Goal: Task Accomplishment & Management: Manage account settings

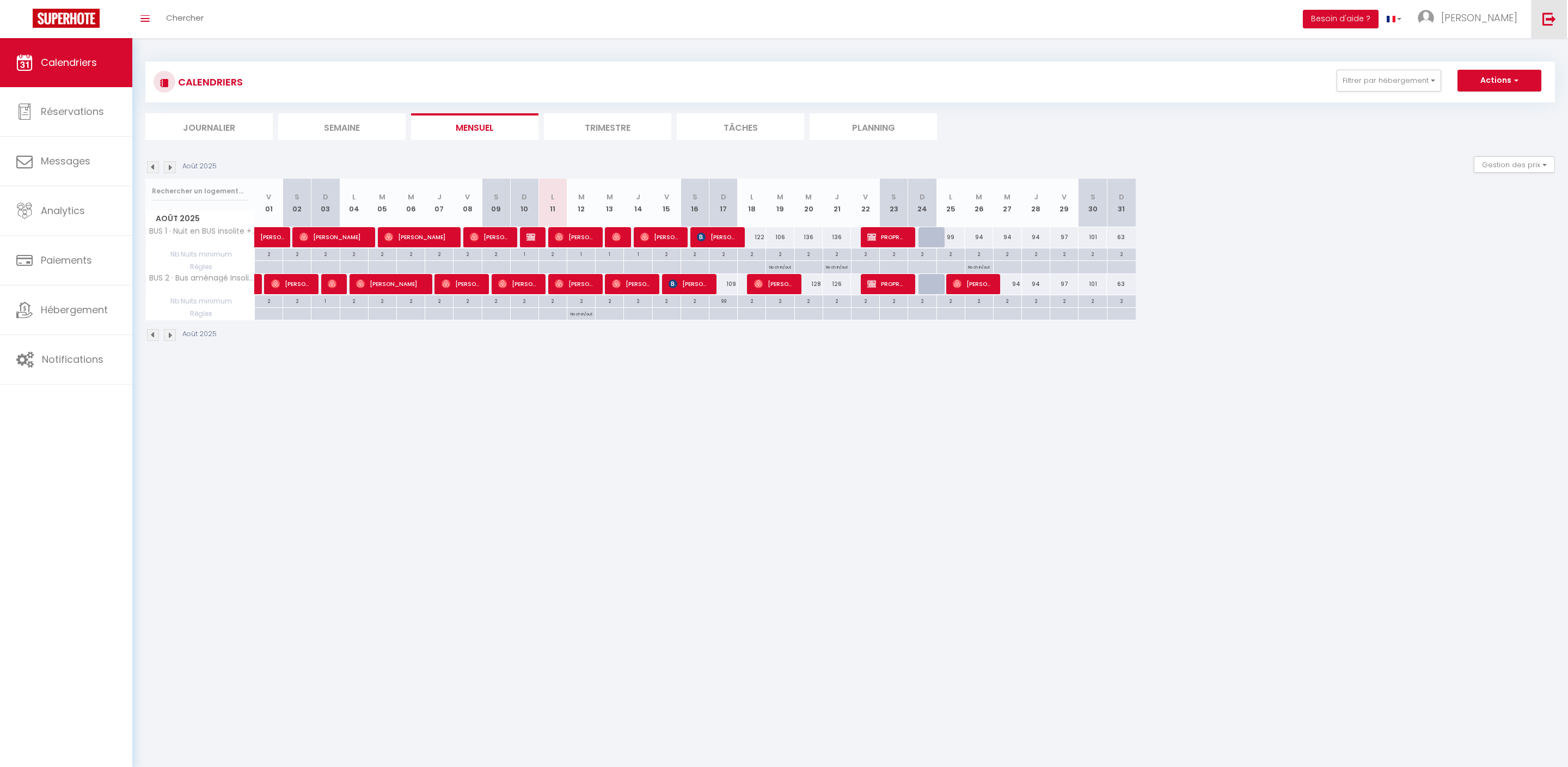
click at [1560, 25] on link at bounding box center [1548, 19] width 36 height 38
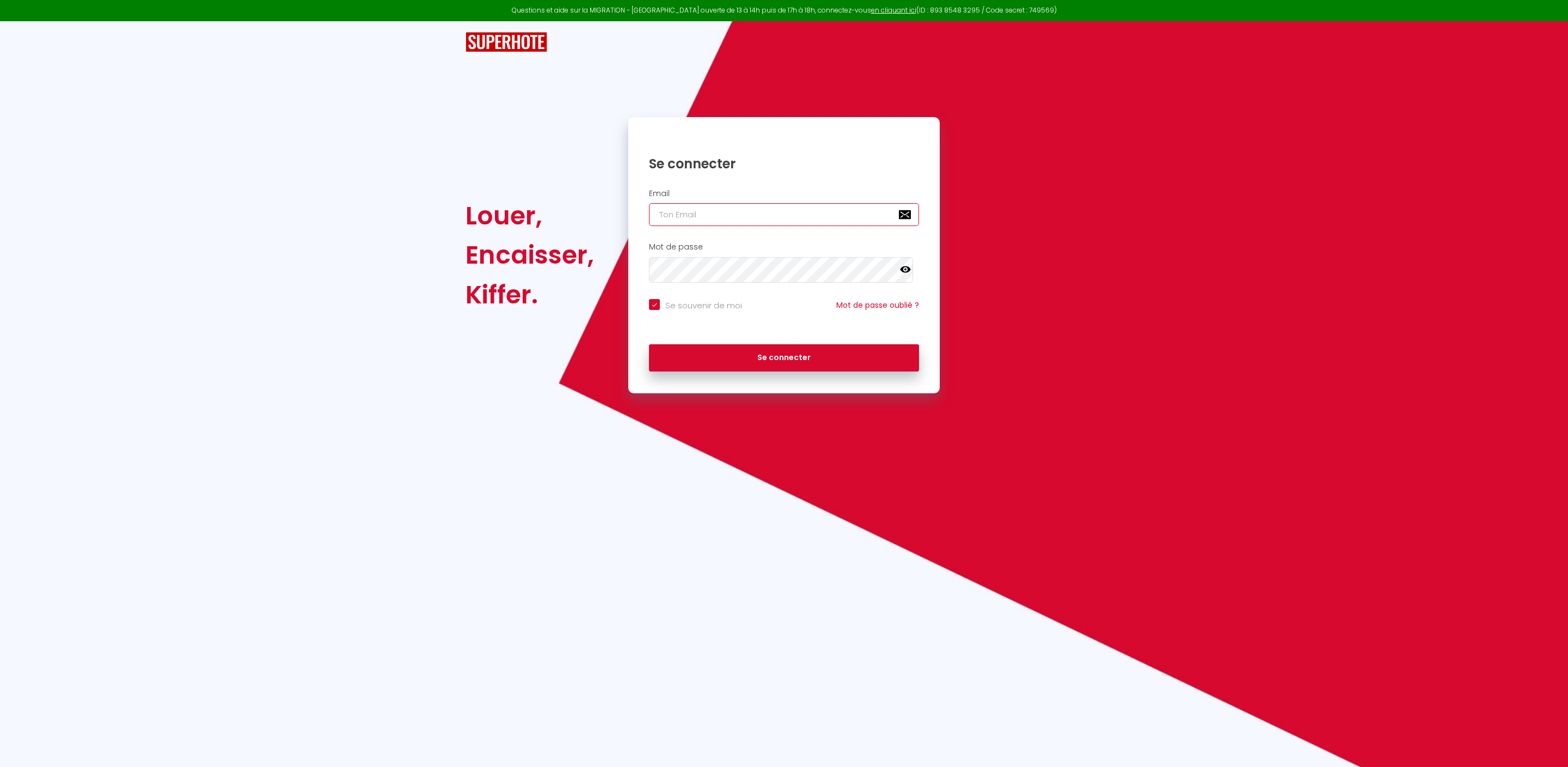
type input "[EMAIL_ADDRESS][DOMAIN_NAME]"
click at [784, 371] on button "Se connecter" at bounding box center [784, 358] width 270 height 27
checkbox input "true"
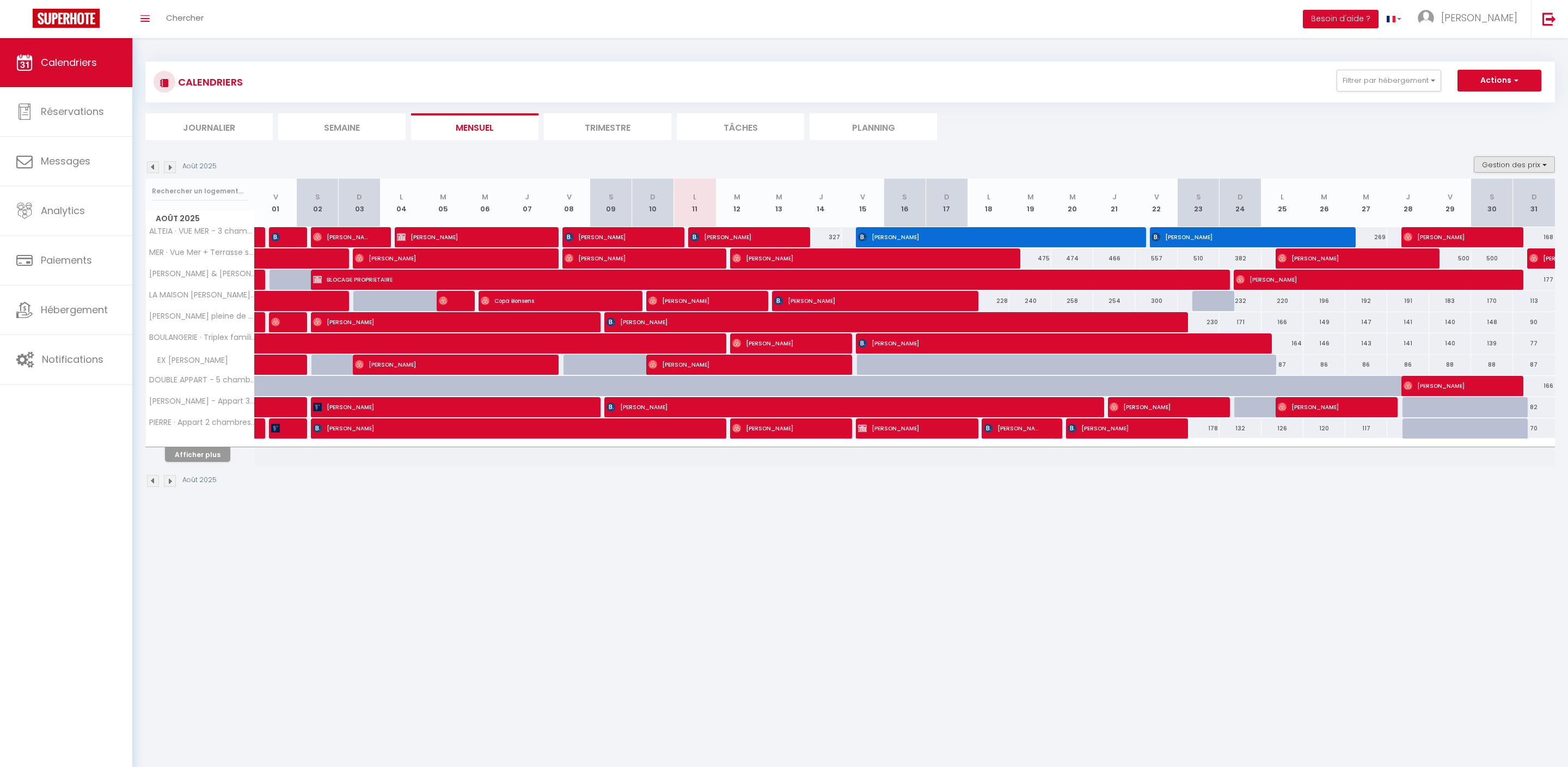
click at [1502, 171] on button "Gestion des prix" at bounding box center [1515, 164] width 81 height 16
click at [1483, 203] on input "Nb Nuits minimum" at bounding box center [1506, 199] width 98 height 11
checkbox input "true"
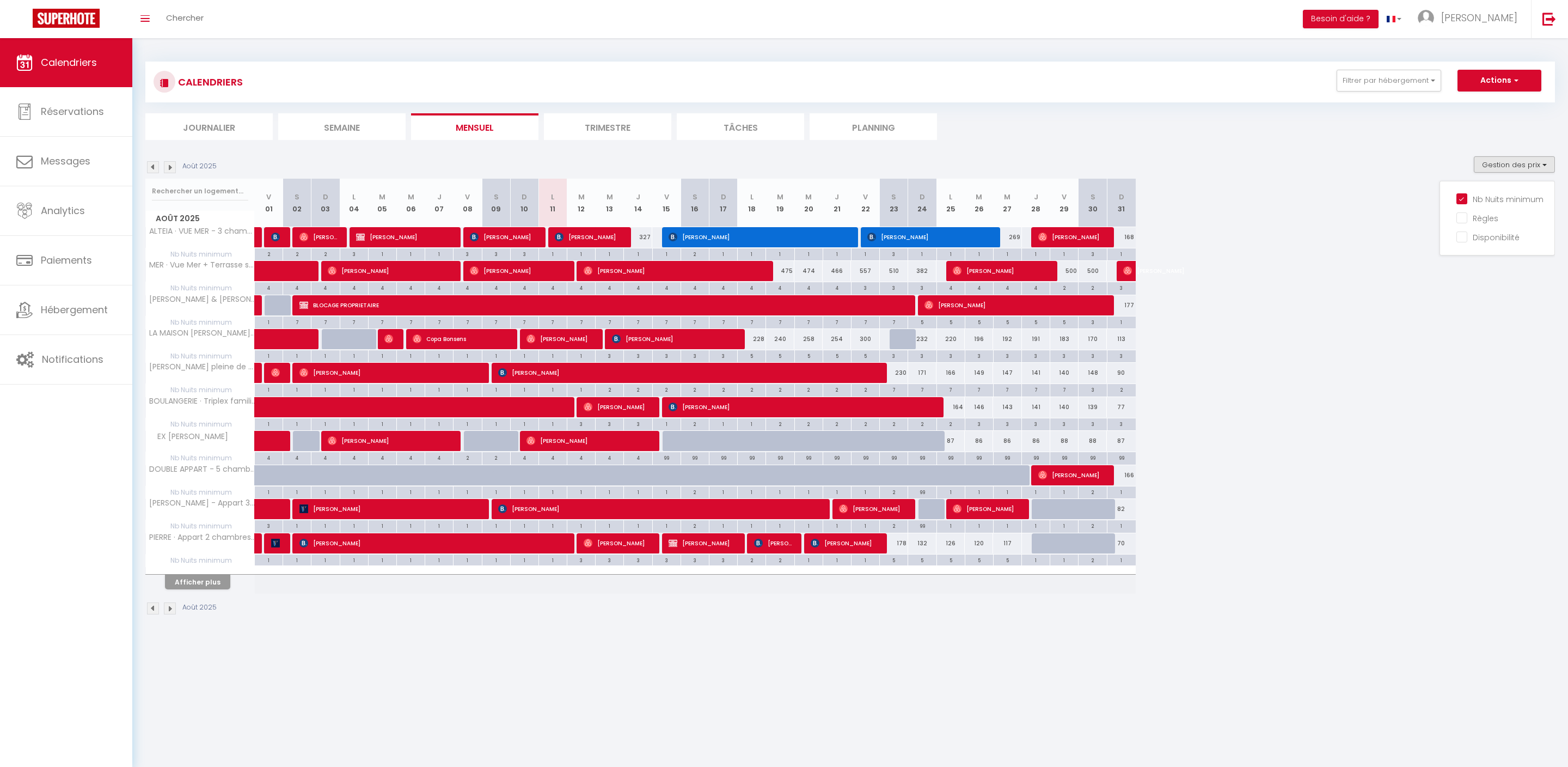
click at [1329, 339] on div "Août 2025 V 01 S 02 D 03 L 04 M 05 M 06 J 07 V 08 S 09 D 10 L 11 M 12 M 13 J 14…" at bounding box center [850, 387] width 1410 height 415
click at [1492, 173] on button "Gestion des prix" at bounding box center [1515, 164] width 81 height 16
click at [1460, 223] on input "Règles" at bounding box center [1506, 217] width 98 height 11
checkbox input "true"
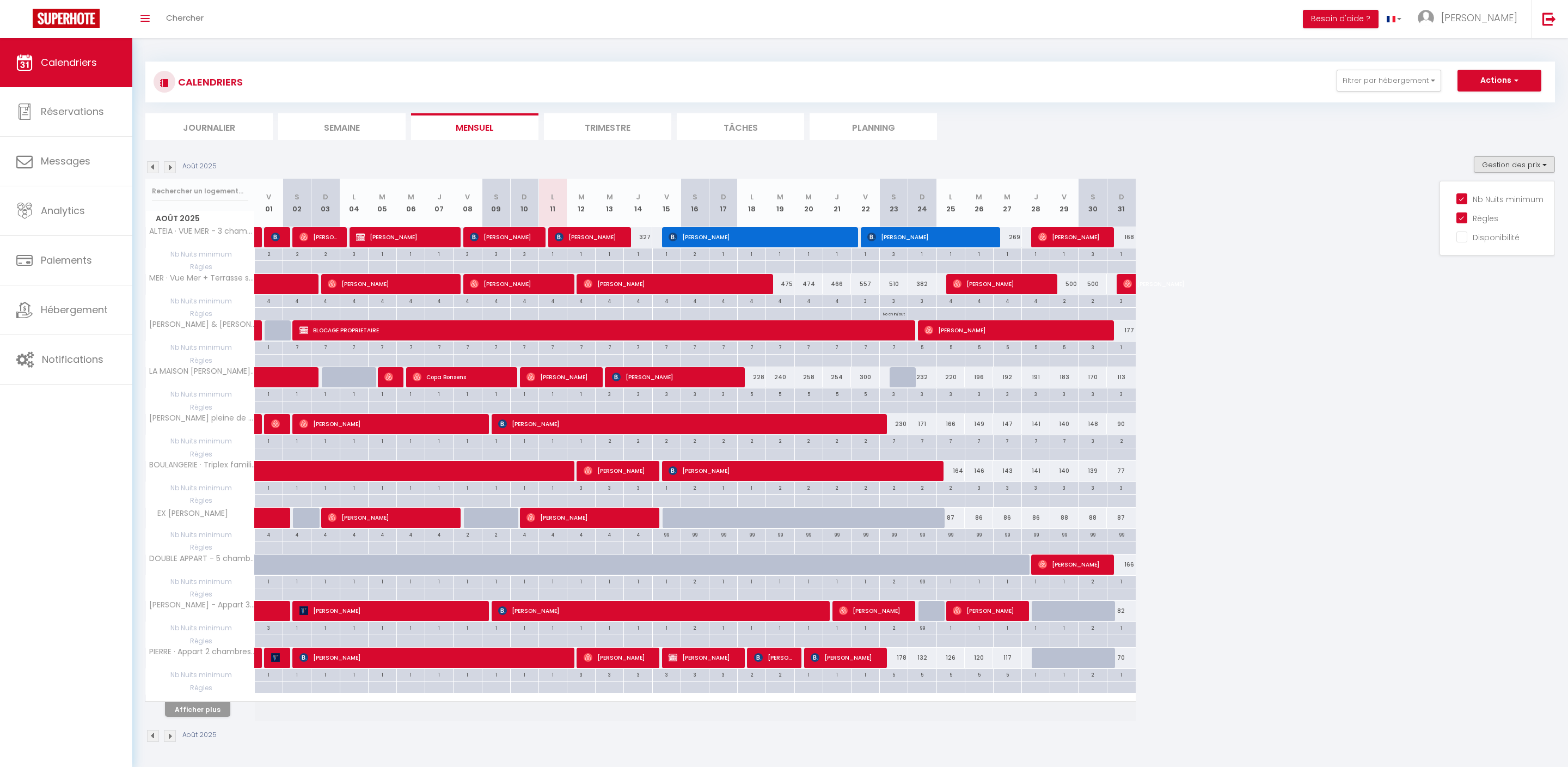
click at [924, 308] on div at bounding box center [922, 301] width 29 height 13
type input "Dim 24 Août 2025"
type input "Lun 25 Août 2025"
select select
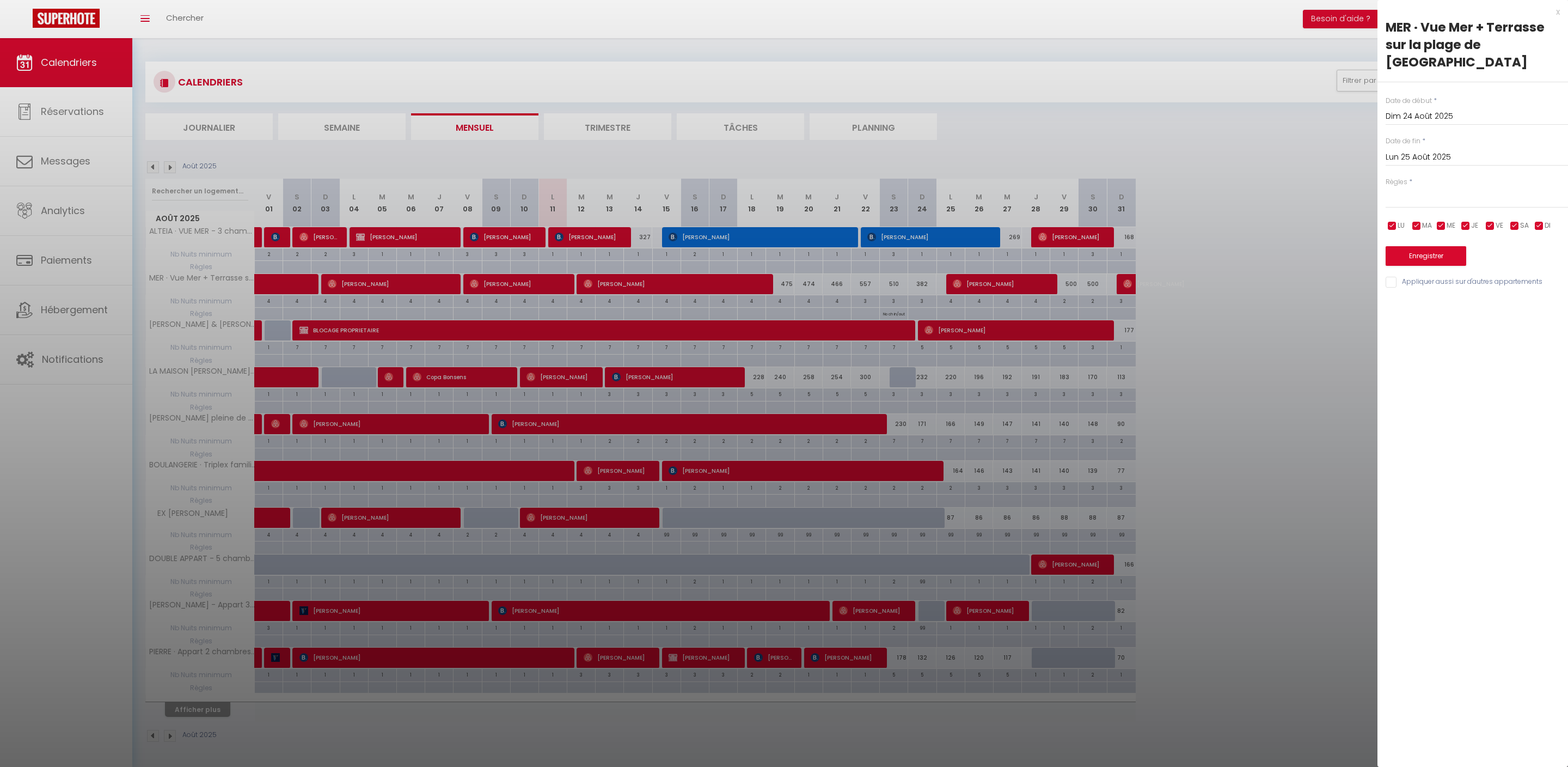
click at [1558, 10] on div "x" at bounding box center [1469, 12] width 182 height 13
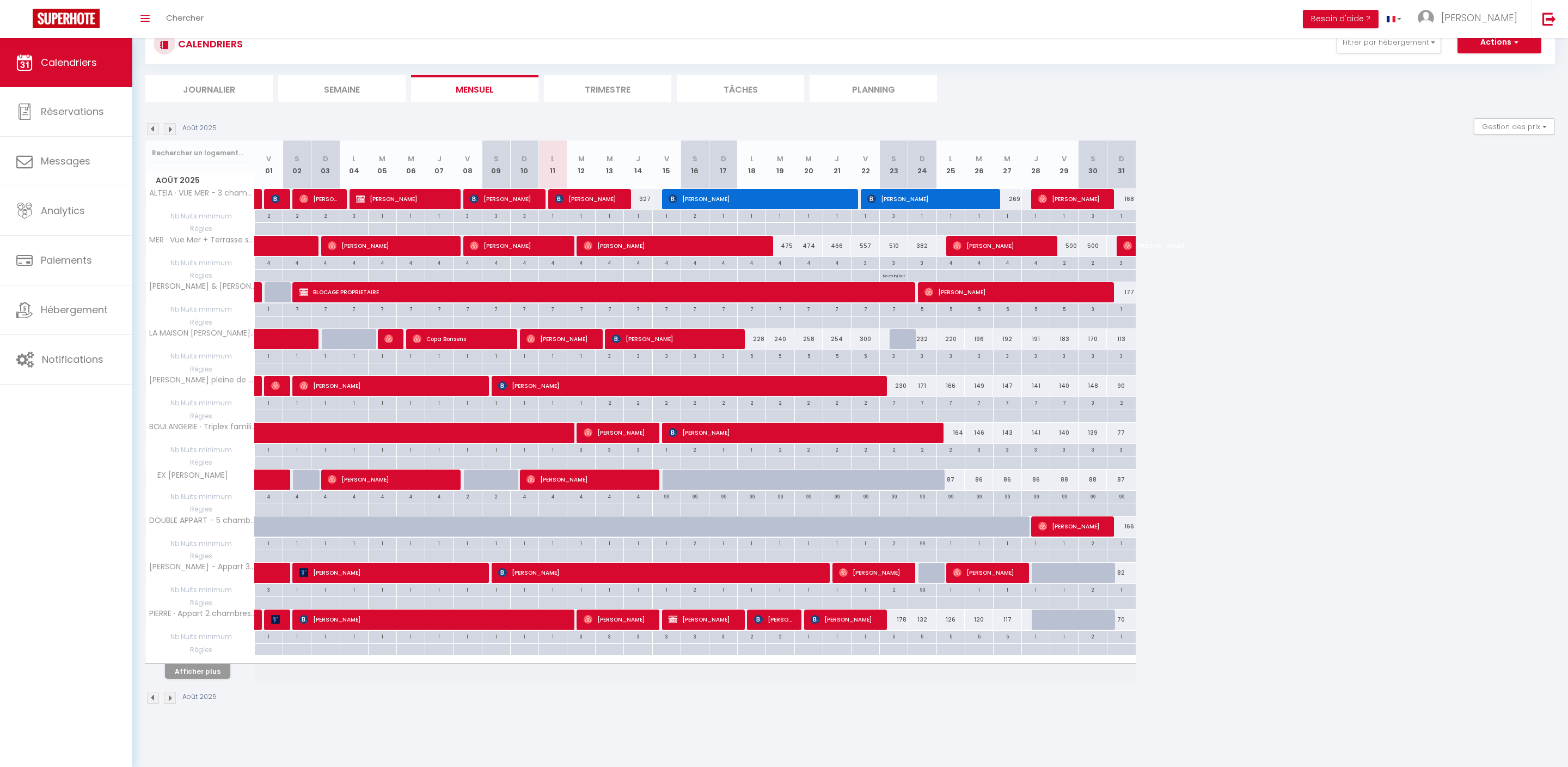
scroll to position [59, 0]
click at [922, 270] on div at bounding box center [922, 264] width 29 height 13
type input "Dim 24 Août 2025"
type input "Lun 25 Août 2025"
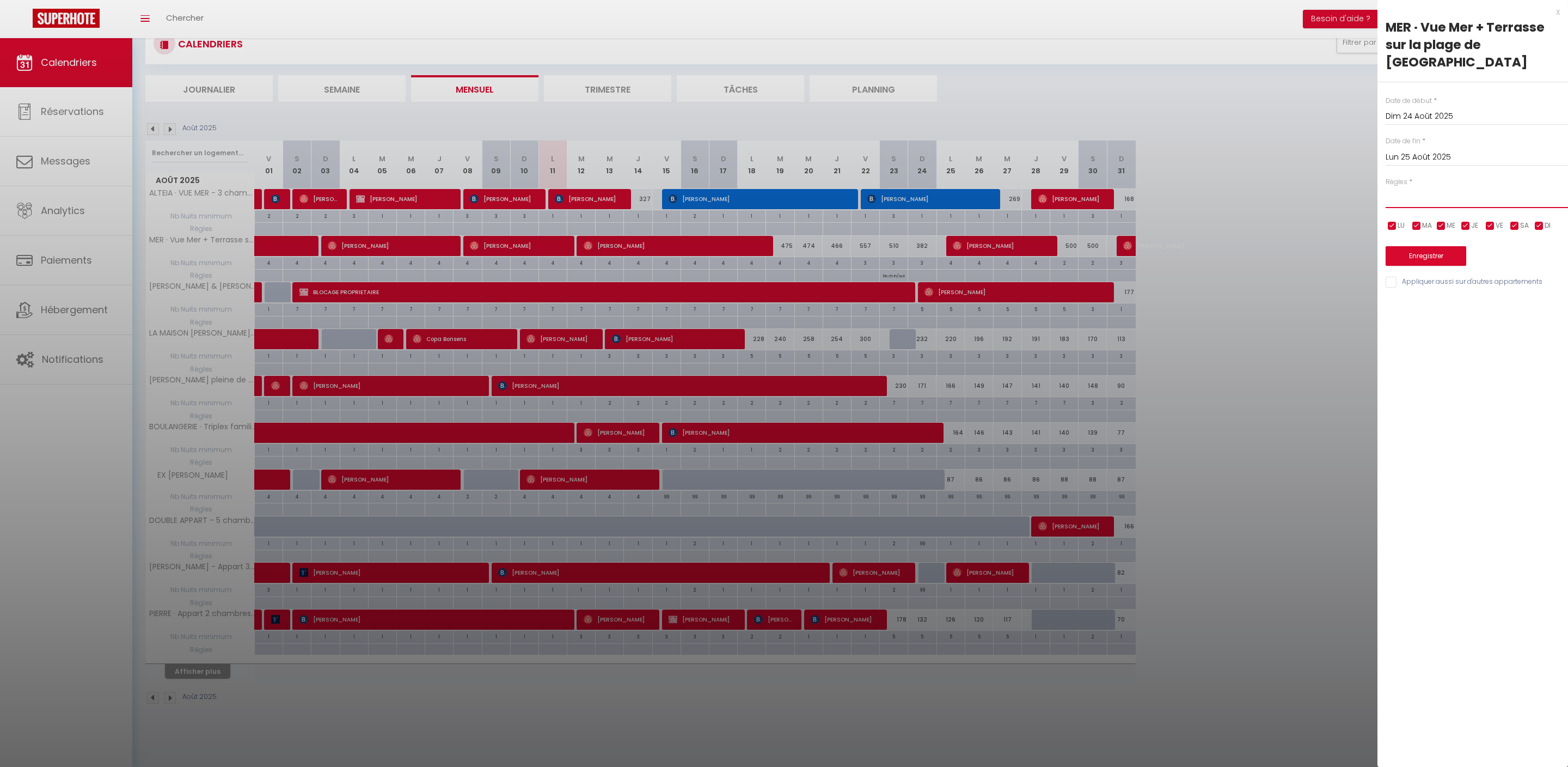
select select "3"
click at [1435, 266] on button "Enregistrer" at bounding box center [1425, 256] width 80 height 20
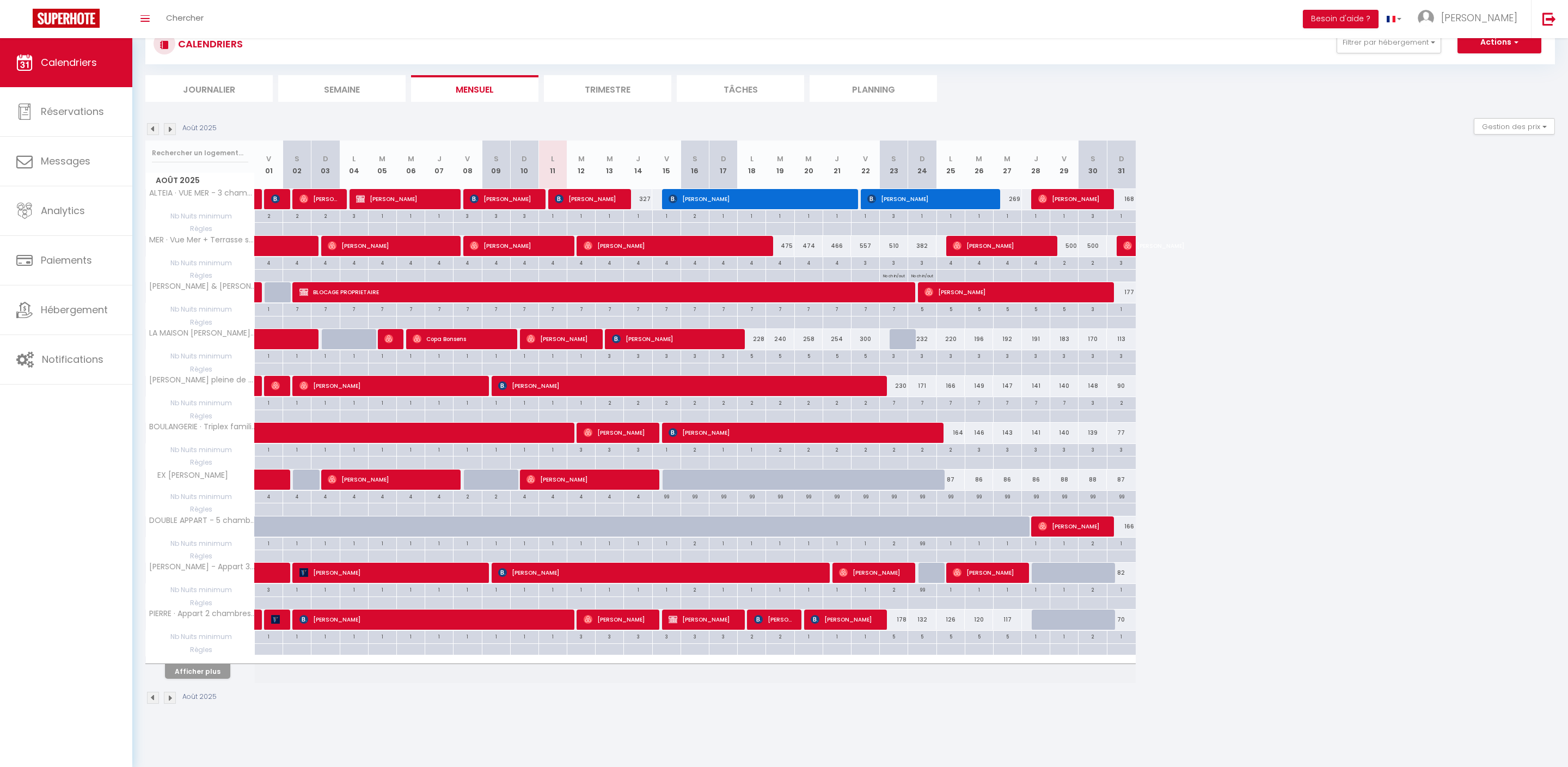
scroll to position [70, 0]
click at [230, 679] on button "Afficher plus" at bounding box center [198, 671] width 66 height 15
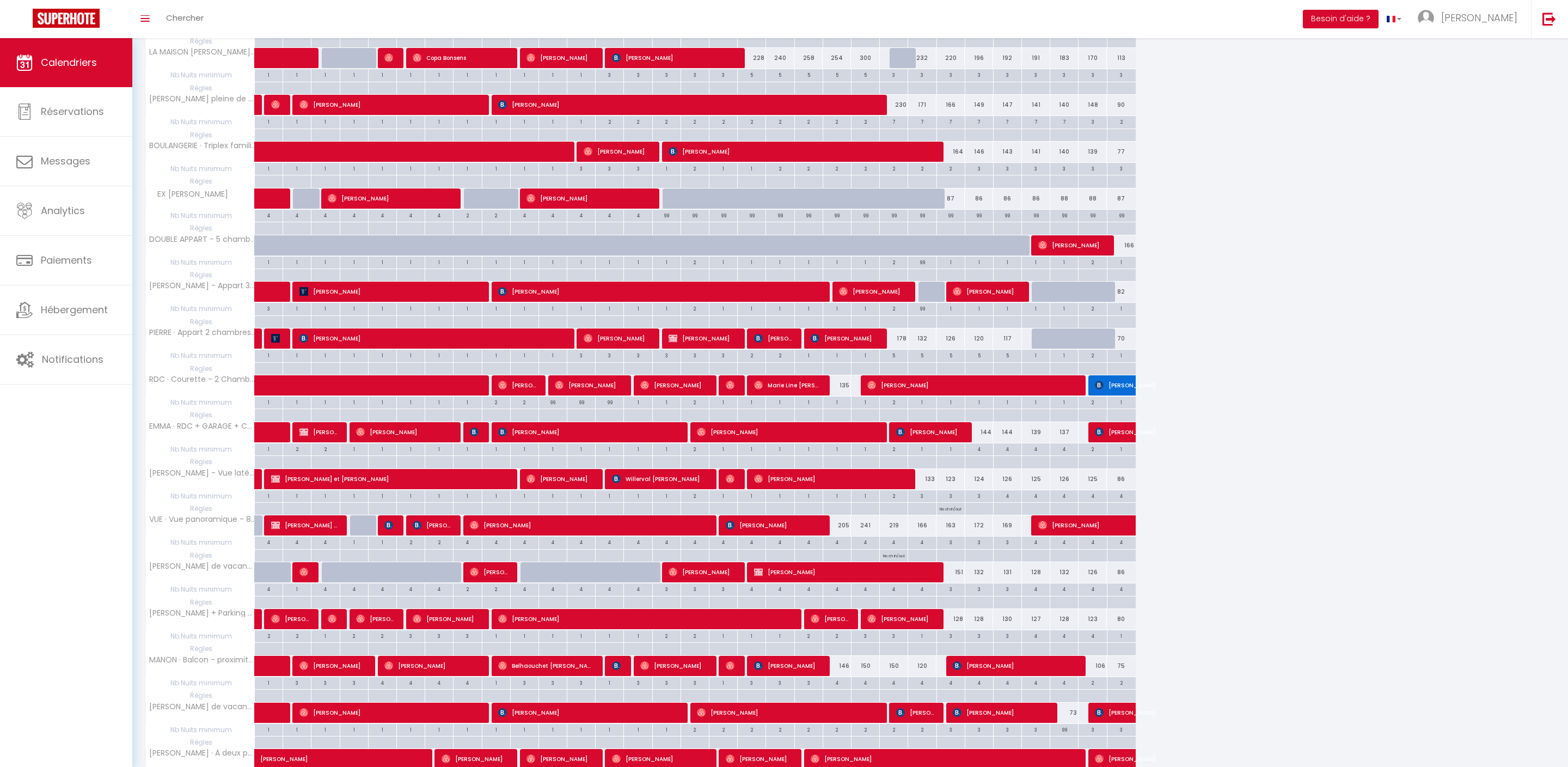
scroll to position [324, 0]
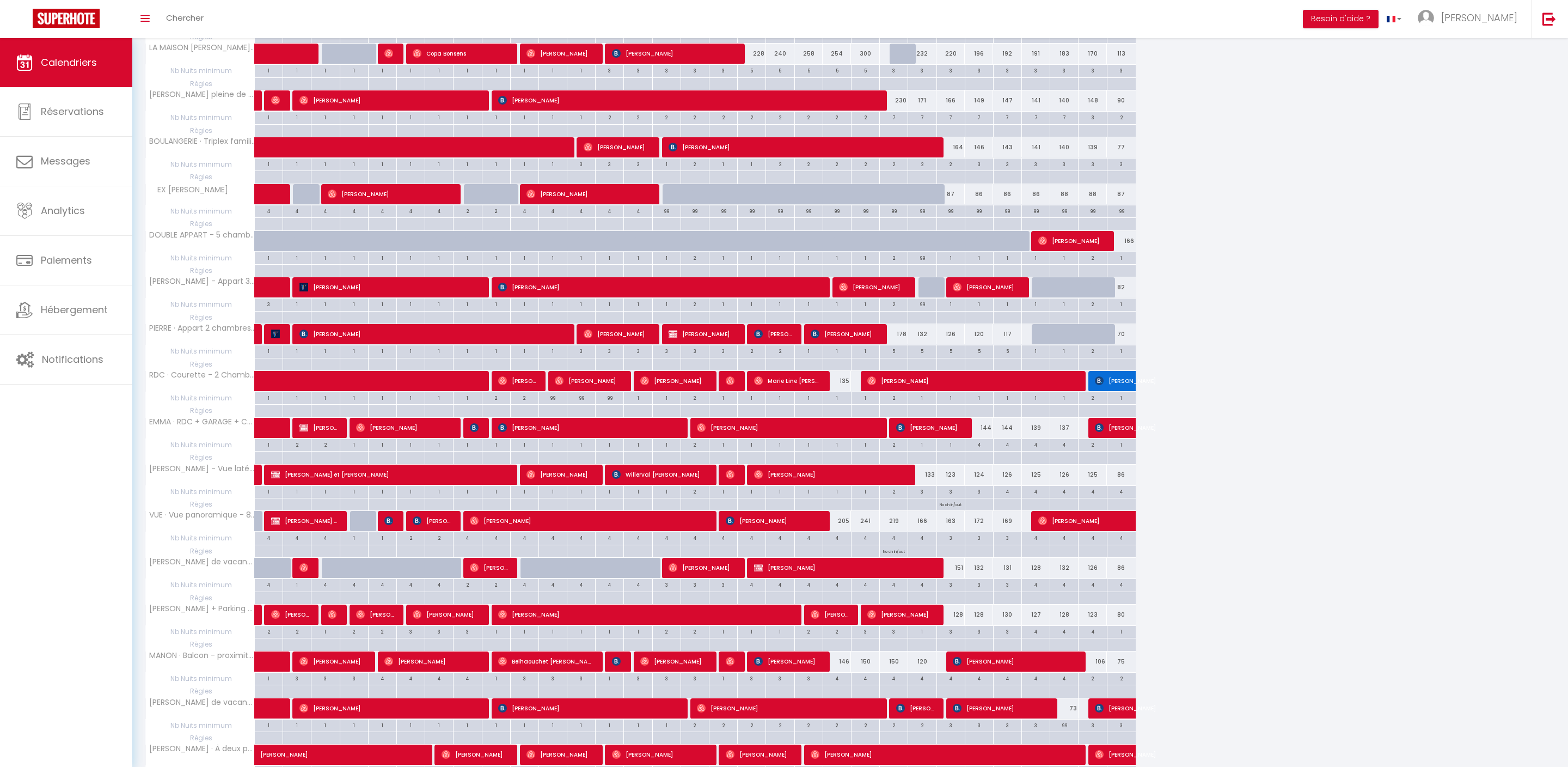
click at [922, 545] on div at bounding box center [922, 538] width 29 height 13
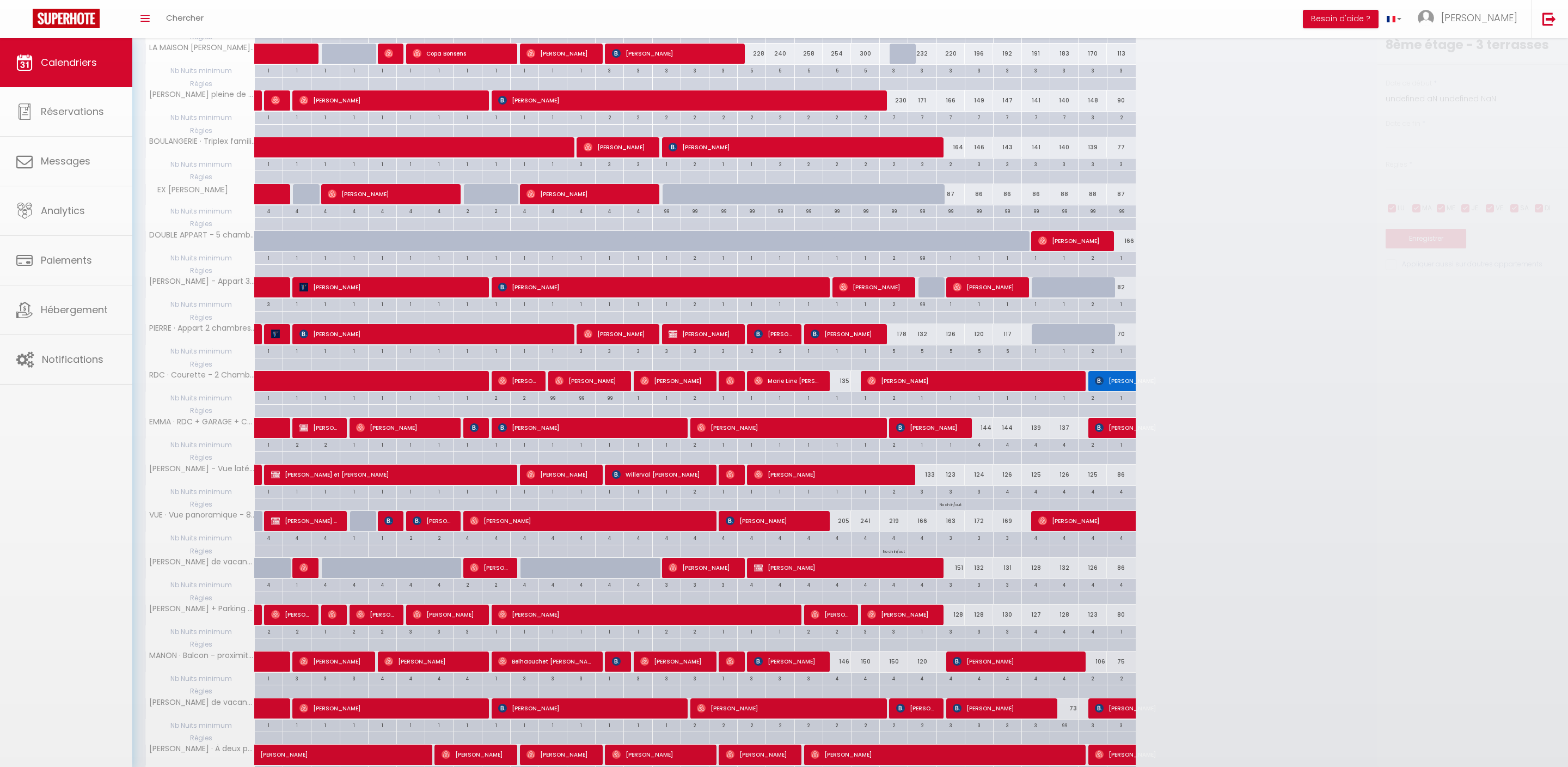
type input "Dim 24 Août 2025"
type input "Lun 25 Août 2025"
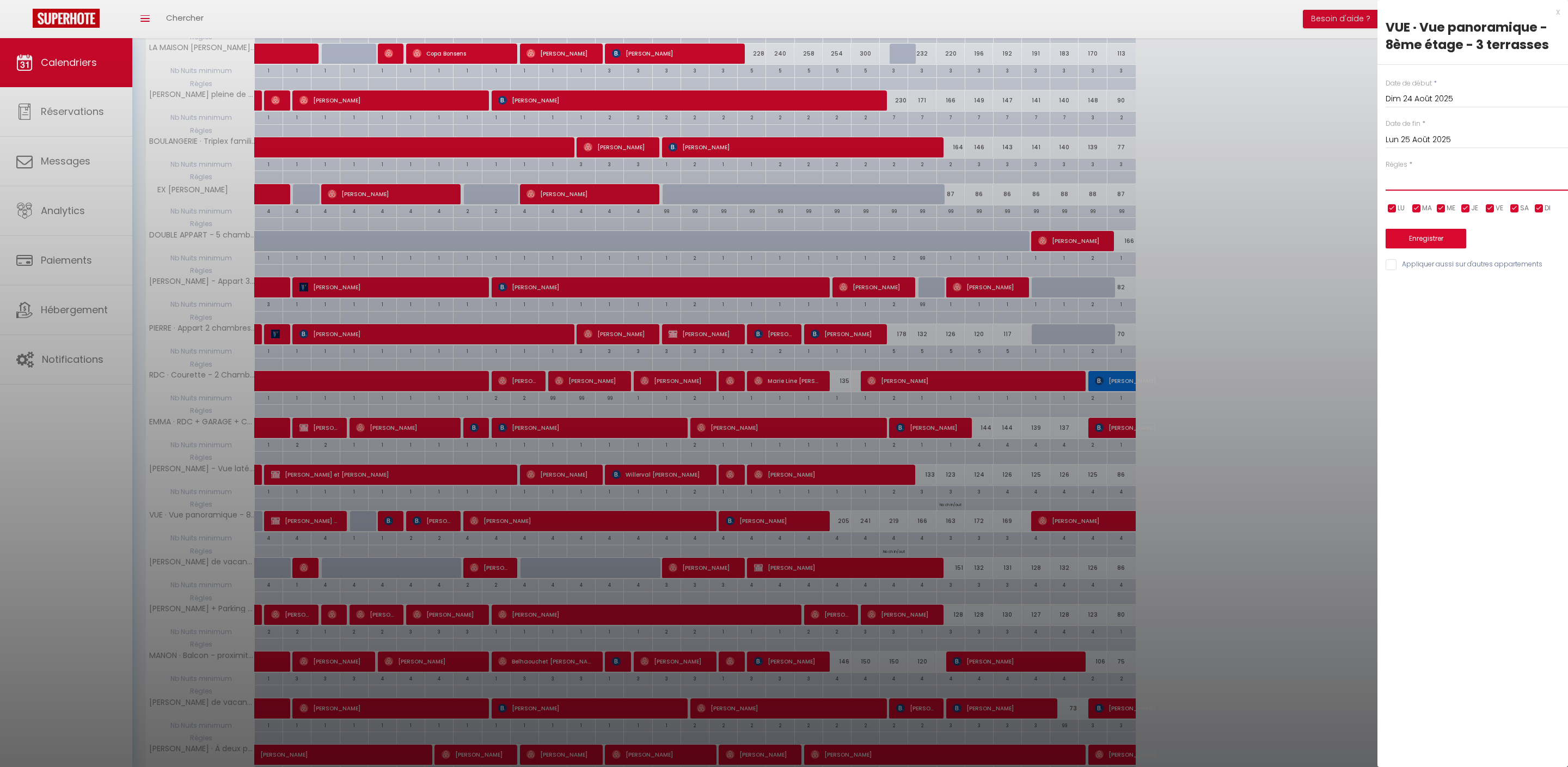
select select "3"
click at [1443, 147] on input "Lun 25 Août 2025" at bounding box center [1476, 140] width 182 height 14
click at [1441, 300] on span "26" at bounding box center [1444, 289] width 24 height 22
type input "Mar 26 Août 2025"
click at [1439, 248] on button "Enregistrer" at bounding box center [1425, 238] width 80 height 20
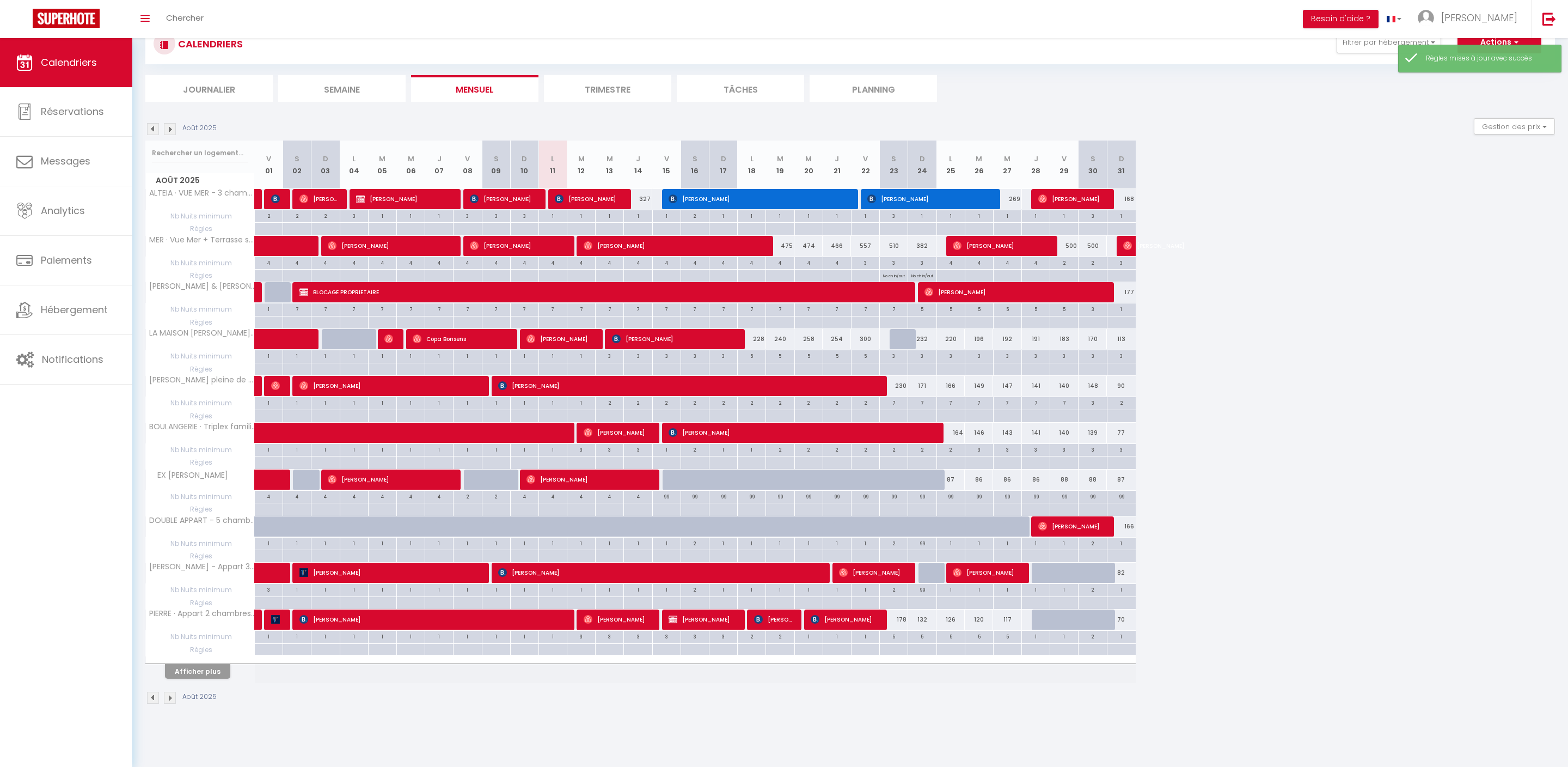
scroll to position [70, 0]
click at [224, 679] on button "Afficher plus" at bounding box center [198, 671] width 66 height 15
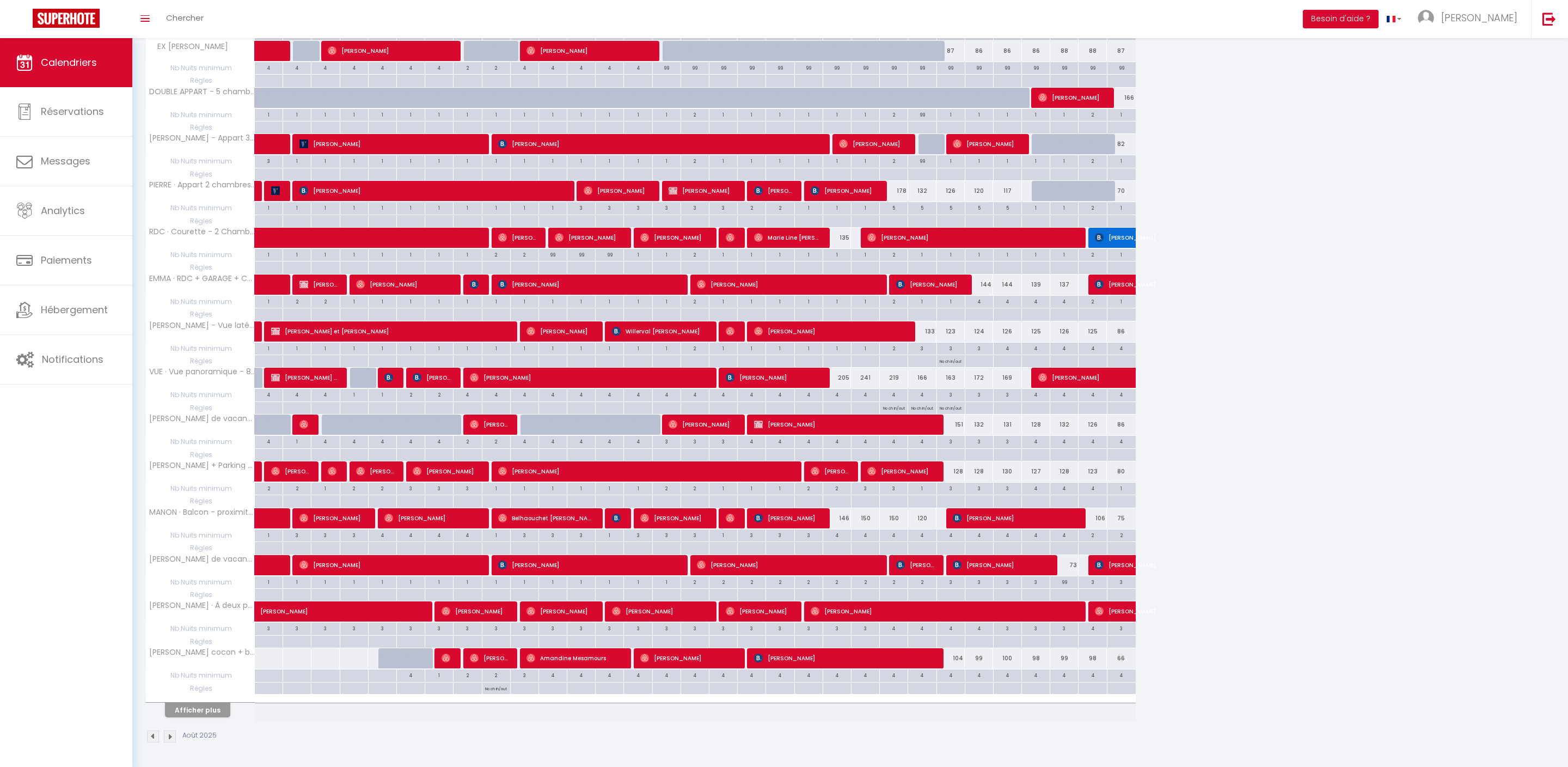
scroll to position [582, 0]
click at [217, 703] on button "Afficher plus" at bounding box center [198, 710] width 66 height 15
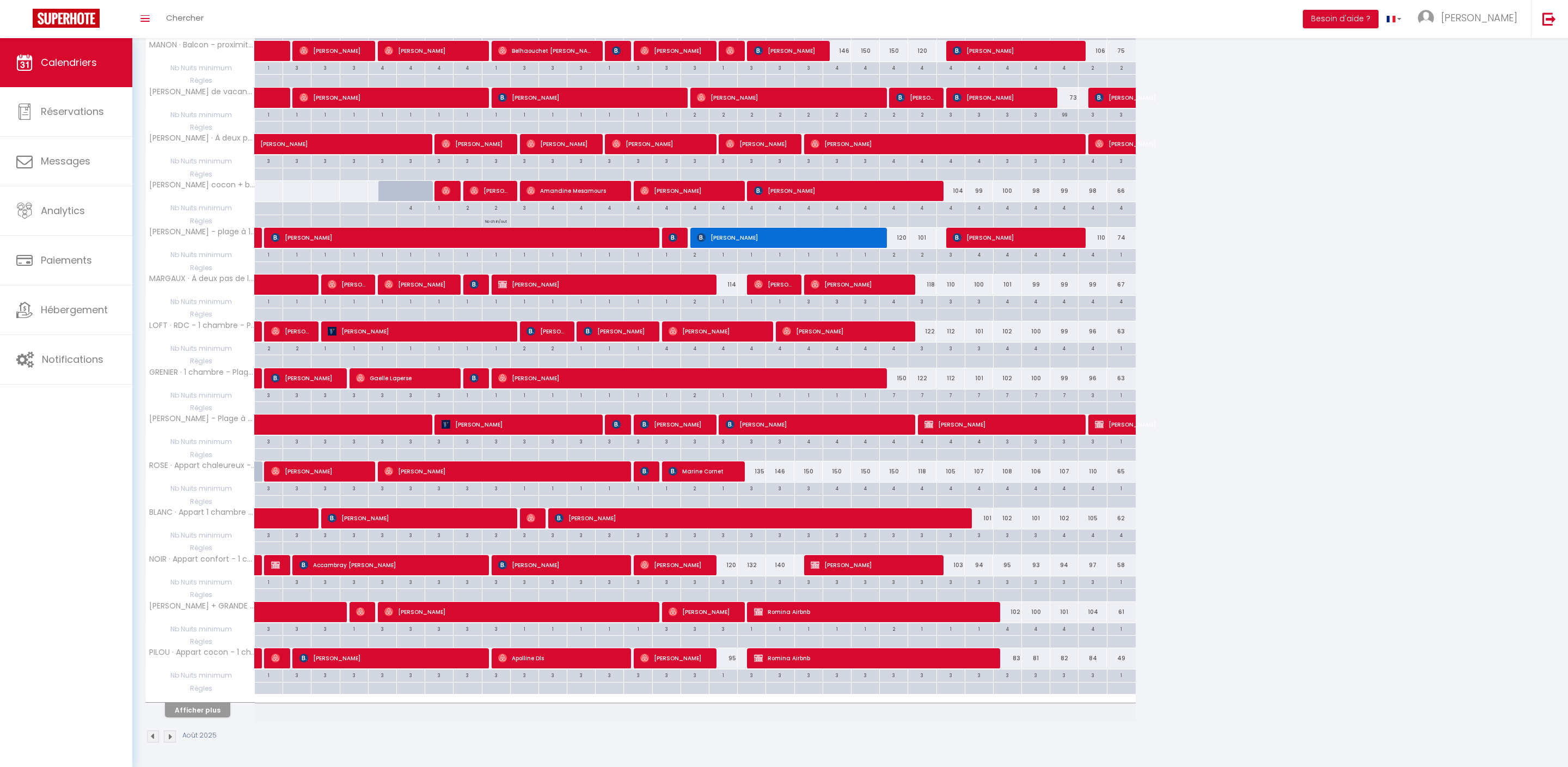
scroll to position [1094, 0]
click at [222, 703] on button "Afficher plus" at bounding box center [198, 710] width 66 height 15
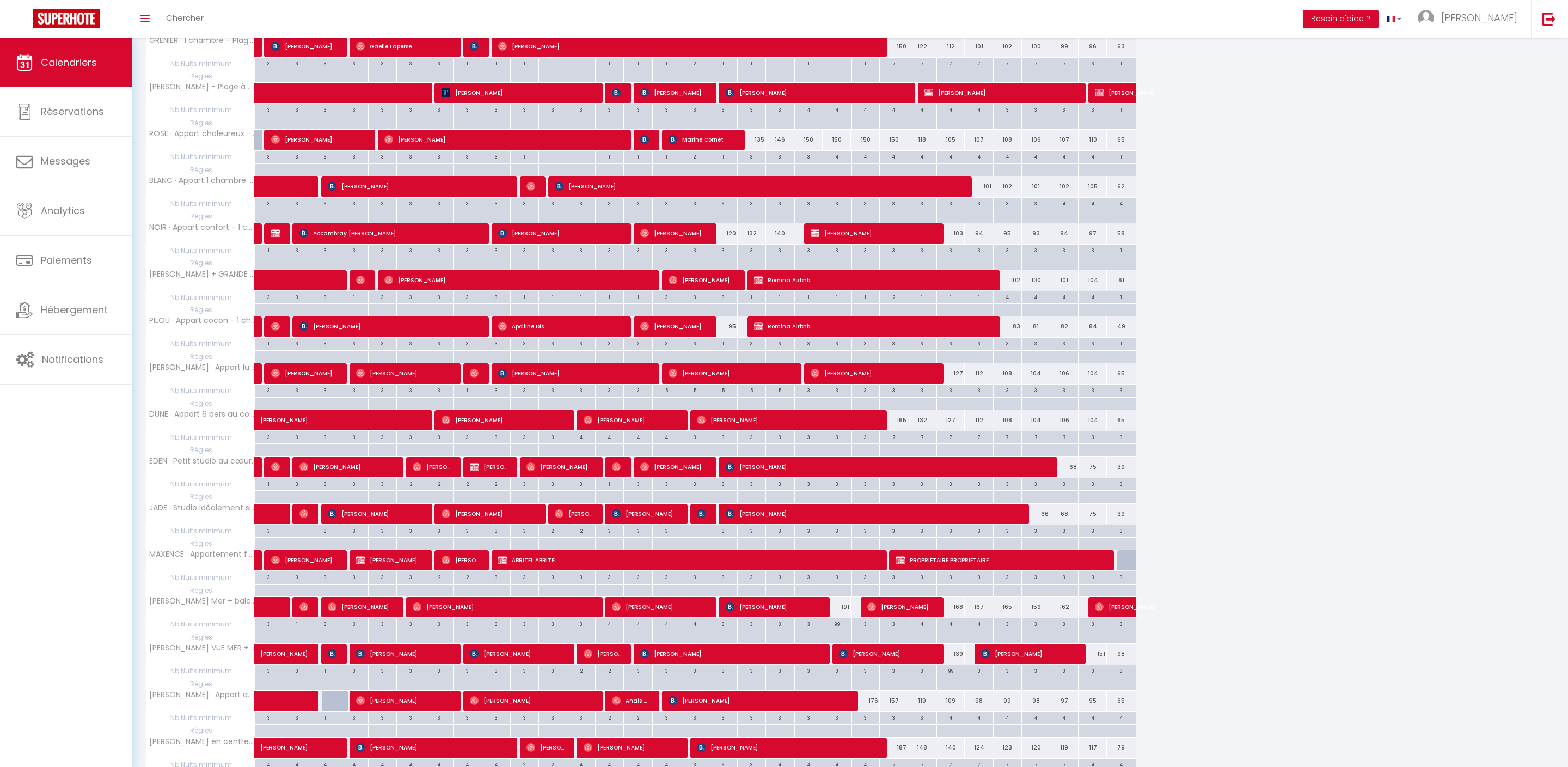
scroll to position [1266, 0]
click at [896, 164] on div at bounding box center [894, 157] width 29 height 13
type input "Sam 23 Août 2025"
type input "Dim 24 Août 2025"
select select
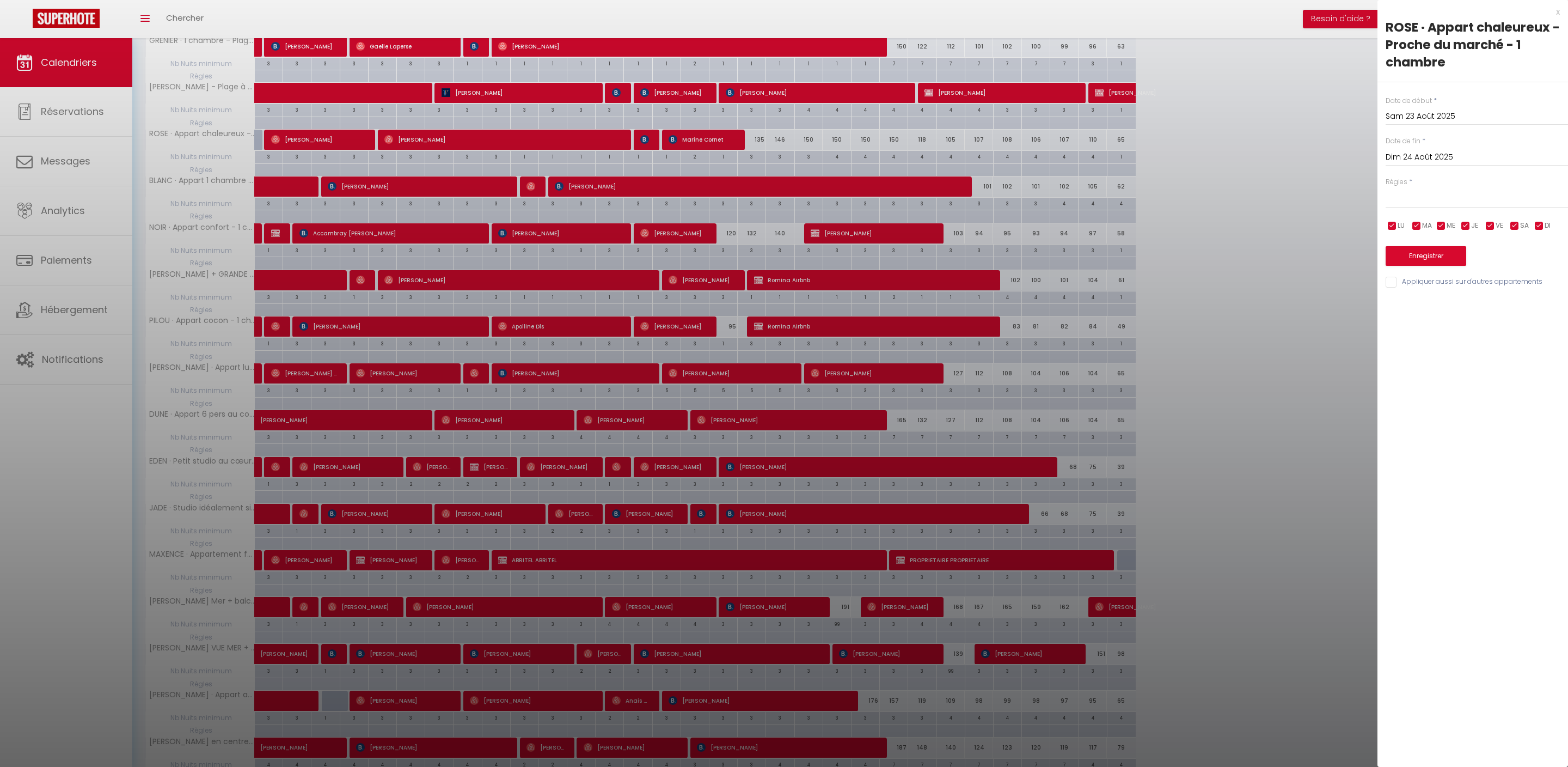
click at [1439, 164] on input "Dim 24 Août 2025" at bounding box center [1476, 157] width 182 height 14
click at [1447, 317] on span "26" at bounding box center [1444, 306] width 24 height 22
type input "Mar 26 Août 2025"
select select "3"
click at [1437, 266] on button "Enregistrer" at bounding box center [1425, 256] width 80 height 20
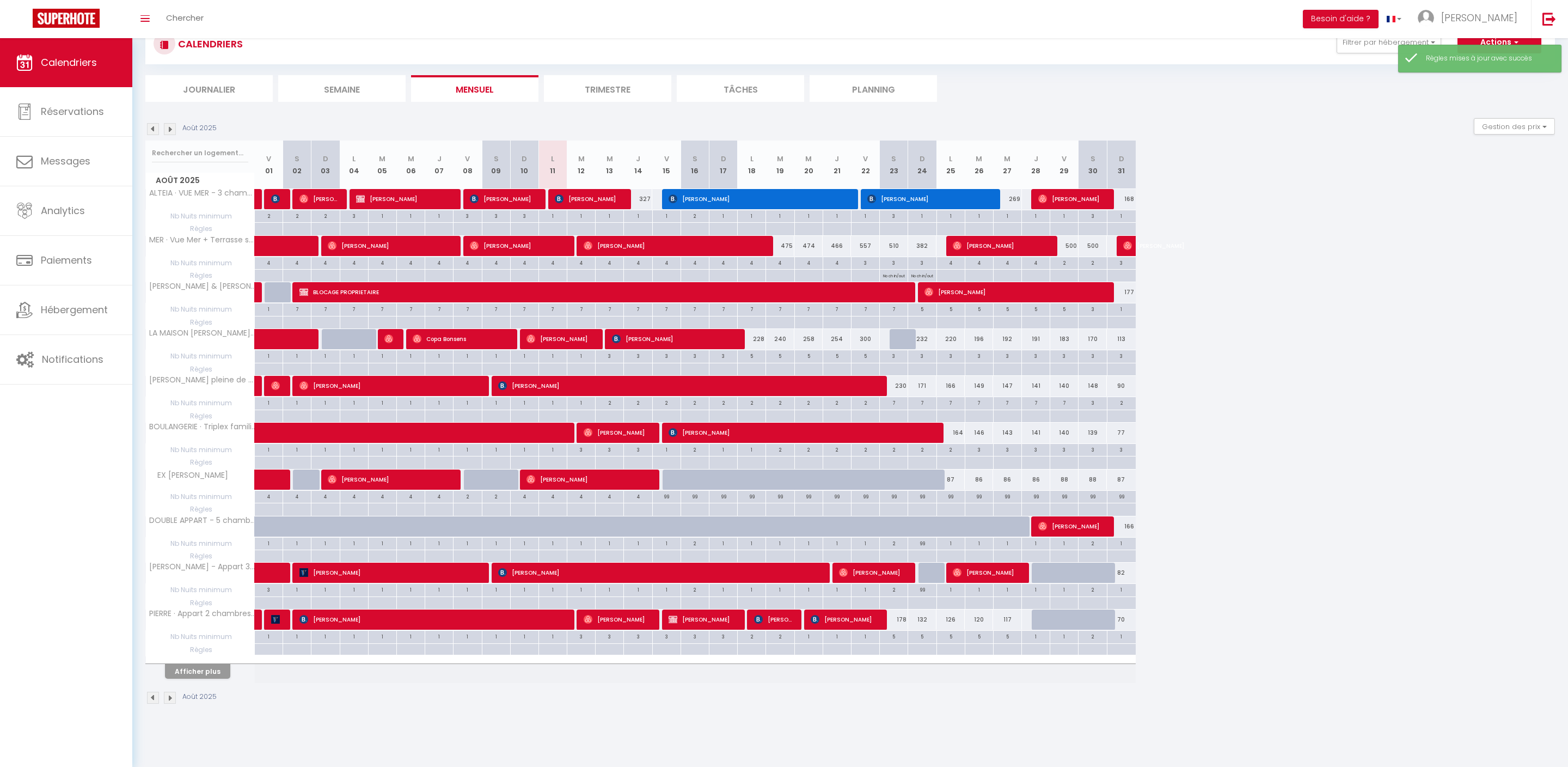
scroll to position [62, 0]
click at [228, 679] on button "Afficher plus" at bounding box center [198, 671] width 66 height 15
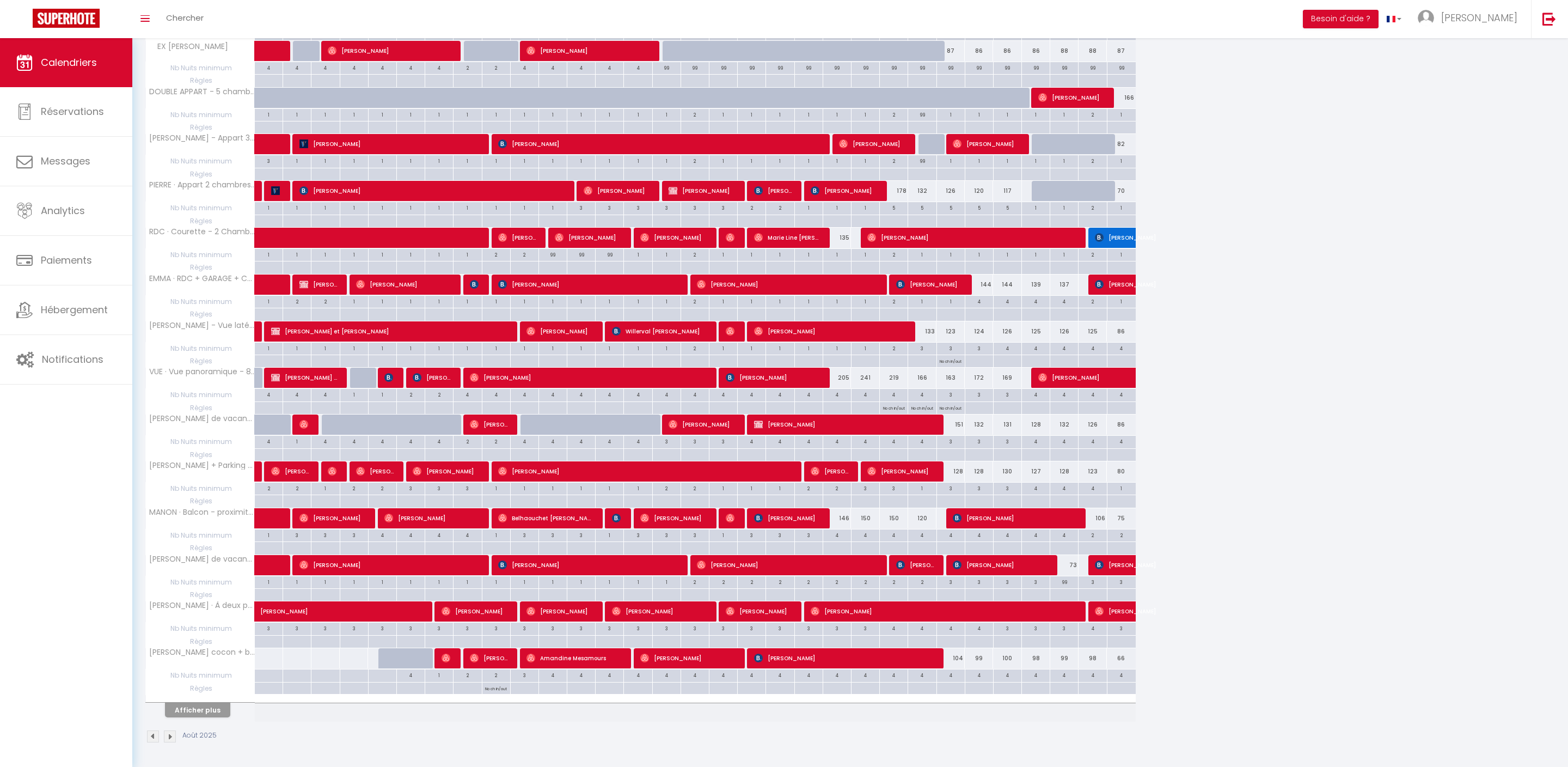
scroll to position [582, 0]
click at [228, 703] on button "Afficher plus" at bounding box center [198, 710] width 66 height 15
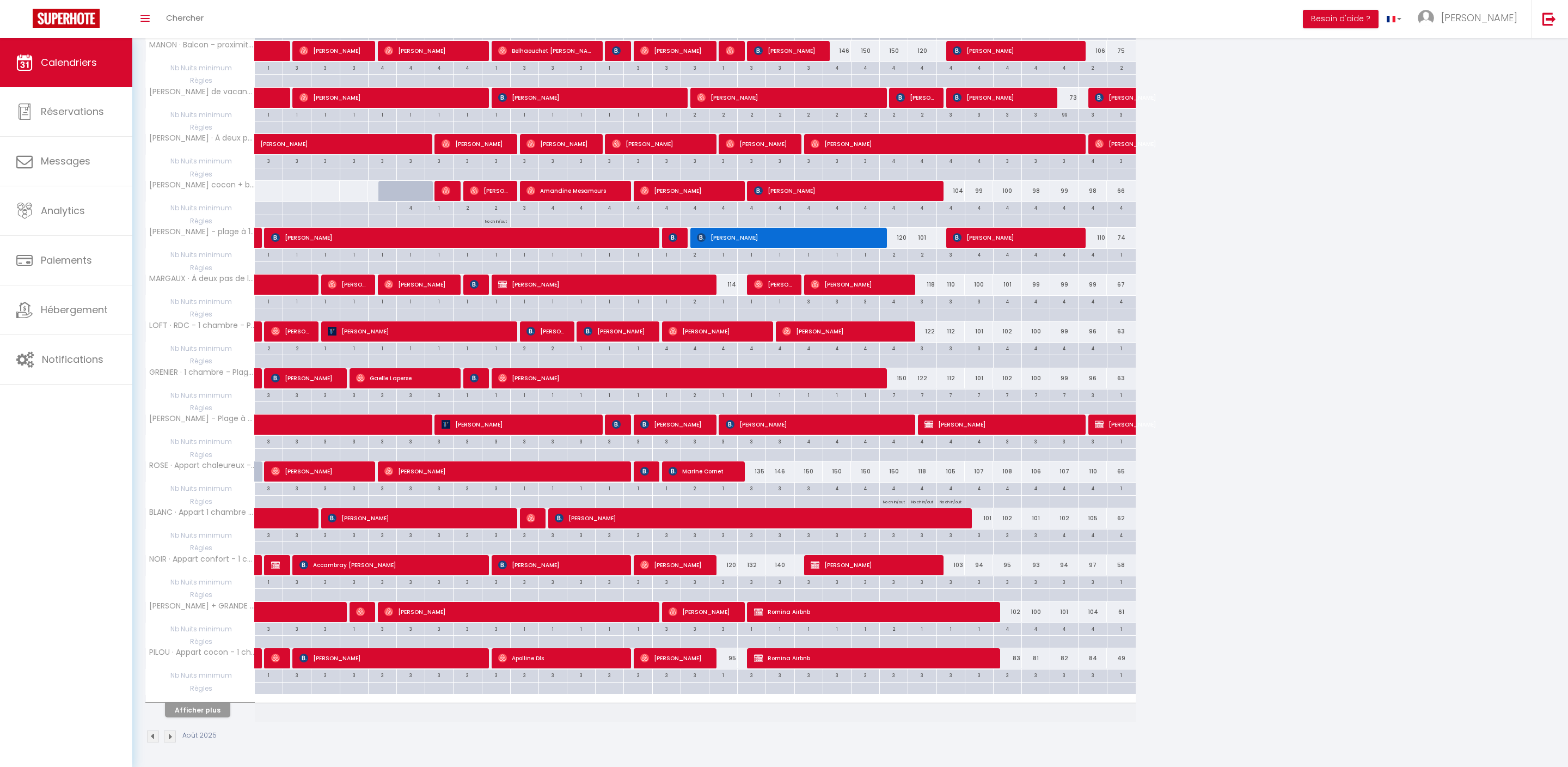
scroll to position [1094, 0]
click at [926, 389] on div at bounding box center [922, 396] width 29 height 13
type input "Dim 24 Août 2025"
type input "Lun 25 Août 2025"
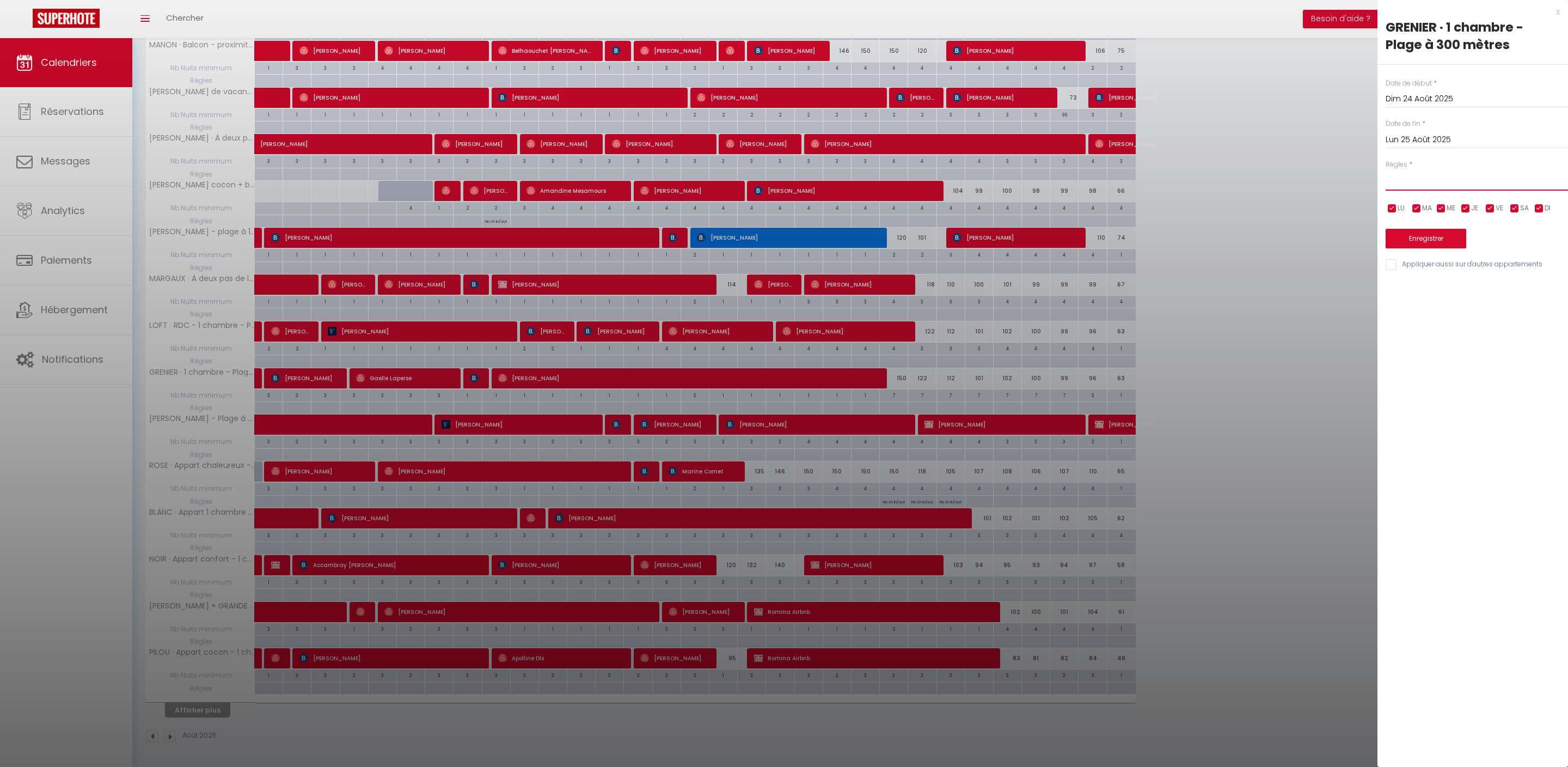
select select "3"
click at [1425, 147] on input "Lun 25 Août 2025" at bounding box center [1476, 140] width 182 height 14
click at [1444, 300] on span "26" at bounding box center [1444, 289] width 24 height 22
type input "Mar 26 Août 2025"
click at [1432, 248] on button "Enregistrer" at bounding box center [1425, 238] width 80 height 20
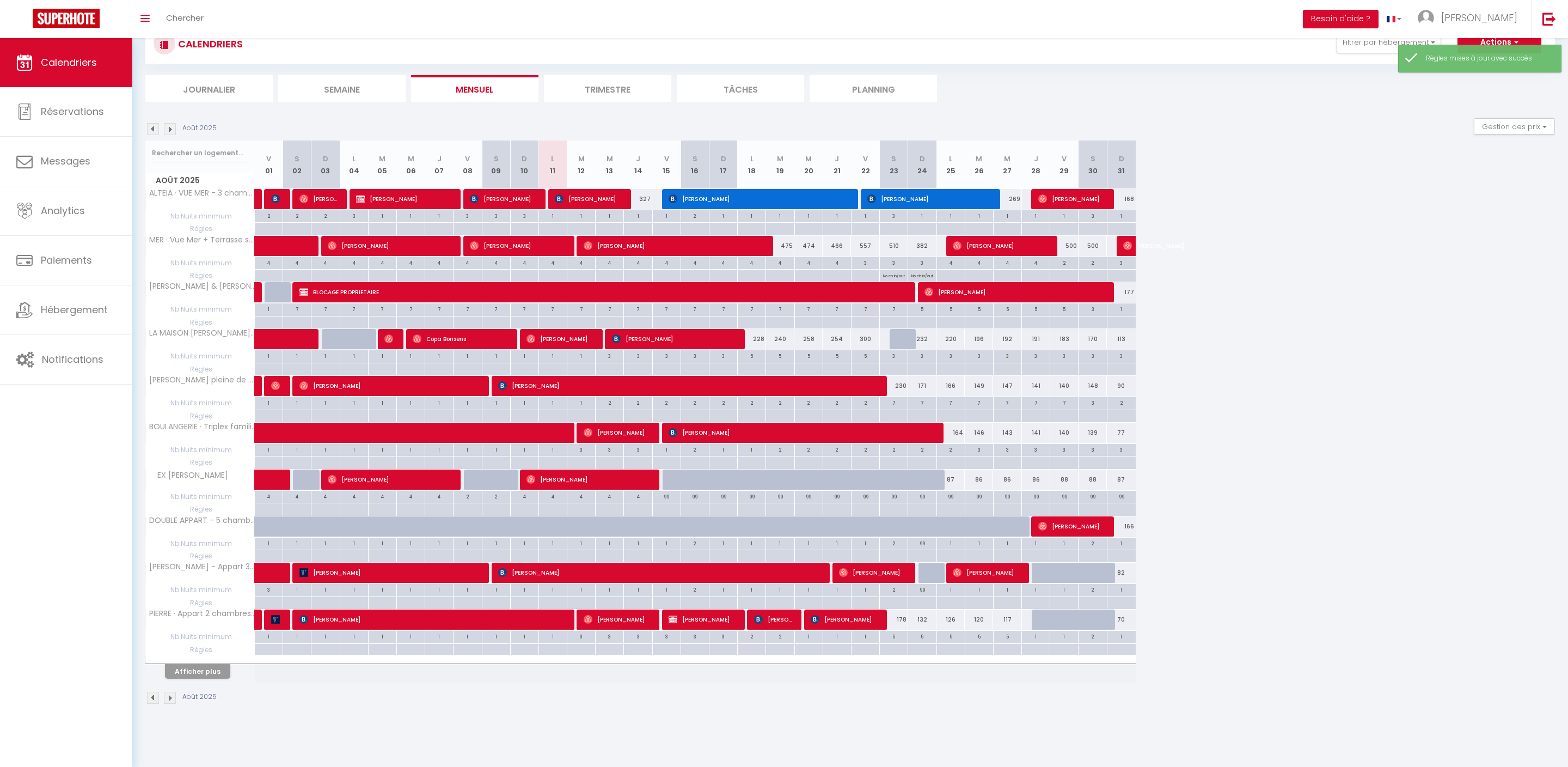
scroll to position [70, 0]
click at [210, 679] on button "Afficher plus" at bounding box center [198, 671] width 66 height 15
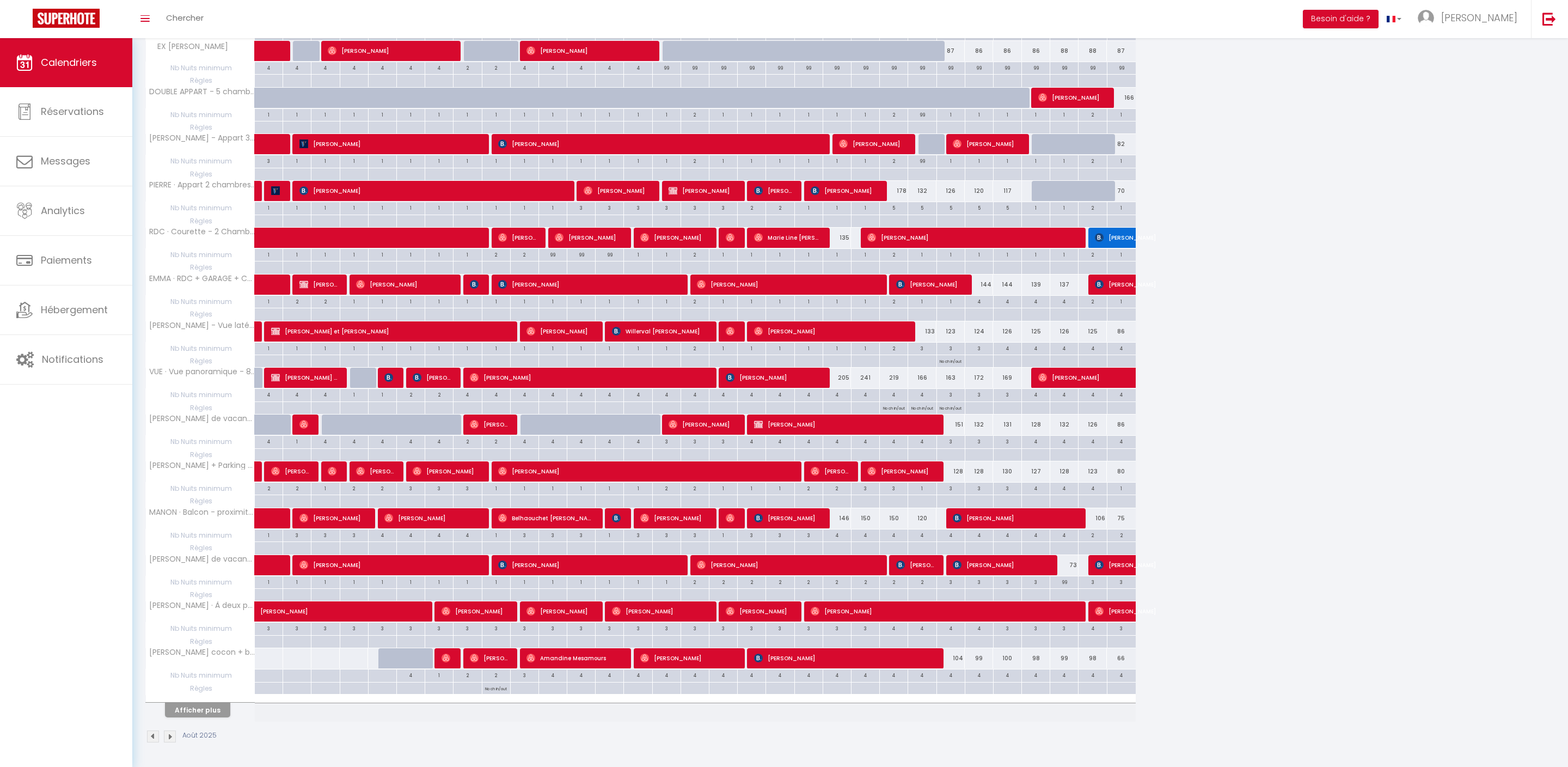
scroll to position [582, 0]
click at [220, 705] on button "Afficher plus" at bounding box center [198, 710] width 66 height 15
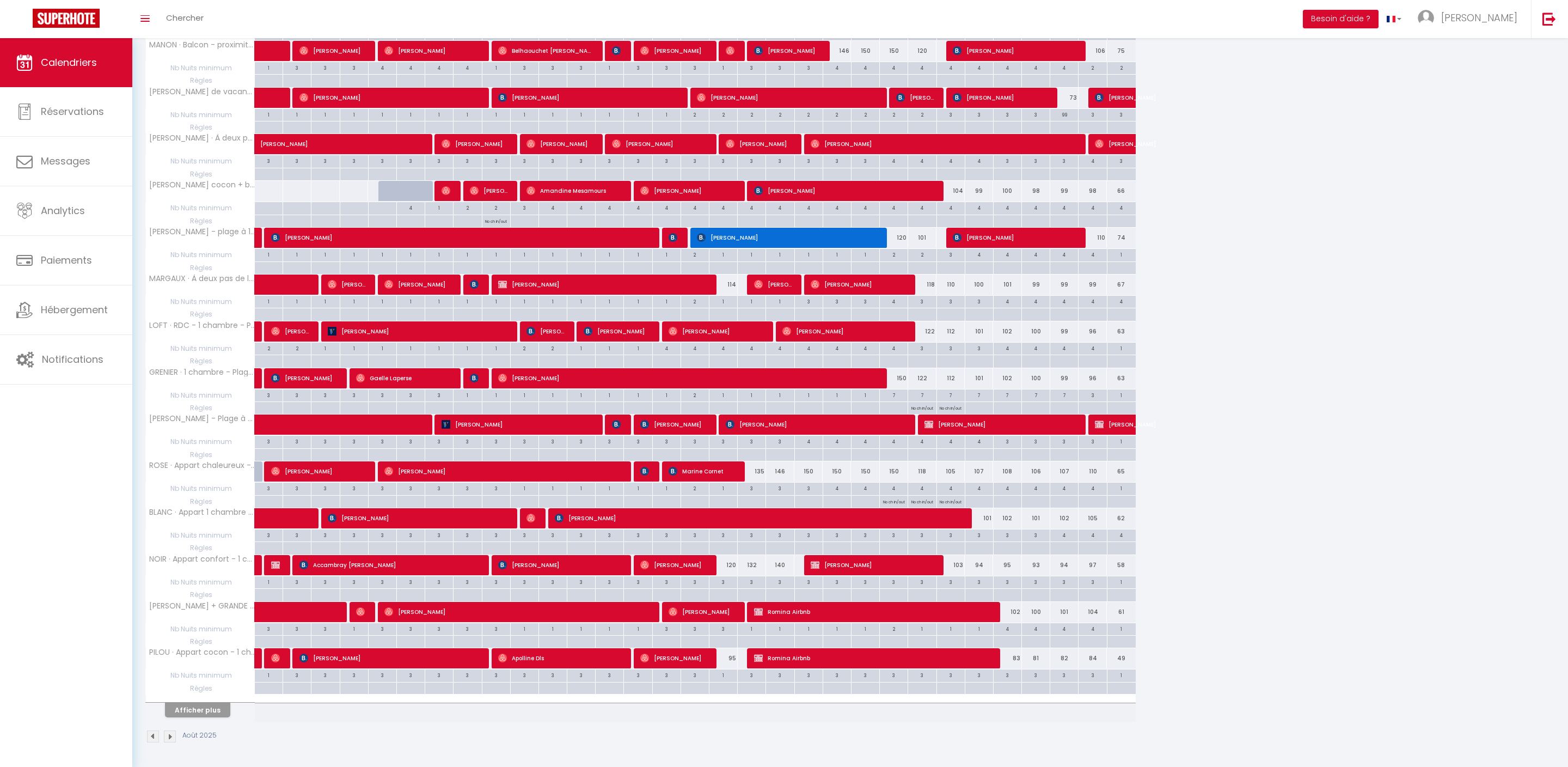
scroll to position [1094, 0]
click at [226, 703] on button "Afficher plus" at bounding box center [198, 710] width 66 height 15
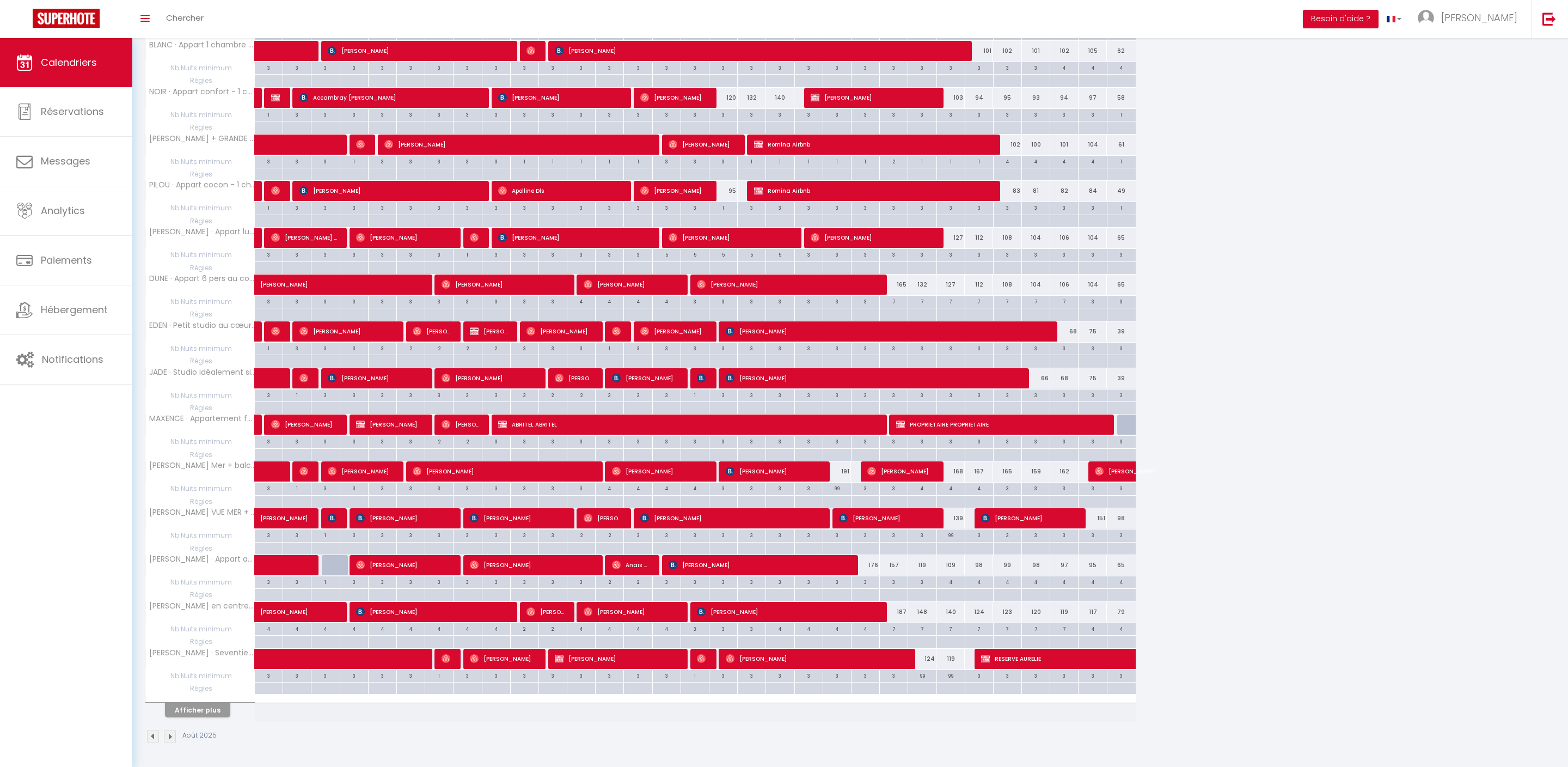
scroll to position [1606, 0]
click at [226, 703] on button "Afficher plus" at bounding box center [198, 710] width 66 height 15
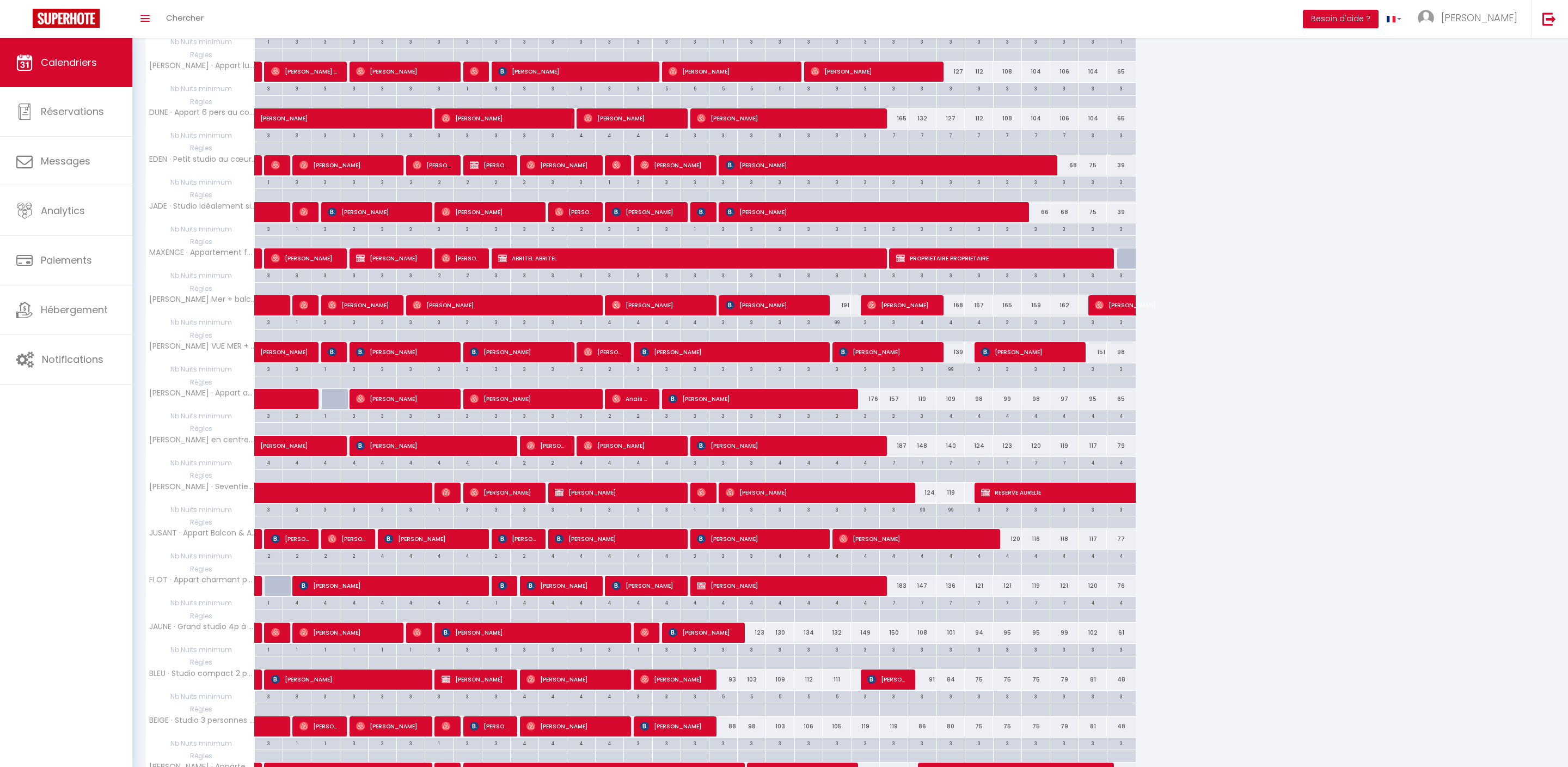
scroll to position [1558, 0]
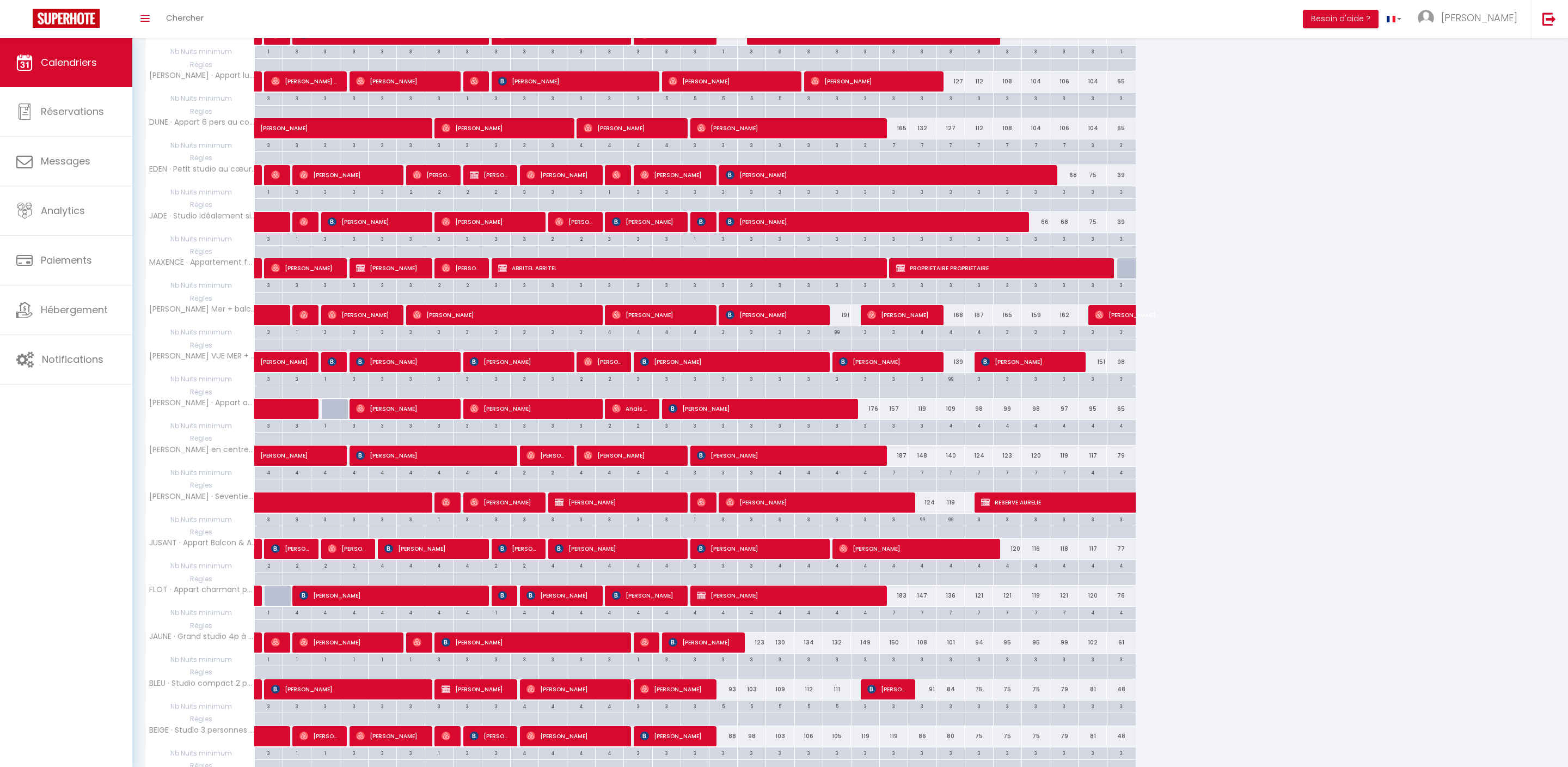
click at [959, 337] on div "4" at bounding box center [951, 331] width 28 height 10
type input "4"
type input "Lun 25 Août 2025"
type input "Mar 26 Août 2025"
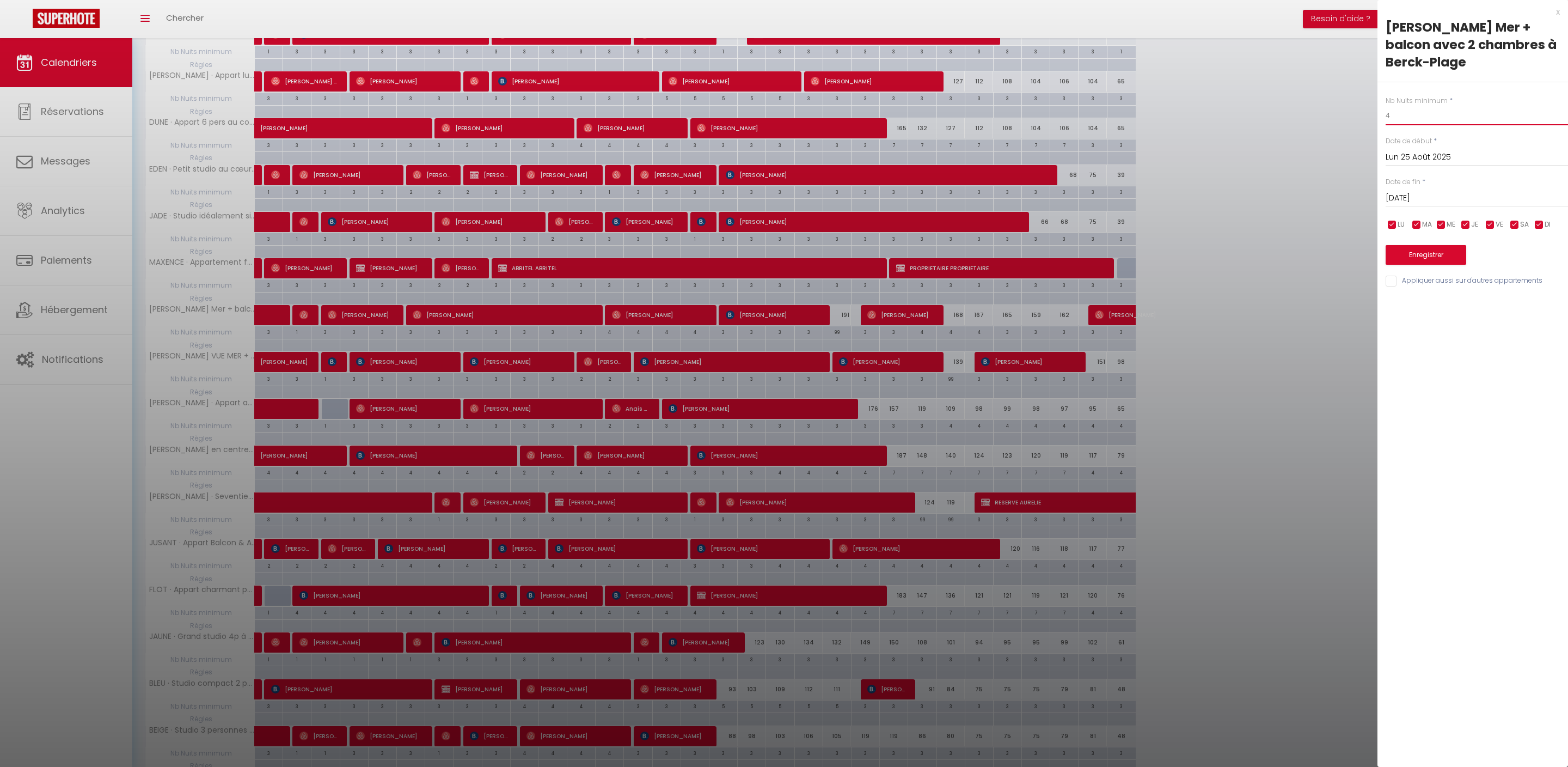
click at [1431, 125] on input "4" at bounding box center [1476, 115] width 182 height 20
type input "6"
type input "5"
click at [1437, 206] on input "Mar 26 Août 2025" at bounding box center [1476, 199] width 182 height 14
click at [1541, 359] on span "30" at bounding box center [1537, 347] width 24 height 22
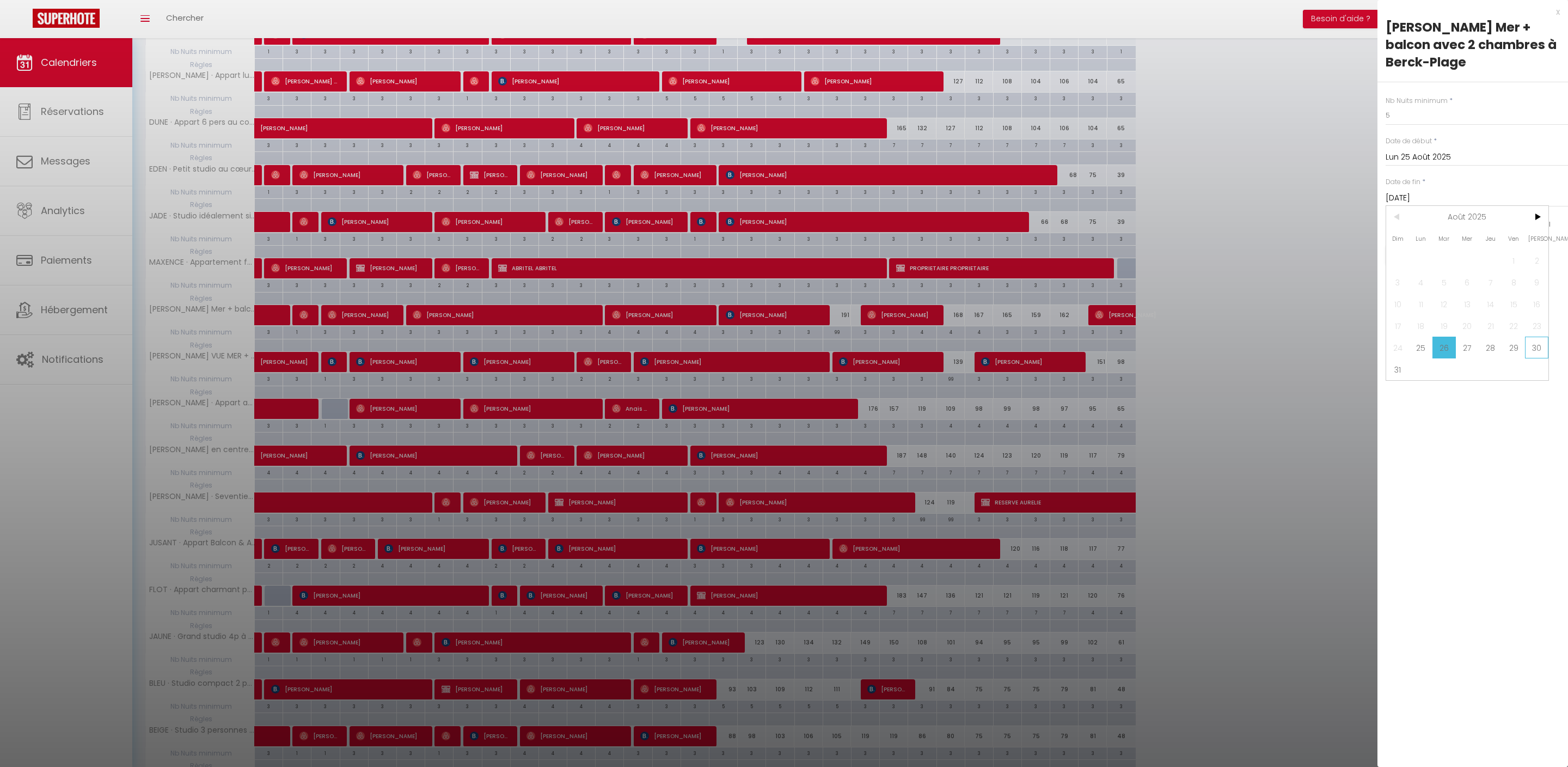
type input "Sam 30 Août 2025"
click at [1444, 265] on button "Enregistrer" at bounding box center [1425, 255] width 80 height 20
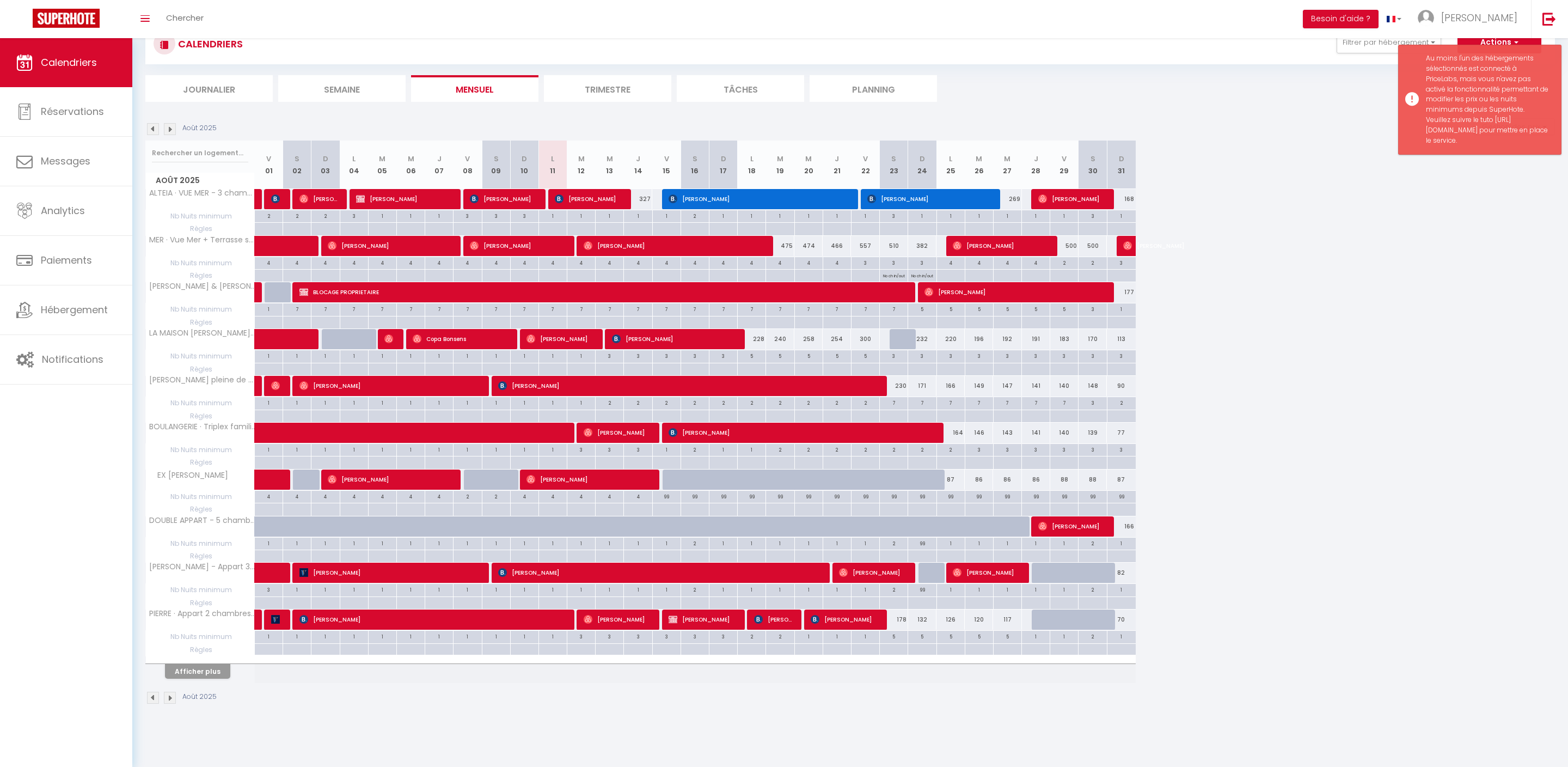
scroll to position [70, 0]
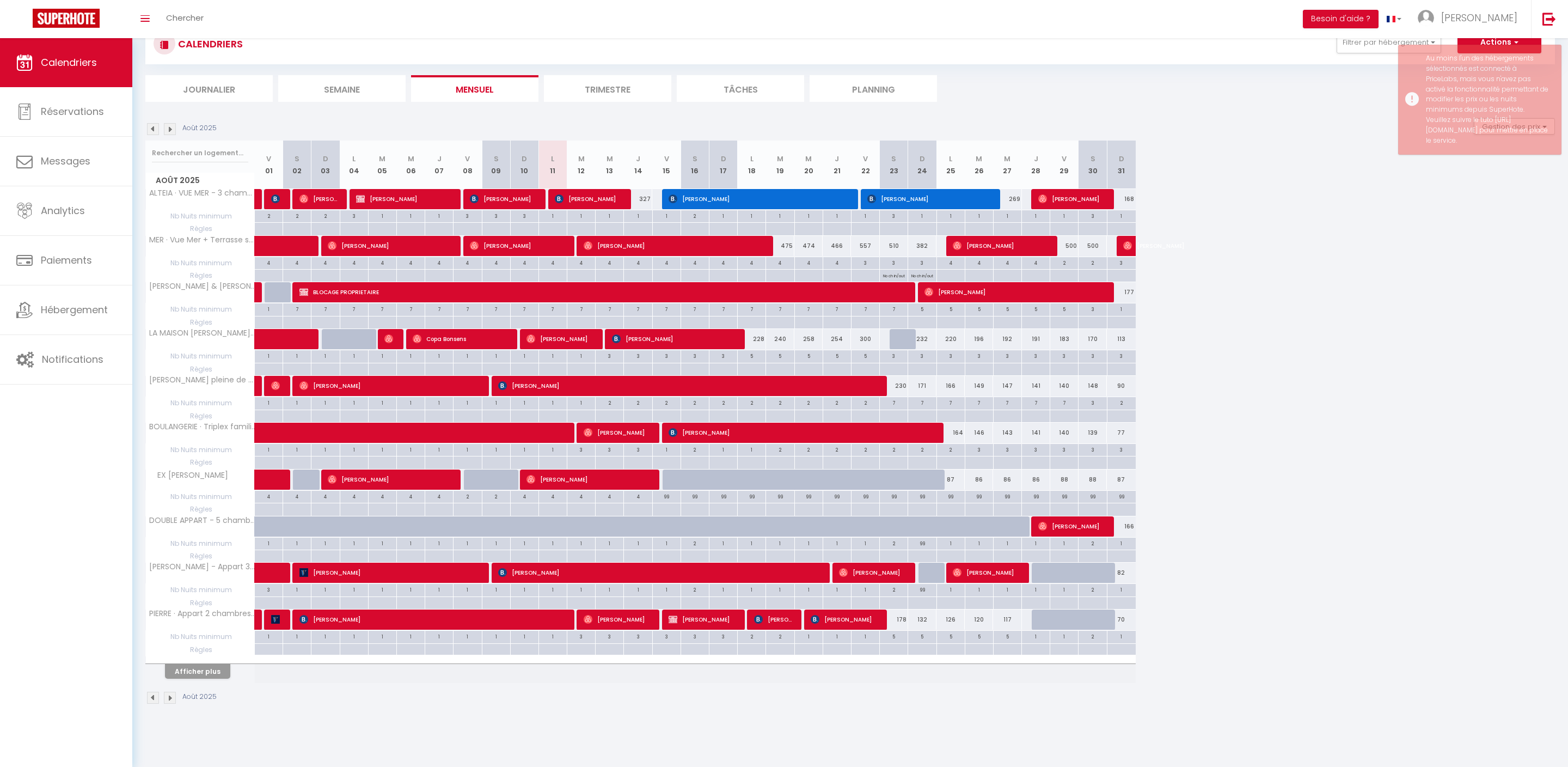
click at [217, 679] on button "Afficher plus" at bounding box center [198, 671] width 66 height 15
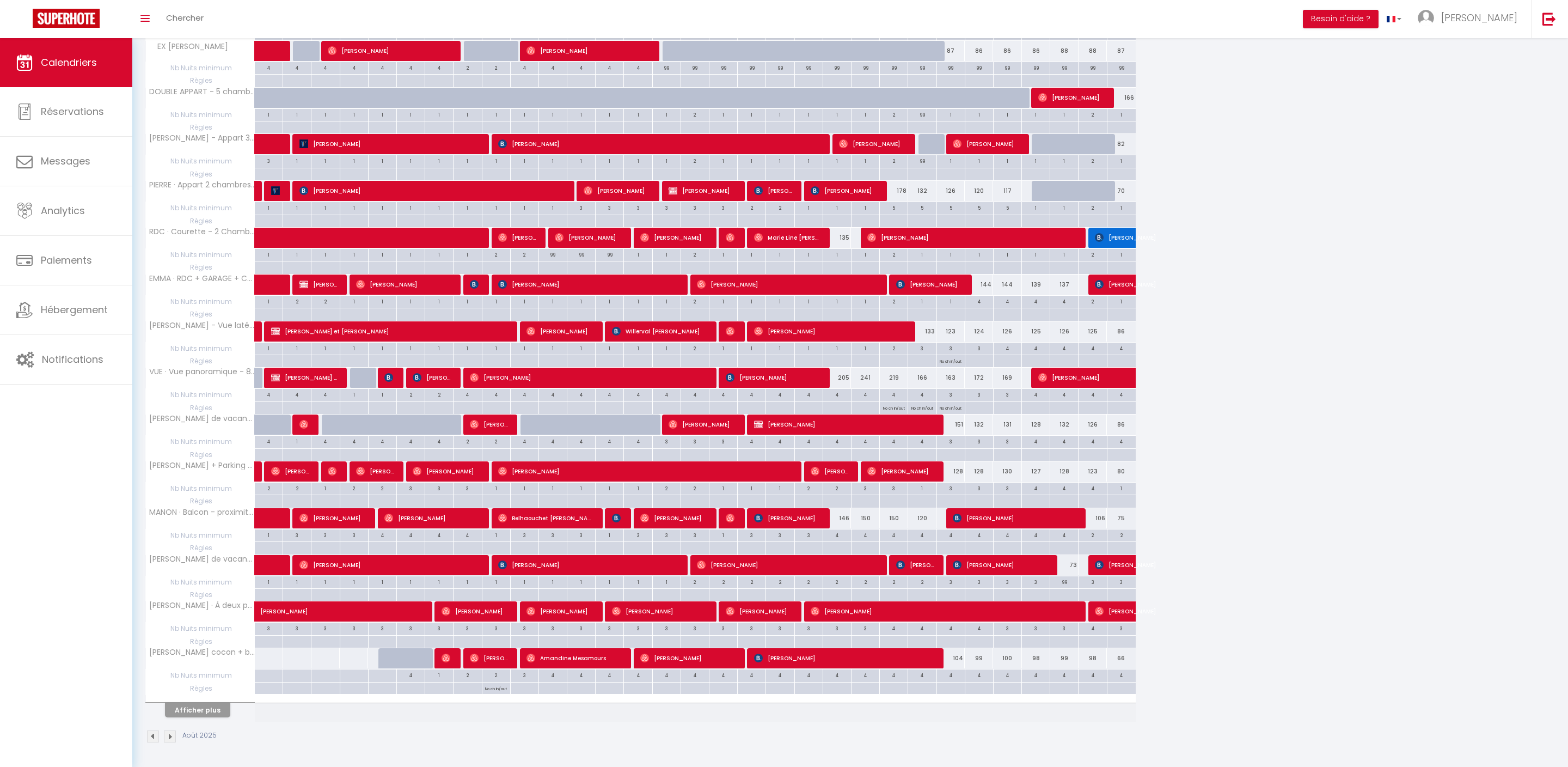
scroll to position [582, 0]
click at [230, 703] on button "Afficher plus" at bounding box center [198, 710] width 66 height 15
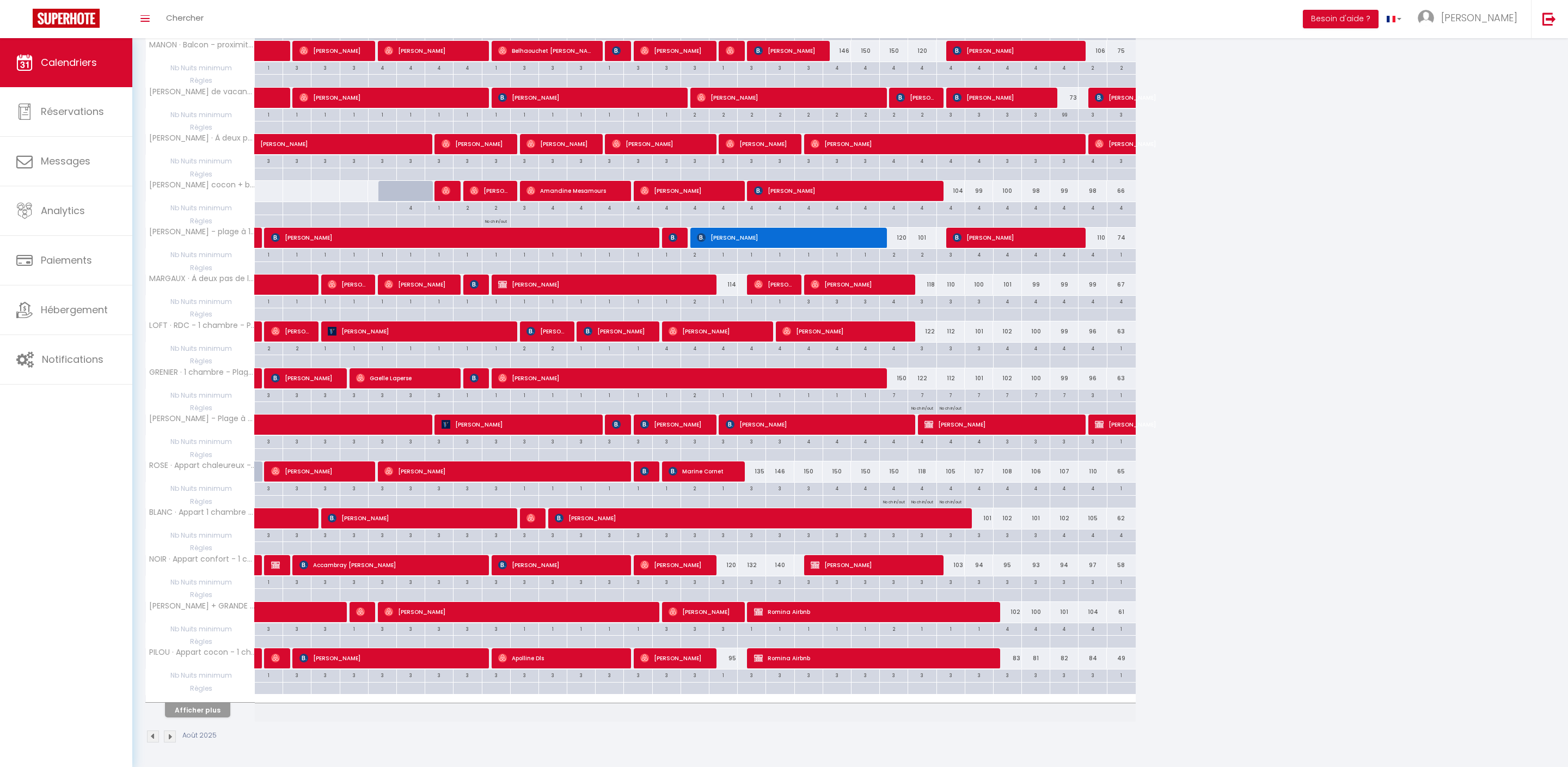
scroll to position [1094, 0]
click at [220, 703] on button "Afficher plus" at bounding box center [198, 710] width 66 height 15
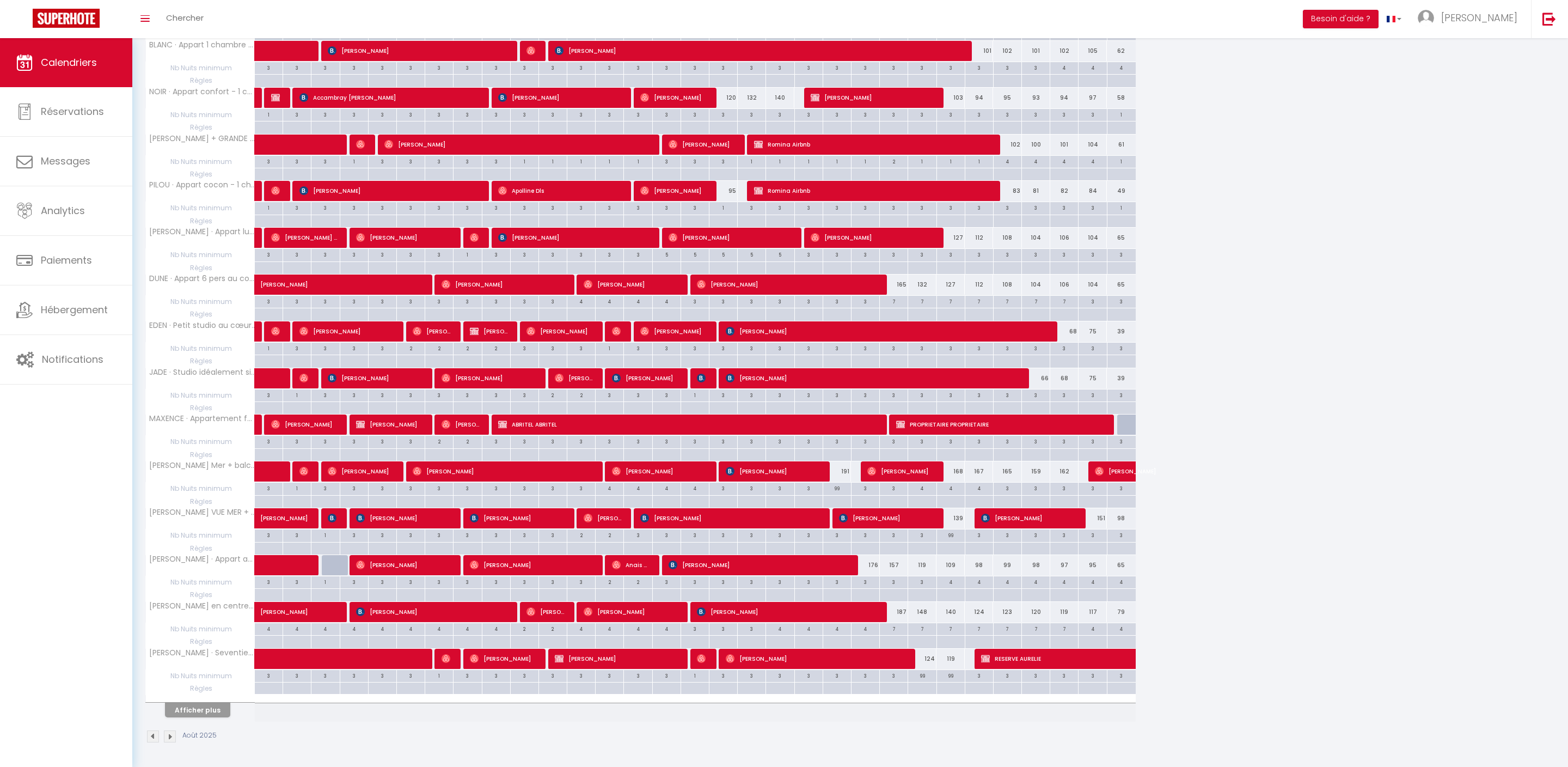
scroll to position [1606, 0]
click at [955, 482] on div "4" at bounding box center [951, 487] width 28 height 10
type input "4"
type input "Mar 26 Août 2025"
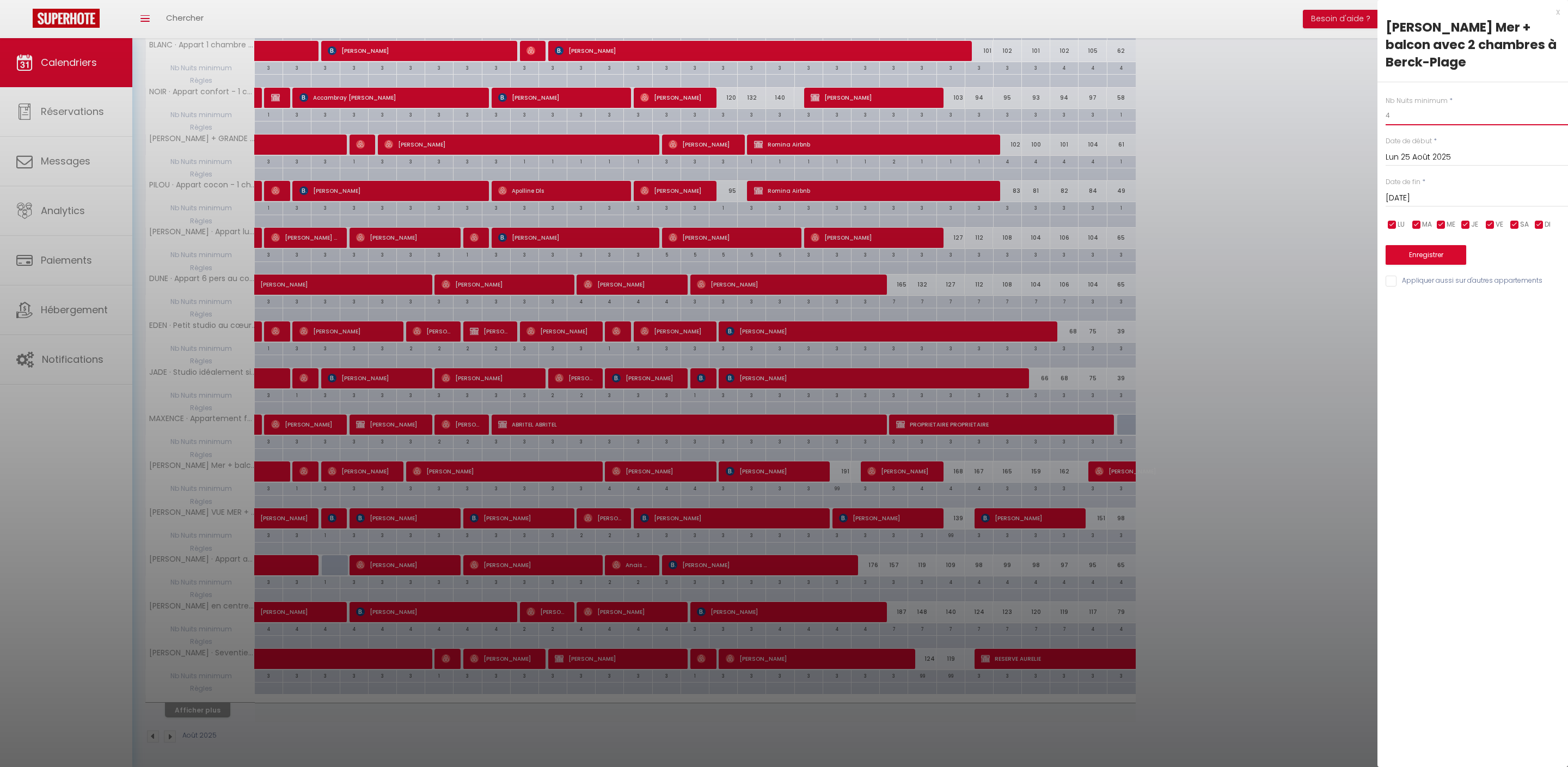
click at [1431, 125] on input "4" at bounding box center [1476, 115] width 182 height 20
type input "5"
click at [1439, 206] on input "Mar 26 Août 2025" at bounding box center [1476, 199] width 182 height 14
click at [1541, 359] on span "30" at bounding box center [1537, 347] width 24 height 22
type input "Sam 30 Août 2025"
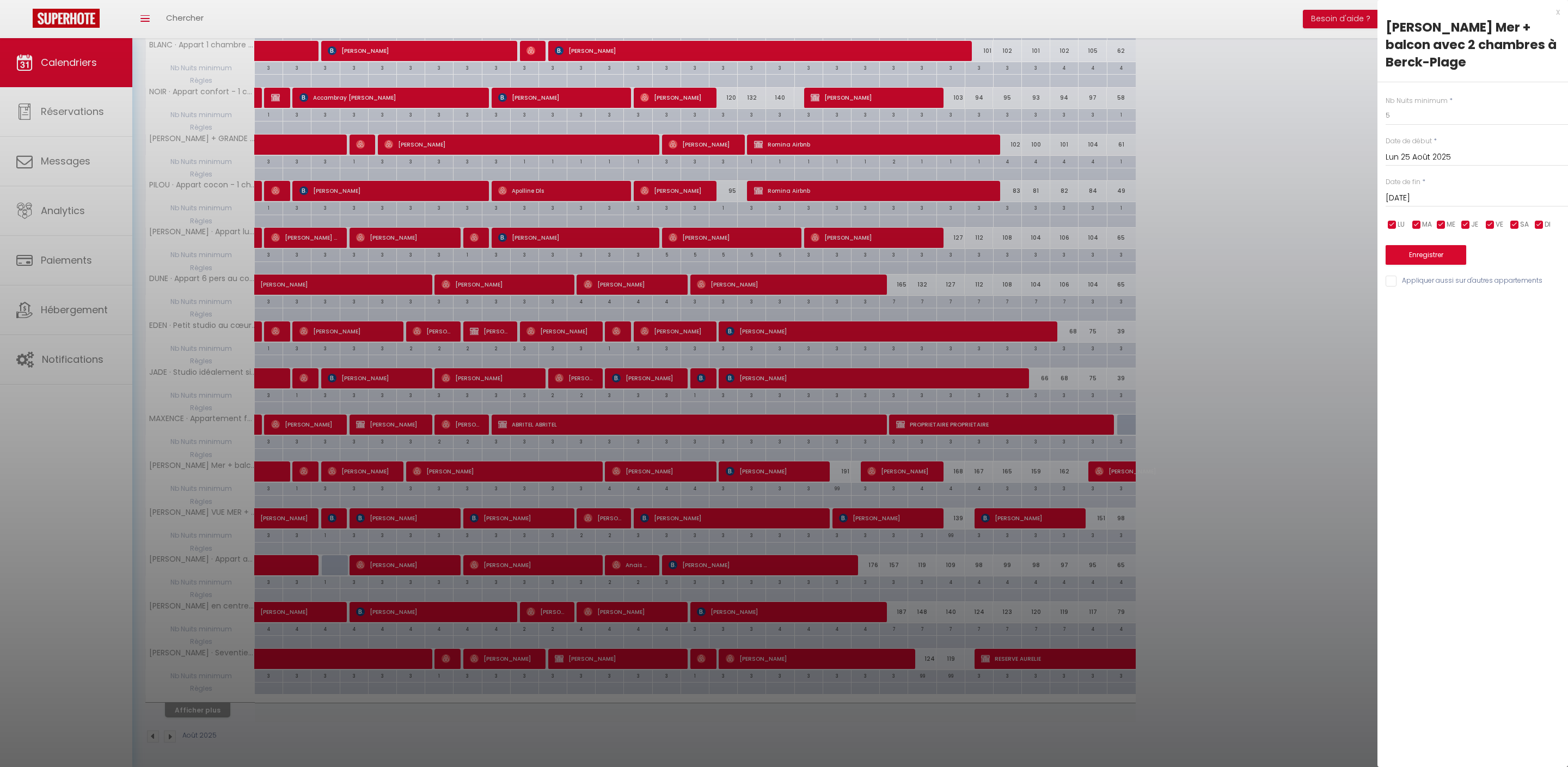
click at [1455, 265] on button "Enregistrer" at bounding box center [1425, 255] width 80 height 20
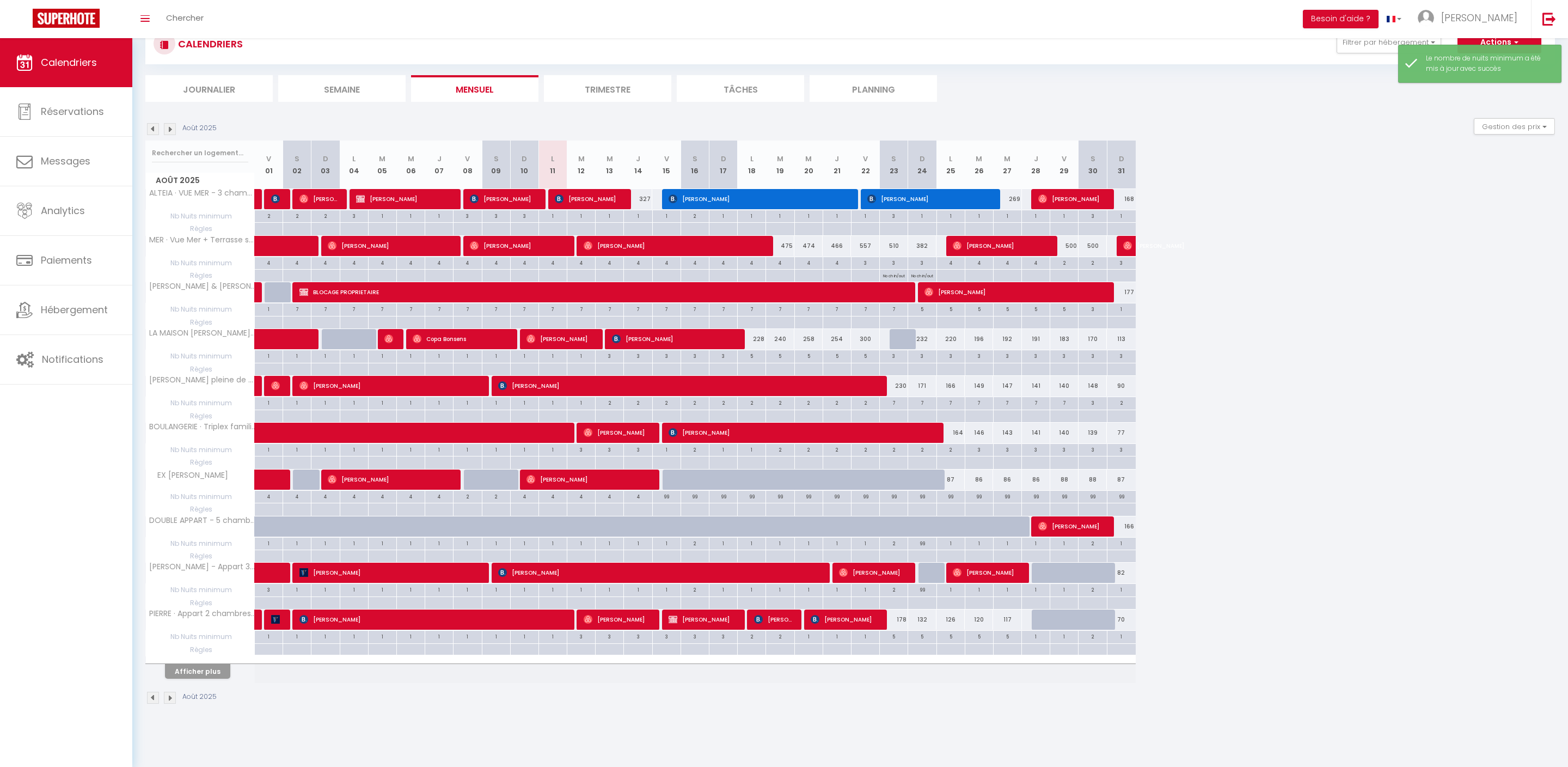
scroll to position [70, 0]
click at [216, 679] on button "Afficher plus" at bounding box center [198, 671] width 66 height 15
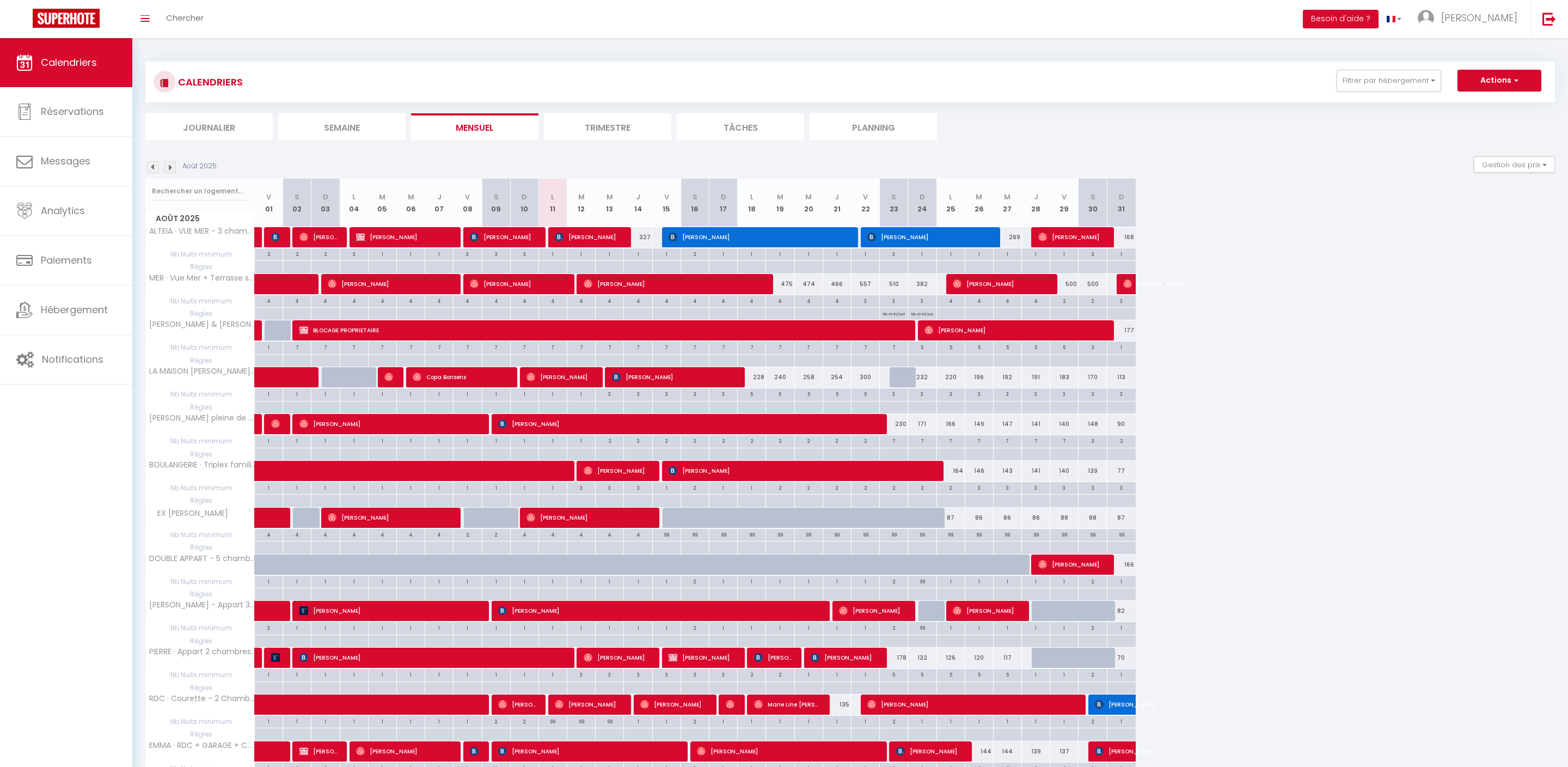
scroll to position [0, 0]
click at [80, 366] on span "Notifications" at bounding box center [73, 359] width 61 height 13
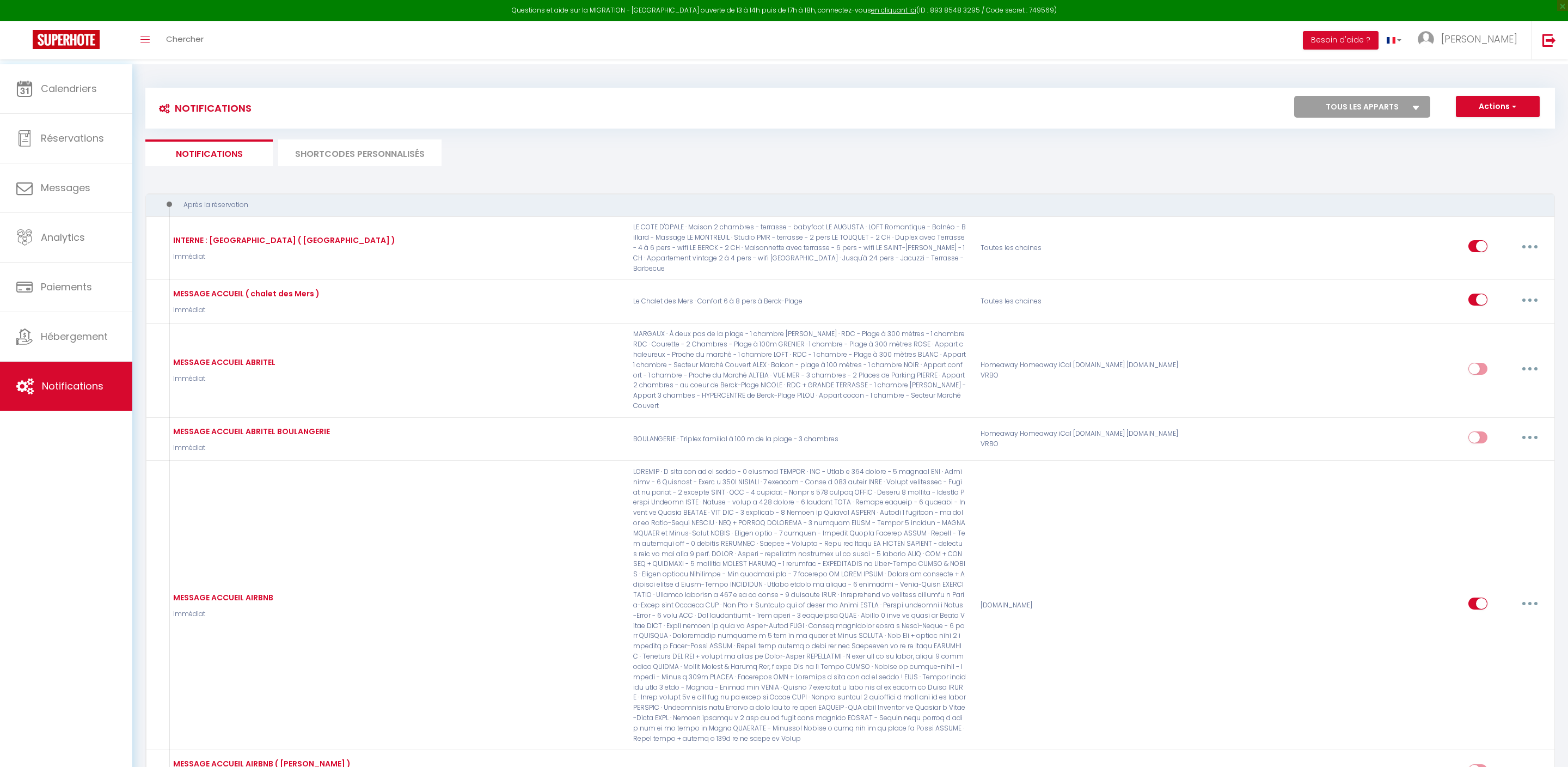
click at [384, 160] on li "SHORTCODES PERSONNALISÉS" at bounding box center [360, 153] width 164 height 27
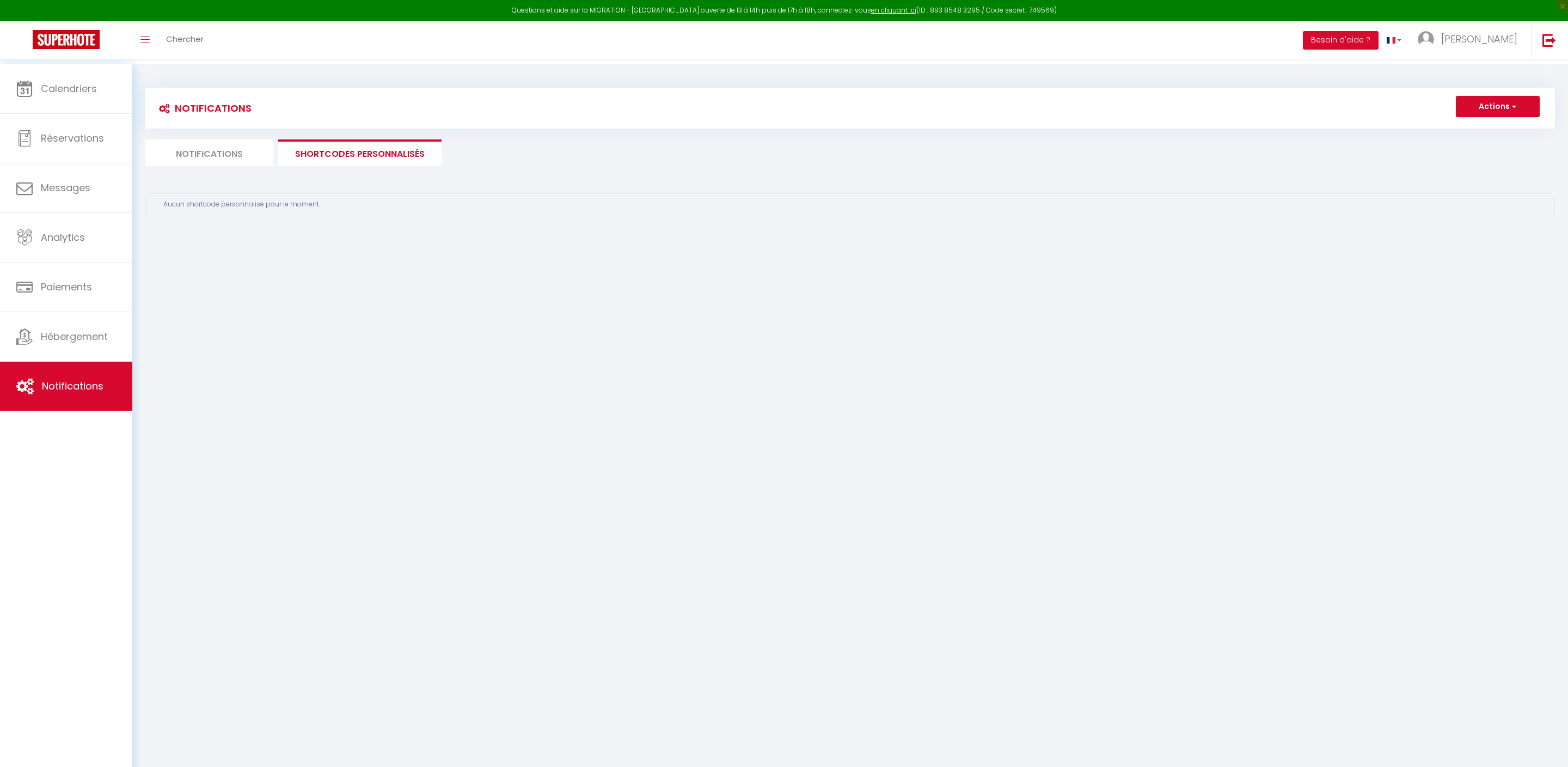
click at [329, 210] on div "Aucun shortcode personnalisé pour le moment." at bounding box center [855, 204] width 1382 height 10
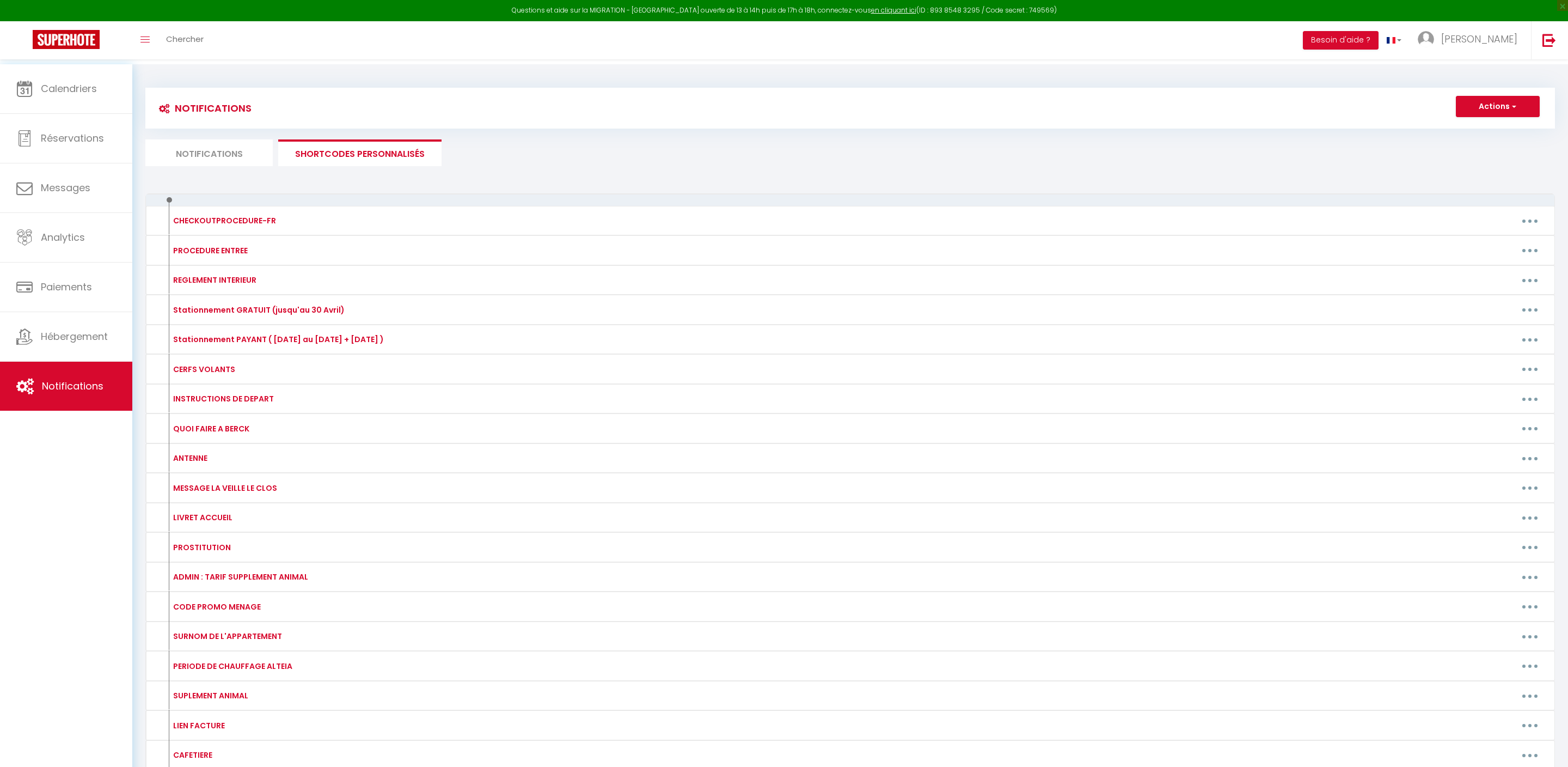
click at [1491, 108] on button "Actions" at bounding box center [1498, 106] width 84 height 22
click at [1470, 137] on link "Nouveau shortcode personnalisé" at bounding box center [1466, 130] width 147 height 14
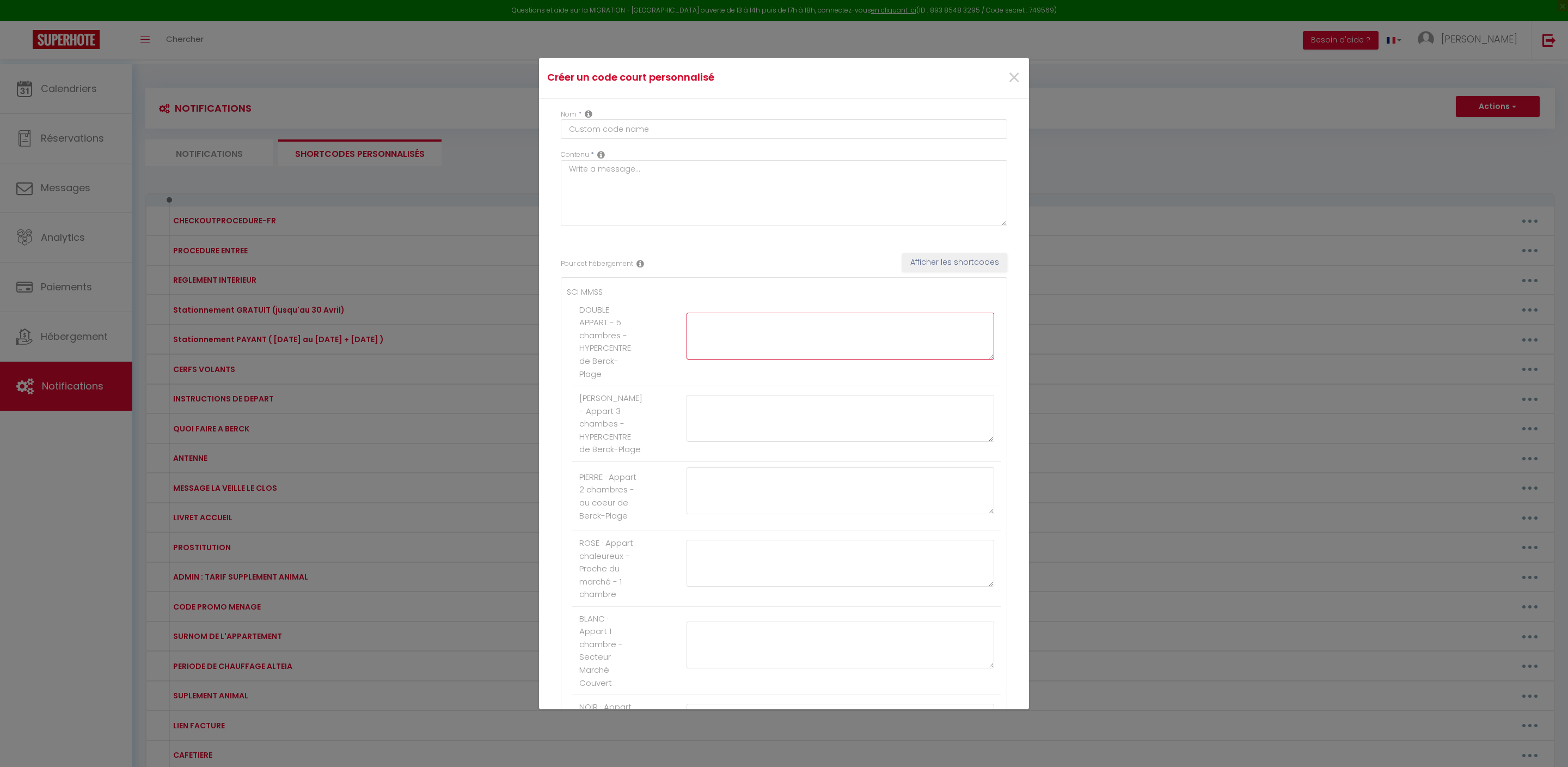
click at [757, 359] on textarea at bounding box center [841, 336] width 307 height 47
click at [1016, 80] on span "×" at bounding box center [1014, 78] width 13 height 33
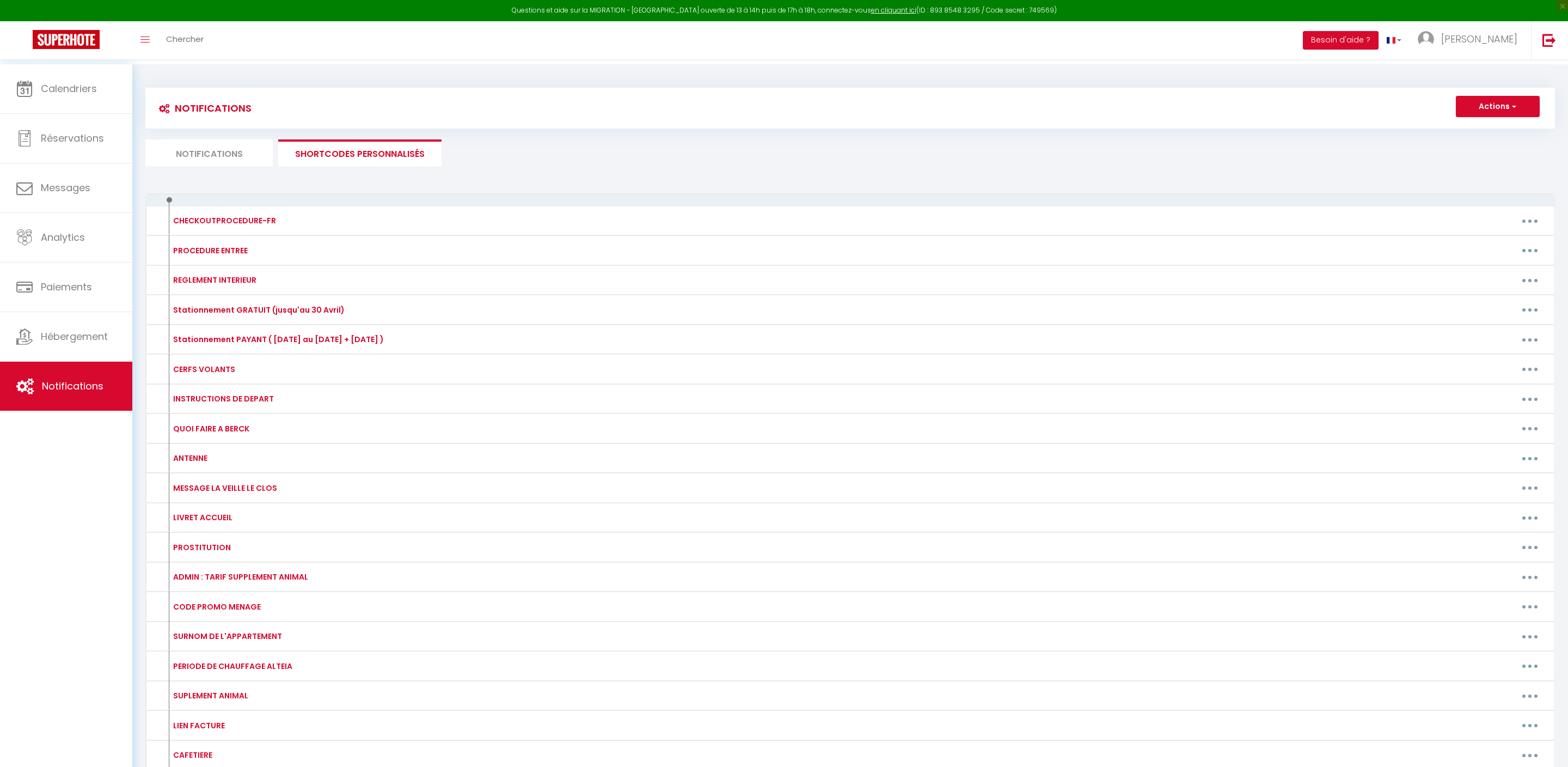
click at [1504, 106] on button "Actions" at bounding box center [1498, 106] width 84 height 22
click at [1481, 137] on link "Nouveau shortcode personnalisé" at bounding box center [1466, 130] width 147 height 14
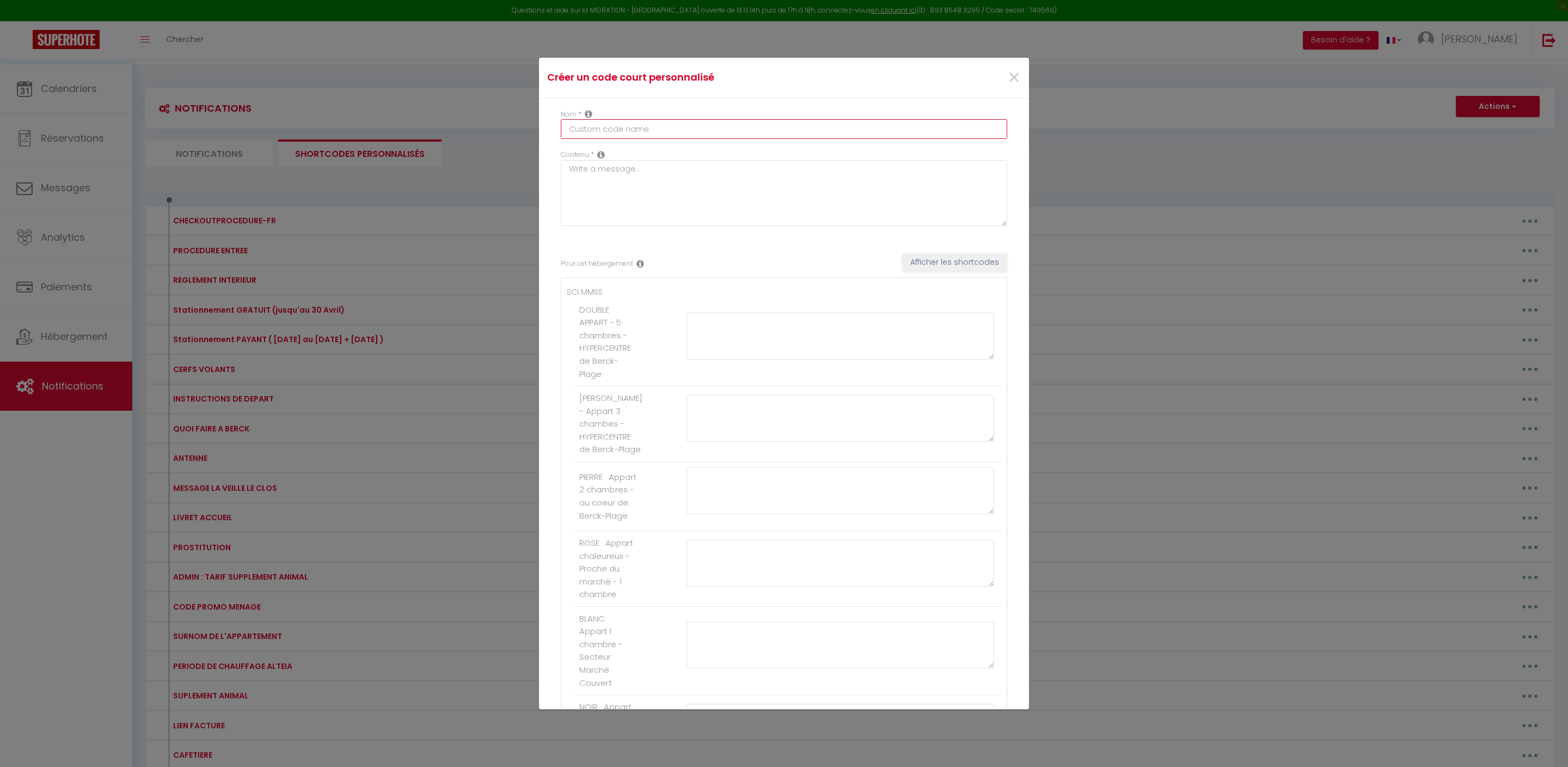
click at [648, 138] on input "text" at bounding box center [784, 129] width 447 height 20
type input "DEPART 12H"
click at [764, 359] on textarea at bounding box center [841, 336] width 307 height 47
click at [927, 272] on button "Afficher les shortcodes" at bounding box center [954, 262] width 105 height 18
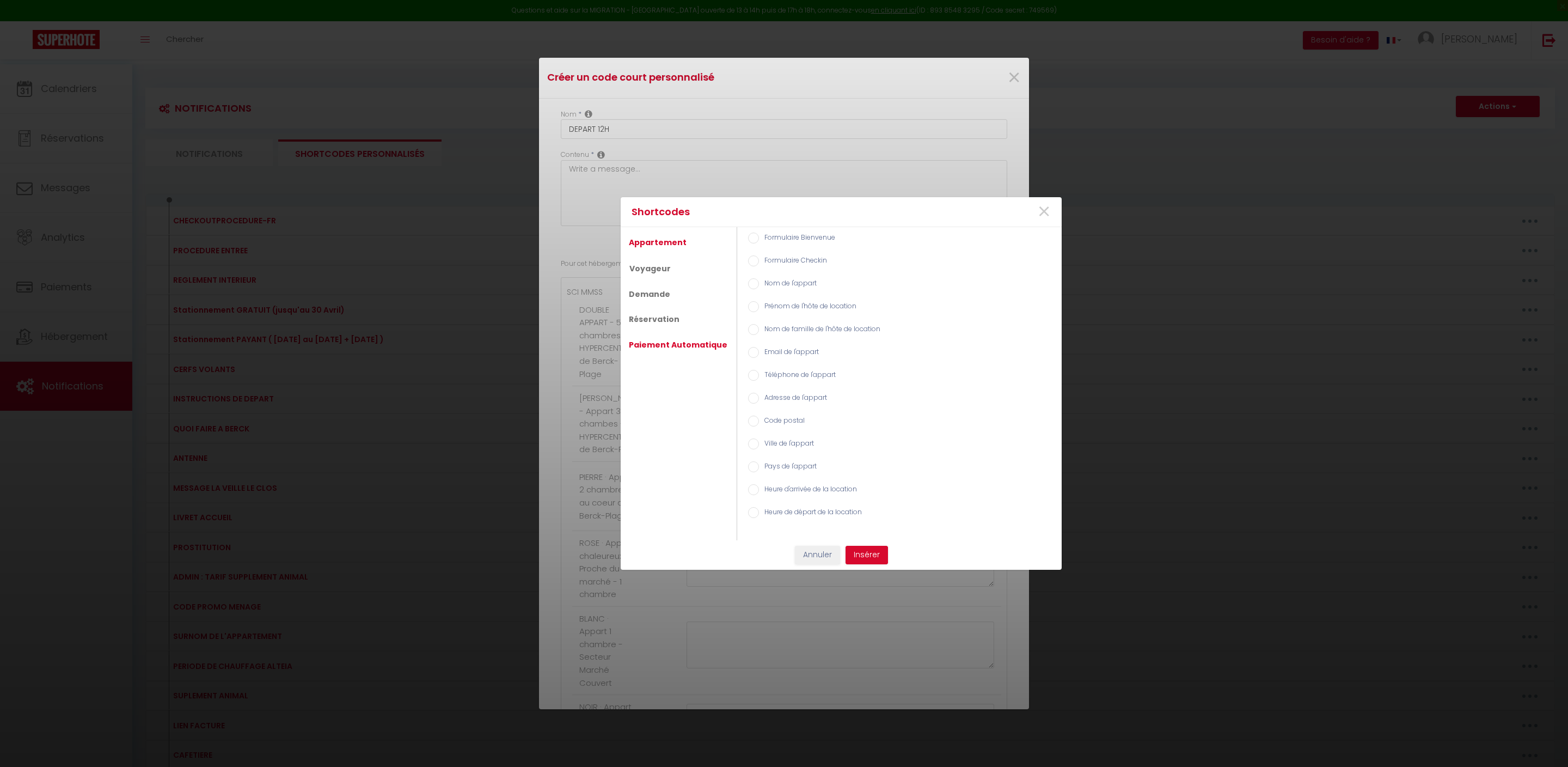
click at [698, 351] on link "Paiement Automatique" at bounding box center [678, 345] width 110 height 20
click at [811, 558] on button "Annuler" at bounding box center [818, 555] width 45 height 18
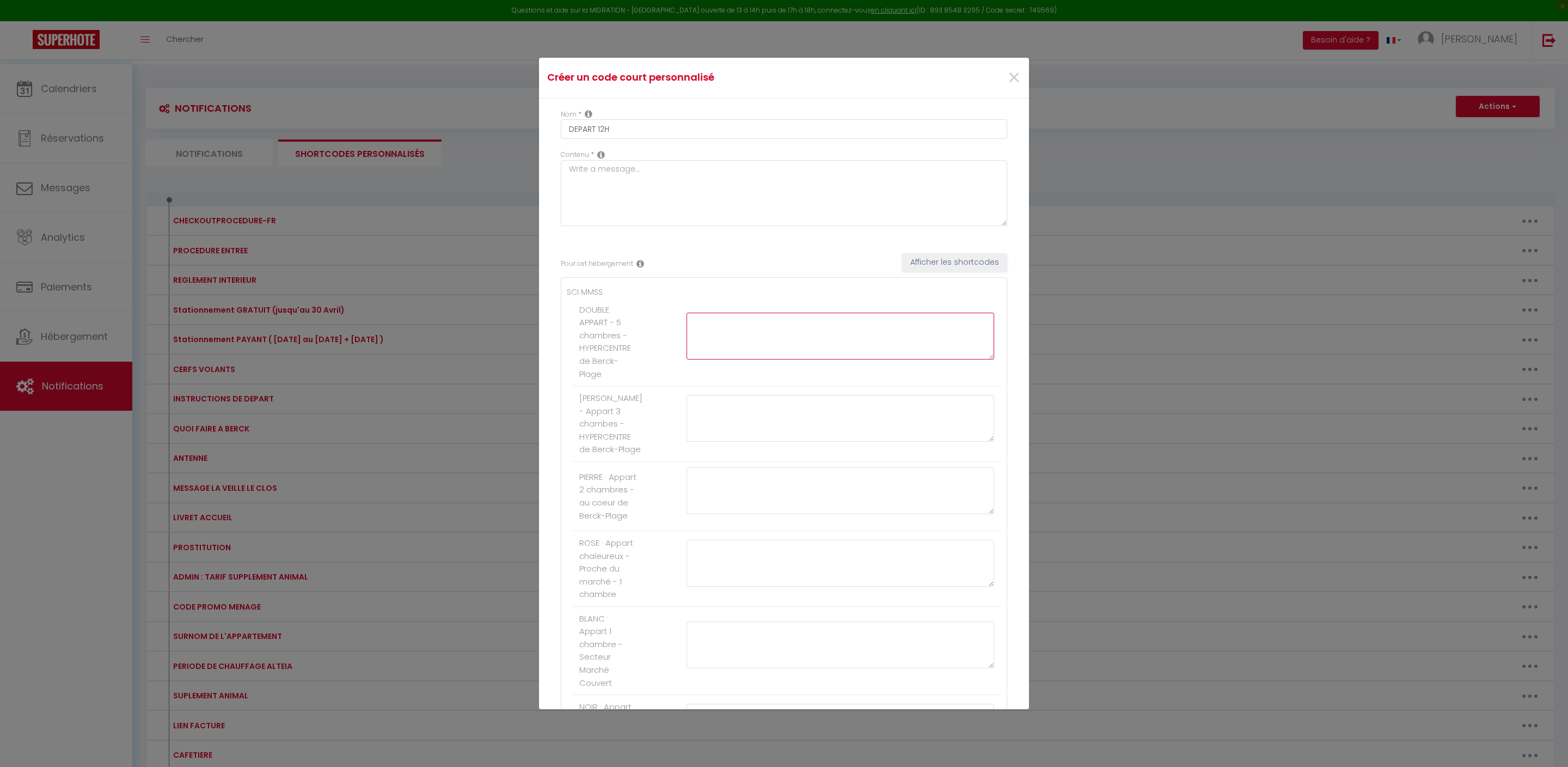
click at [766, 359] on textarea at bounding box center [841, 336] width 307 height 47
click at [930, 272] on button "Afficher les shortcodes" at bounding box center [954, 262] width 105 height 18
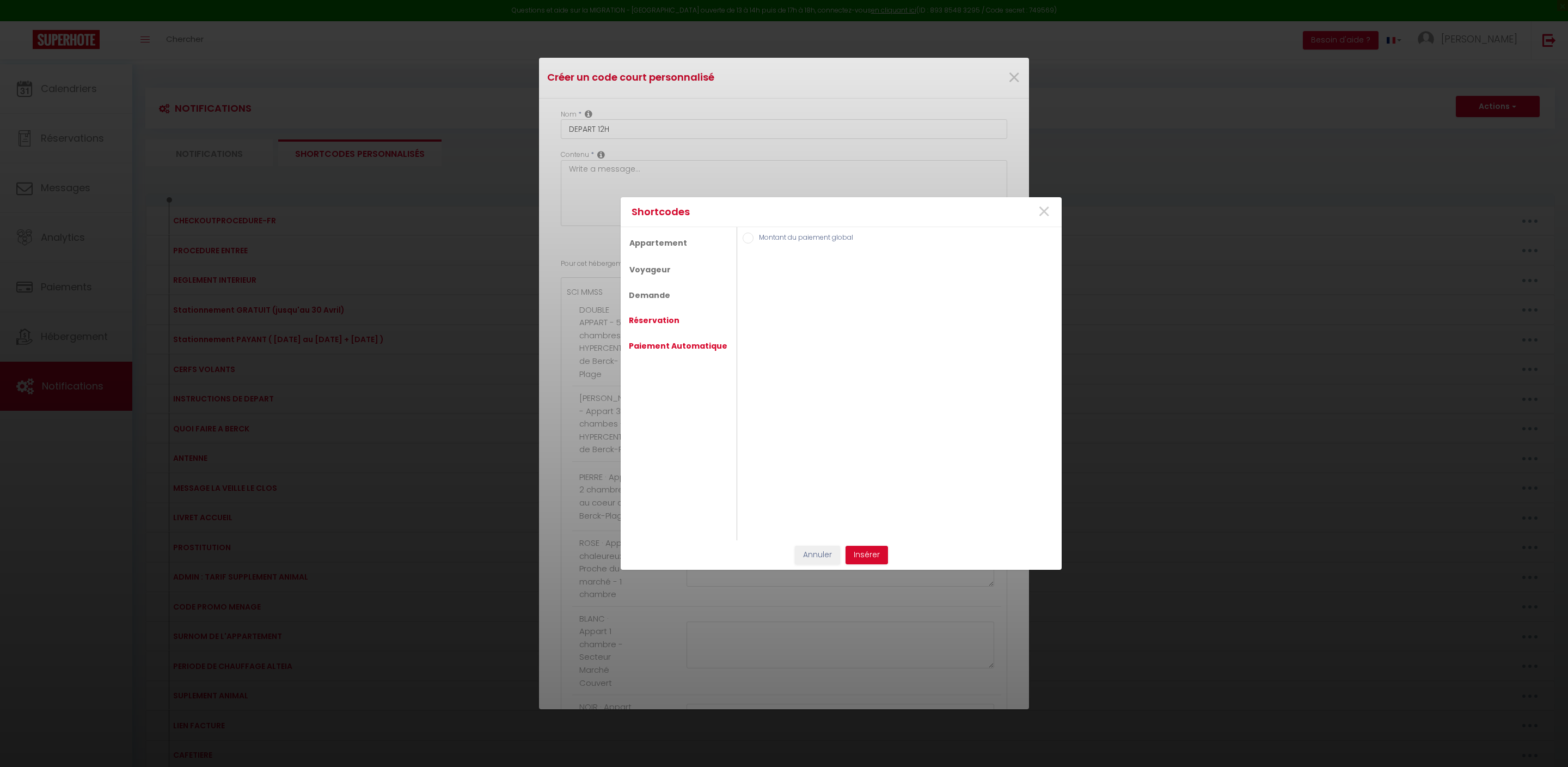
click at [680, 322] on link "Réservation" at bounding box center [654, 320] width 61 height 20
click at [759, 335] on input "Lien de paiement avec montant manuel" at bounding box center [754, 330] width 11 height 11
radio input "true"
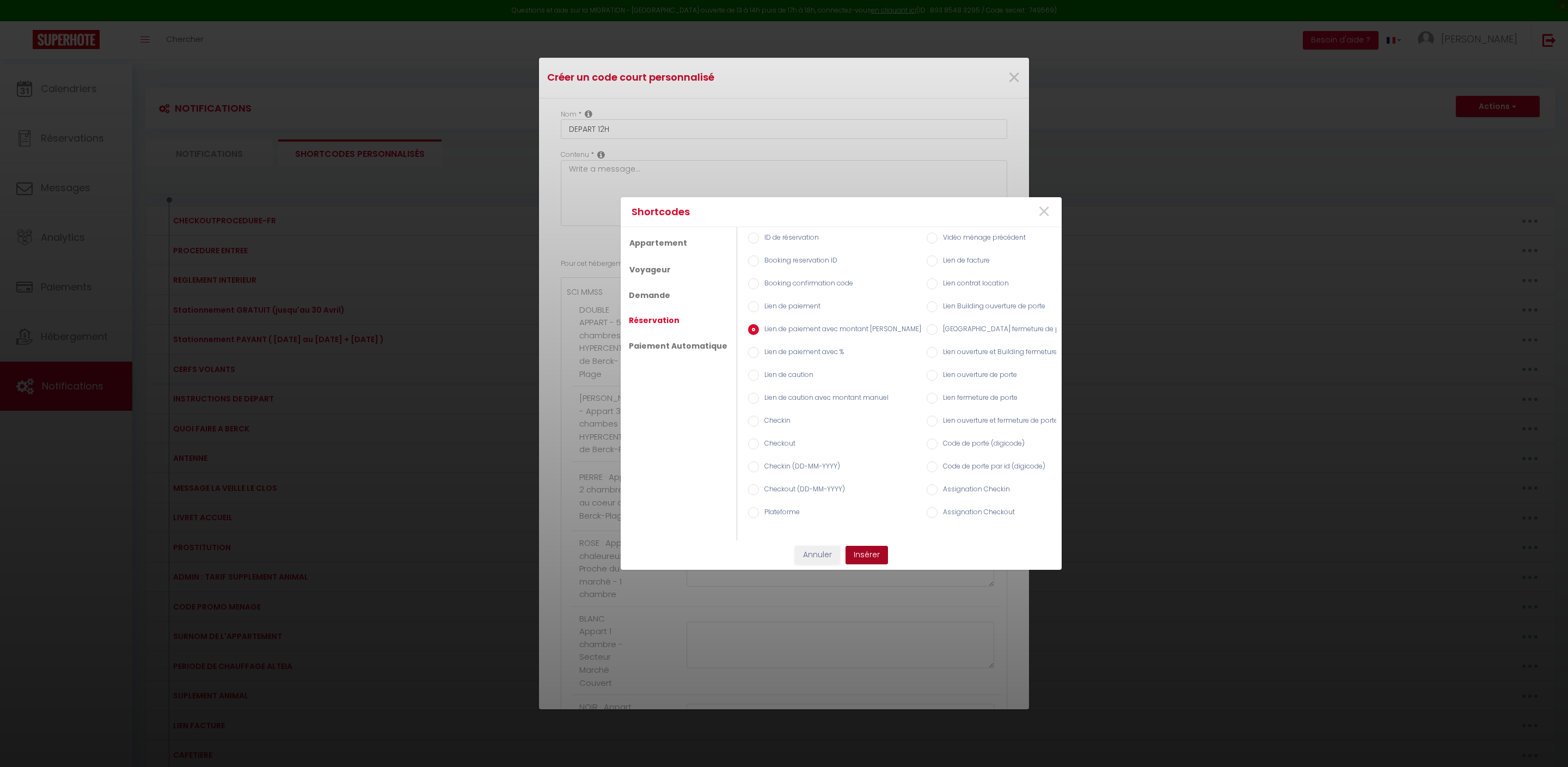
click at [868, 556] on button "Insérer" at bounding box center [866, 555] width 43 height 18
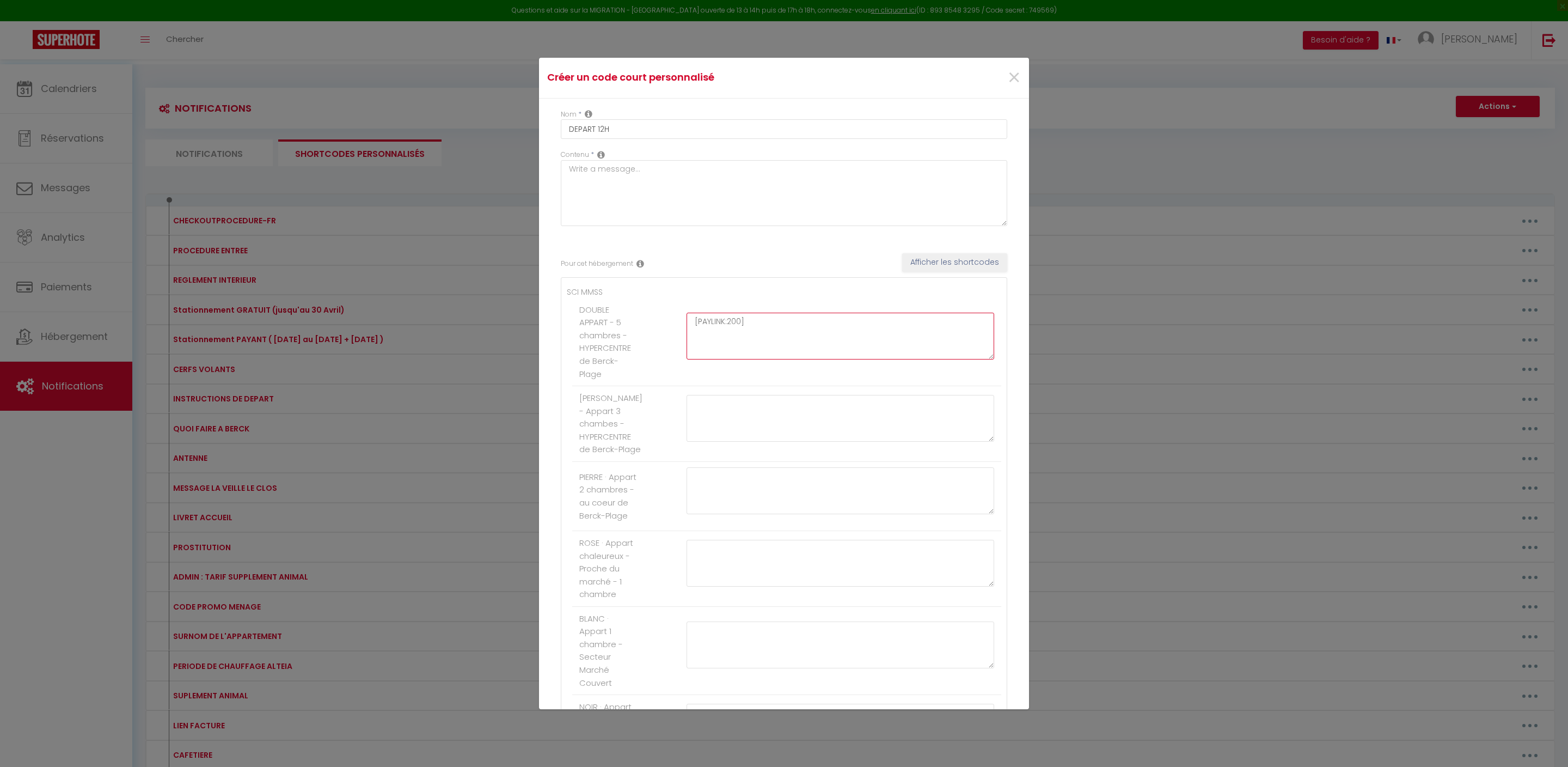
click at [794, 359] on textarea "[PAYLINK:200]" at bounding box center [841, 336] width 307 height 47
click at [760, 359] on textarea "[PAYLINK:200]" at bounding box center [841, 336] width 307 height 47
type textarea "[PAYLINK:]"
drag, startPoint x: 768, startPoint y: 357, endPoint x: 658, endPoint y: 351, distance: 110.2
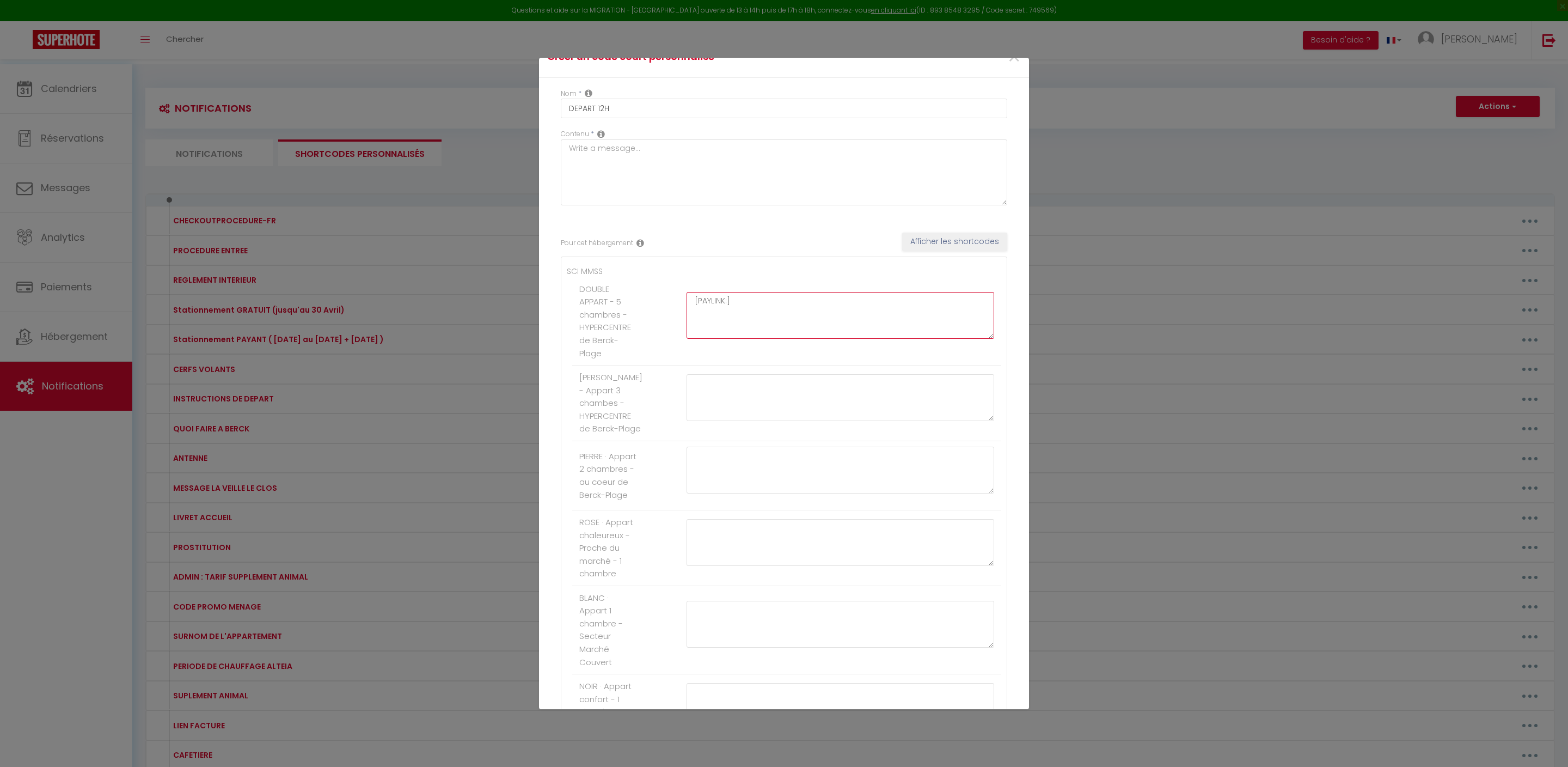
click at [658, 351] on li "DOUBLE APPART - 5 chambres - HYPERCENTRE de Berck-Plage [PAYLINK:]" at bounding box center [787, 322] width 429 height 88
click at [952, 272] on button "Afficher les shortcodes" at bounding box center [954, 262] width 105 height 18
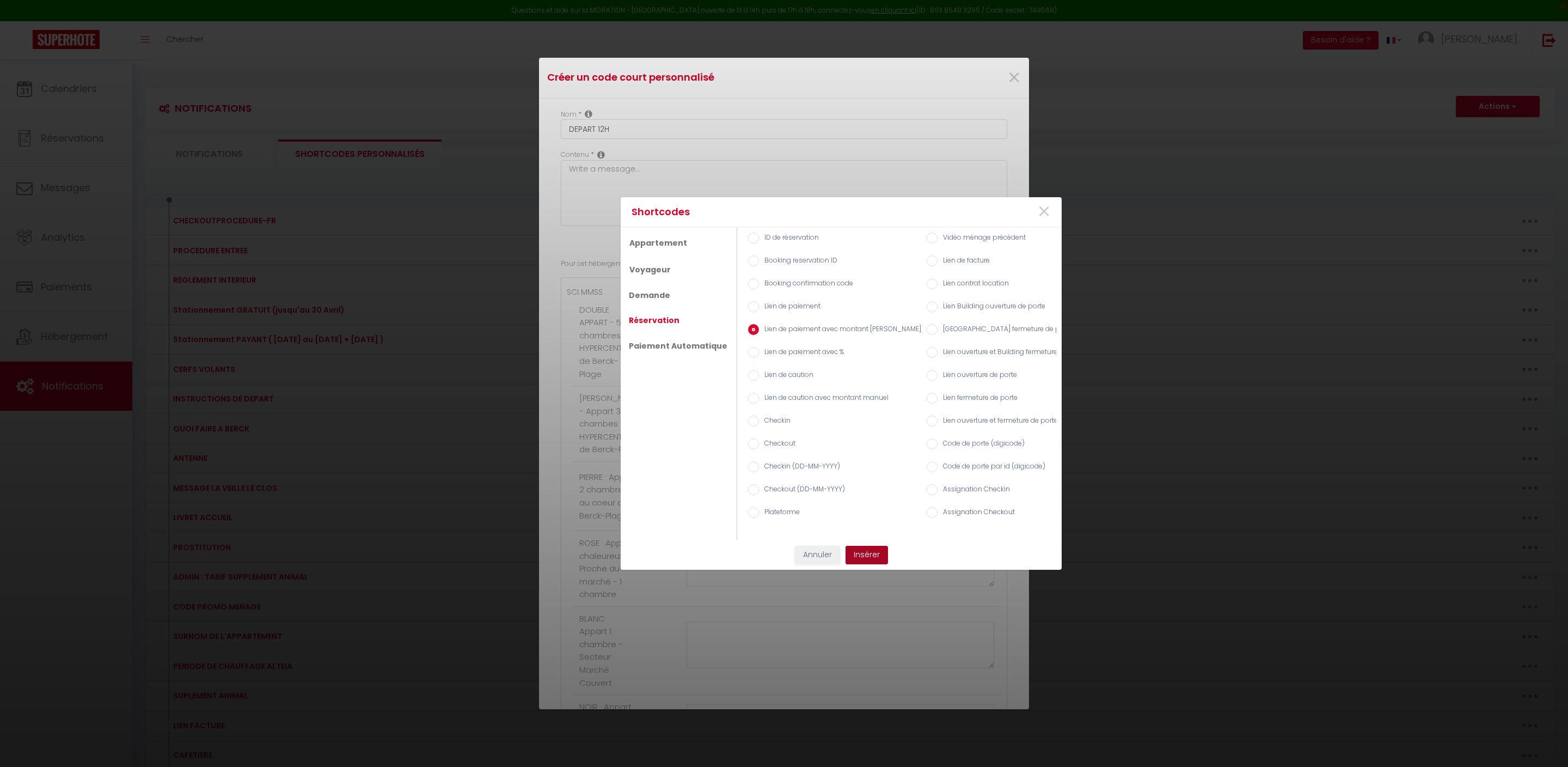
click at [876, 554] on button "Insérer" at bounding box center [866, 555] width 43 height 18
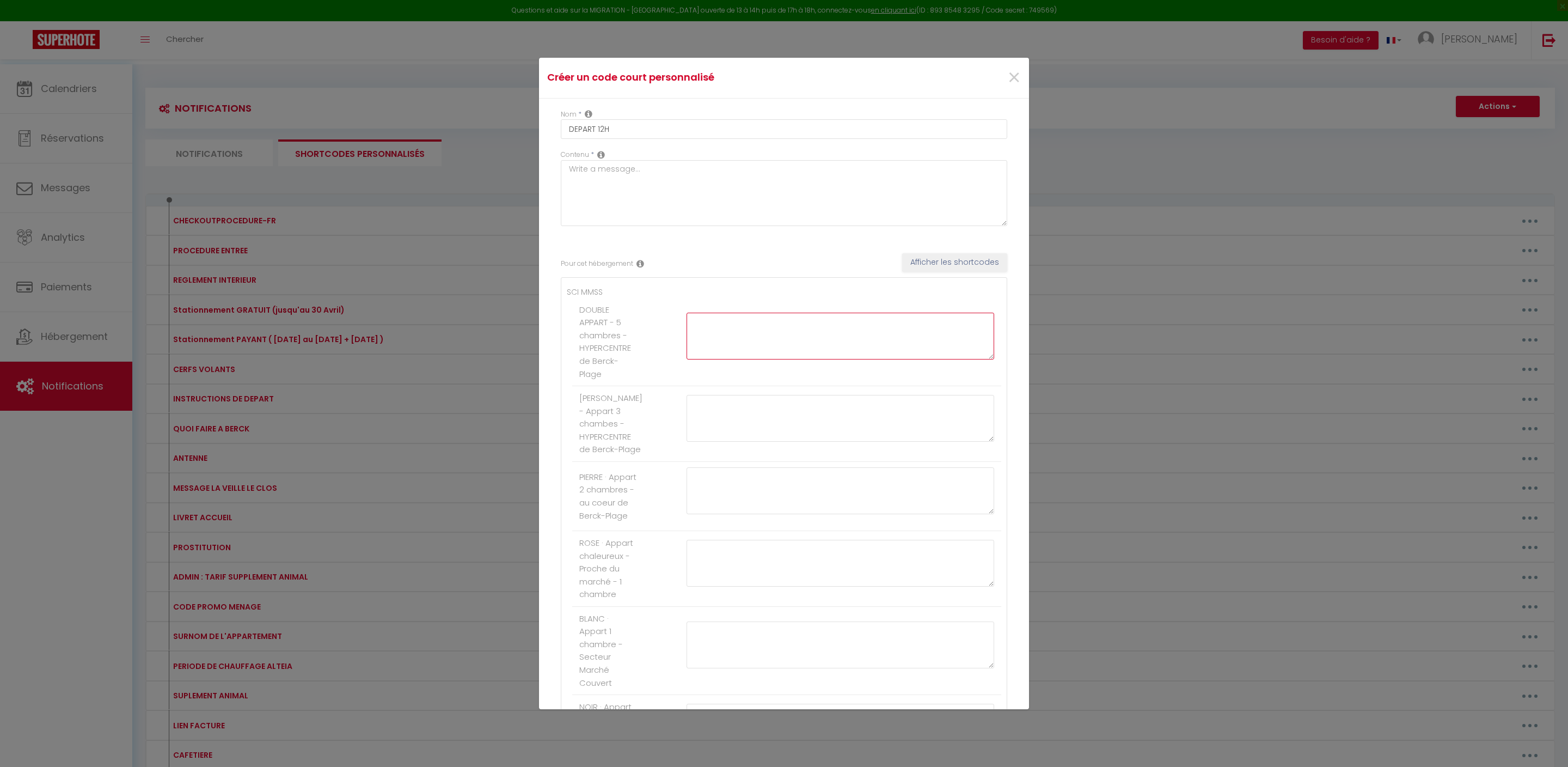
click at [746, 359] on textarea at bounding box center [841, 336] width 307 height 47
click at [917, 272] on button "Afficher les shortcodes" at bounding box center [954, 262] width 105 height 18
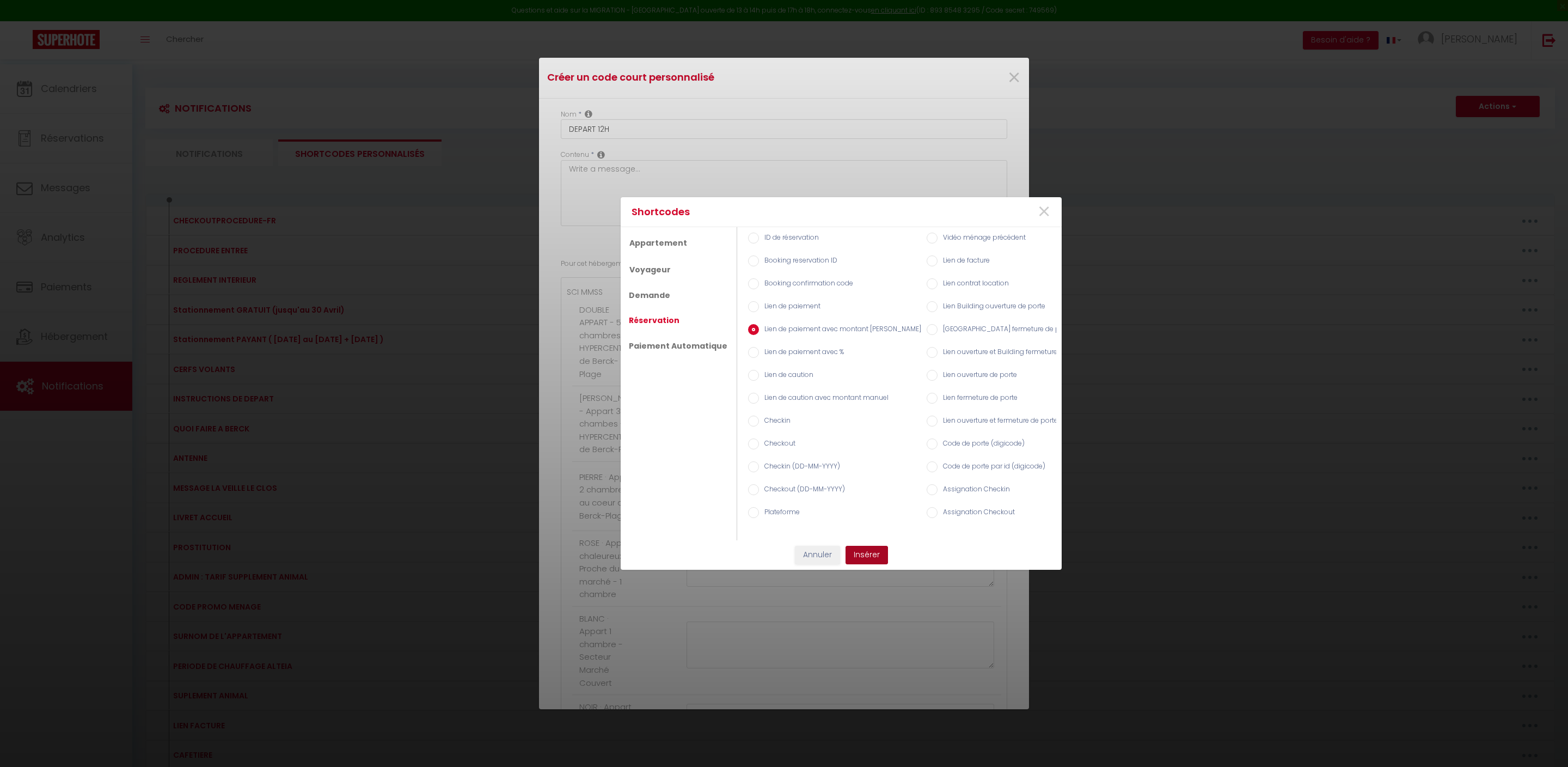
click at [878, 557] on button "Insérer" at bounding box center [866, 555] width 43 height 18
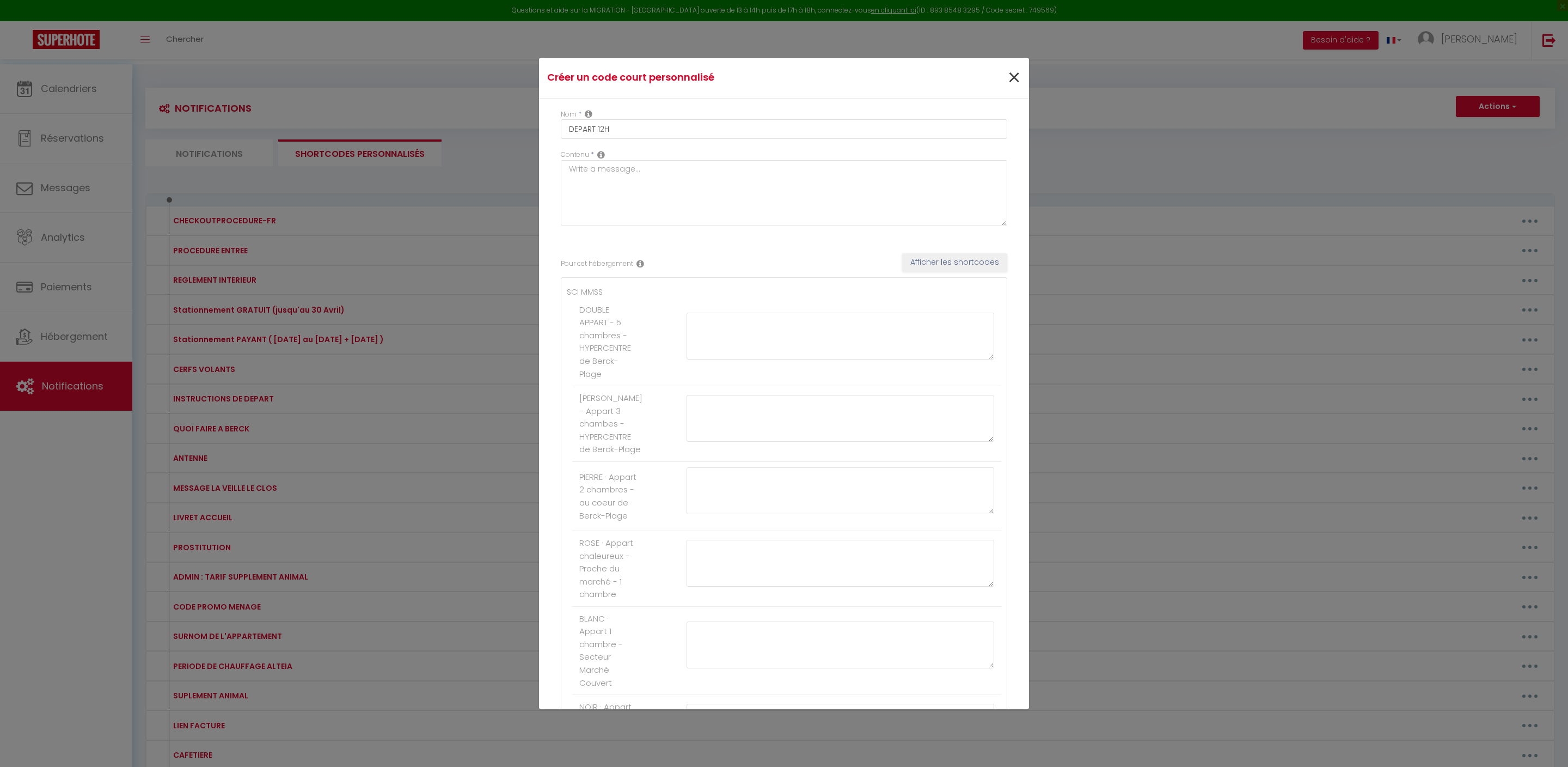
click at [1015, 80] on span "×" at bounding box center [1014, 78] width 13 height 33
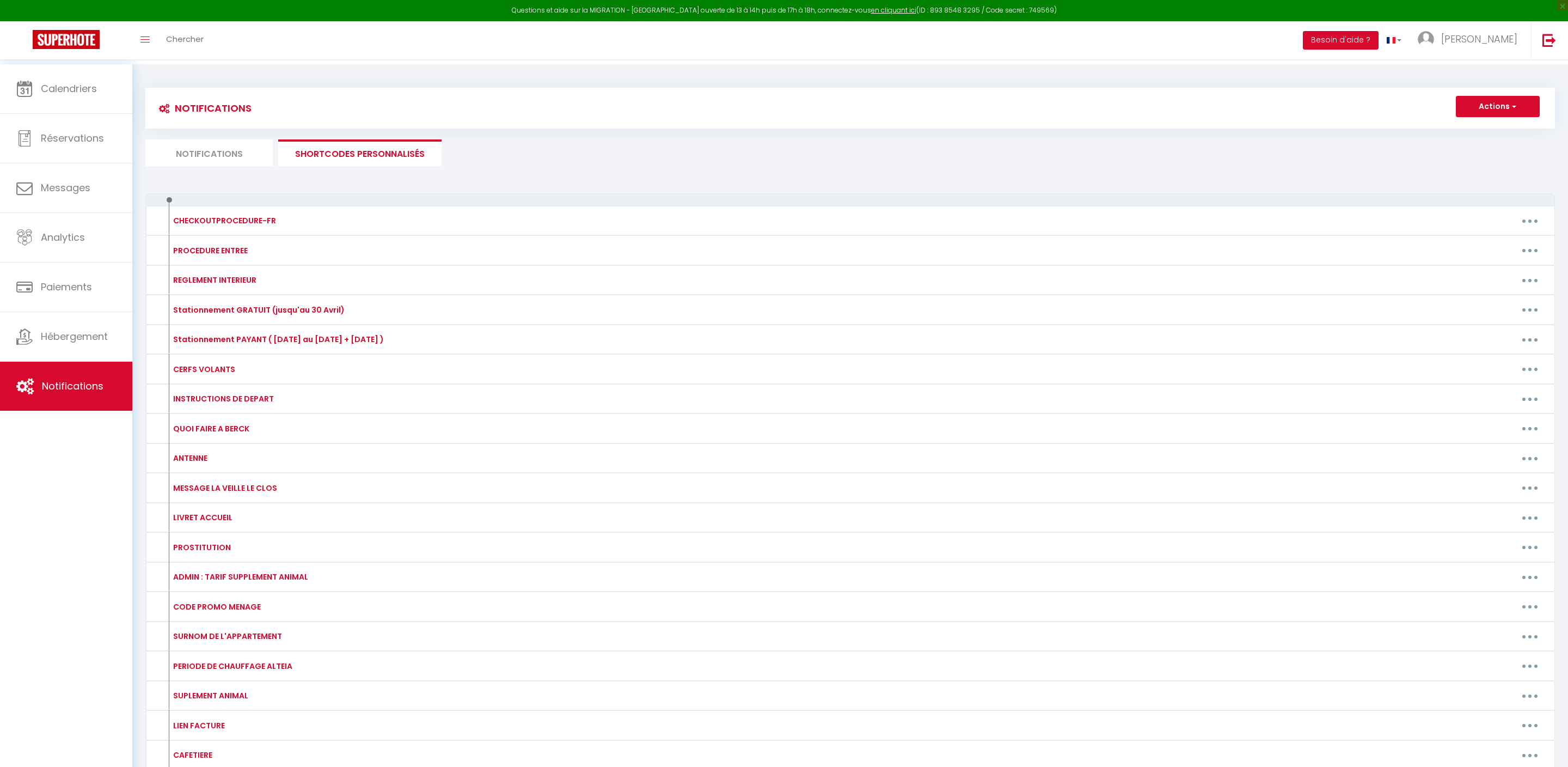
click at [1466, 111] on button "Actions" at bounding box center [1498, 106] width 84 height 22
click at [1441, 137] on link "Nouveau shortcode personnalisé" at bounding box center [1466, 130] width 147 height 14
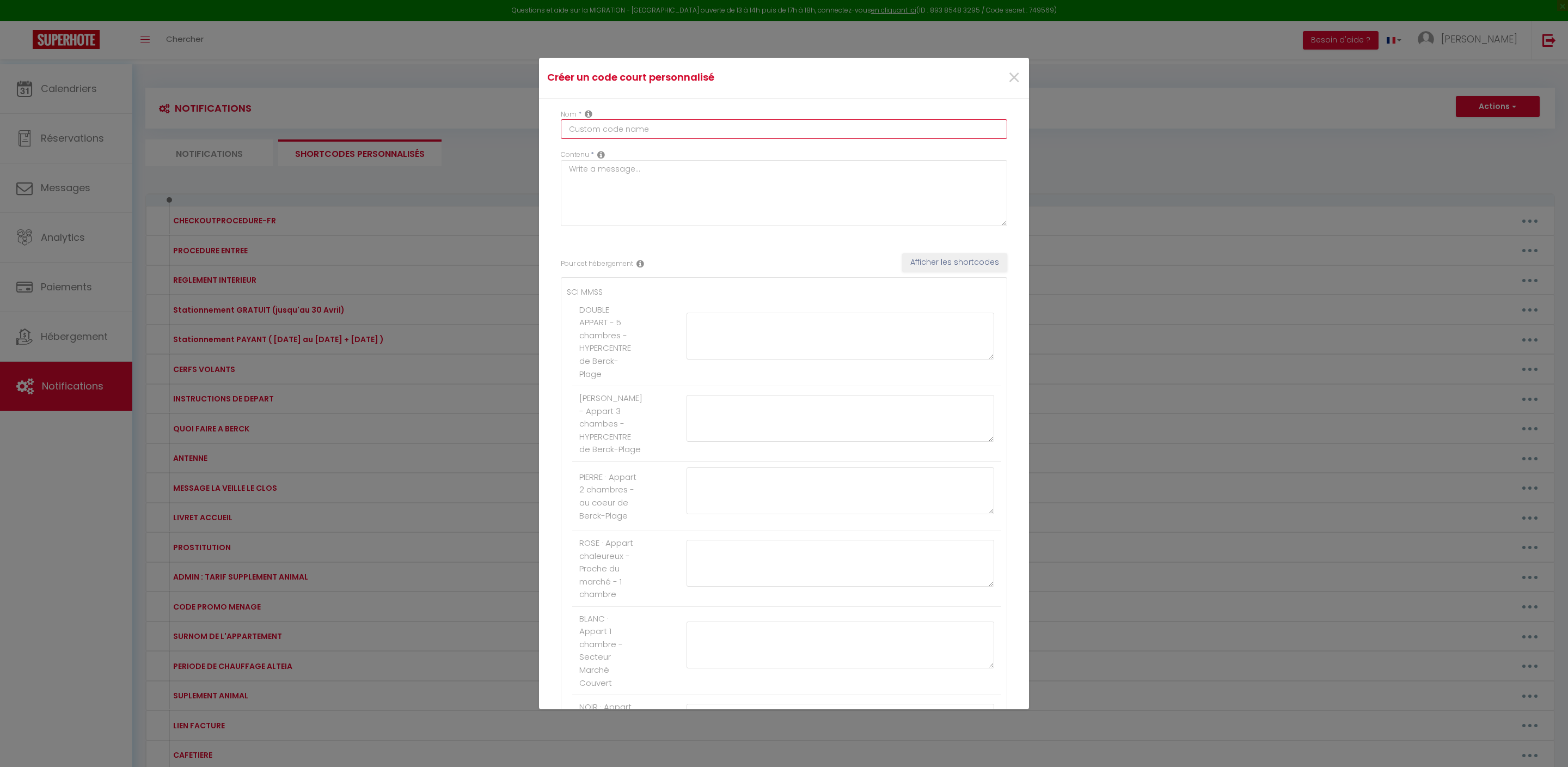
click at [780, 131] on input "text" at bounding box center [784, 129] width 447 height 20
type input "DEPART 12H"
click at [758, 359] on textarea at bounding box center [841, 336] width 307 height 47
click at [606, 139] on input "DEPART 12H" at bounding box center [784, 129] width 447 height 20
click at [739, 359] on textarea at bounding box center [841, 336] width 307 height 47
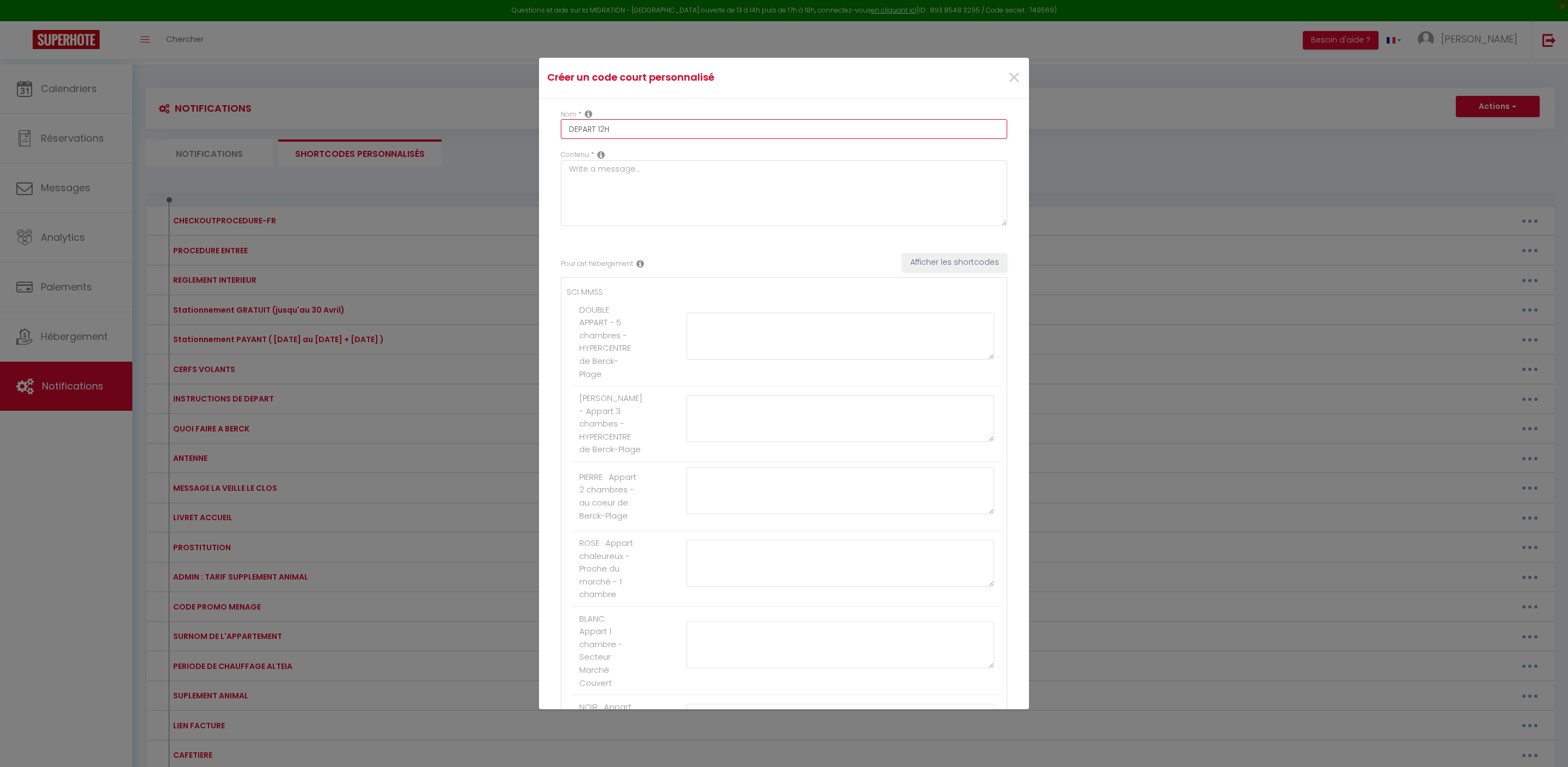
drag, startPoint x: 607, startPoint y: 136, endPoint x: 482, endPoint y: 136, distance: 125.0
click at [482, 136] on div "Créer un code court personnalisé × Nom * DEPART 12H Contenu * Pour cet hébergem…" at bounding box center [784, 383] width 1568 height 767
click at [717, 359] on textarea at bounding box center [841, 336] width 307 height 47
click at [961, 224] on button "Afficher les shortcodes" at bounding box center [954, 215] width 105 height 18
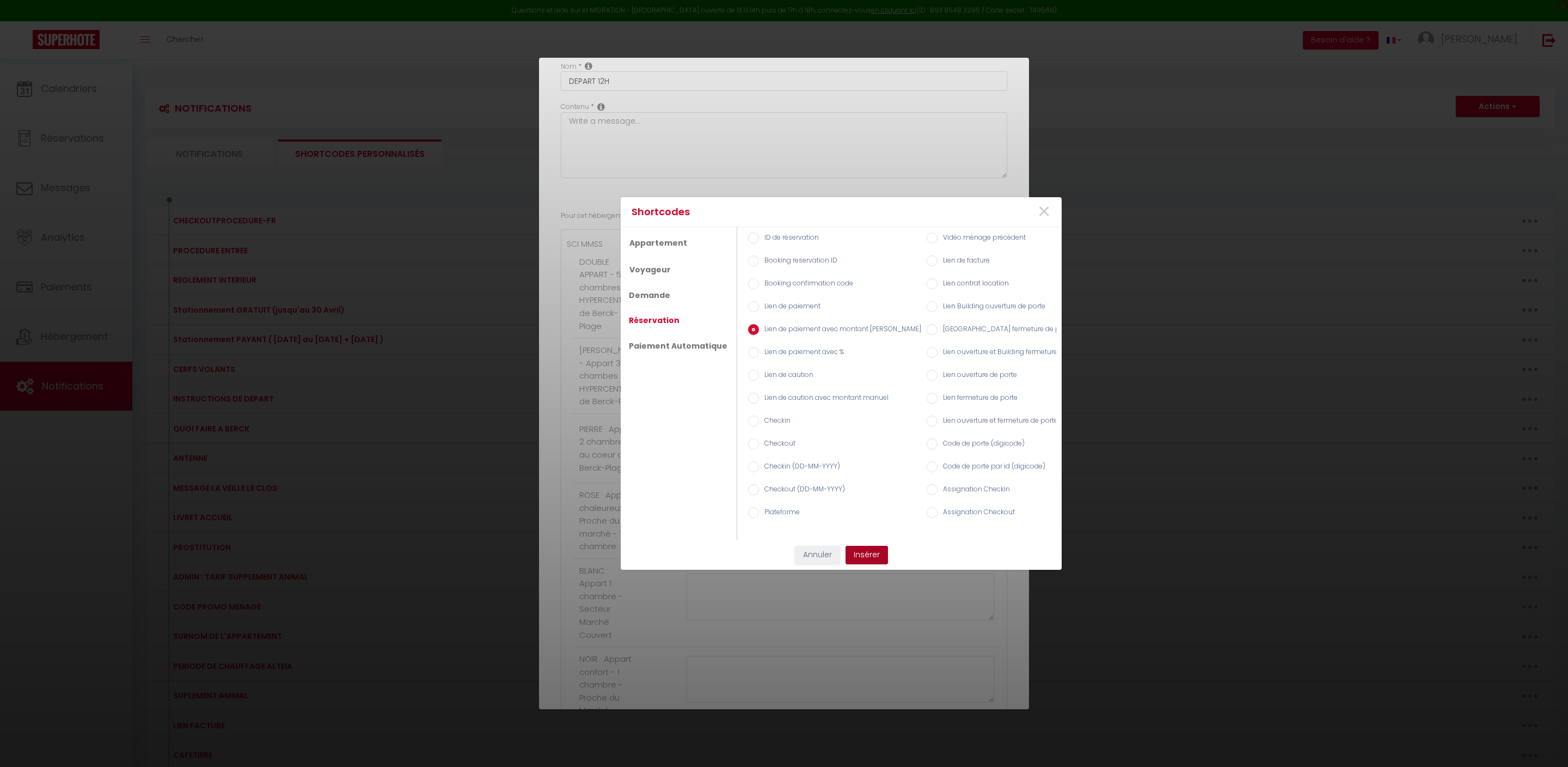
click at [872, 550] on button "Insérer" at bounding box center [866, 555] width 43 height 18
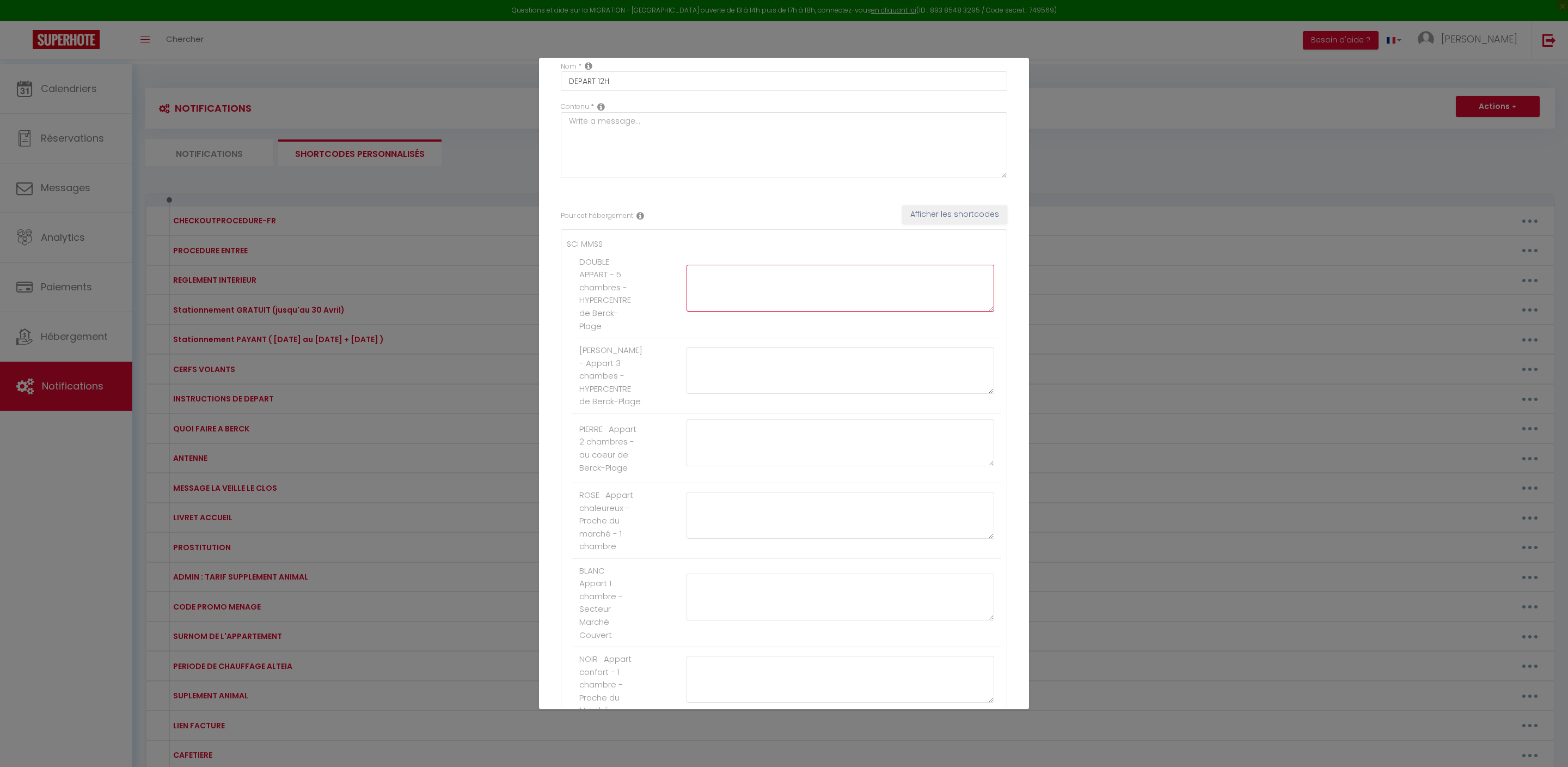
click at [785, 312] on textarea at bounding box center [841, 288] width 307 height 47
click at [915, 272] on button "Afficher les shortcodes" at bounding box center [954, 262] width 105 height 18
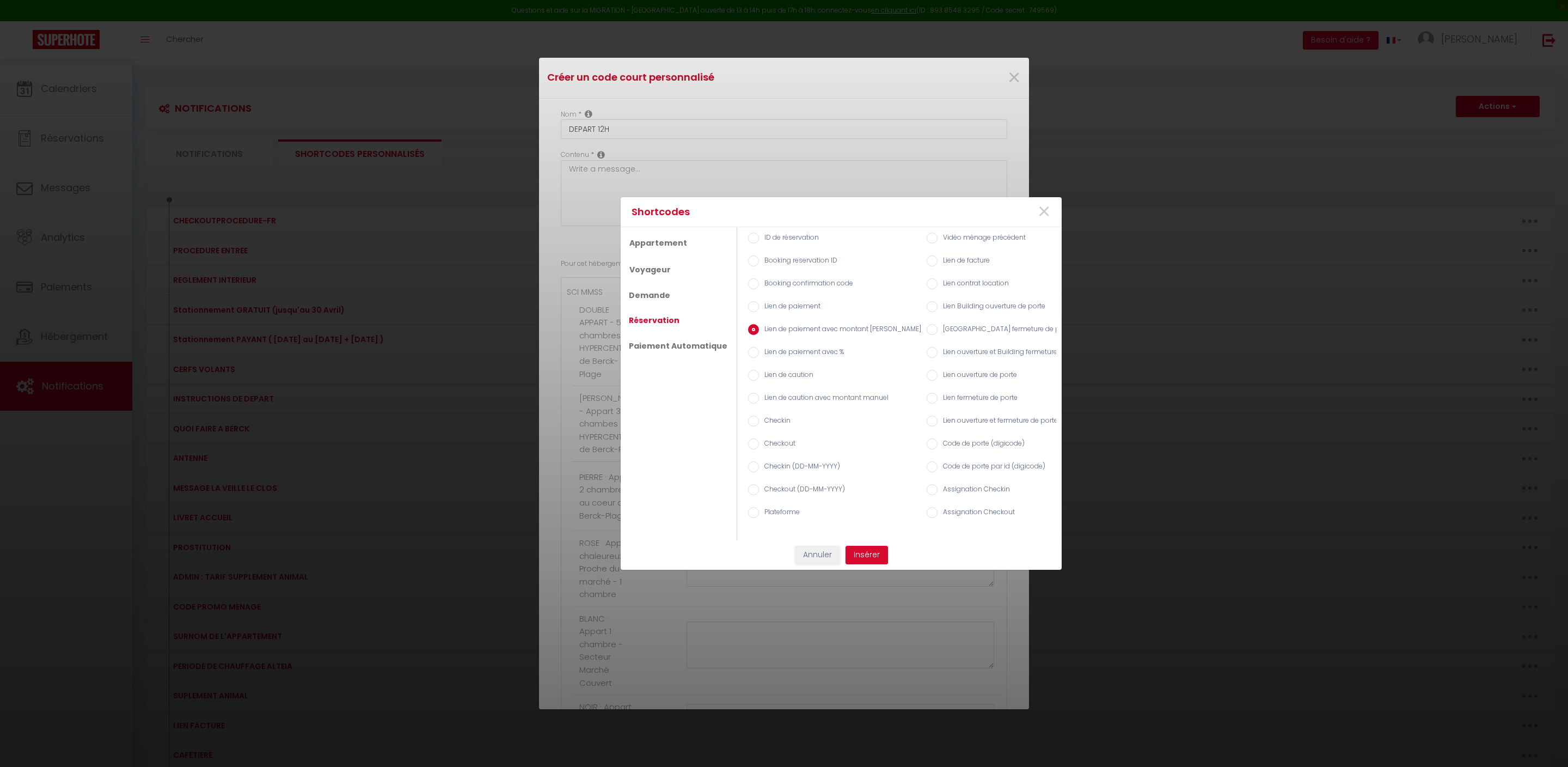
click at [804, 410] on div "Lien de caution avec montant manuel" at bounding box center [832, 399] width 179 height 23
click at [787, 382] on label "Lien de caution" at bounding box center [786, 375] width 55 height 12
click at [759, 381] on input "Lien de caution" at bounding box center [754, 375] width 11 height 11
radio input "true"
click at [778, 359] on div "Lien de paiement avec %" at bounding box center [835, 352] width 173 height 12
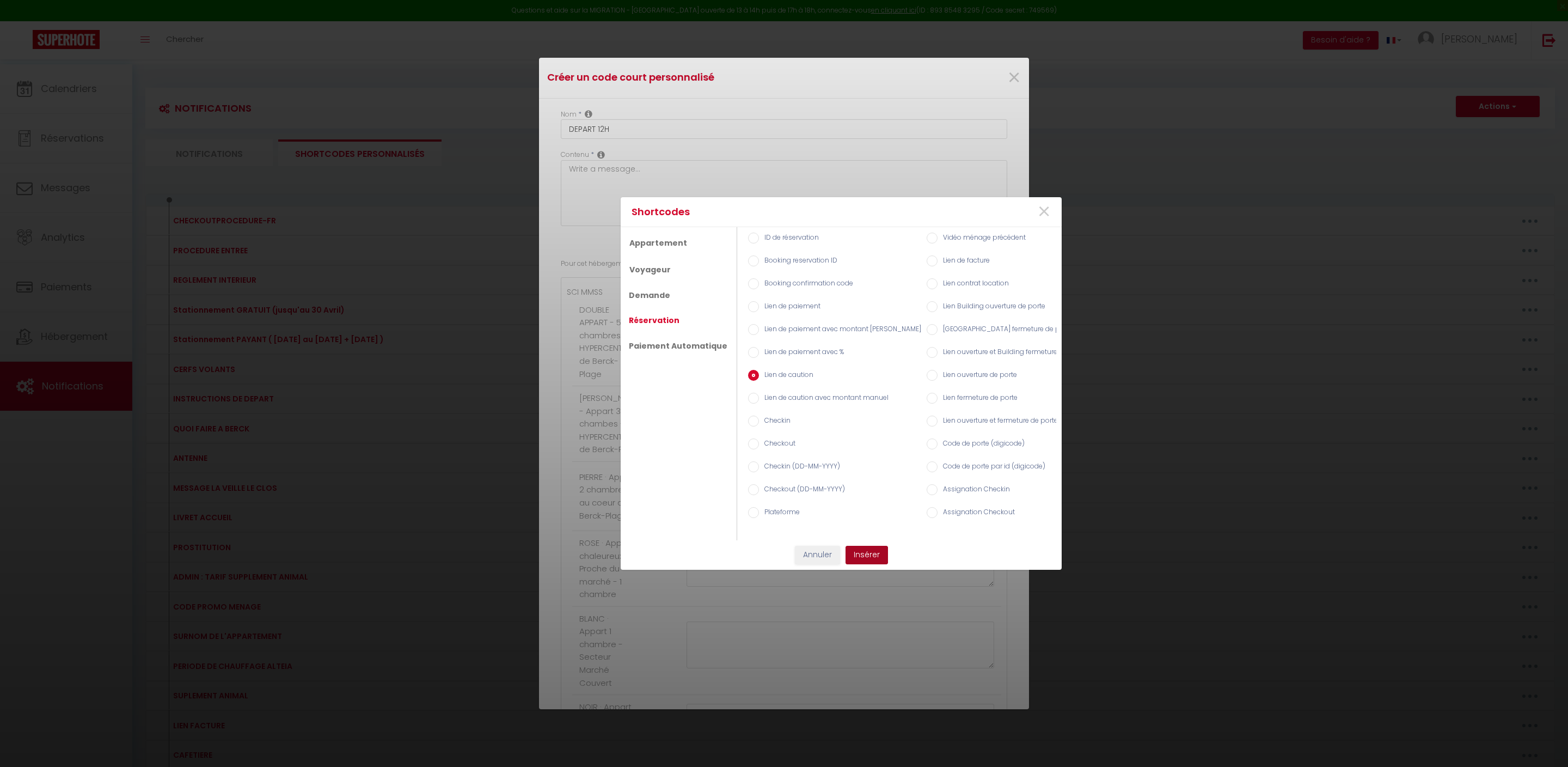
click at [864, 548] on button "Insérer" at bounding box center [866, 555] width 43 height 18
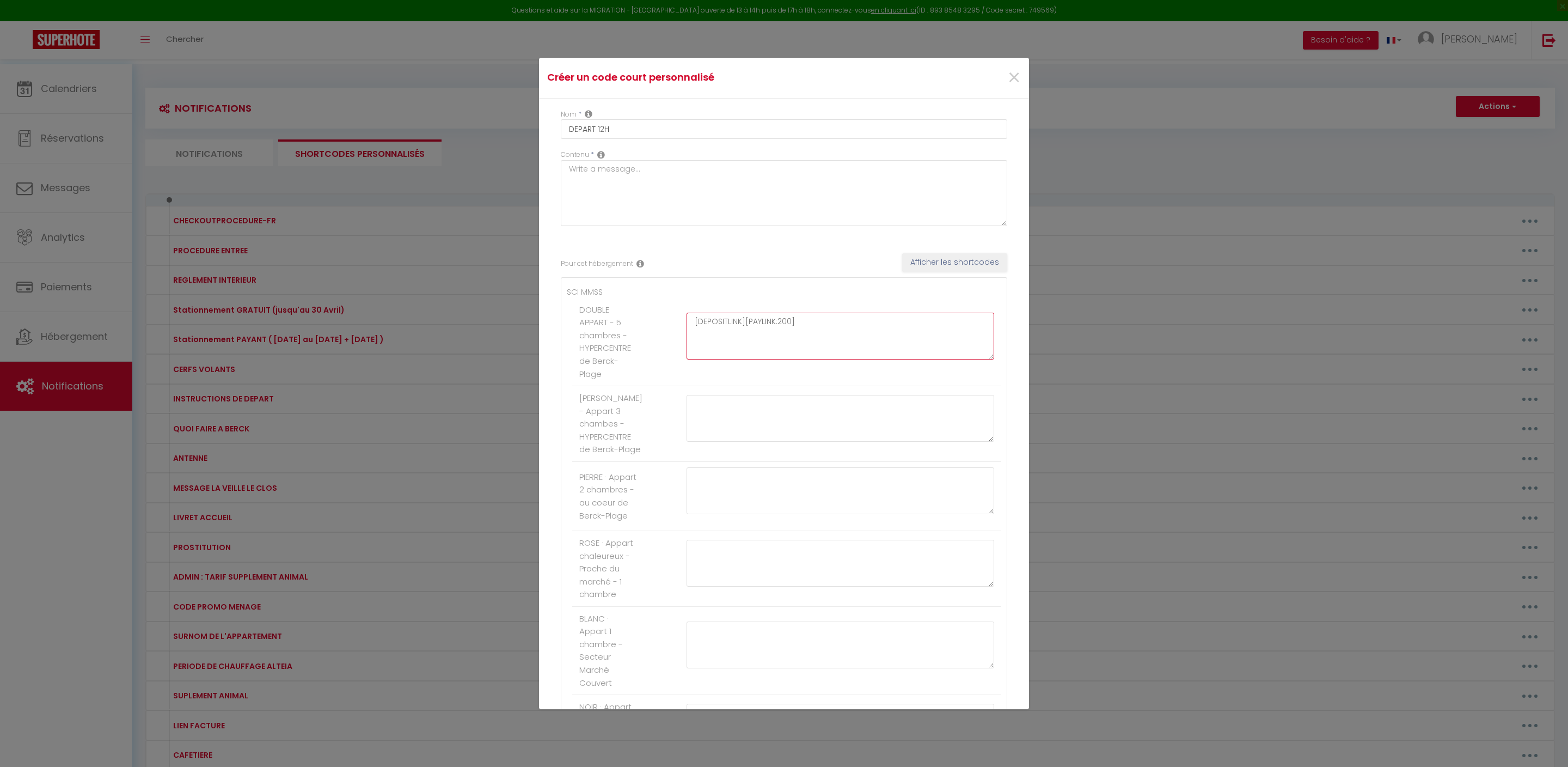
click at [766, 359] on textarea "[DEPOSITLINK][PAYLINK:200]" at bounding box center [841, 336] width 307 height 47
type textarea "[PAYLINK:200]"
click at [778, 359] on textarea "[PAYLINK:200]" at bounding box center [841, 336] width 307 height 47
drag, startPoint x: 778, startPoint y: 373, endPoint x: 697, endPoint y: 373, distance: 81.0
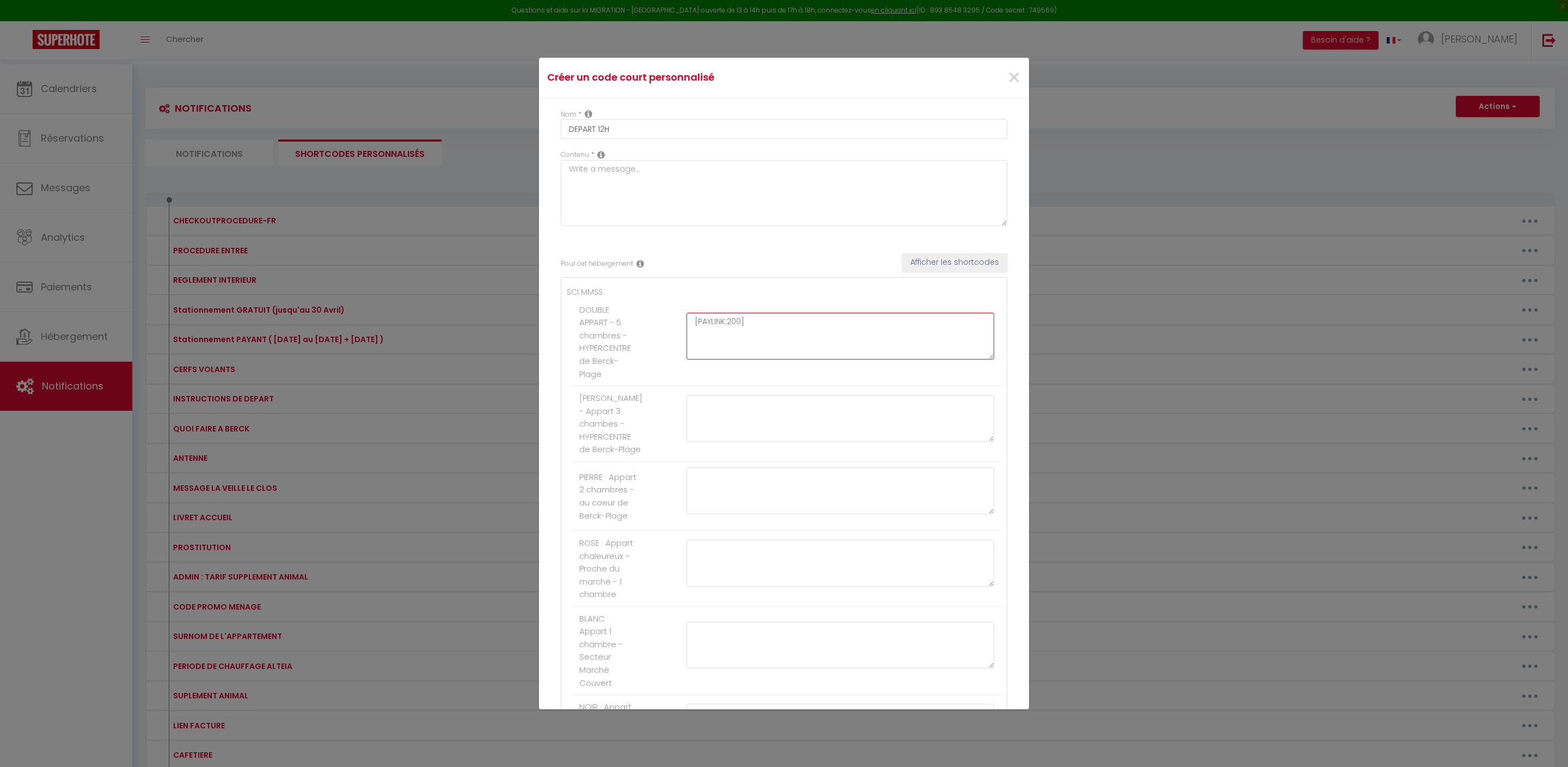
click at [697, 359] on textarea "[PAYLINK:200]" at bounding box center [841, 336] width 307 height 47
paste textarea "[PAYLINK:200]"
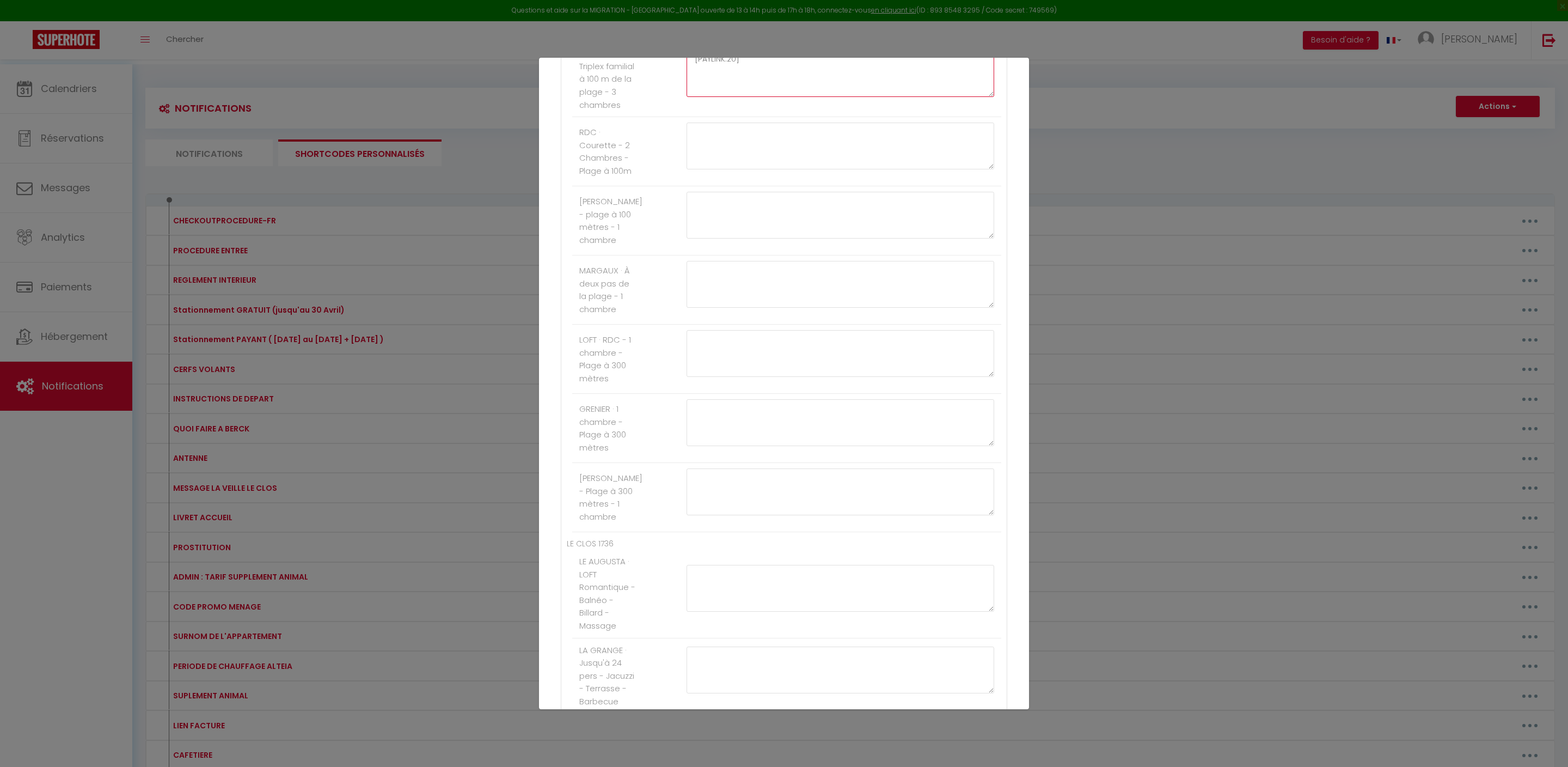
type textarea "[PAYLINK:20]"
paste textarea "[PAYLINK:200]"
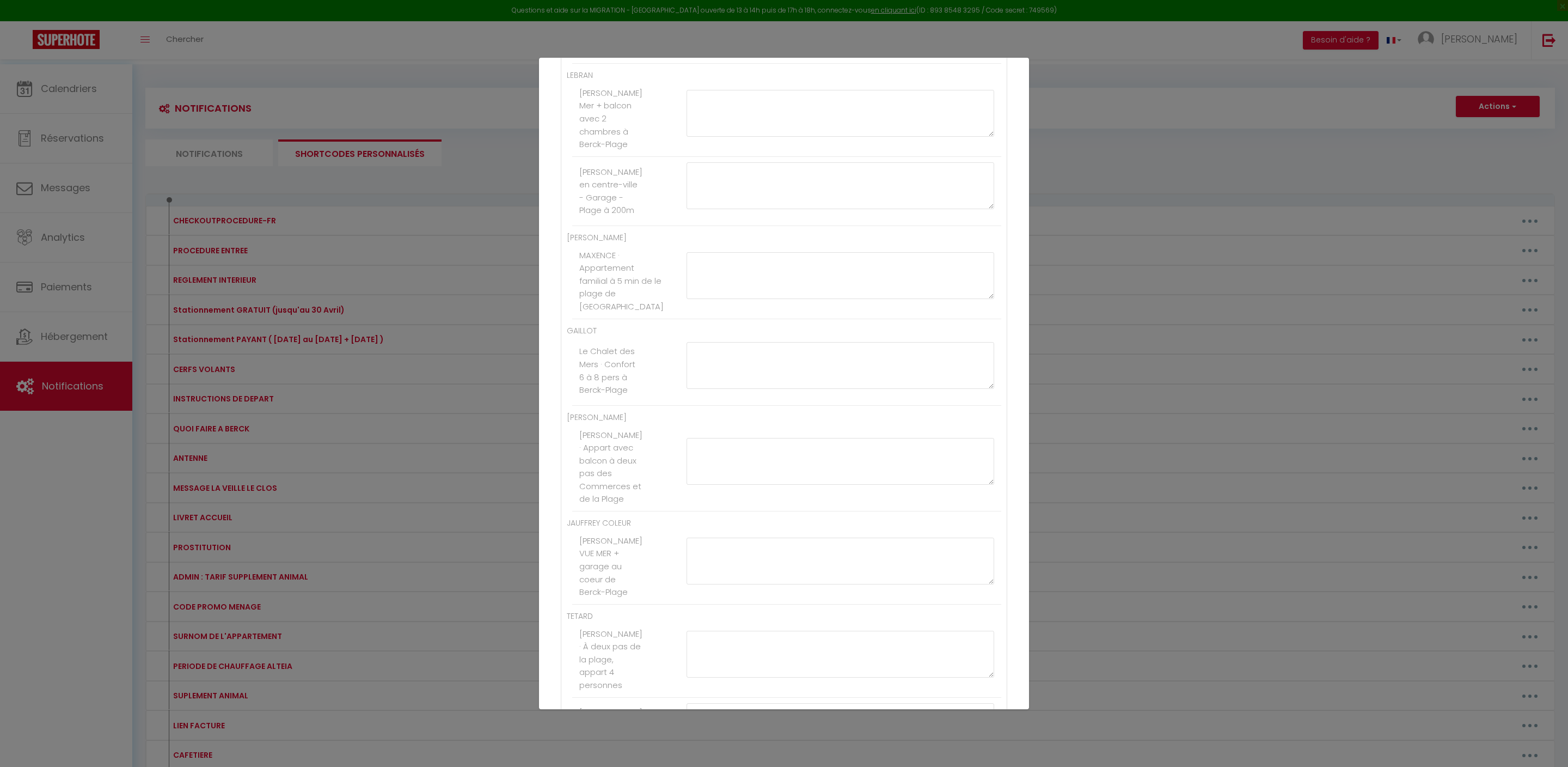
type textarea "[PAYLINK:15]"
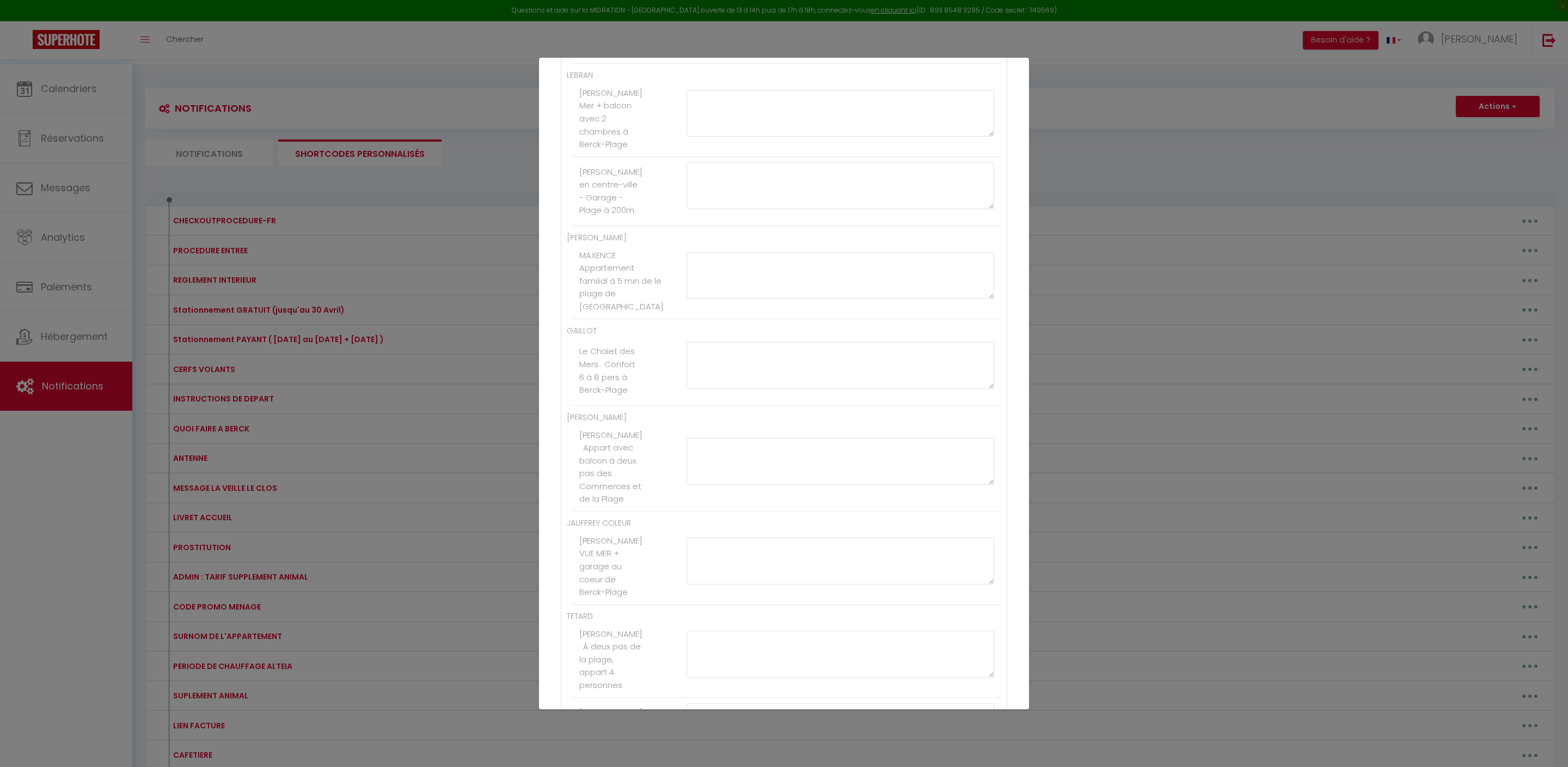
paste textarea "[PAYLINK:15]"
type textarea "[PAYLINK:20]"
paste textarea "[PAYLINK:15]"
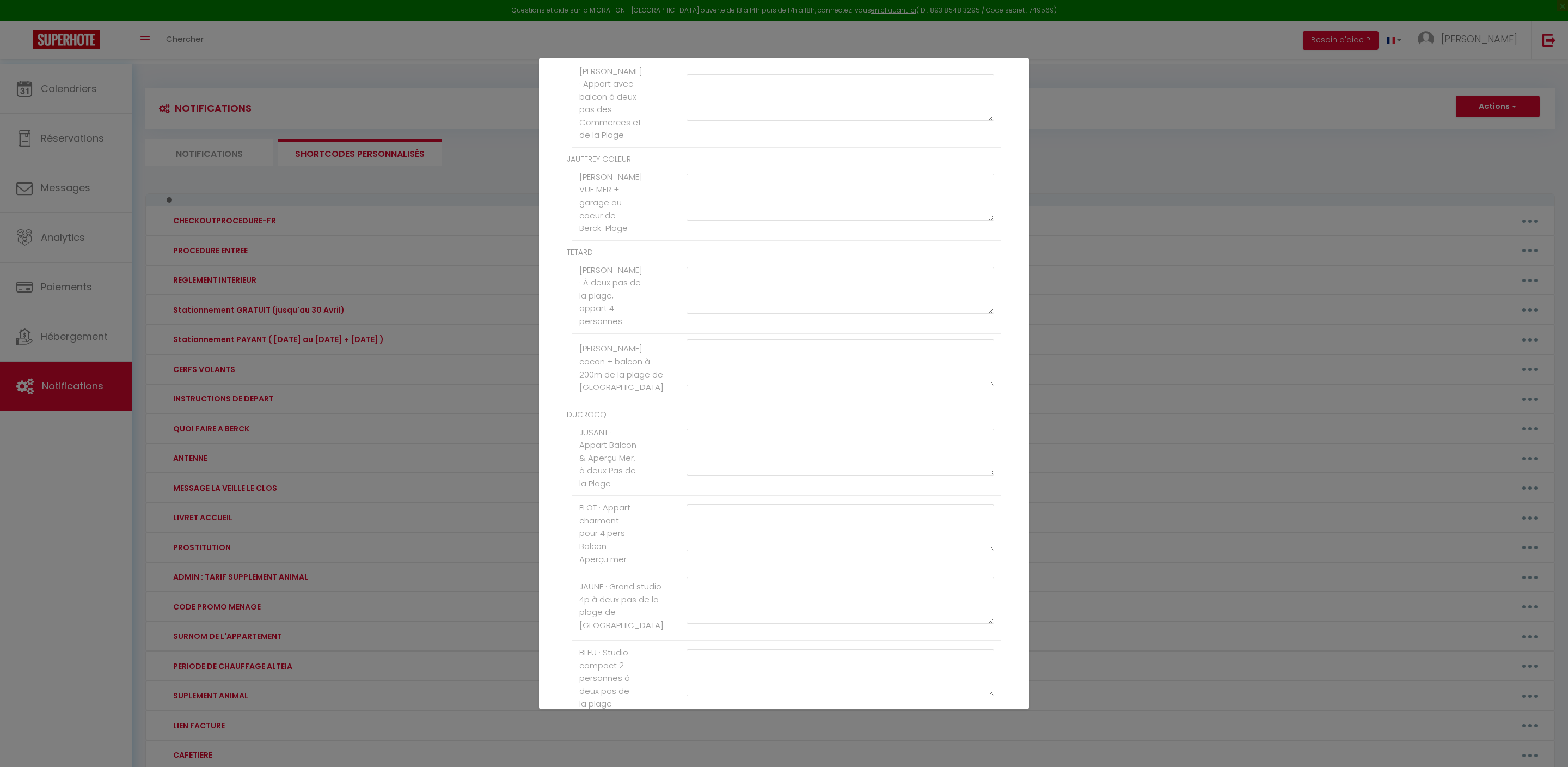
scroll to position [3852, 0]
type textarea "[PAYLINK:15]"
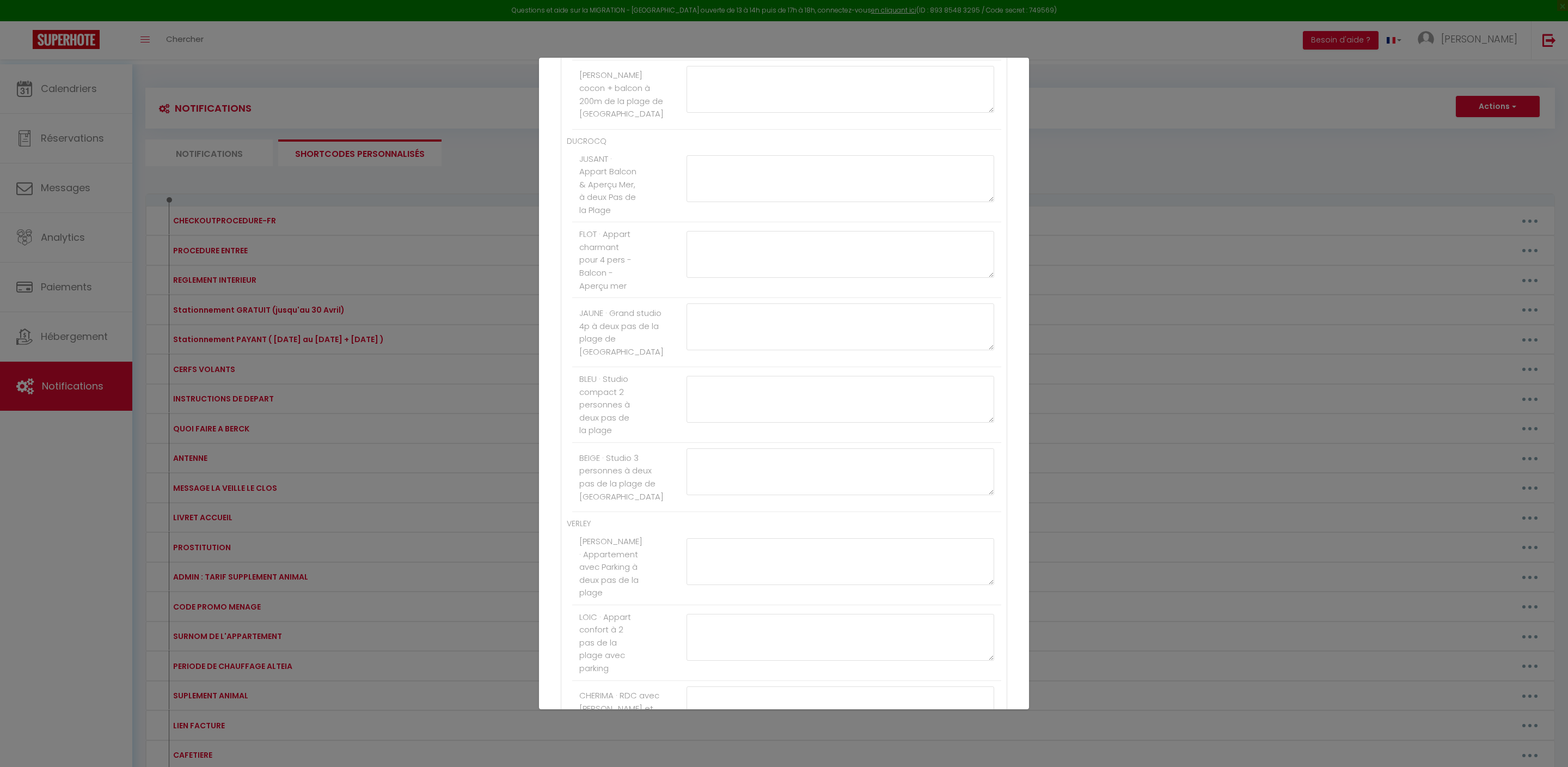
paste textarea "[PAYLINK:15]"
type textarea "[PAYLINK:20]"
paste textarea "[PAYLINK:15]"
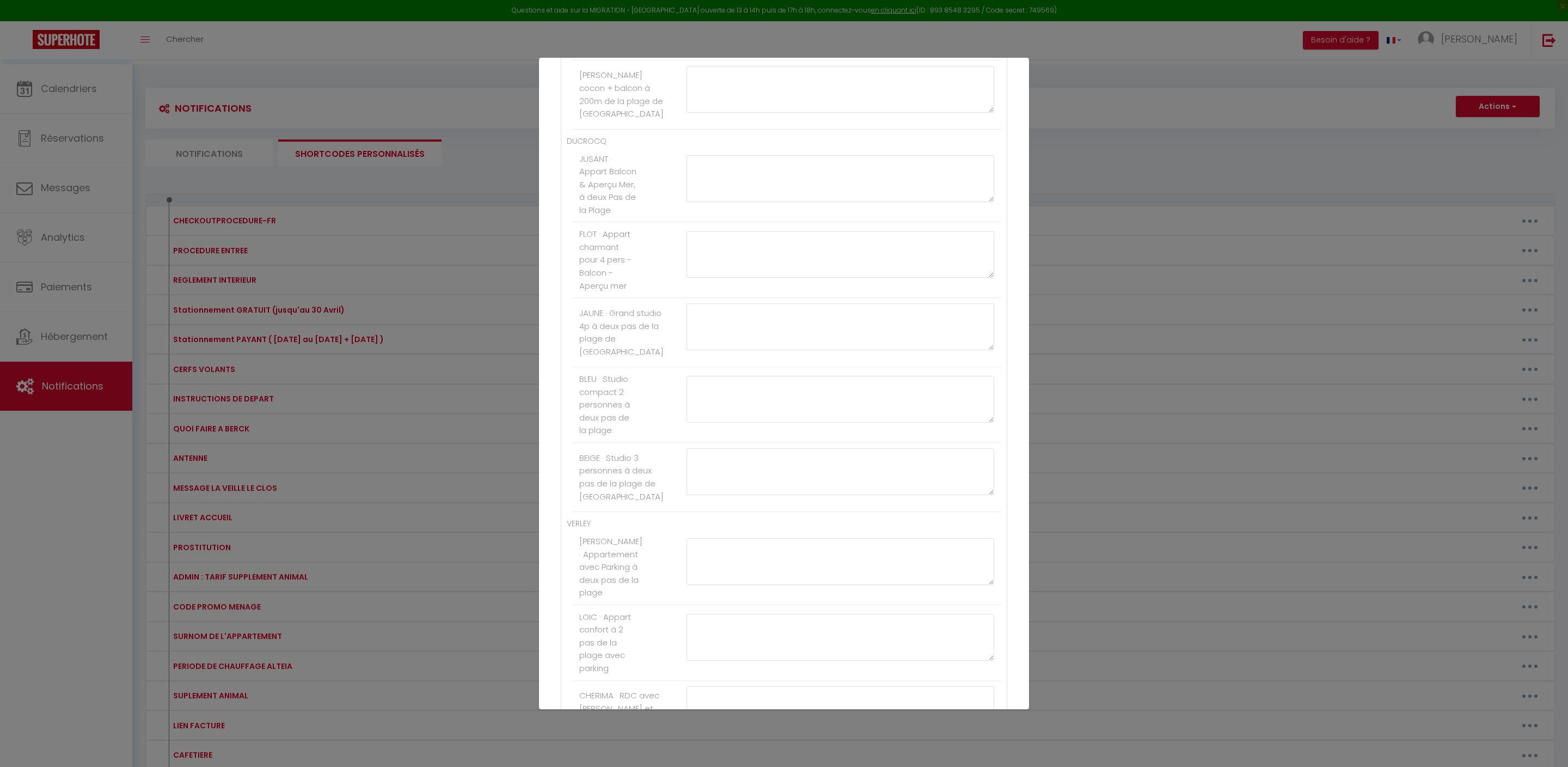
type textarea "[PAYLINK:20]"
paste textarea "[PAYLINK:15]"
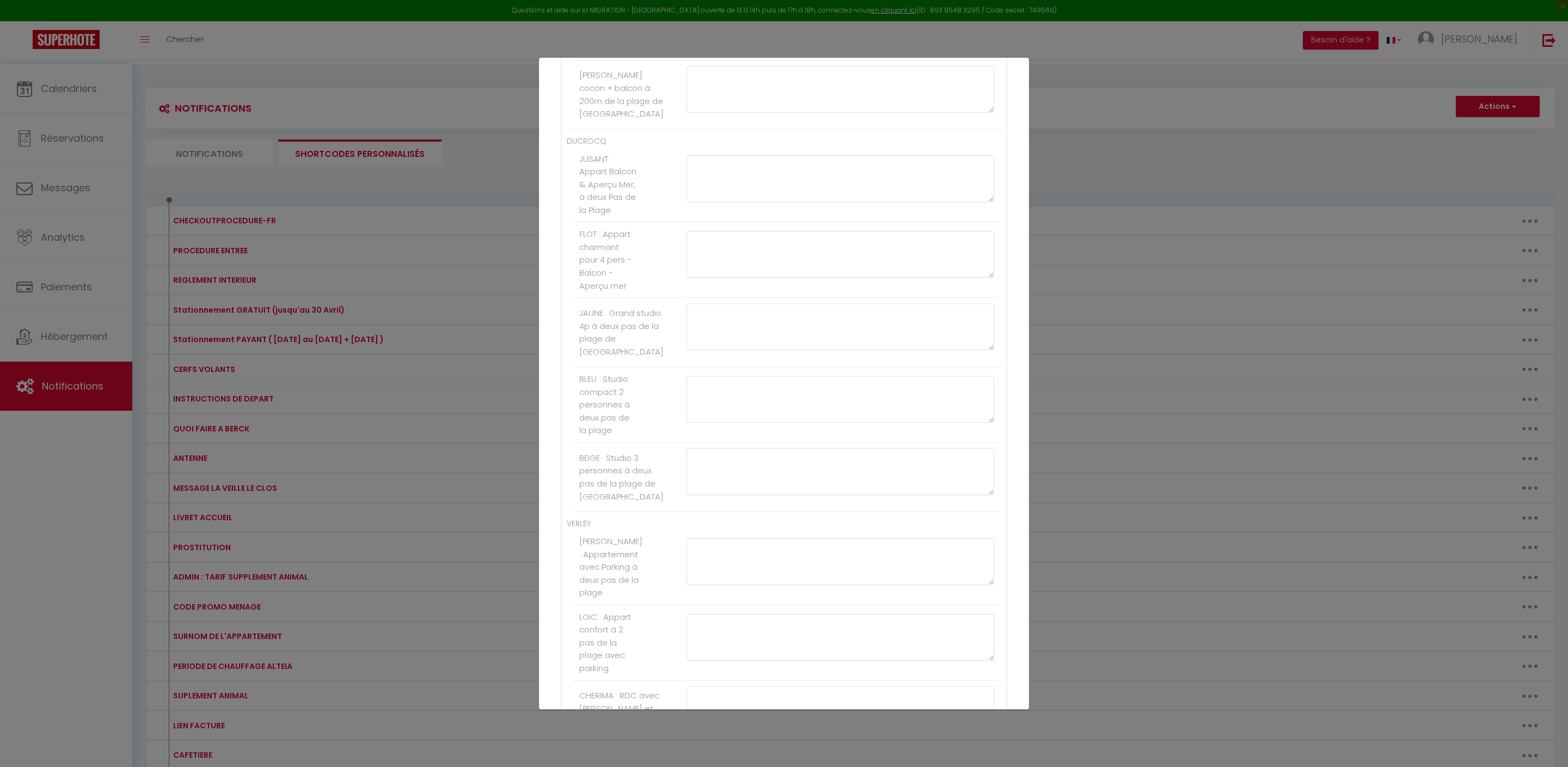
type textarea "[PAYLINK:20]"
paste textarea "[PAYLINK:15]"
type textarea "[PAYLINK:15]"
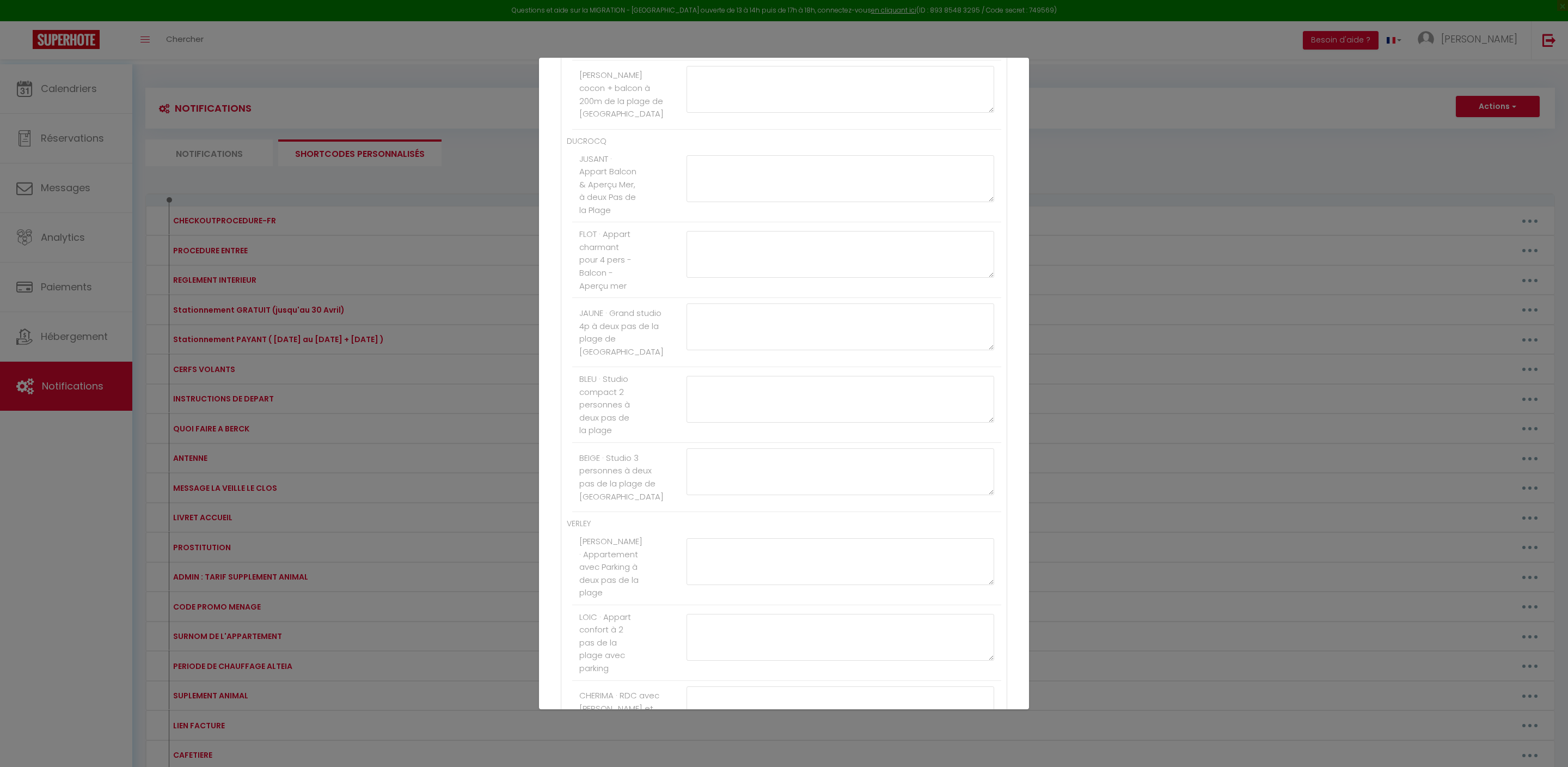
paste textarea "[PAYLINK:15]"
type textarea "[PAYLINK:15]"
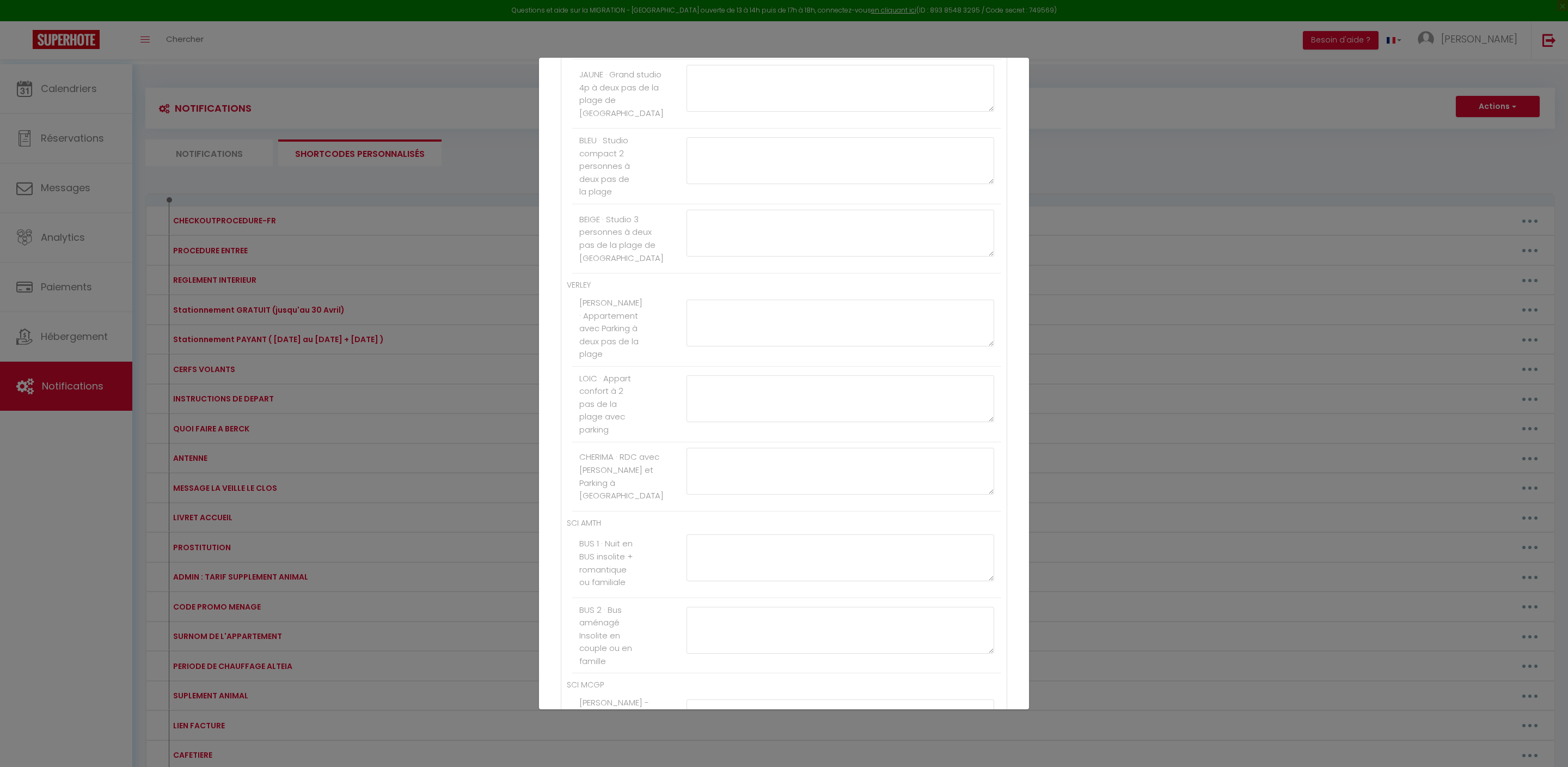
paste textarea "[PAYLINK:15]"
type textarea "[PAYLINK:15]"
paste textarea "[PAYLINK:15]"
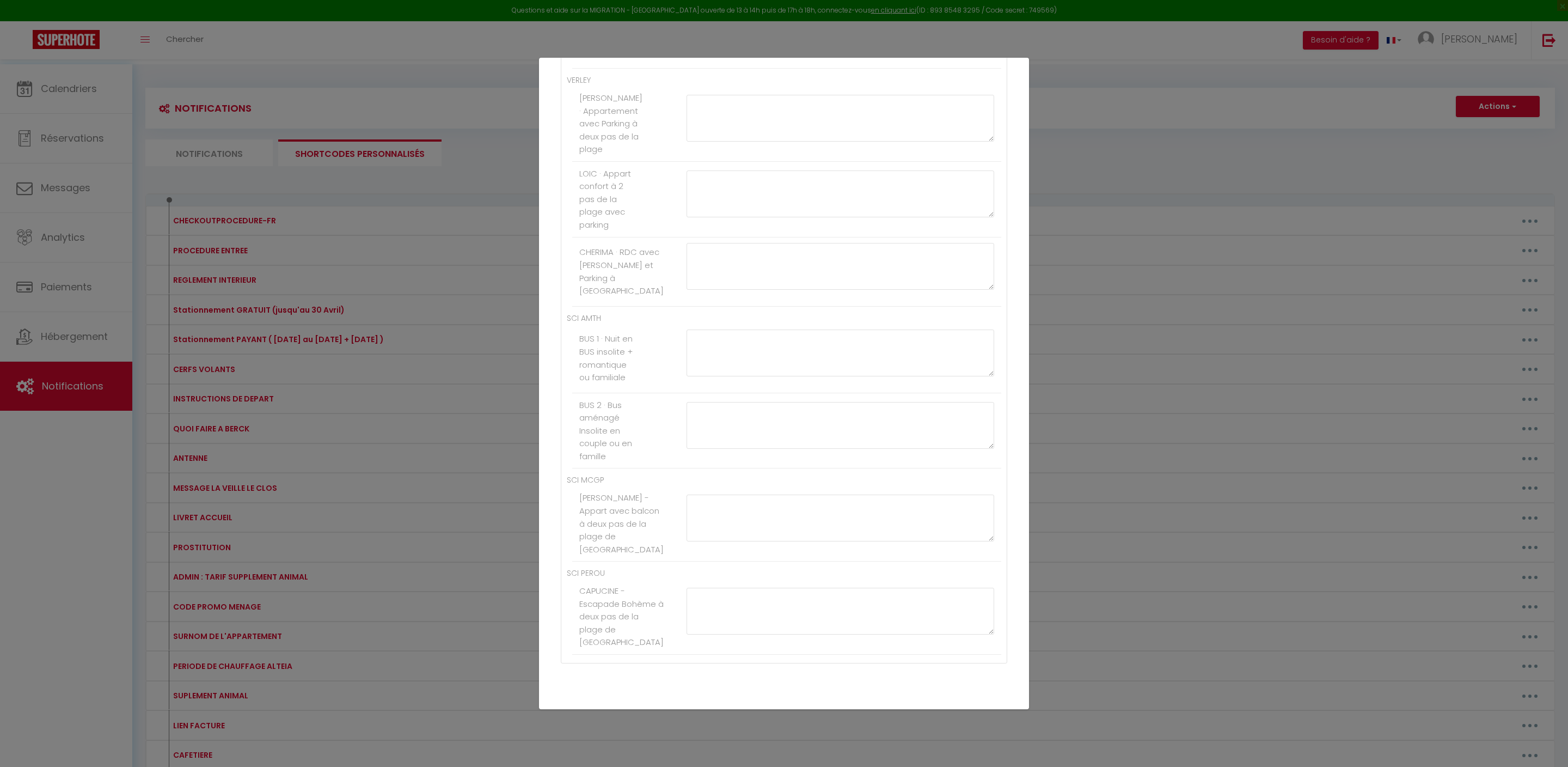
type textarea "[PAYLINK:20]"
paste textarea "[PAYLINK:15]"
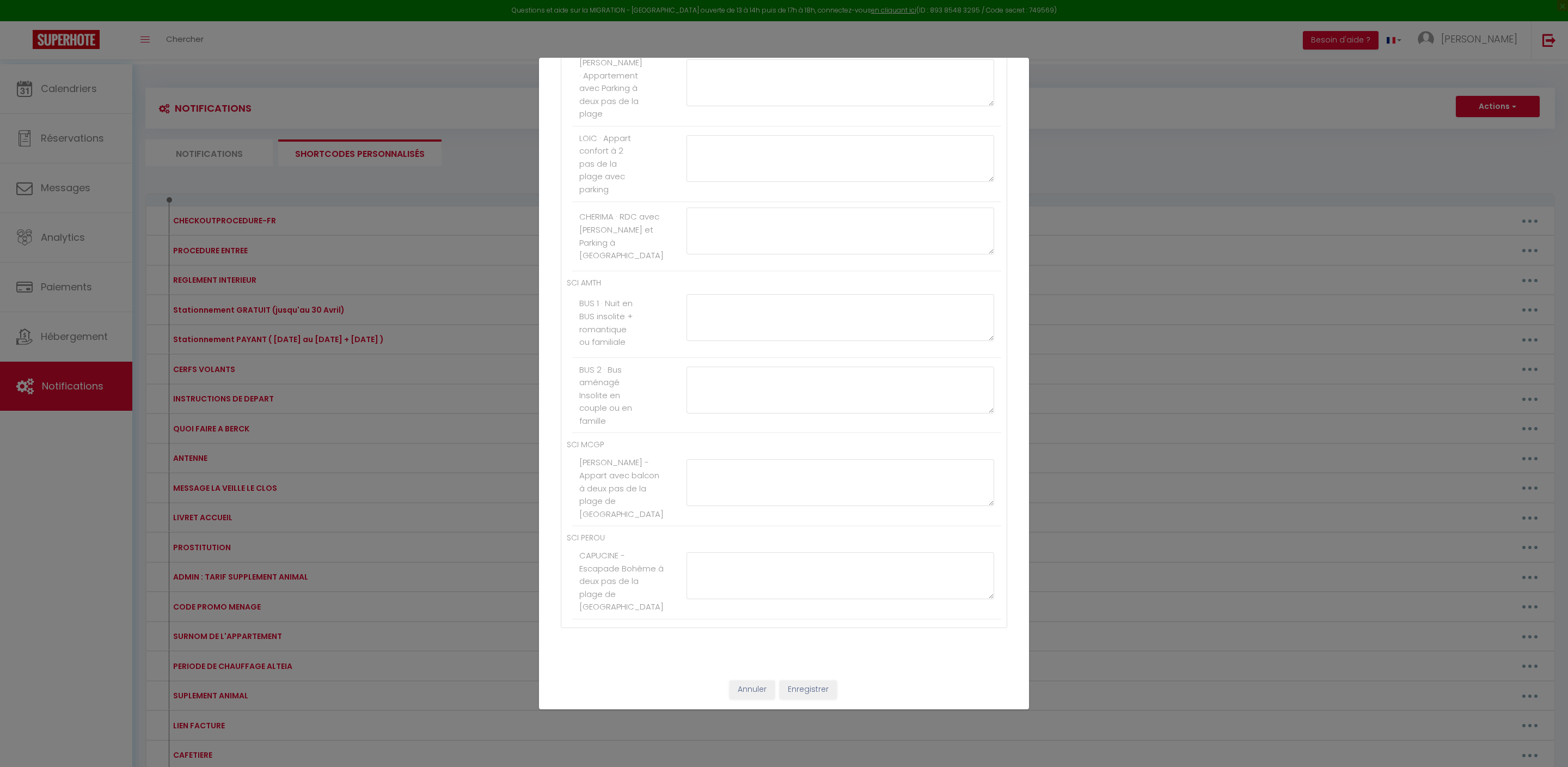
type textarea "[PAYLINK:20]"
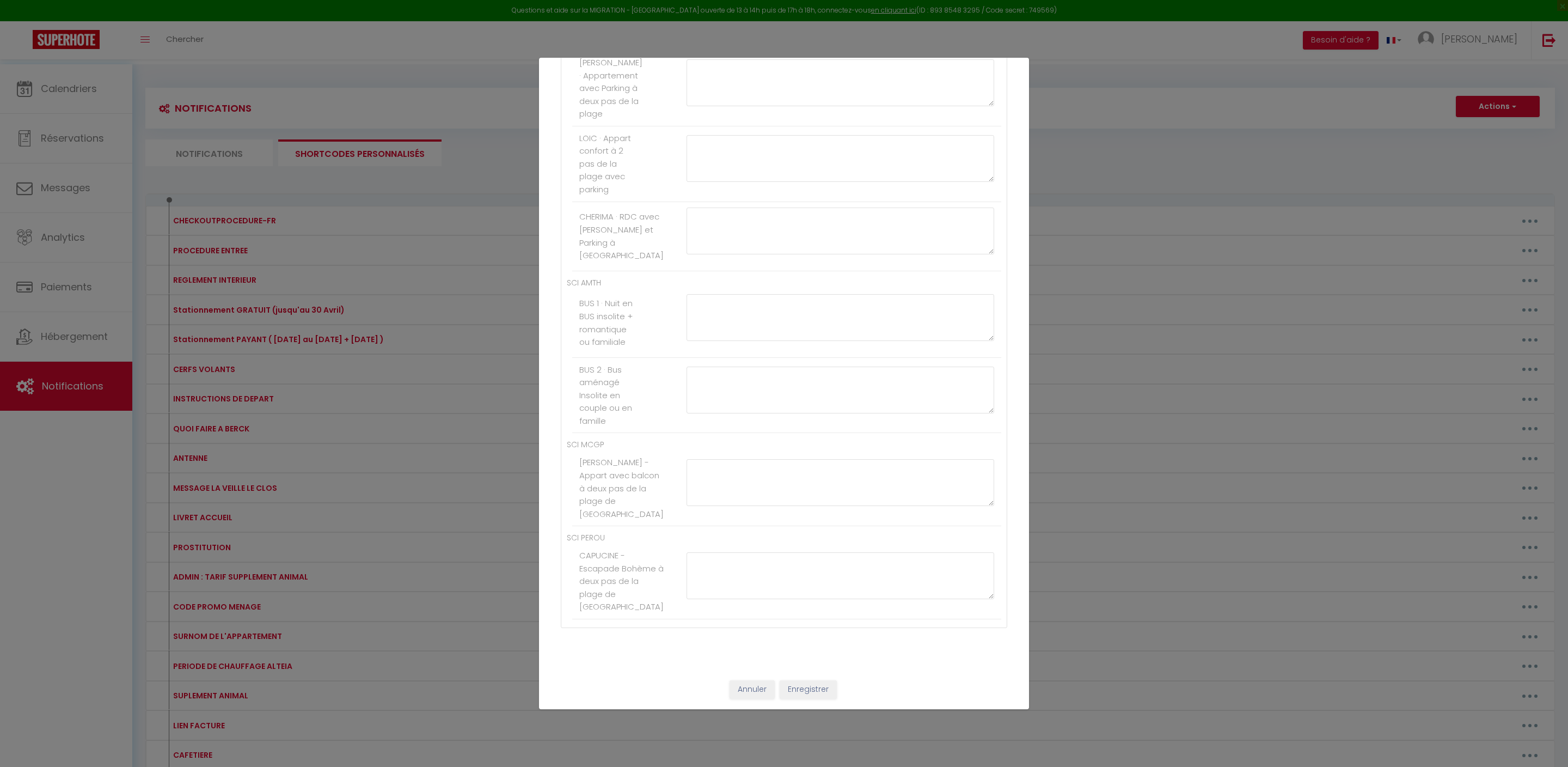
scroll to position [5231, 0]
paste textarea "[PAYLINK:15]"
type textarea "[PAYLINK:20]"
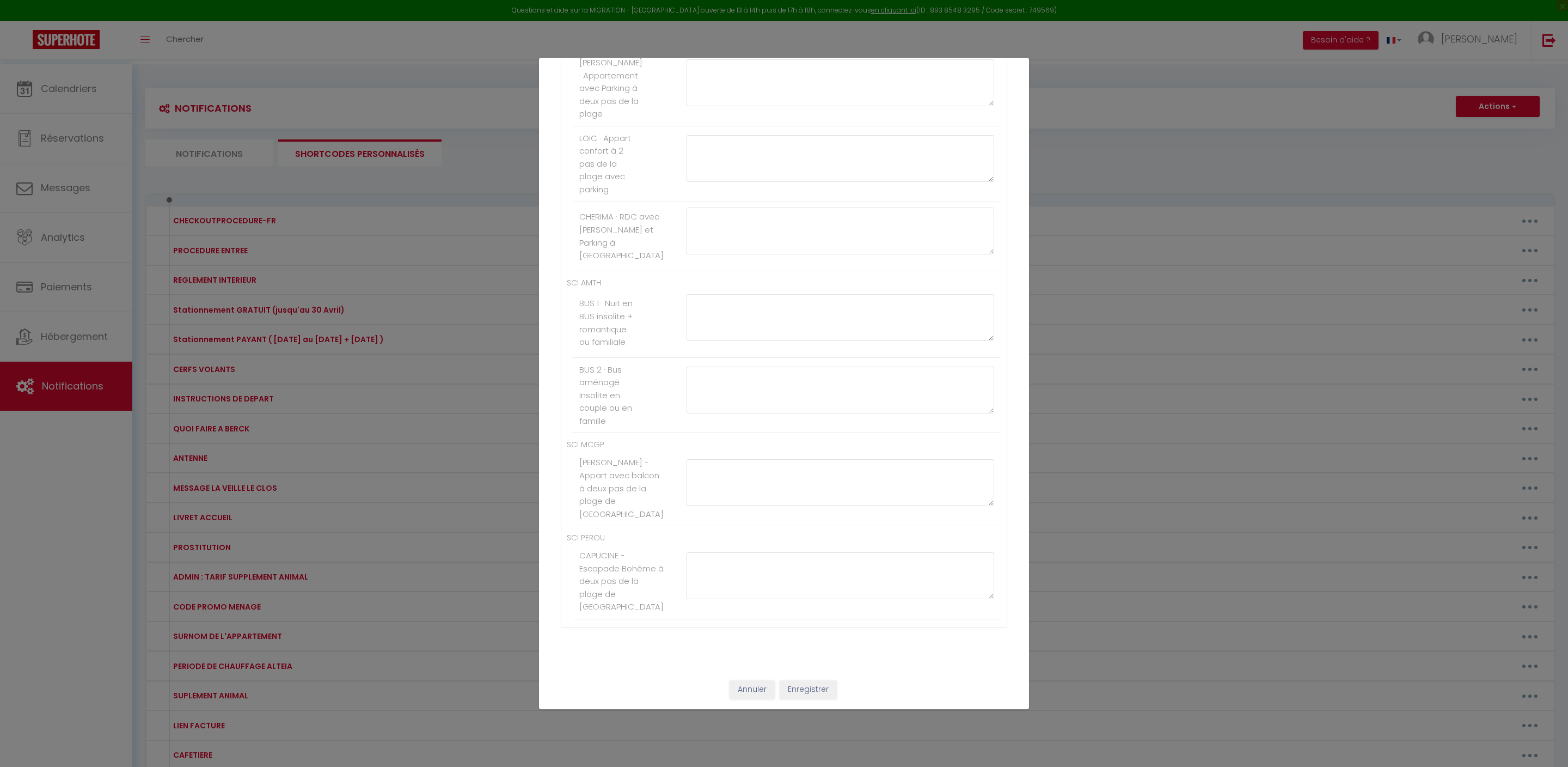
paste textarea "[PAYLINK:15]"
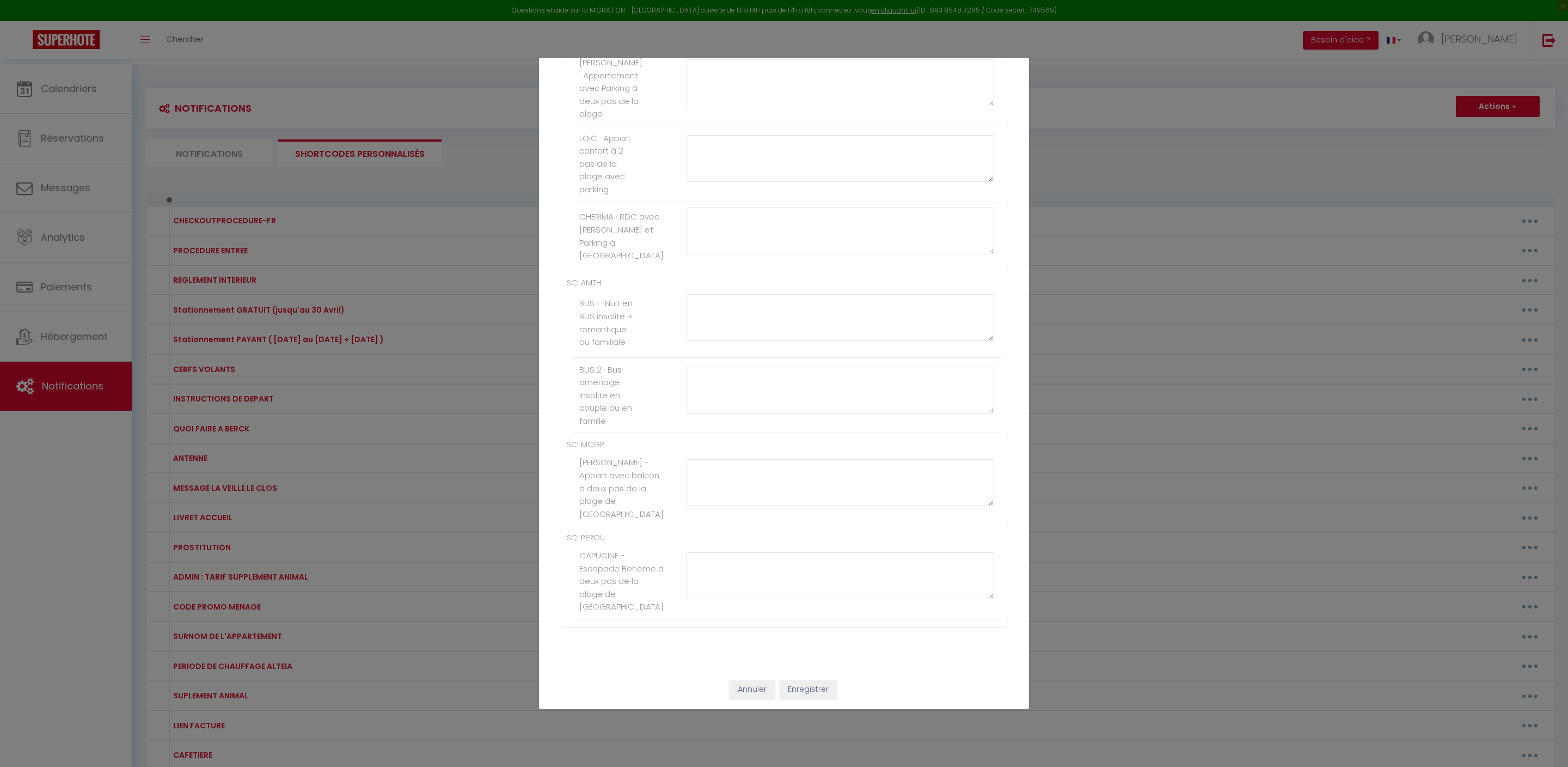
type textarea "[PAYLINK:15]"
paste textarea "[PAYLINK:15]"
type textarea "[PAYLINK:15]"
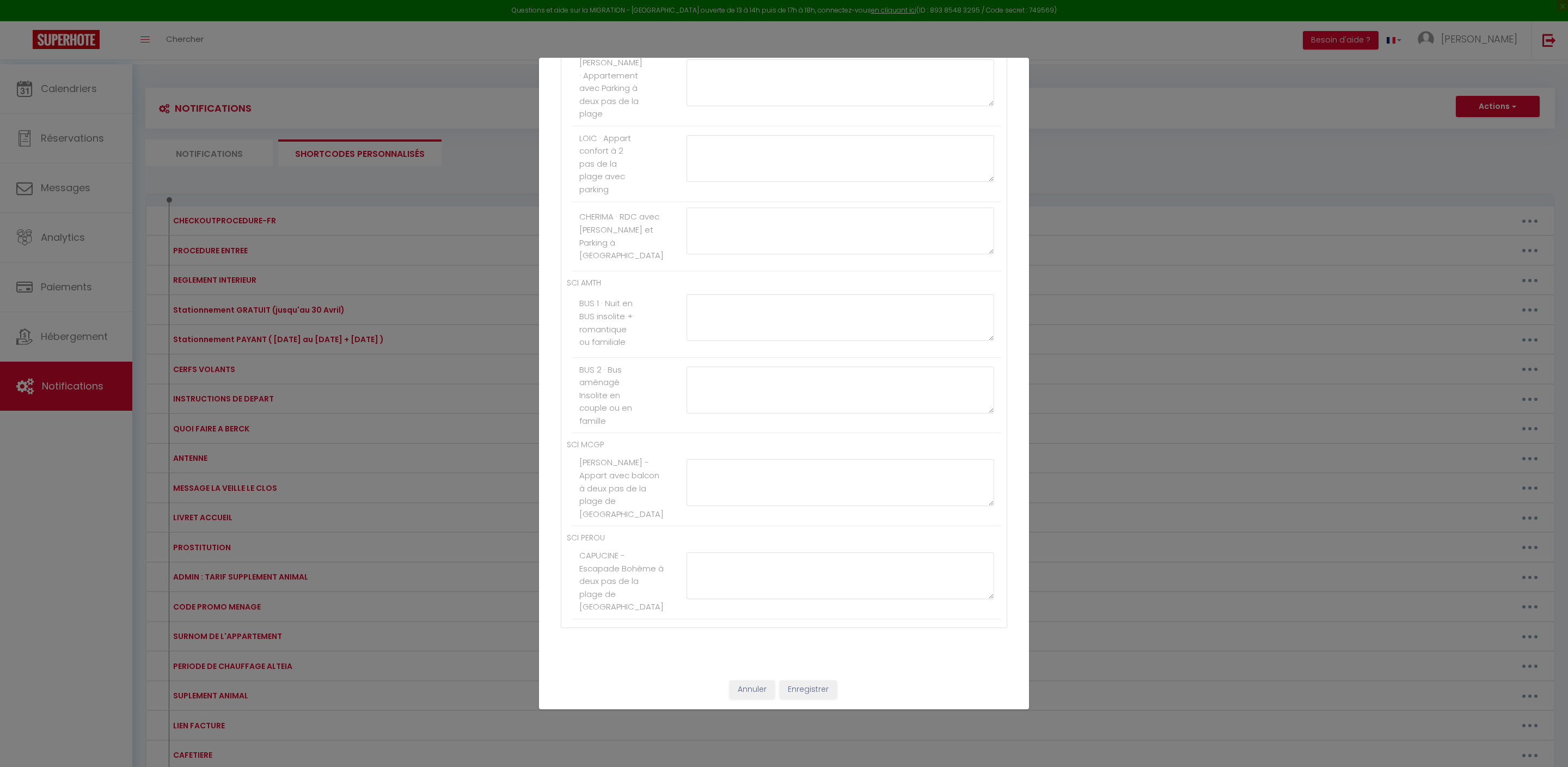
paste textarea "[PAYLINK:15]"
type textarea "[PAYLINK:15]"
paste textarea "[PAYLINK:15]"
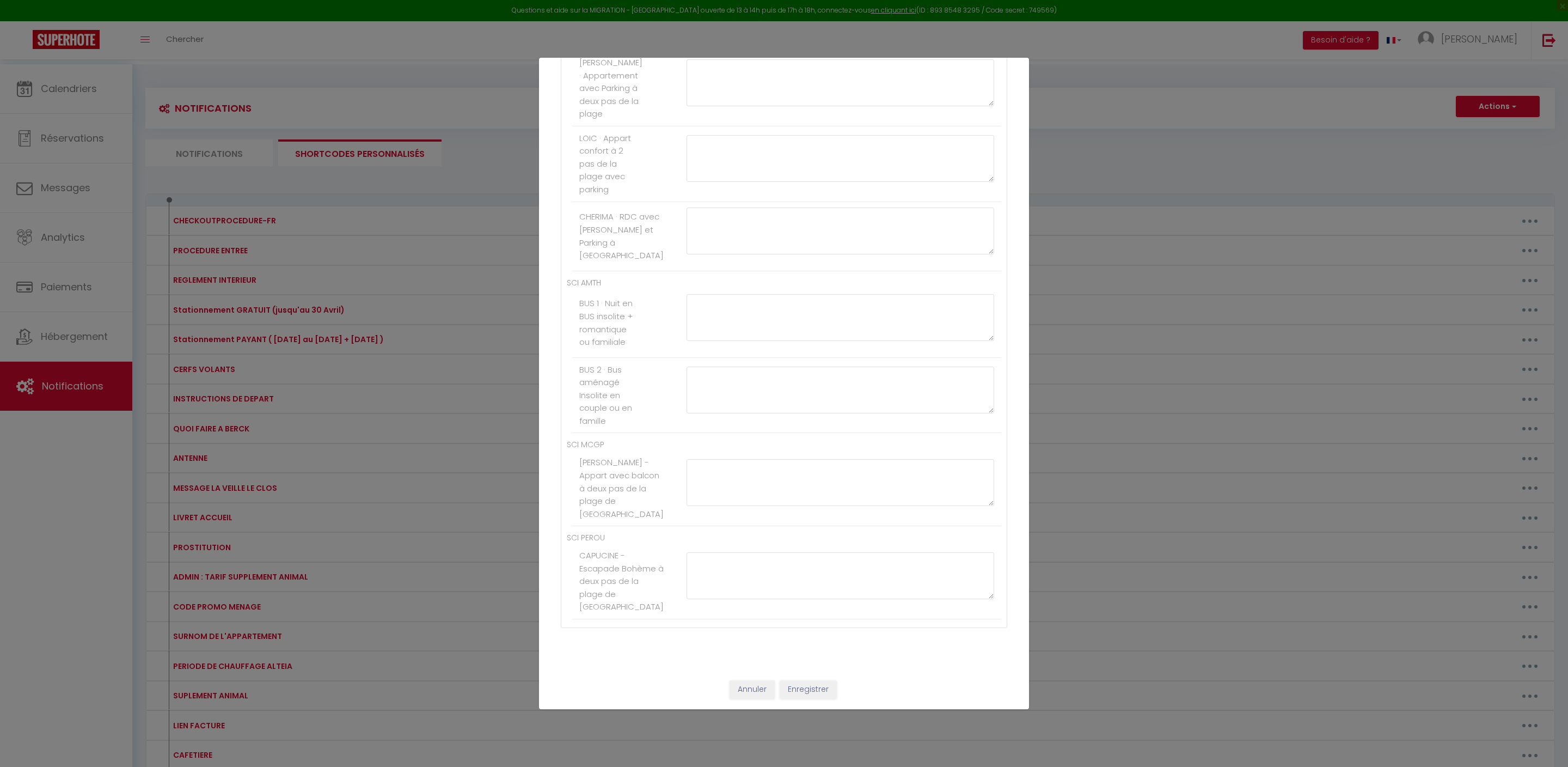
type textarea "[PAYLINK:15]"
paste textarea "[PAYLINK:15]"
type textarea "[PAYLINK:15]"
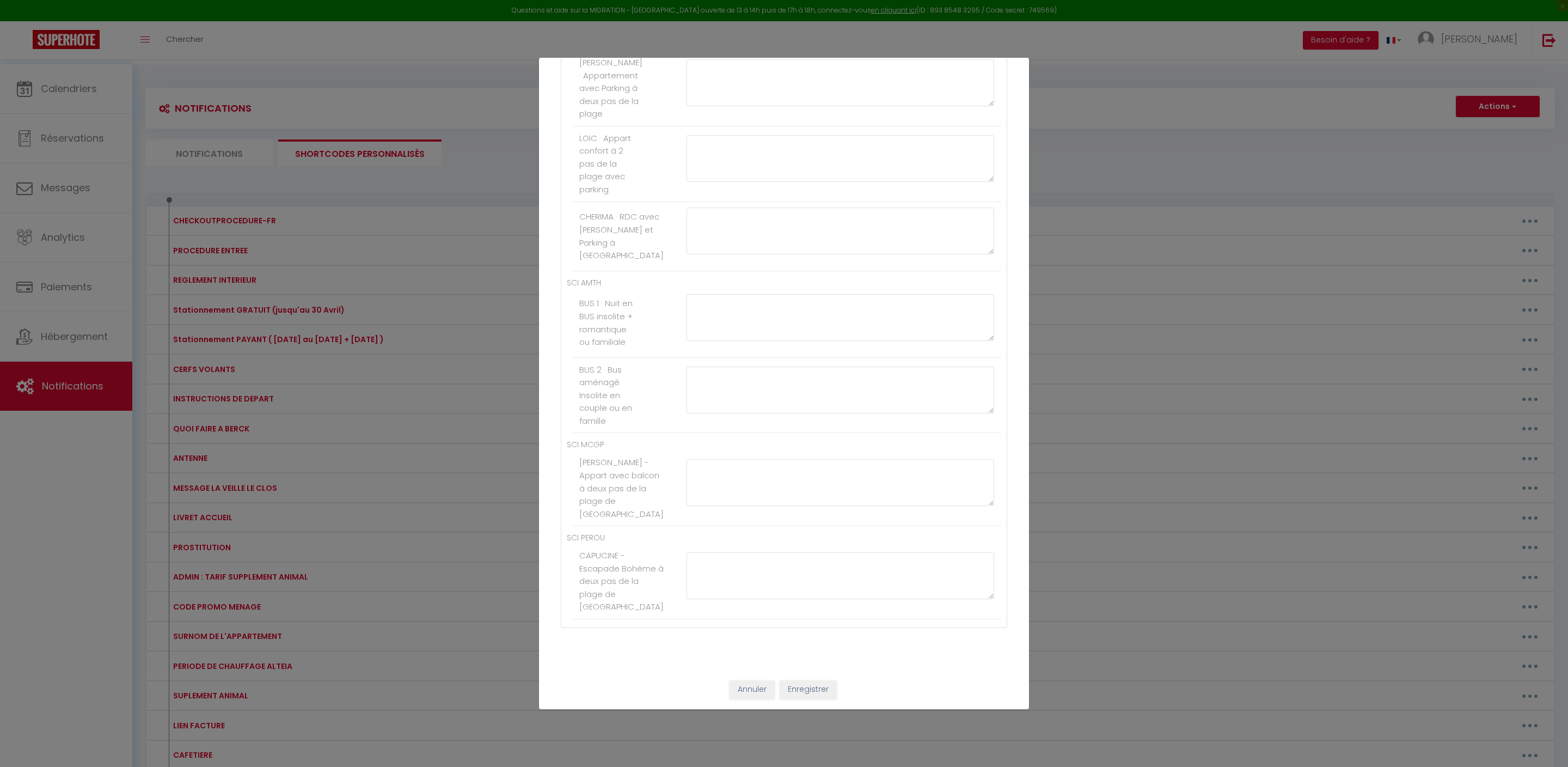
paste textarea "[PAYLINK:15]"
type textarea "[PAYLINK:15]"
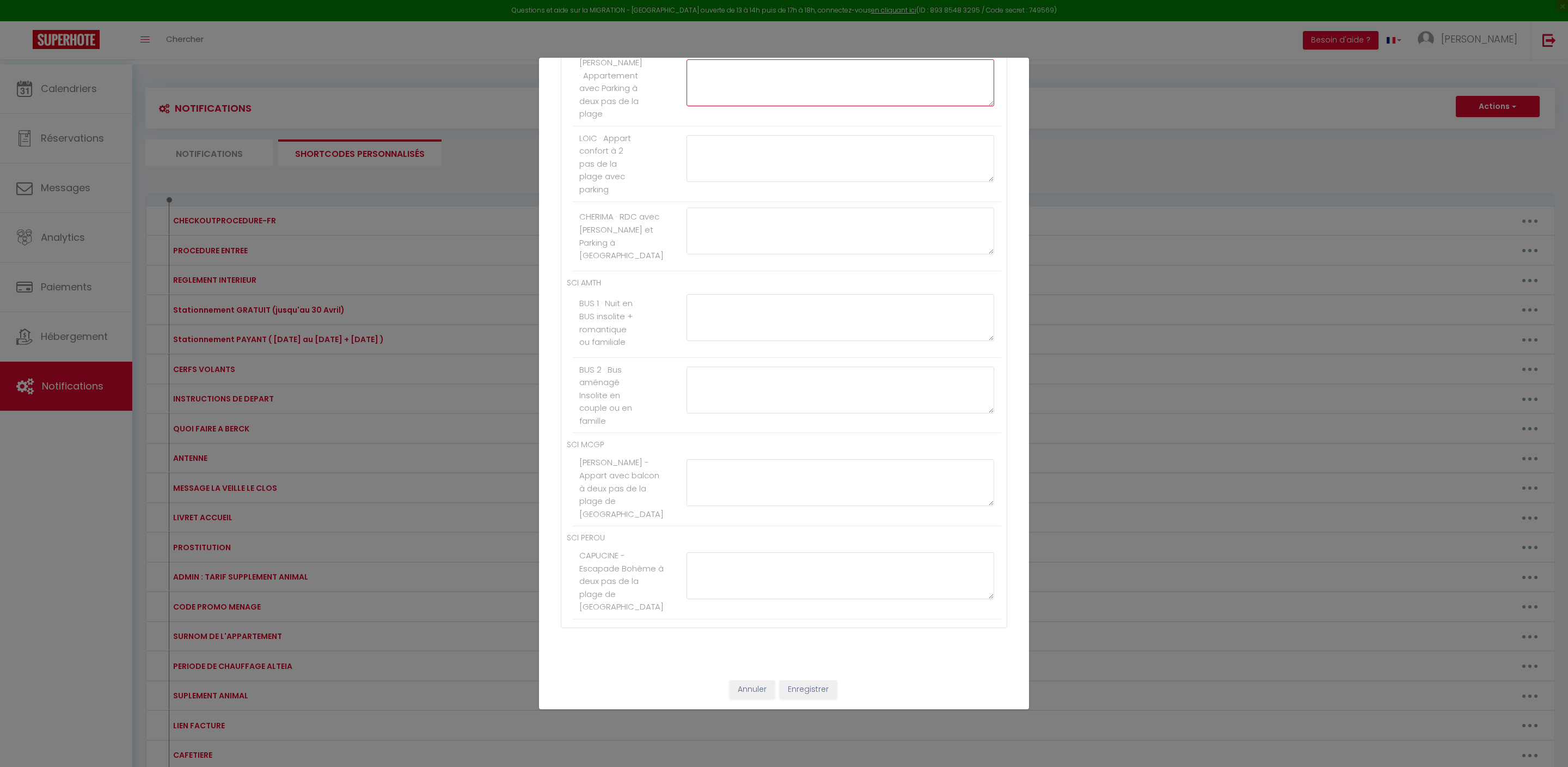
paste textarea "[PAYLINK:15]"
type textarea "[PAYLINK:20]"
paste textarea "[PAYLINK:15]"
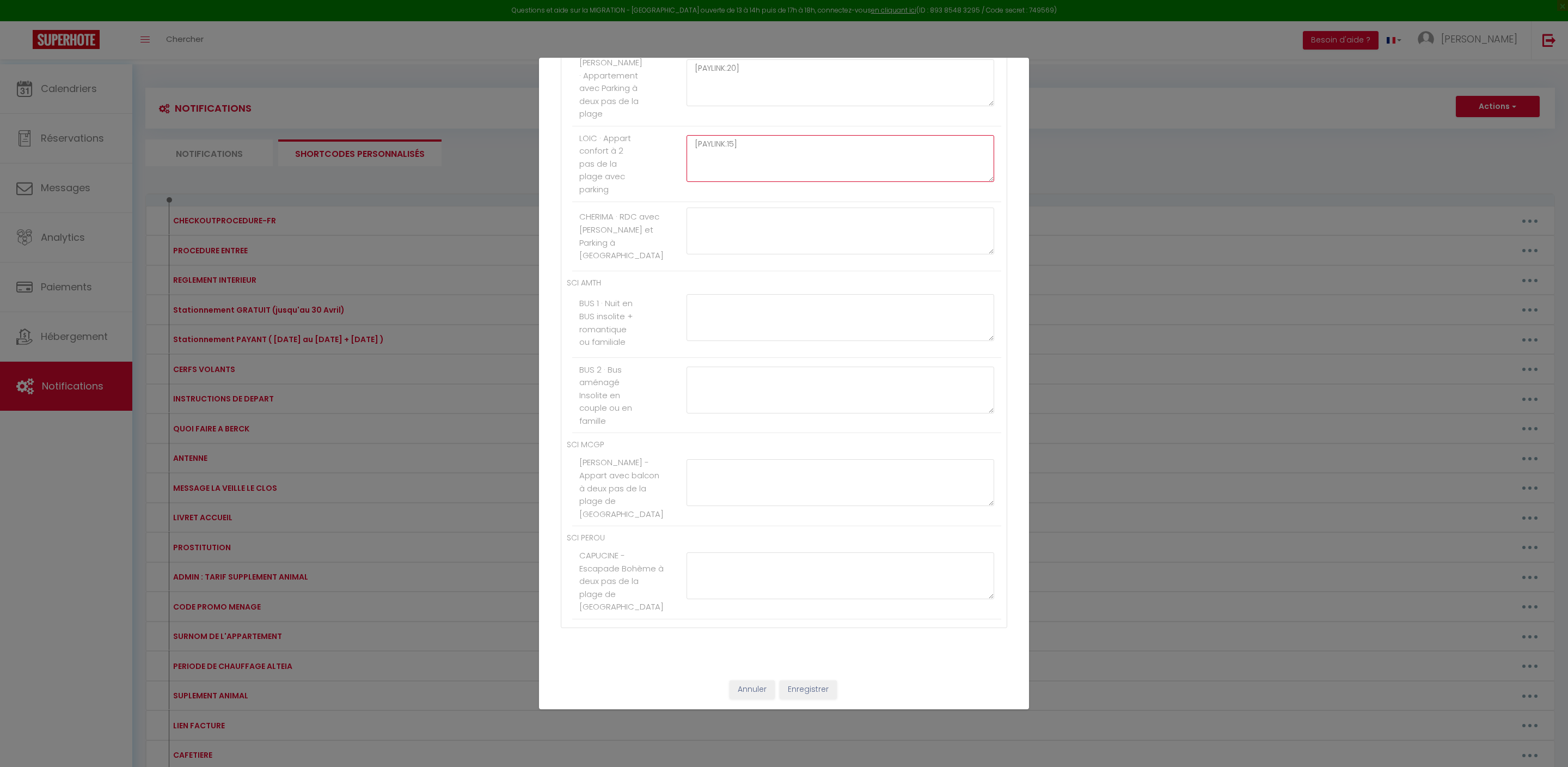
type textarea "[PAYLINK:20]"
paste textarea "[PAYLINK:15]"
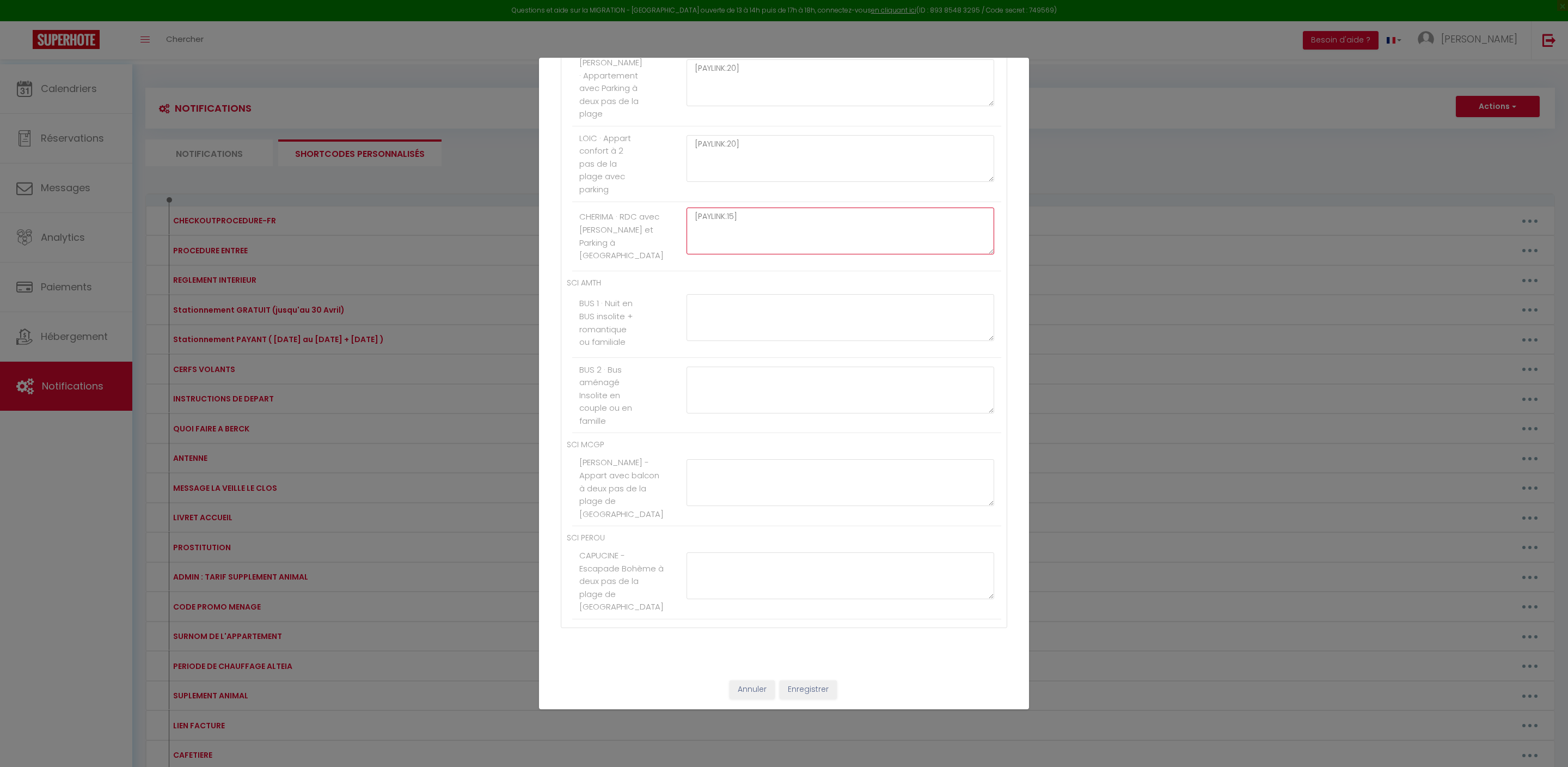
scroll to position [6709, 0]
type textarea "[PAYLINK:15]"
paste textarea "[PAYLINK:15]"
type textarea "[PAYLINK:15]"
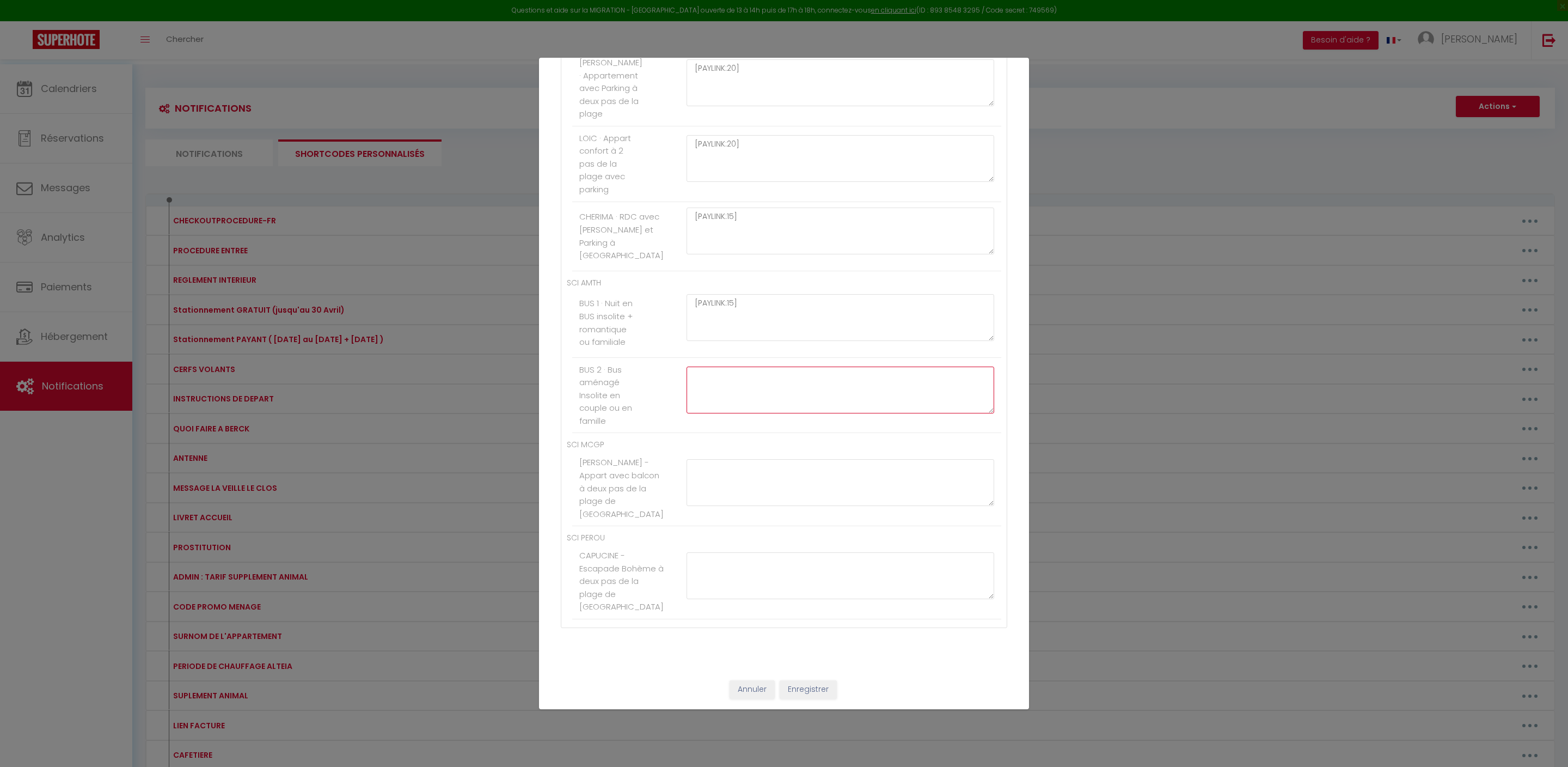
paste textarea "[PAYLINK:15]"
type textarea "[PAYLINK:15]"
paste textarea "[PAYLINK:15]"
type textarea "[PAYLINK:15]"
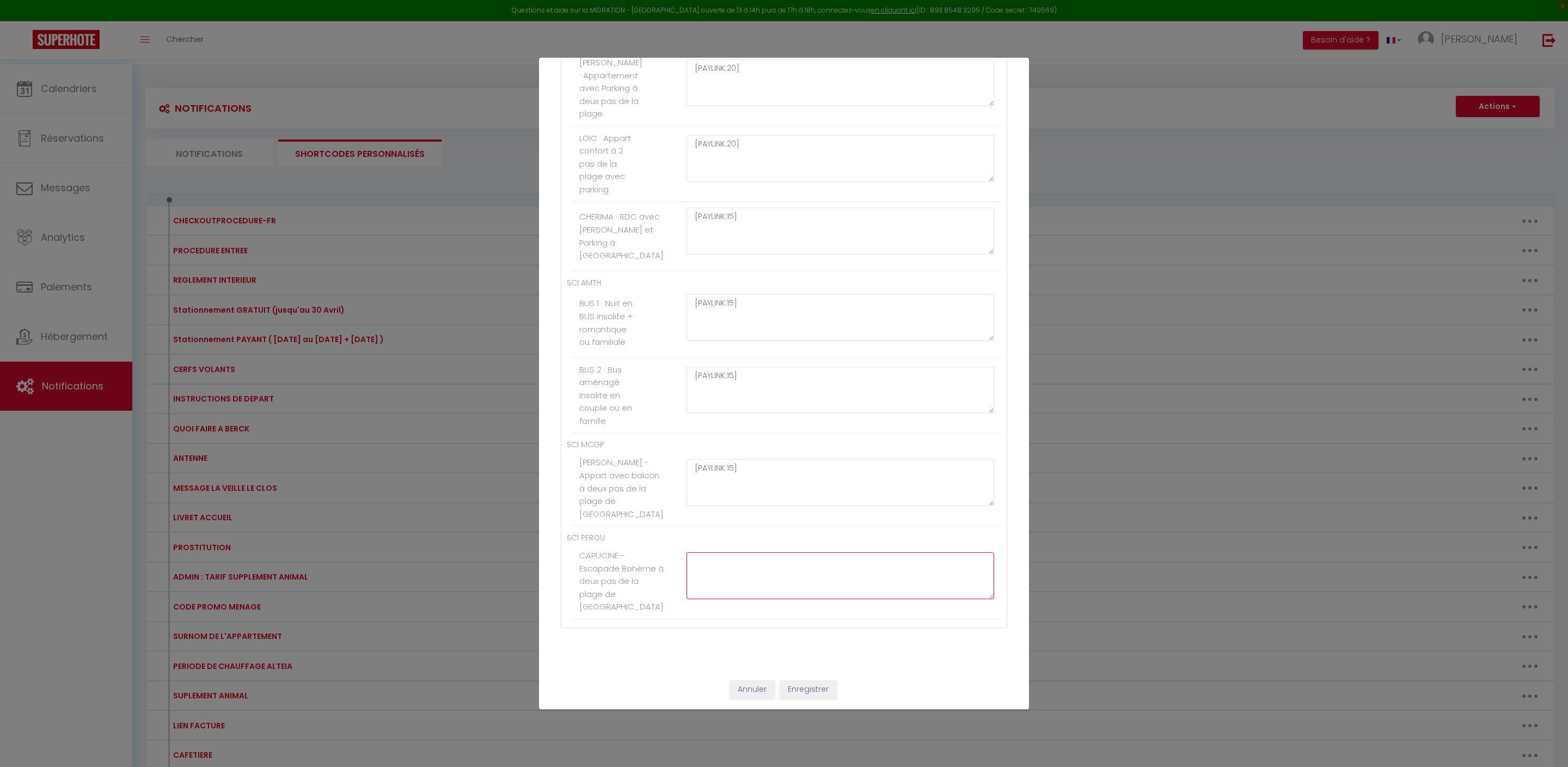
paste textarea "[PAYLINK:15]"
type textarea "[PAYLINK:15]"
click at [830, 692] on button "Enregistrer" at bounding box center [808, 689] width 57 height 18
type textarea "Voici le lien pour régler le supplément pour un départ à 12h :"
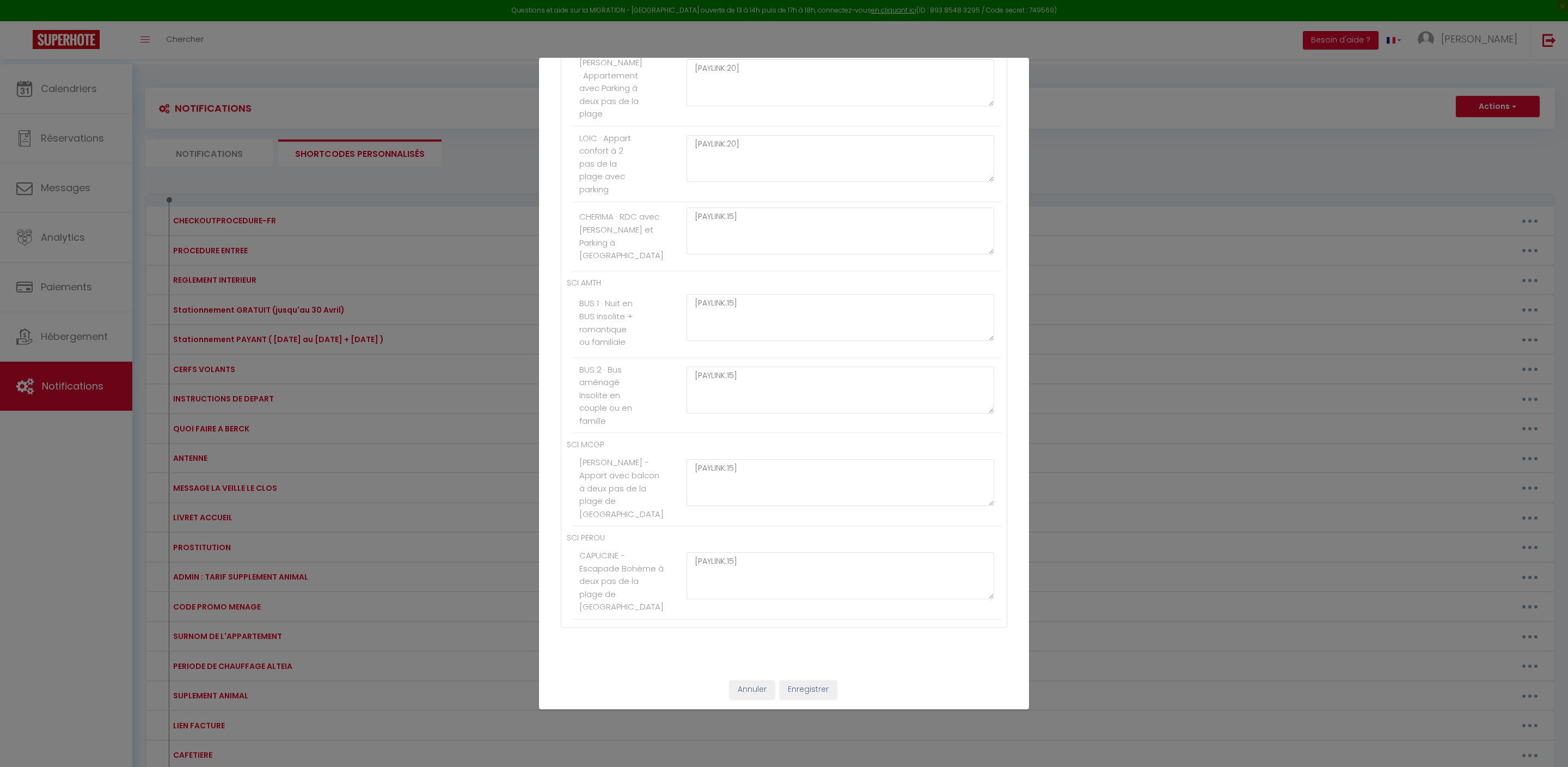
click at [831, 687] on button "Enregistrer" at bounding box center [808, 689] width 57 height 18
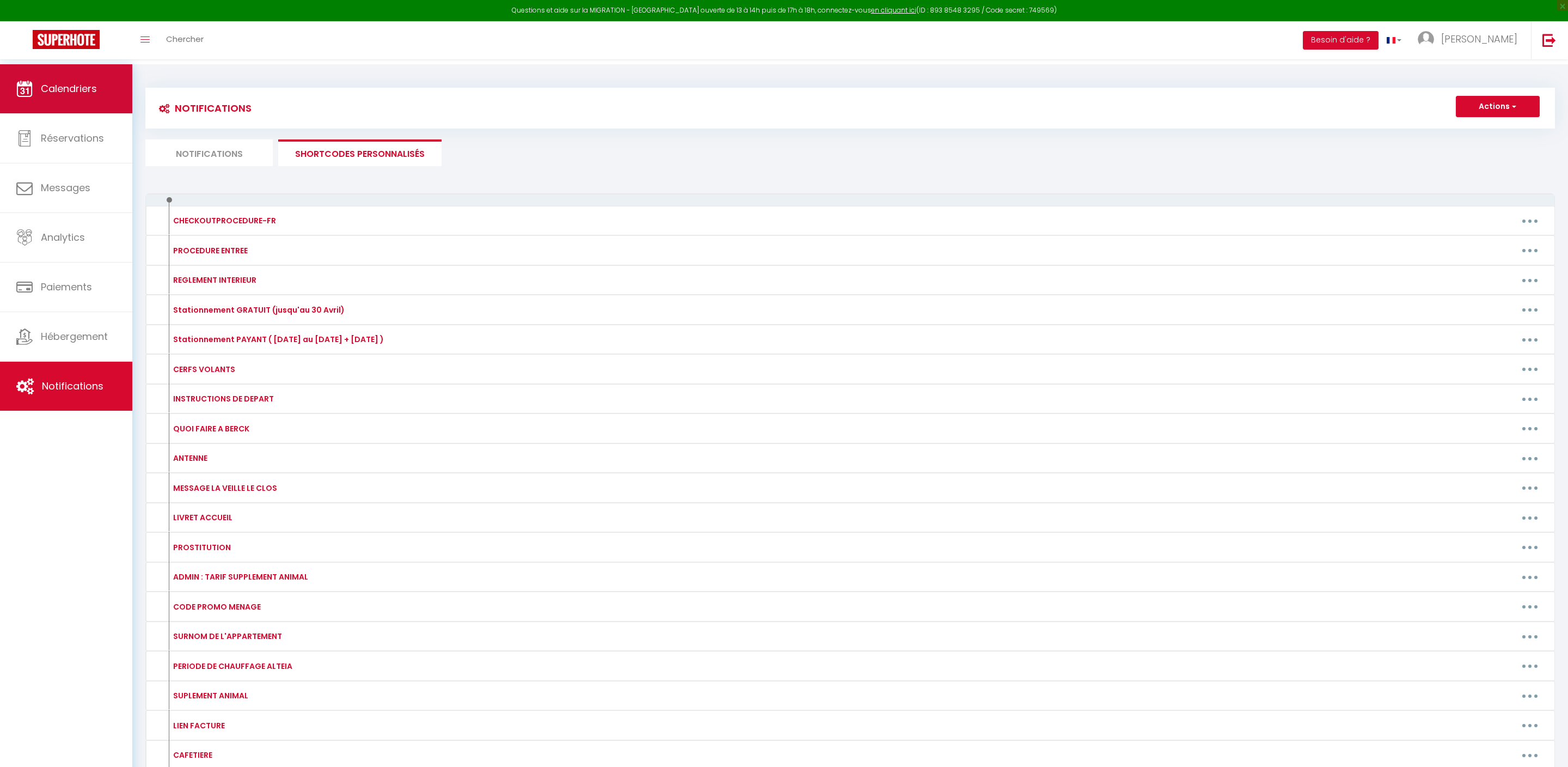
click at [73, 90] on span "Calendriers" at bounding box center [68, 88] width 56 height 13
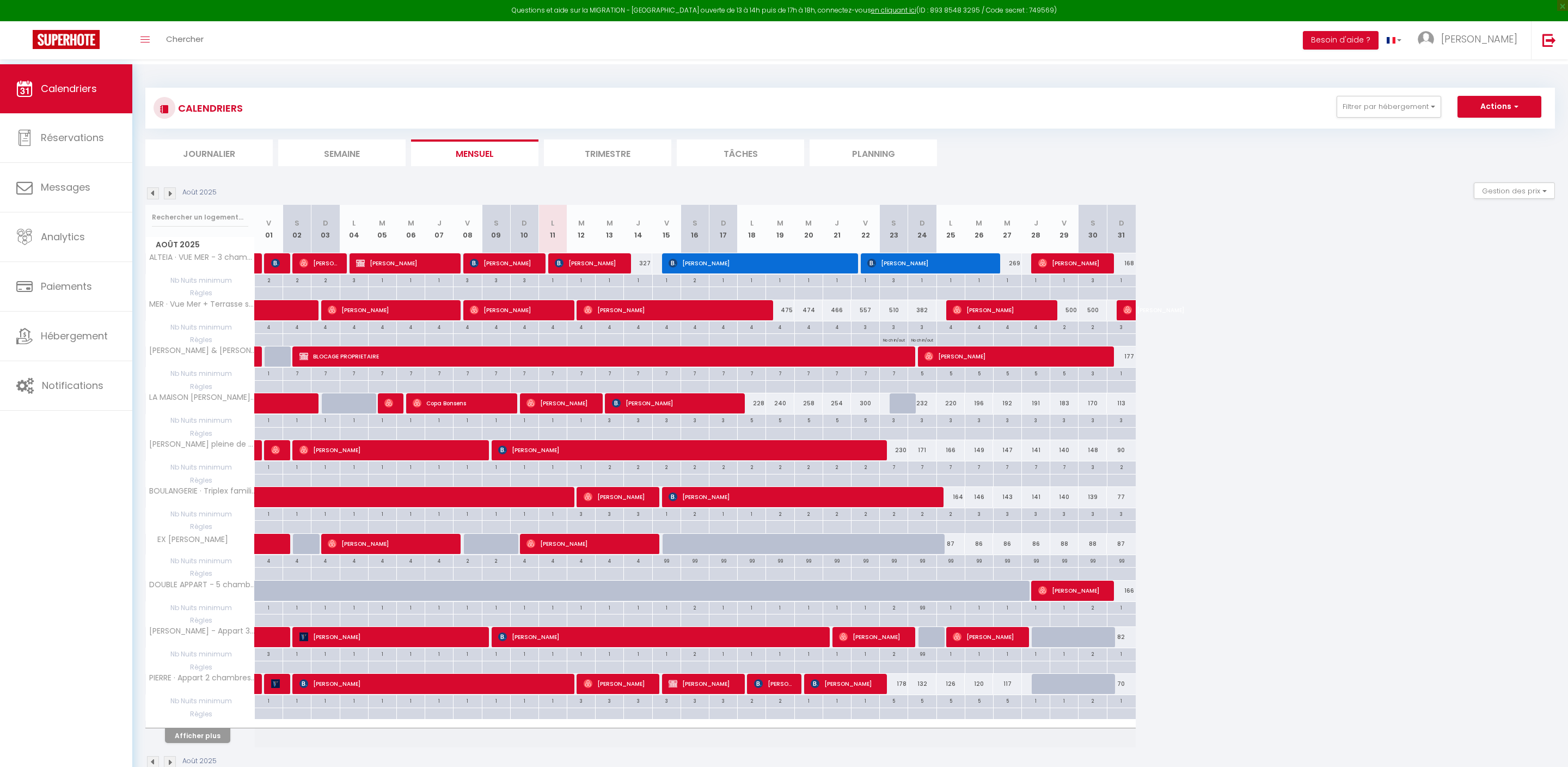
click at [232, 162] on li "Journalier" at bounding box center [209, 153] width 127 height 27
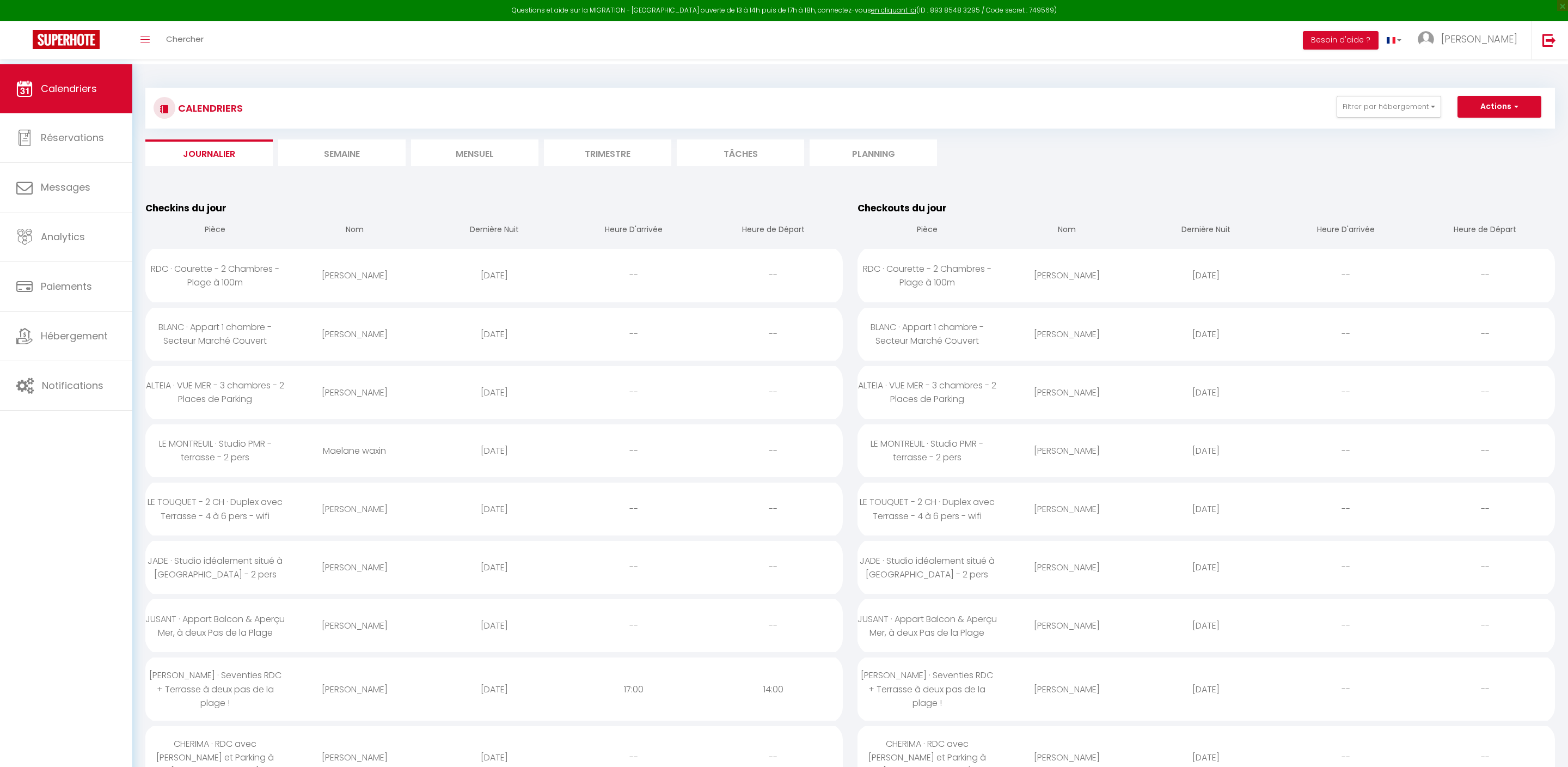
click at [367, 159] on li "Semaine" at bounding box center [342, 153] width 127 height 27
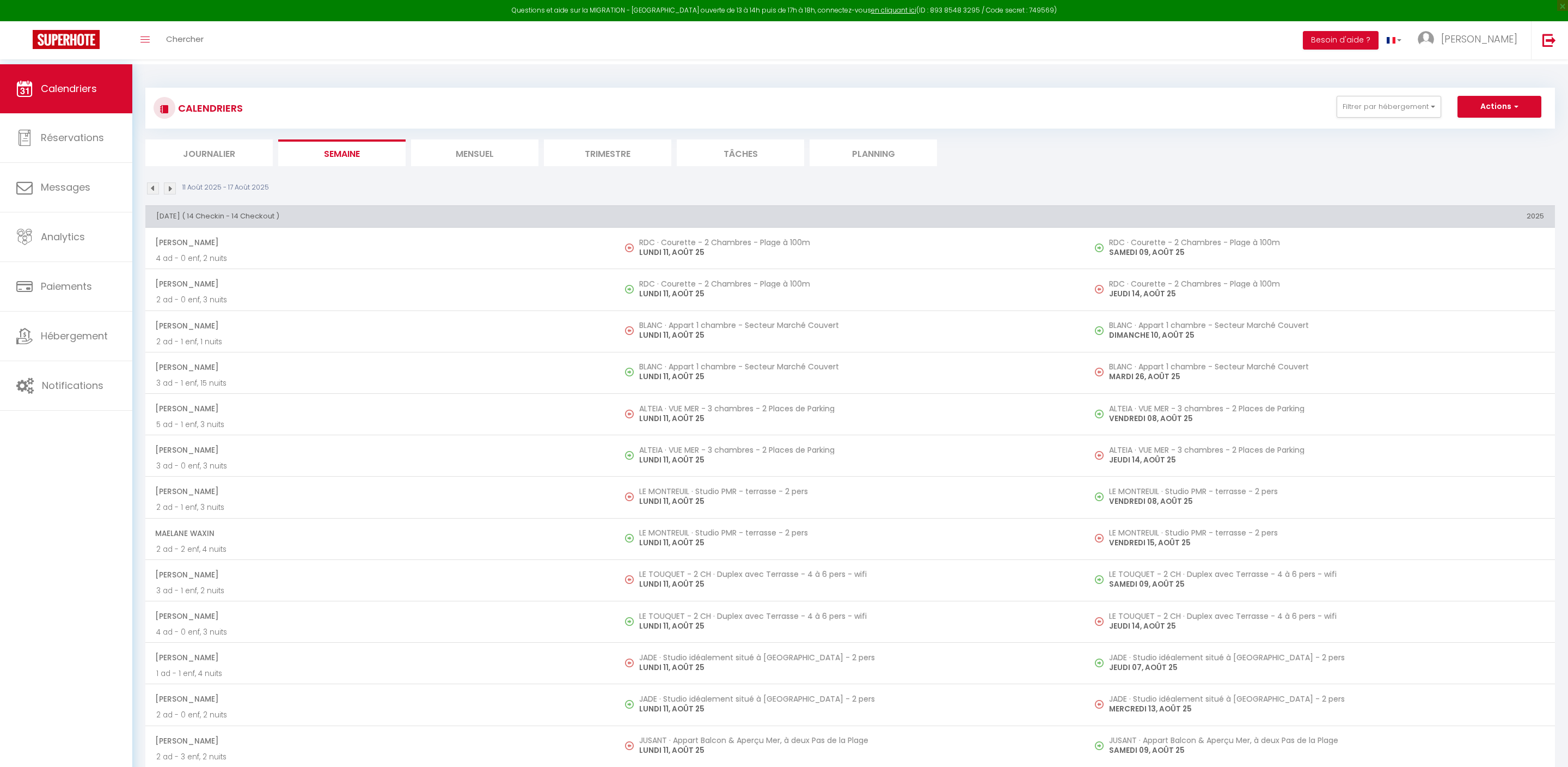
click at [504, 158] on li "Mensuel" at bounding box center [474, 153] width 127 height 27
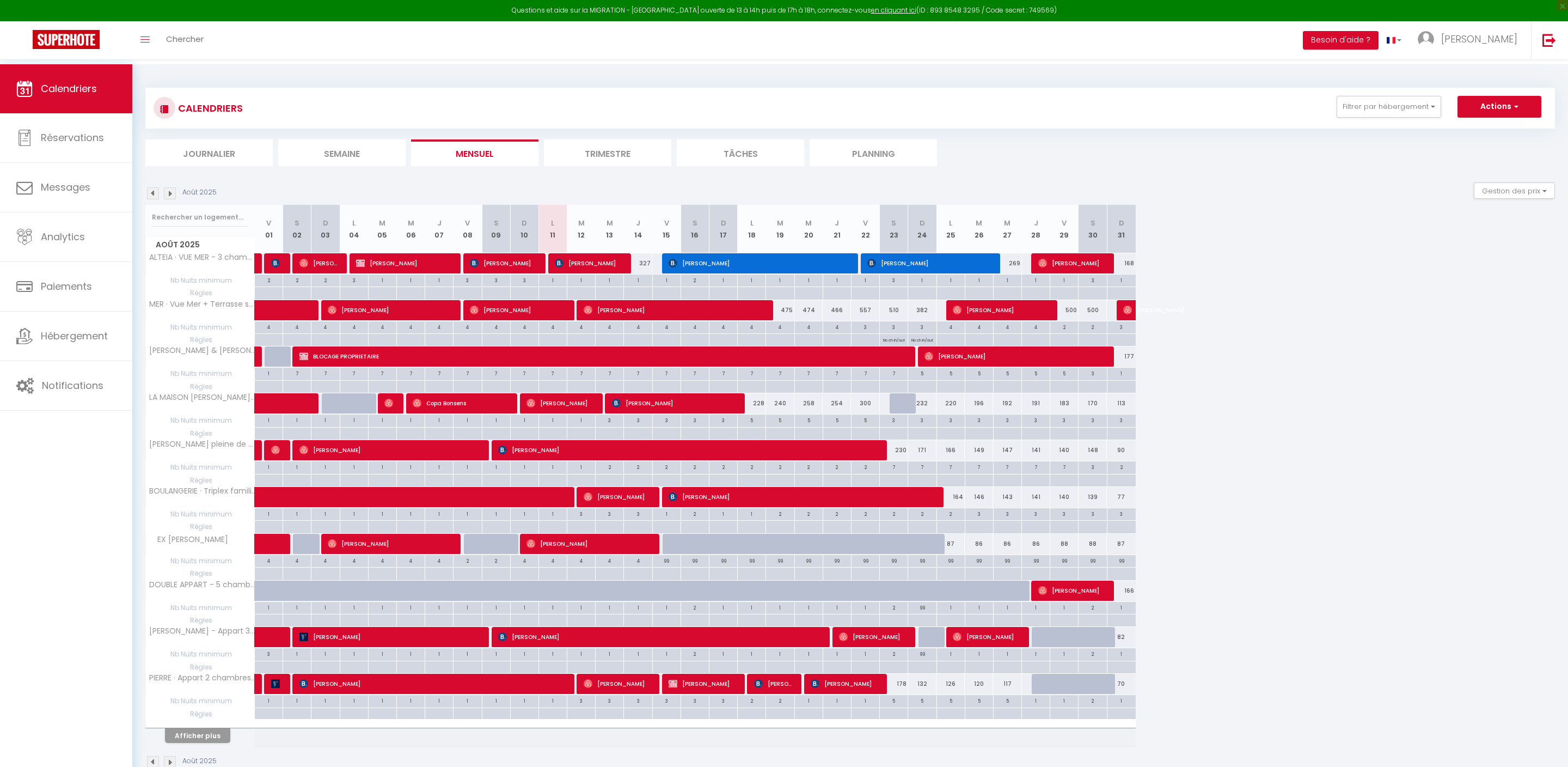
click at [176, 199] on div "Août 2025" at bounding box center [182, 193] width 75 height 12
click at [170, 197] on img at bounding box center [170, 193] width 12 height 12
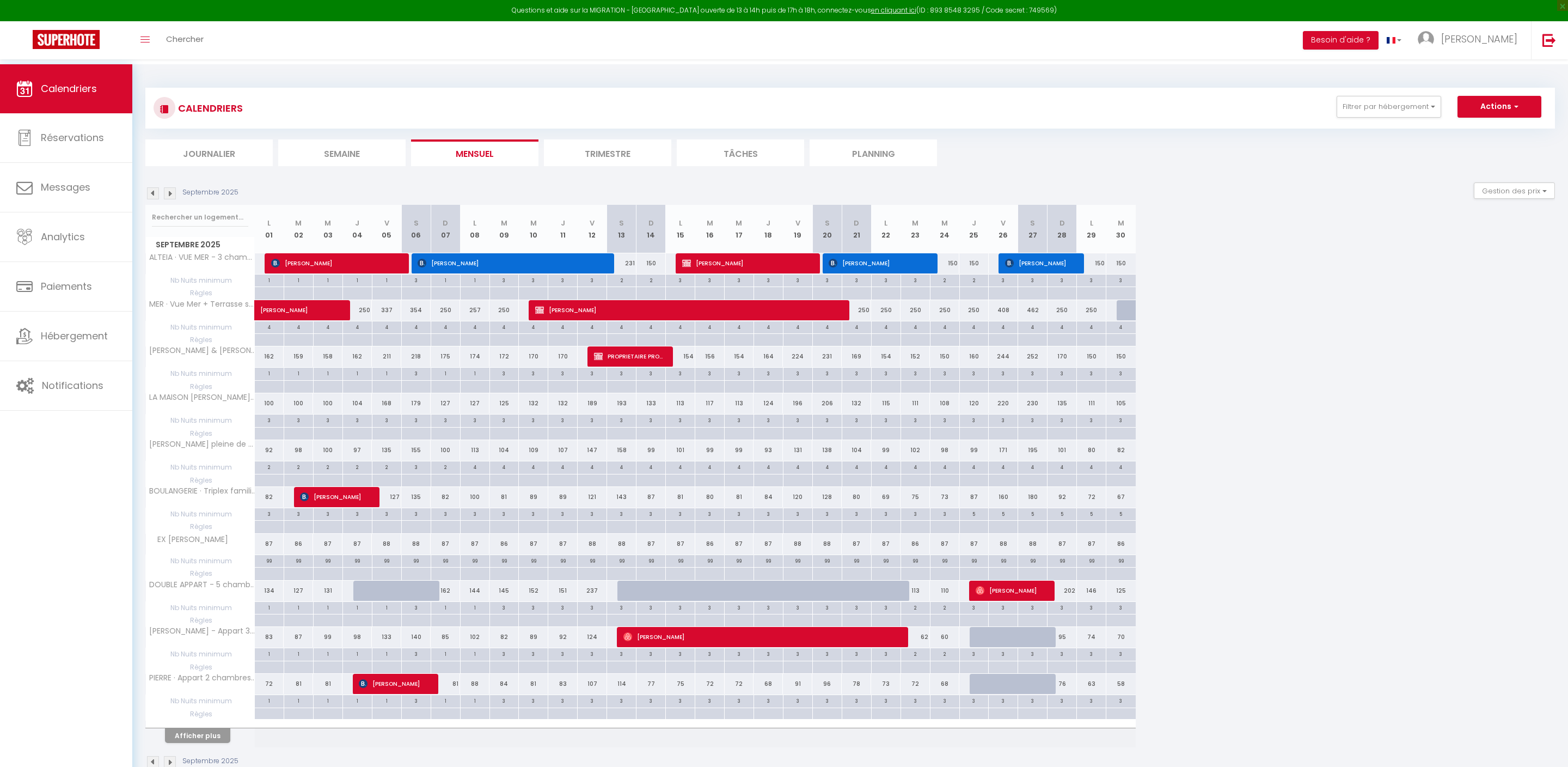
click at [147, 199] on img at bounding box center [152, 193] width 12 height 12
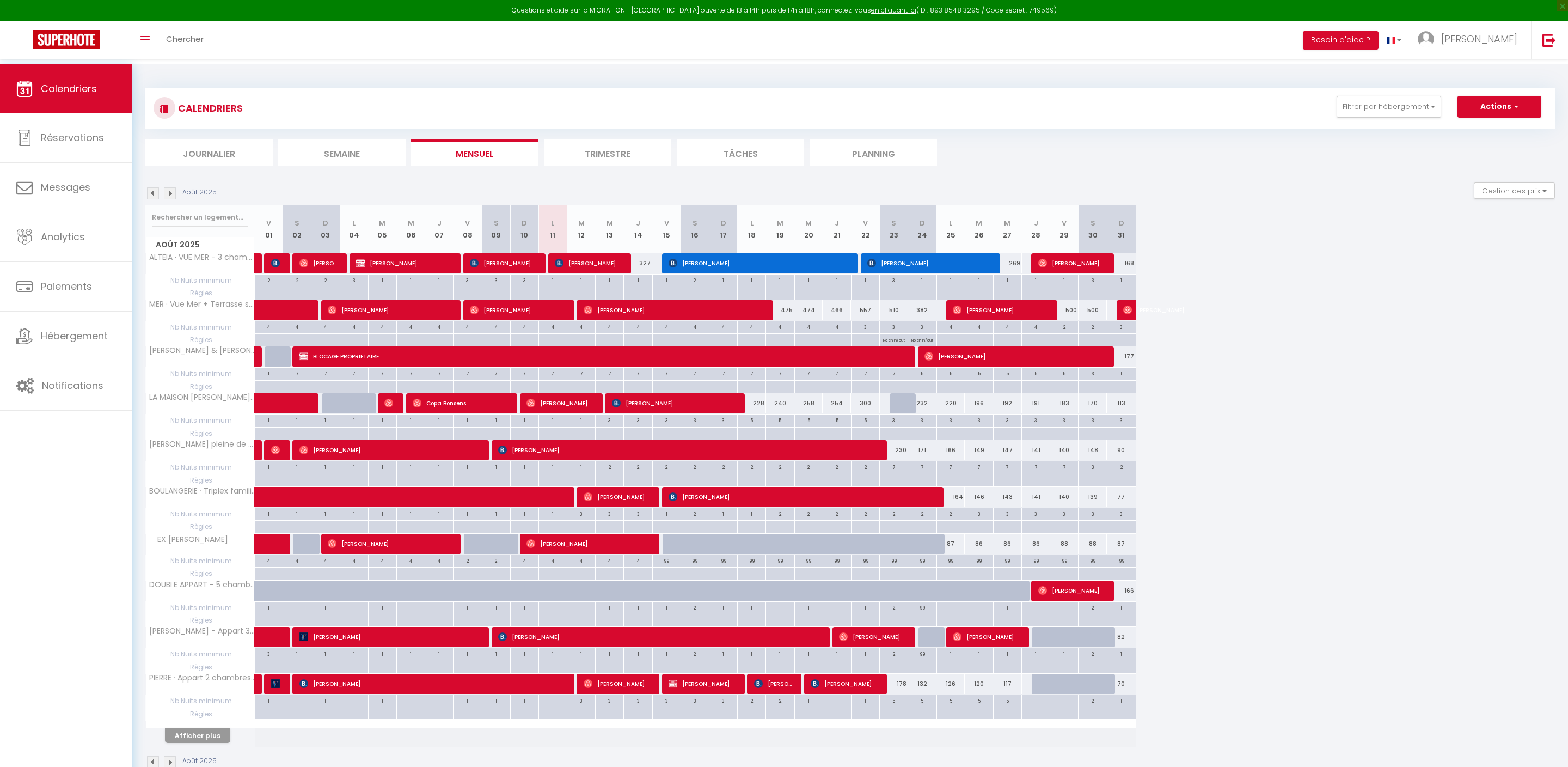
click at [1126, 285] on div "1" at bounding box center [1121, 280] width 29 height 10
type input "1"
type input "Dim 31 Août 2025"
type input "Lun 01 Septembre 2025"
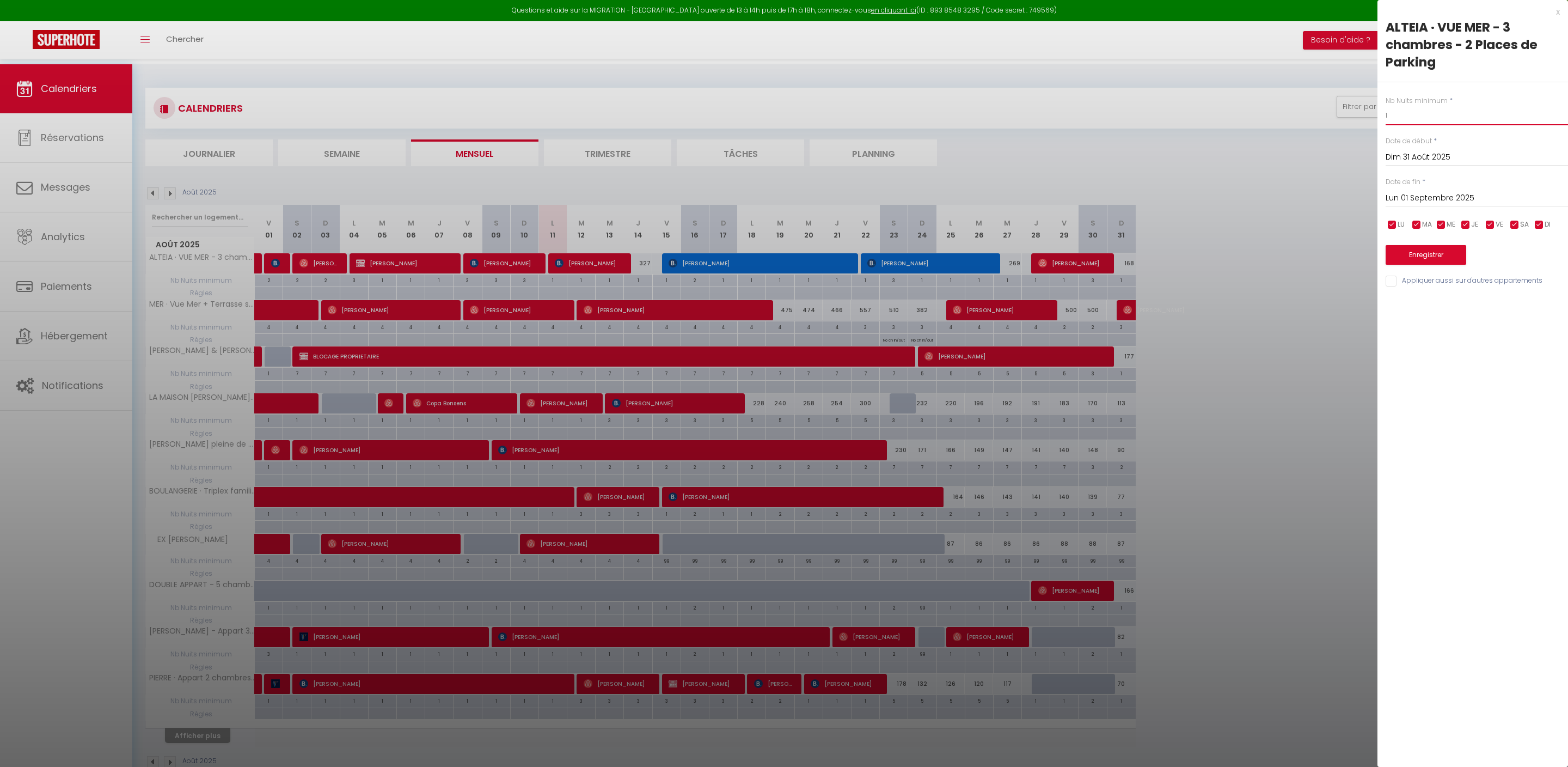
click at [1452, 117] on input "1" at bounding box center [1476, 115] width 182 height 20
type input "99"
click at [1450, 265] on button "Enregistrer" at bounding box center [1425, 255] width 80 height 20
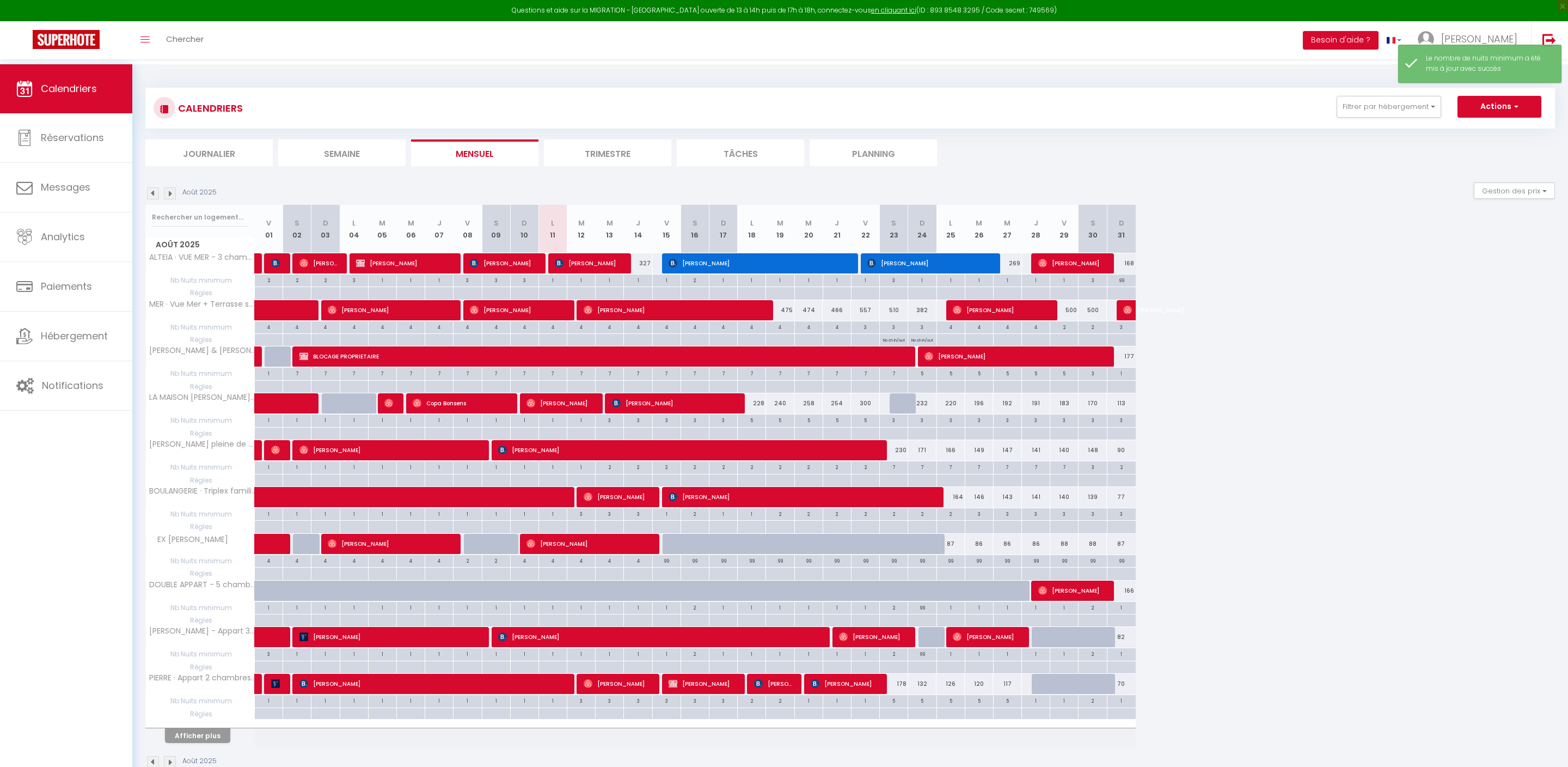
click at [1307, 378] on div "Août 2025 V 01 S 02 D 03 L 04 M 05 M 06 J 07 V 08 S 09 D 10 L 11 M 12 M 13 J 14…" at bounding box center [850, 476] width 1410 height 543
click at [92, 85] on span "Calendriers" at bounding box center [68, 88] width 56 height 13
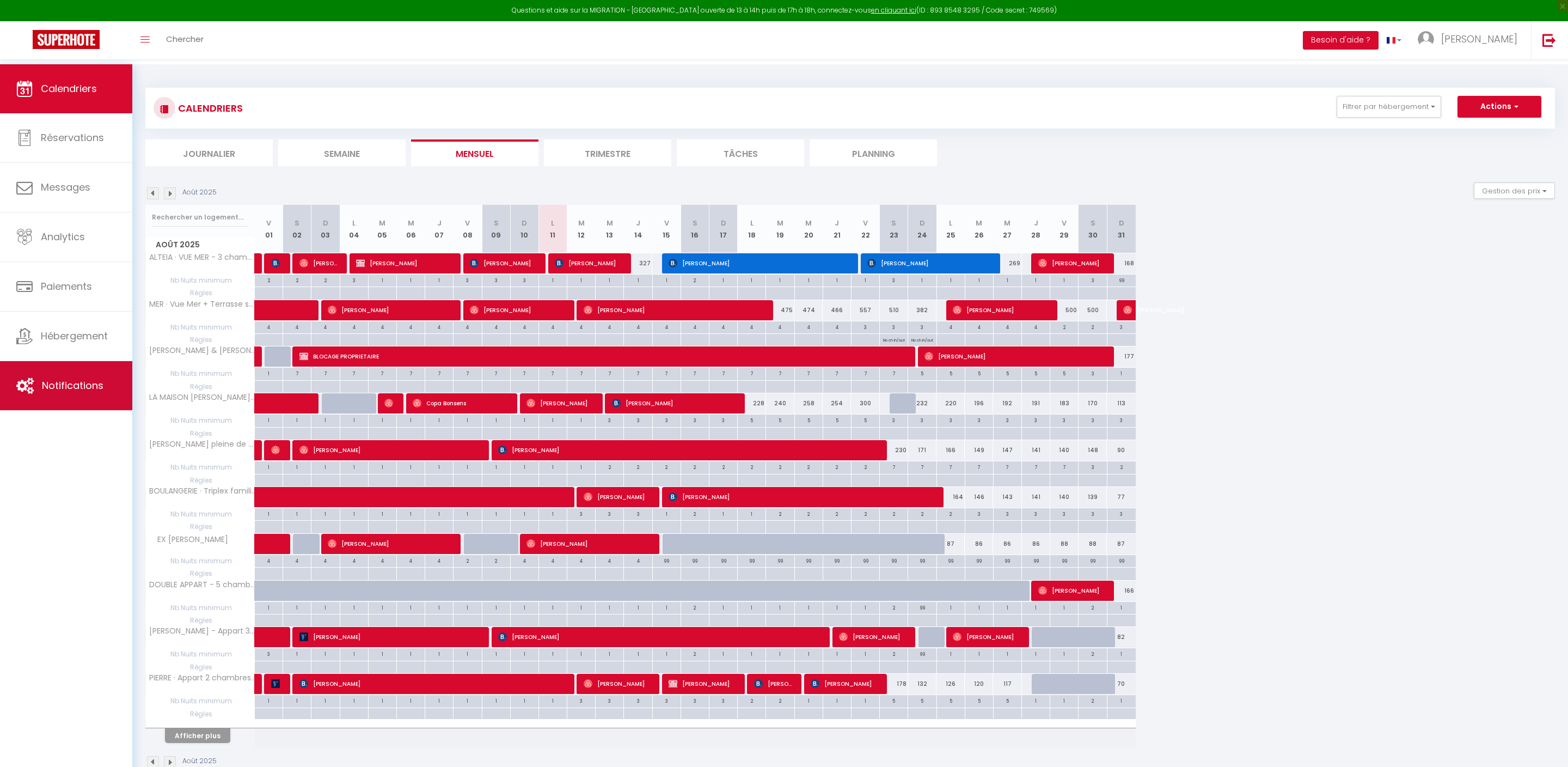
click at [94, 390] on span "Notifications" at bounding box center [73, 385] width 61 height 13
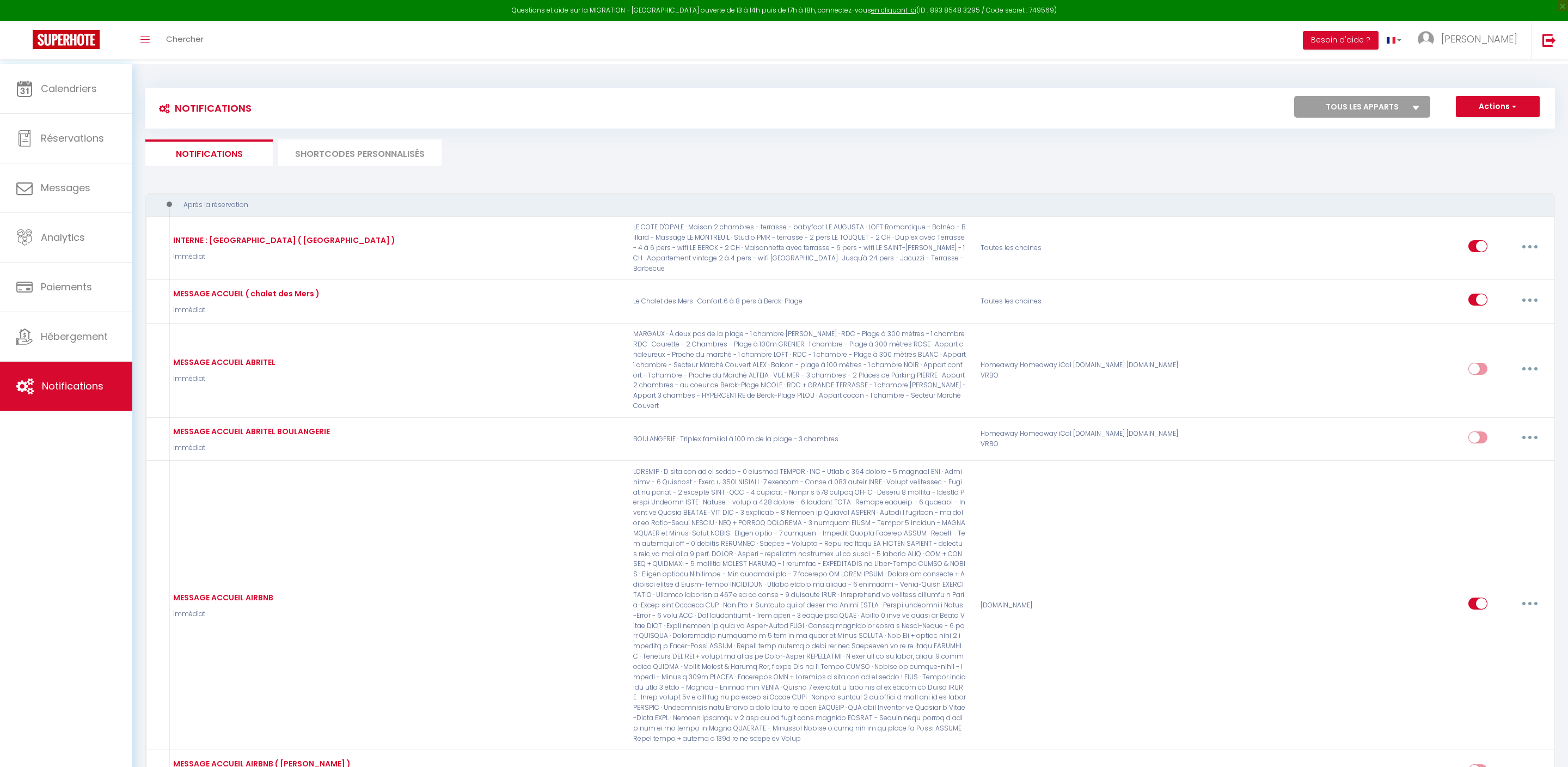
click at [409, 158] on li "SHORTCODES PERSONNALISÉS" at bounding box center [360, 153] width 164 height 27
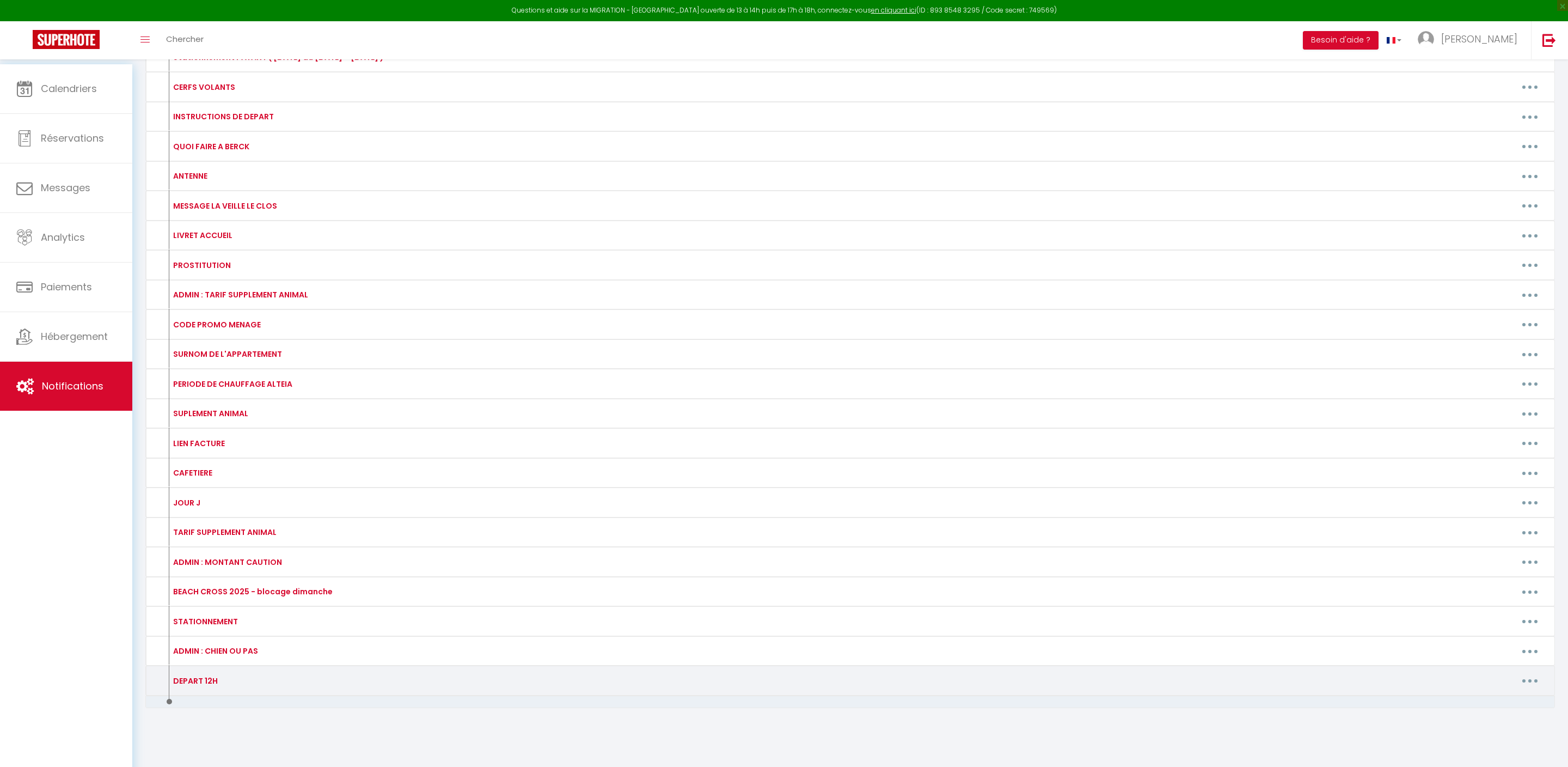
scroll to position [532, 0]
click at [1529, 680] on icon "button" at bounding box center [1530, 681] width 3 height 3
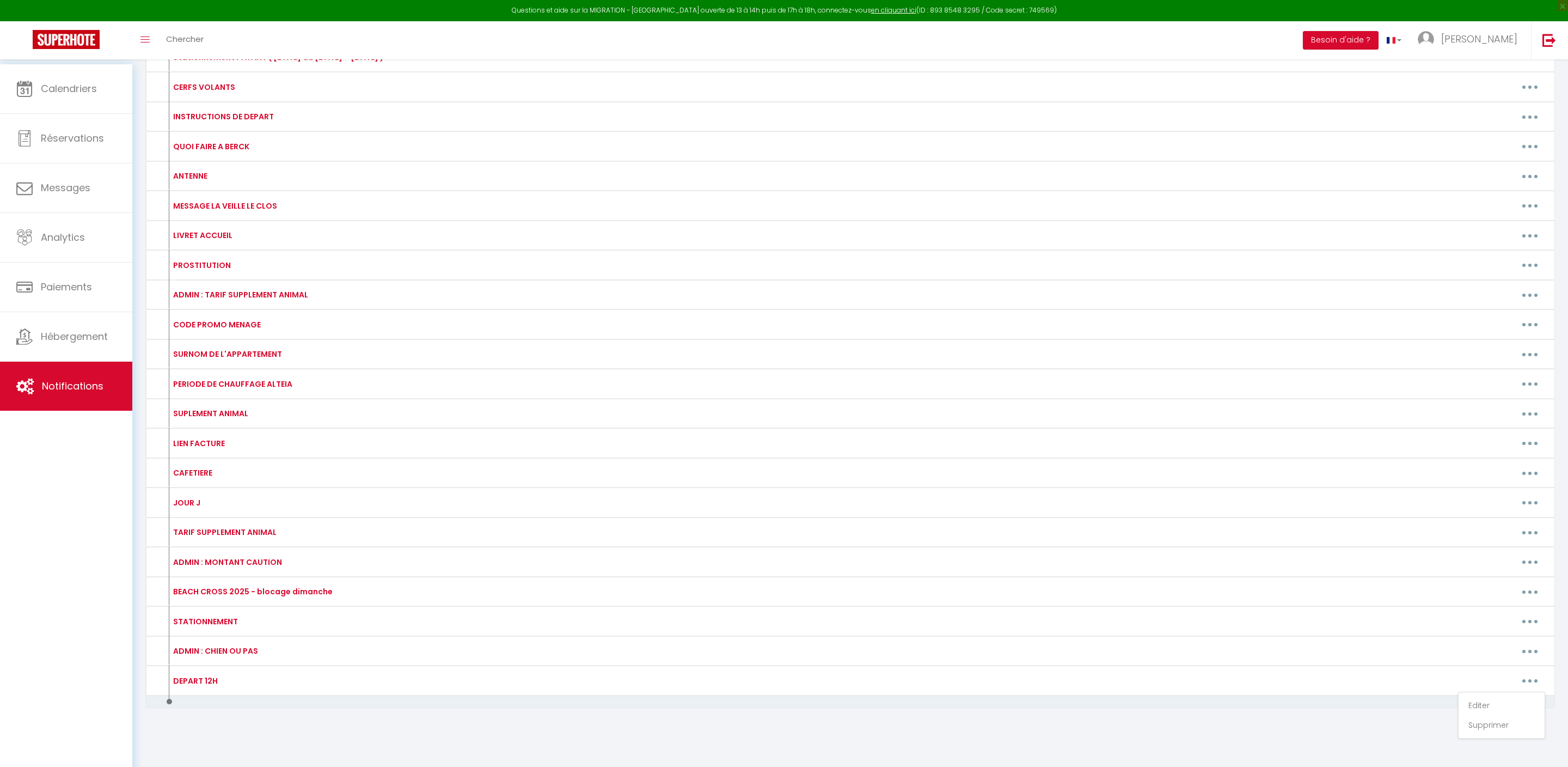
click at [1223, 703] on div at bounding box center [850, 702] width 1410 height 13
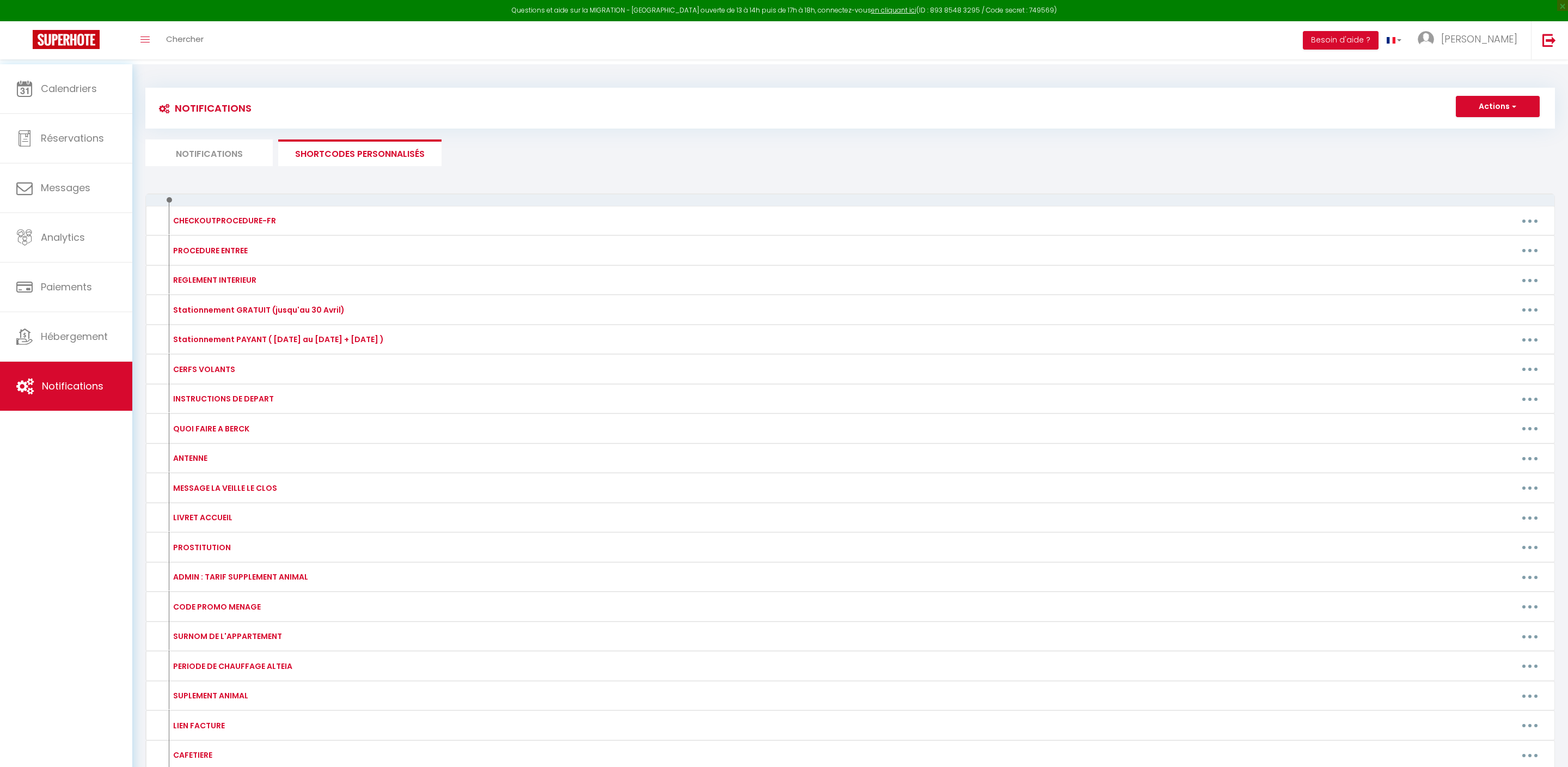
scroll to position [0, 0]
click at [1476, 117] on button "Actions" at bounding box center [1498, 106] width 84 height 22
click at [1455, 137] on link "Nouveau shortcode personnalisé" at bounding box center [1466, 130] width 147 height 14
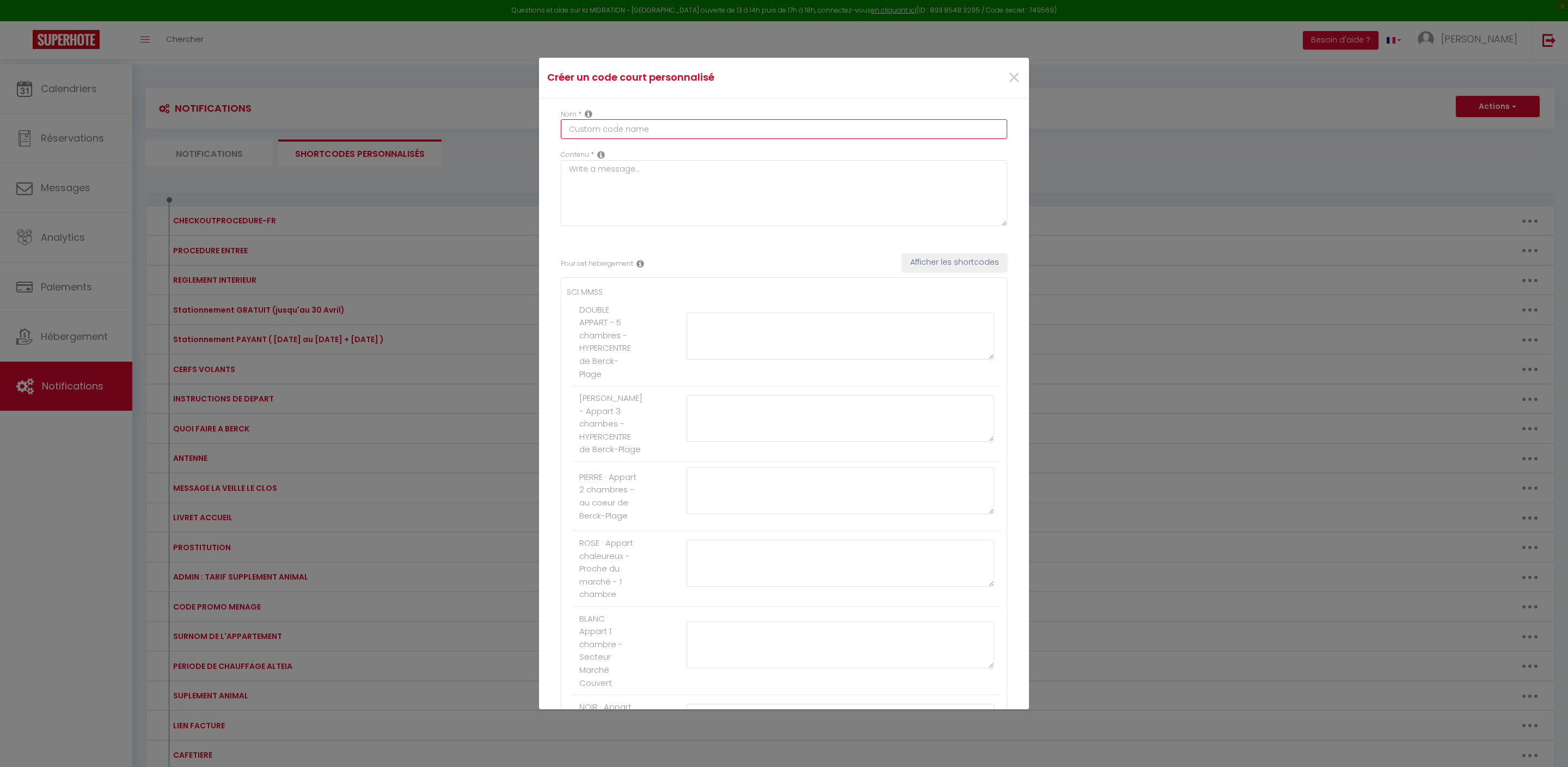
click at [744, 139] on input "text" at bounding box center [784, 129] width 447 height 20
type input "DEPART 13H"
click at [695, 197] on textarea at bounding box center [784, 193] width 447 height 66
type textarea "Voici le lien de paiement pour régler le supplément pour un départ à 13H :"
click at [870, 359] on textarea at bounding box center [841, 336] width 307 height 47
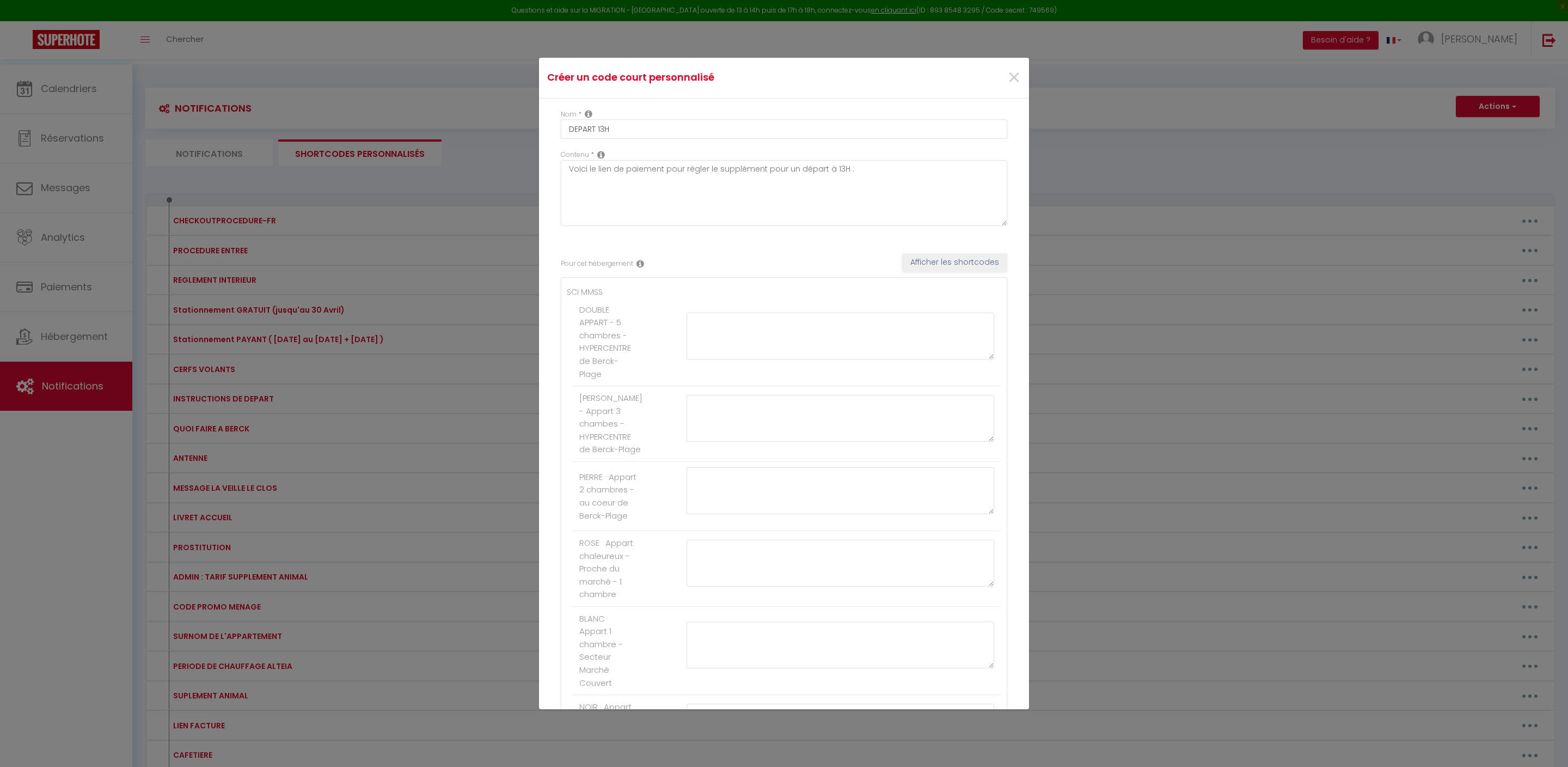
click at [930, 272] on button "Afficher les shortcodes" at bounding box center [954, 262] width 105 height 18
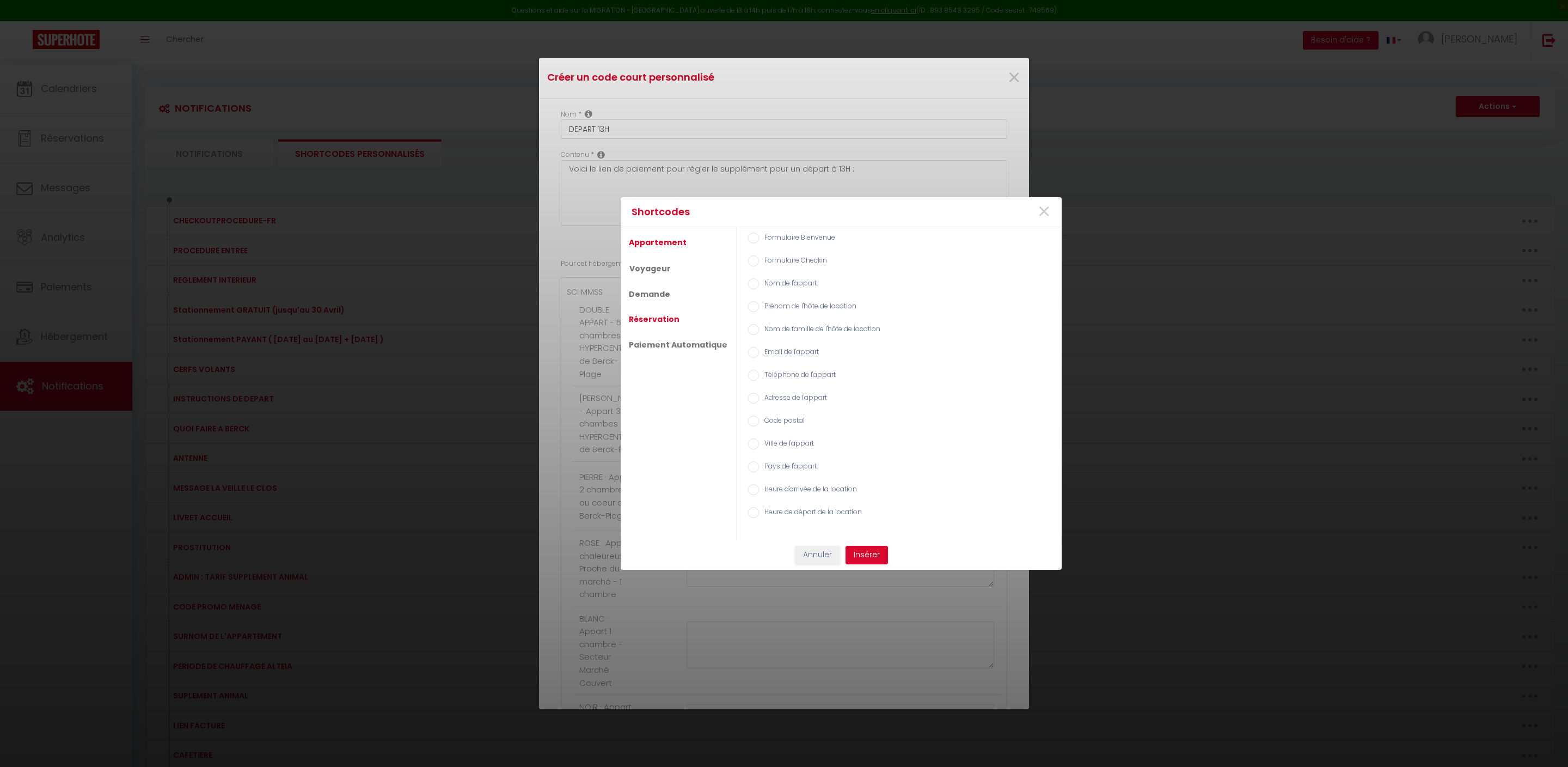
click at [676, 320] on link "Réservation" at bounding box center [654, 320] width 61 height 20
click at [759, 335] on input "Lien de paiement avec montant manuel" at bounding box center [754, 330] width 11 height 11
radio input "true"
click at [881, 558] on button "Insérer" at bounding box center [866, 555] width 43 height 18
type textarea "[PAYLINK:200]"
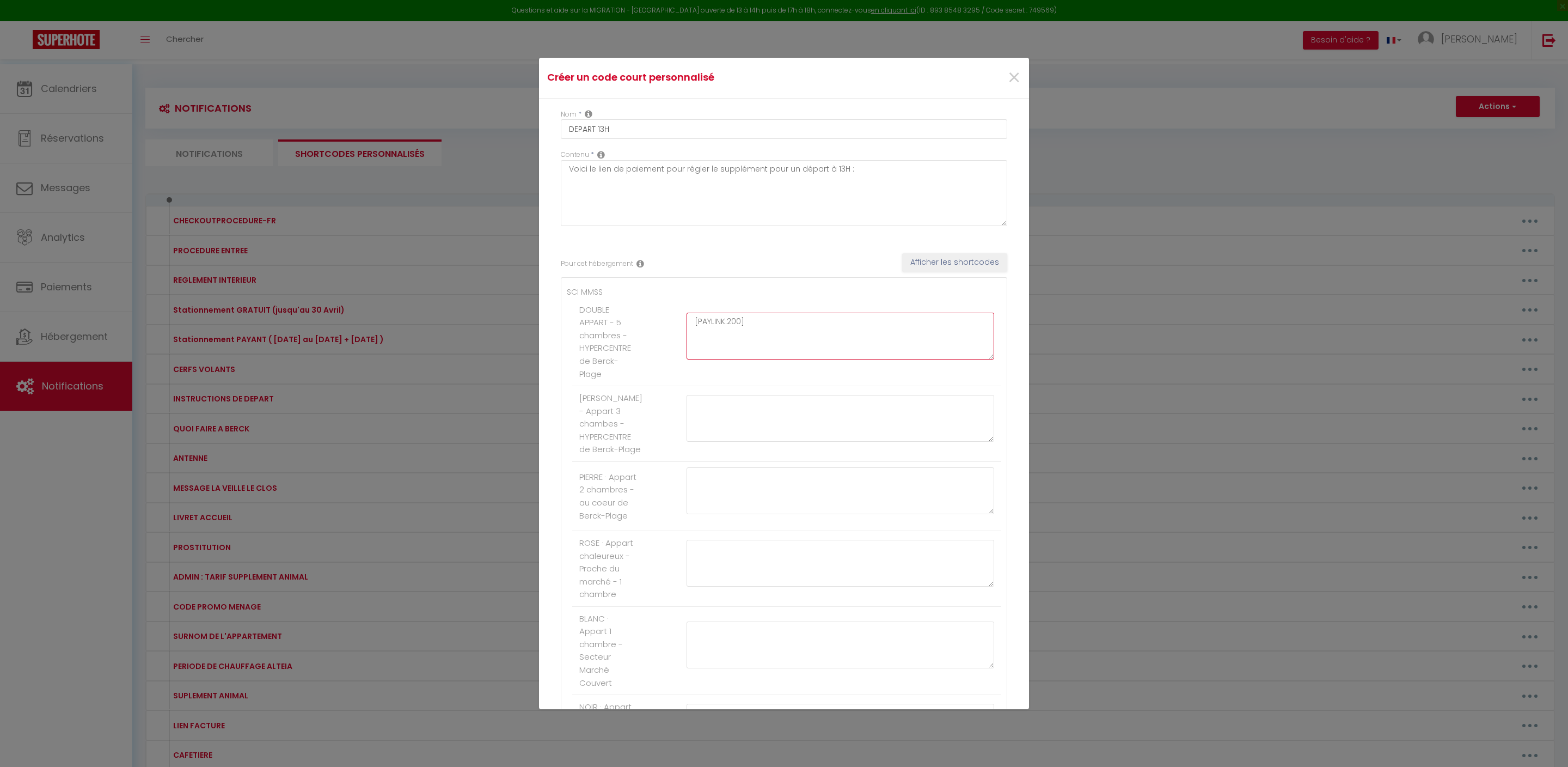
click at [756, 359] on textarea "[PAYLINK:200]" at bounding box center [841, 336] width 307 height 47
click at [785, 359] on textarea "[PAYLINK:200]" at bounding box center [841, 336] width 307 height 47
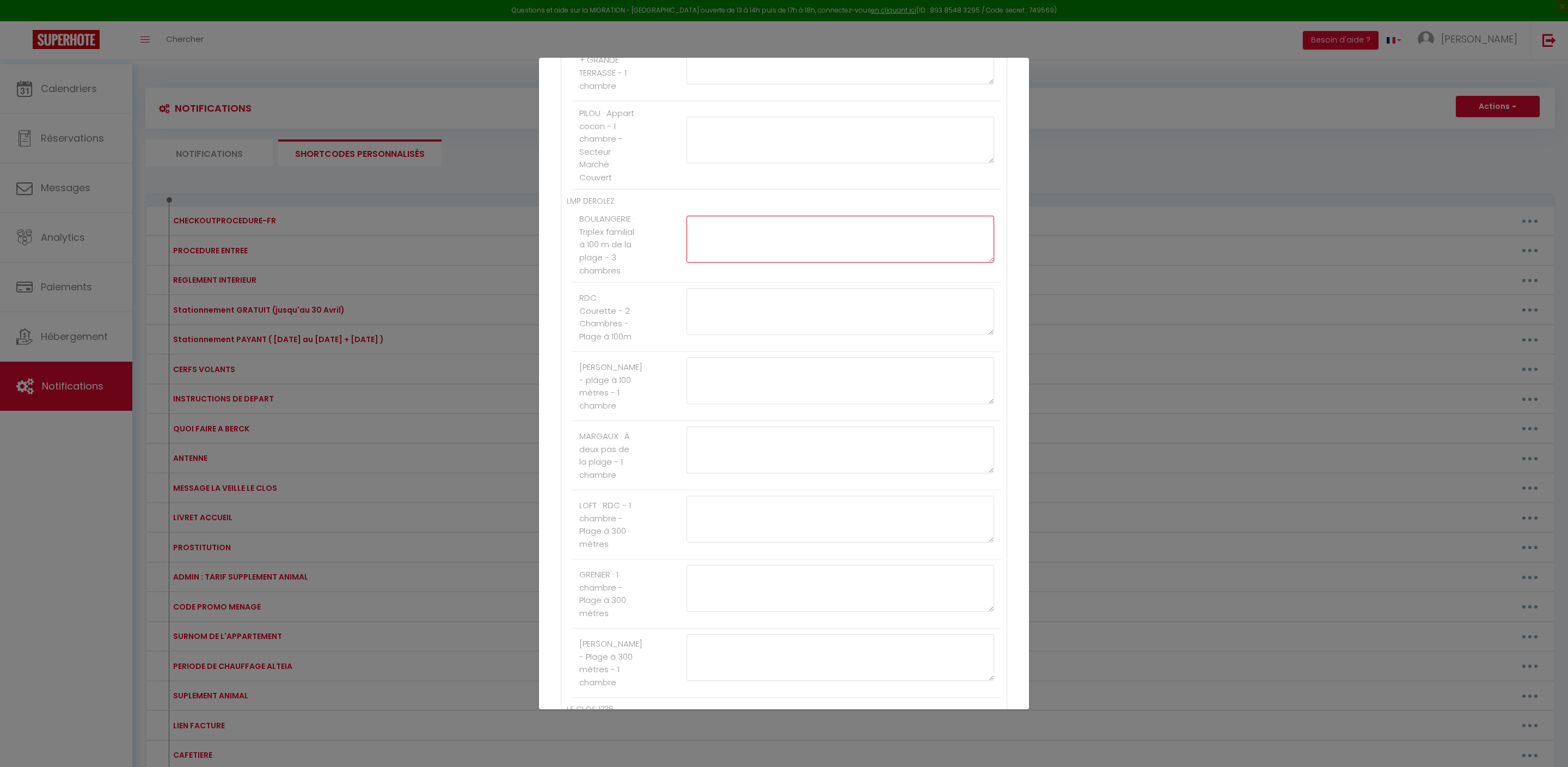
paste textarea "[PAYLINK:200]"
type textarea "[PAYLINK:35]"
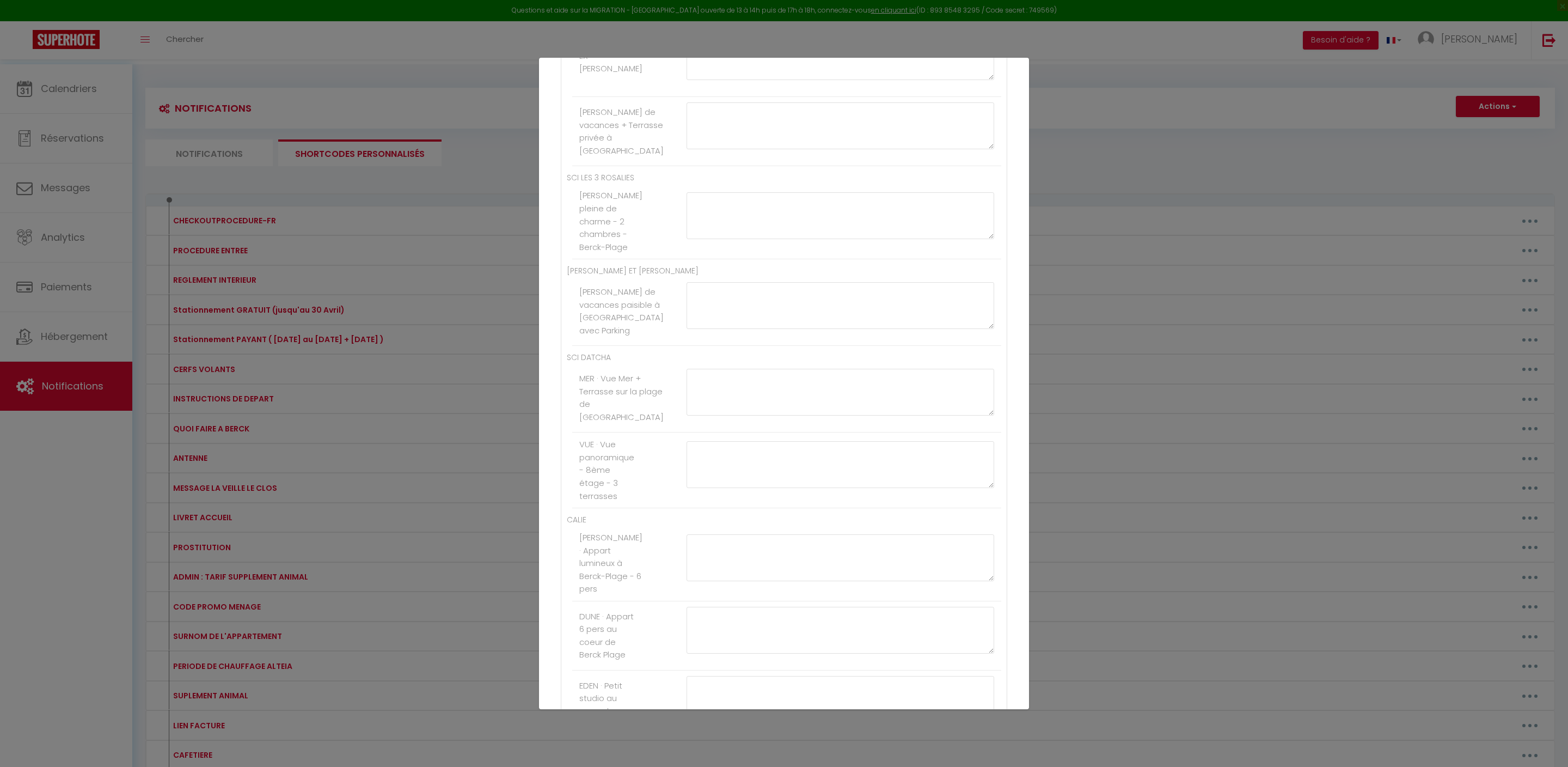
paste textarea "[PAYLINK:200]"
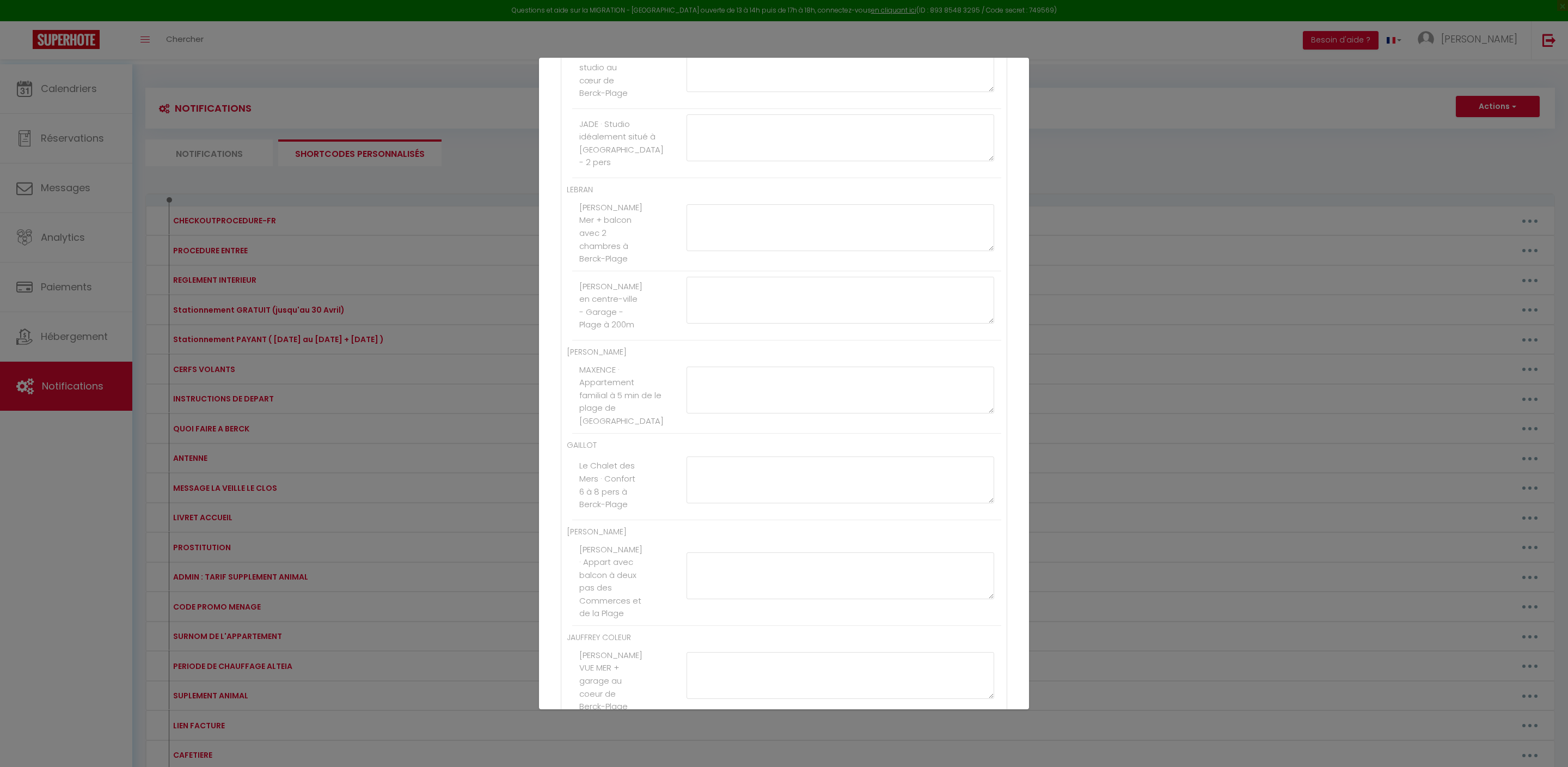
drag, startPoint x: 798, startPoint y: 475, endPoint x: 688, endPoint y: 470, distance: 110.1
type textarea "[PAYLINK:25]"
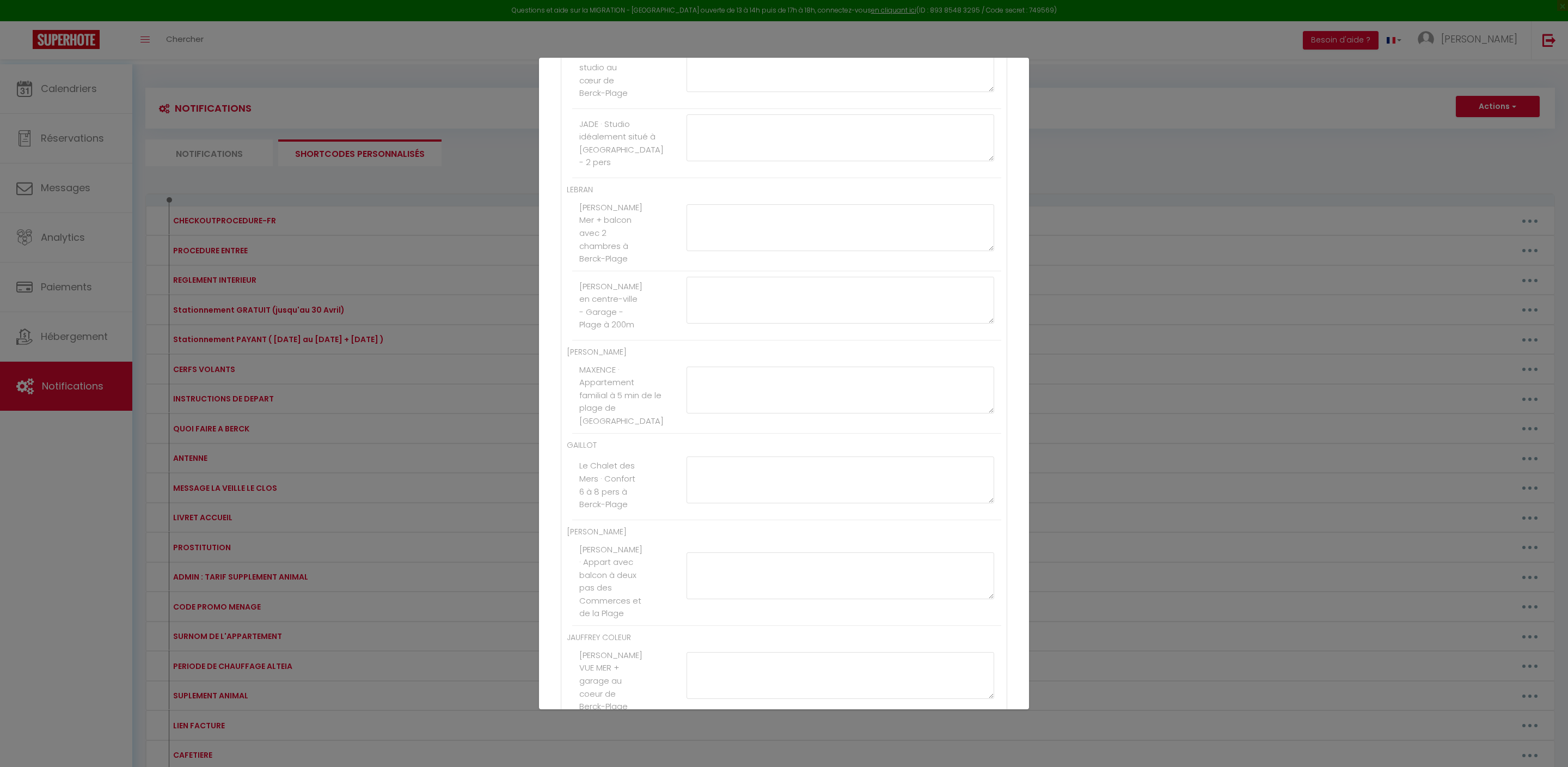
paste textarea "[PAYLINK:25]"
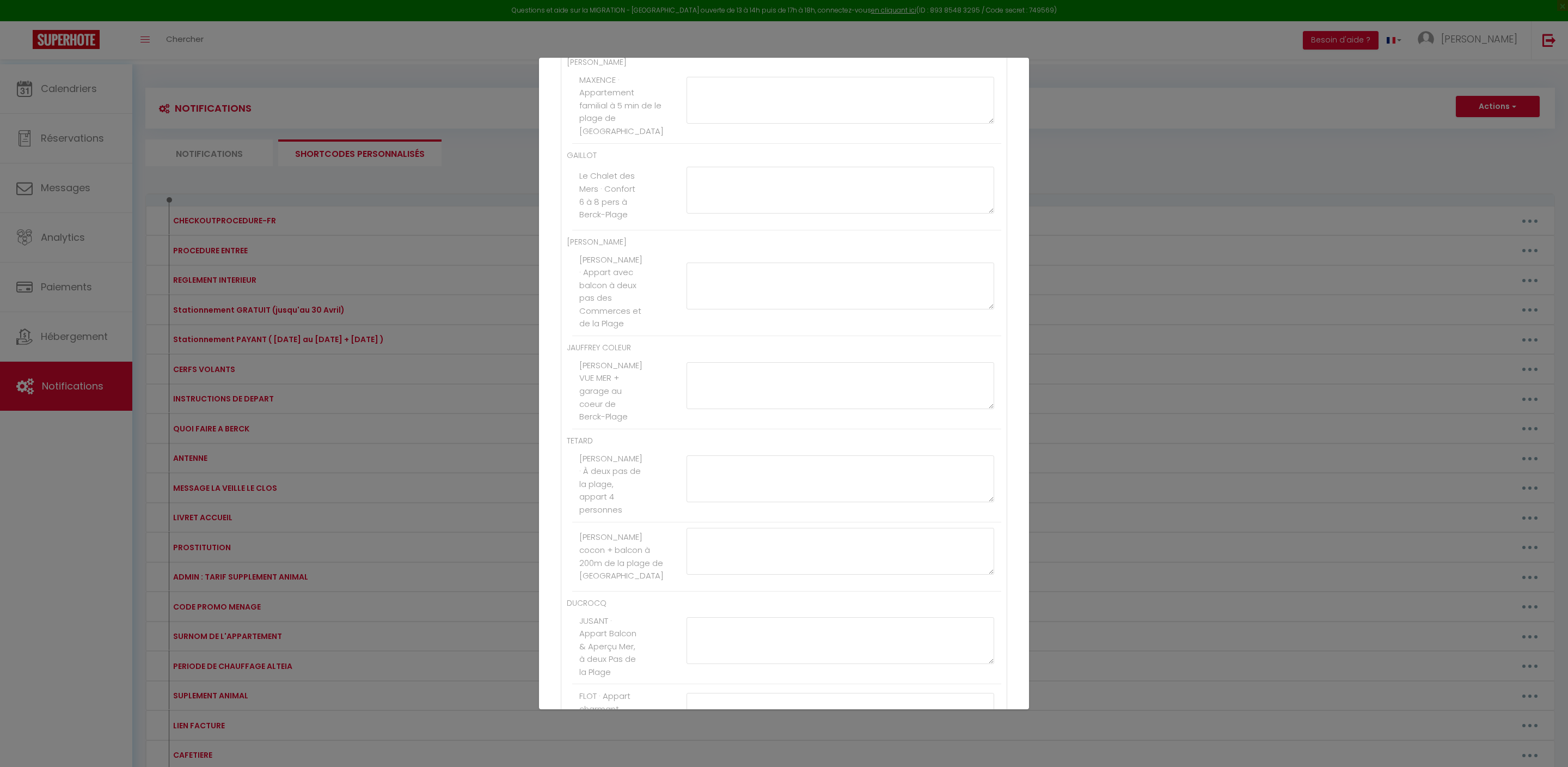
type textarea "[PAYLINK:35]"
paste textarea "[PAYLINK:25]"
type textarea "[PAYLINK:25]"
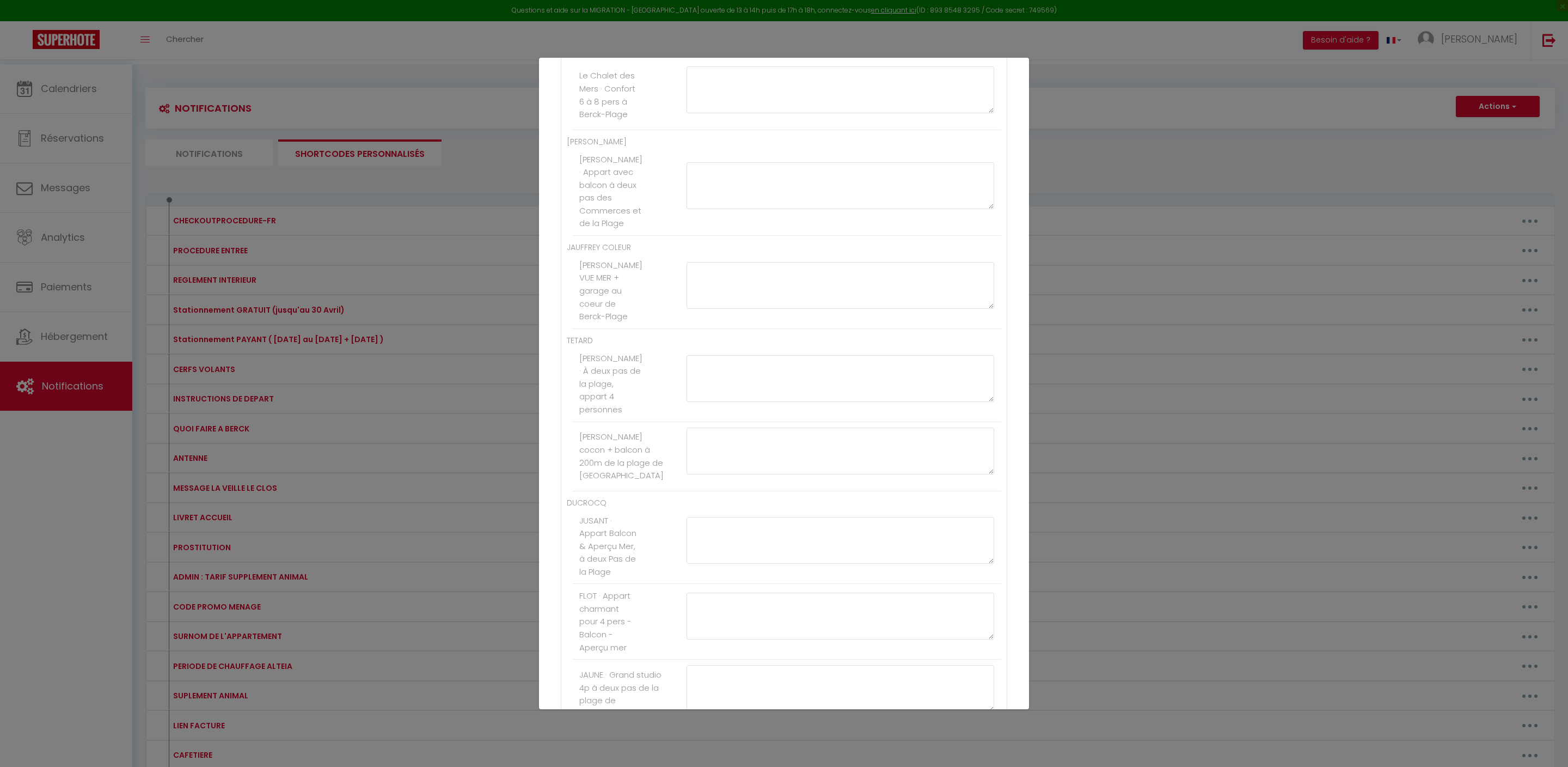
paste textarea "[PAYLINK:25]"
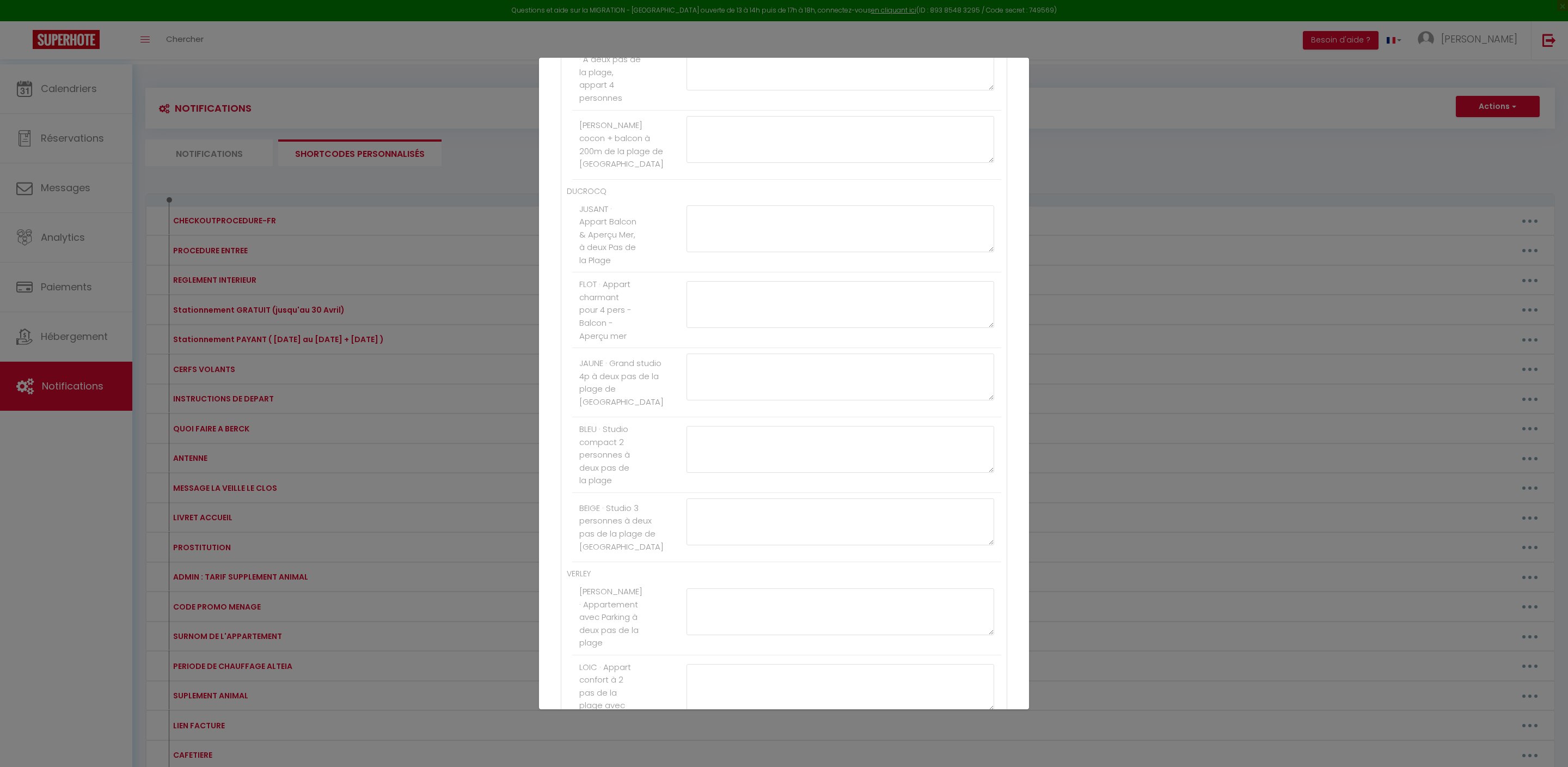
type textarea "[PAYLINK:35]"
paste textarea "[PAYLINK:25]"
type textarea "[PAYLINK:35]"
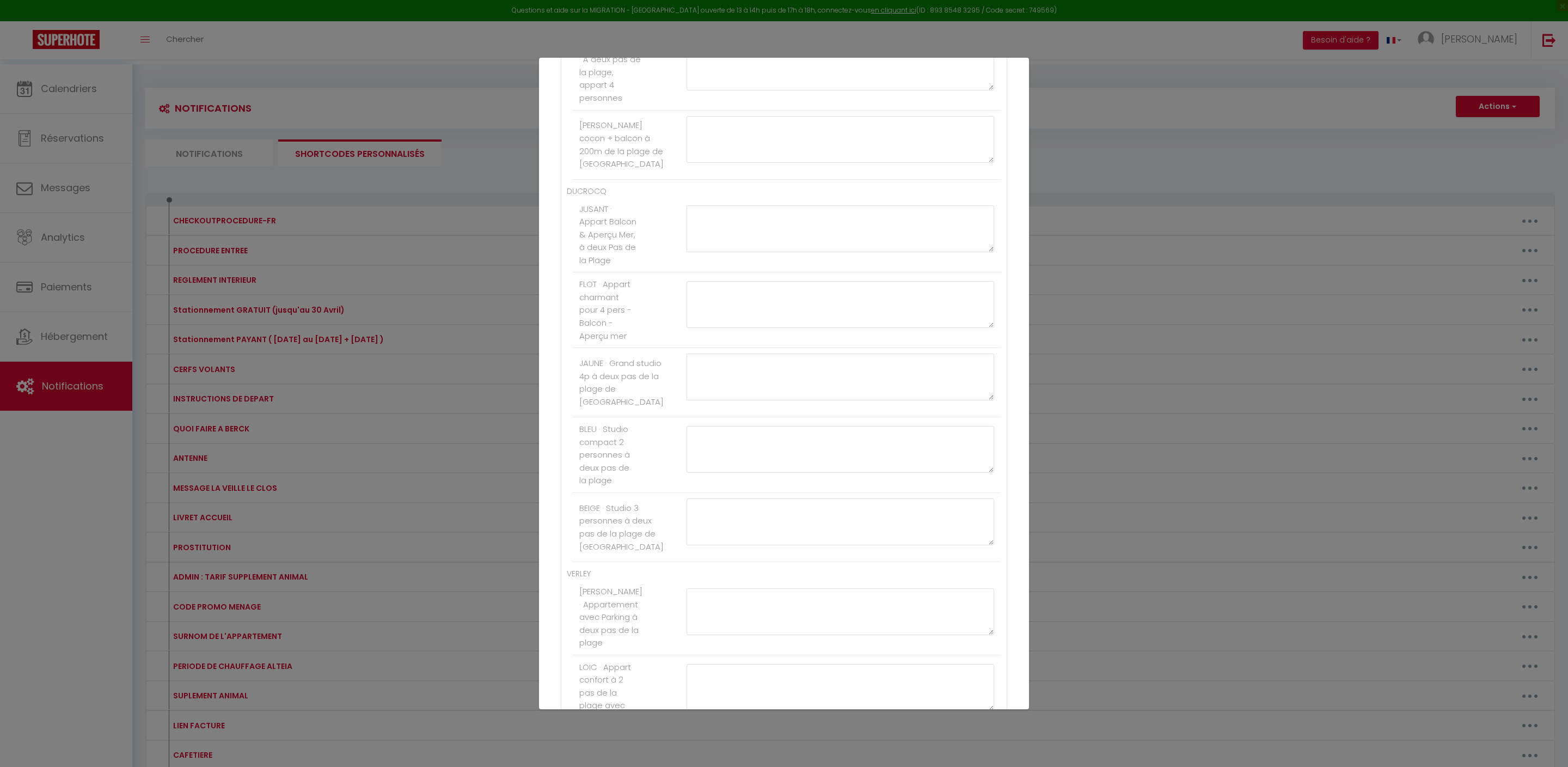
paste textarea "[PAYLINK:25]"
type textarea "[PAYLINK:35]"
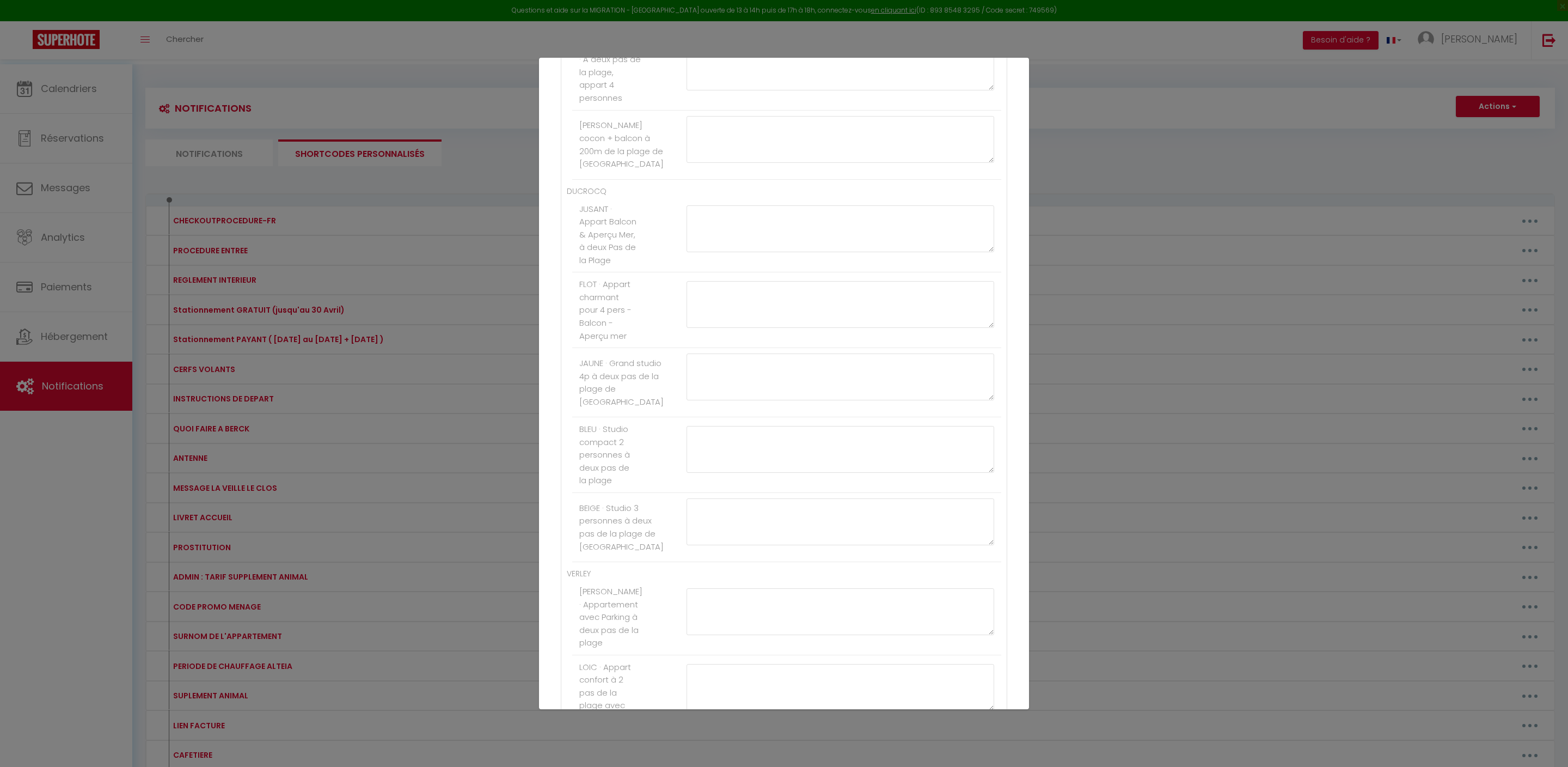
paste textarea "[PAYLINK:25]"
type textarea "[PAYLINK:25]"
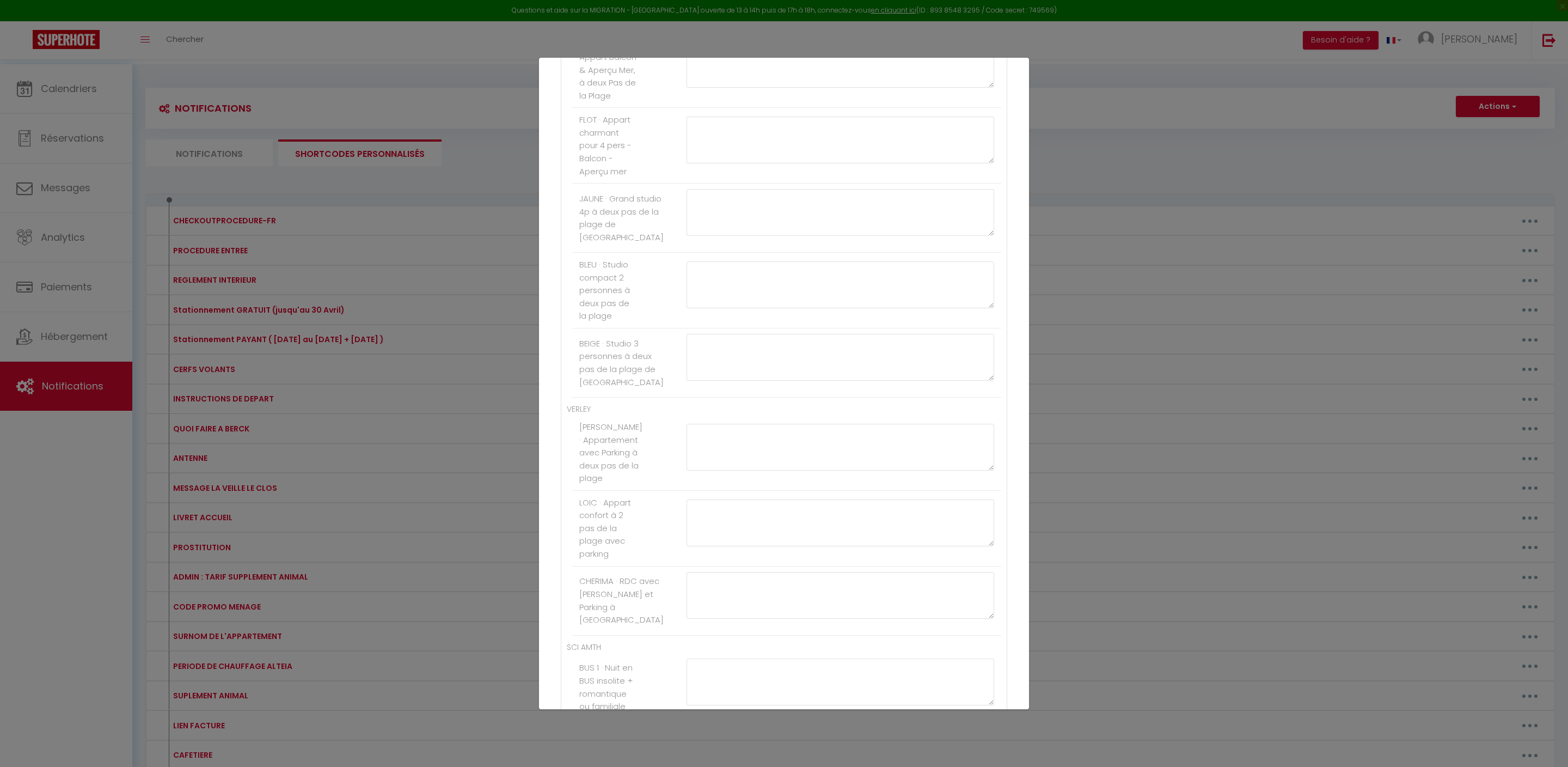
paste textarea "[PAYLINK:25]"
type textarea "[PAYLINK:25]"
paste textarea "[PAYLINK:25]"
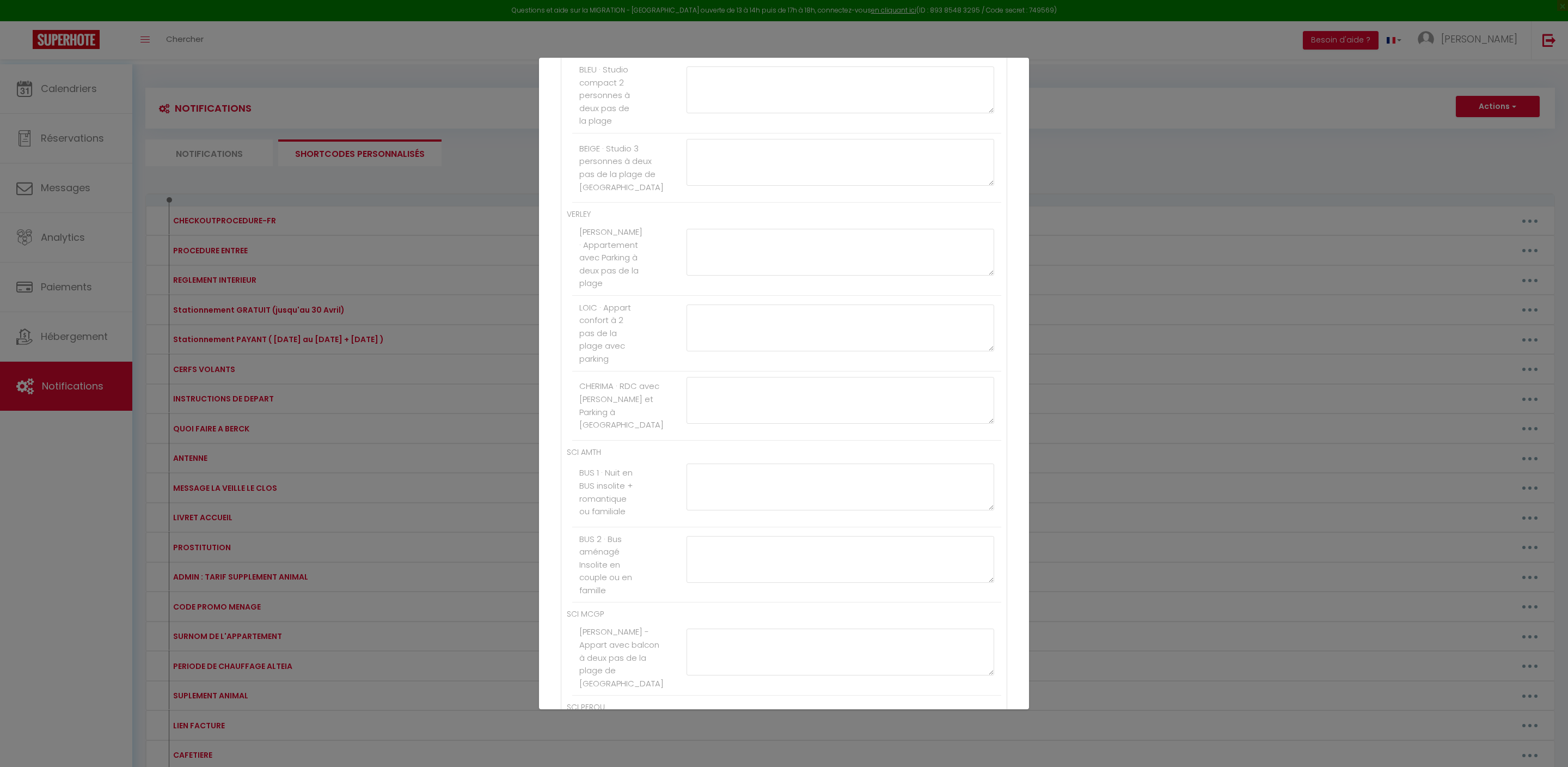
type textarea "[PAYLINK:25]"
paste textarea "[PAYLINK:25]"
type textarea "[PAYLINK:35]"
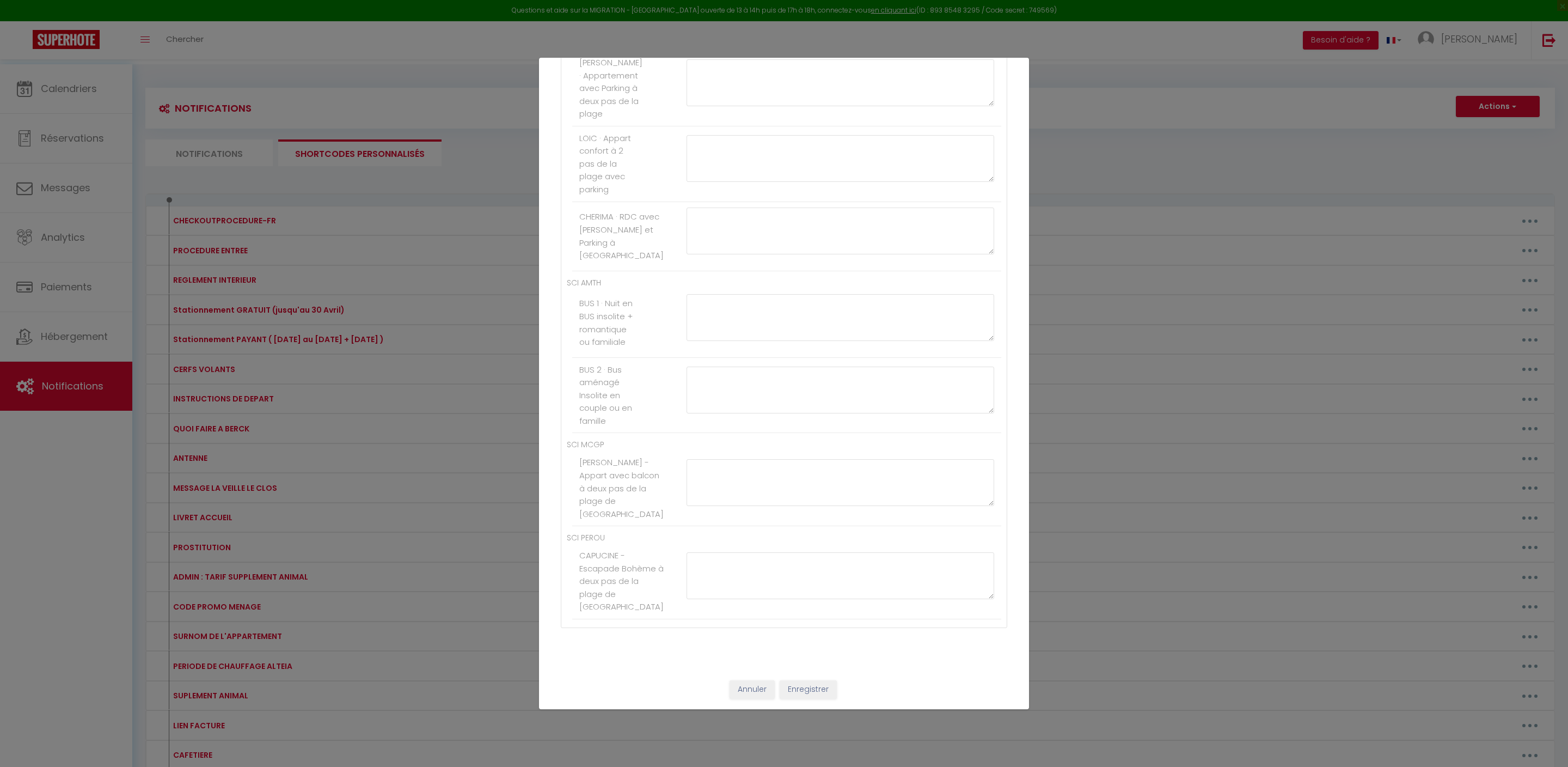
paste textarea "[PAYLINK:25]"
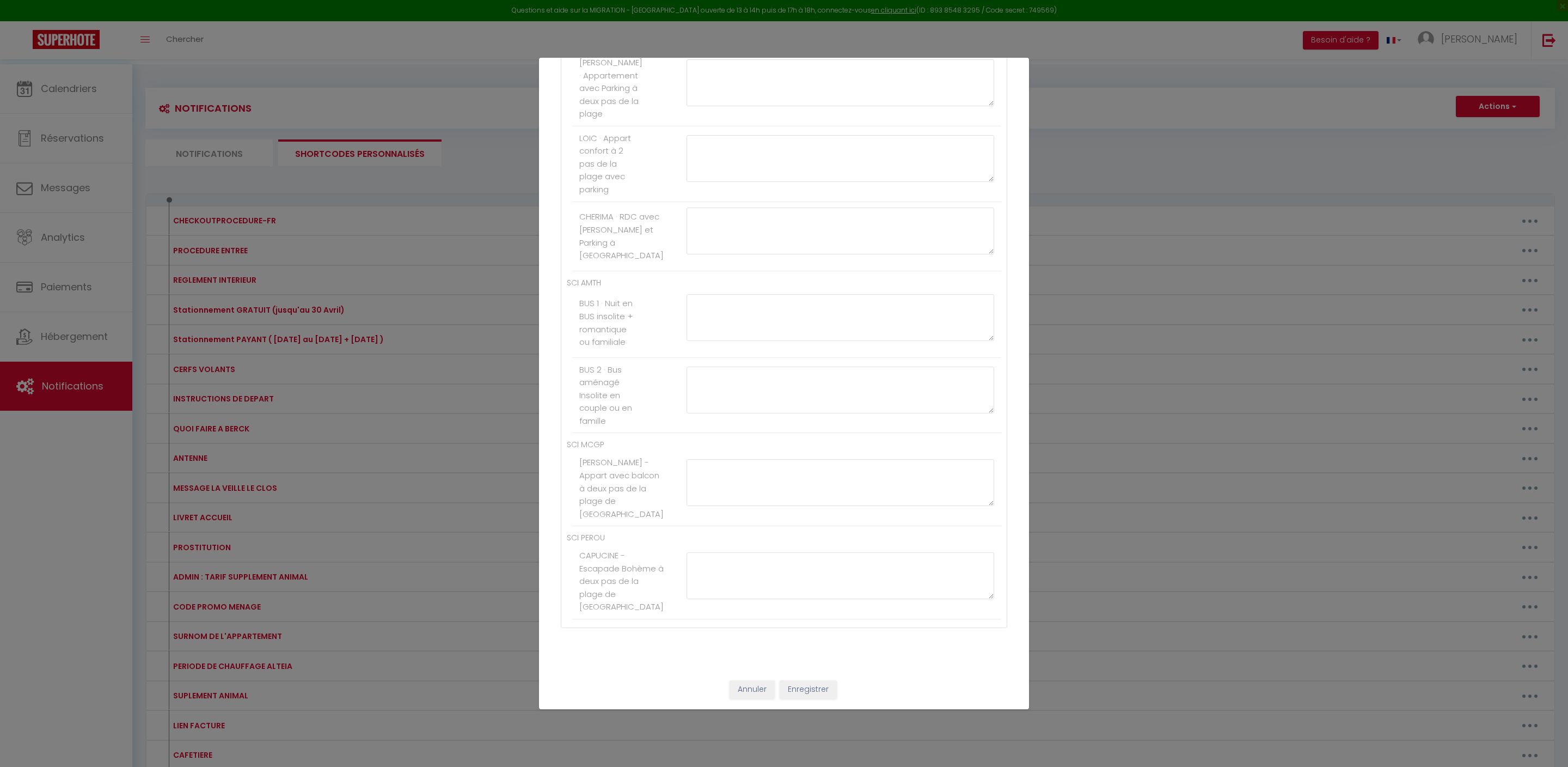
type textarea "[PAYLINK:35]"
paste textarea "[PAYLINK:25]"
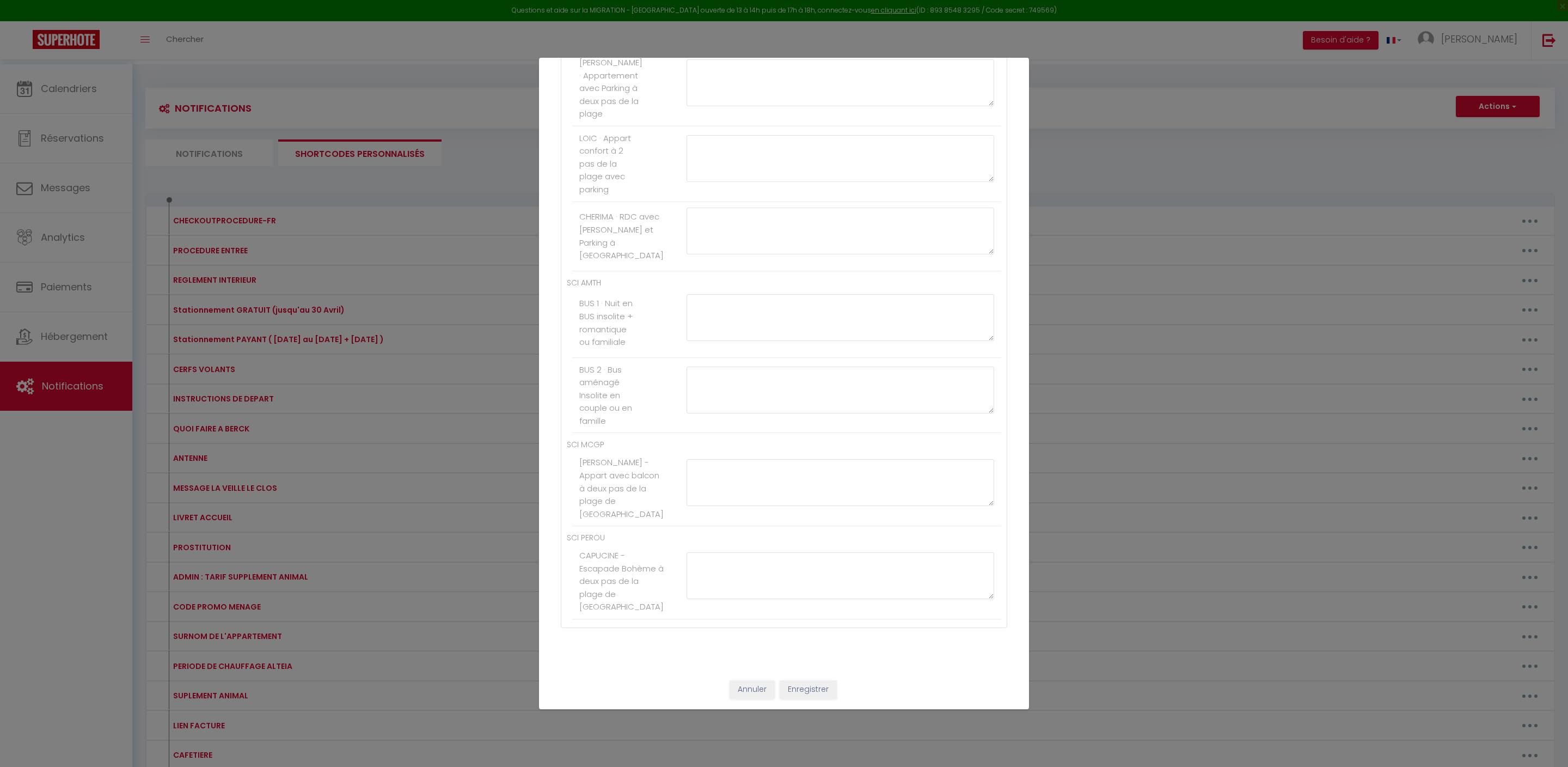
type textarea "[PAYLINK:35]"
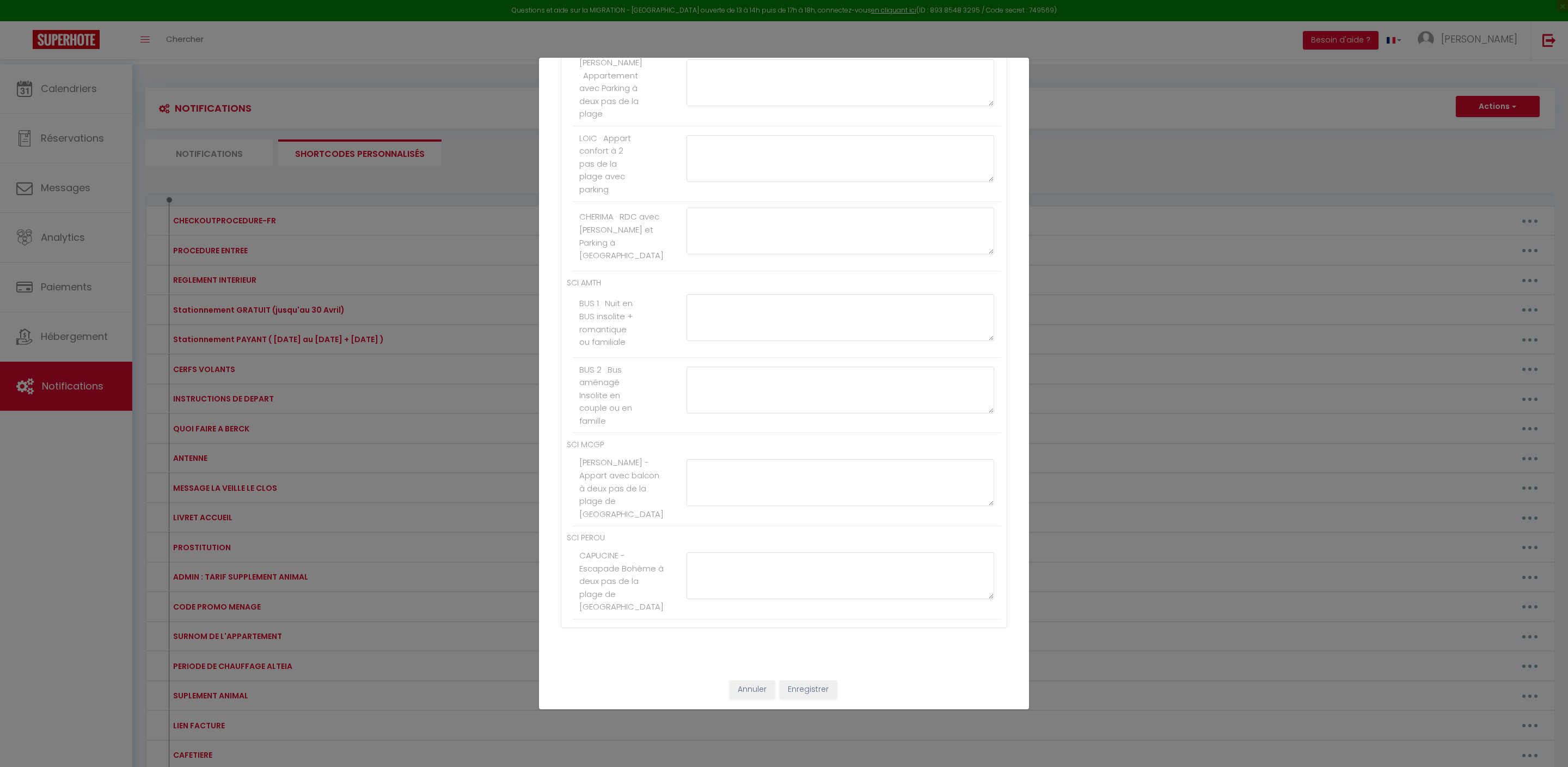
paste textarea "[PAYLINK:25]"
type textarea "[PAYLINK:25]"
paste textarea "[PAYLINK:25]"
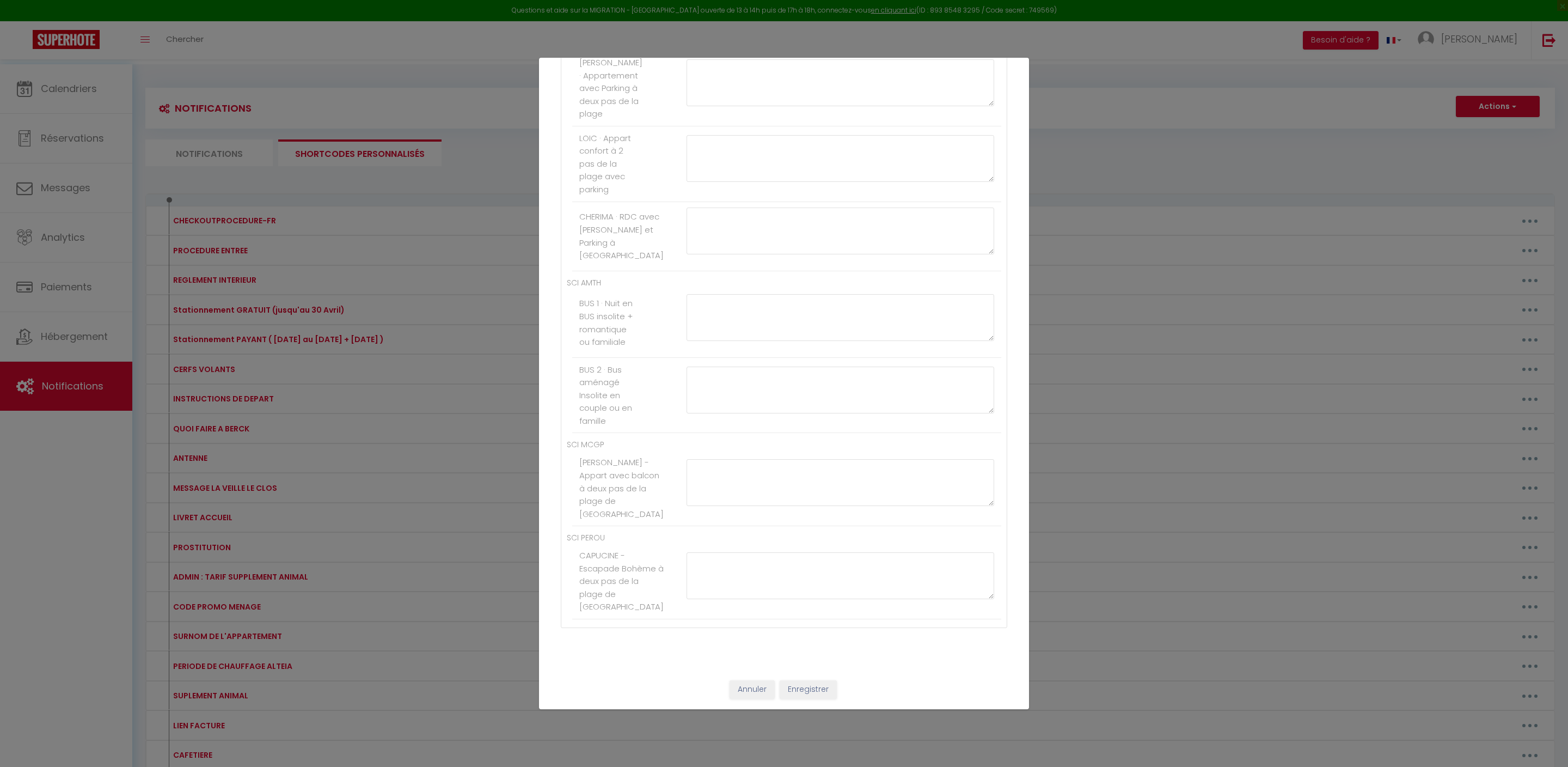
type textarea "[PAYLINK:25]"
paste textarea "[PAYLINK:25]"
type textarea "[PAYLINK:25]"
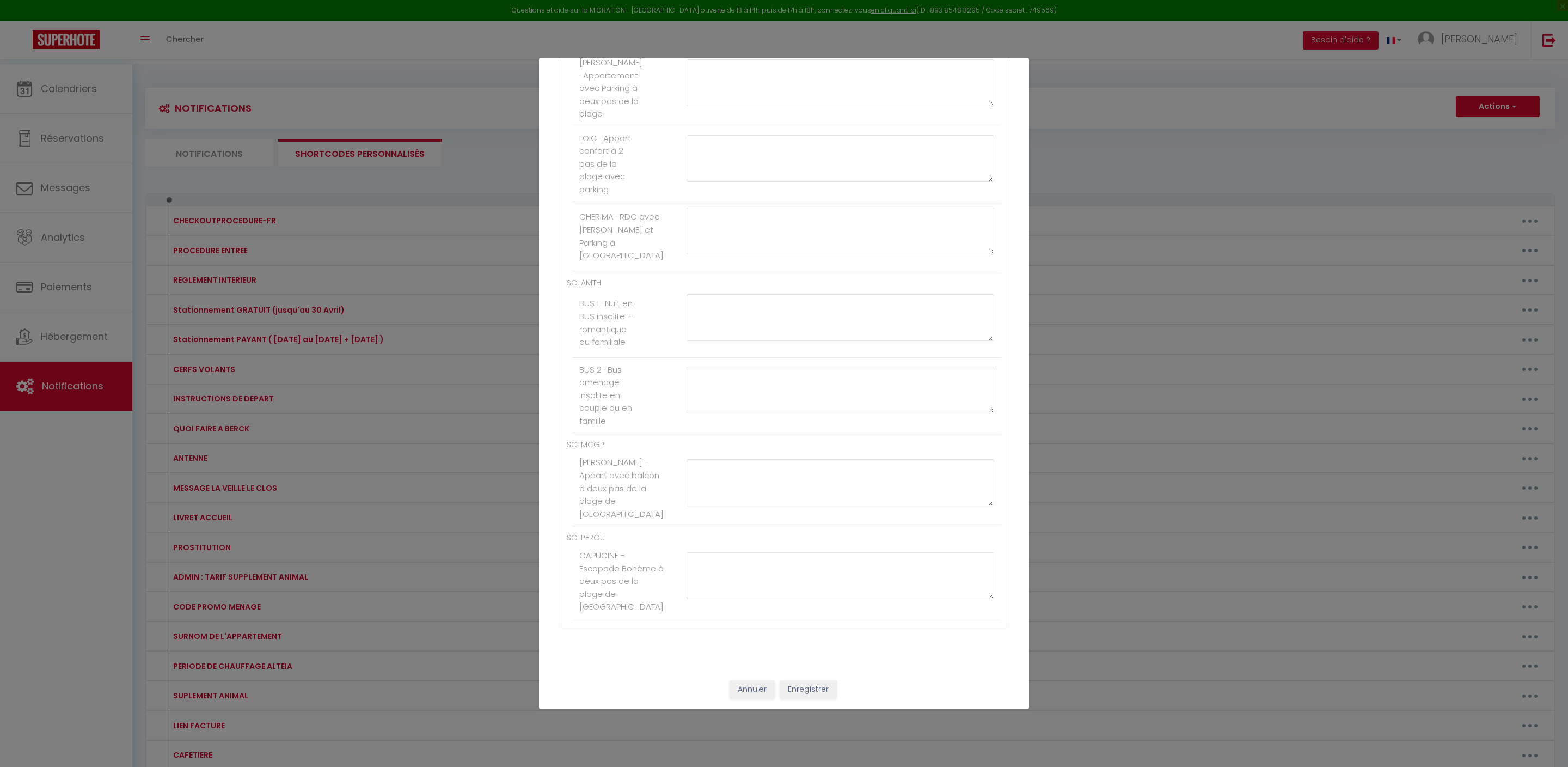
paste textarea "[PAYLINK:25]"
type textarea "[PAYLINK:25]"
paste textarea "[PAYLINK:25]"
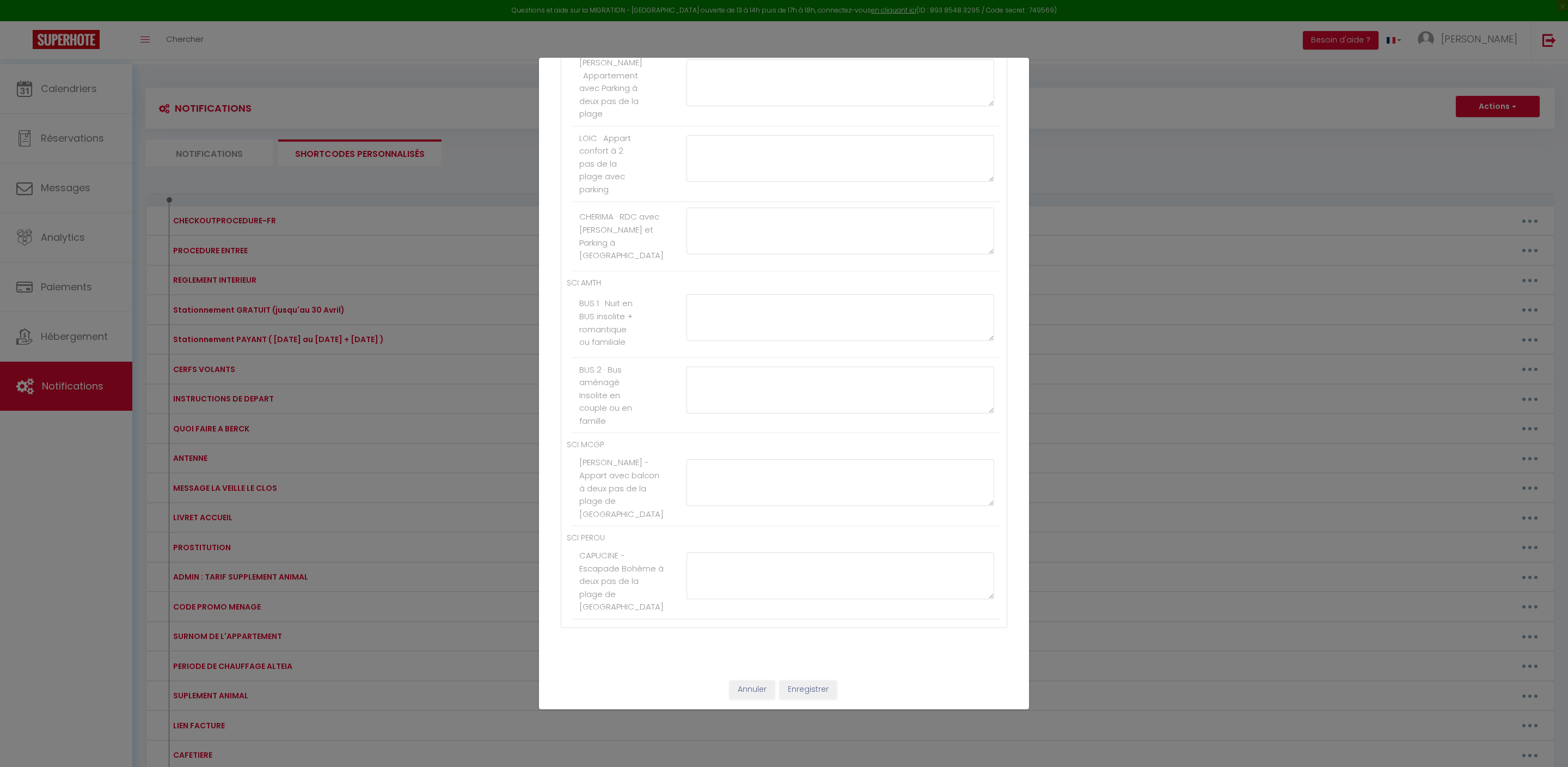
scroll to position [6116, 0]
type textarea "[PAYLINK:25]"
paste textarea "[PAYLINK:25]"
type textarea "[PAYLINK:25]"
paste textarea "[PAYLINK:25]"
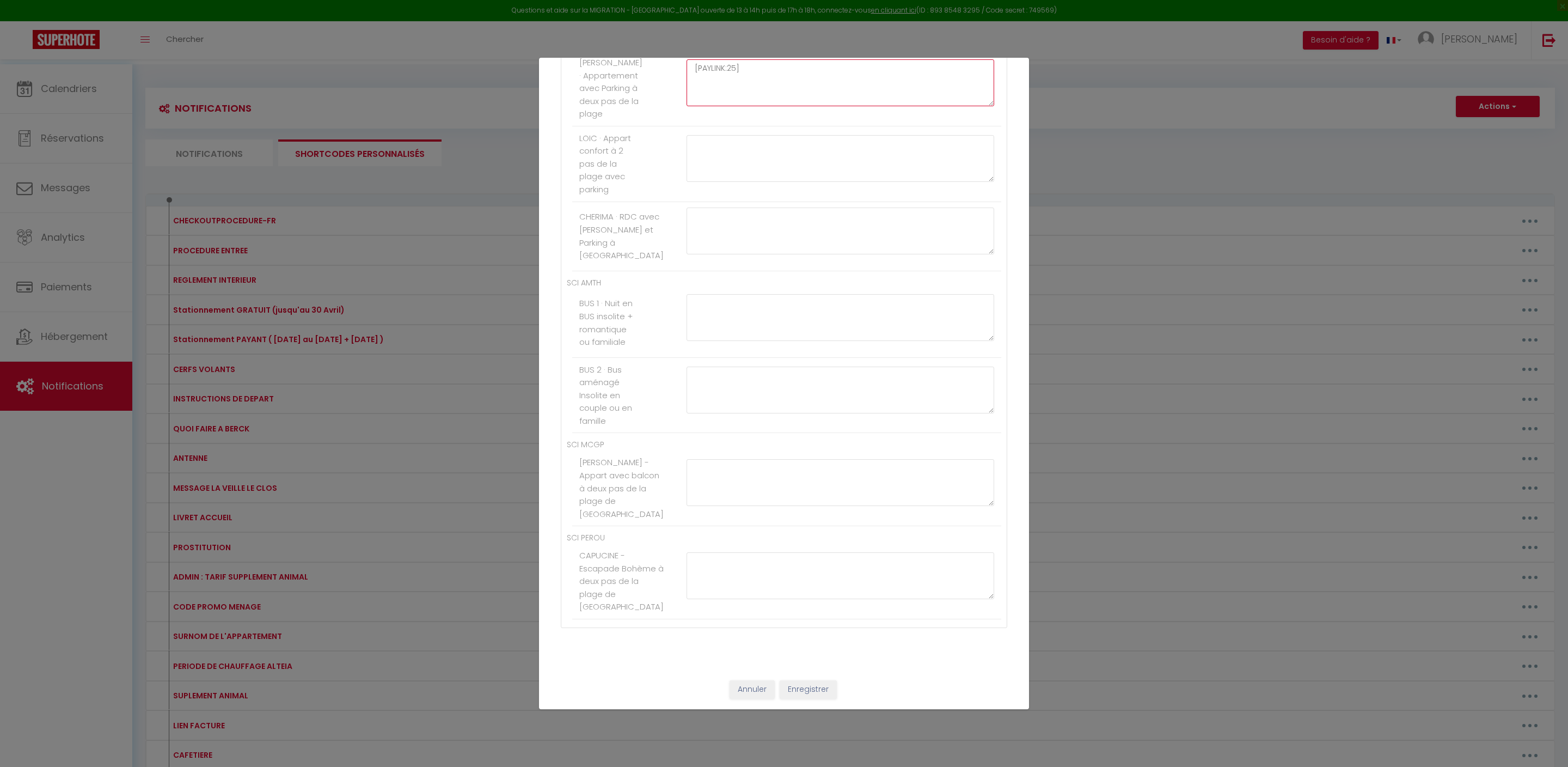
type textarea "[PAYLINK:35]"
paste textarea "[PAYLINK:25]"
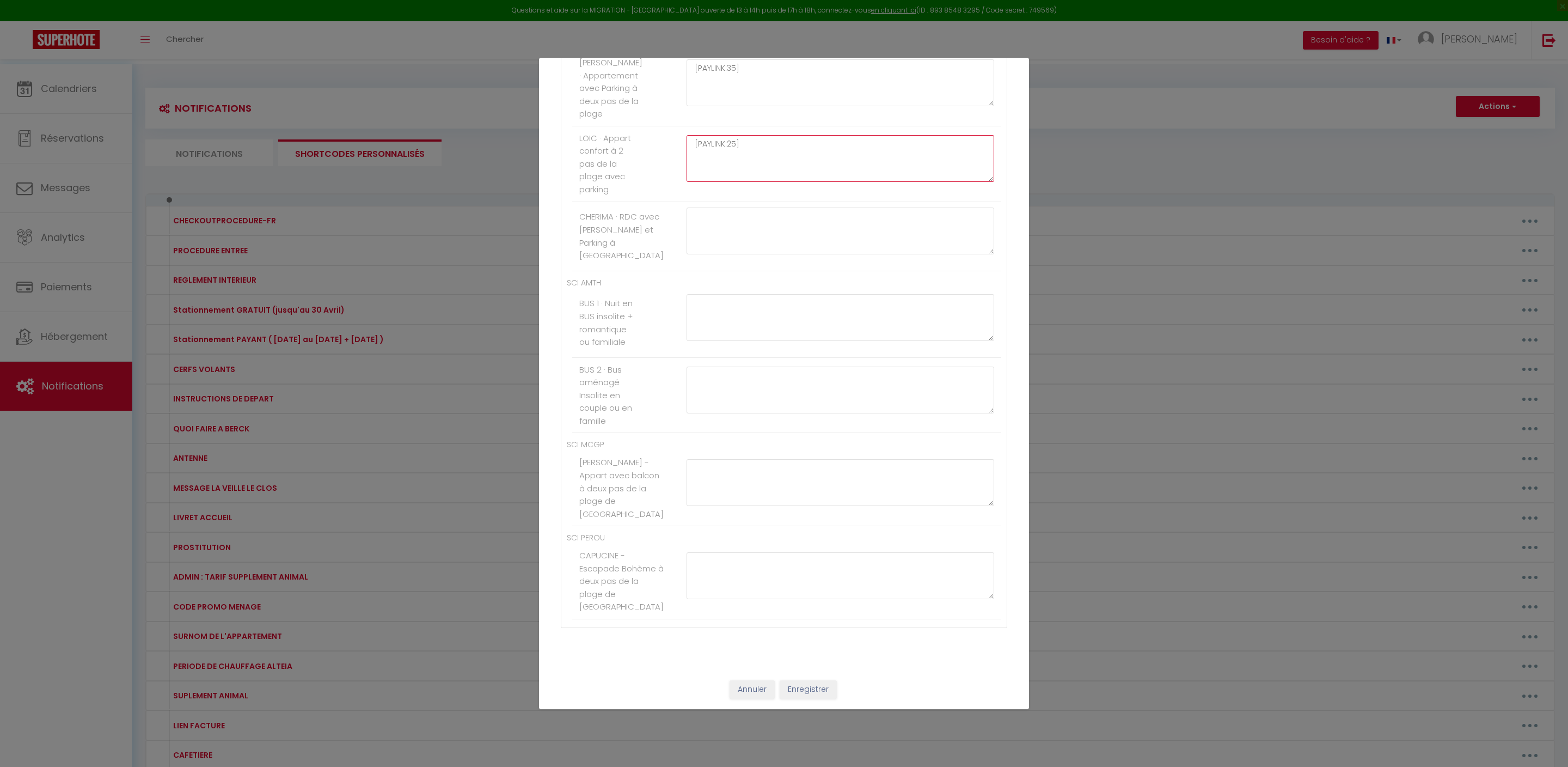
type textarea "[PAYLINK:35]"
paste textarea "[PAYLINK:25]"
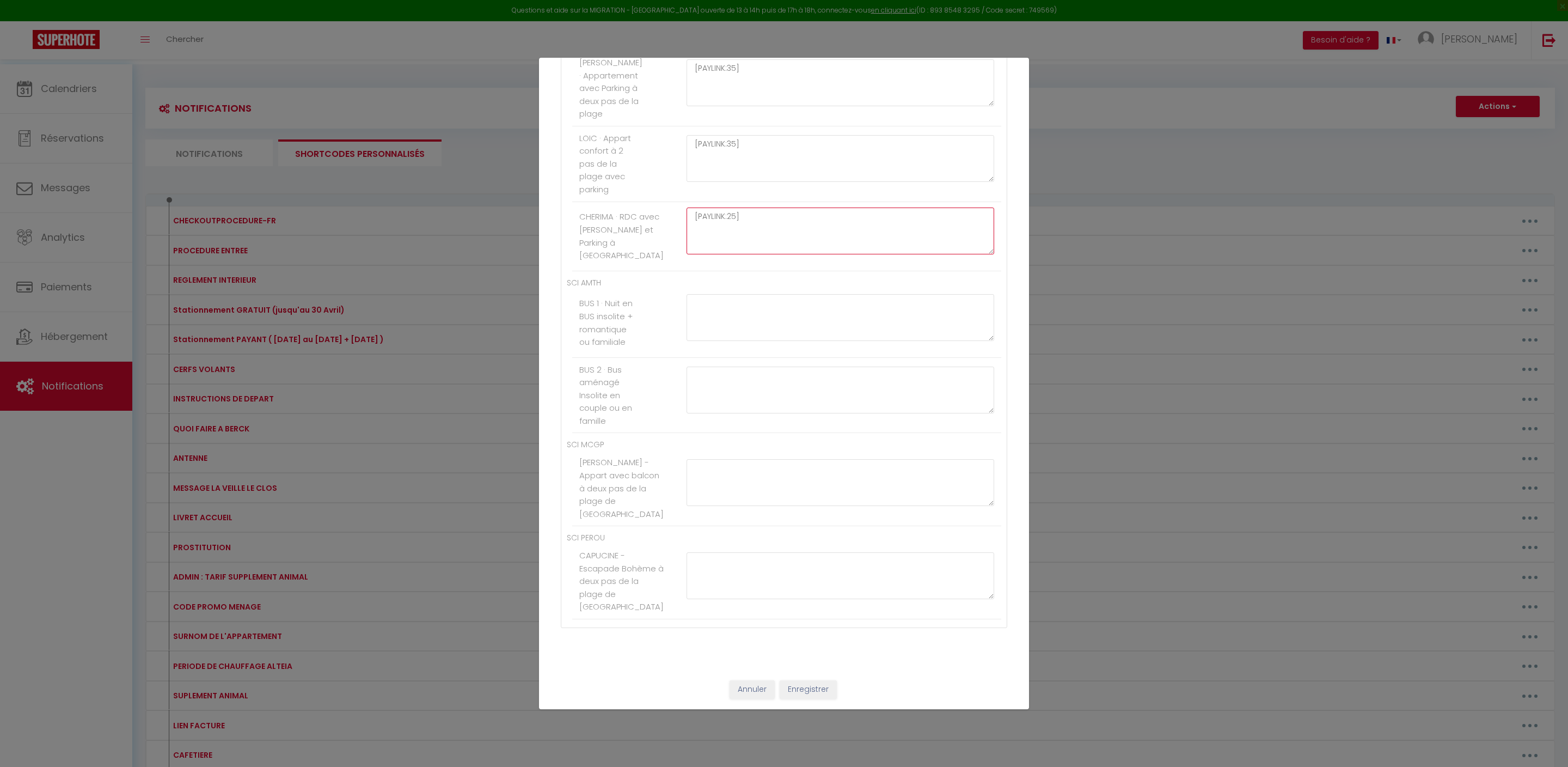
scroll to position [6646, 0]
type textarea "[PAYLINK:25]"
paste textarea "[PAYLINK:25]"
type textarea "[PAYLINK:25]"
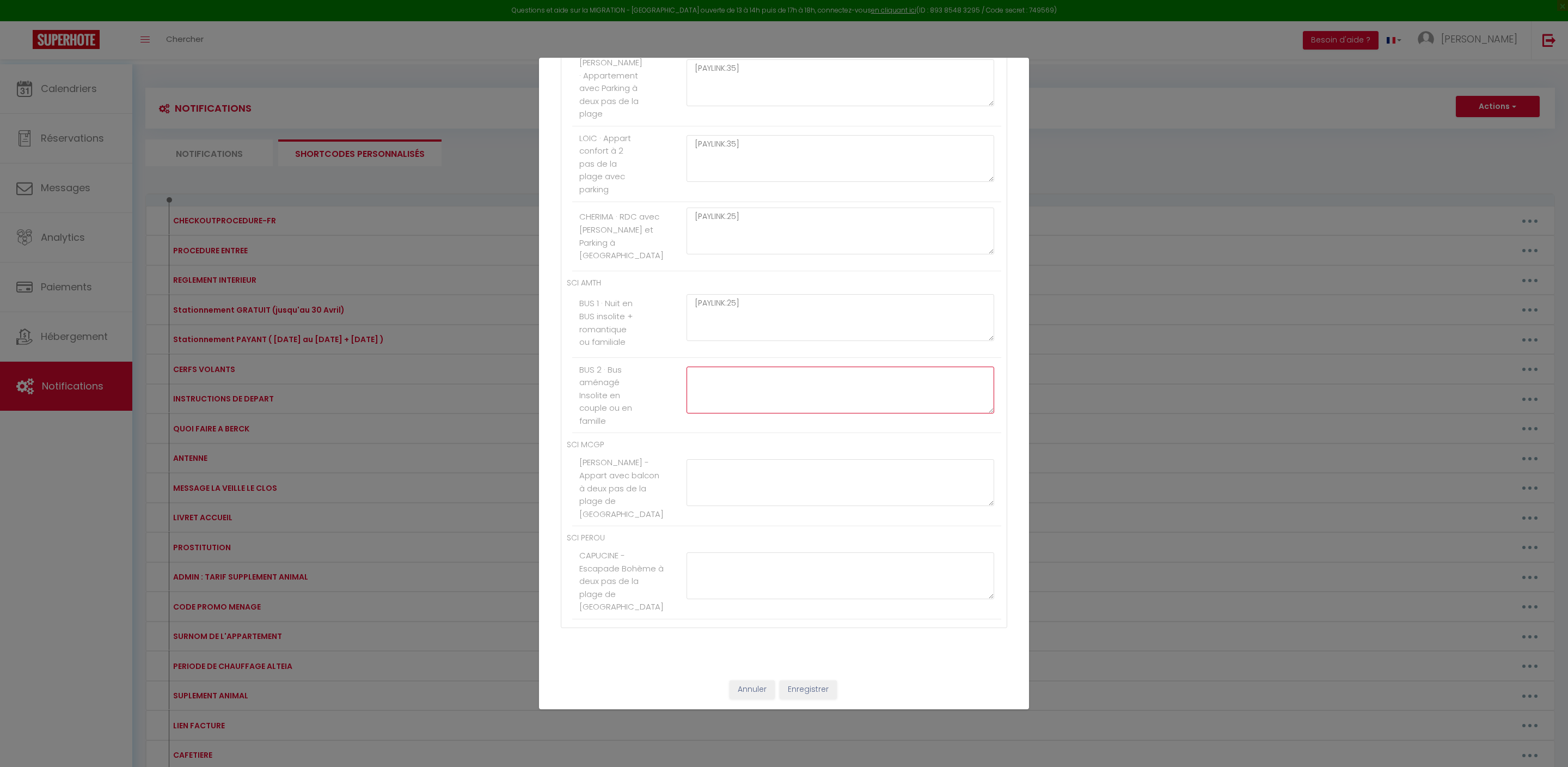
paste textarea "[PAYLINK:25]"
type textarea "[PAYLINK:25]"
paste textarea "[PAYLINK:25]"
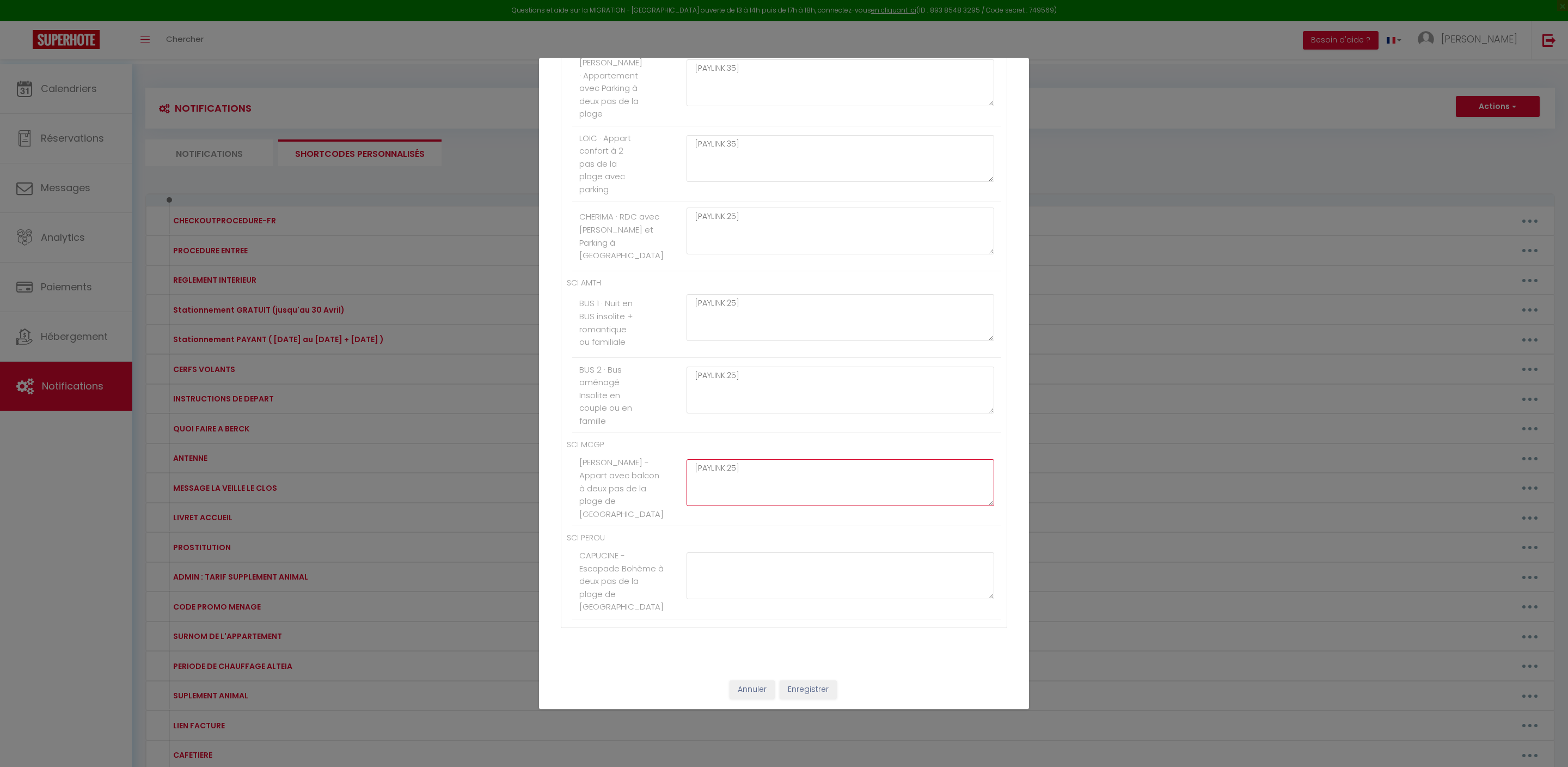
type textarea "[PAYLINK:25]"
paste textarea "[PAYLINK:25]"
type textarea "[PAYLINK:25]"
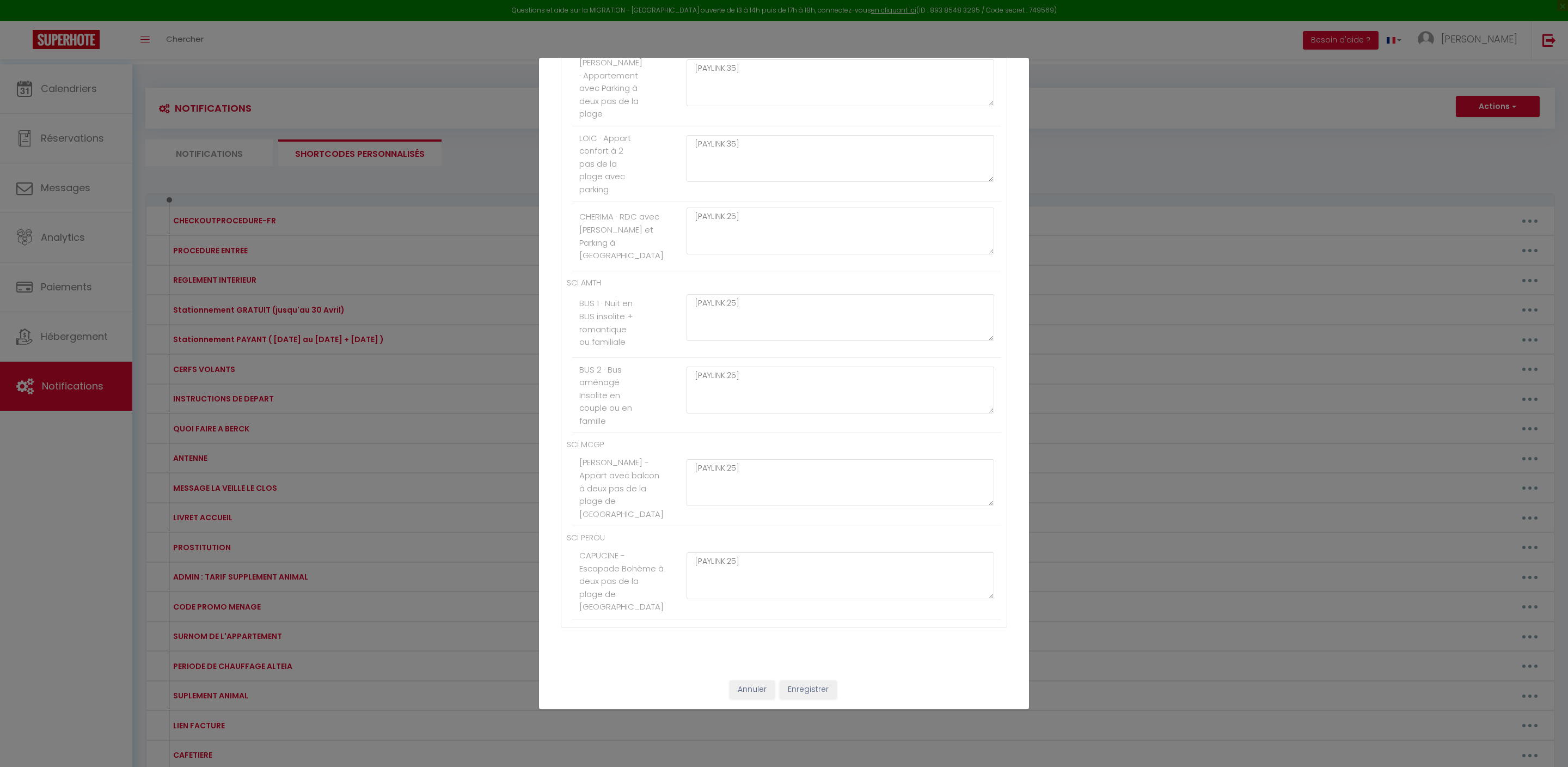
click at [819, 681] on button "Enregistrer" at bounding box center [808, 689] width 57 height 18
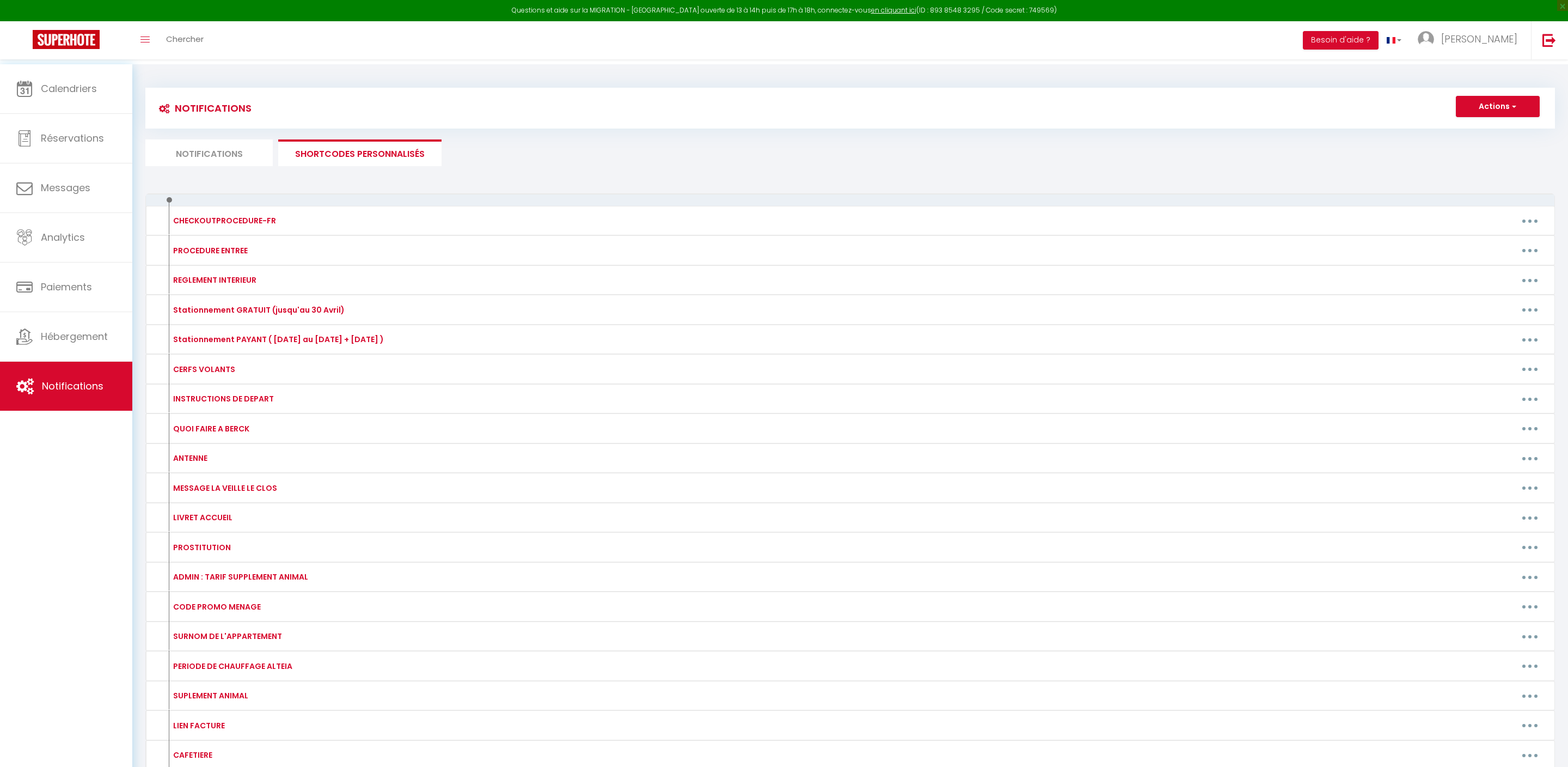
scroll to position [0, 0]
click at [1489, 111] on button "Actions" at bounding box center [1498, 106] width 84 height 22
click at [1458, 137] on link "Nouveau shortcode personnalisé" at bounding box center [1466, 130] width 147 height 14
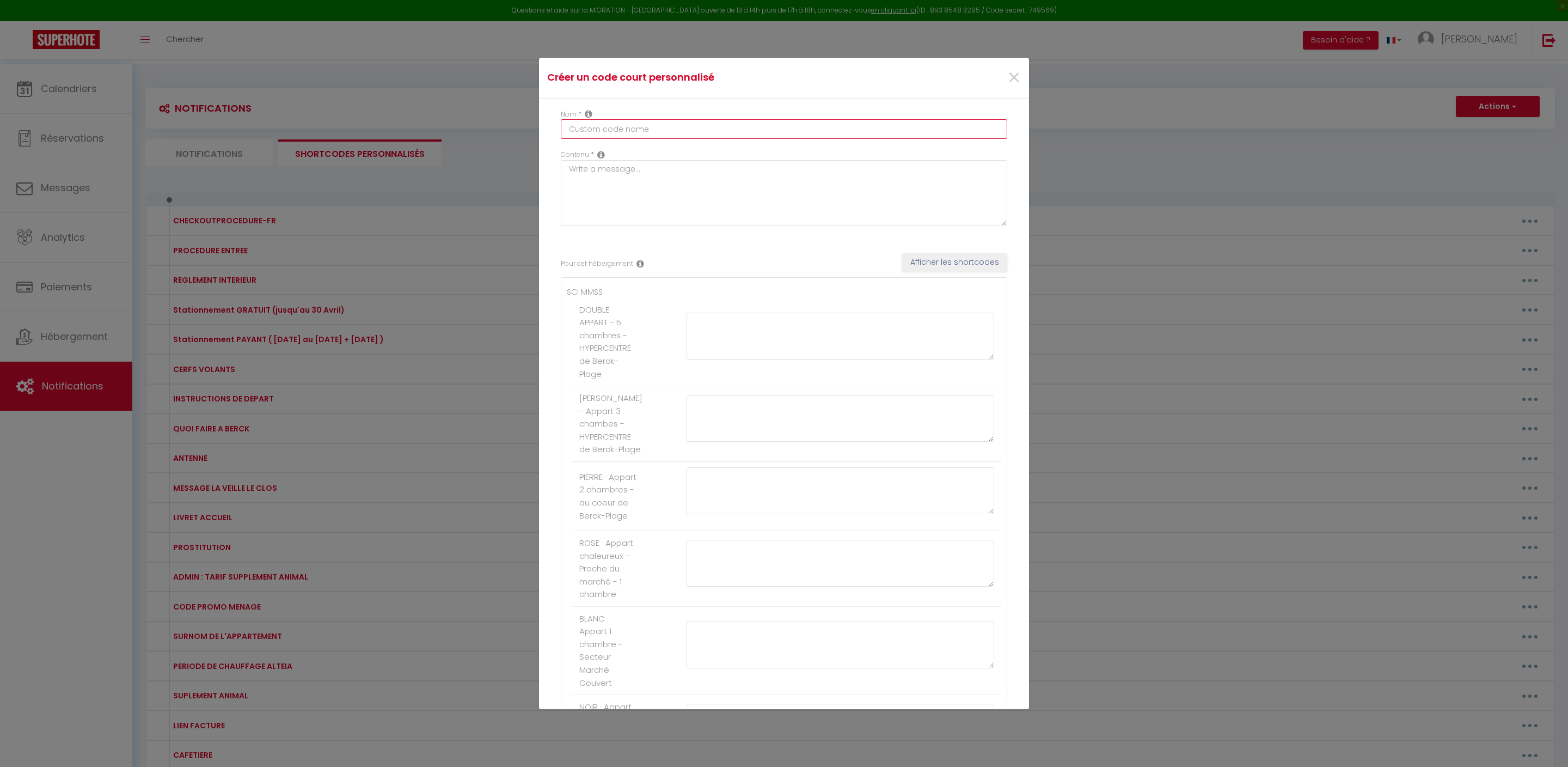
click at [686, 135] on input "text" at bounding box center [784, 129] width 447 height 20
type input "DEPART 14H"
click at [681, 224] on textarea at bounding box center [784, 193] width 447 height 66
click at [756, 192] on textarea "Voici le lien de paiement pour" at bounding box center [784, 193] width 447 height 66
type textarea "Voici le lien de paiement pour le supplément pour un départ à 14h :"
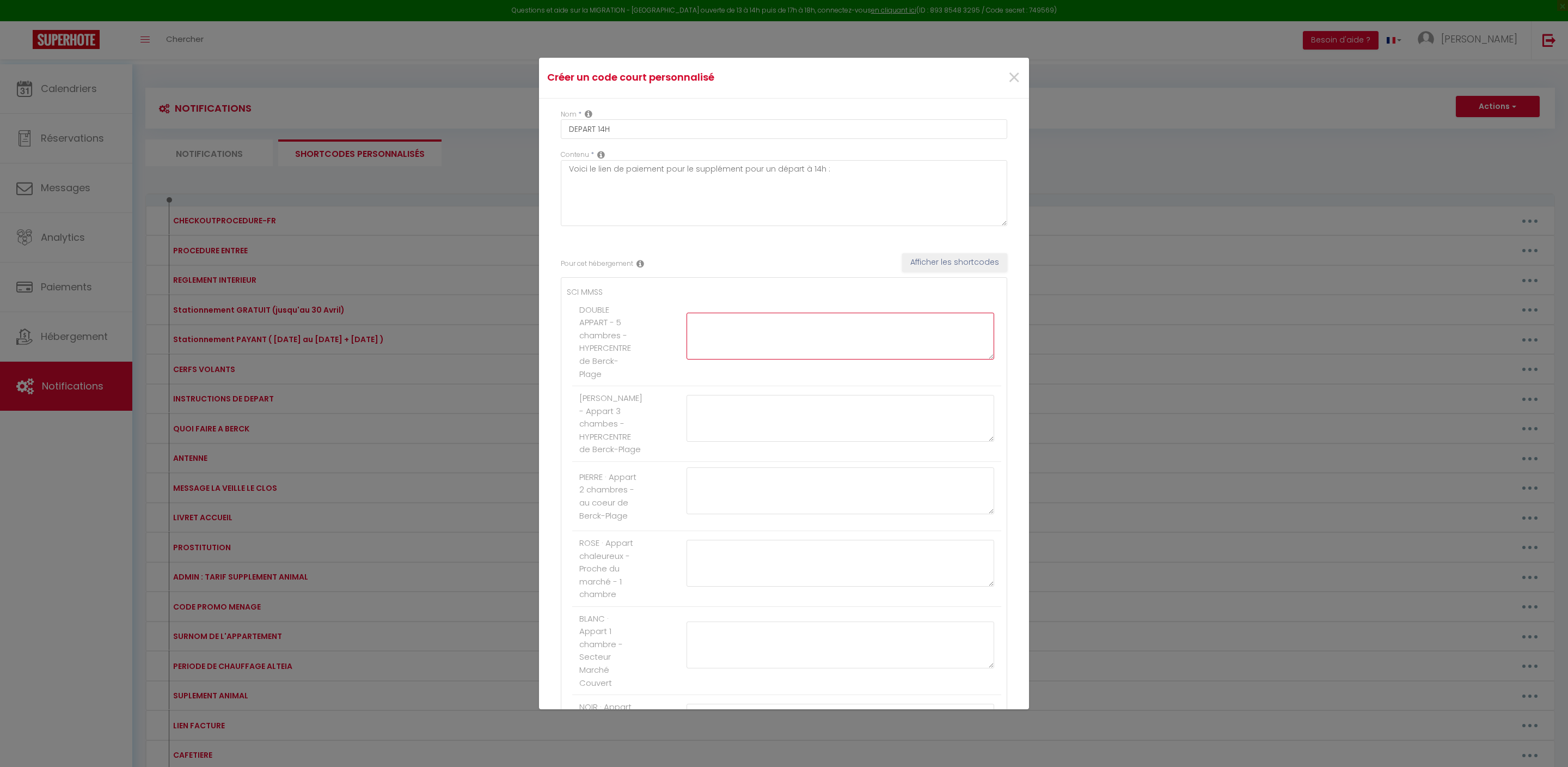
click at [753, 359] on textarea at bounding box center [841, 336] width 307 height 47
paste textarea "[PAYLINK:25]"
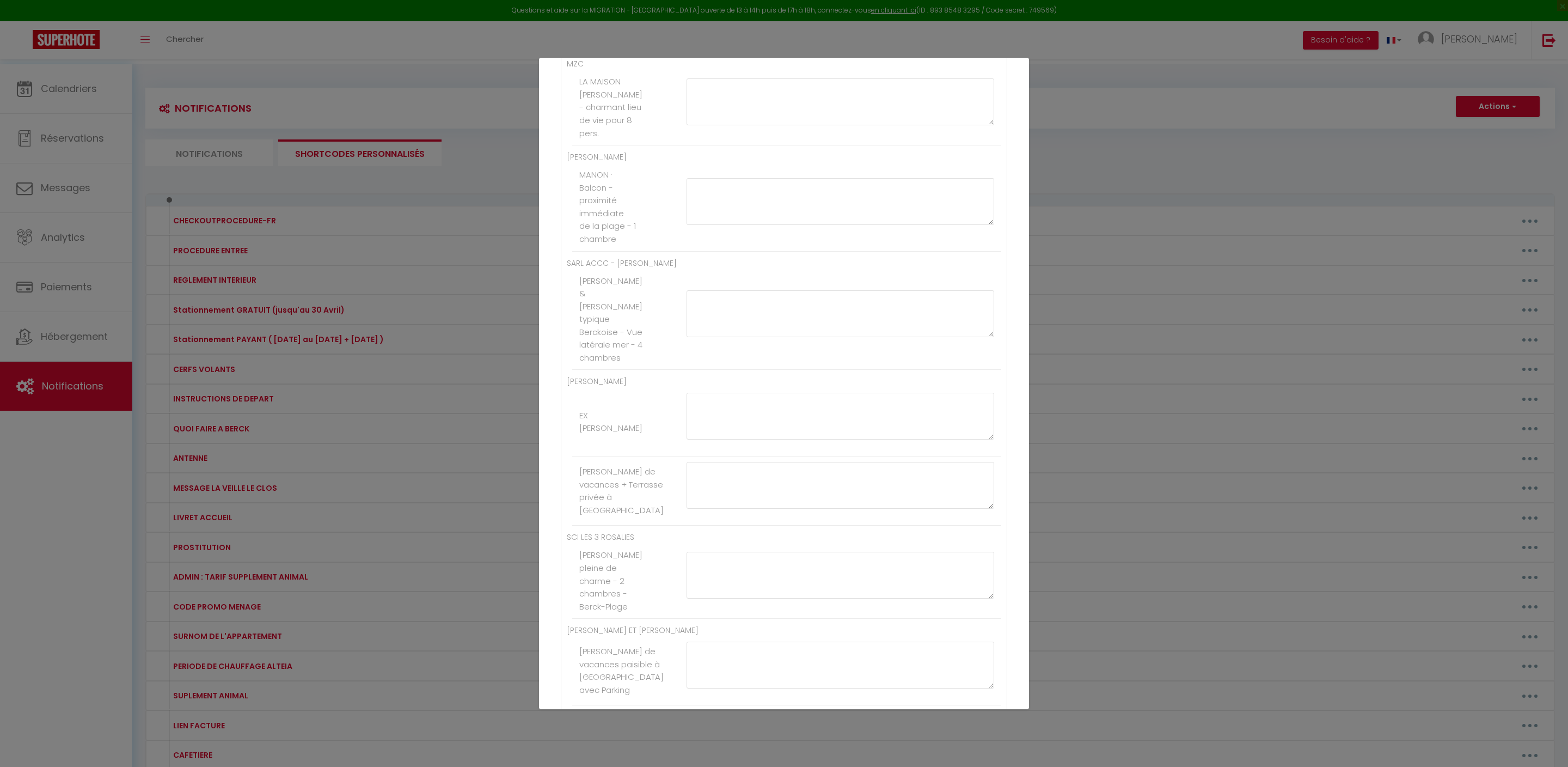
scroll to position [2404, 0]
type textarea "[PAYLINK:50]"
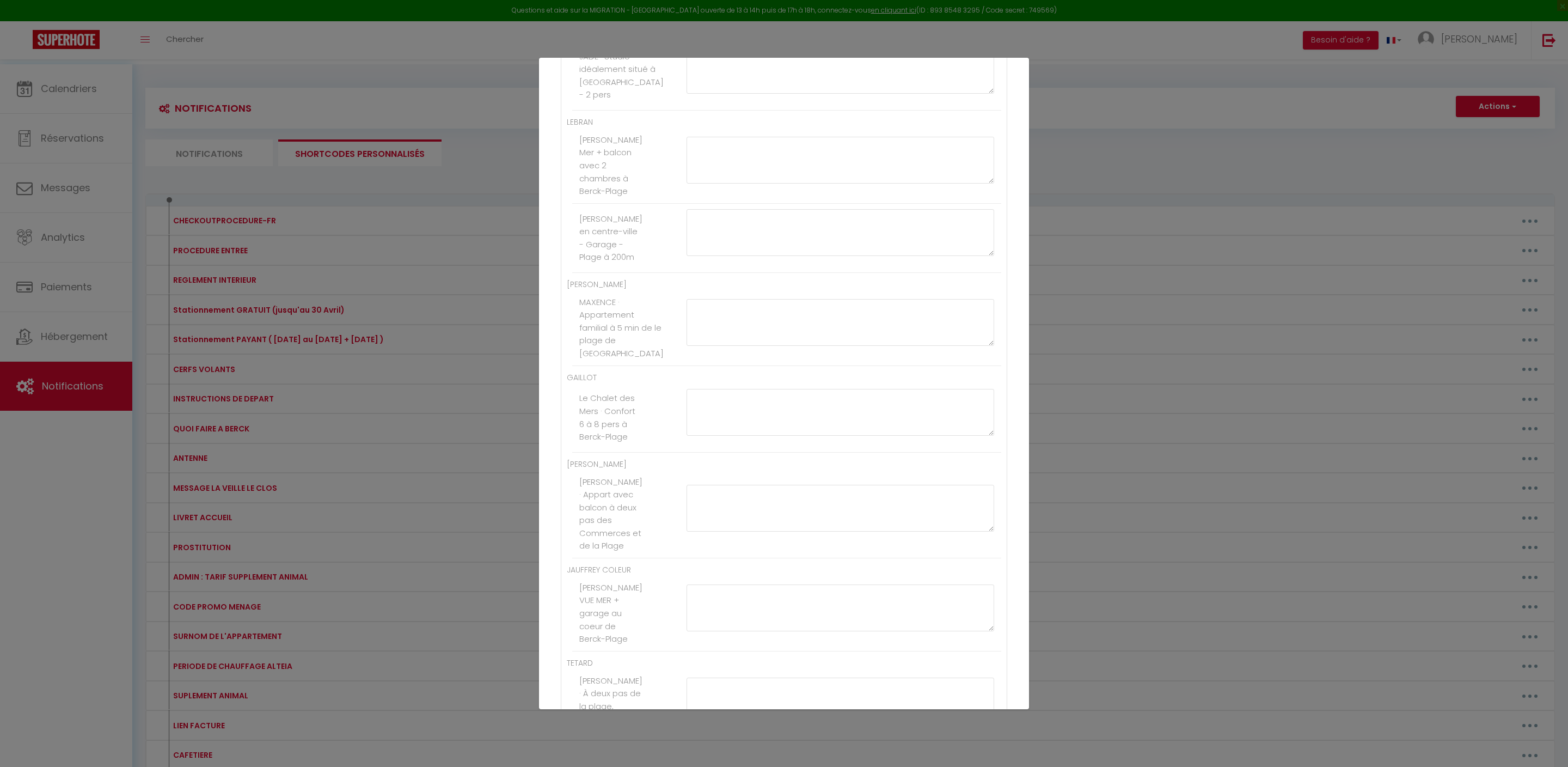
paste textarea "[PAYLINK:25]"
drag, startPoint x: 762, startPoint y: 406, endPoint x: 711, endPoint y: 408, distance: 51.0
type textarea "[PAYLINK:40]"
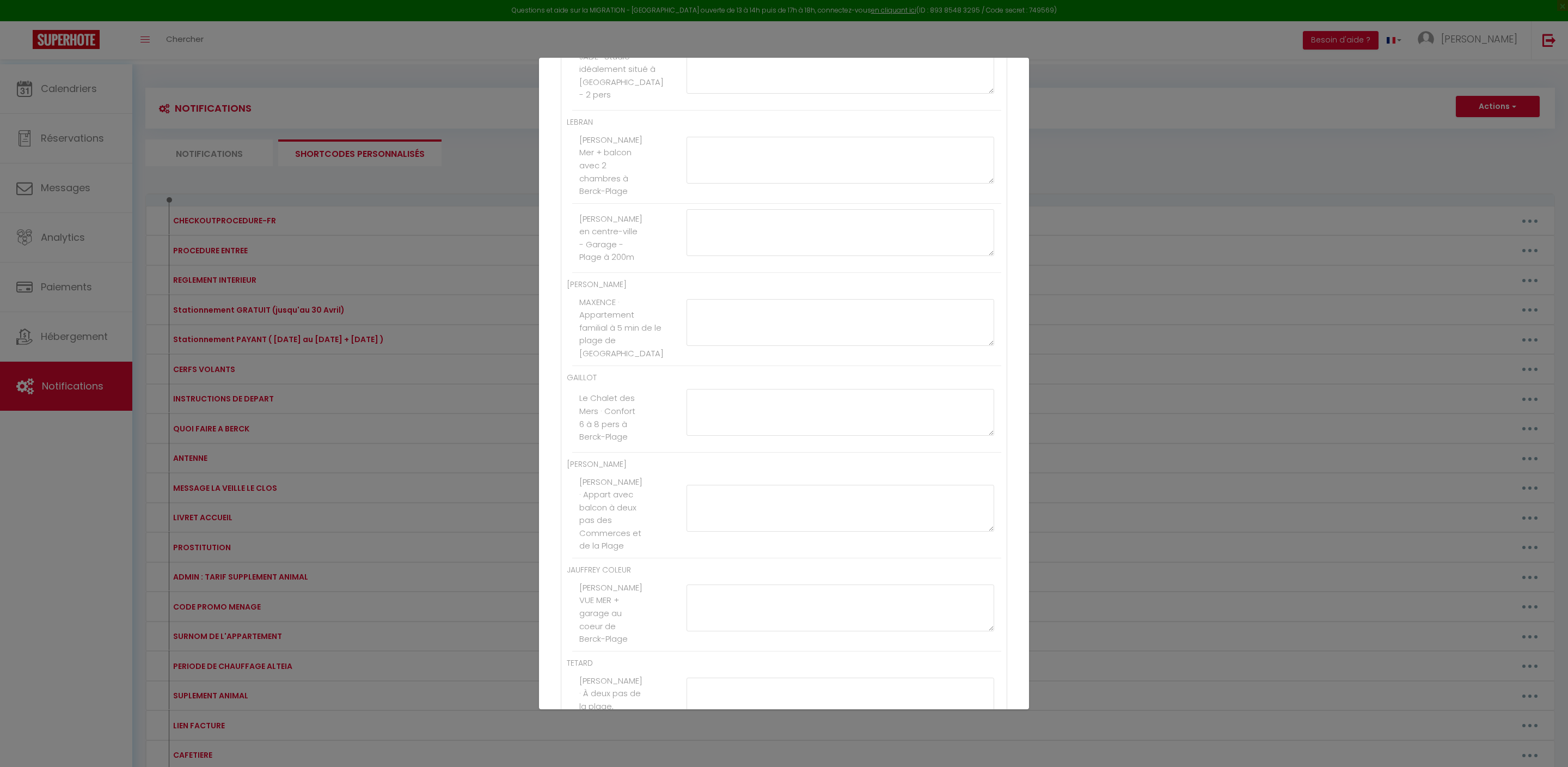
paste textarea "[PAYLINK:40]"
type textarea "[PAYLINK:50]"
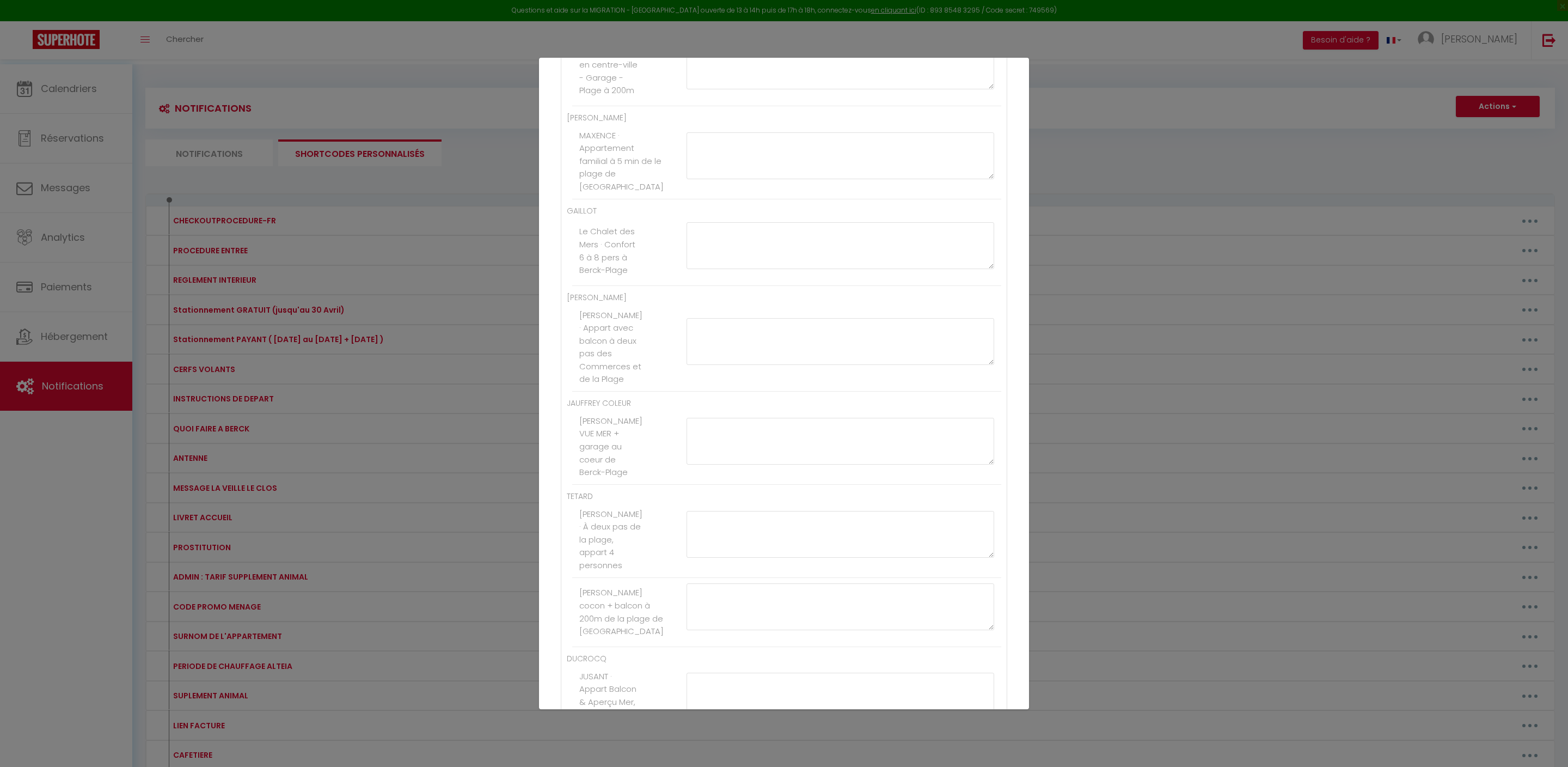
paste textarea "[PAYLINK:40]"
type textarea "[PAYLINK:40]"
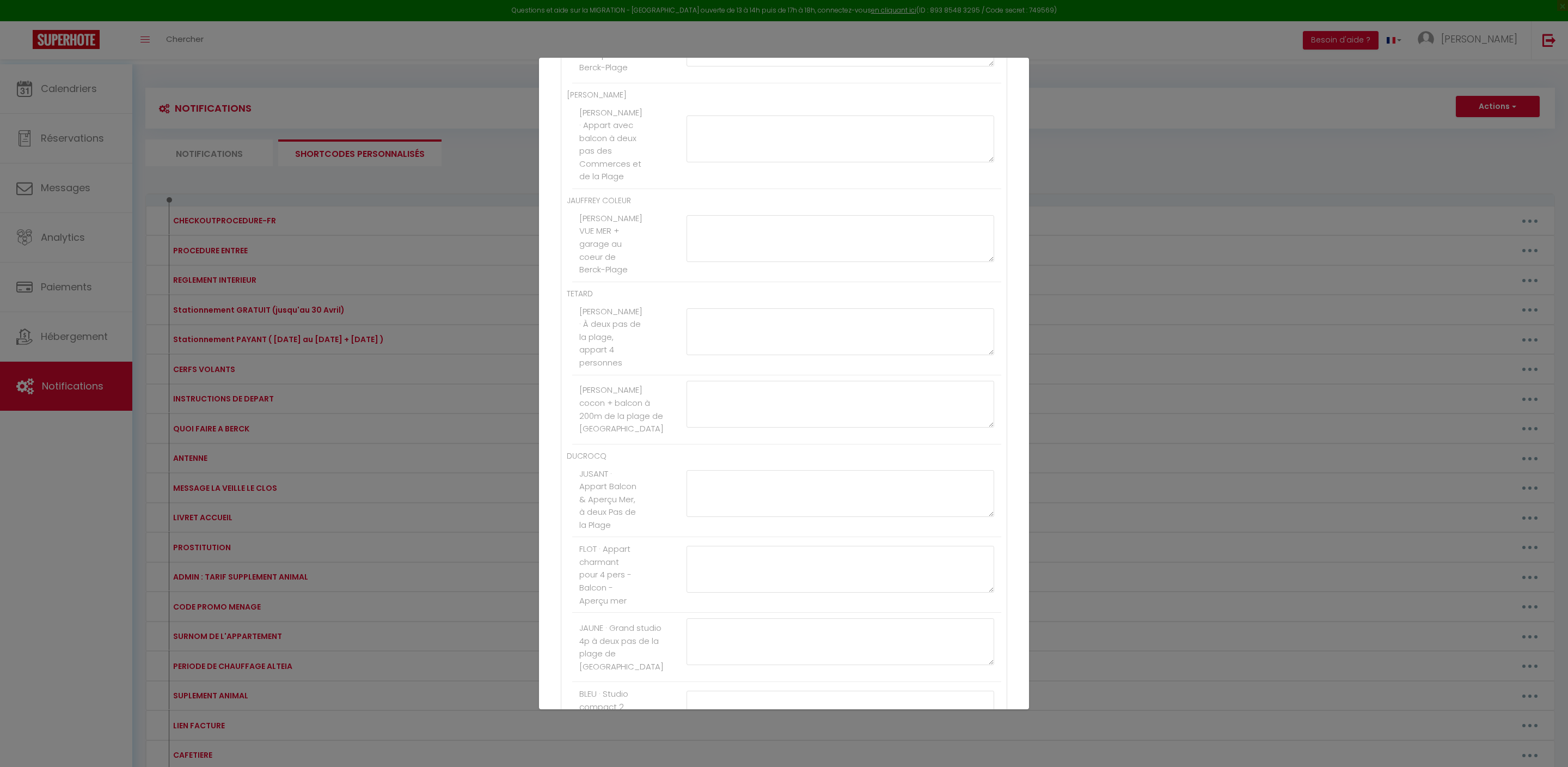
paste textarea "[PAYLINK:40]"
type textarea "[PAYLINK:50]"
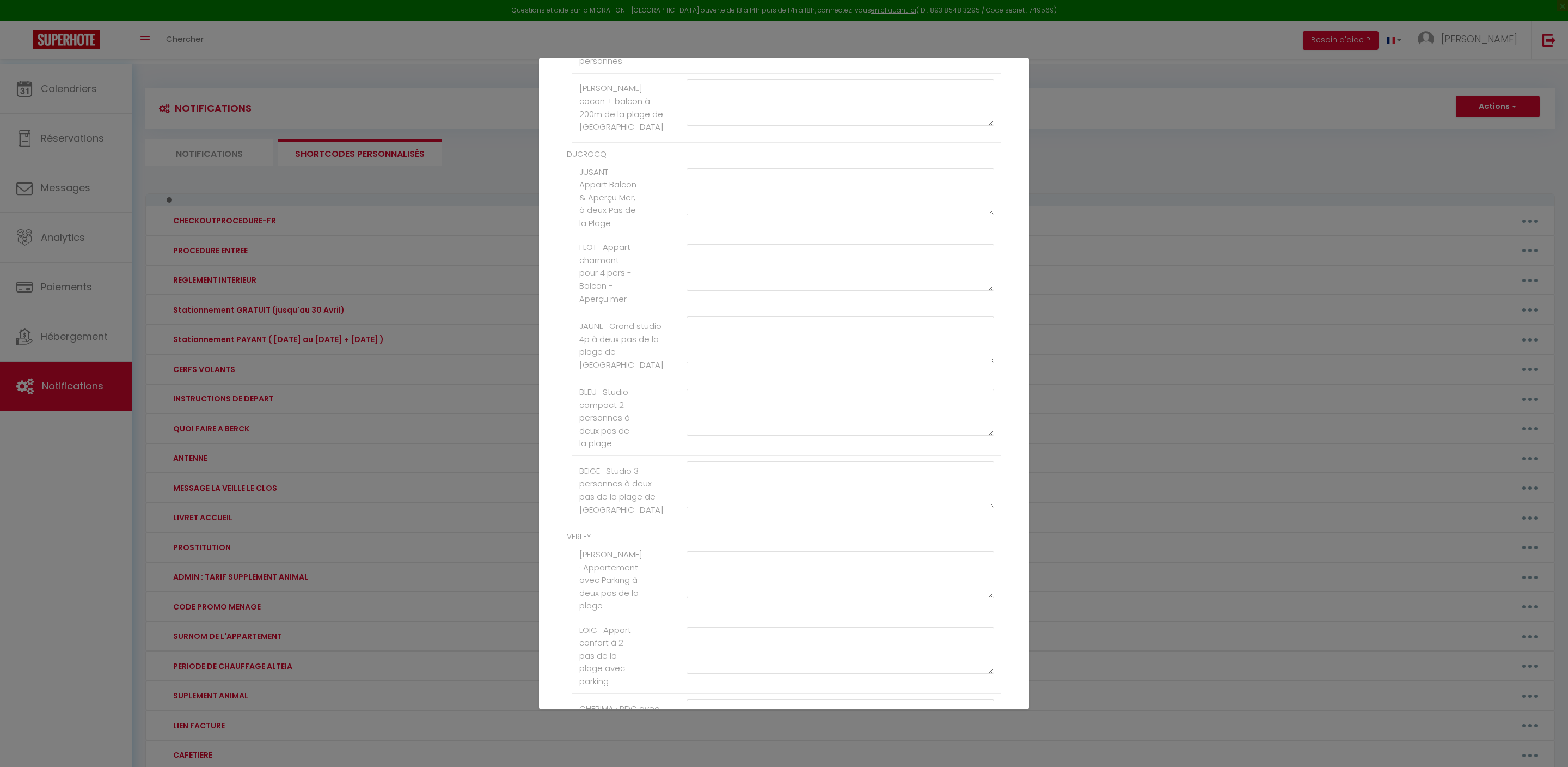
paste textarea "[PAYLINK:40]"
type textarea "[PAYLINK:50]"
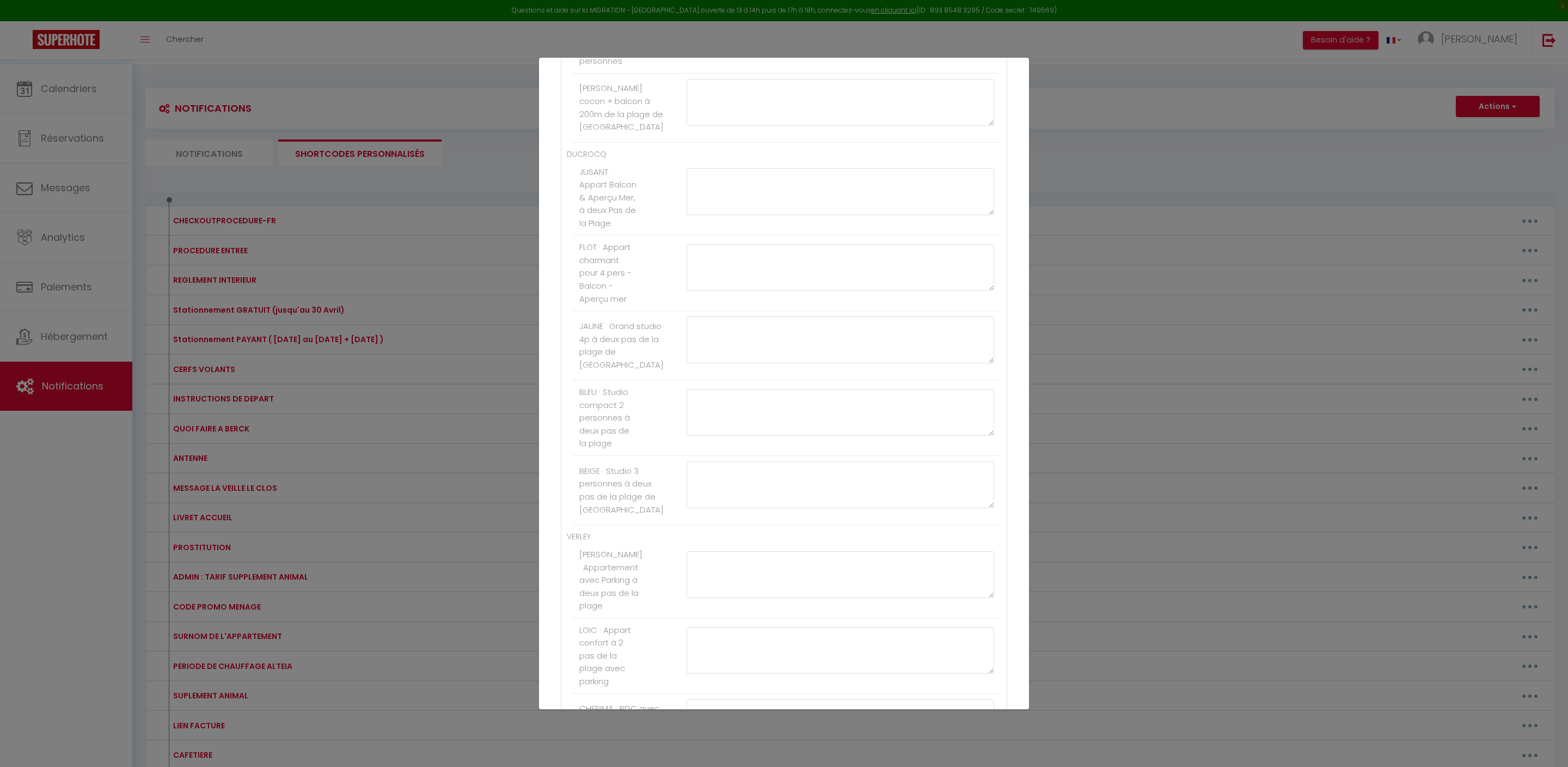
paste textarea "[PAYLINK:40]"
type textarea "[PAYLINK:50]"
paste textarea "[PAYLINK:40]"
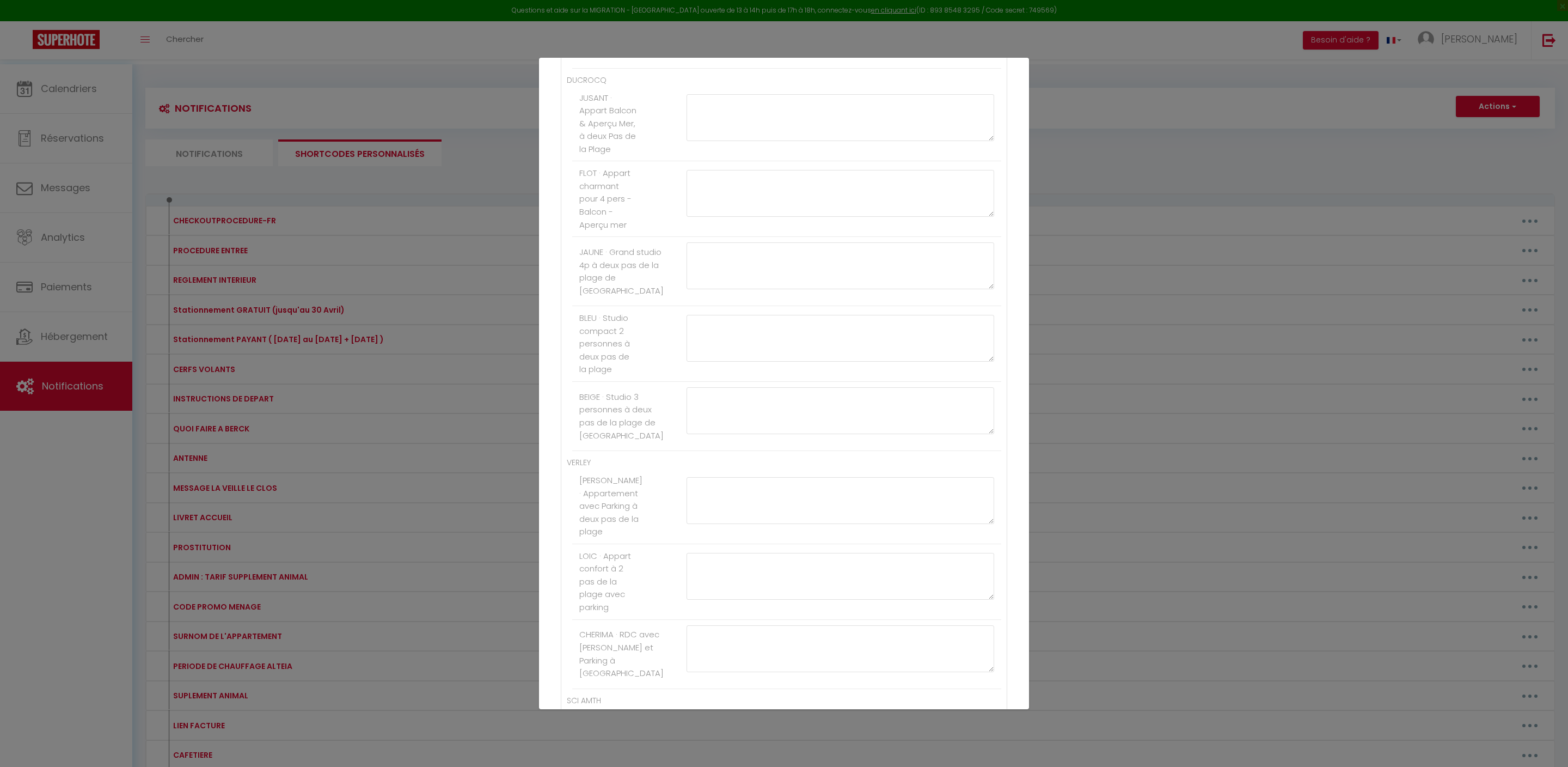
scroll to position [4191, 0]
type textarea "[PAYLINK:40]"
paste textarea "[PAYLINK:40]"
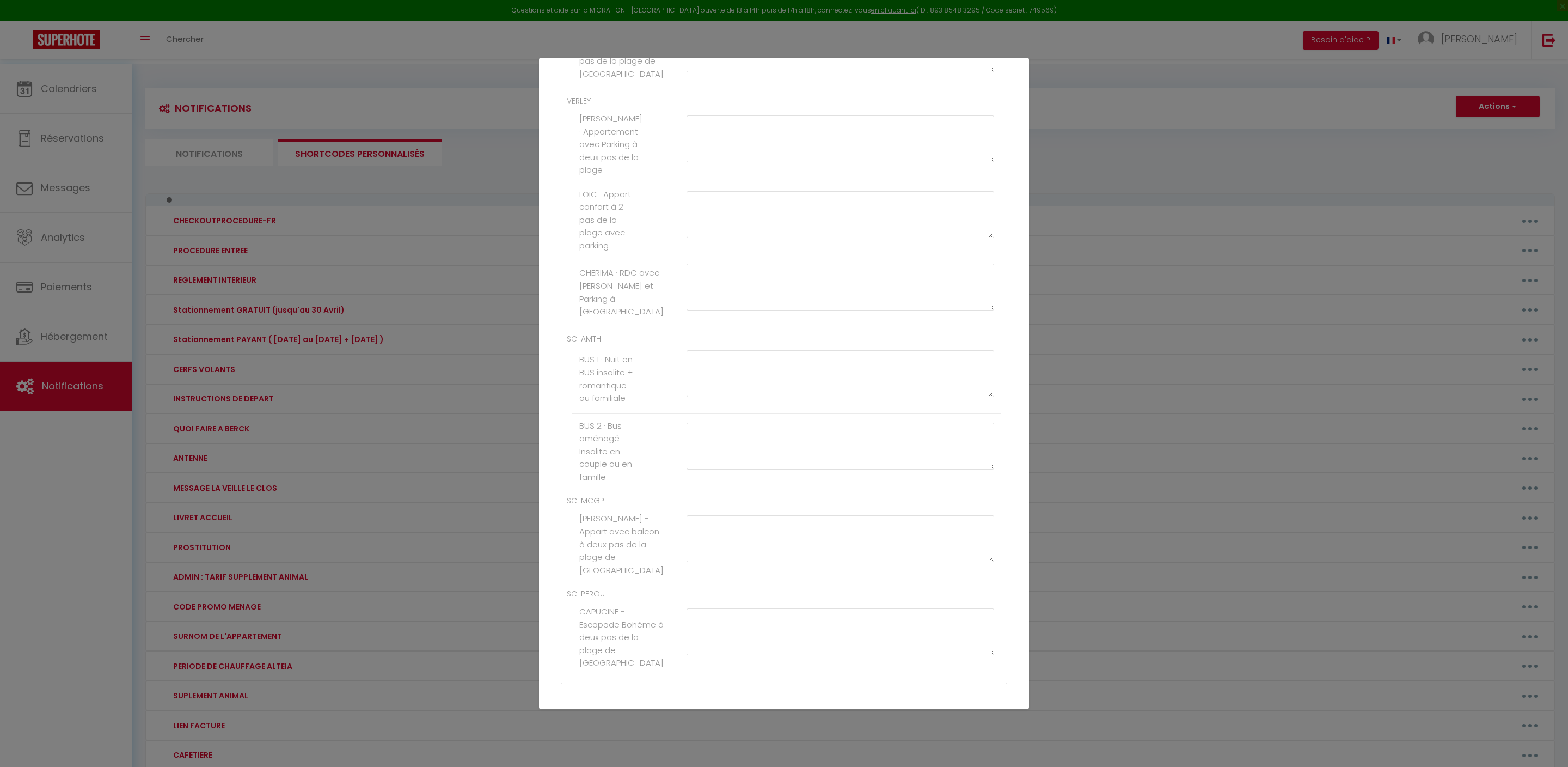
type textarea "[PAYLINK:40]"
paste textarea "[PAYLINK:40]"
type textarea "[PAYLINK:40]"
paste textarea "[PAYLINK:40]"
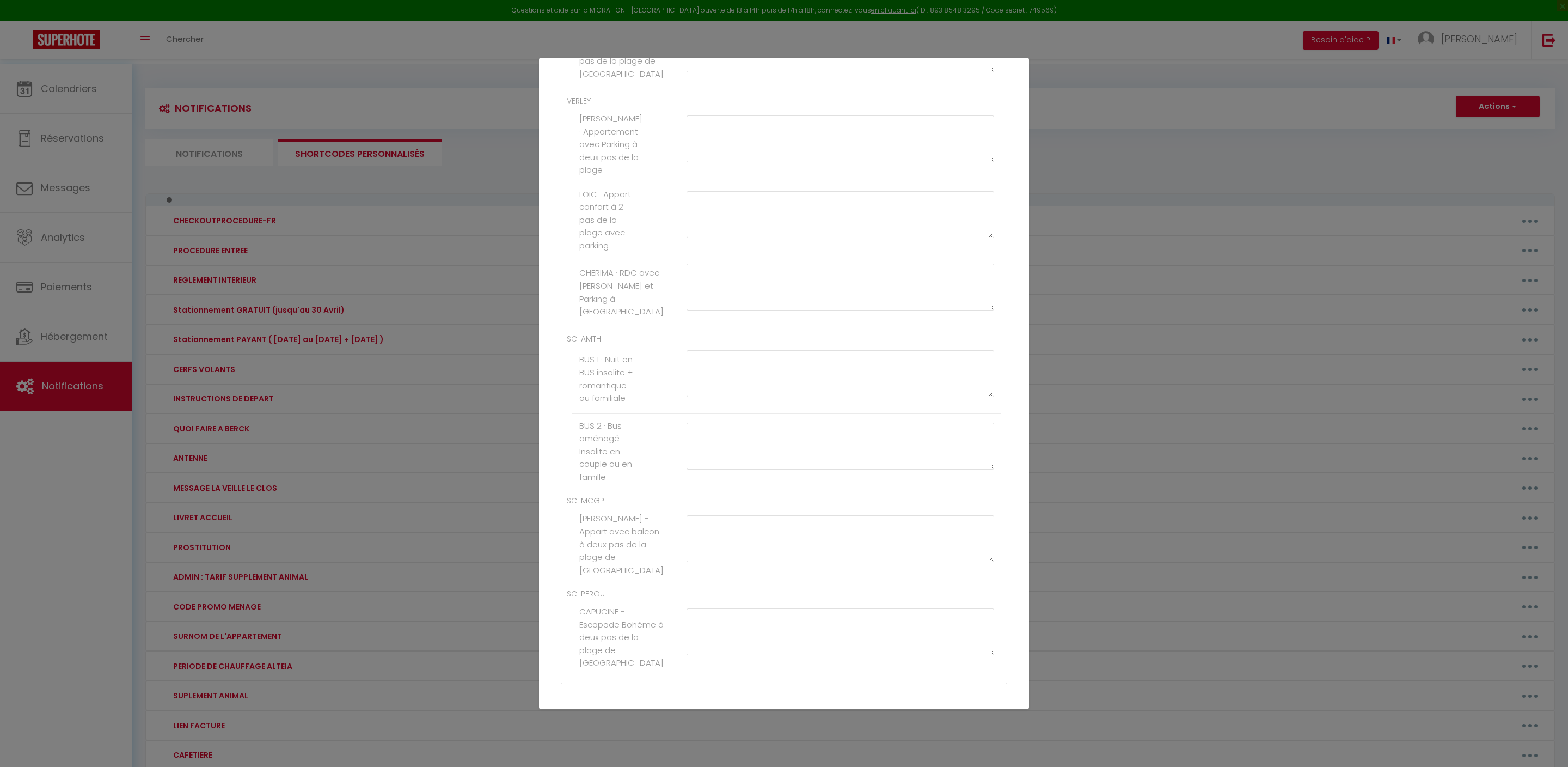
type textarea "[PAYLINK:50]"
paste textarea "[PAYLINK:40]"
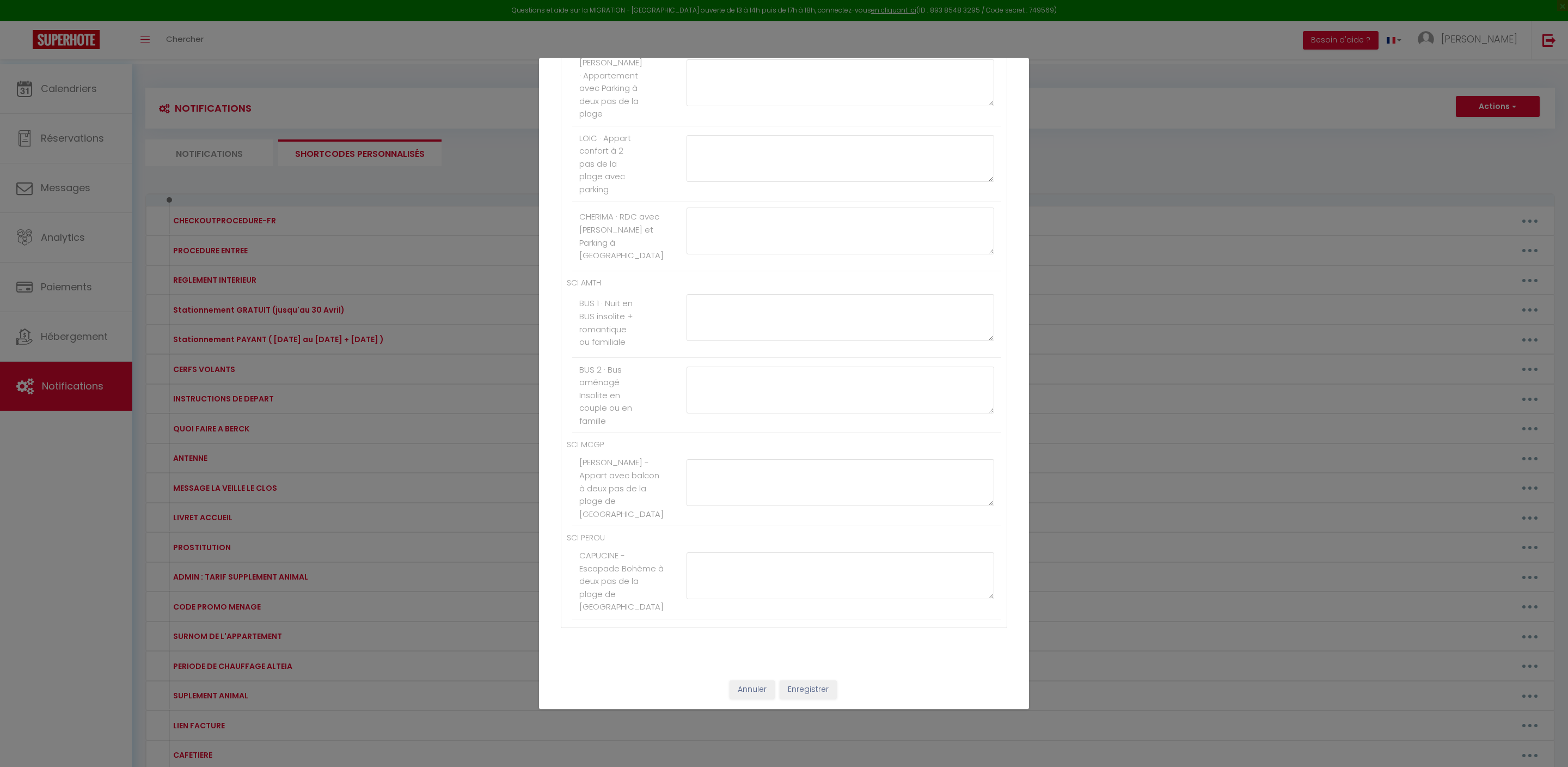
type textarea "[PAYLINK:50]"
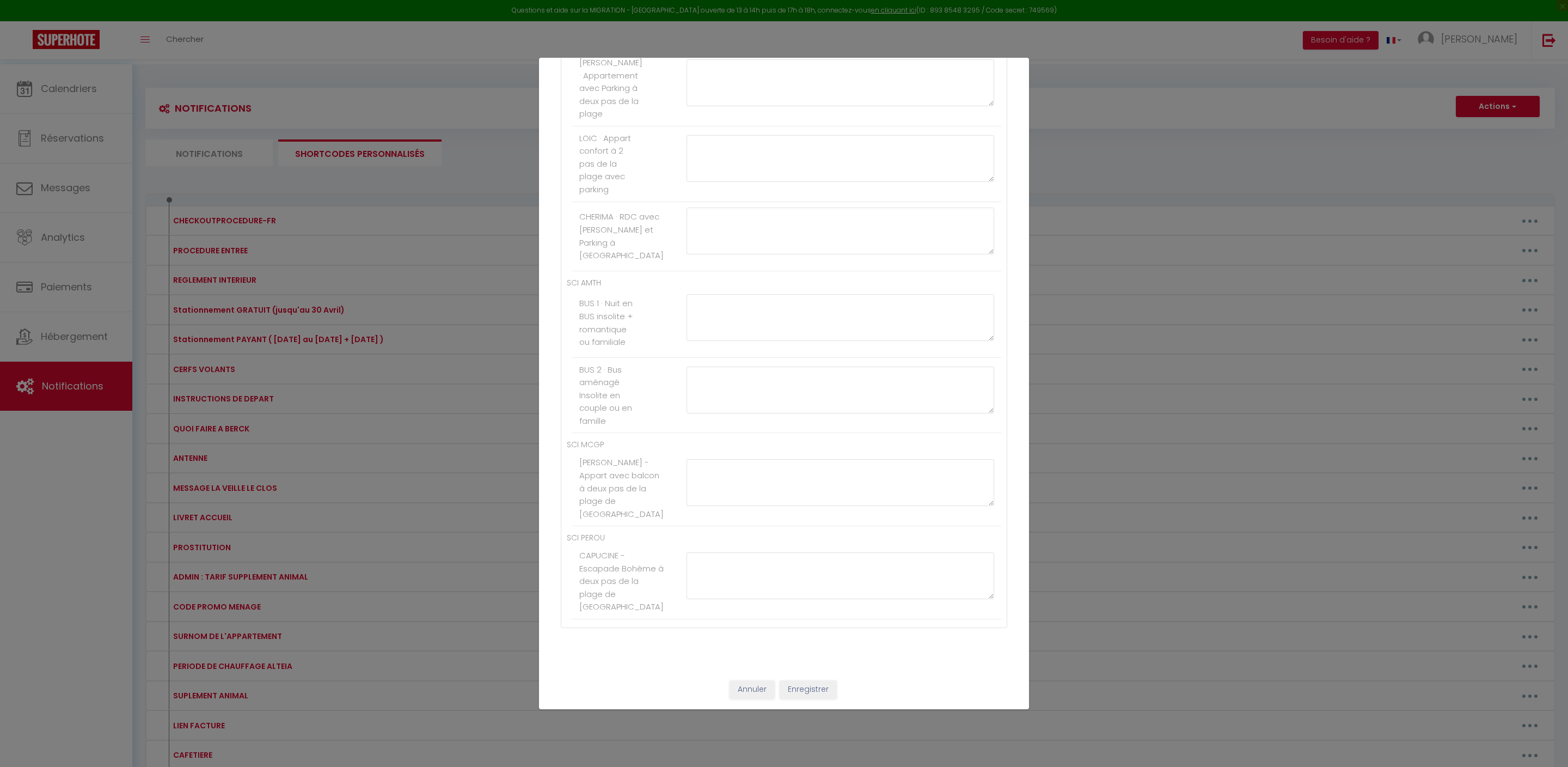
paste textarea "[PAYLINK:40]"
type textarea "[PAYLINK:50]"
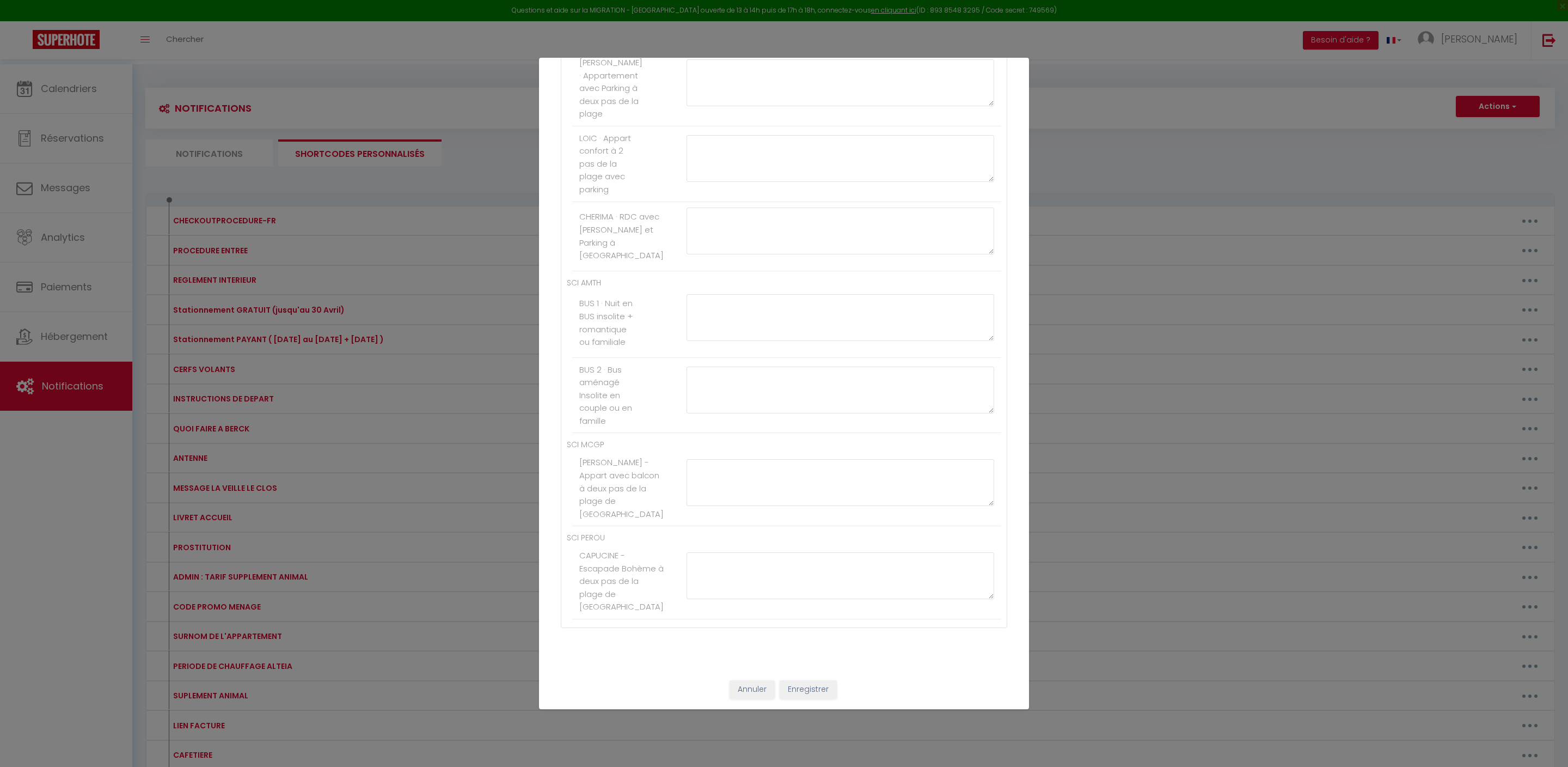
paste textarea "[PAYLINK:40]"
type textarea "[PAYLINK:40]"
paste textarea "[PAYLINK:40]"
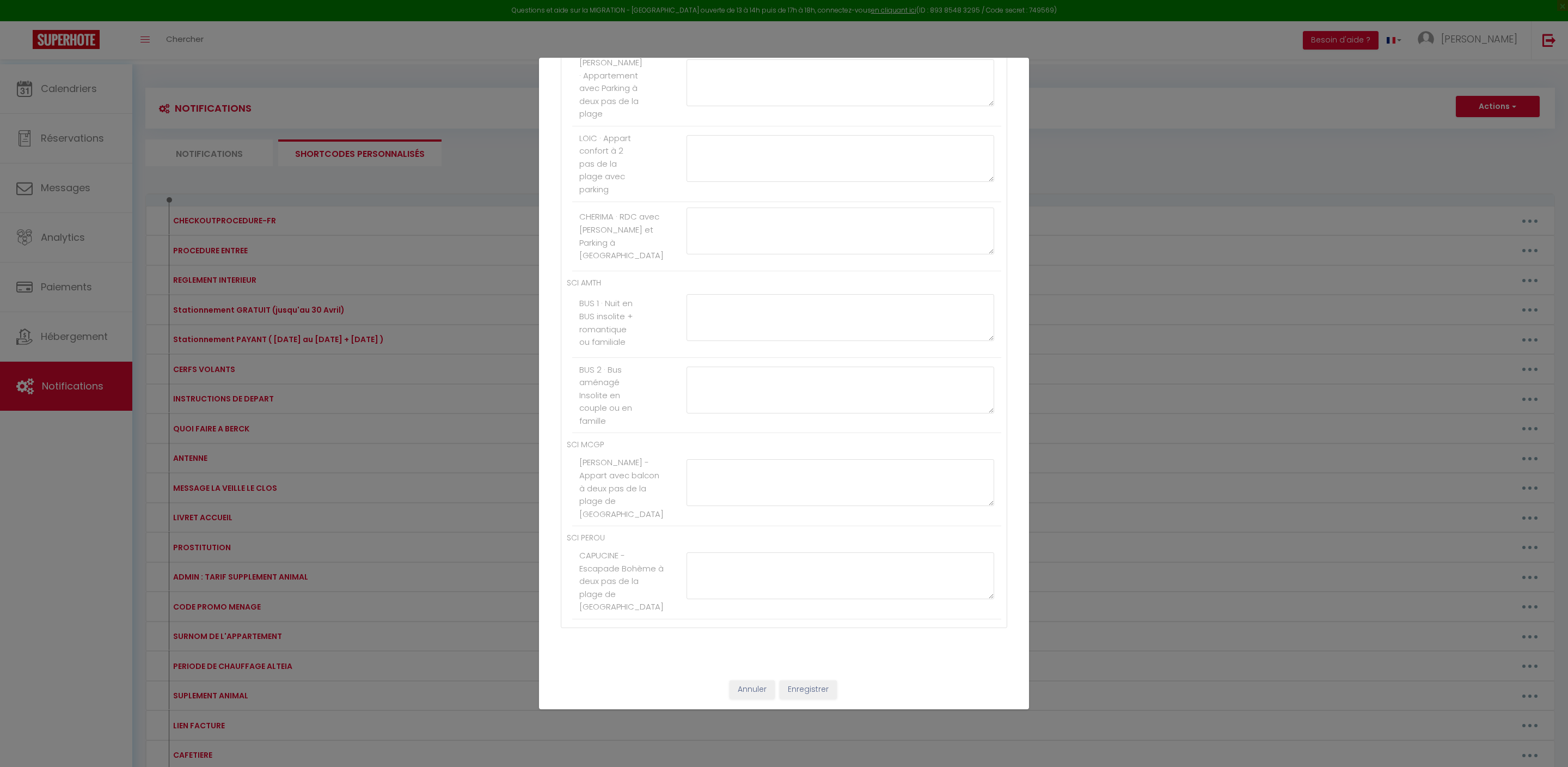
type textarea "[PAYLINK:40]"
paste textarea "[PAYLINK:40]"
type textarea "[PAYLINK:40]"
paste textarea "[PAYLINK:40]"
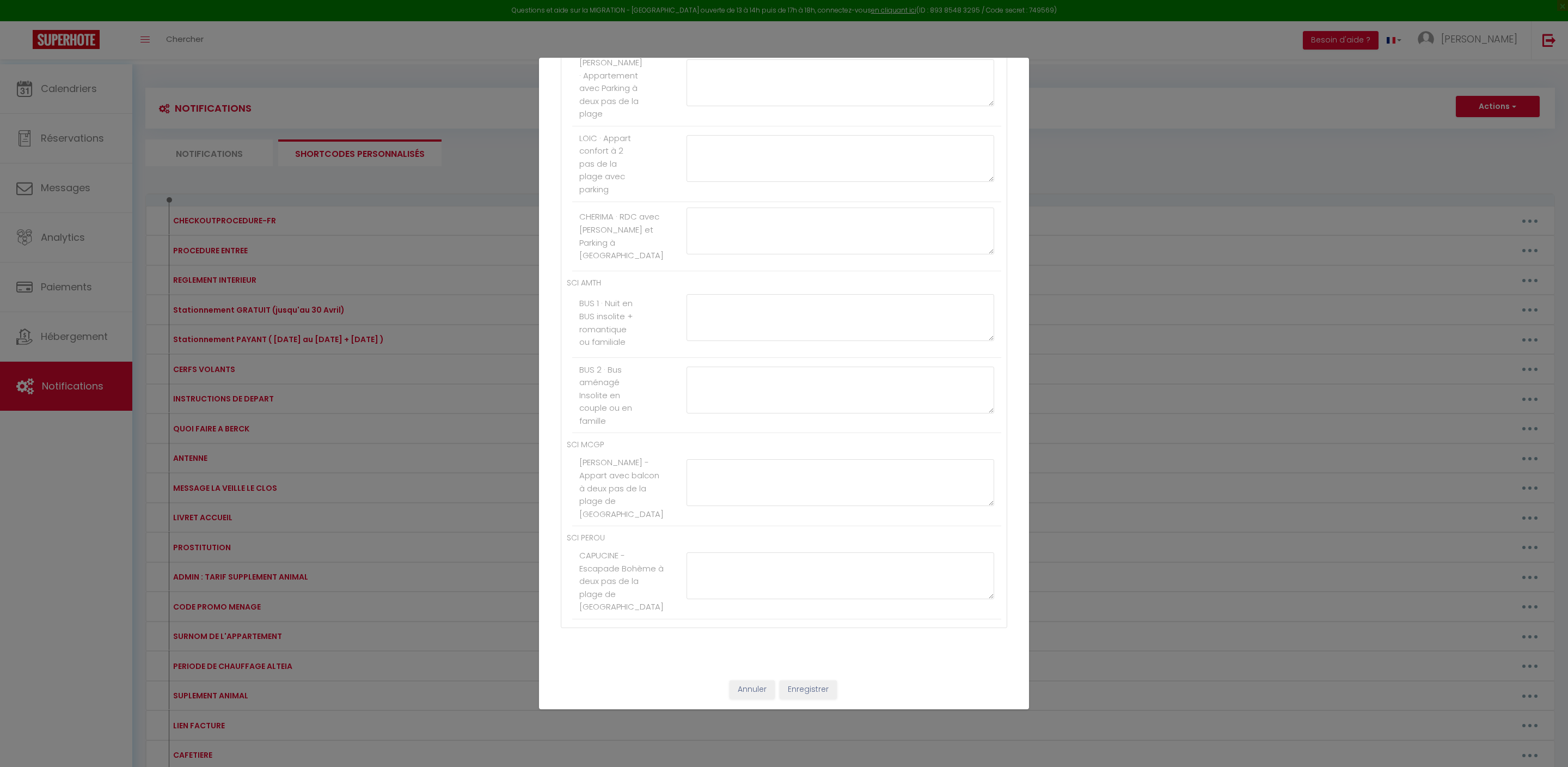
scroll to position [5886, 0]
type textarea "[PAYLINK:40]"
paste textarea "[PAYLINK:40]"
type textarea "[PAYLINK:40]"
paste textarea "[PAYLINK:40]"
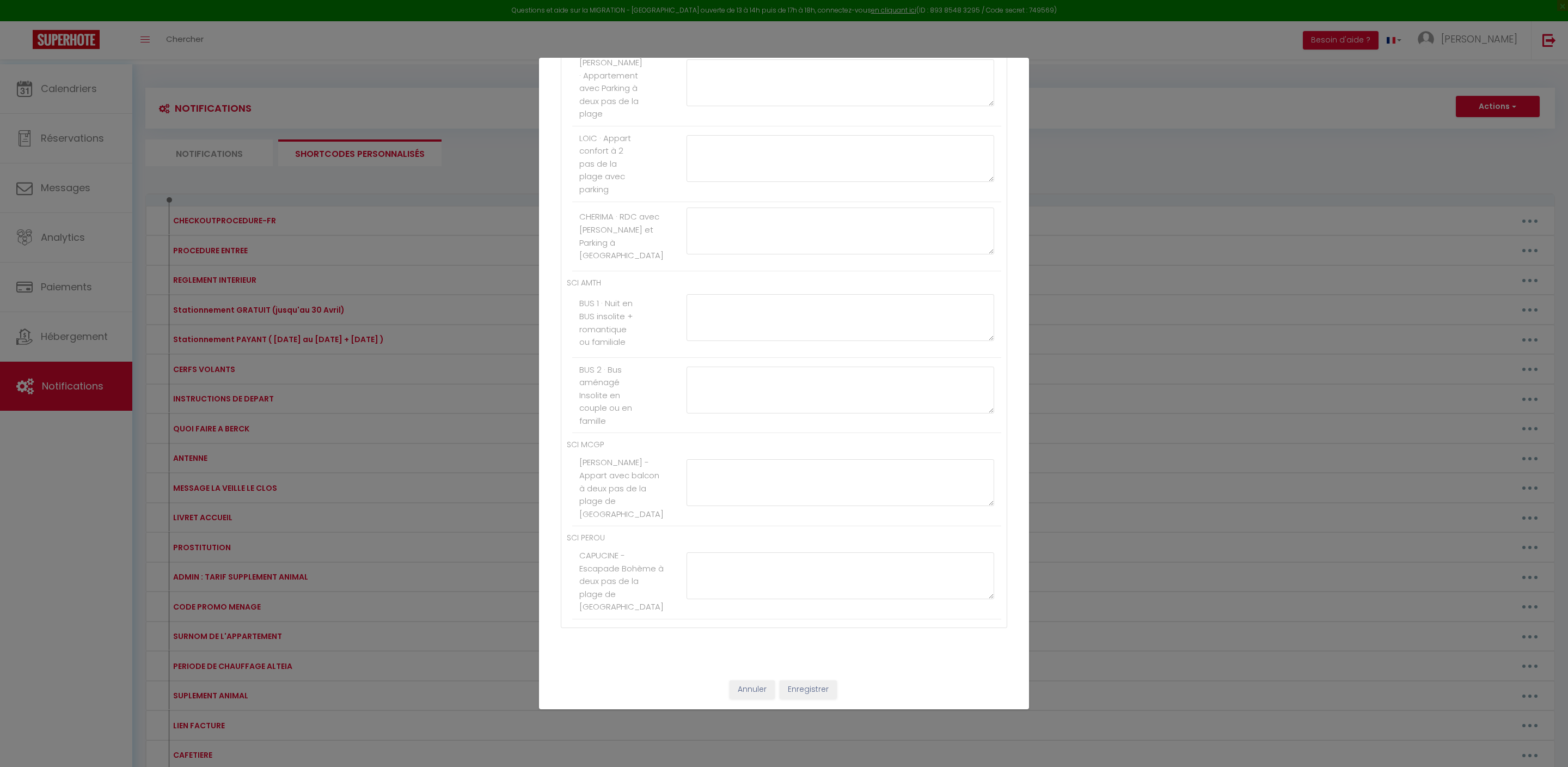
scroll to position [6293, 0]
type textarea "[PAYLINK:40]"
paste textarea "[PAYLINK:40]"
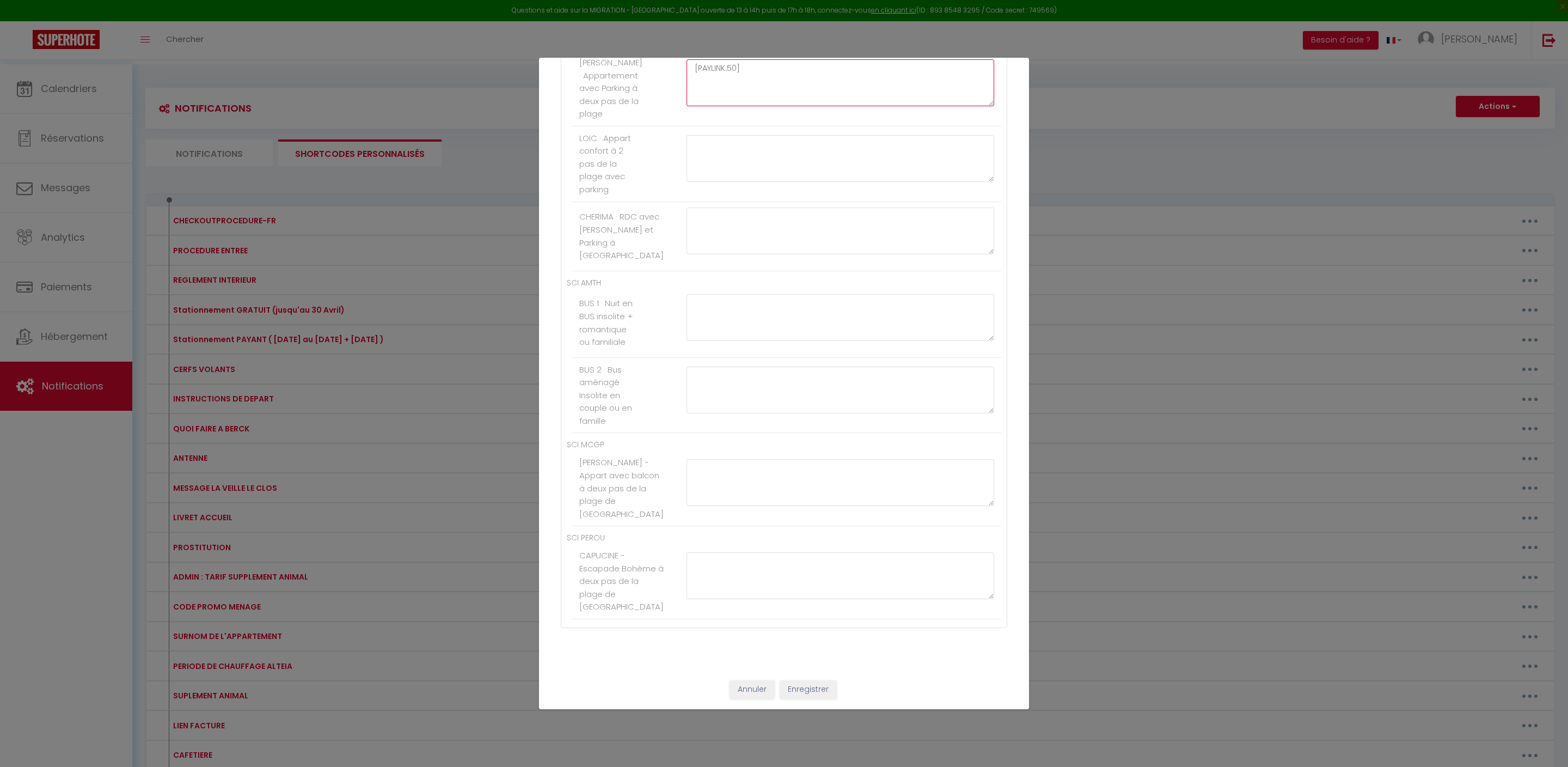
type textarea "[PAYLINK:50]"
paste textarea "[PAYLINK:40]"
type textarea "[PAYLINK:50]"
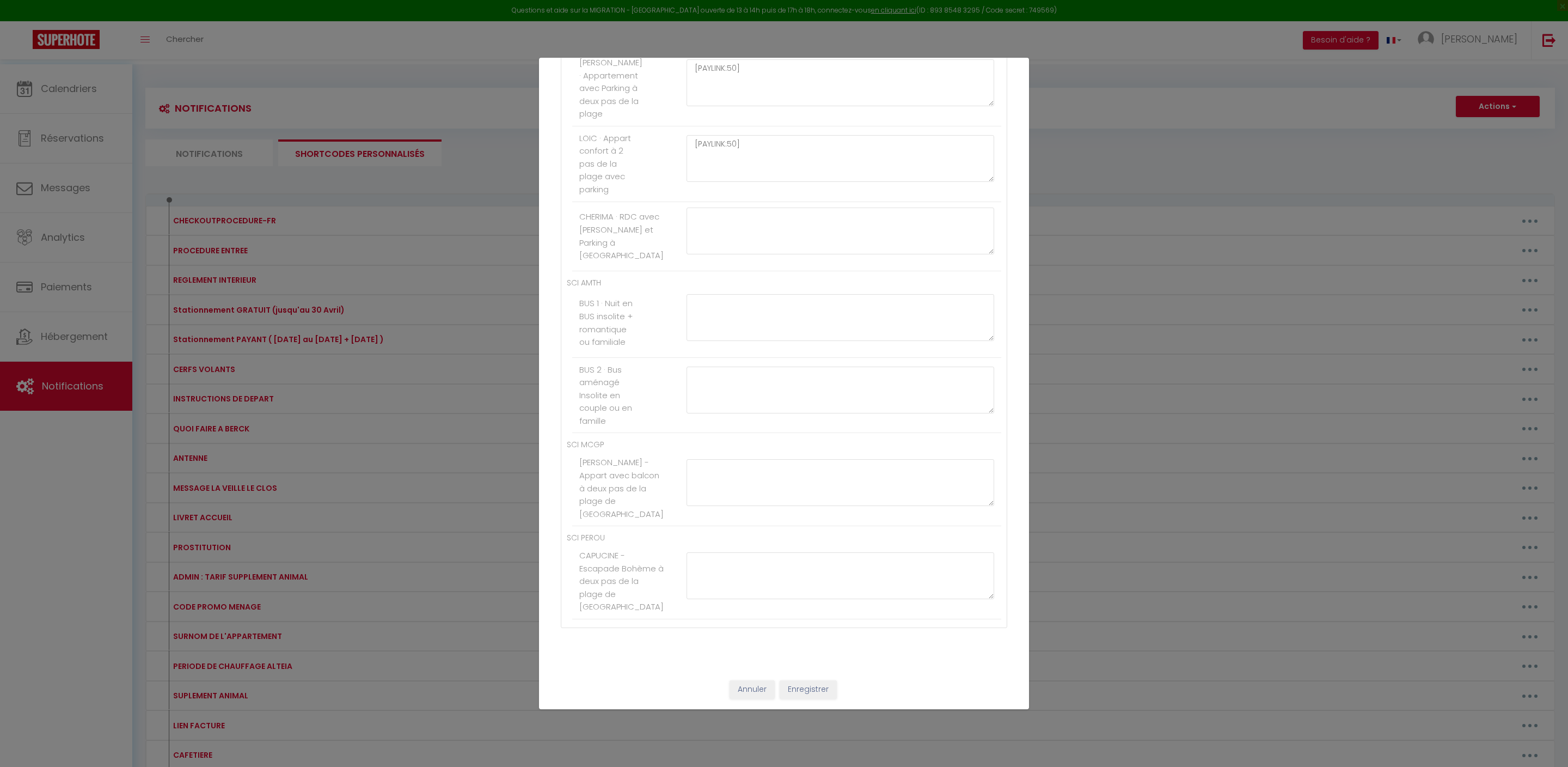
paste textarea "[PAYLINK:40]"
type textarea "[PAYLINK:40]"
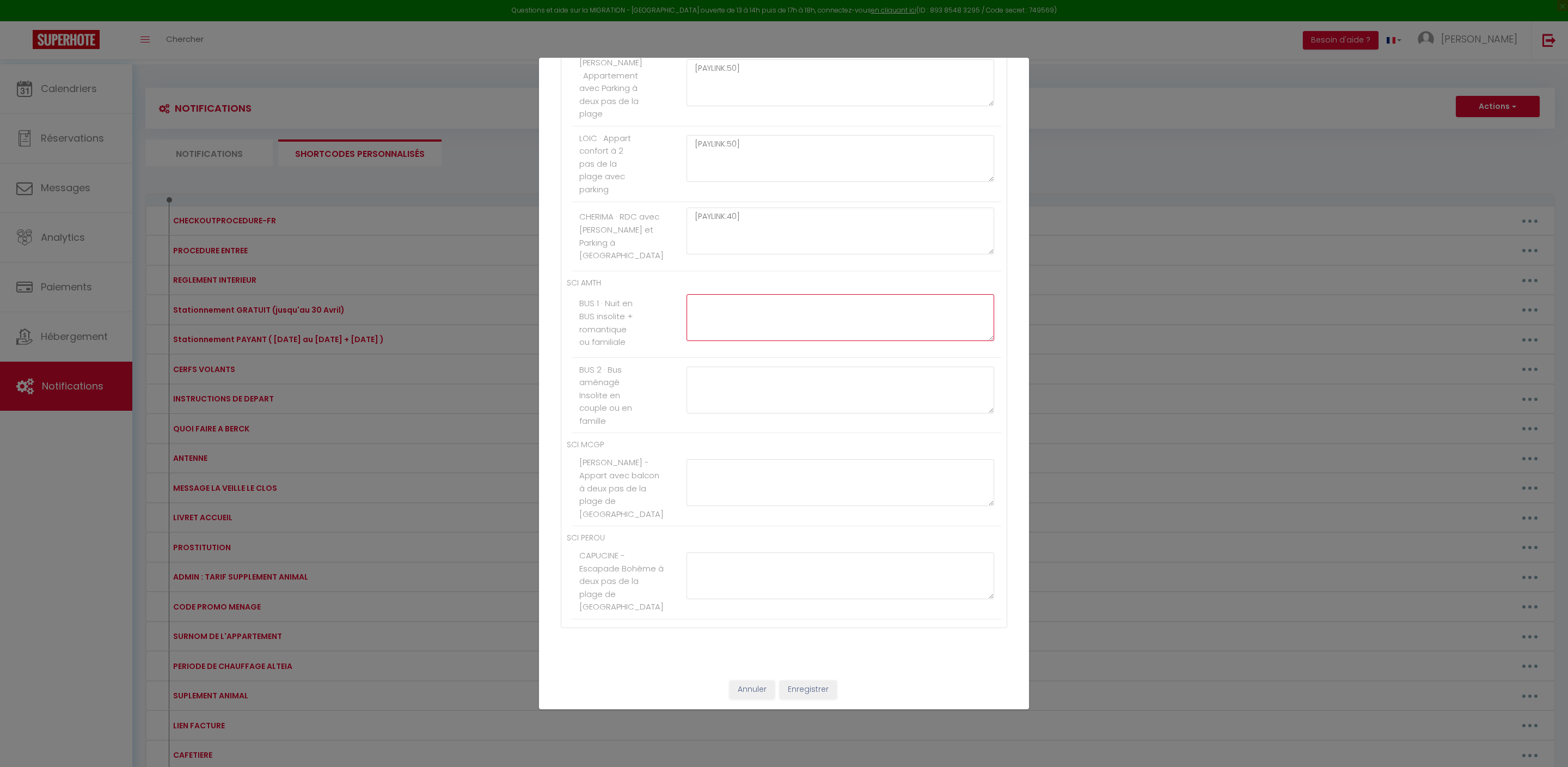
paste textarea "[PAYLINK:40]"
type textarea "[PAYLINK:40]"
paste textarea "[PAYLINK:40]"
type textarea "[PAYLINK:40]"
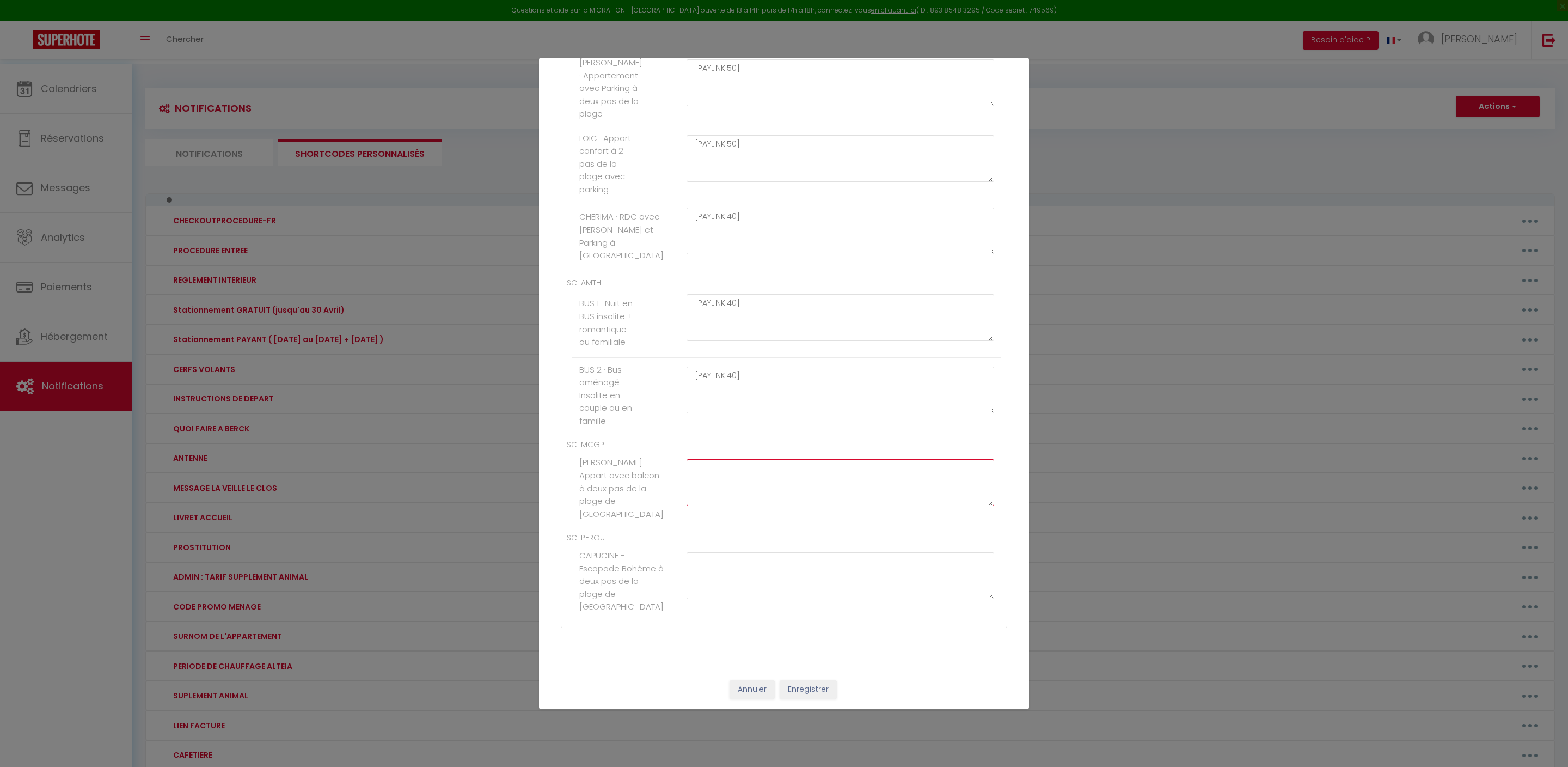
paste textarea "[PAYLINK:40]"
type textarea "[PAYLINK:40]"
paste textarea "[PAYLINK:40]"
type textarea "[PAYLINK:40]"
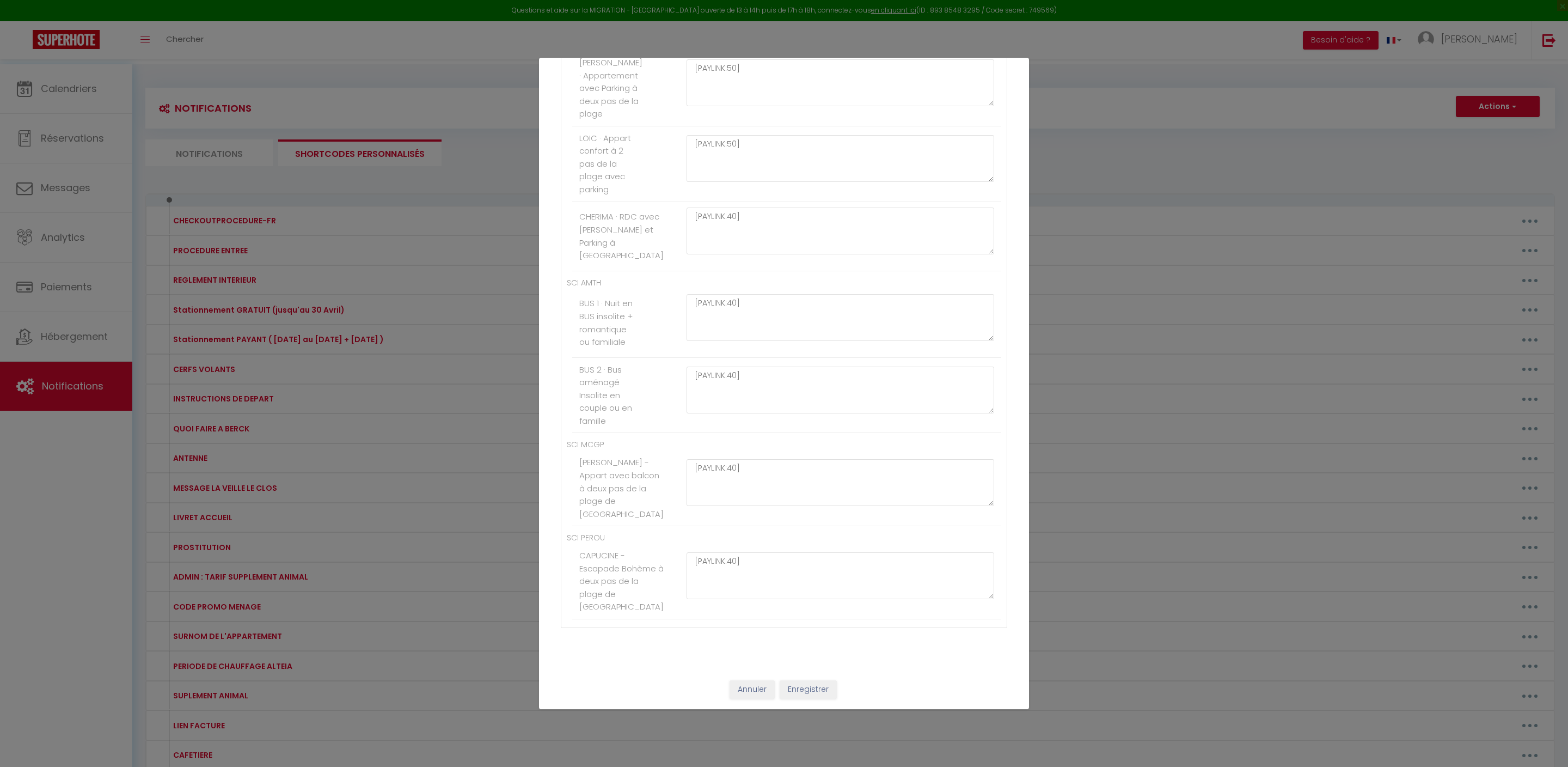
click at [825, 689] on button "Enregistrer" at bounding box center [808, 689] width 57 height 18
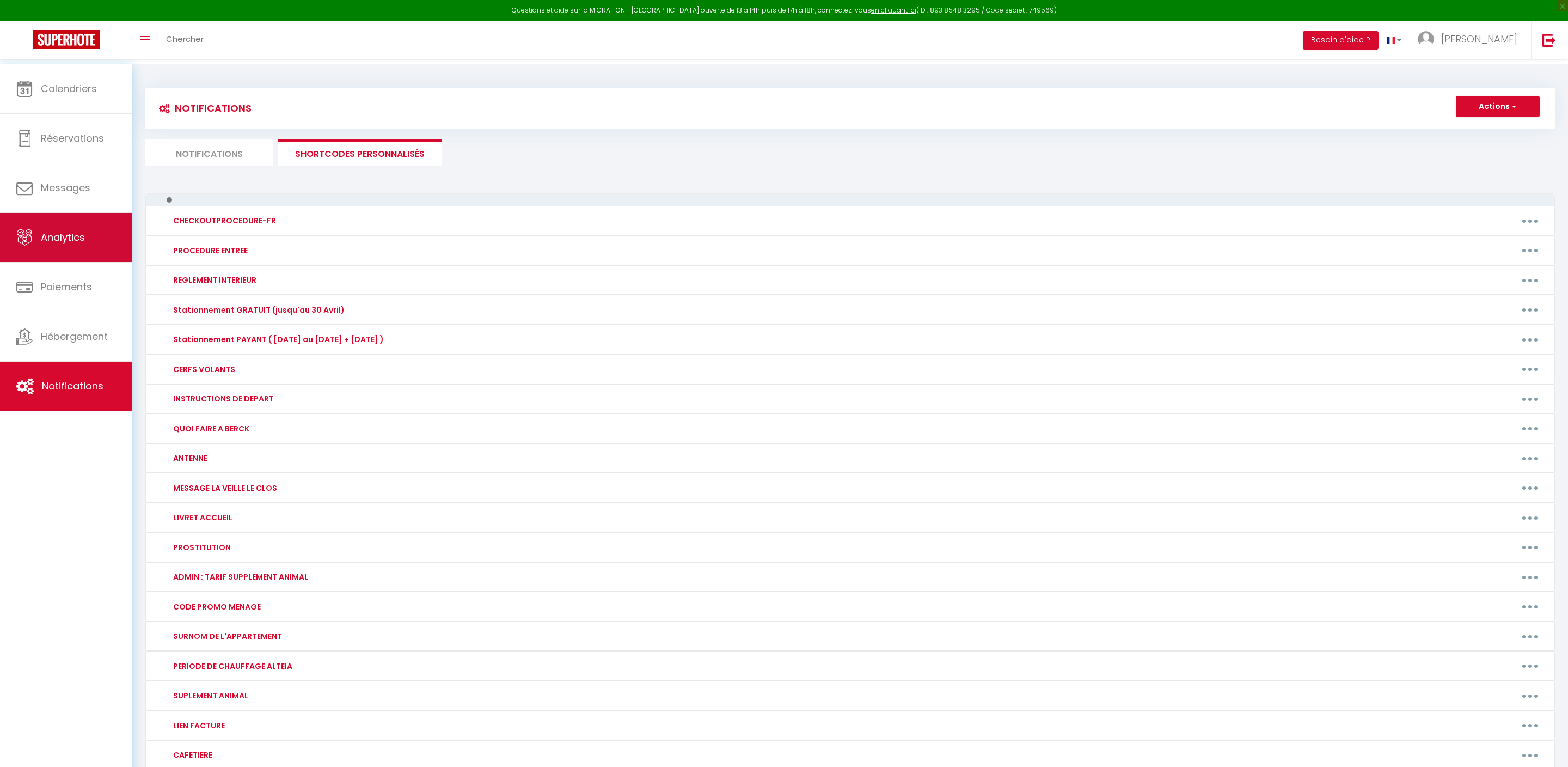
scroll to position [0, 0]
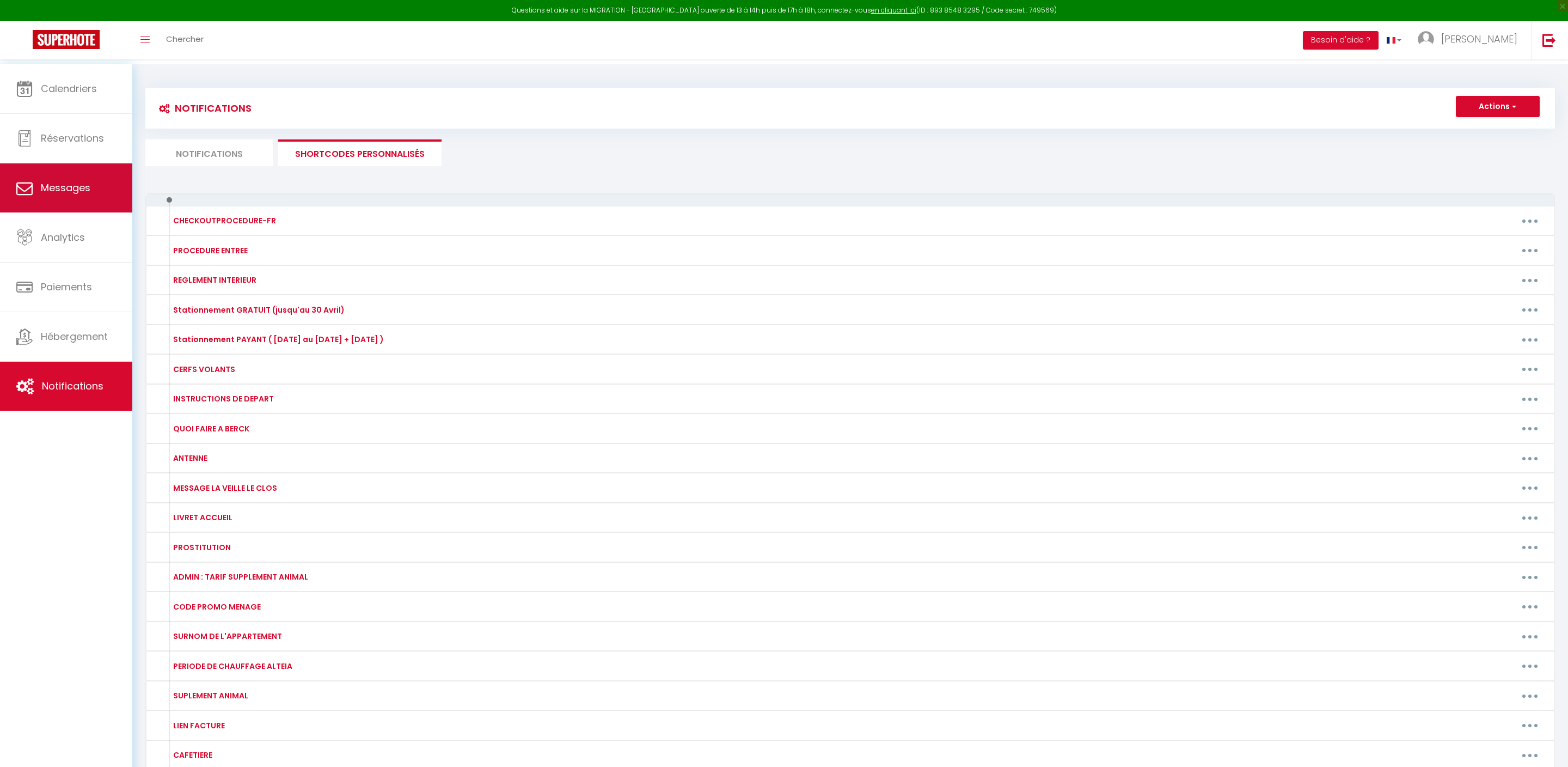
click at [66, 199] on link "Messages" at bounding box center [66, 188] width 132 height 49
select select "message"
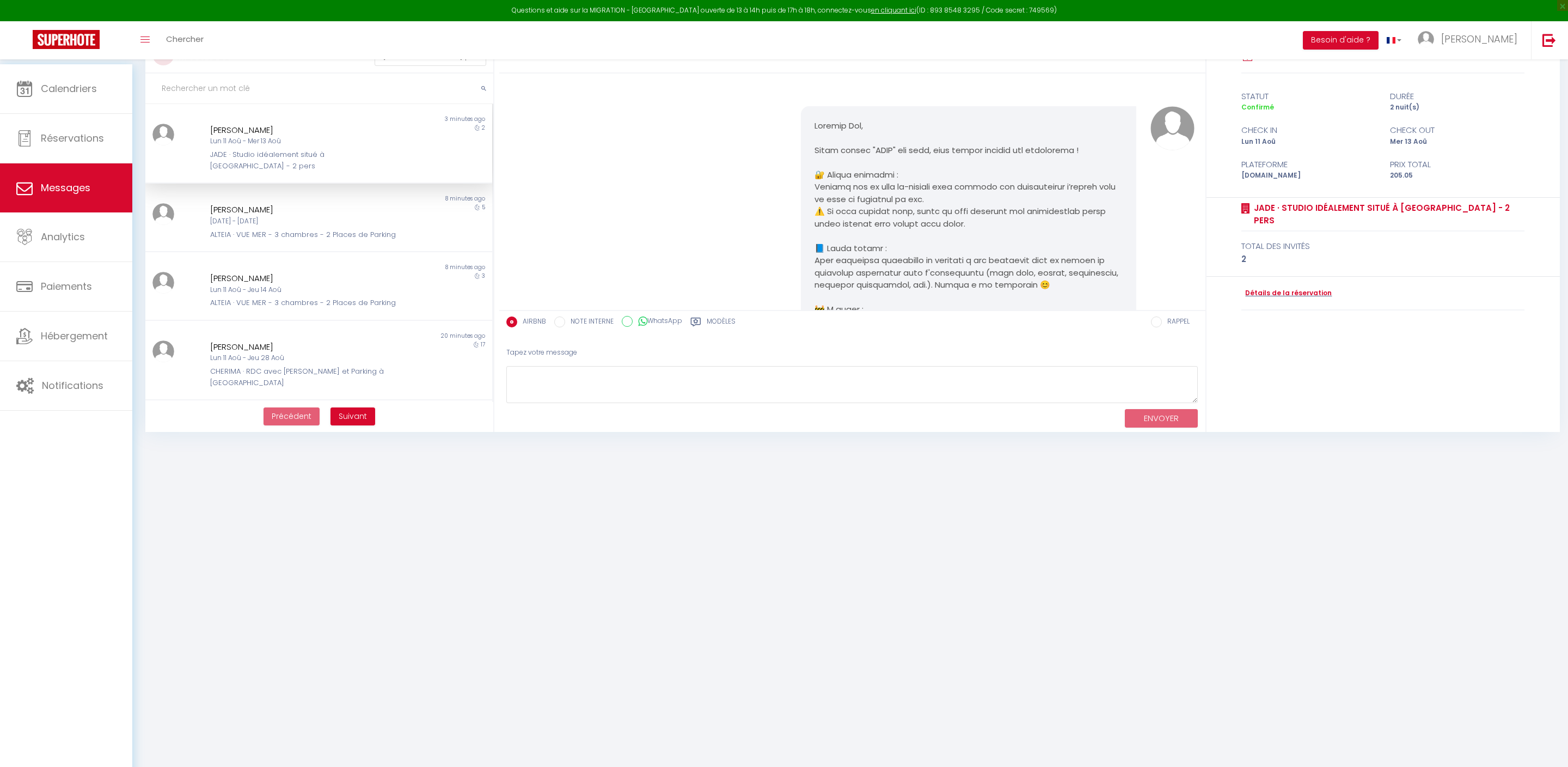
scroll to position [495, 0]
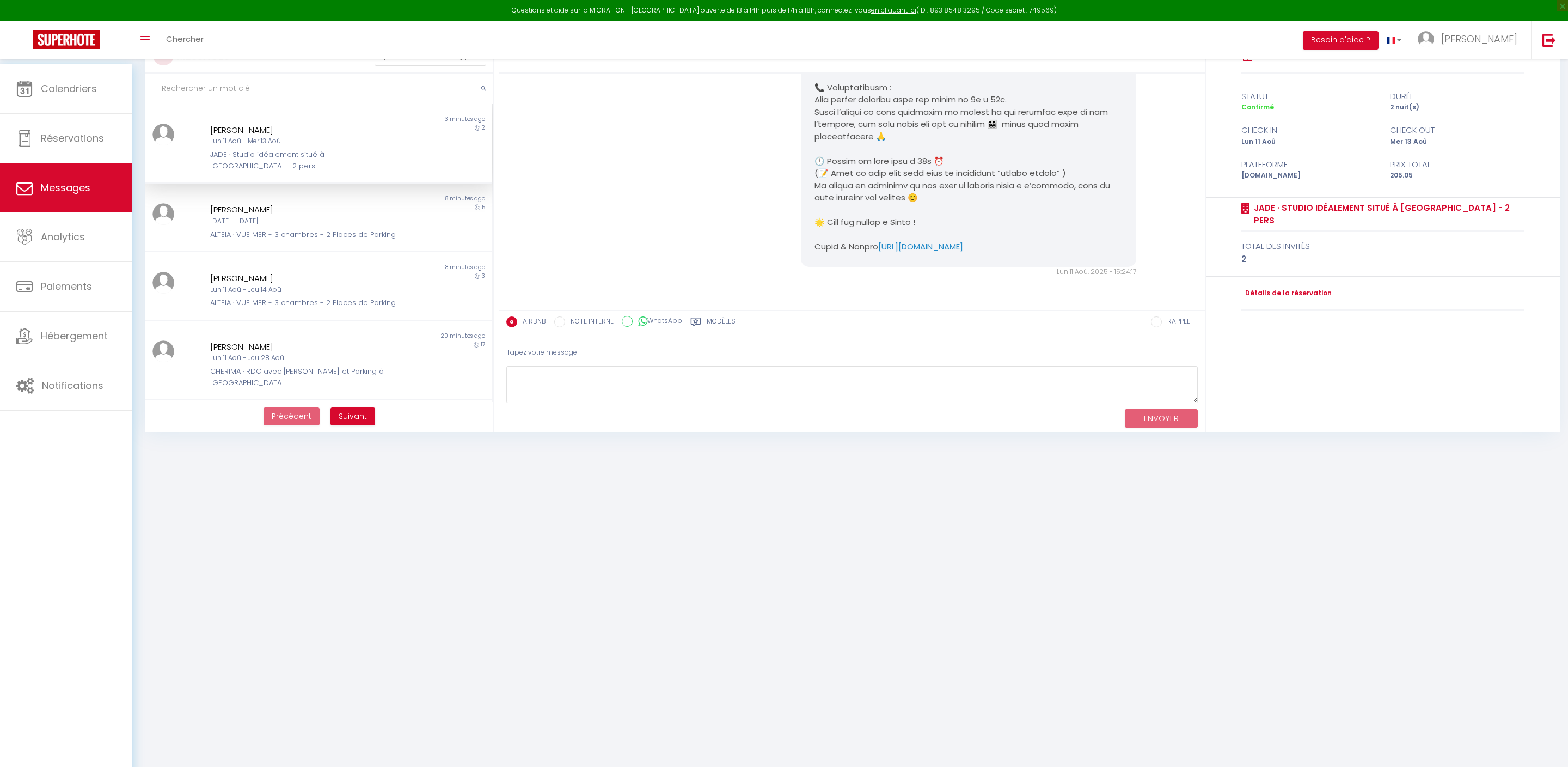
click at [736, 328] on label "Modèles" at bounding box center [721, 323] width 29 height 13
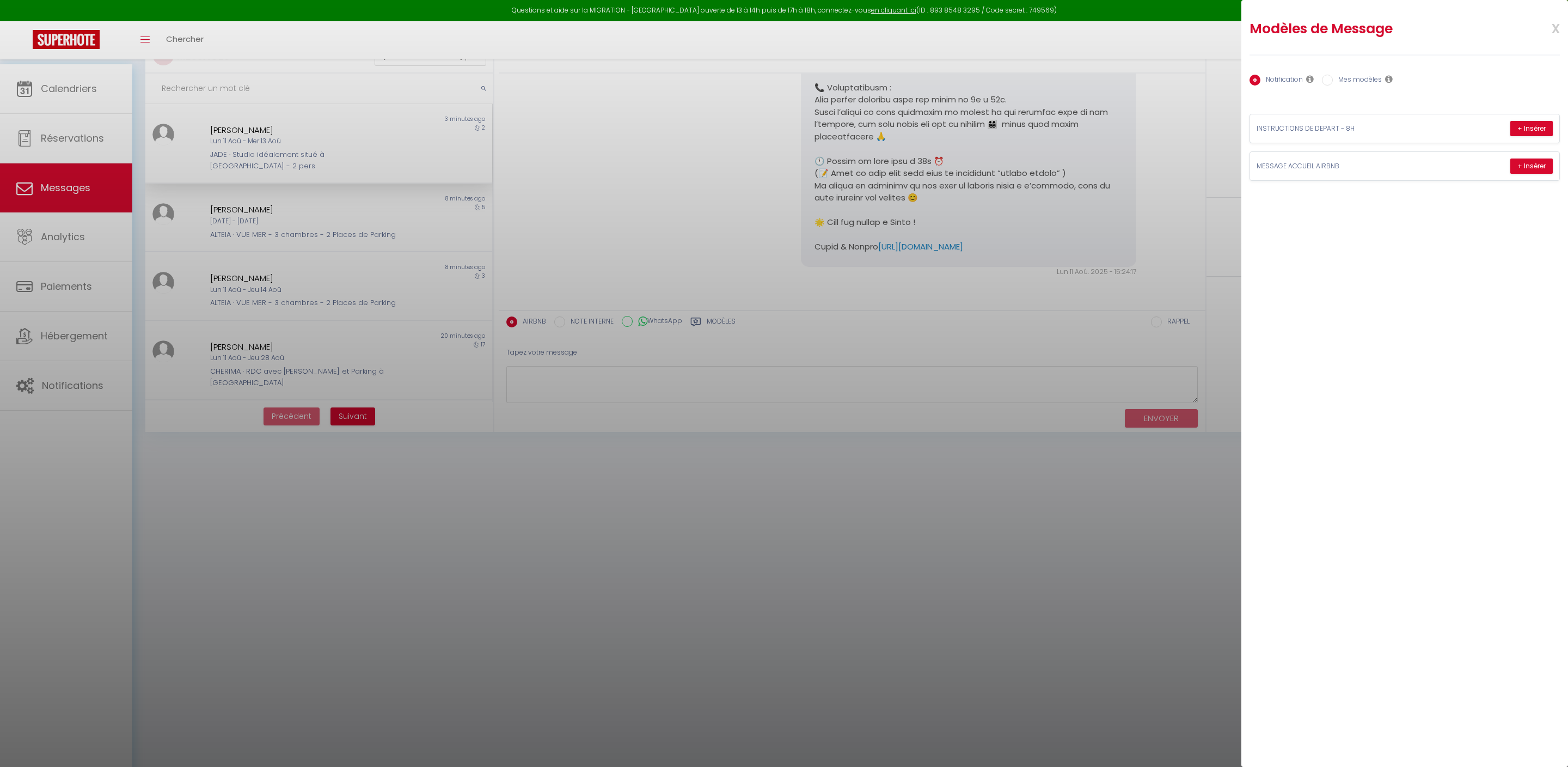
click at [1382, 80] on label "Mes modèles" at bounding box center [1358, 80] width 49 height 12
click at [1333, 80] on input "Mes modèles" at bounding box center [1328, 80] width 11 height 11
radio input "true"
radio input "false"
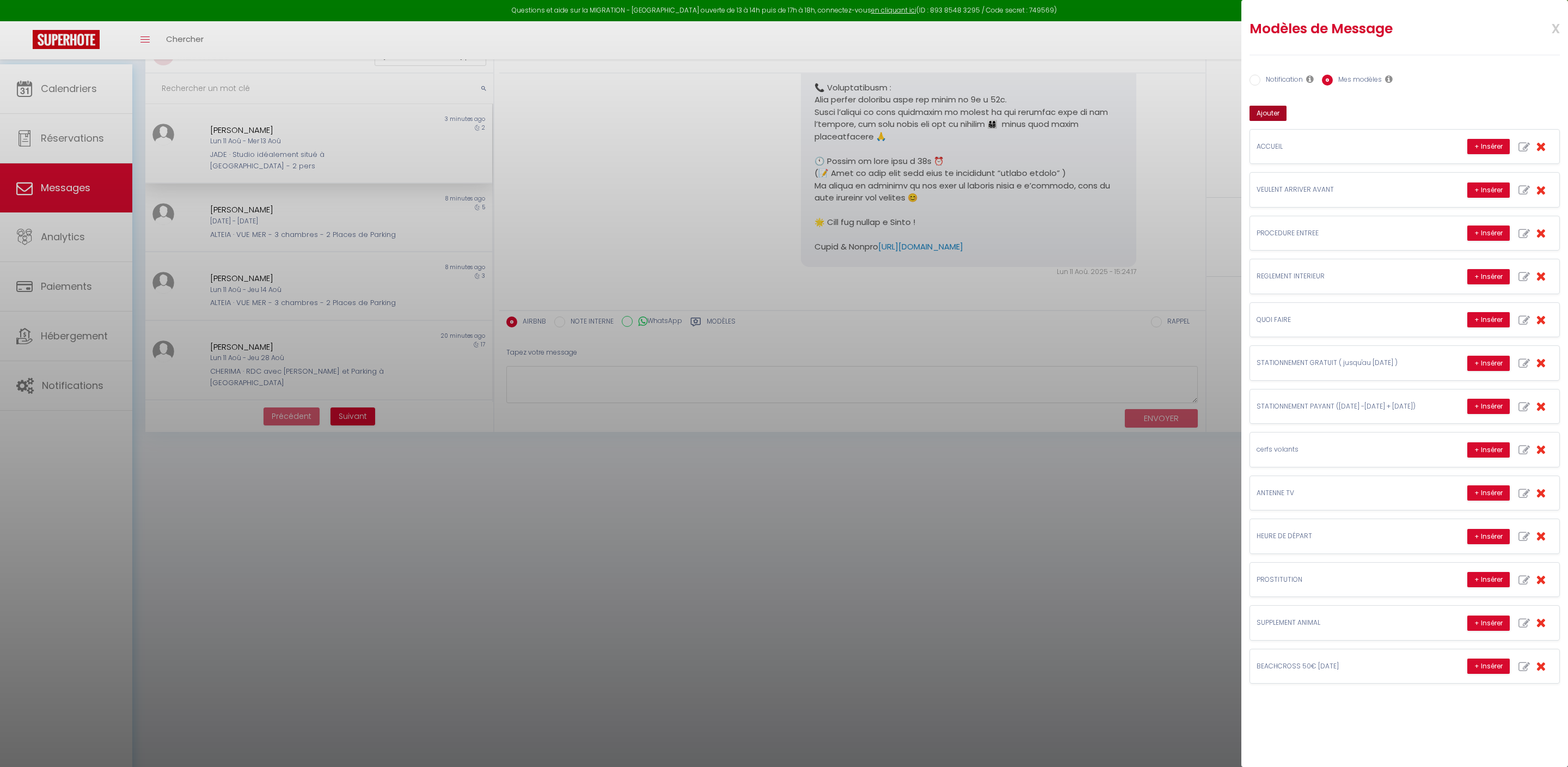
click at [1279, 120] on button "Ajouter" at bounding box center [1268, 113] width 37 height 15
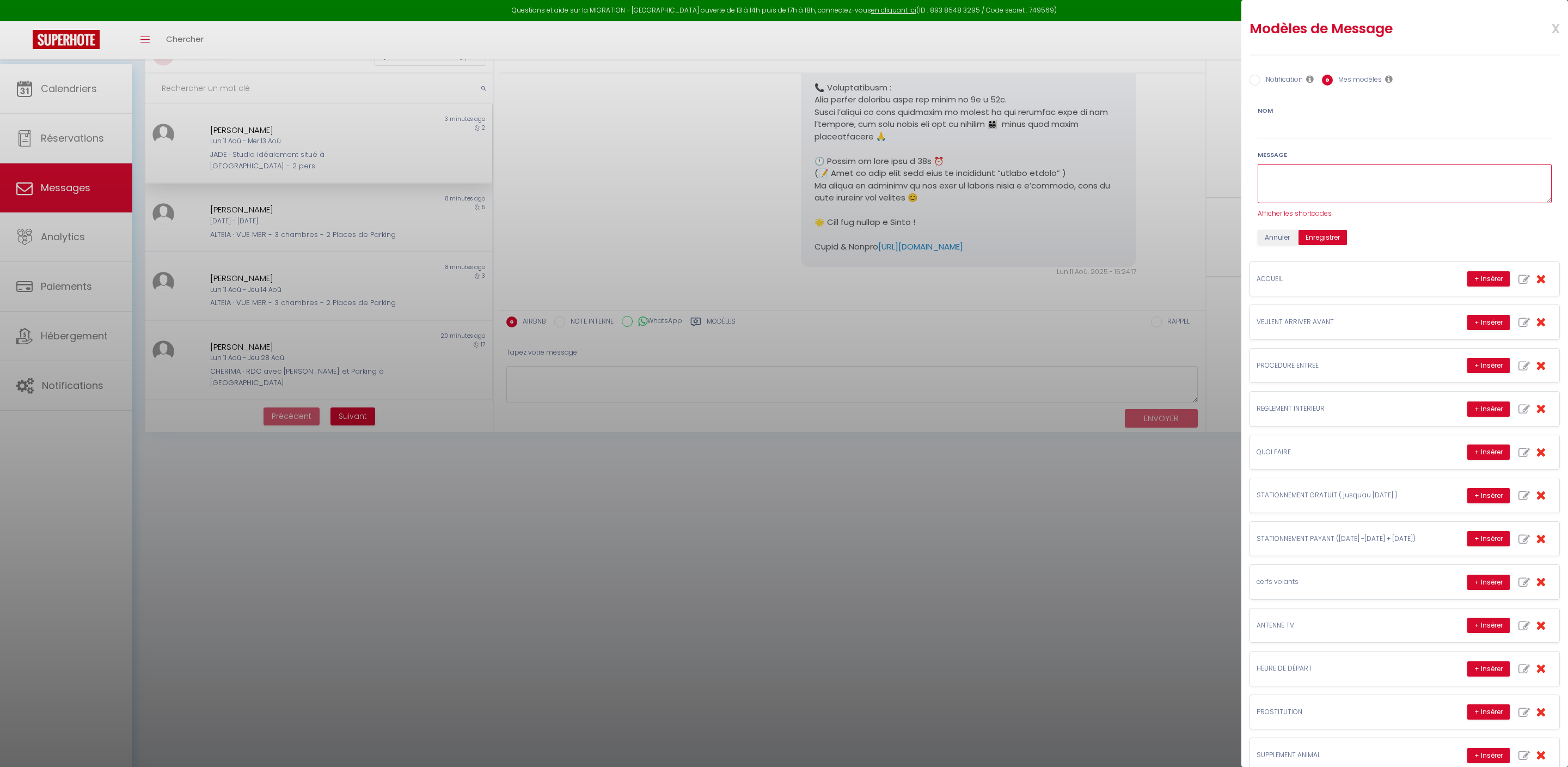
click at [1331, 203] on textarea at bounding box center [1404, 184] width 294 height 40
click at [1332, 218] on span "Afficher les shortcodes" at bounding box center [1295, 213] width 74 height 9
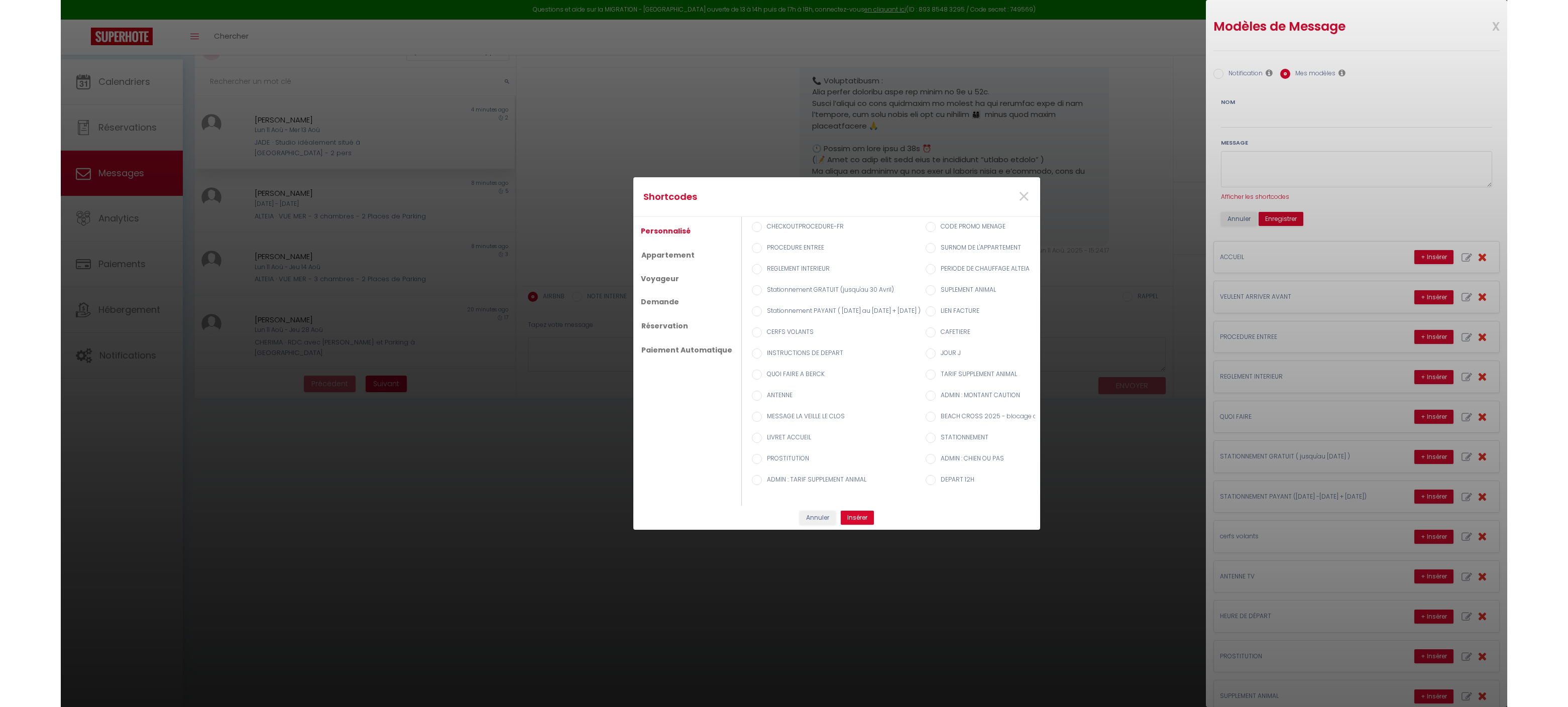
scroll to position [0, 0]
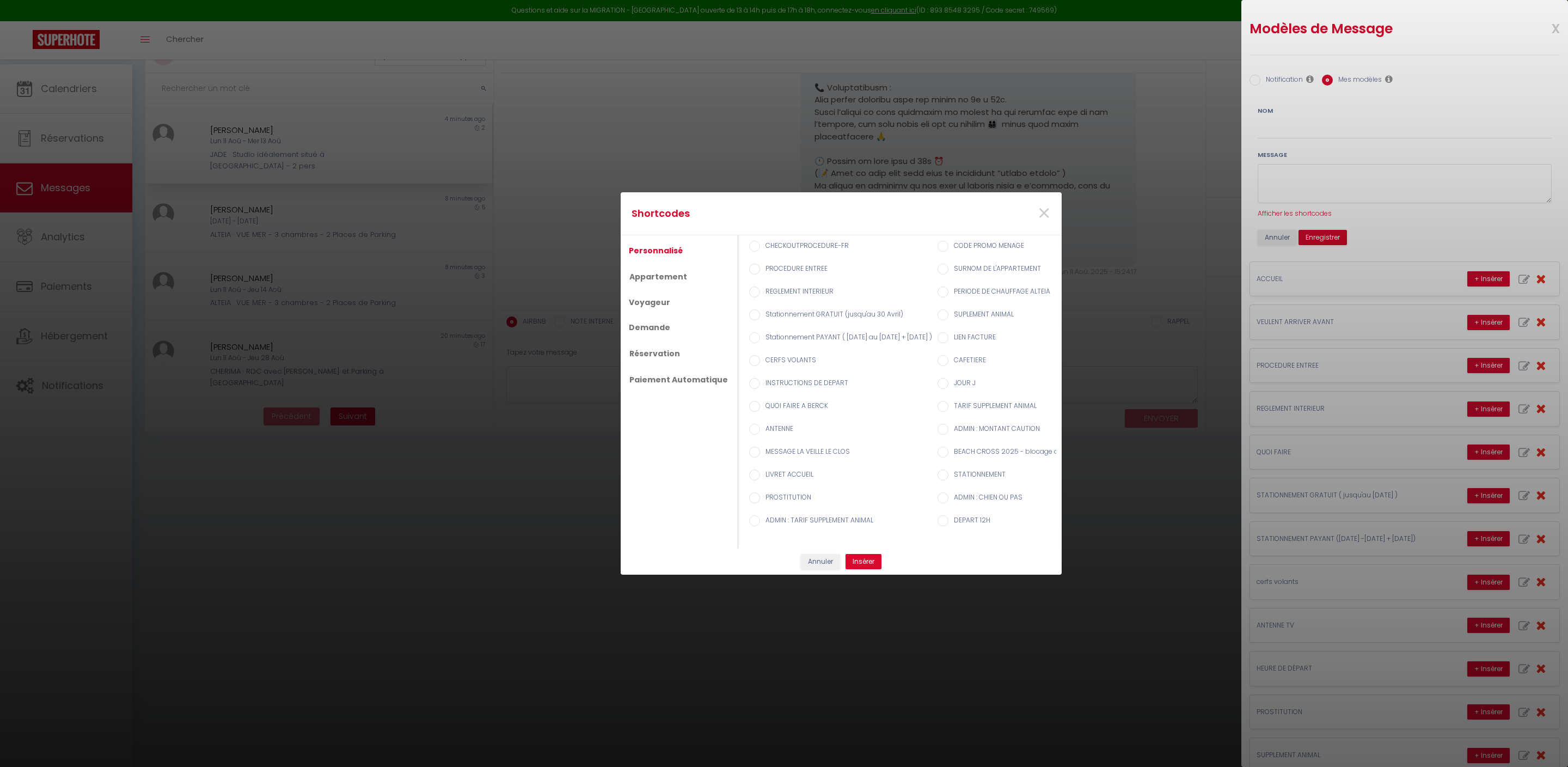
click at [1551, 10] on div "Shortcodes × Personnalisé Appartement Voyageur Demande Réservation Paiement Aut…" at bounding box center [784, 383] width 1568 height 767
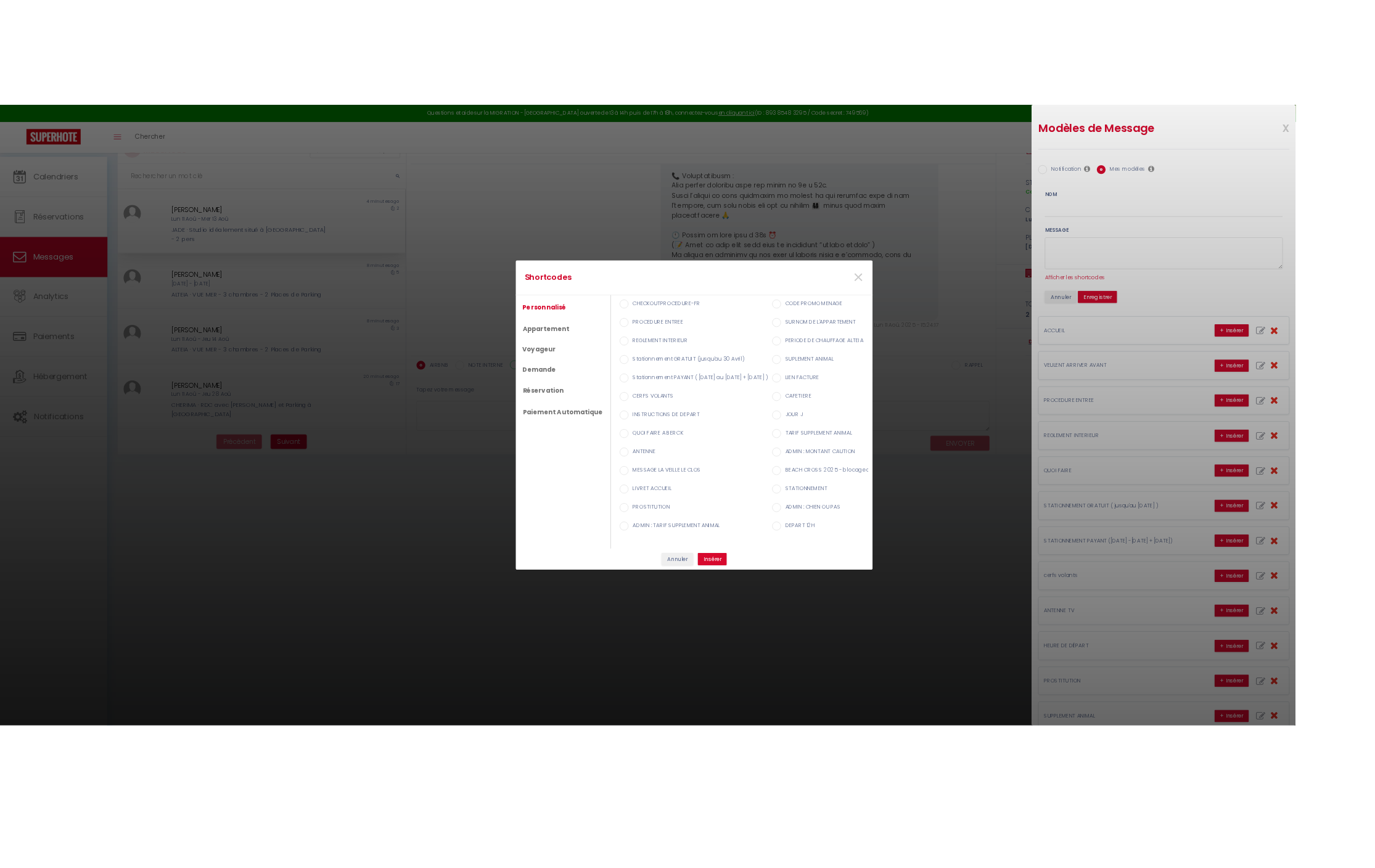
scroll to position [496, 0]
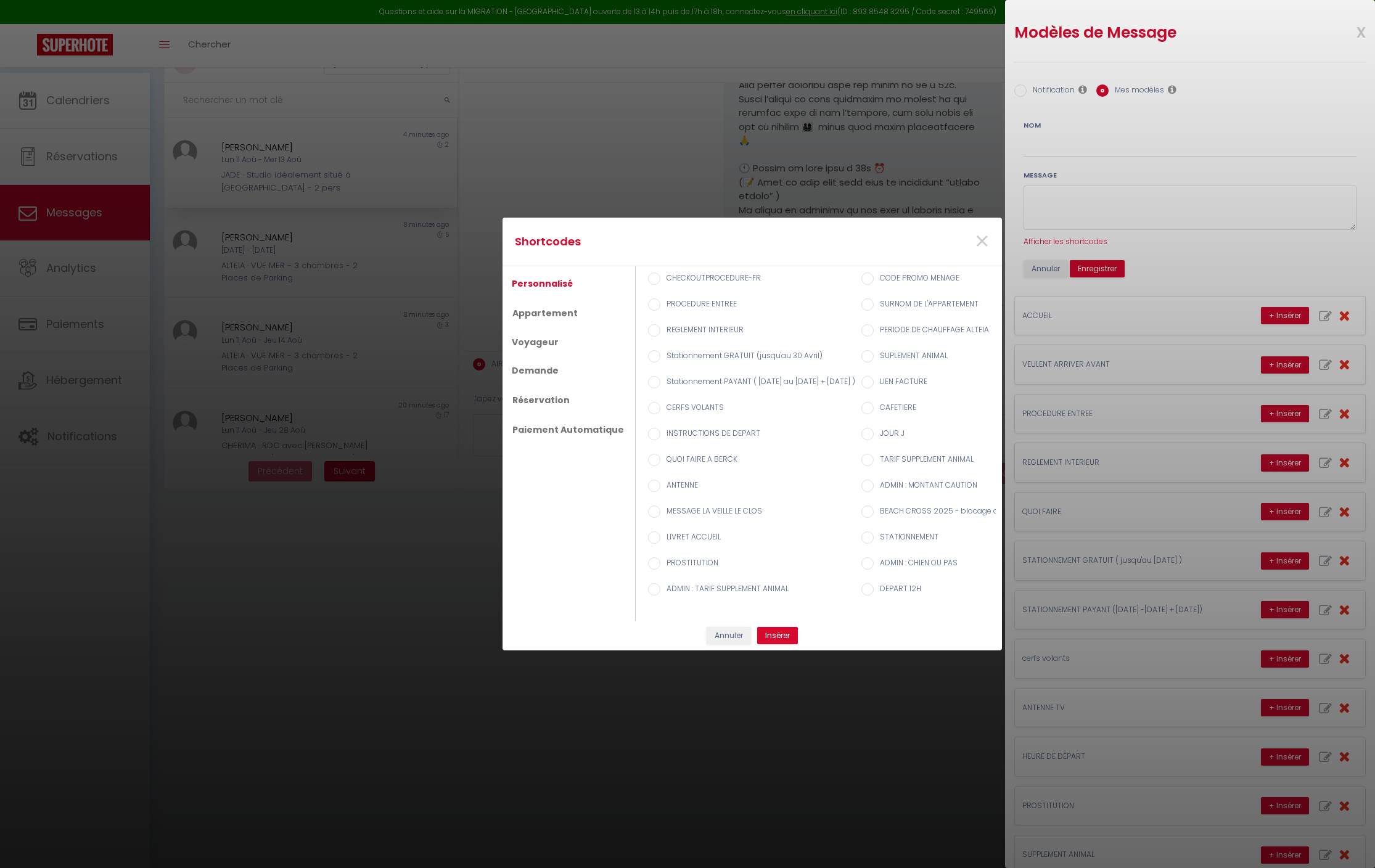
click at [1189, 243] on div "Shortcodes × Personnalisé Appartement Voyageur Demande Réservation Paiement Aut…" at bounding box center [688, 434] width 1375 height 868
drag, startPoint x: 1343, startPoint y: 272, endPoint x: 1343, endPoint y: 316, distance: 44.0
click at [1343, 316] on div "Shortcodes × Personnalisé Appartement Voyageur Demande Réservation Paiement Aut…" at bounding box center [688, 434] width 1375 height 868
click at [1133, 295] on div "Shortcodes × Personnalisé Appartement Voyageur Demande Réservation Paiement Aut…" at bounding box center [688, 434] width 1375 height 868
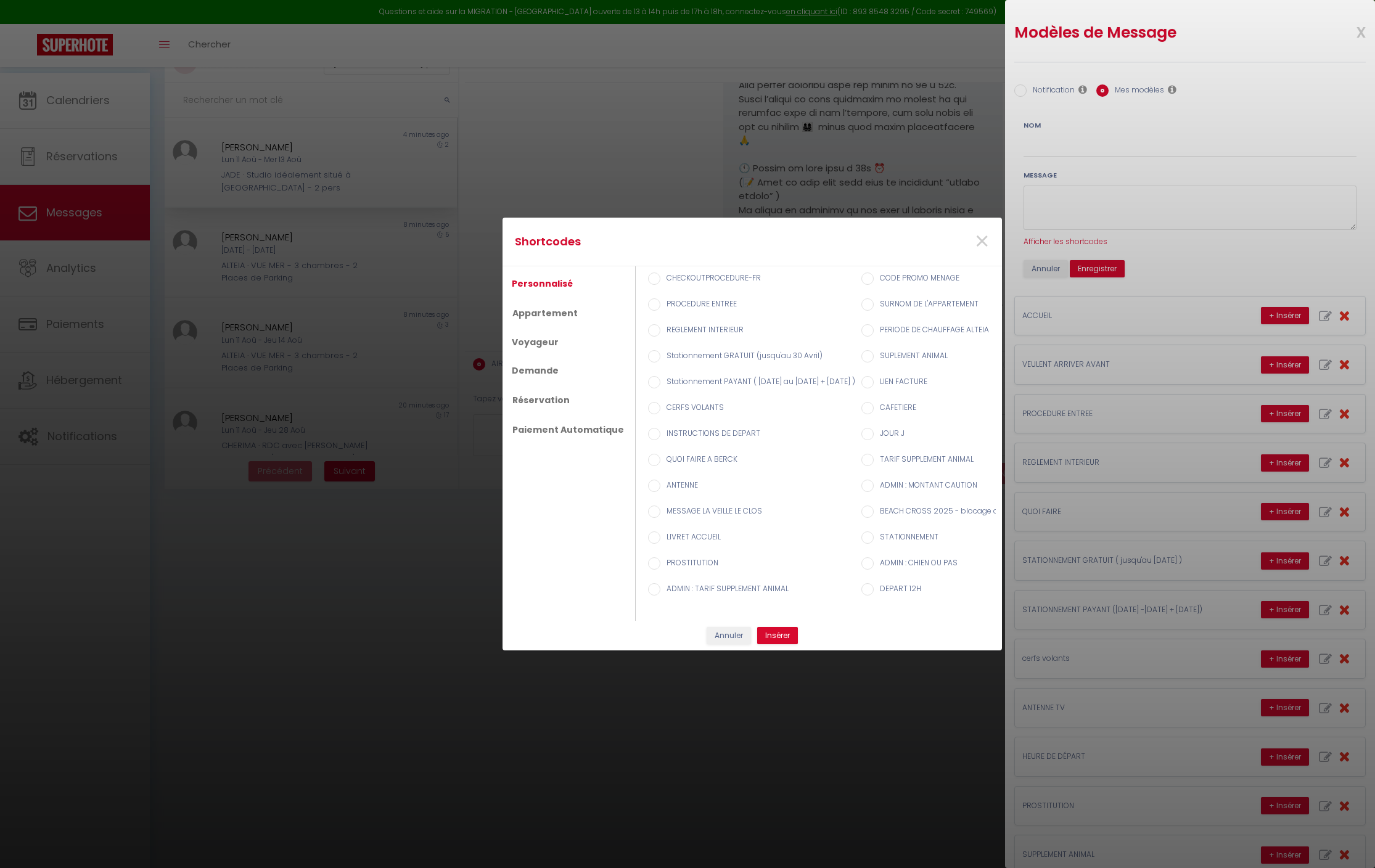
click at [1133, 295] on div "Shortcodes × Personnalisé Appartement Voyageur Demande Réservation Paiement Aut…" at bounding box center [688, 434] width 1375 height 868
click at [1119, 528] on div "Shortcodes × Personnalisé Appartement Voyageur Demande Réservation Paiement Aut…" at bounding box center [688, 434] width 1375 height 868
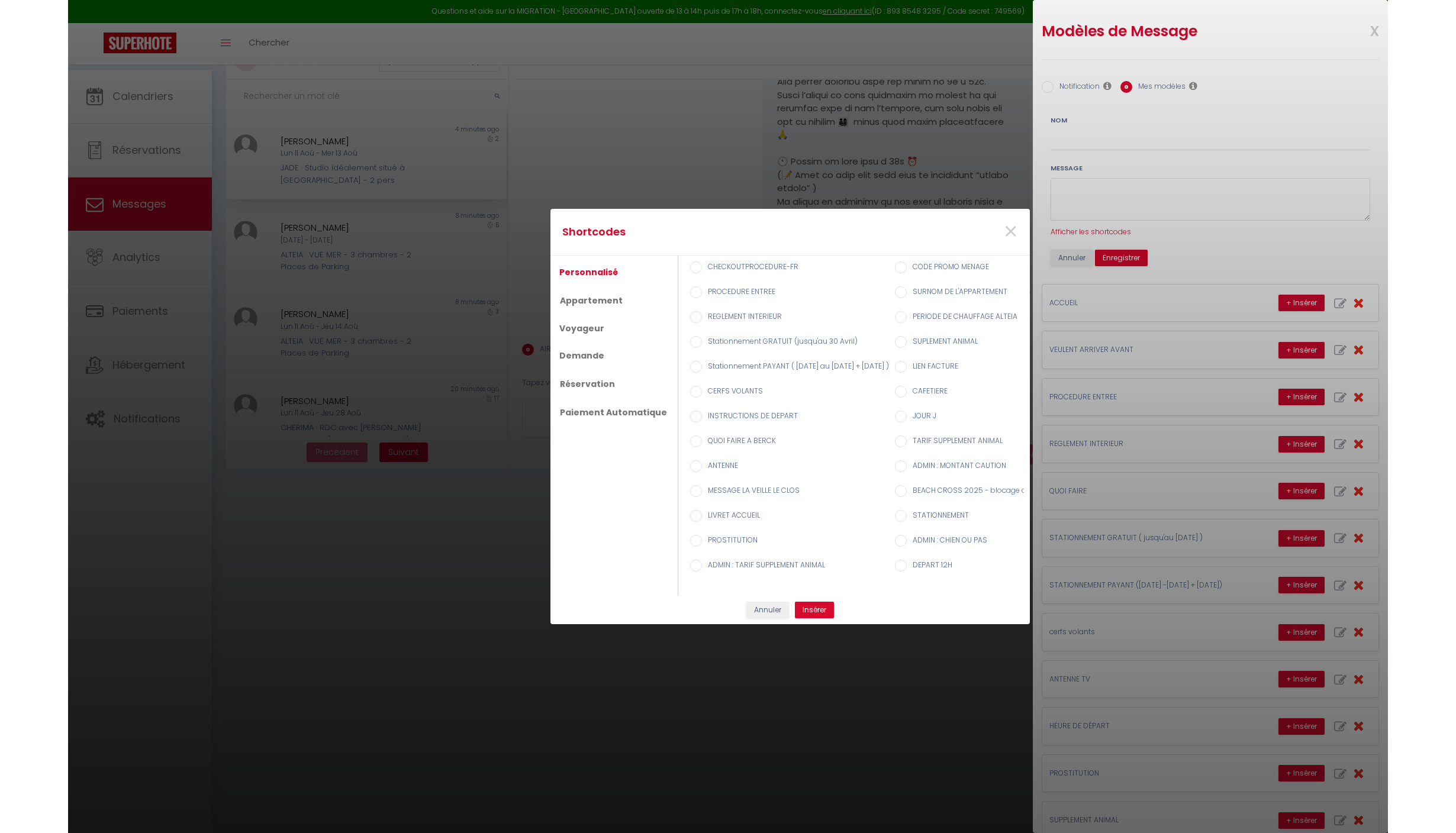
scroll to position [0, 0]
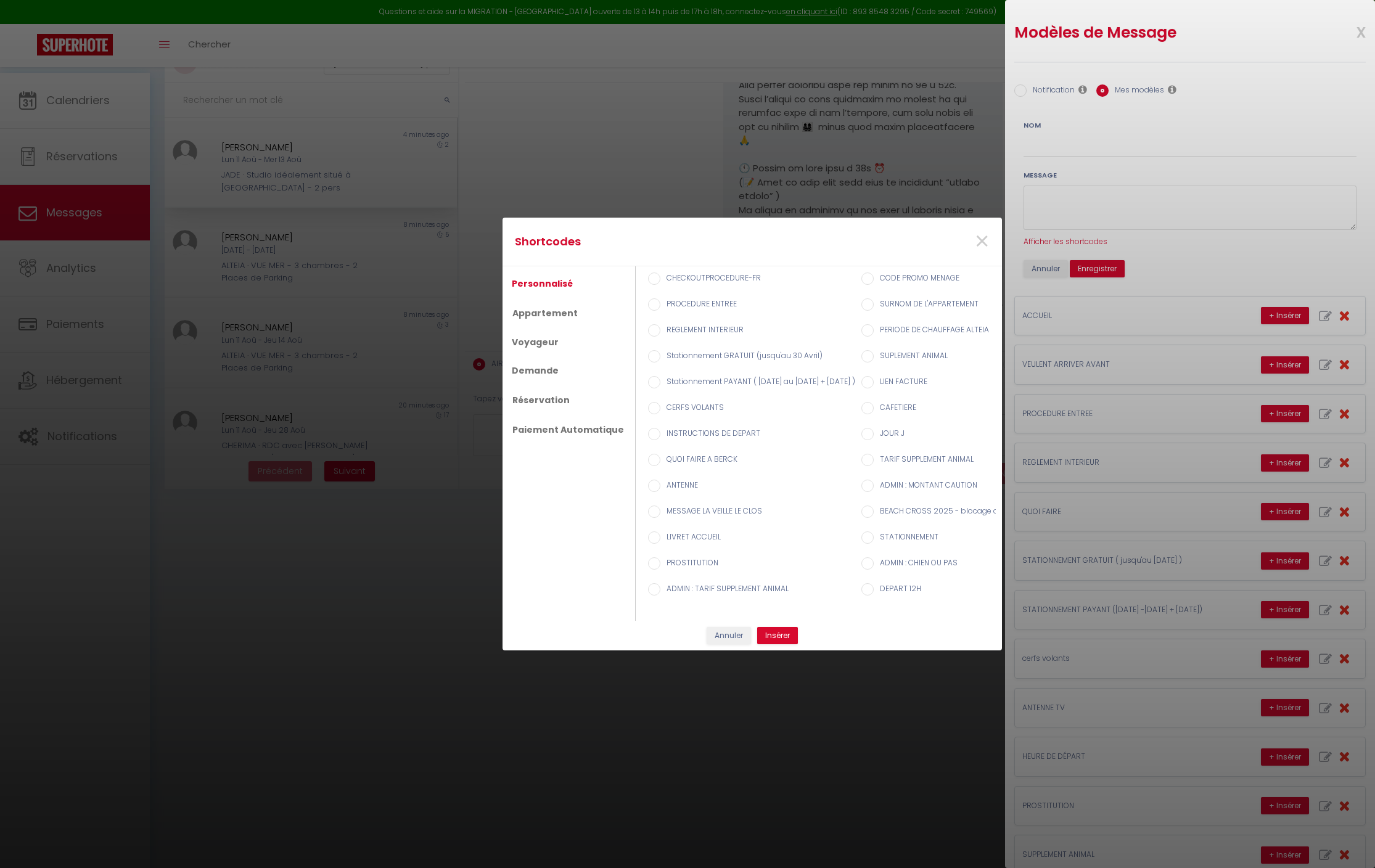
click at [1157, 313] on div "Shortcodes × Personnalisé Appartement Voyageur Demande Réservation Paiement Aut…" at bounding box center [688, 434] width 1375 height 868
click at [1141, 339] on div "Shortcodes × Personnalisé Appartement Voyageur Demande Réservation Paiement Aut…" at bounding box center [688, 434] width 1375 height 868
click at [1044, 324] on div "Shortcodes × Personnalisé Appartement Voyageur Demande Réservation Paiement Aut…" at bounding box center [688, 434] width 1375 height 868
click at [1317, 287] on div "Shortcodes × Personnalisé Appartement Voyageur Demande Réservation Paiement Aut…" at bounding box center [688, 434] width 1375 height 868
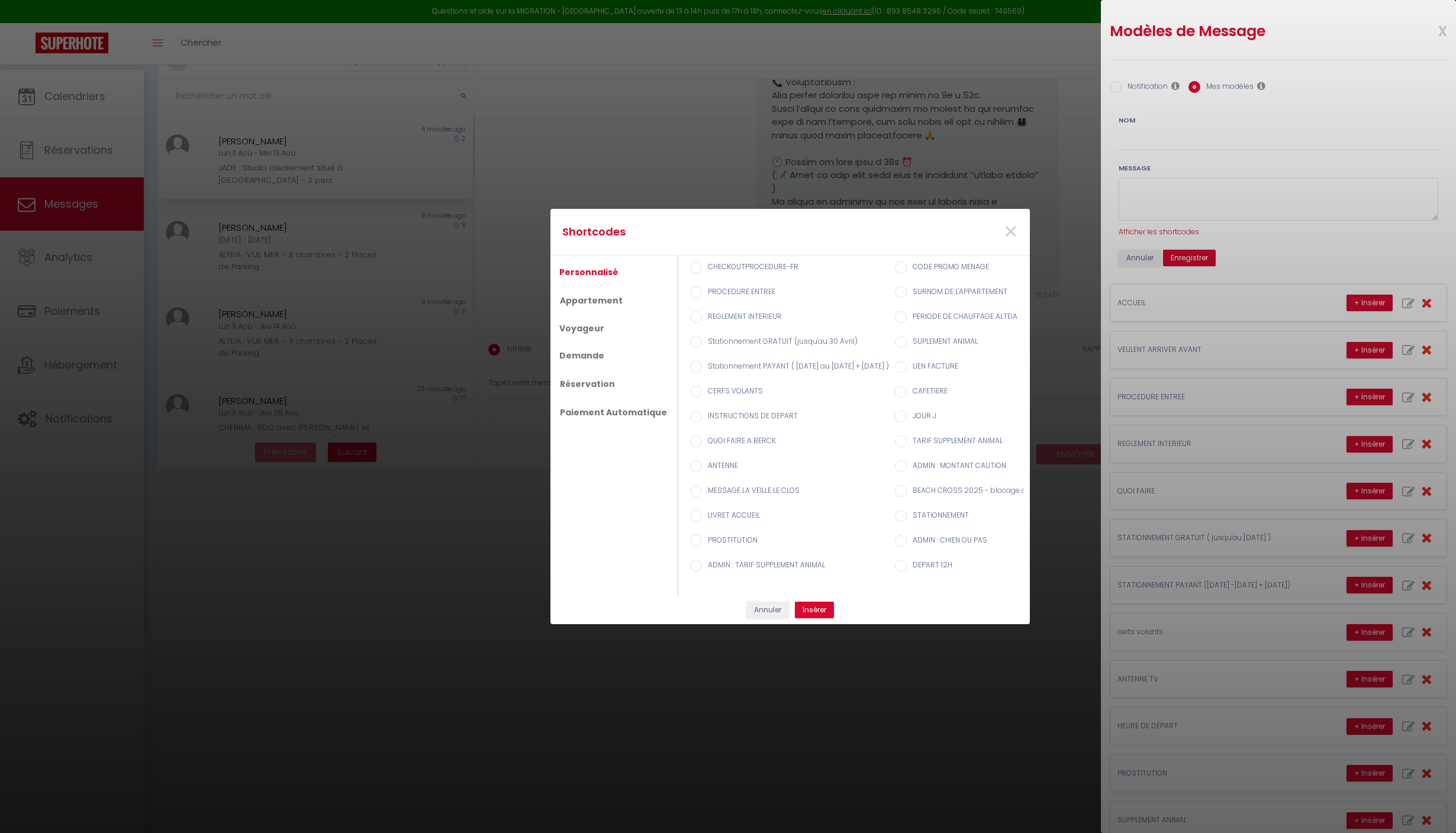
click at [1219, 283] on div "Shortcodes × Personnalisé Appartement Voyageur Demande Réservation Paiement Aut…" at bounding box center [728, 416] width 1456 height 833
click at [1426, 264] on div "Shortcodes × Personnalisé Appartement Voyageur Demande Réservation Paiement Aut…" at bounding box center [728, 416] width 1456 height 833
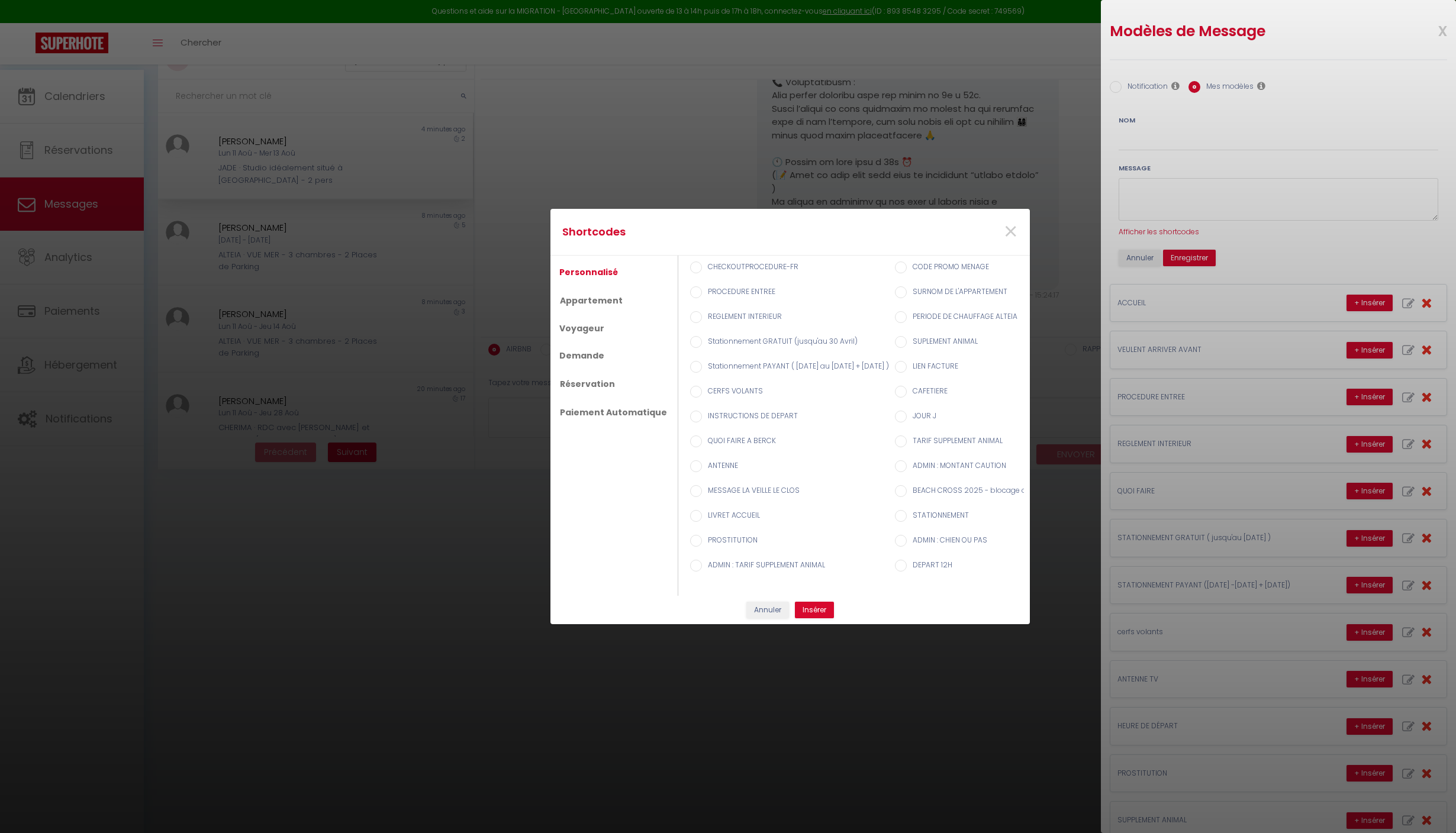
click at [1356, 194] on div "Shortcodes × Personnalisé Appartement Voyageur Demande Réservation Paiement Aut…" at bounding box center [728, 416] width 1456 height 833
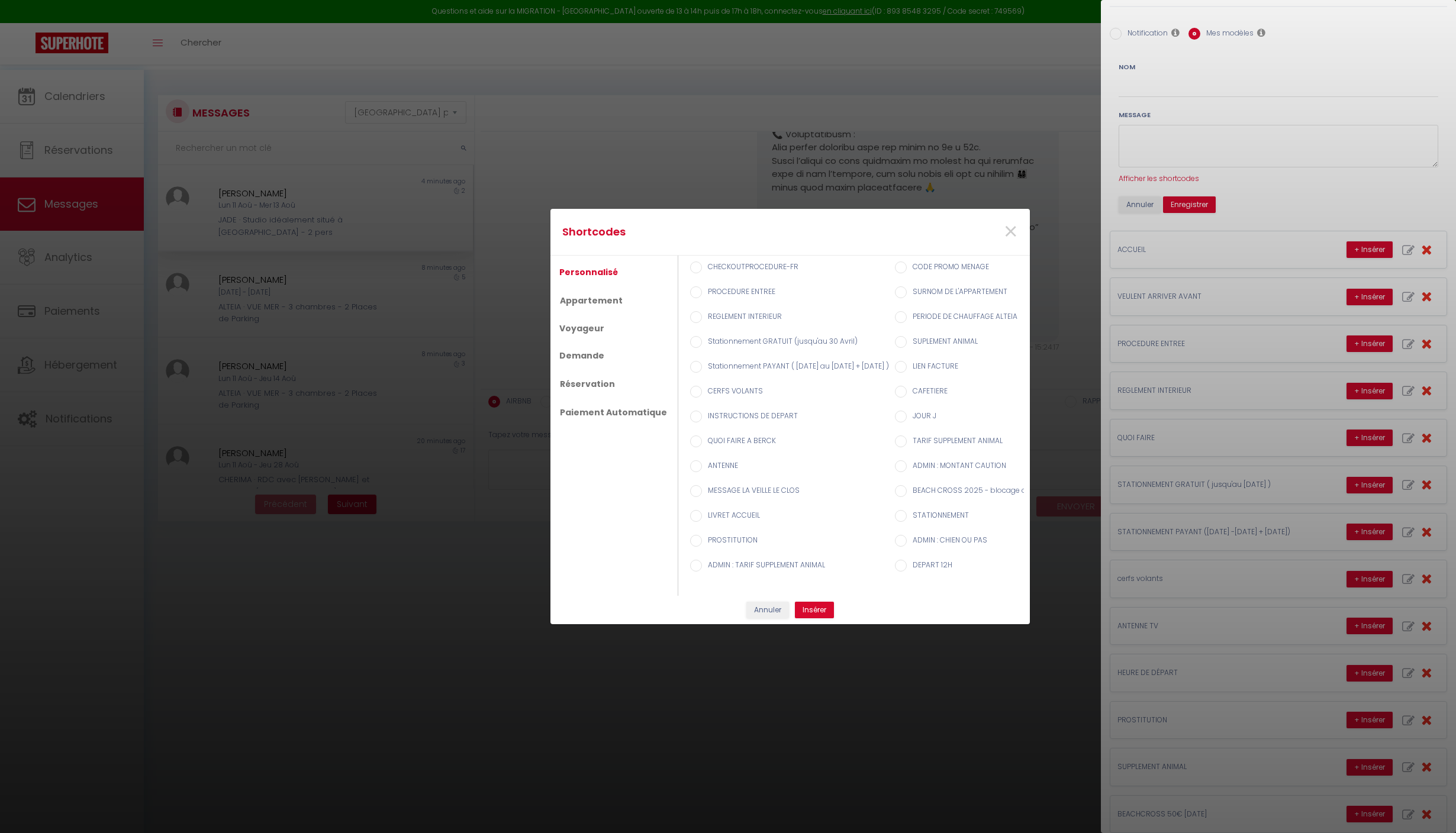
scroll to position [0, 2]
click at [1322, 428] on div "Shortcodes × Personnalisé Appartement Voyageur Demande Réservation Paiement Aut…" at bounding box center [728, 416] width 1456 height 833
click at [959, 602] on div "Annuler Insérer" at bounding box center [790, 611] width 479 height 17
click at [965, 299] on label "SURNOM DE L'APPARTEMENT" at bounding box center [957, 292] width 100 height 13
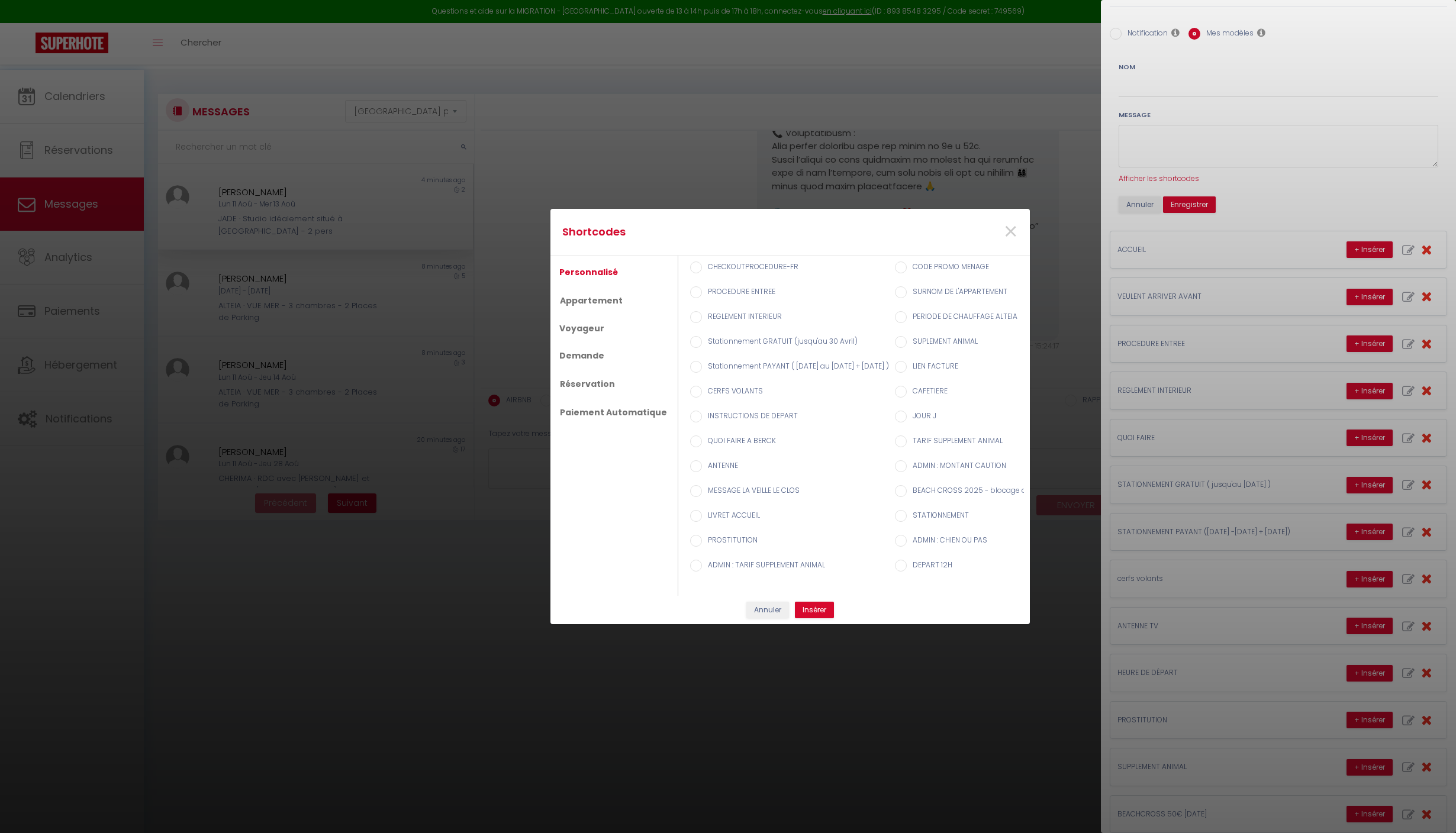
click at [907, 298] on input "SURNOM DE L'APPARTEMENT" at bounding box center [901, 292] width 12 height 12
radio input "true"
click at [1223, 227] on div "Shortcodes × Personnalisé Appartement Voyageur Demande Réservation Paiement Aut…" at bounding box center [728, 416] width 1456 height 833
click at [1237, 229] on div "Shortcodes × Personnalisé Appartement Voyageur Demande Réservation Paiement Aut…" at bounding box center [728, 416] width 1456 height 833
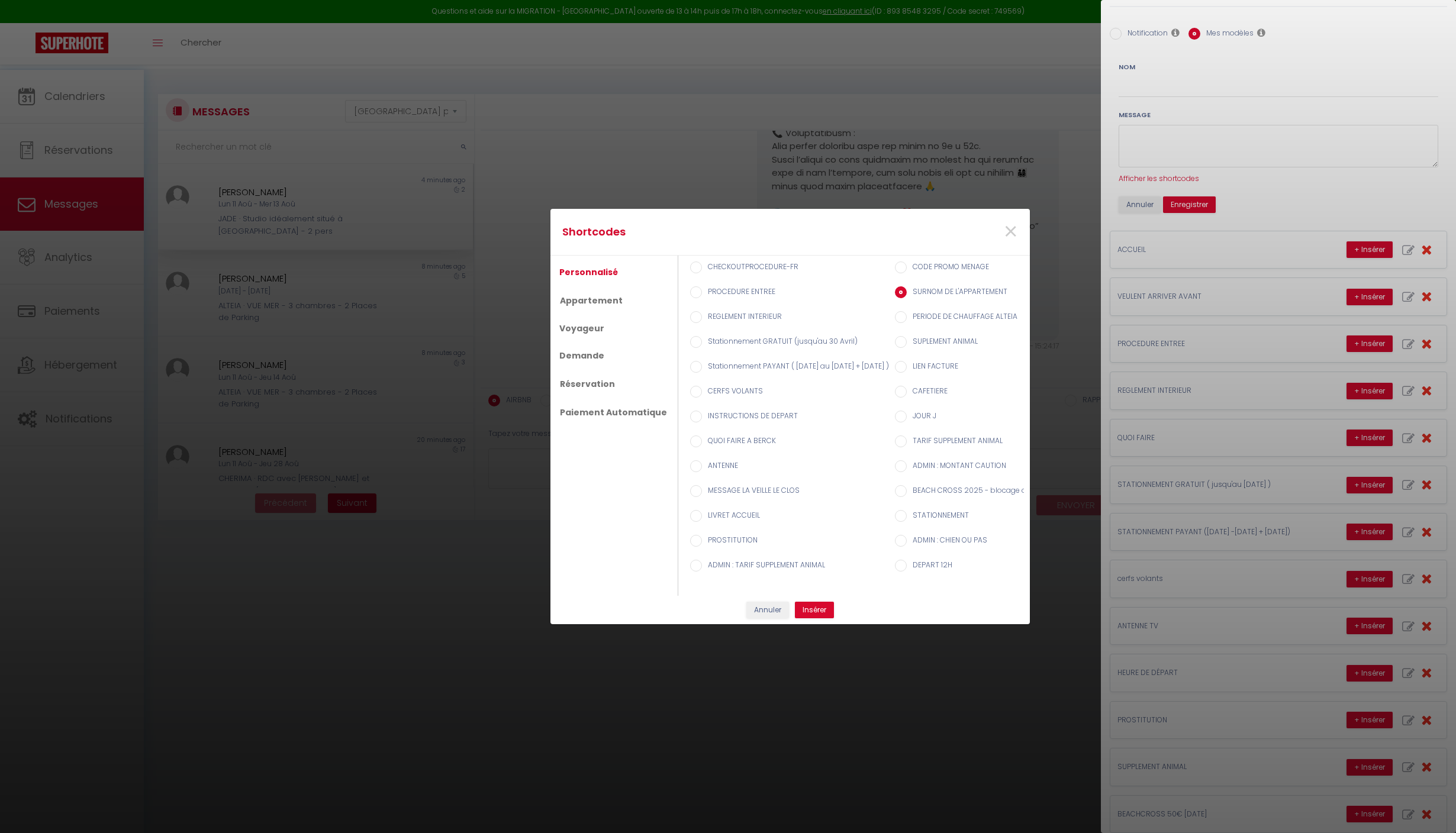
click at [1206, 231] on div "Shortcodes × Personnalisé Appartement Voyageur Demande Réservation Paiement Aut…" at bounding box center [728, 416] width 1456 height 833
click at [1316, 240] on div "Shortcodes × Personnalisé Appartement Voyageur Demande Réservation Paiement Aut…" at bounding box center [728, 416] width 1456 height 833
click at [1149, 279] on div "Shortcodes × Personnalisé Appartement Voyageur Demande Réservation Paiement Aut…" at bounding box center [728, 416] width 1456 height 833
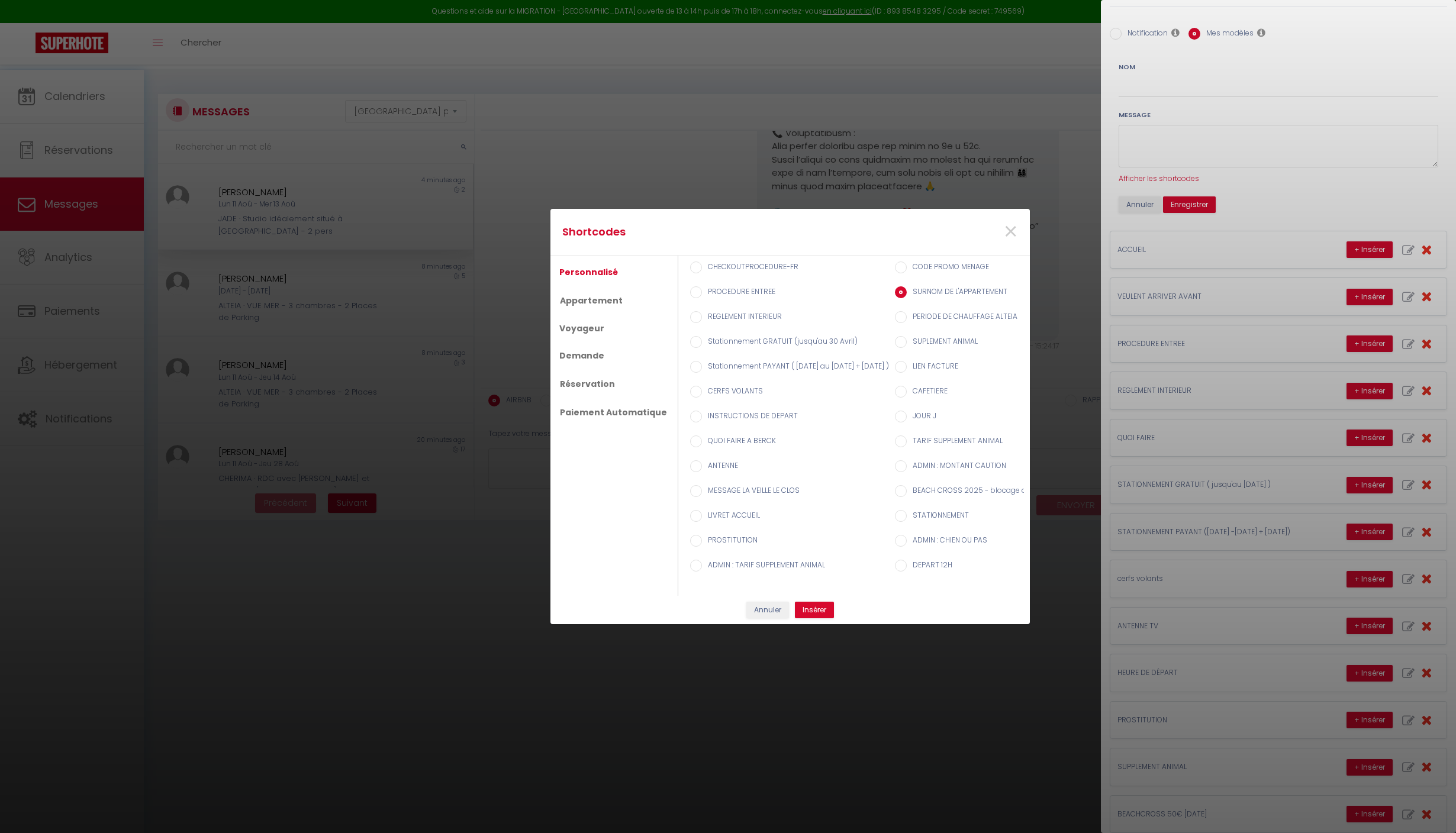
click at [1149, 258] on div "Shortcodes × Personnalisé Appartement Voyageur Demande Réservation Paiement Aut…" at bounding box center [728, 416] width 1456 height 833
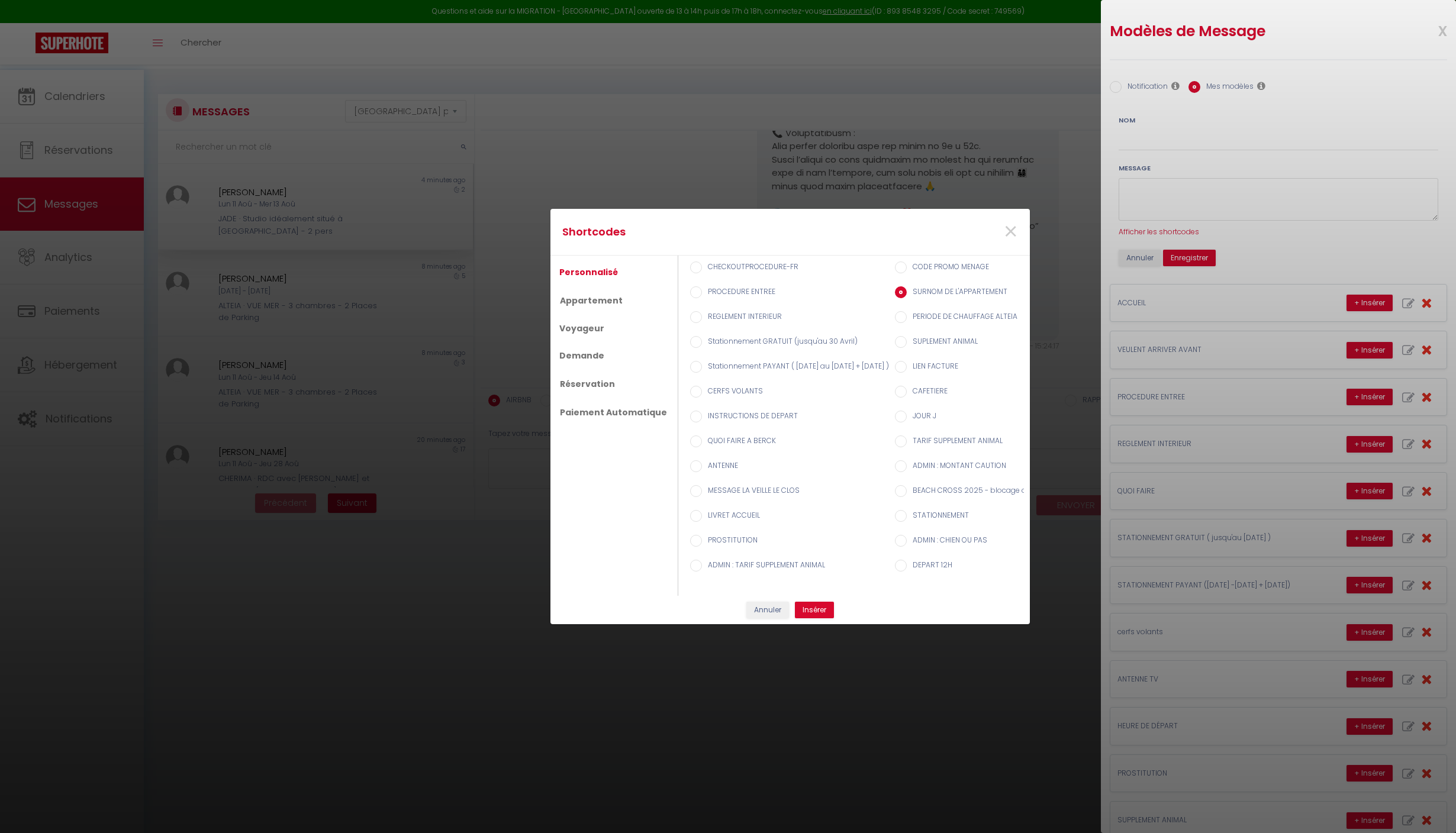
scroll to position [0, 0]
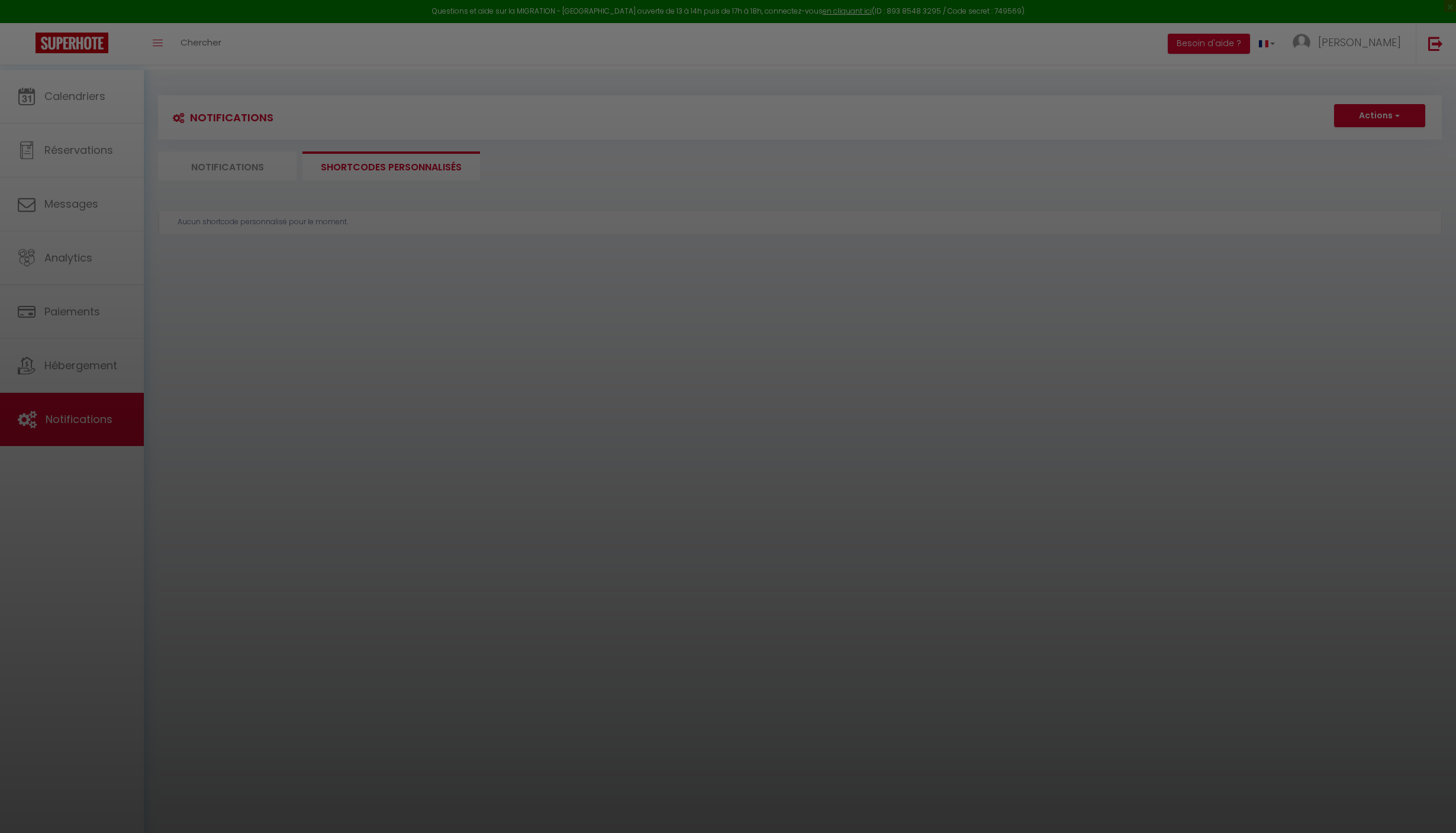
click at [104, 425] on div at bounding box center [728, 416] width 1456 height 833
click at [66, 194] on div at bounding box center [728, 416] width 1456 height 833
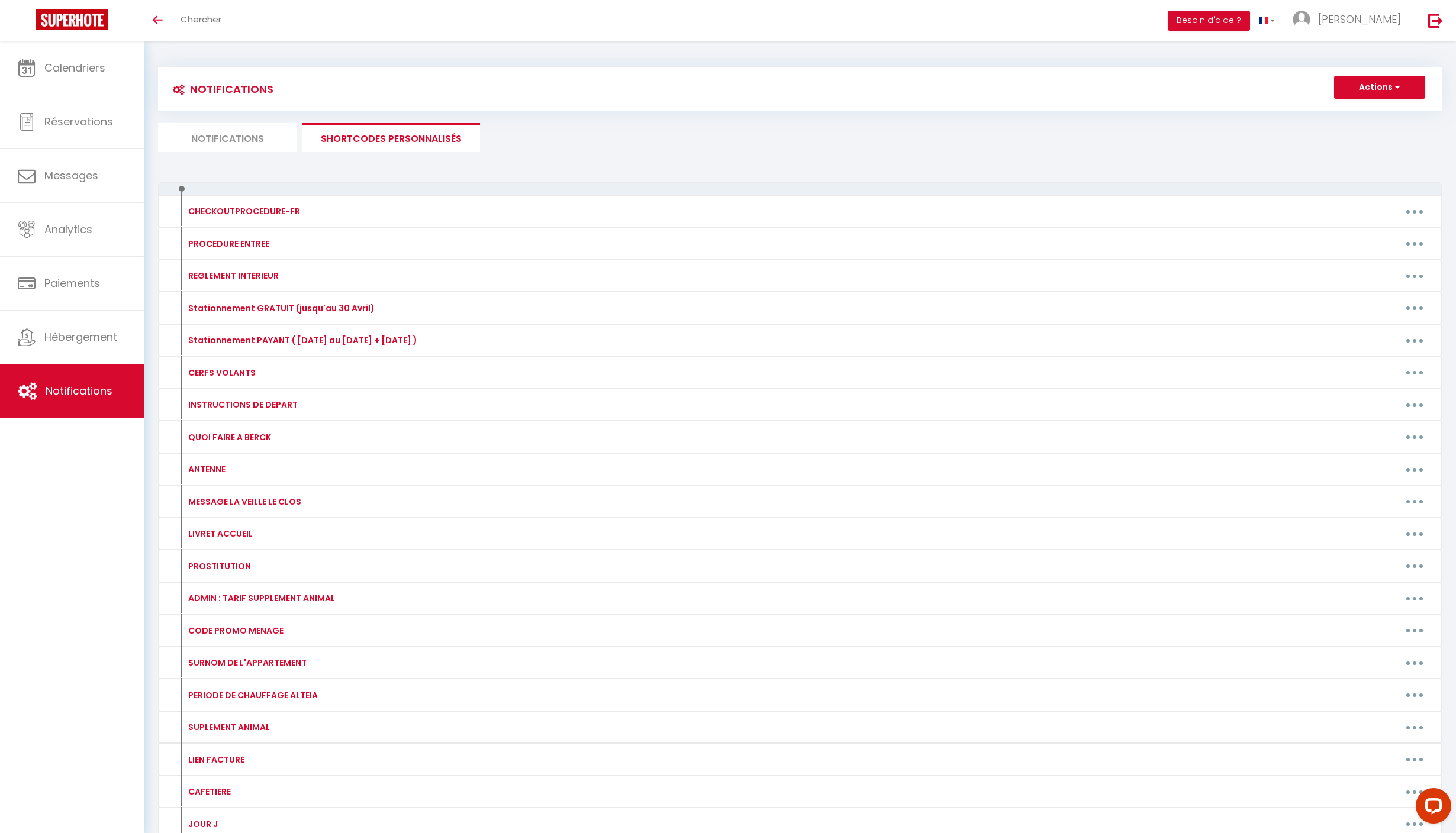
click at [409, 196] on div at bounding box center [800, 188] width 1284 height 14
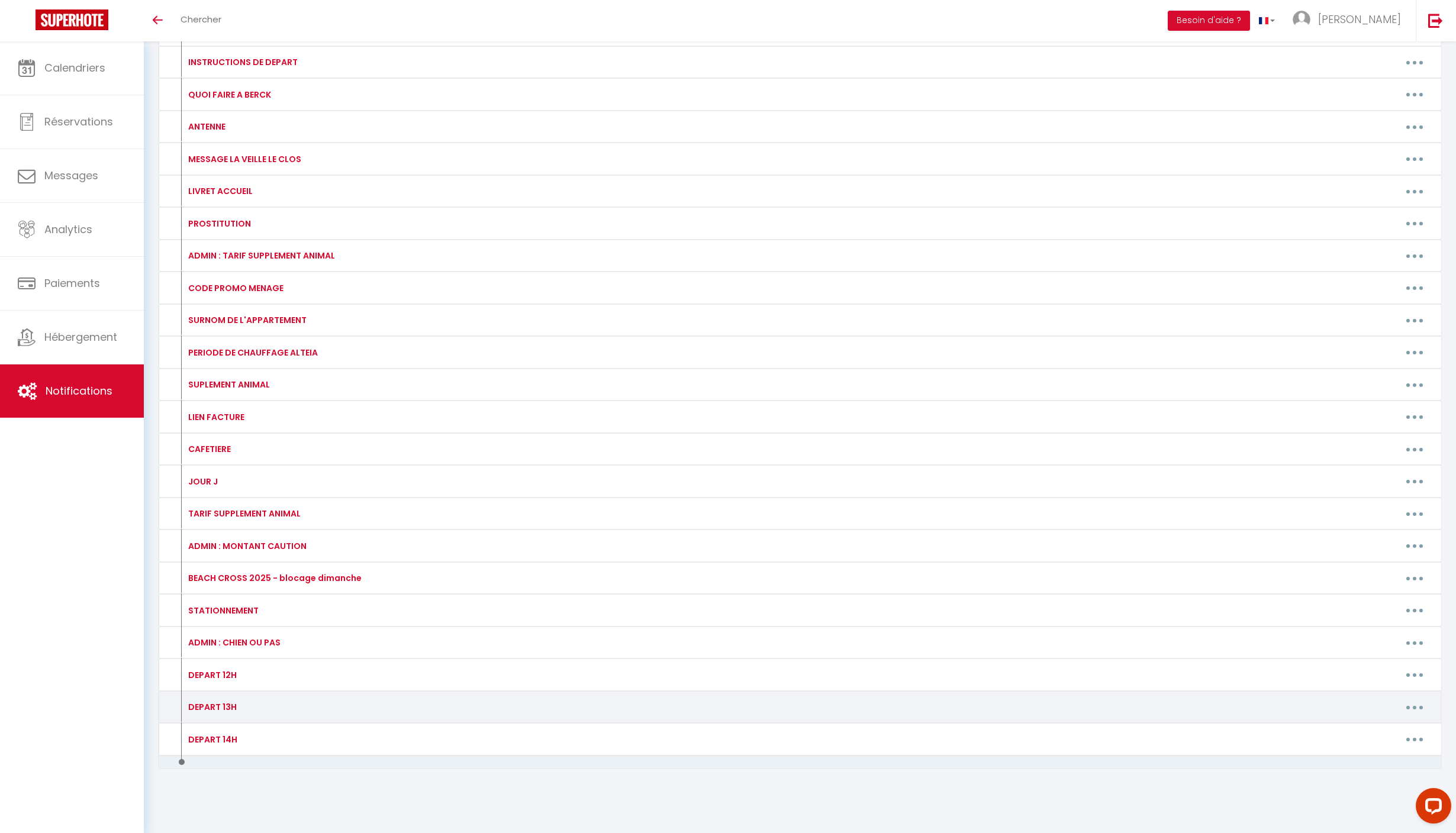
scroll to position [642, 0]
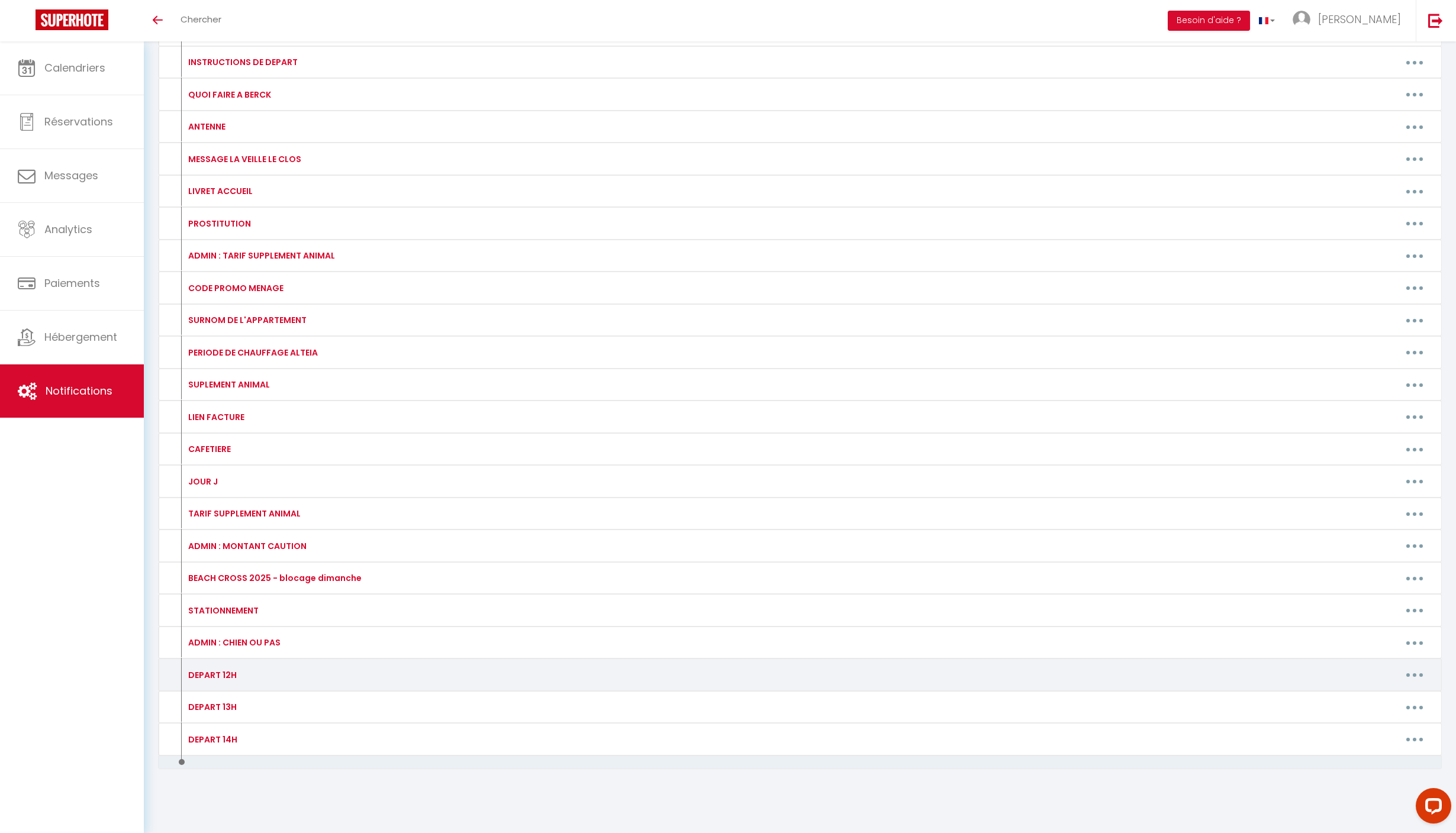
click at [1410, 666] on button "button" at bounding box center [1415, 675] width 33 height 19
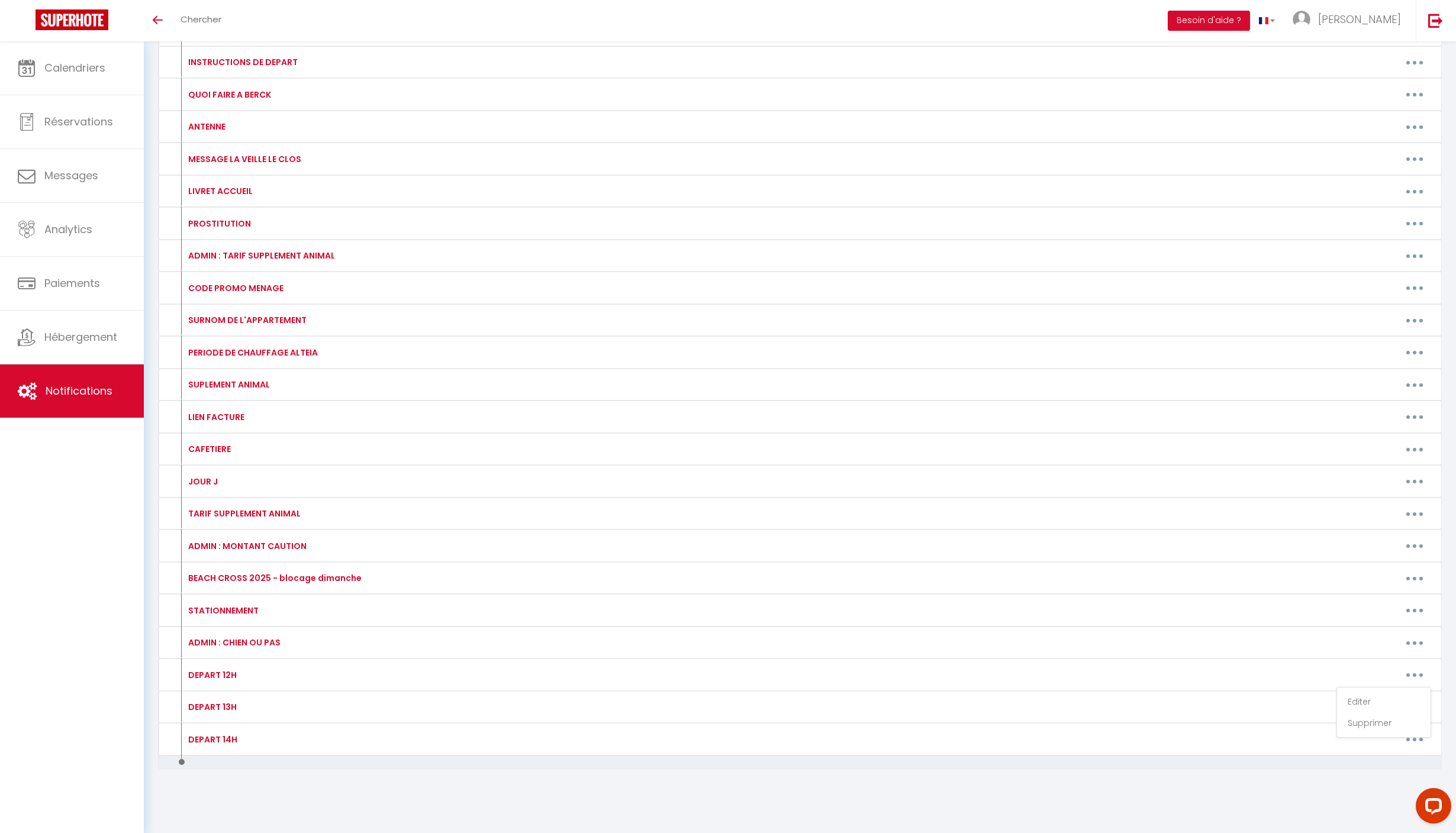
click at [97, 618] on div "Calendriers Réservations Messages Analytics Paiements Hébergement Notifications" at bounding box center [71, 439] width 144 height 794
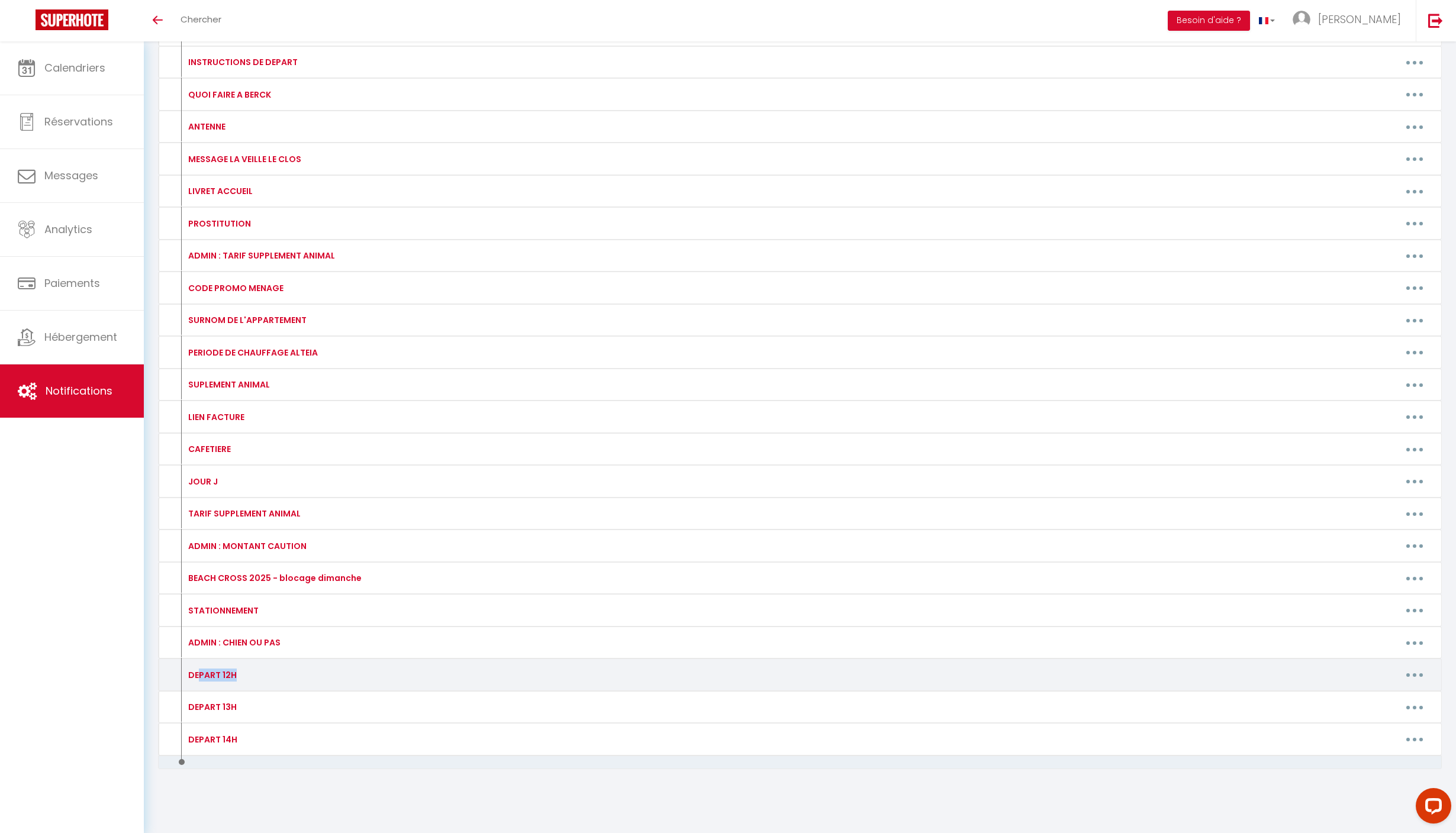
drag, startPoint x: 261, startPoint y: 639, endPoint x: 206, endPoint y: 639, distance: 55.0
click at [206, 666] on div "DEPART 12H" at bounding box center [335, 675] width 315 height 19
click at [178, 658] on div "DEPART 12H Editer Supprimer" at bounding box center [800, 674] width 1284 height 33
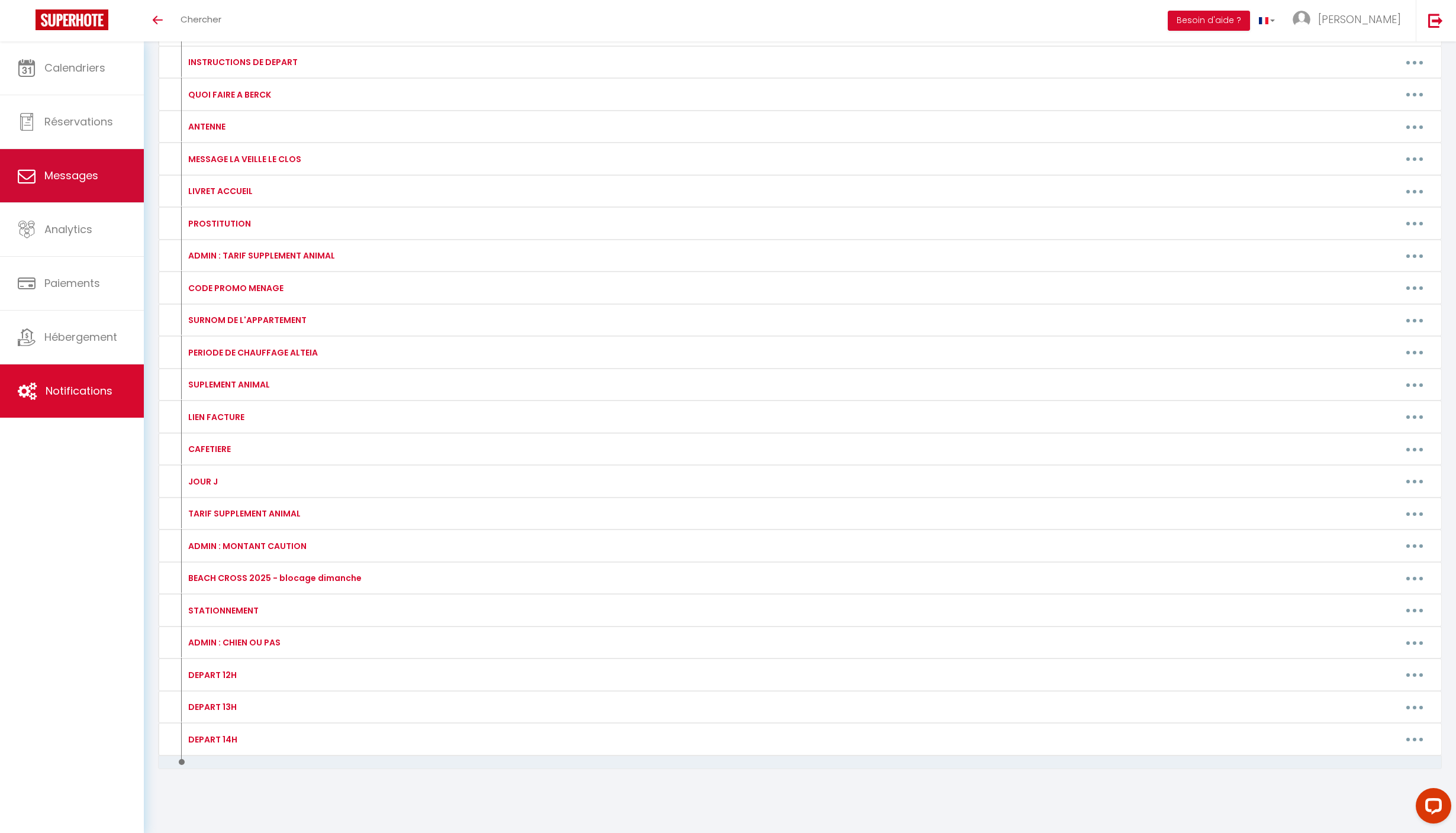
click at [82, 175] on span "Messages" at bounding box center [71, 175] width 54 height 14
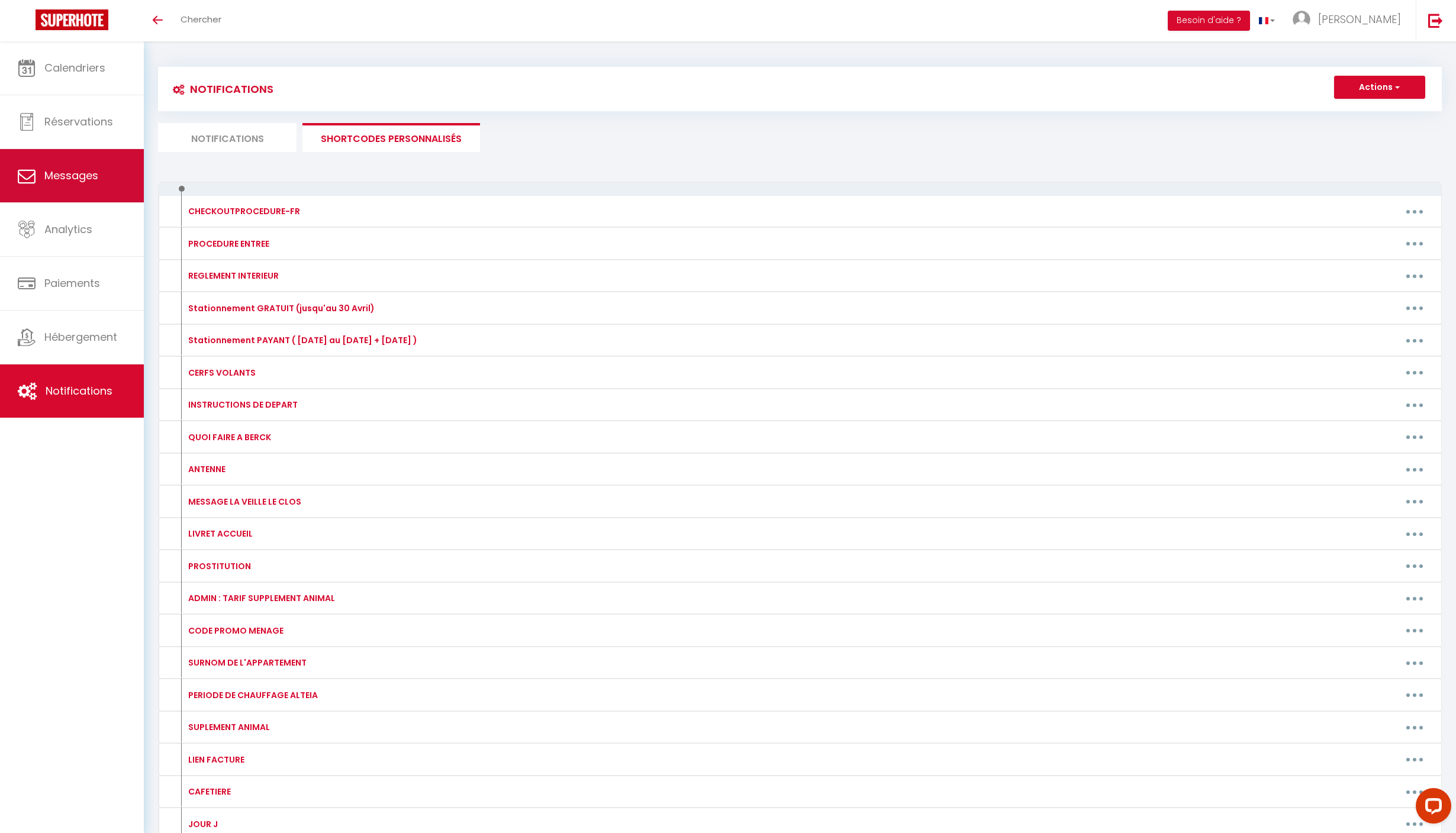
select select "message"
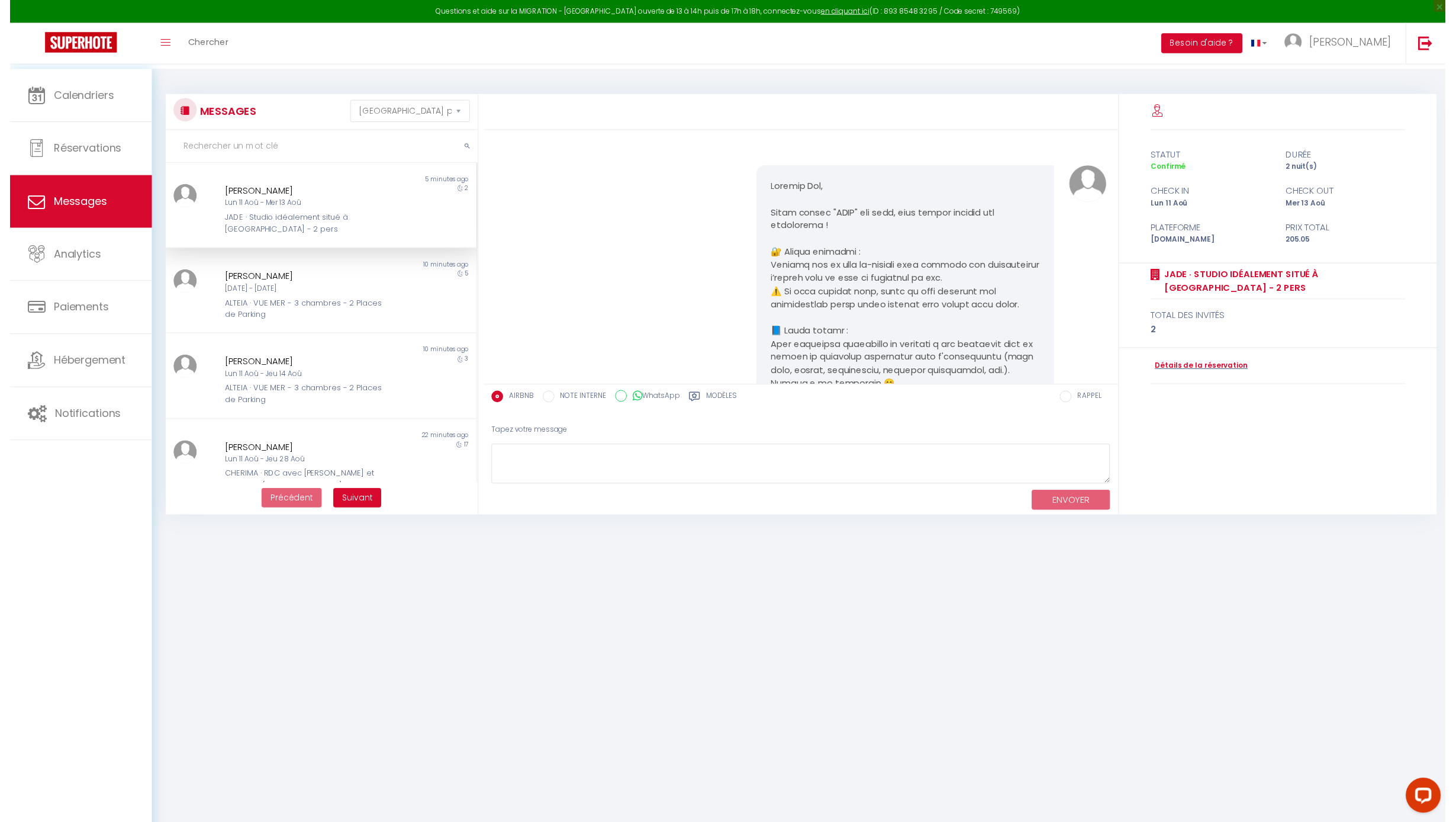
scroll to position [615, 0]
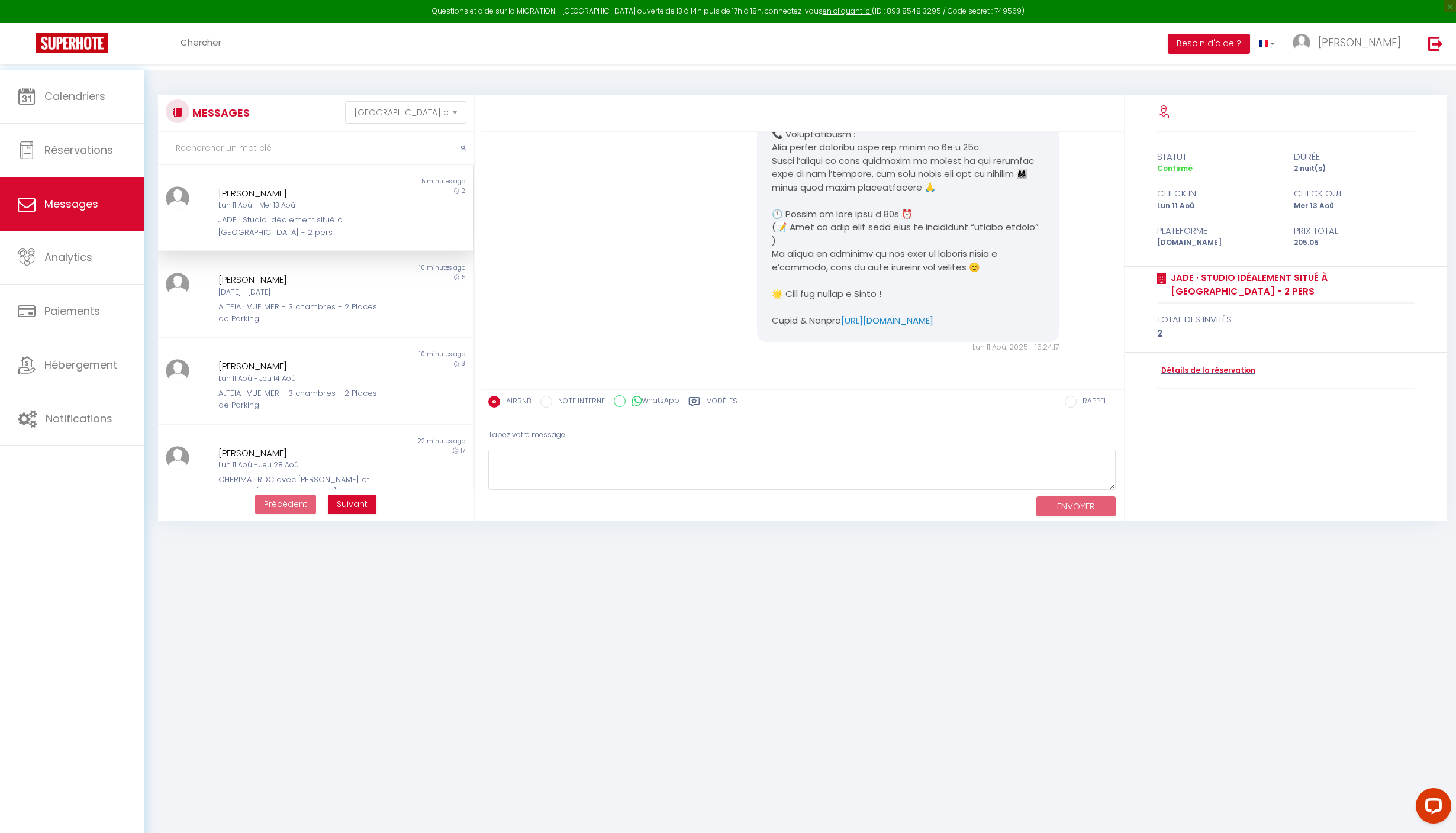
click at [779, 400] on div "AIRBNB NOTE INTERNE WhatsApp Modèles" at bounding box center [748, 402] width 520 height 25
click at [737, 409] on label "Modèles" at bounding box center [722, 402] width 31 height 14
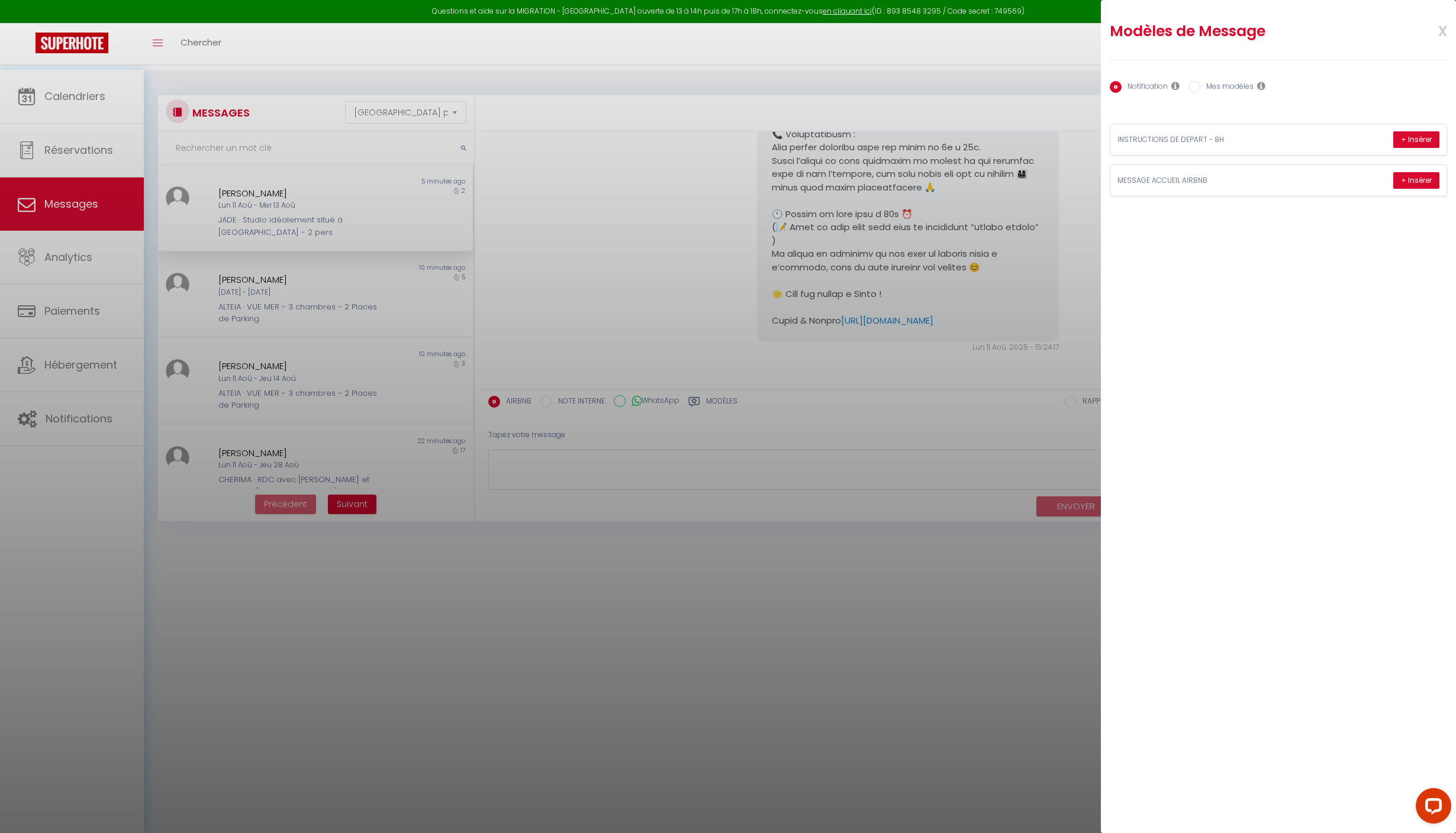
click at [1254, 93] on label "Mes modèles" at bounding box center [1227, 87] width 53 height 13
click at [1200, 93] on input "Mes modèles" at bounding box center [1195, 87] width 12 height 12
radio input "true"
radio input "false"
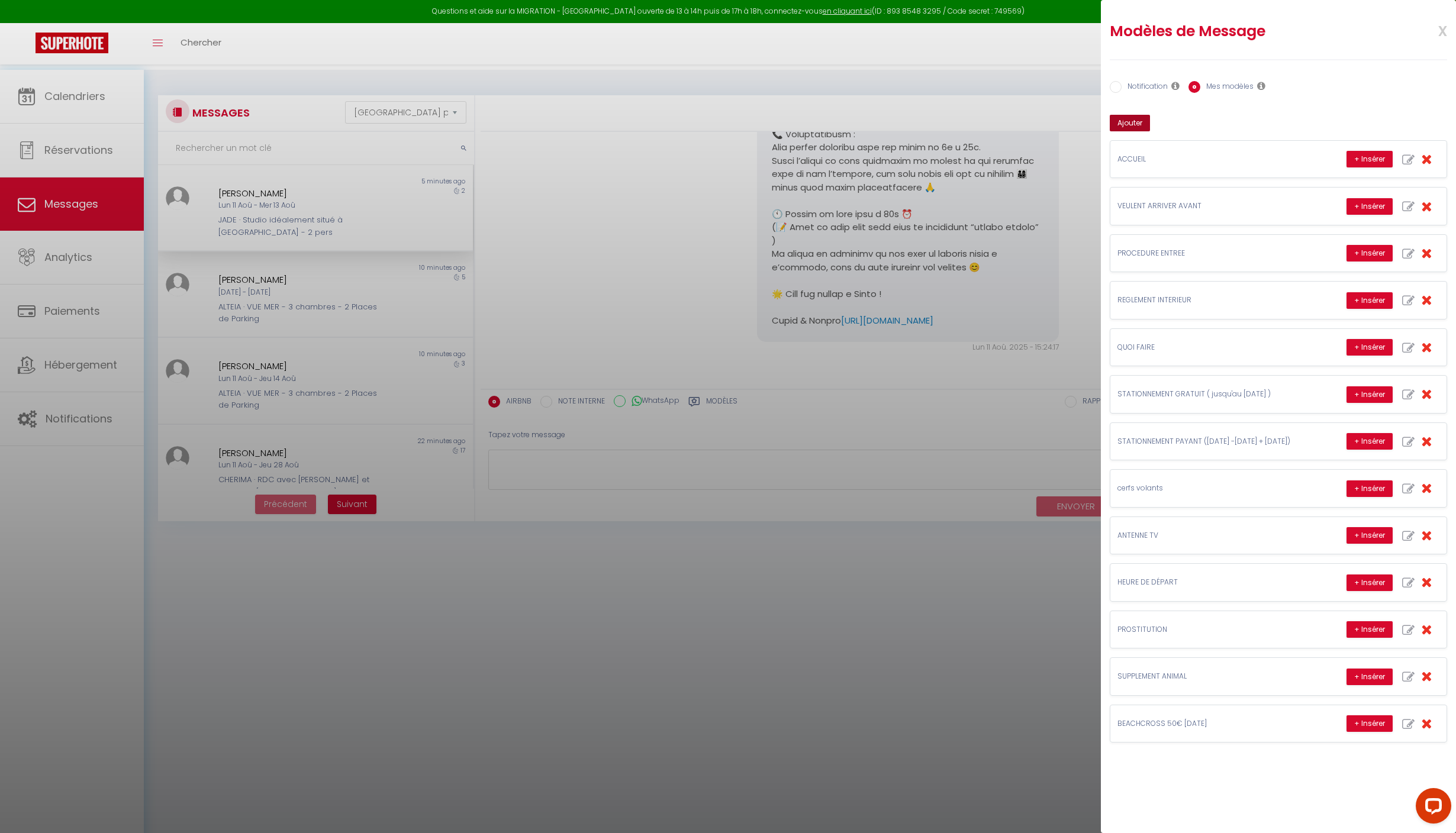
click at [1138, 131] on button "Ajouter" at bounding box center [1129, 123] width 40 height 17
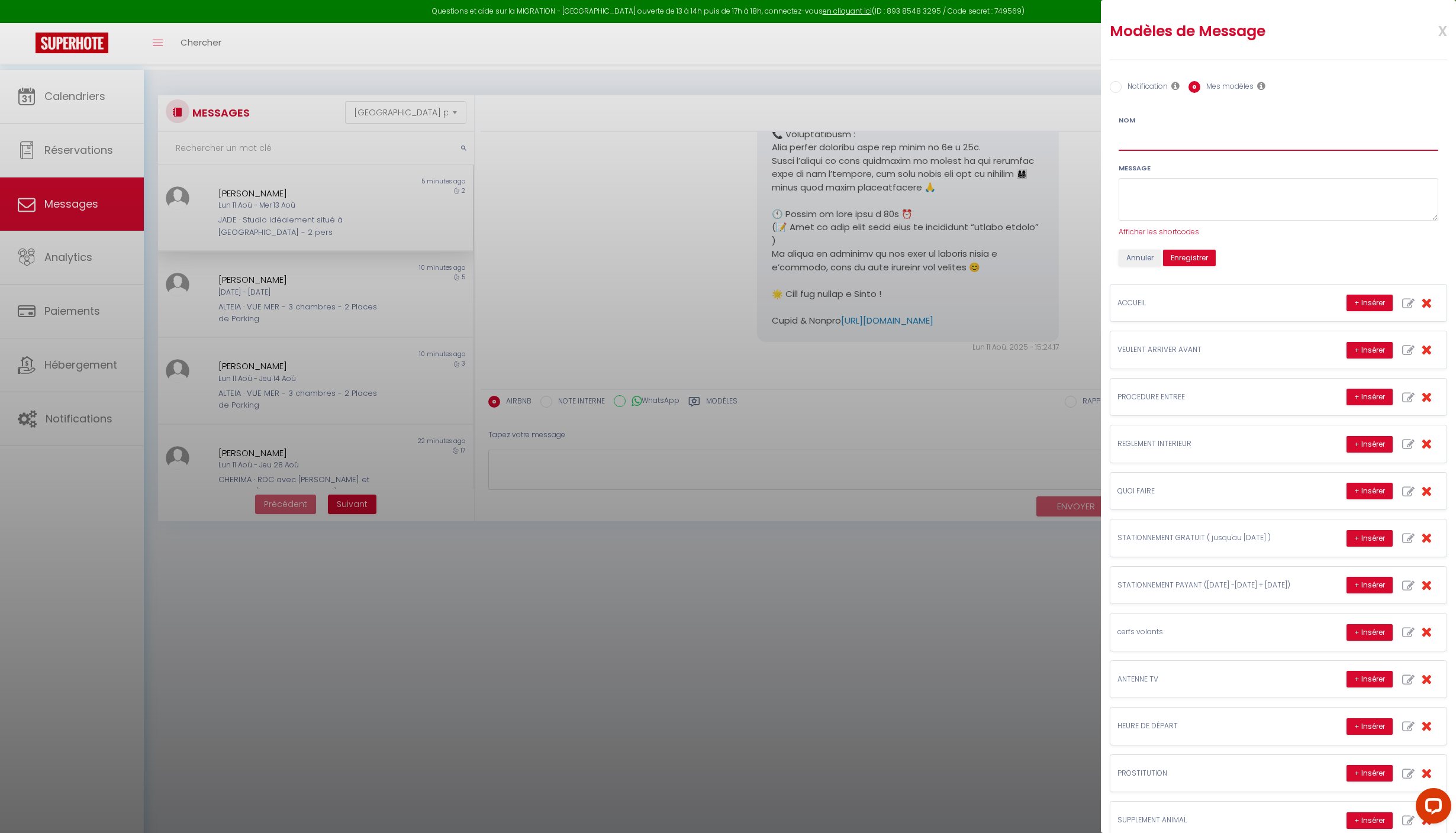
click at [1163, 151] on input "Nom" at bounding box center [1278, 140] width 320 height 21
type input "DEPART 12H"
click at [1193, 221] on textarea at bounding box center [1278, 200] width 320 height 43
click at [1199, 237] on span "Afficher les shortcodes" at bounding box center [1159, 231] width 81 height 10
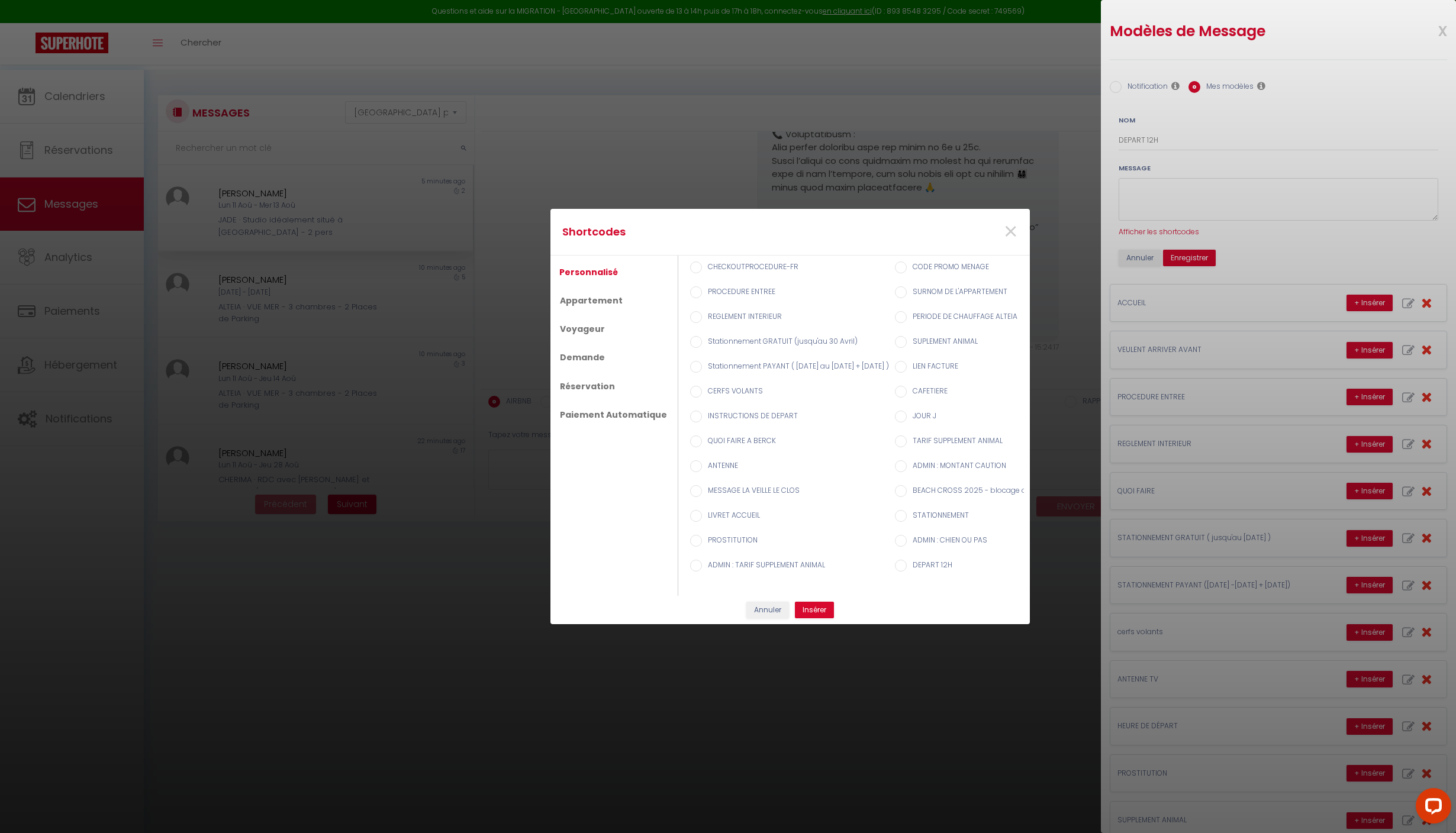
click at [1203, 283] on div "Shortcodes × Personnalisé Appartement Voyageur Demande Réservation Paiement Aut…" at bounding box center [728, 416] width 1456 height 833
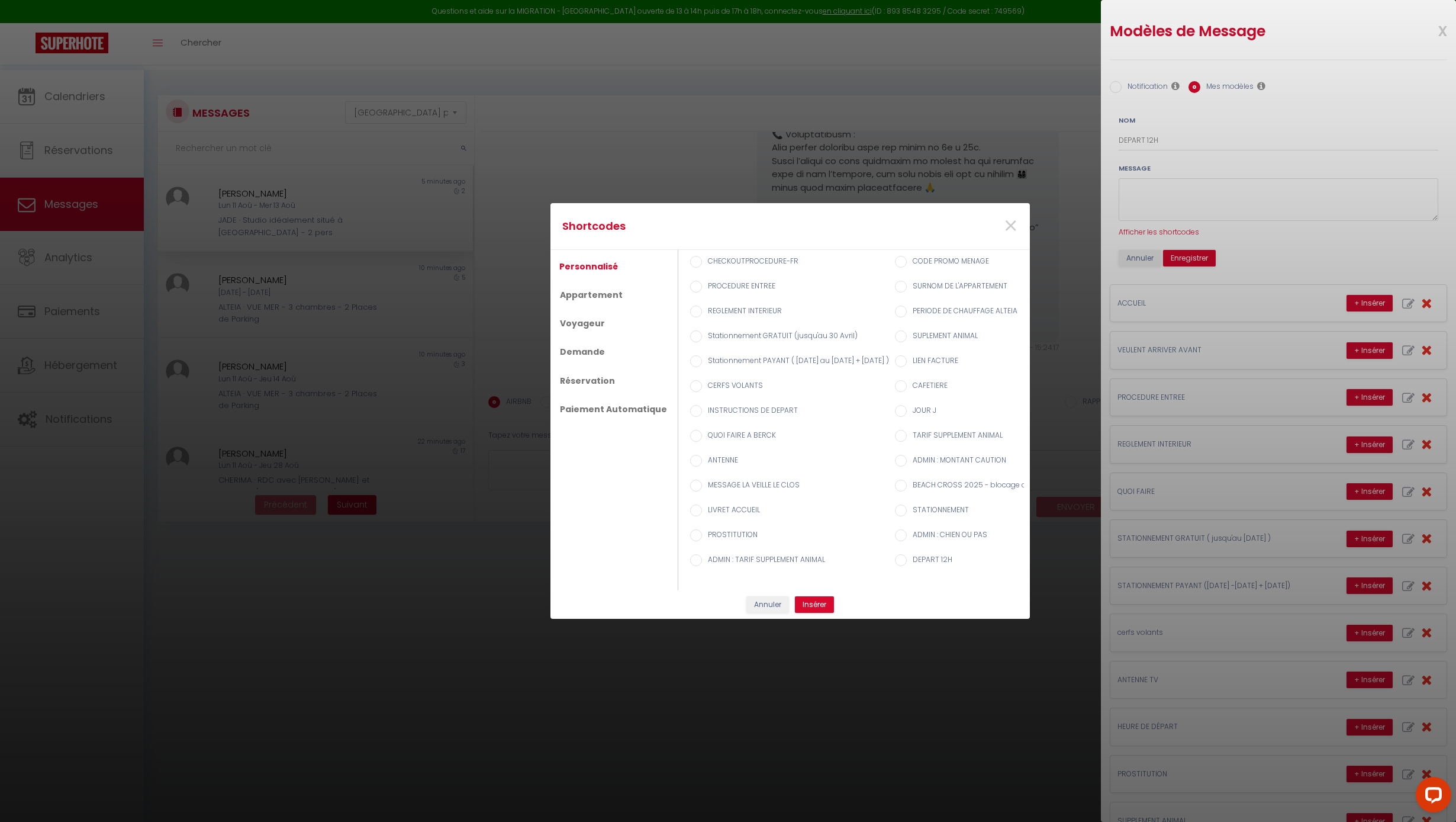
scroll to position [0, 2]
click at [1198, 283] on div "Shortcodes × Personnalisé Appartement Voyageur Demande Réservation Paiement Aut…" at bounding box center [728, 411] width 1456 height 822
click at [1429, 251] on div "Shortcodes × Personnalisé Appartement Voyageur Demande Réservation Paiement Aut…" at bounding box center [728, 411] width 1456 height 822
click at [1307, 83] on div "Shortcodes × Personnalisé Appartement Voyageur Demande Réservation Paiement Aut…" at bounding box center [728, 411] width 1456 height 822
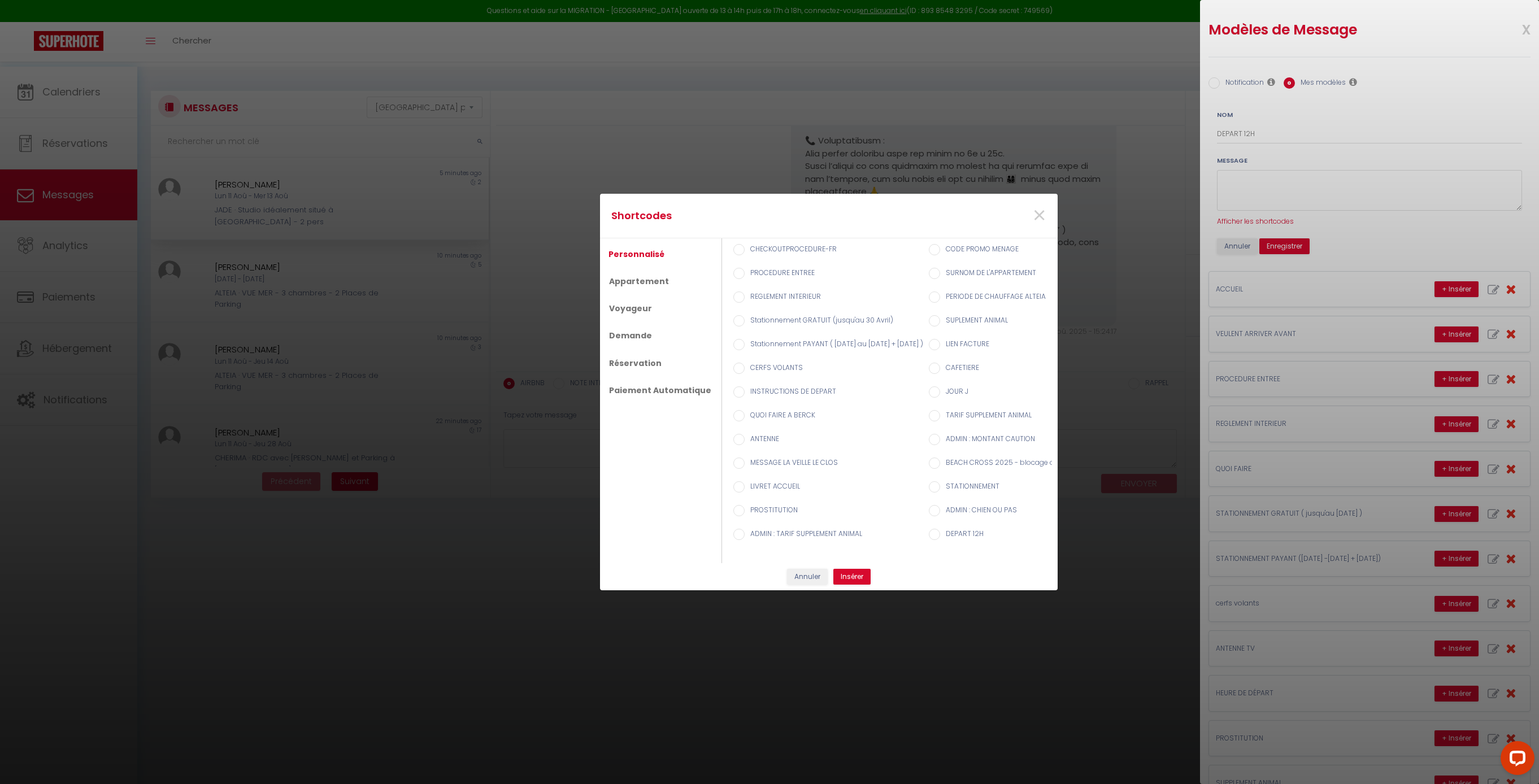
click at [1379, 288] on div "Shortcodes × Personnalisé Appartement Voyageur Demande Réservation Paiement Aut…" at bounding box center [769, 392] width 1539 height 784
click at [1299, 271] on div "Shortcodes × Personnalisé Appartement Voyageur Demande Réservation Paiement Aut…" at bounding box center [769, 392] width 1539 height 784
click at [1299, 273] on div "Shortcodes × Personnalisé Appartement Voyageur Demande Réservation Paiement Aut…" at bounding box center [769, 392] width 1539 height 784
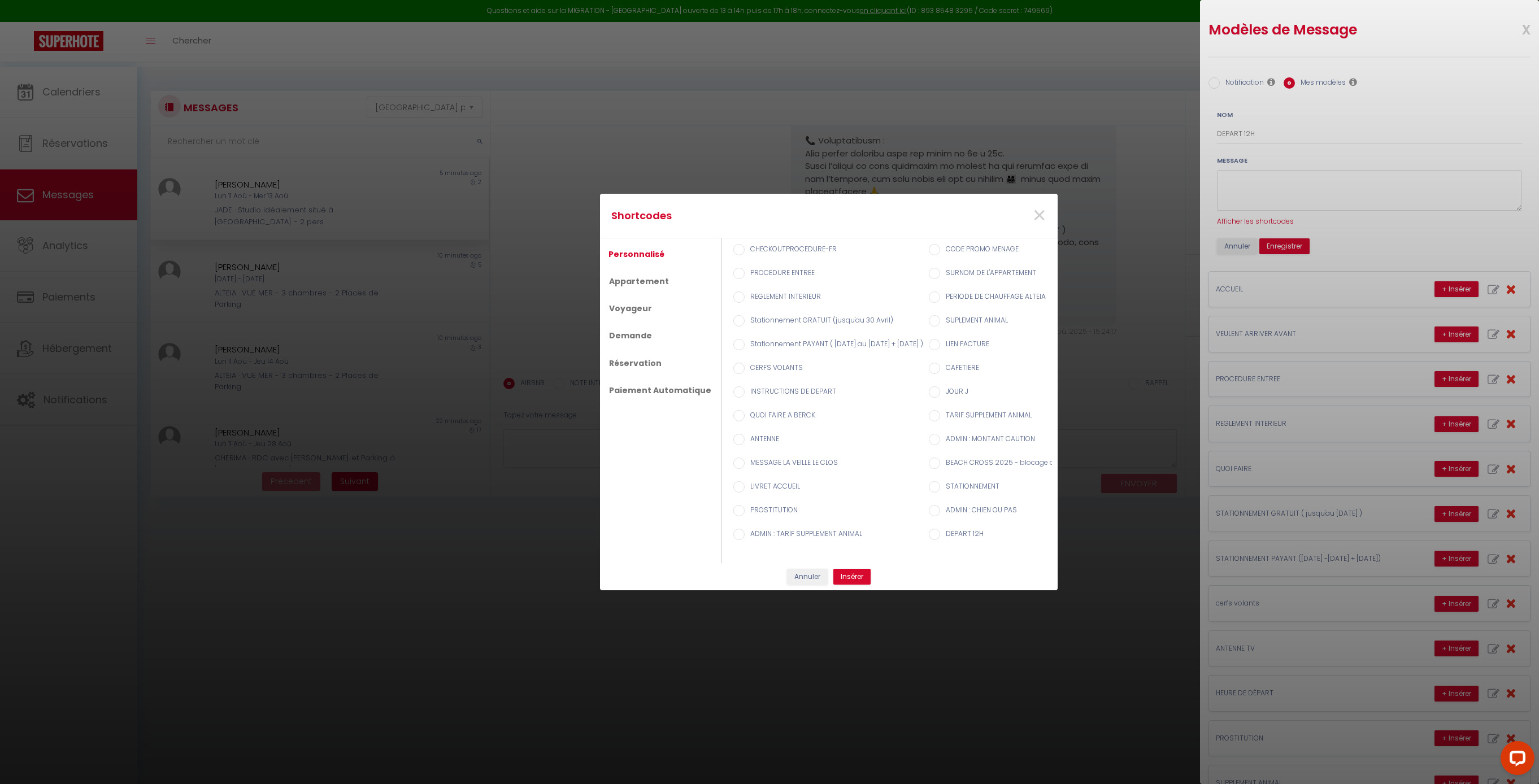
click at [1359, 238] on div "Shortcodes × Personnalisé Appartement Voyageur Demande Réservation Paiement Aut…" at bounding box center [769, 392] width 1539 height 784
click at [1250, 88] on div "Shortcodes × Personnalisé Appartement Voyageur Demande Réservation Paiement Aut…" at bounding box center [769, 392] width 1539 height 784
click at [1389, 86] on div "Shortcodes × Personnalisé Appartement Voyageur Demande Réservation Paiement Aut…" at bounding box center [769, 392] width 1539 height 784
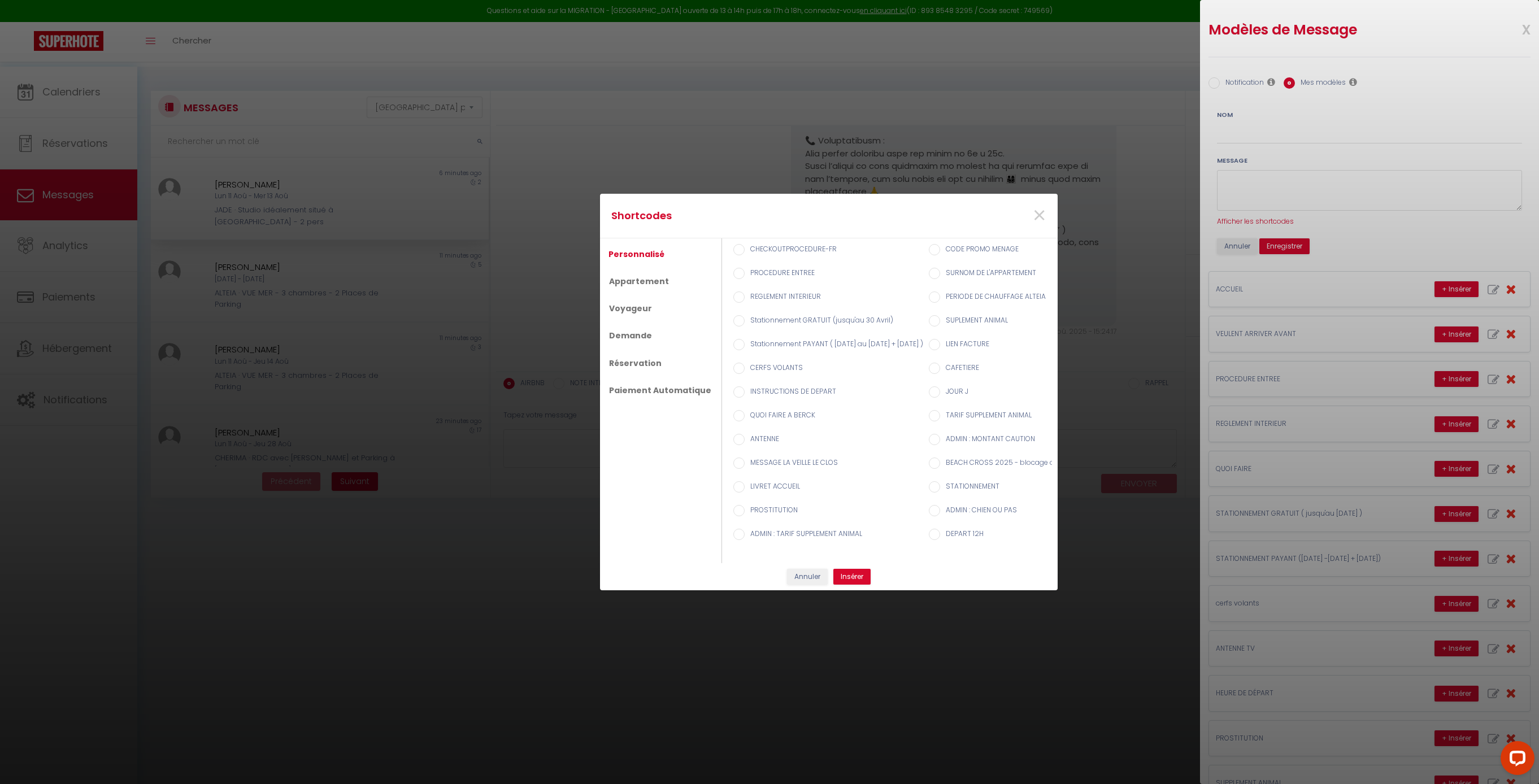
click at [1389, 86] on div "Shortcodes × Personnalisé Appartement Voyageur Demande Réservation Paiement Aut…" at bounding box center [769, 392] width 1539 height 784
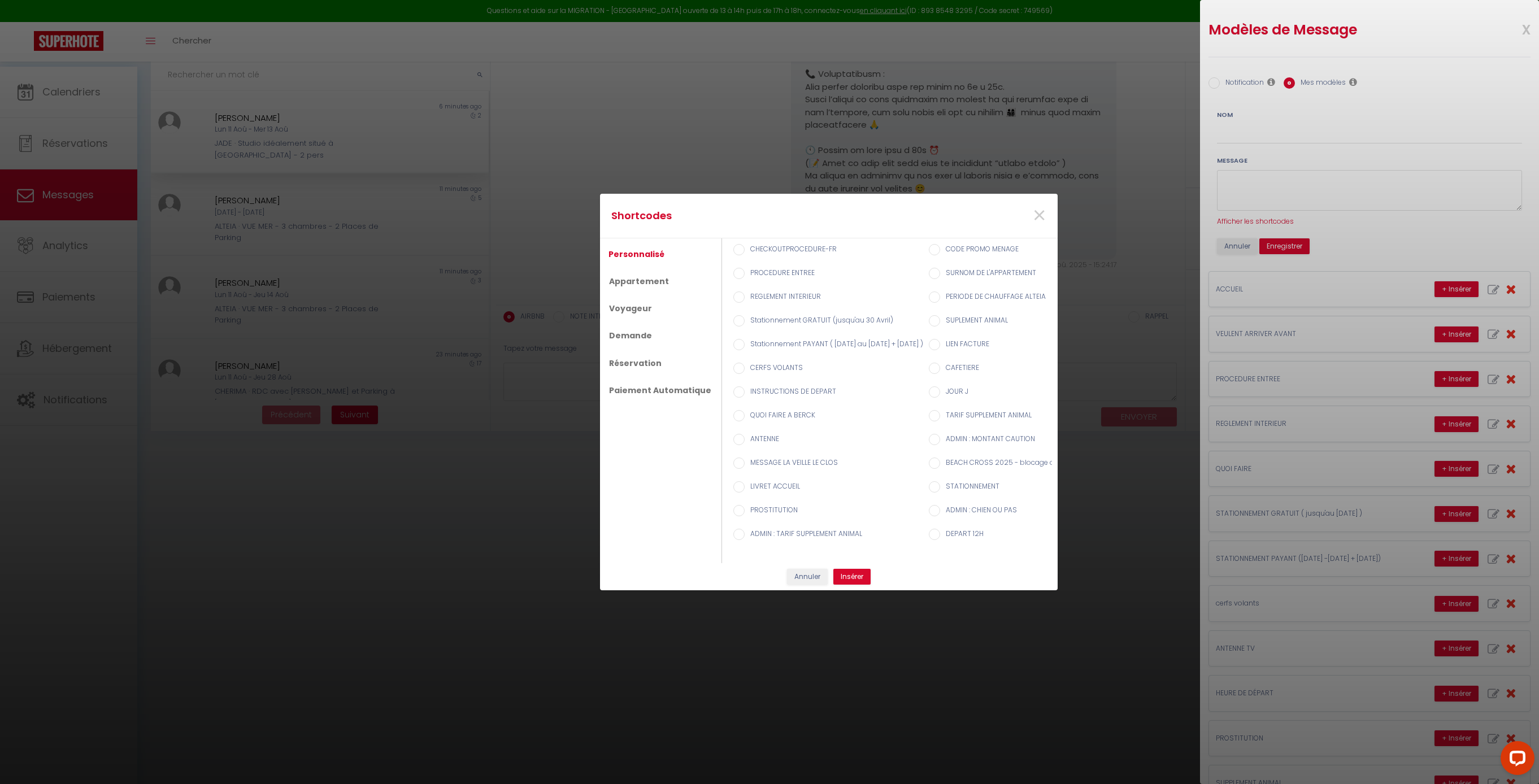
scroll to position [0, 0]
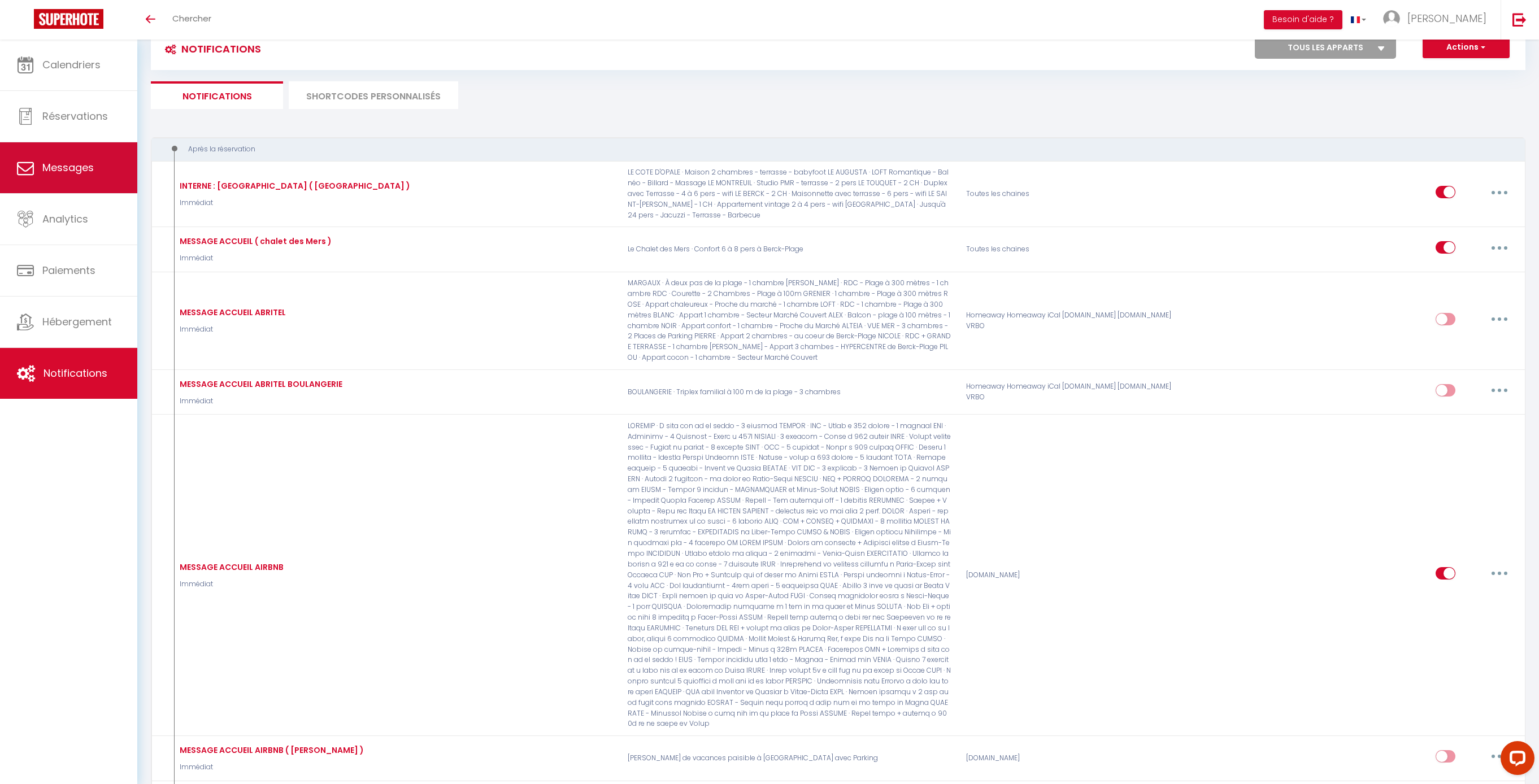
click at [47, 159] on link "Messages" at bounding box center [68, 167] width 137 height 51
select select "message"
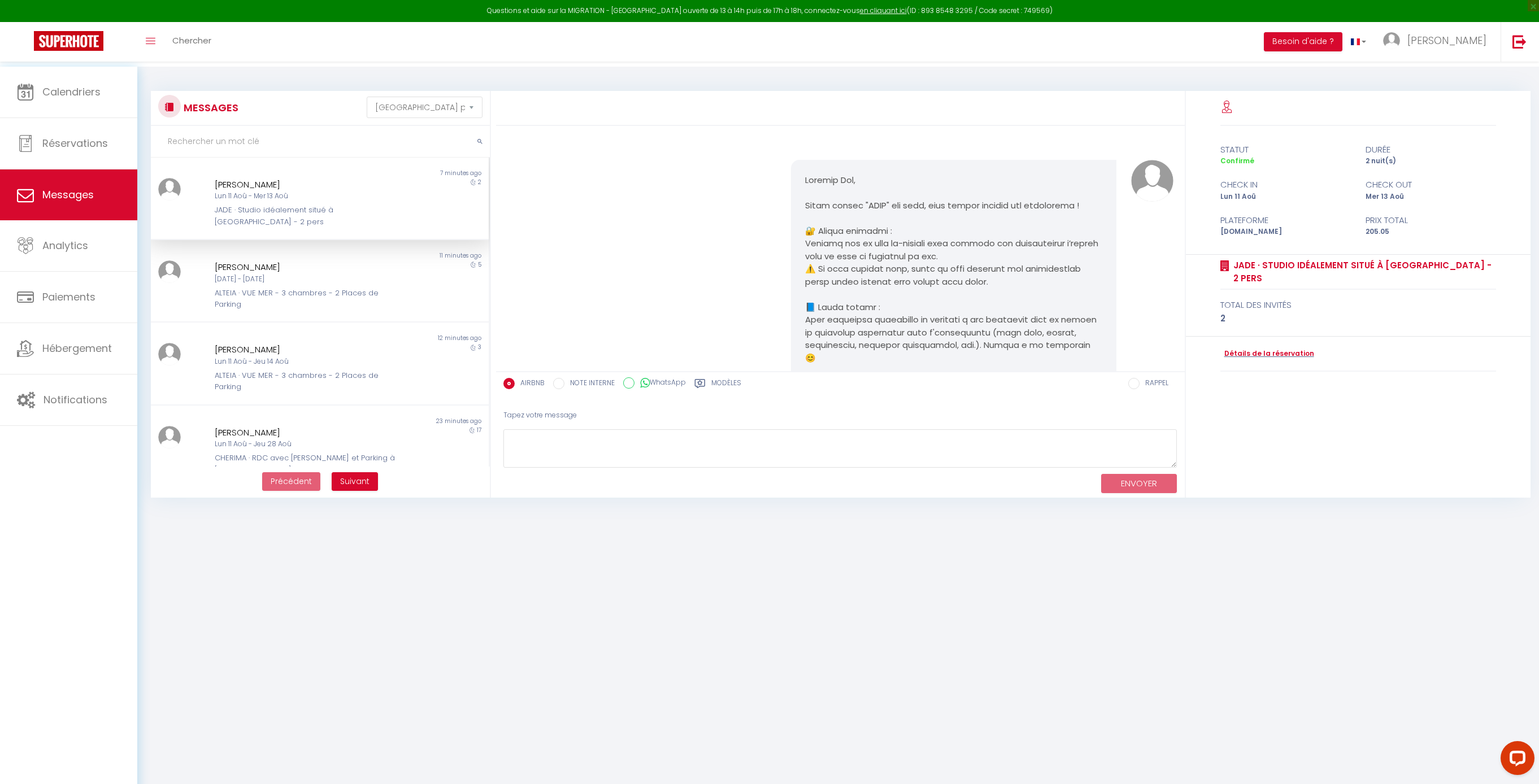
scroll to position [513, 0]
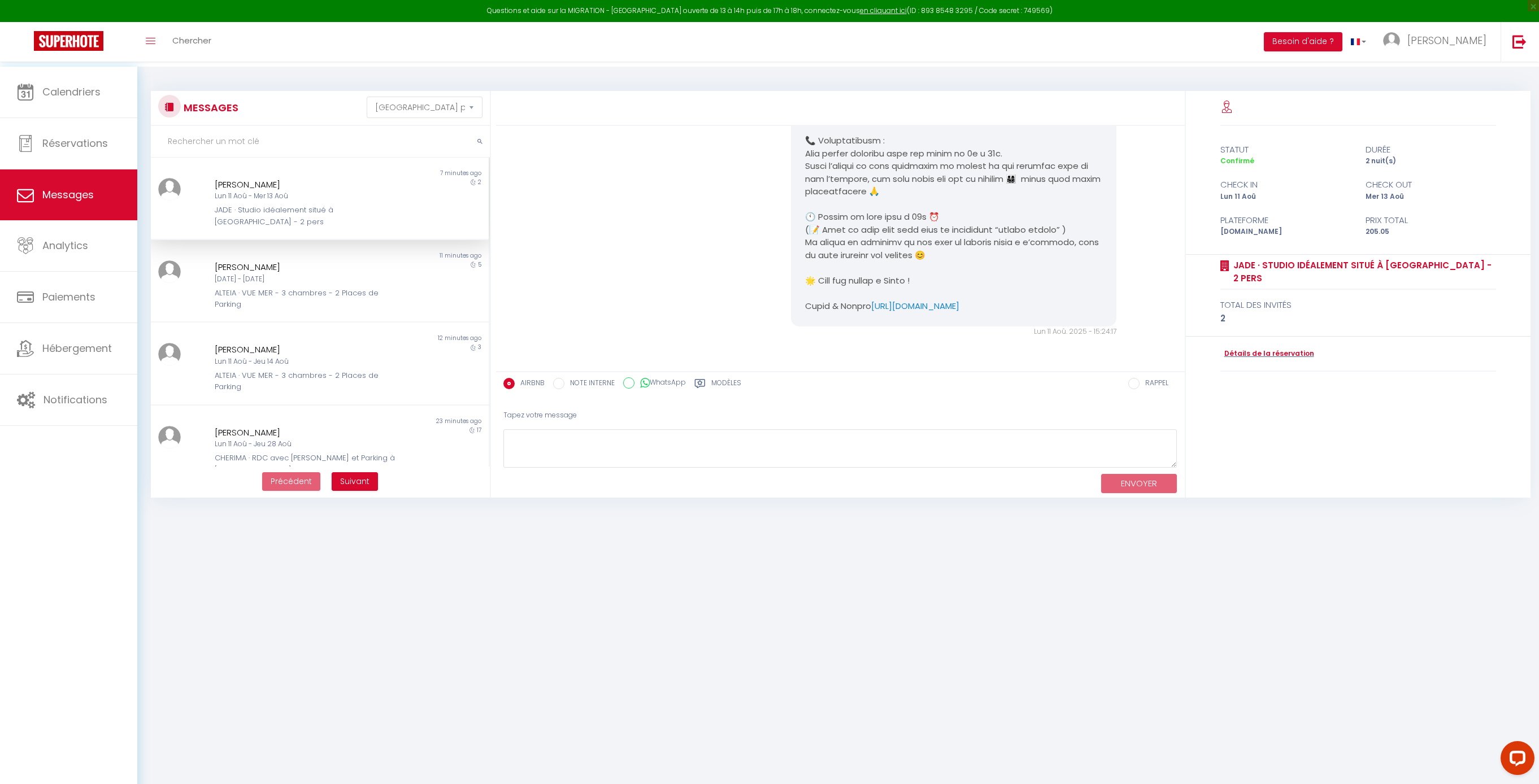
click at [741, 386] on label "Modèles" at bounding box center [726, 384] width 30 height 14
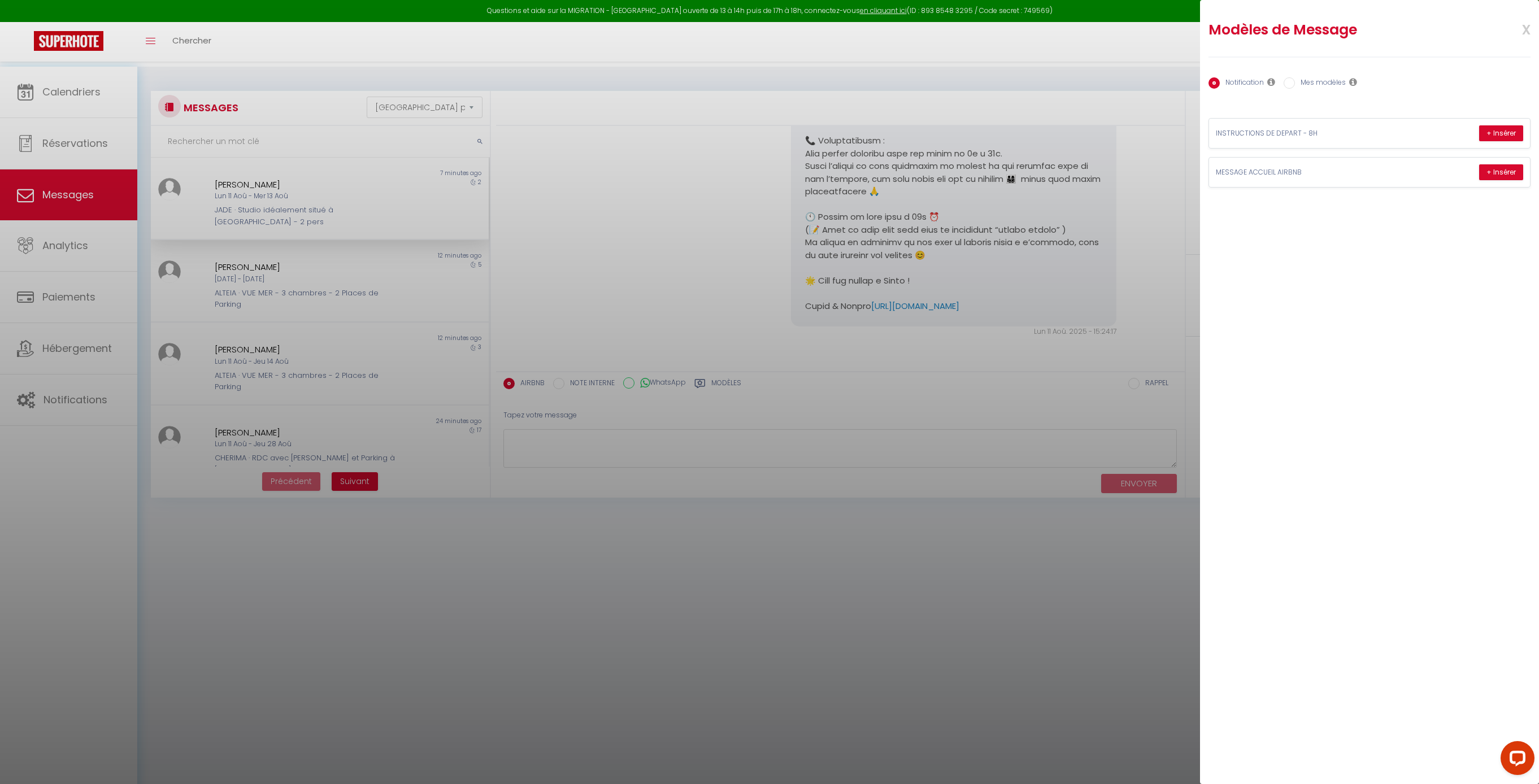
click at [1345, 81] on label "Mes modèles" at bounding box center [1320, 83] width 51 height 12
click at [1295, 81] on input "Mes modèles" at bounding box center [1290, 83] width 12 height 12
radio input "true"
radio input "false"
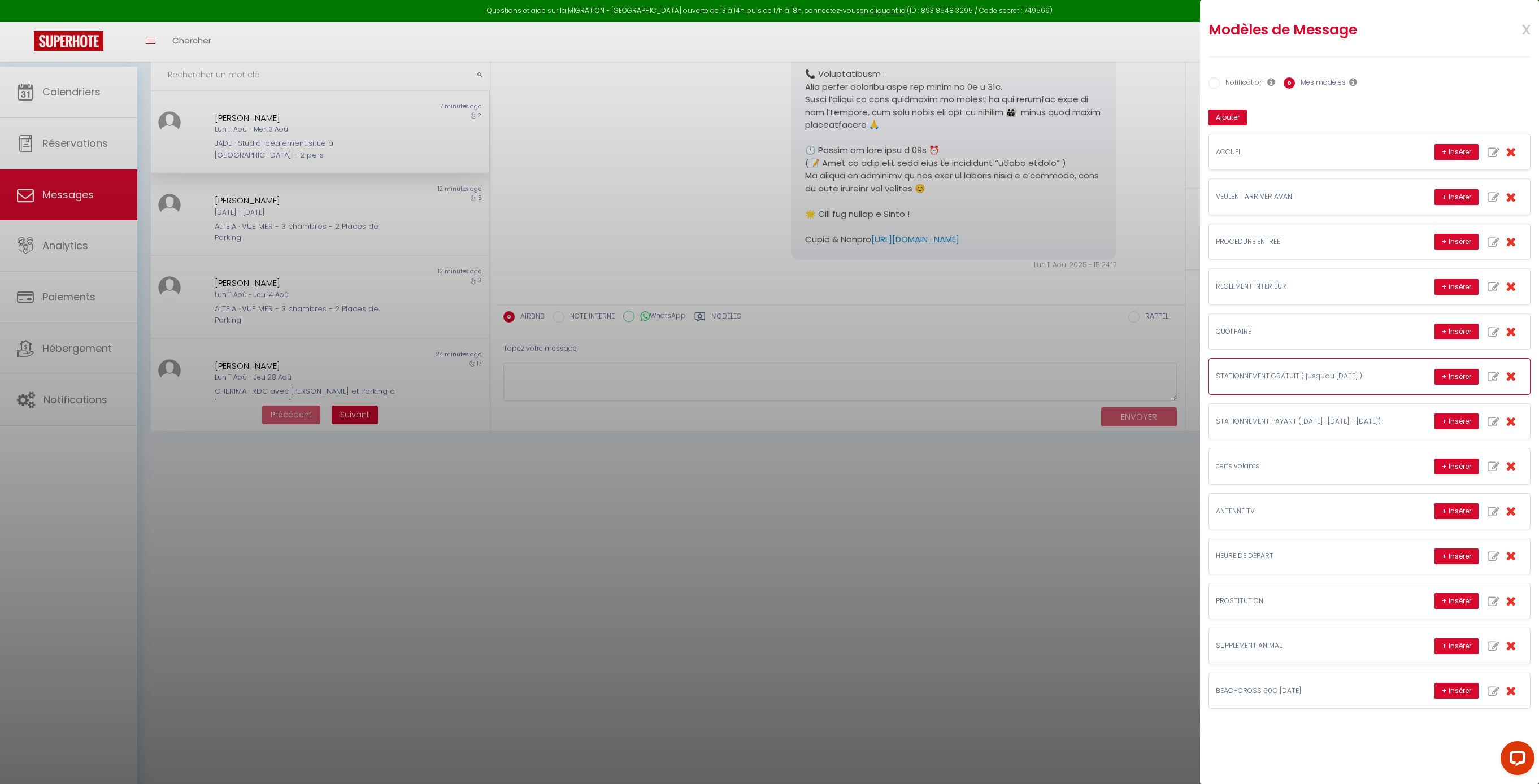
scroll to position [67, 0]
click at [1493, 342] on div "+ Insérer" at bounding box center [1479, 332] width 88 height 22
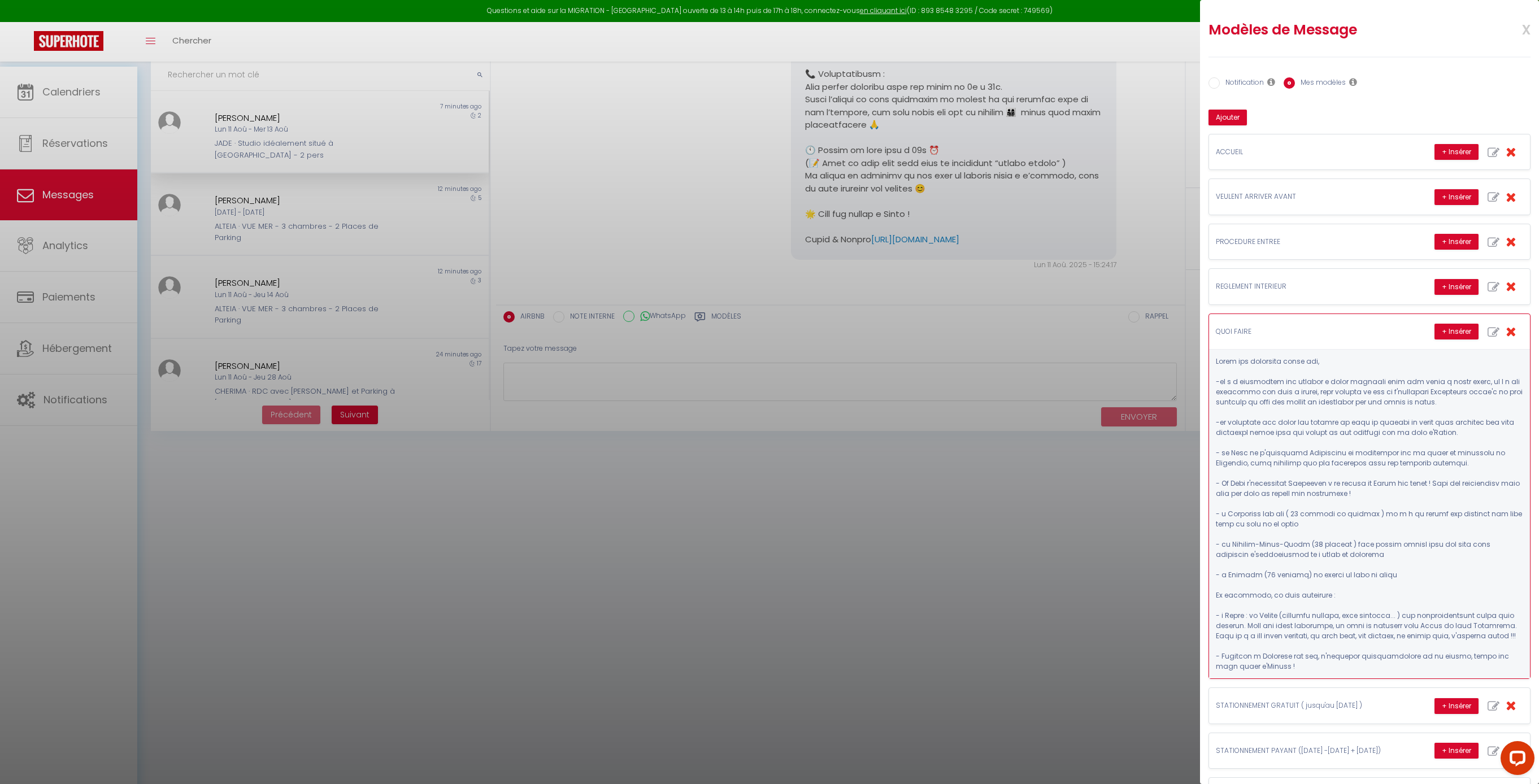
scroll to position [0, 0]
click at [1490, 338] on icon "button" at bounding box center [1493, 332] width 12 height 12
type input "QUOI FAIRE"
type textarea "Parmi les activités plein air, -il y a évidemment les phoques à aller observer …"
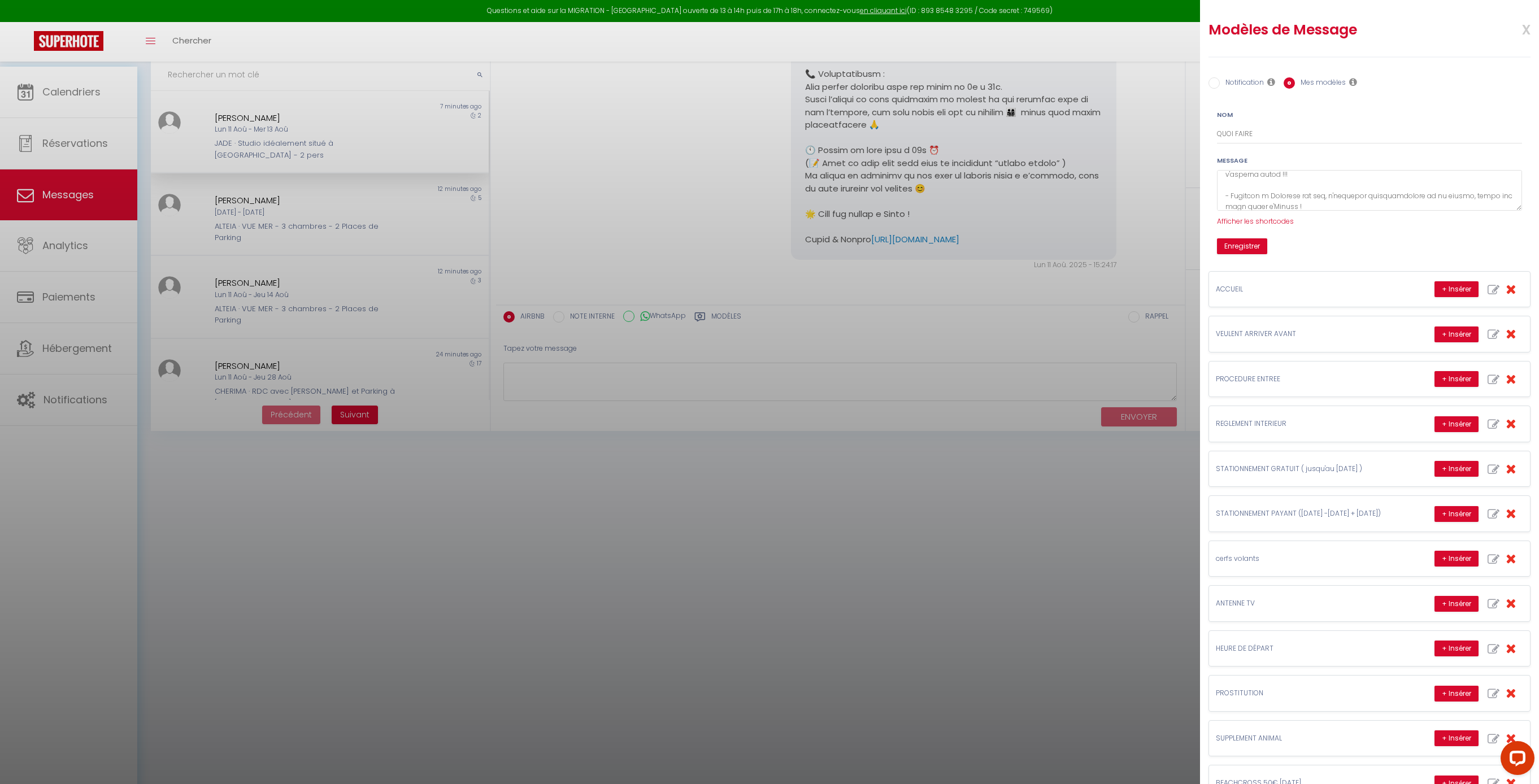
scroll to position [331, 0]
click at [1294, 226] on span "Afficher les shortcodes" at bounding box center [1256, 220] width 77 height 9
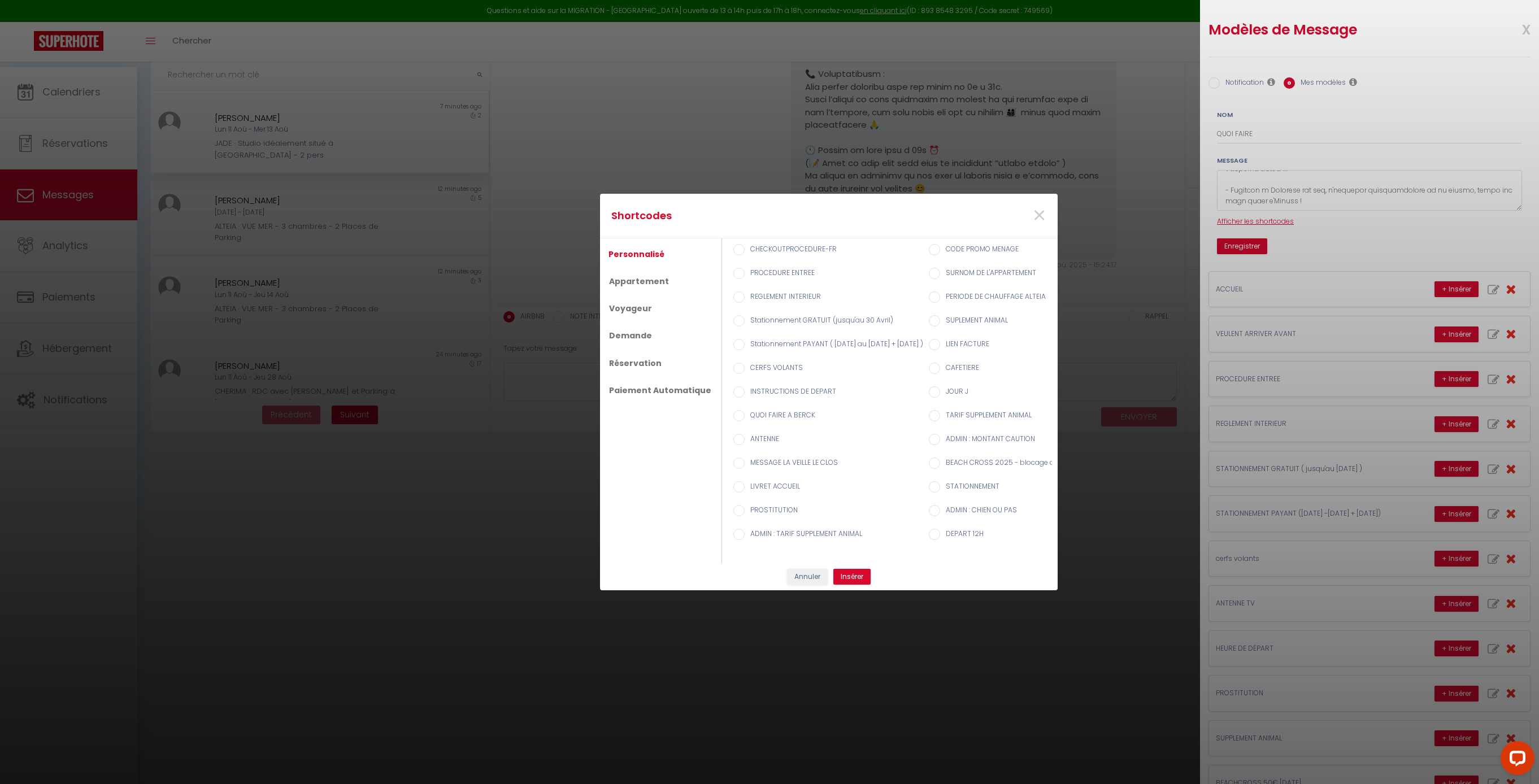
click at [1315, 269] on div "Shortcodes × Personnalisé Appartement Voyageur Demande Réservation Paiement Aut…" at bounding box center [769, 392] width 1539 height 784
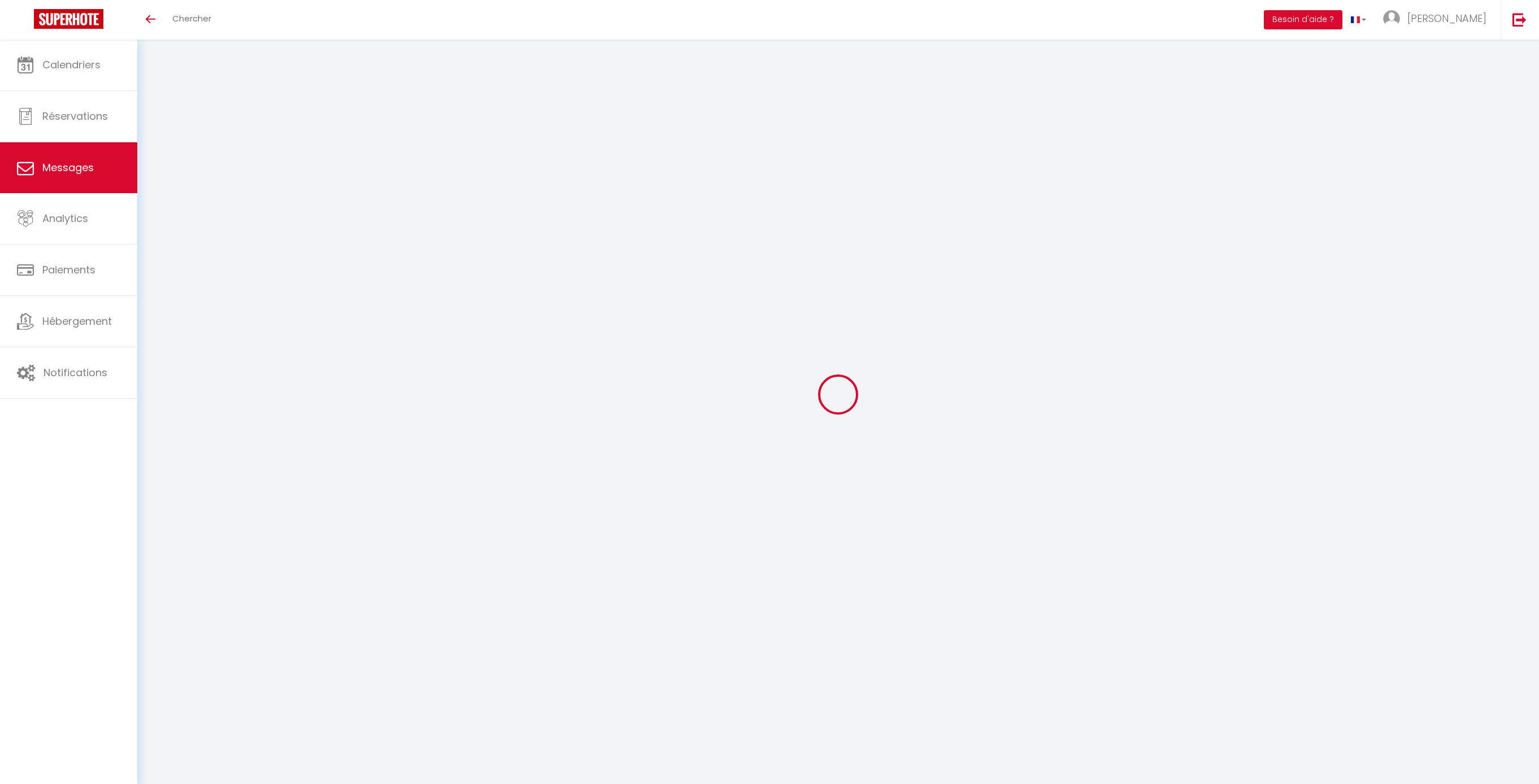
select select "message"
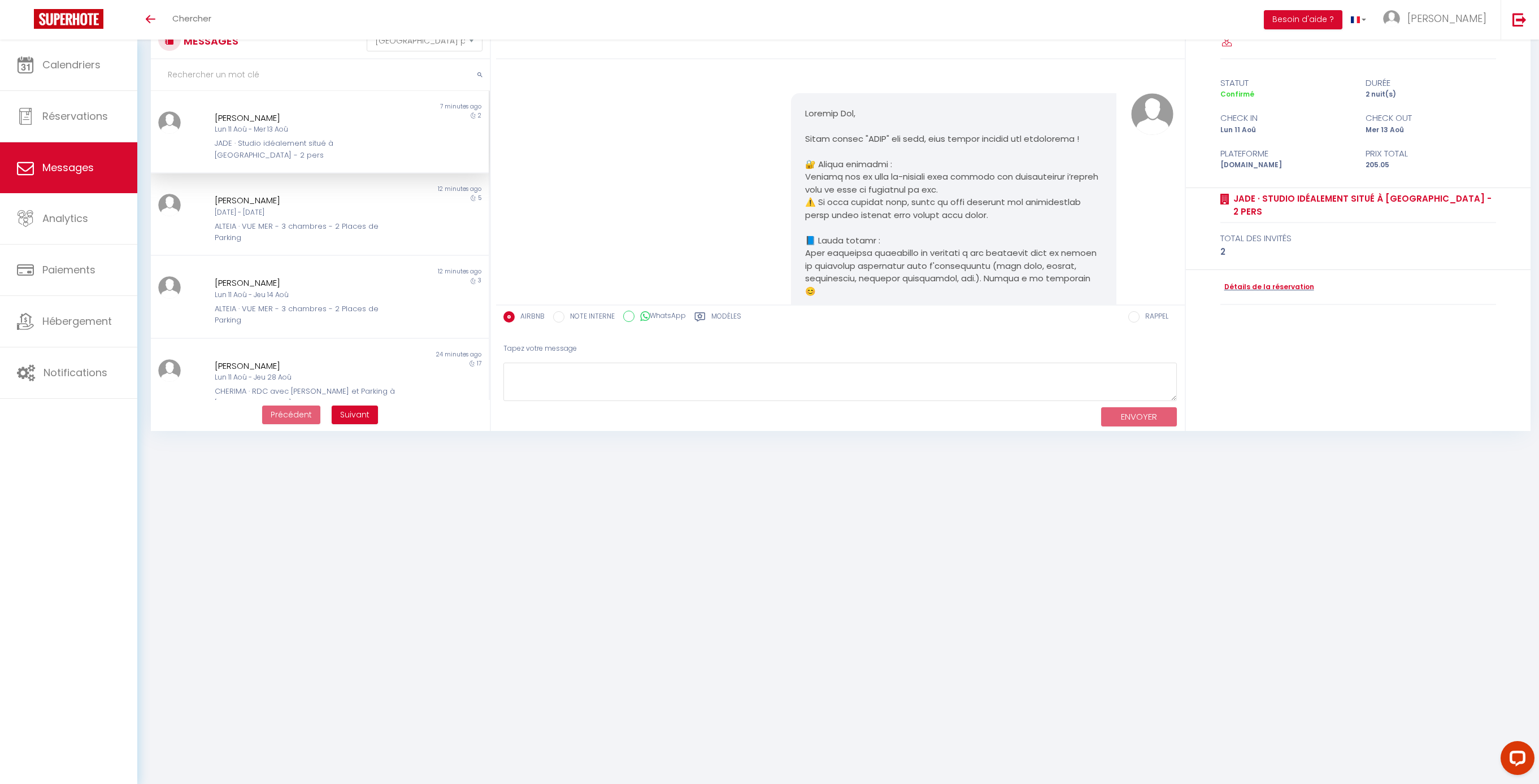
scroll to position [513, 0]
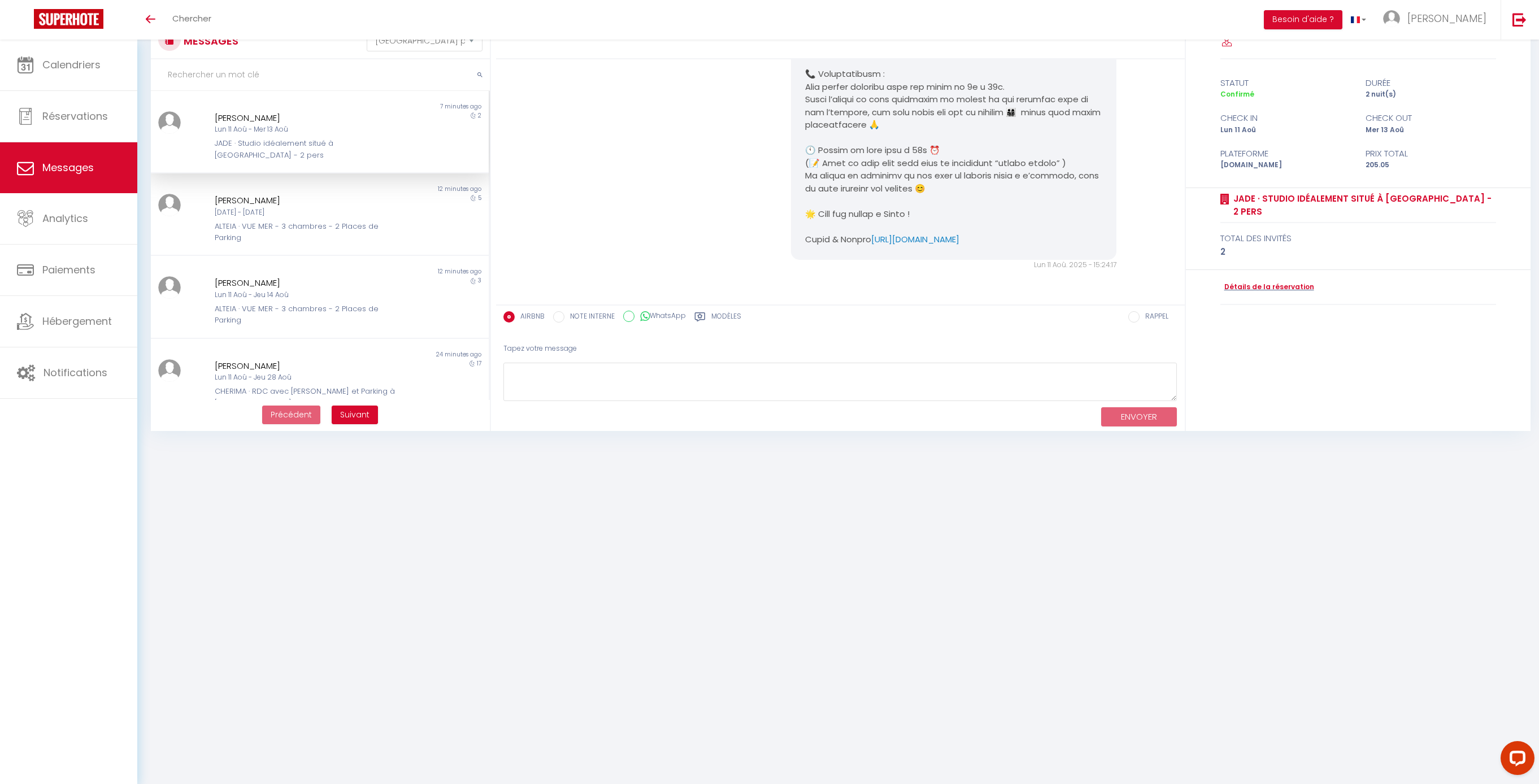
click at [741, 323] on label "Modèles" at bounding box center [726, 317] width 30 height 14
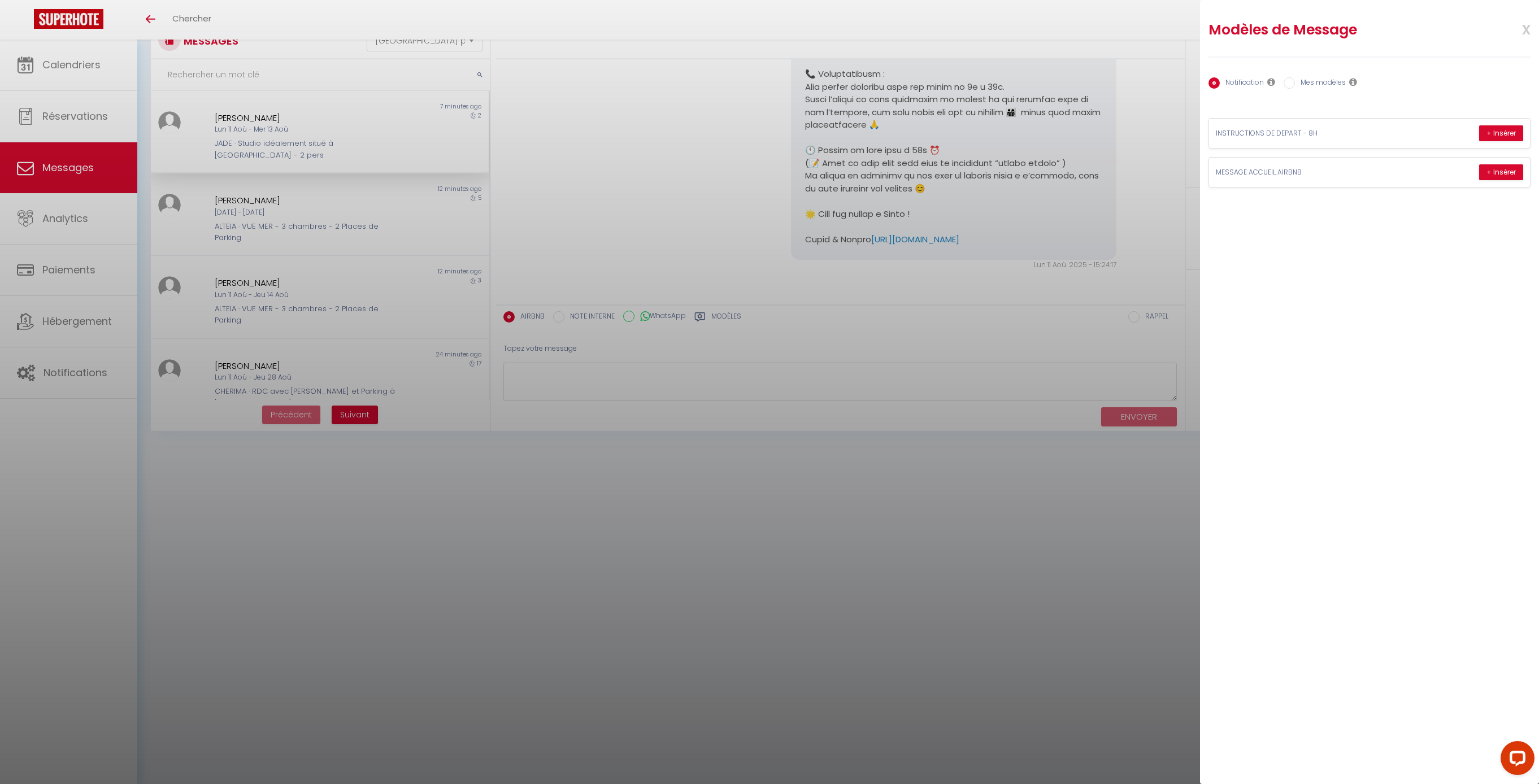
click at [1339, 85] on label "Mes modèles" at bounding box center [1320, 83] width 51 height 12
click at [1295, 85] on input "Mes modèles" at bounding box center [1290, 83] width 12 height 12
radio input "true"
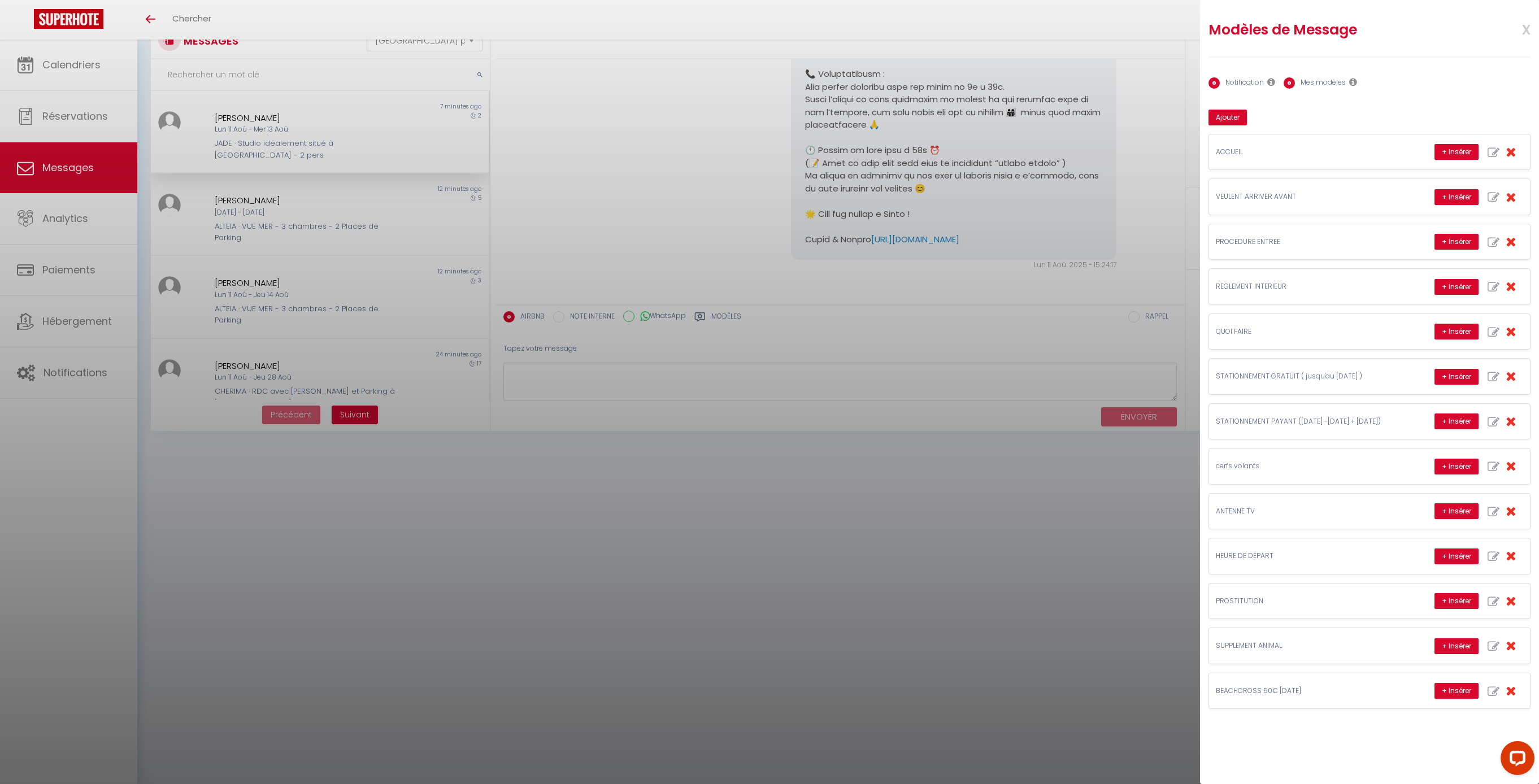
radio input "false"
click at [1245, 125] on button "Ajouter" at bounding box center [1227, 117] width 38 height 16
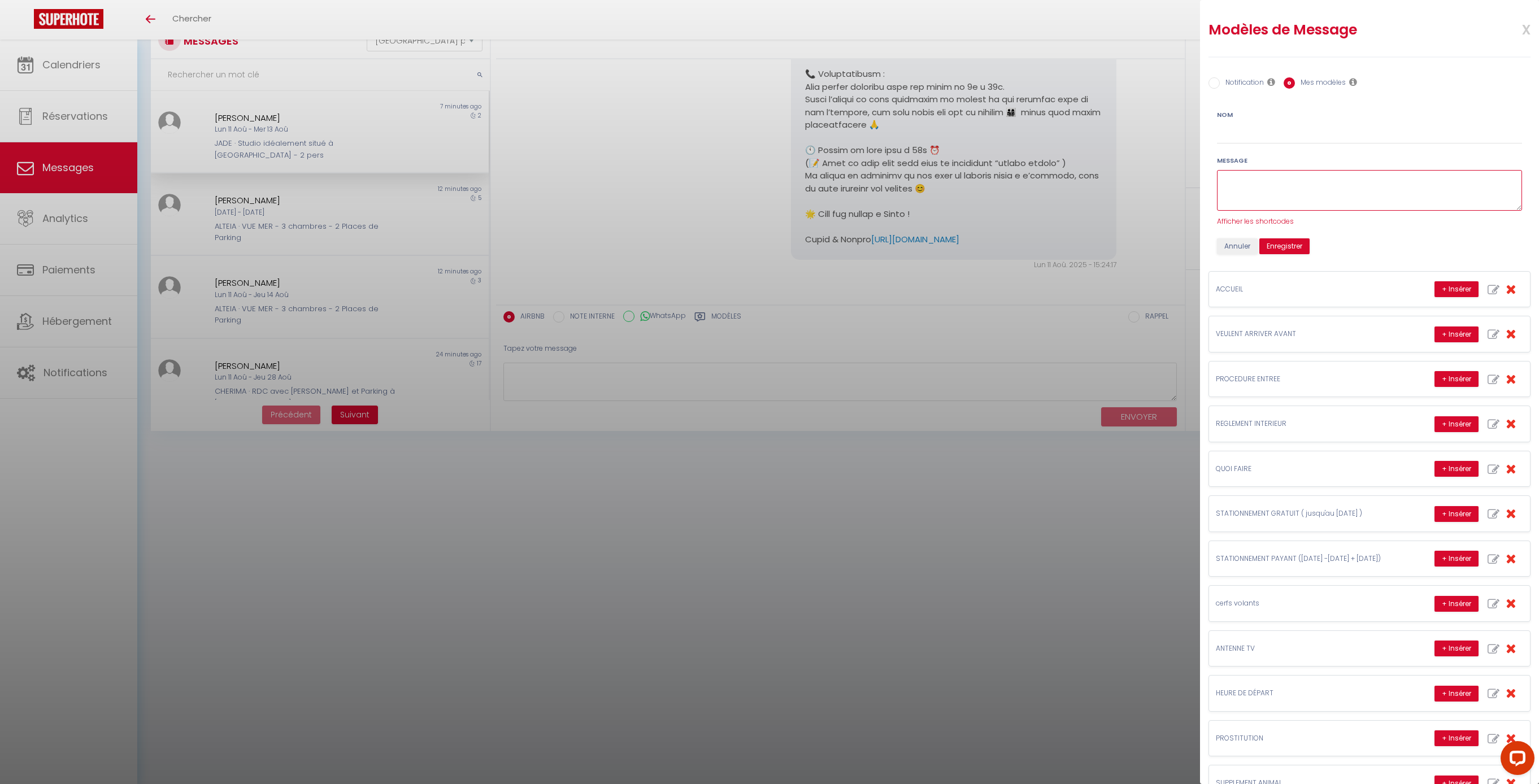
click at [1327, 211] on textarea at bounding box center [1369, 191] width 305 height 41
click at [1234, 144] on input "Nom" at bounding box center [1369, 134] width 305 height 20
type input "DEPART 12H"
click at [1309, 254] on button "Enregistrer" at bounding box center [1284, 246] width 50 height 16
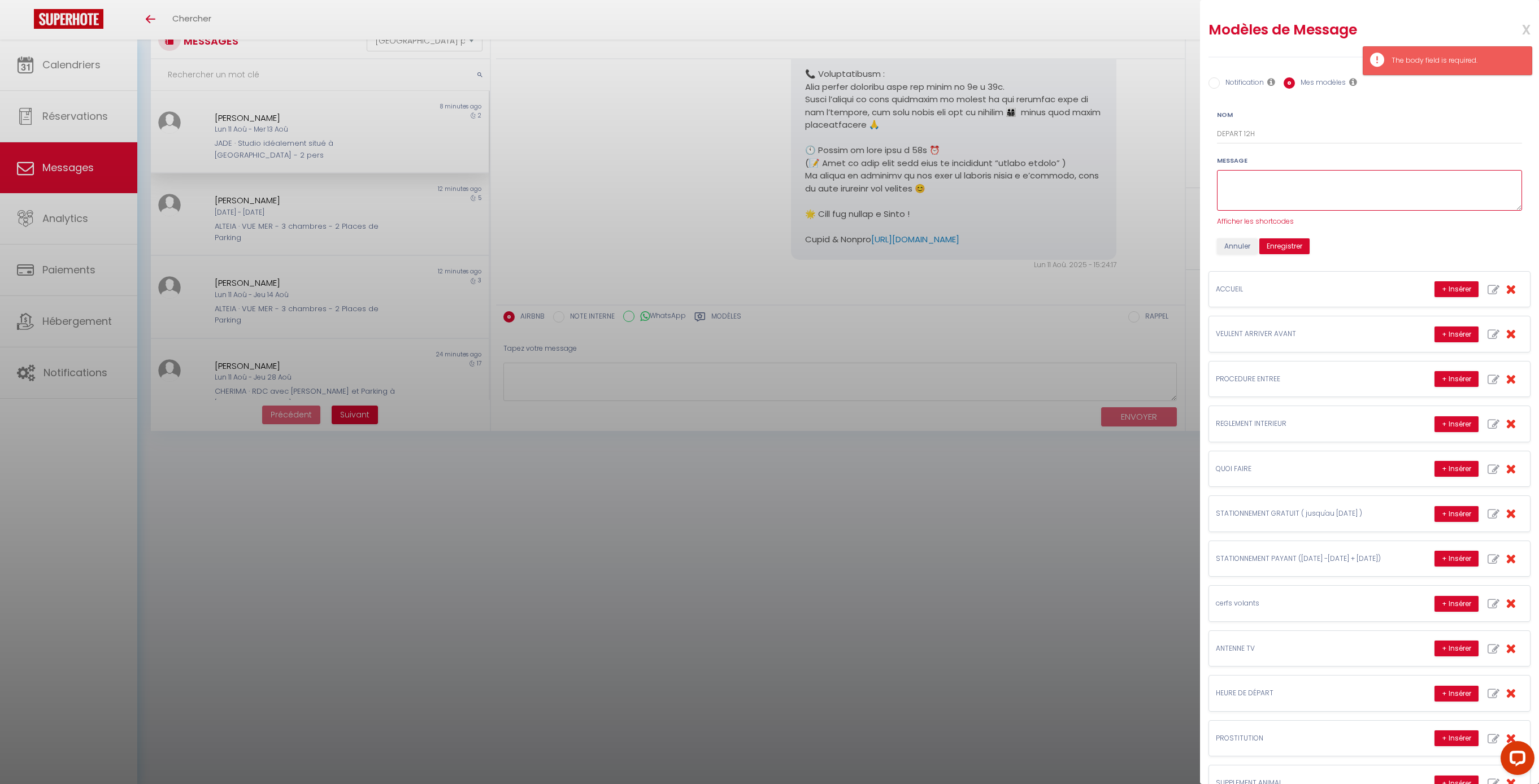
click at [1294, 211] on textarea at bounding box center [1369, 191] width 305 height 41
type textarea "OK"
click at [1306, 254] on button "Enregistrer" at bounding box center [1284, 246] width 50 height 16
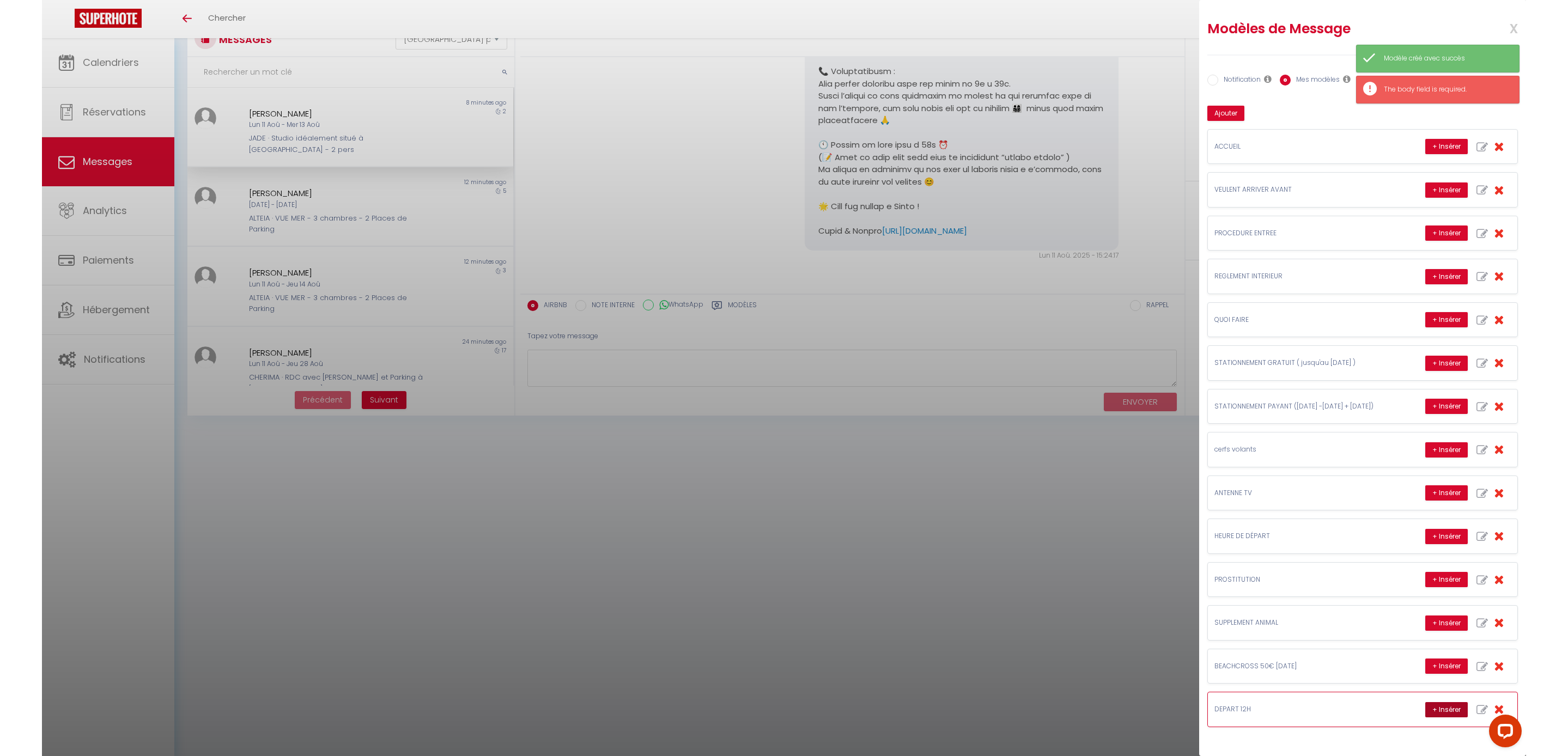
scroll to position [38, 0]
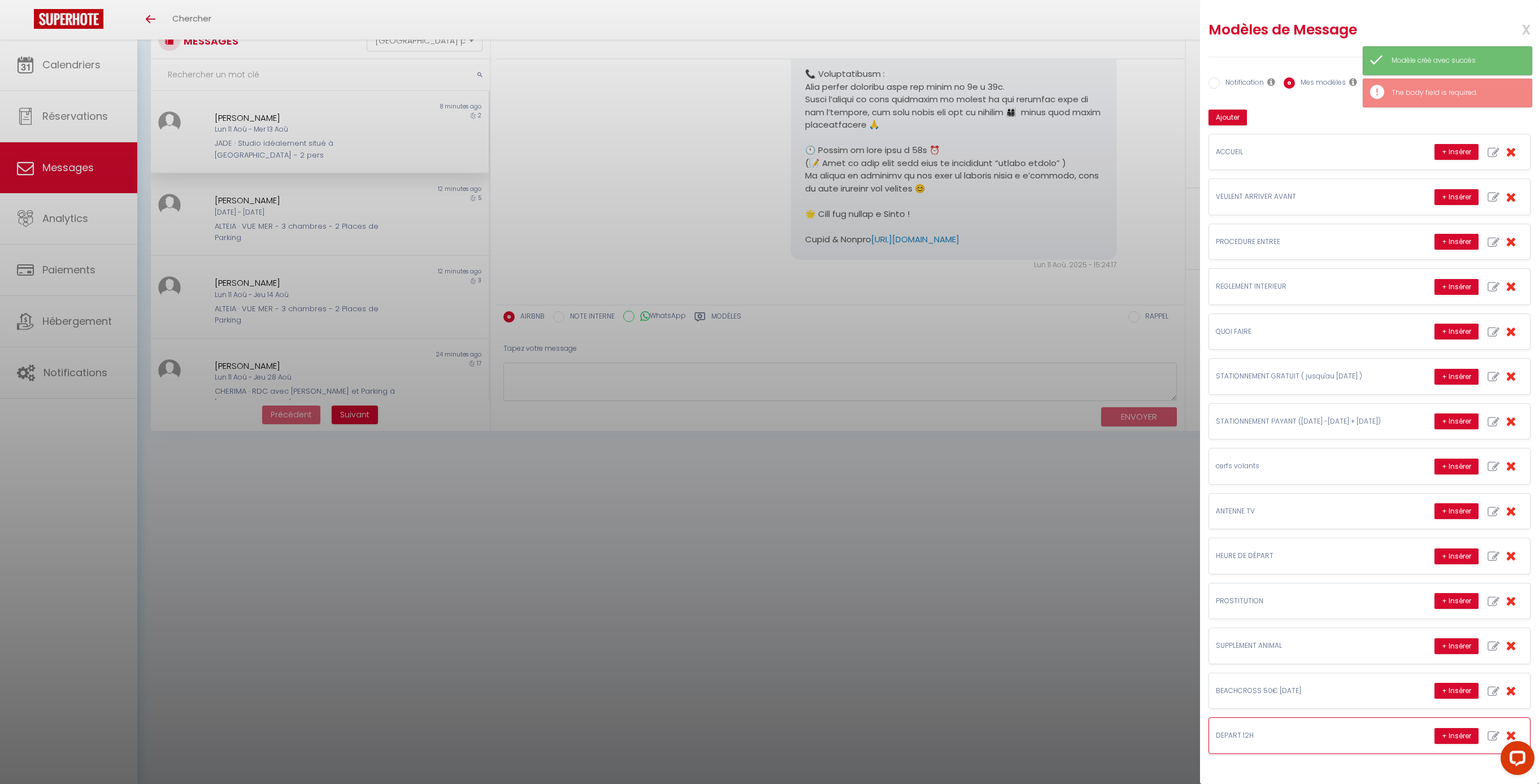
click at [1489, 742] on icon "button" at bounding box center [1493, 736] width 12 height 12
type input "DEPART 12H"
type textarea "OK"
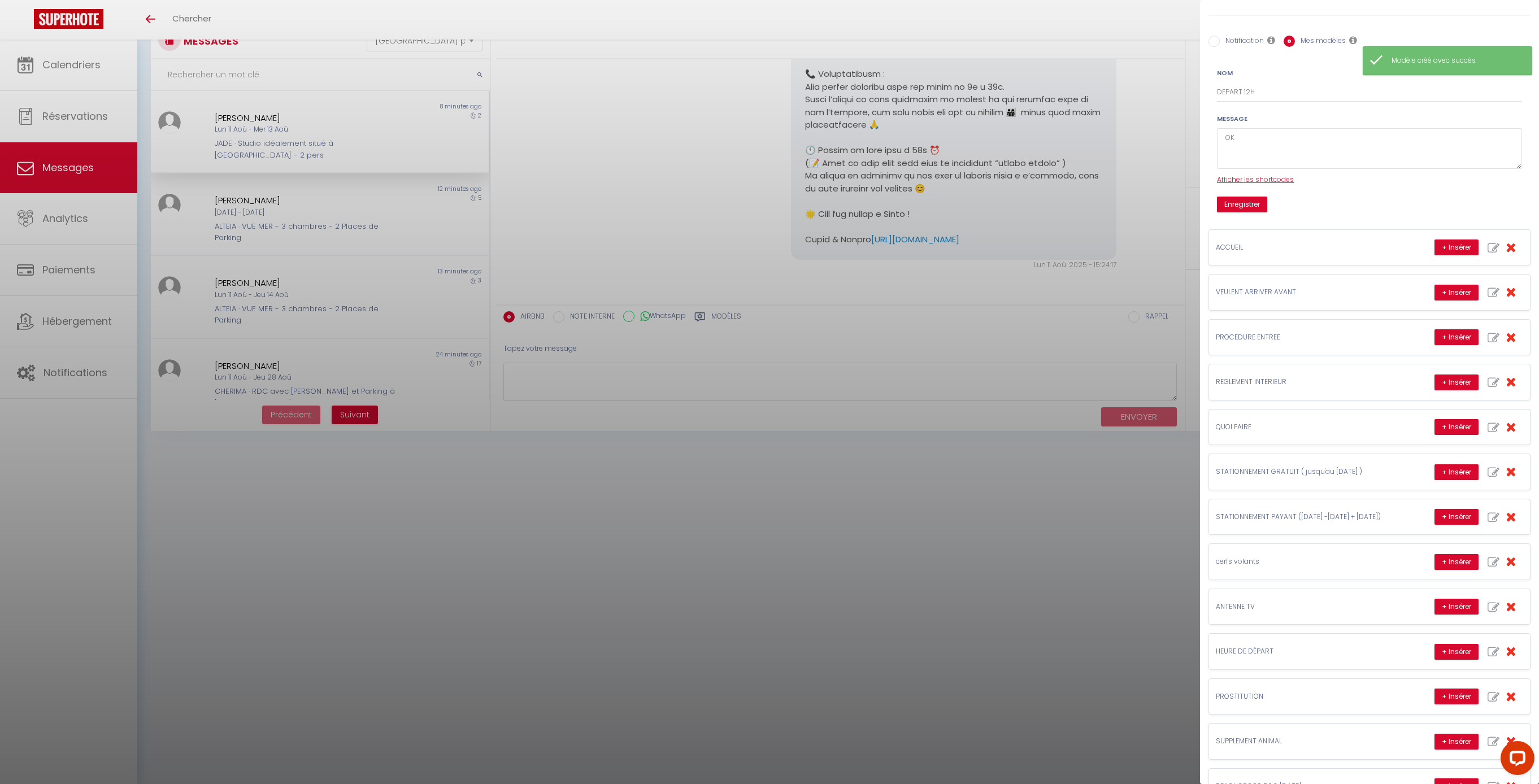
click at [1294, 184] on span "Afficher les shortcodes" at bounding box center [1256, 179] width 77 height 9
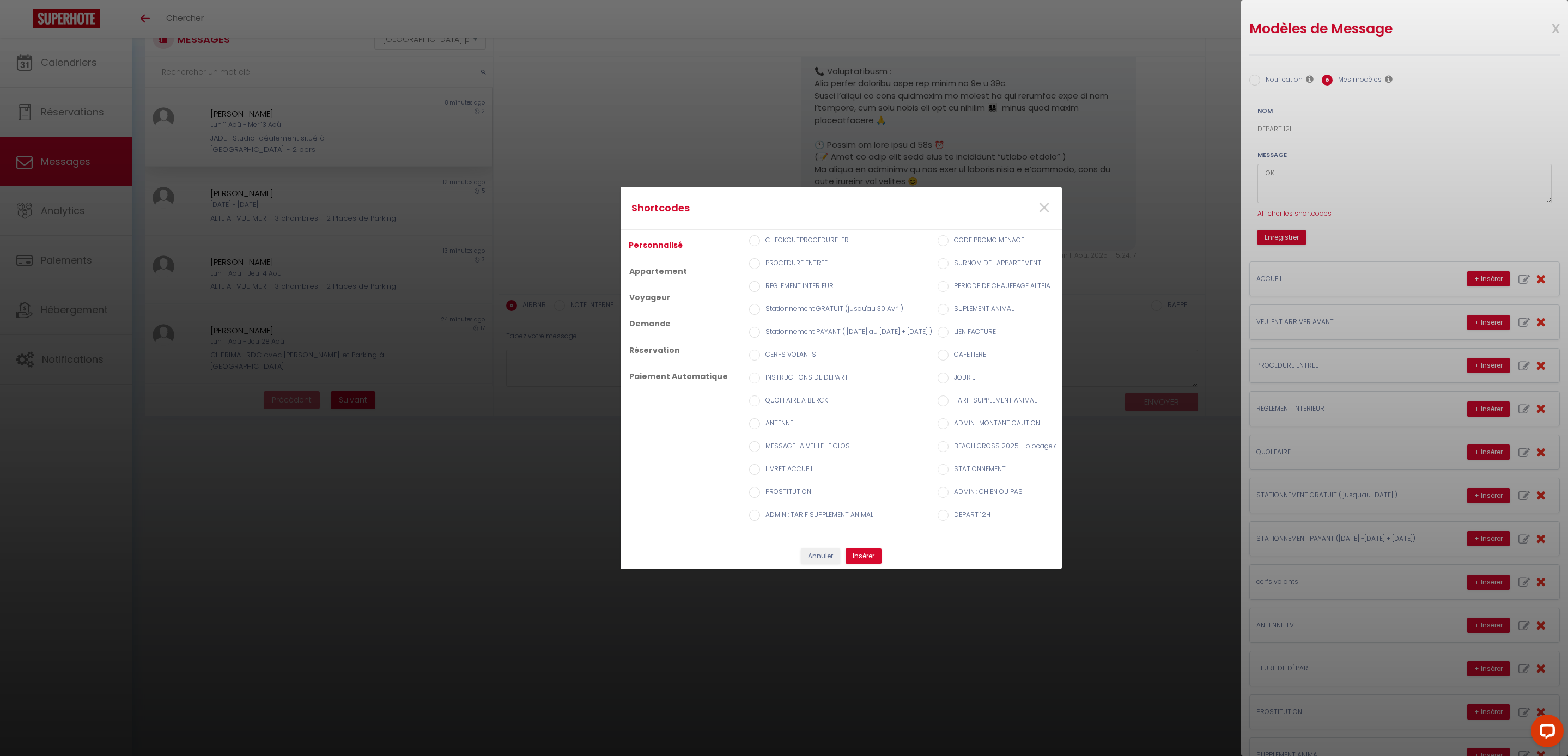
scroll to position [0, 0]
click at [1483, 27] on div "Shortcodes × Personnalisé Appartement Voyageur Demande Réservation Paiement Aut…" at bounding box center [784, 378] width 1568 height 756
click at [1483, 29] on div "Shortcodes × Personnalisé Appartement Voyageur Demande Réservation Paiement Aut…" at bounding box center [784, 378] width 1568 height 756
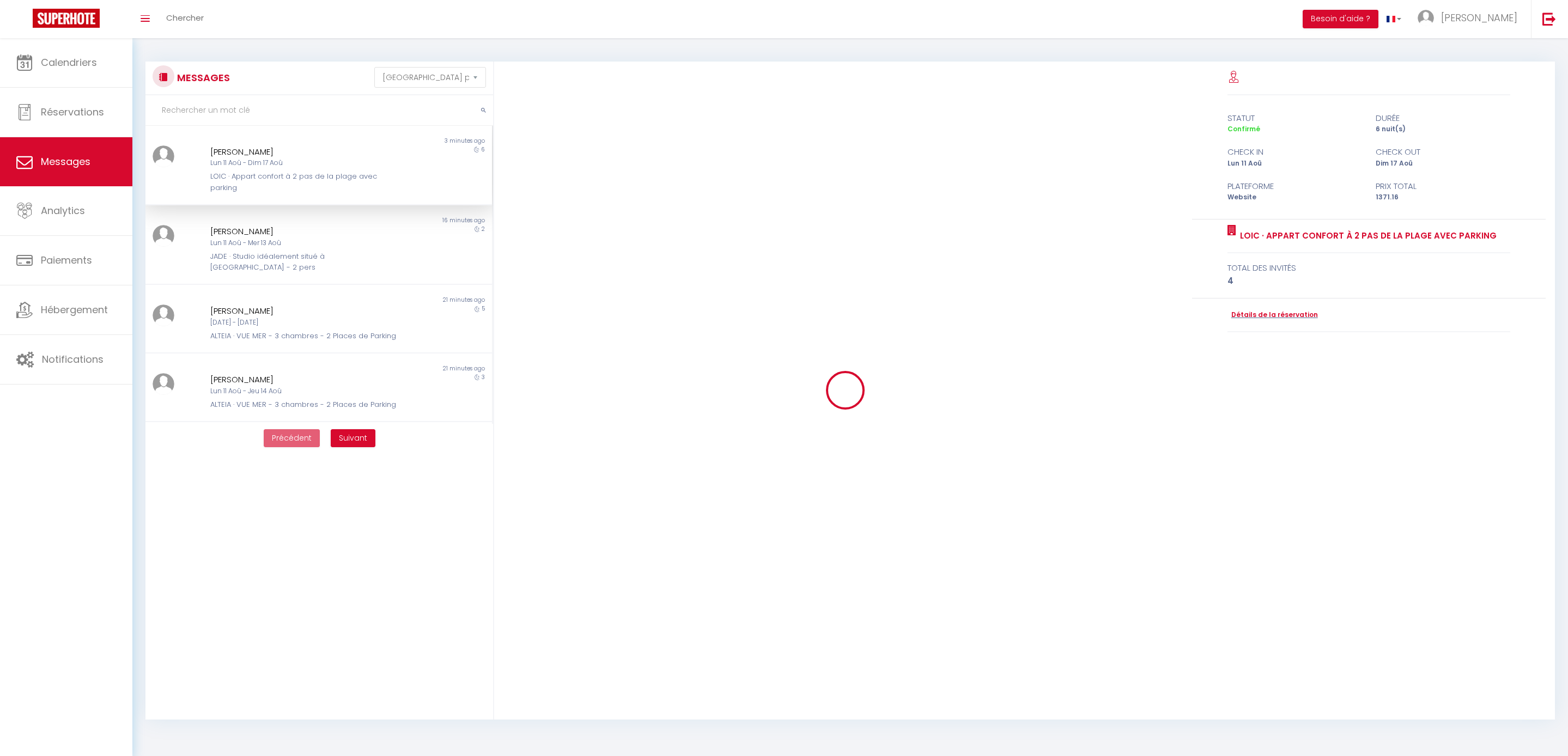
select select "message"
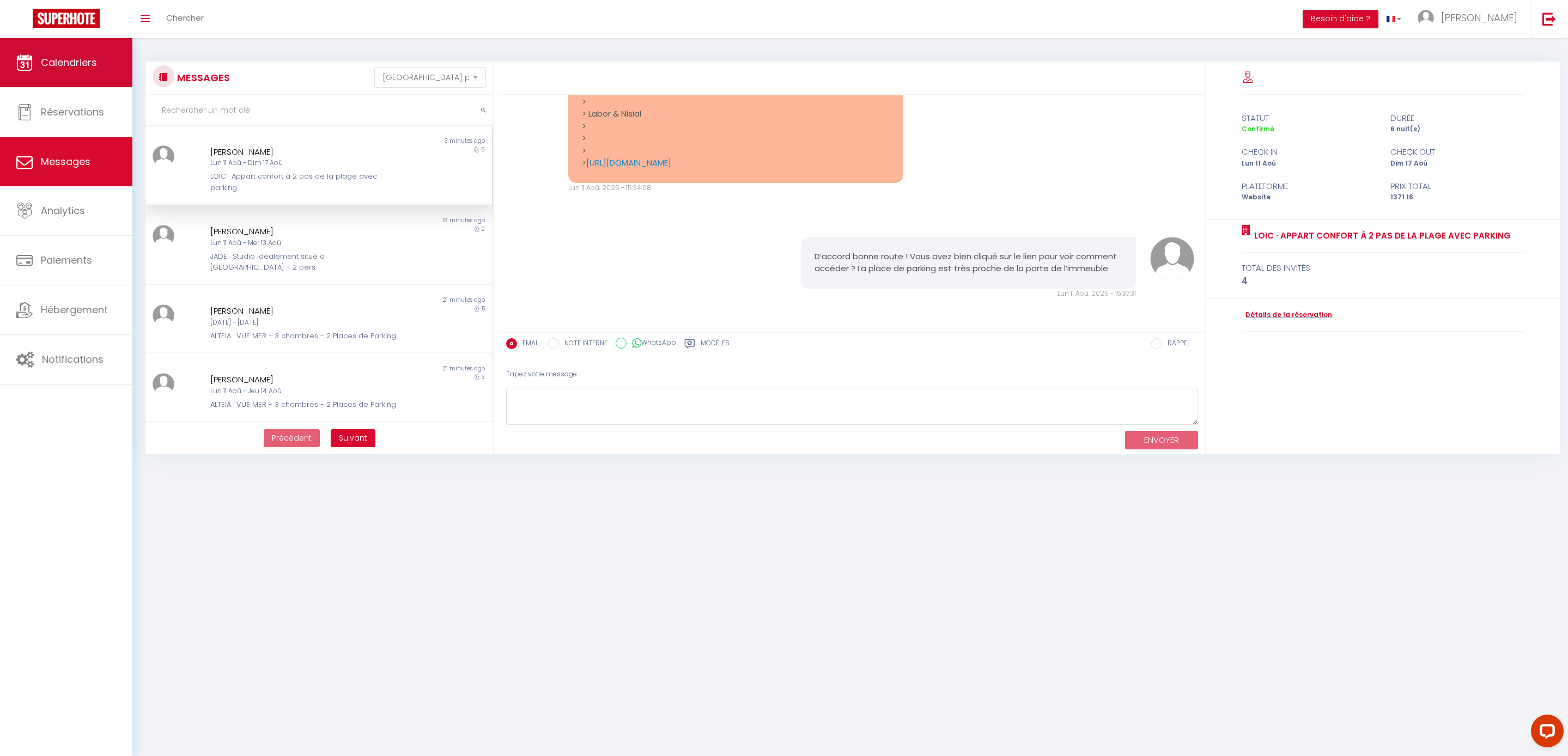
click at [80, 63] on span "Calendriers" at bounding box center [69, 61] width 56 height 13
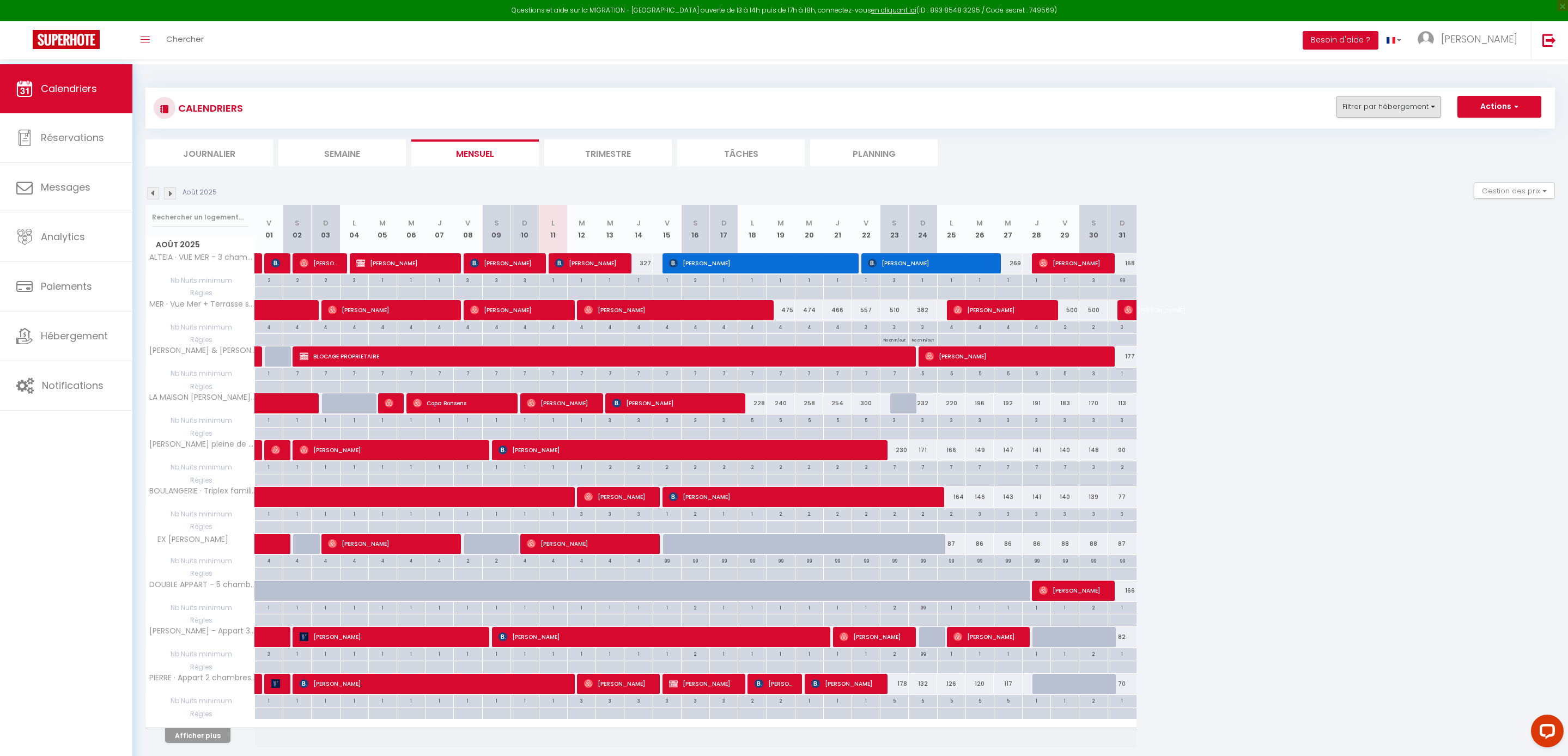
click at [1337, 103] on button "Filtrer par hébergement" at bounding box center [1389, 106] width 105 height 22
click at [1330, 143] on input "text" at bounding box center [1412, 134] width 164 height 20
type input "b"
checkbox input "false"
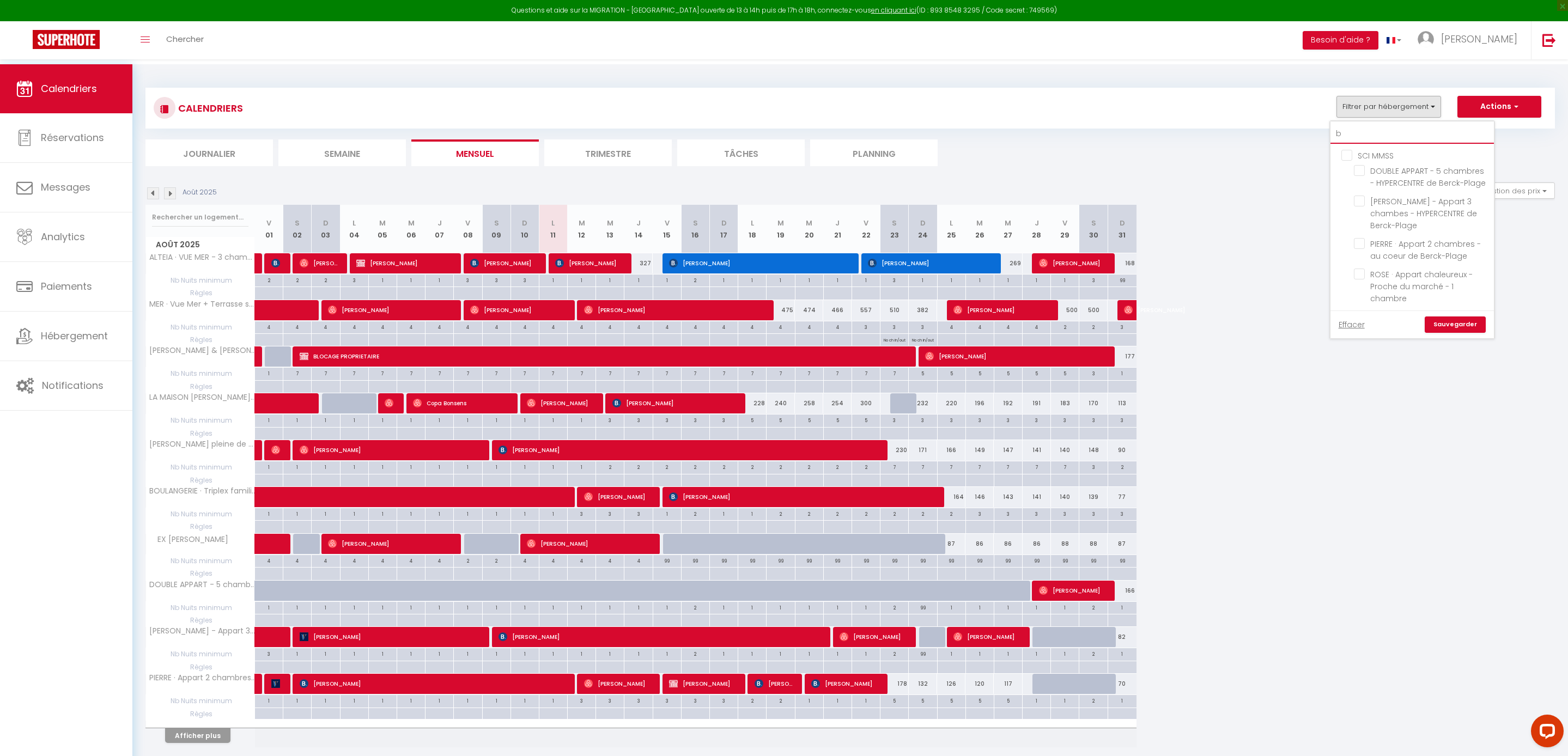
checkbox input "false"
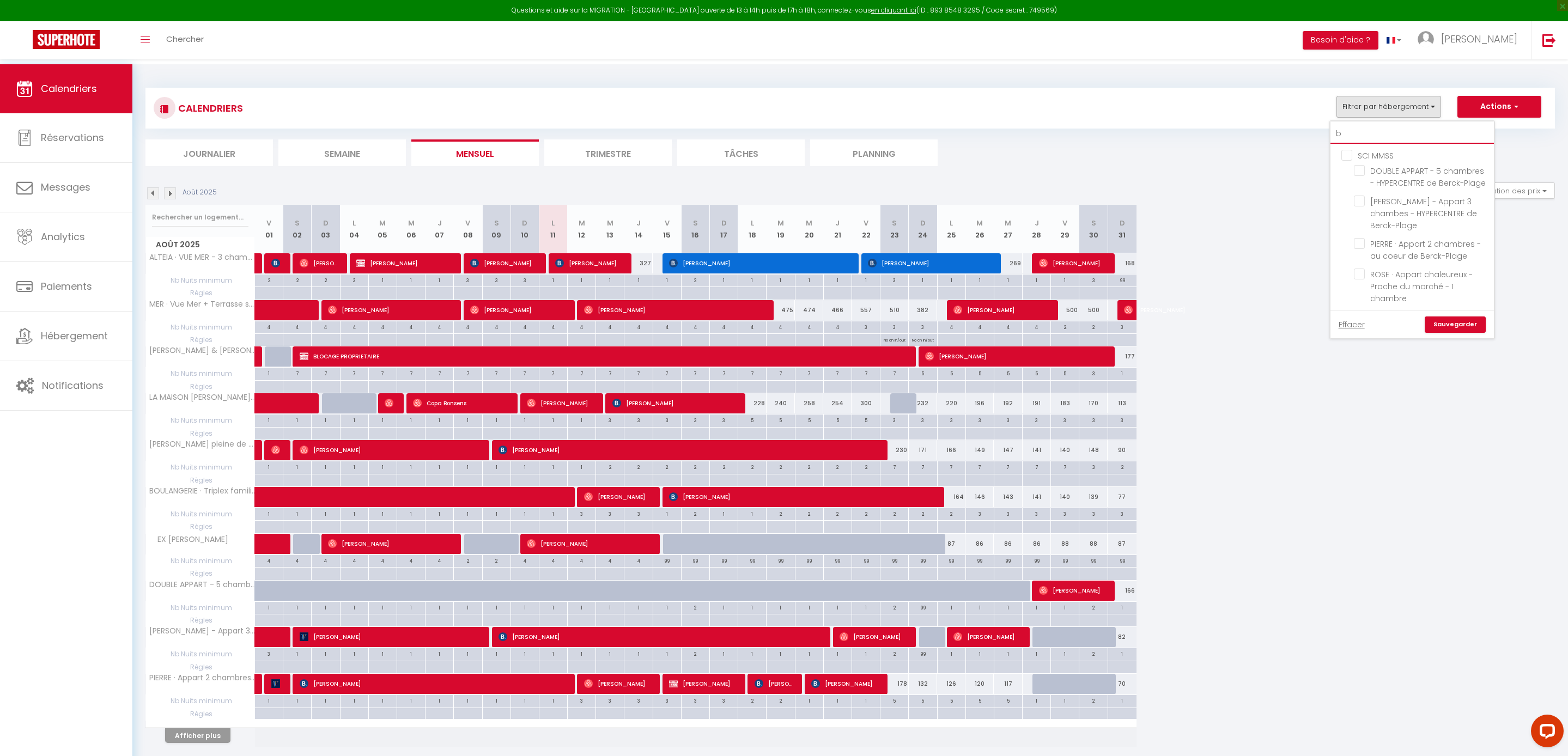
checkbox input "false"
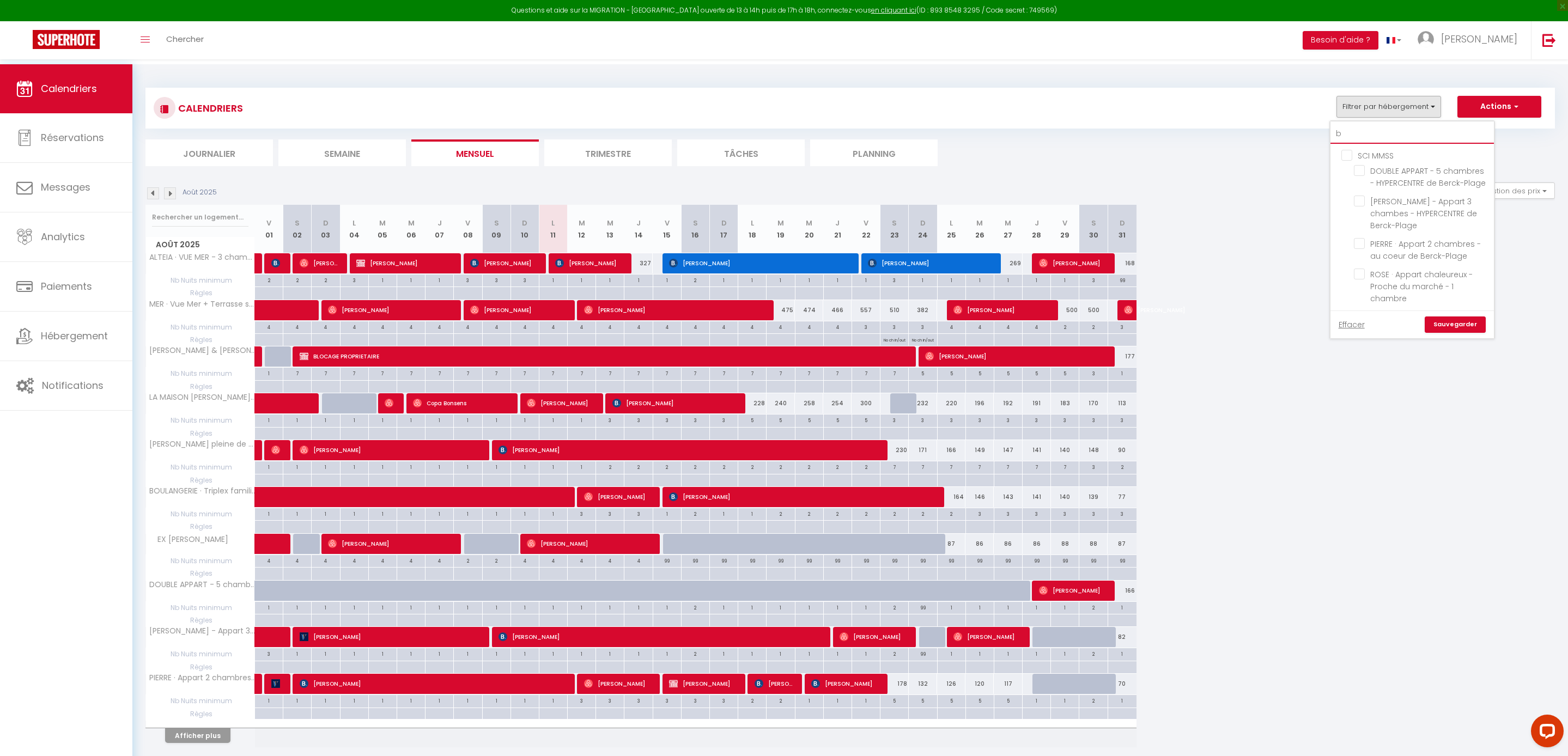
checkbox input "false"
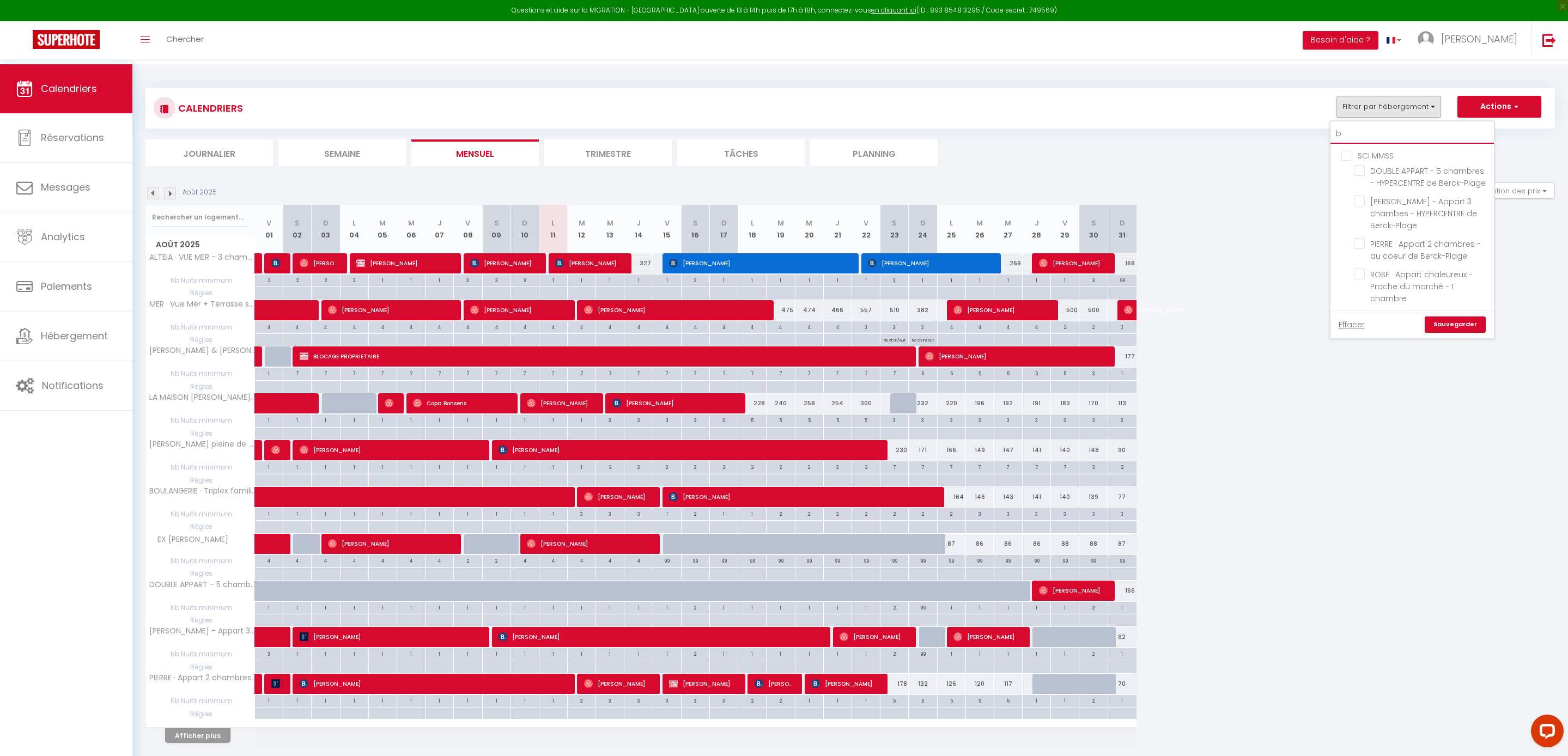
checkbox input "false"
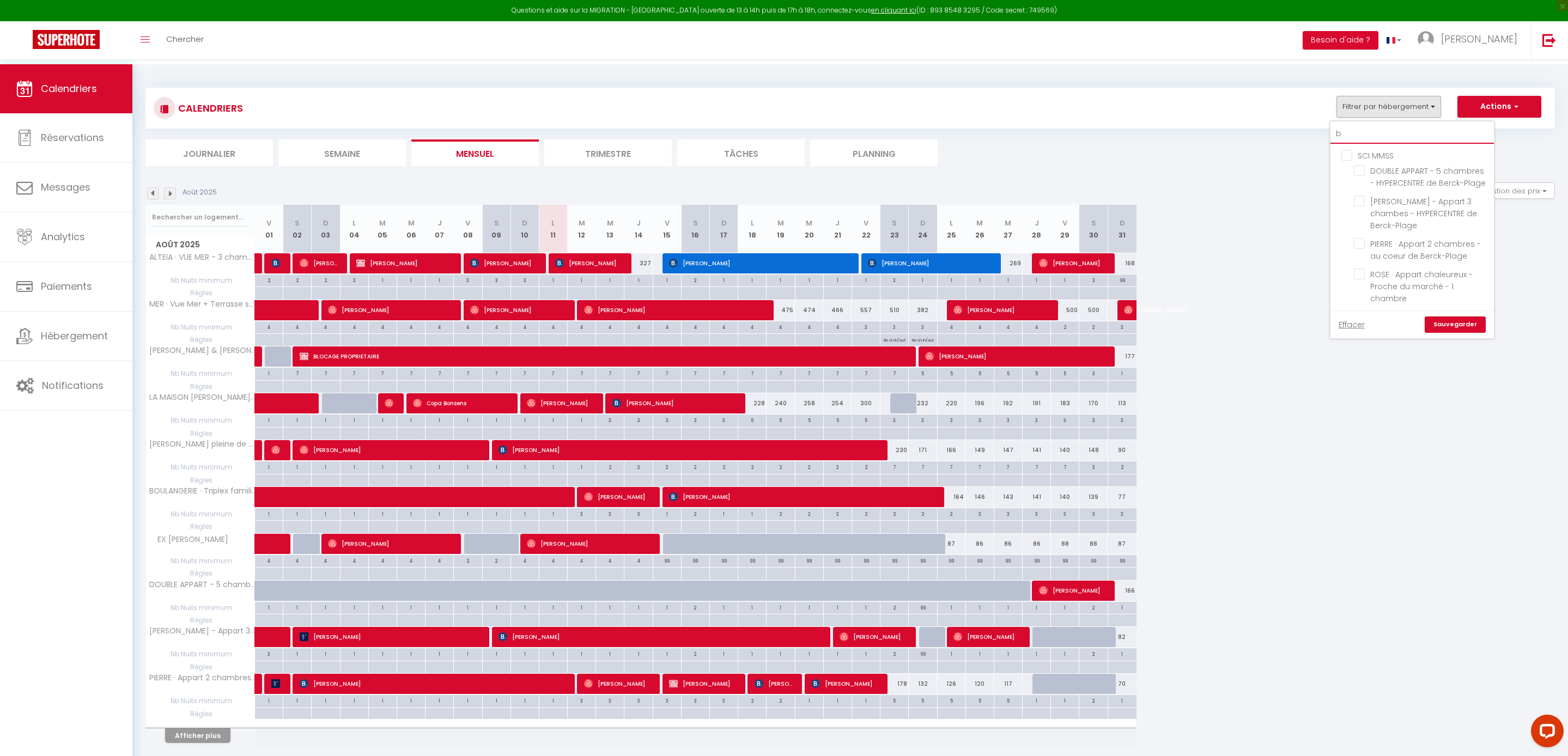
checkbox input "false"
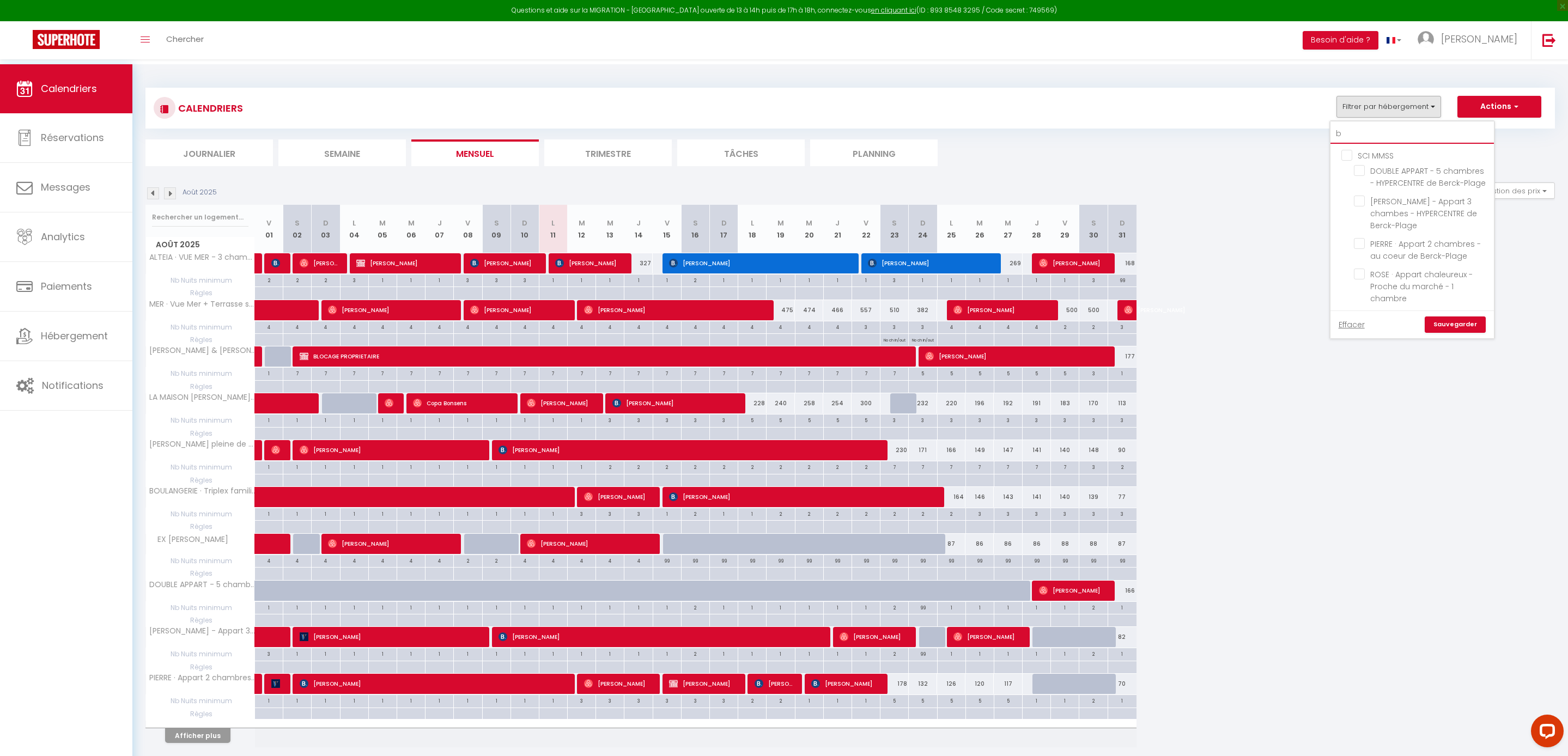
checkbox input "false"
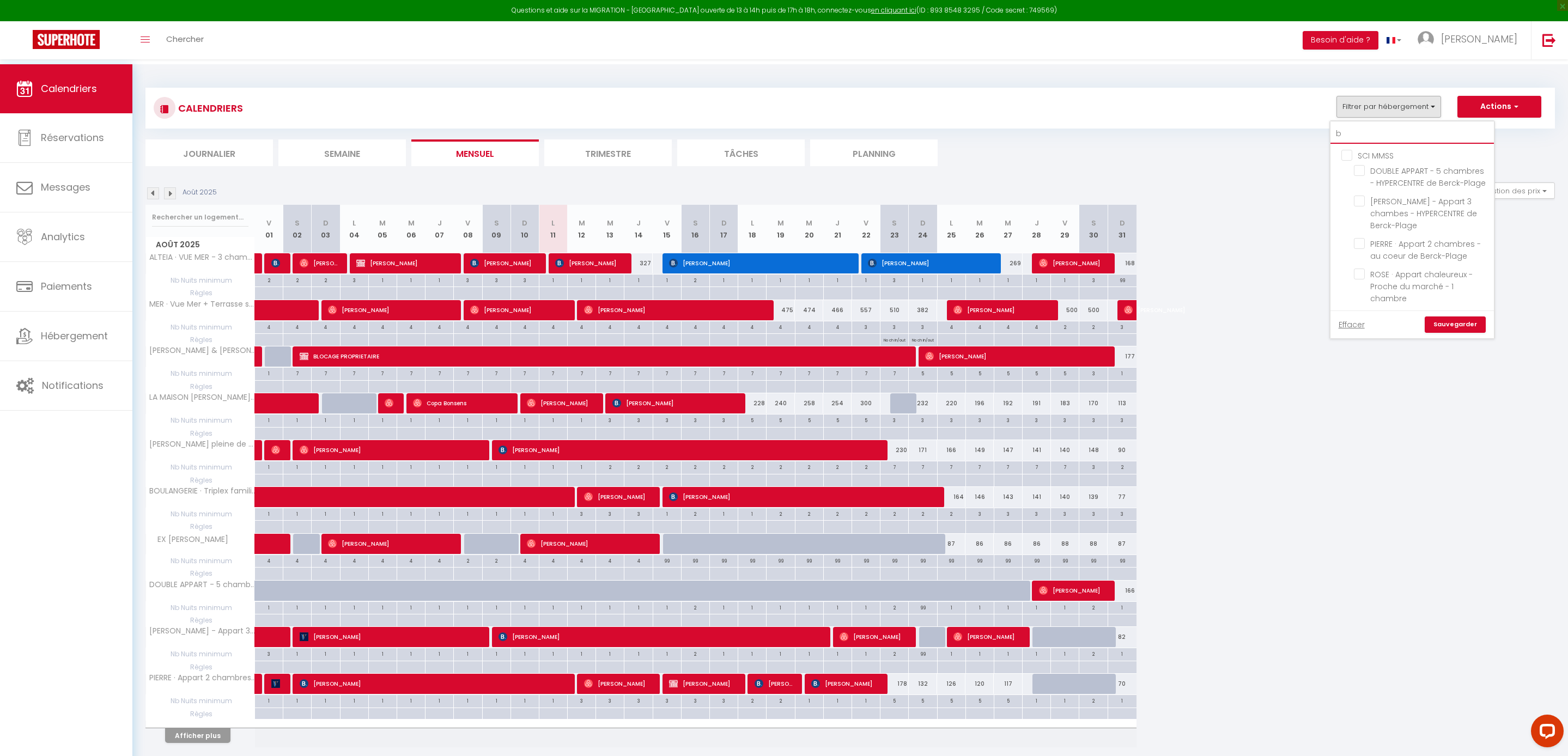
checkbox input "false"
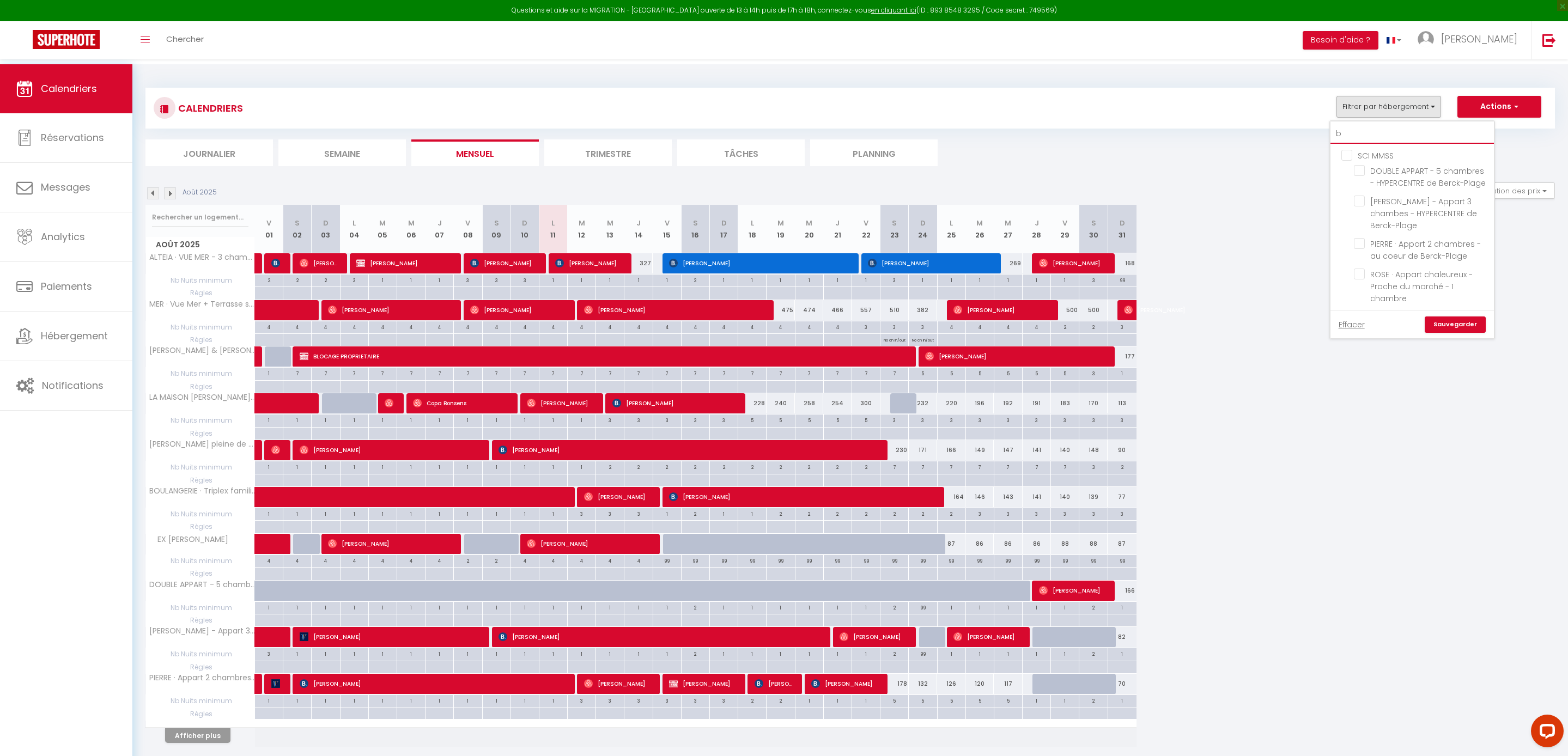
checkbox input "false"
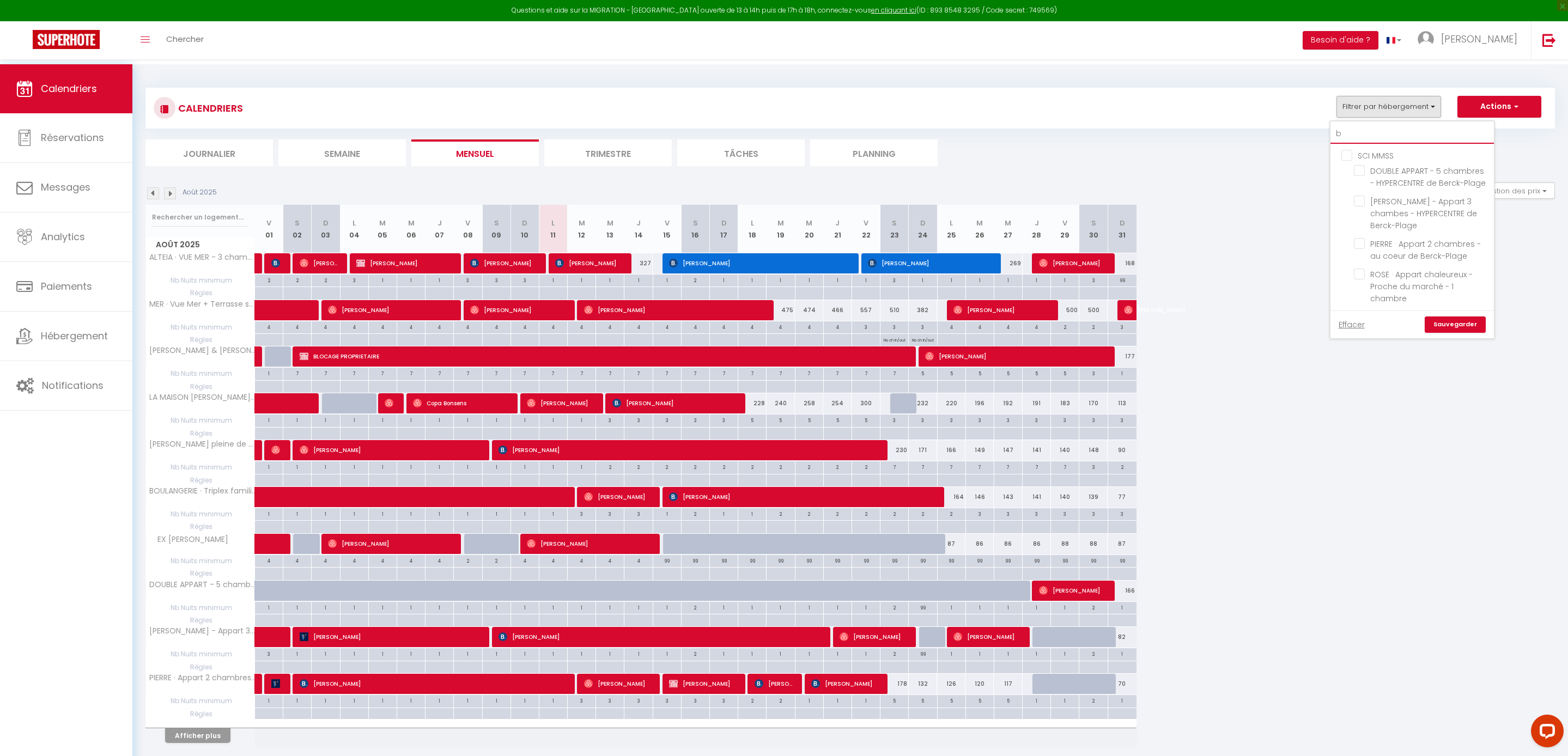
checkbox input "false"
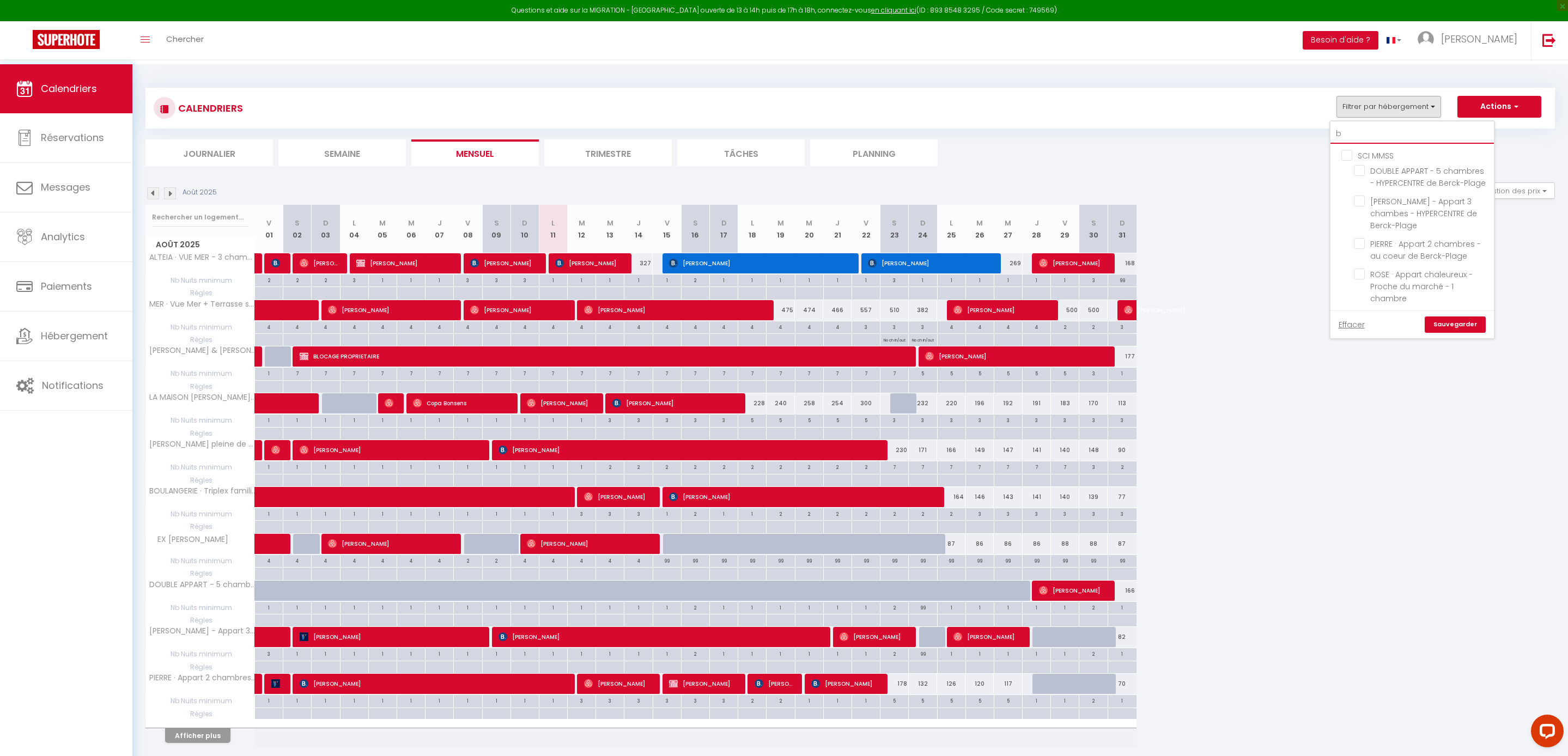
checkbox input "false"
type input "bu"
checkbox input "false"
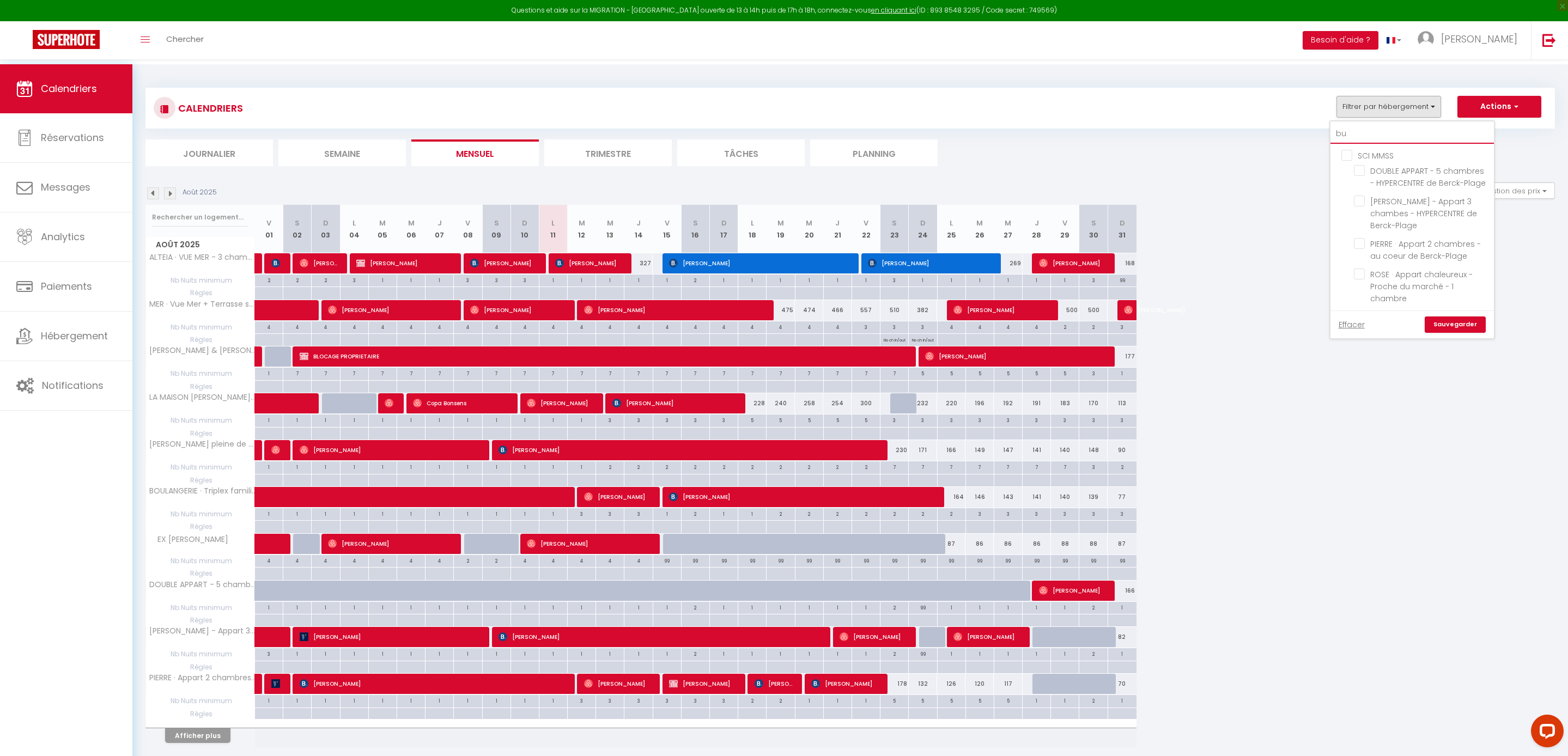
checkbox input "false"
type input "bus"
checkbox input "false"
type input "bus"
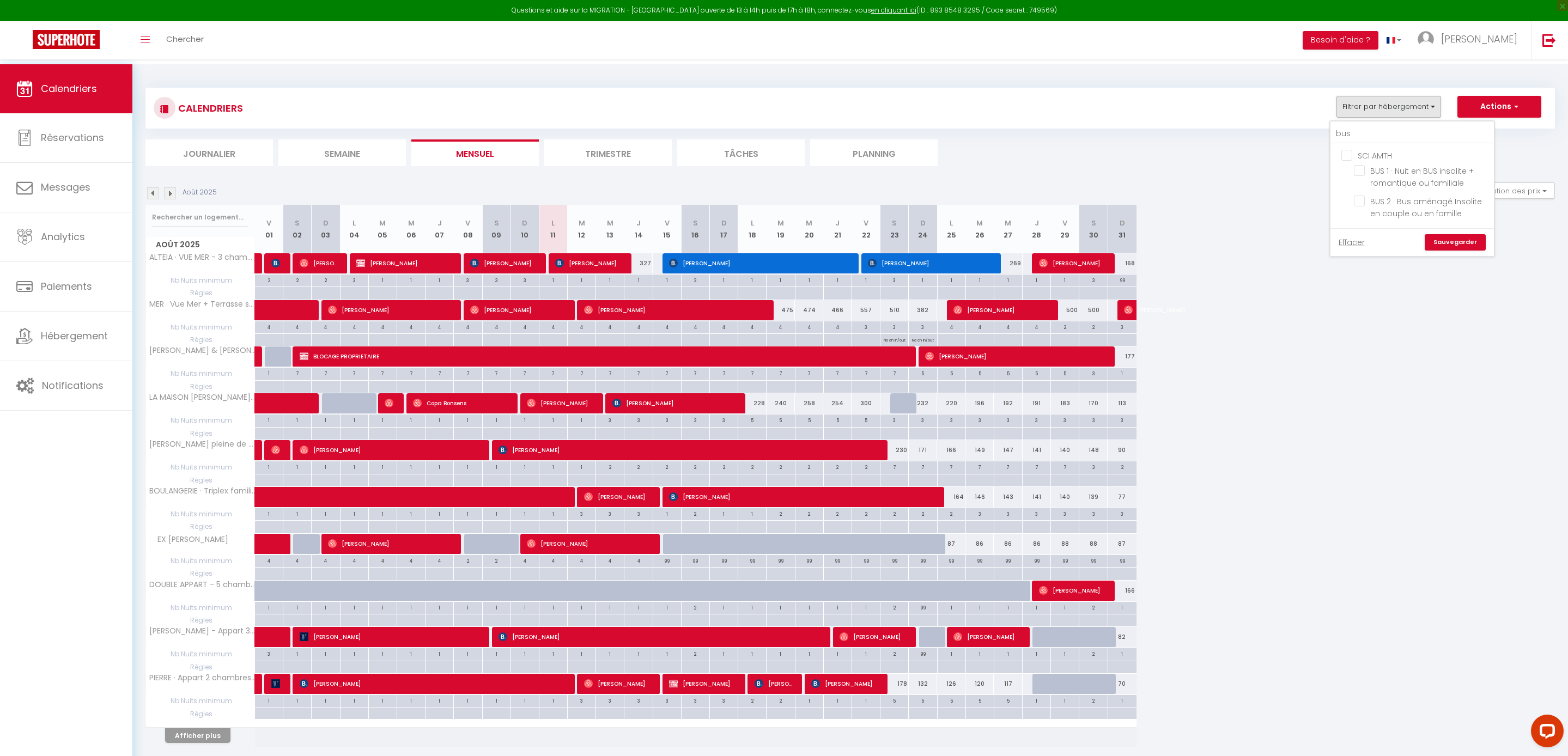
click at [1342, 160] on input "SCI AMTH" at bounding box center [1423, 155] width 164 height 11
checkbox input "true"
click at [1425, 250] on link "Sauvegarder" at bounding box center [1455, 242] width 61 height 16
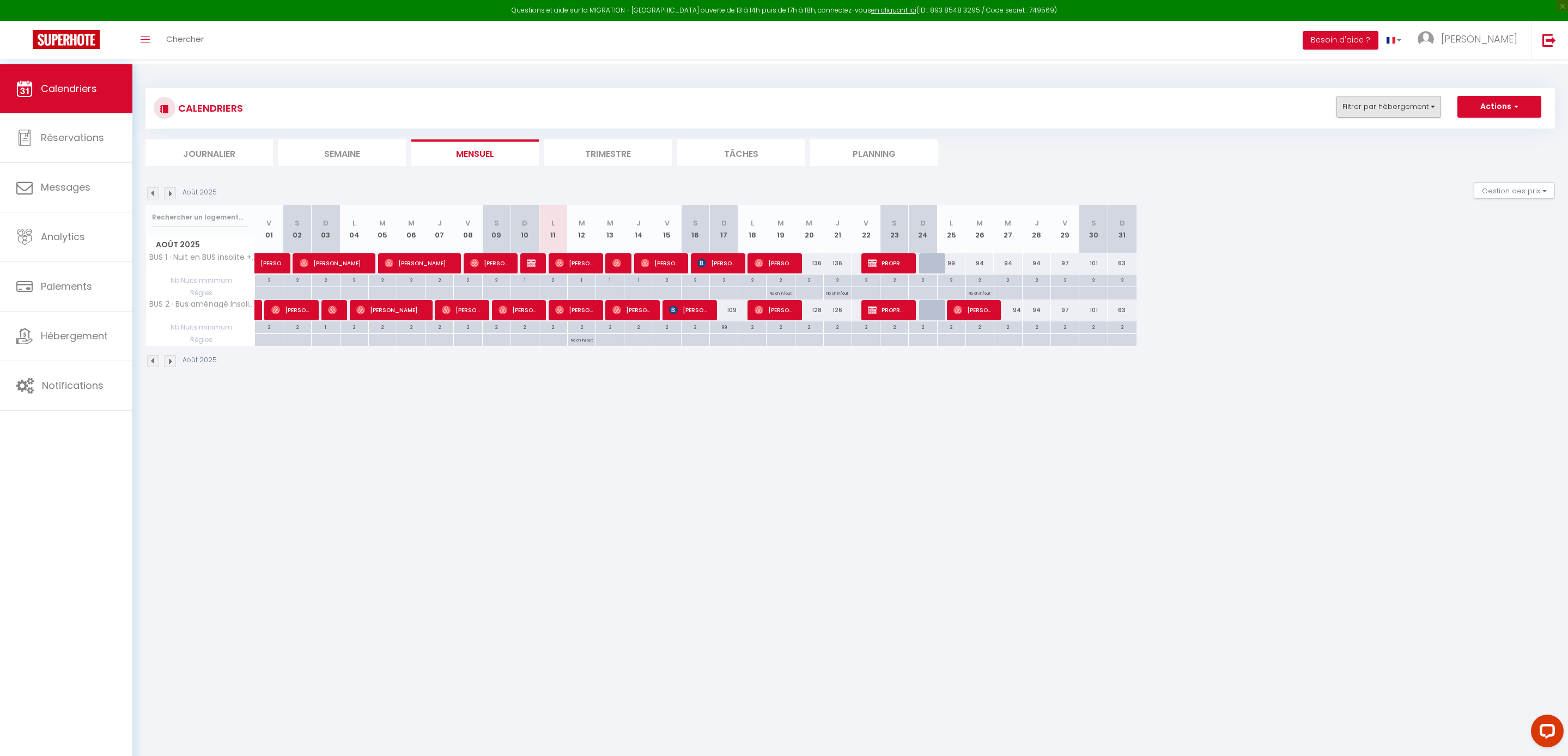
click at [1377, 113] on button "Filtrer par hébergement" at bounding box center [1389, 106] width 105 height 22
click at [1332, 135] on input "bus" at bounding box center [1412, 134] width 164 height 20
type input "b"
checkbox input "false"
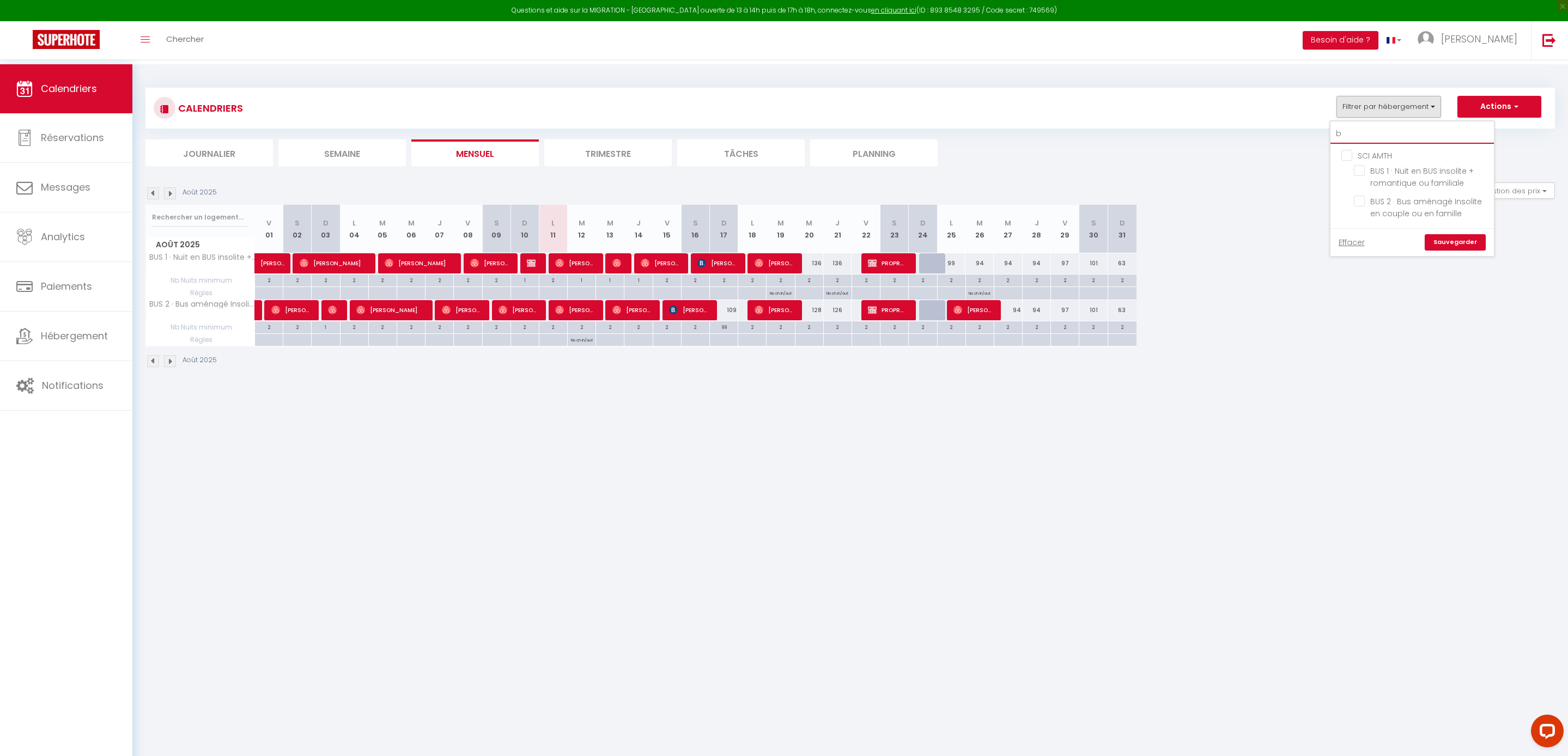
checkbox input "false"
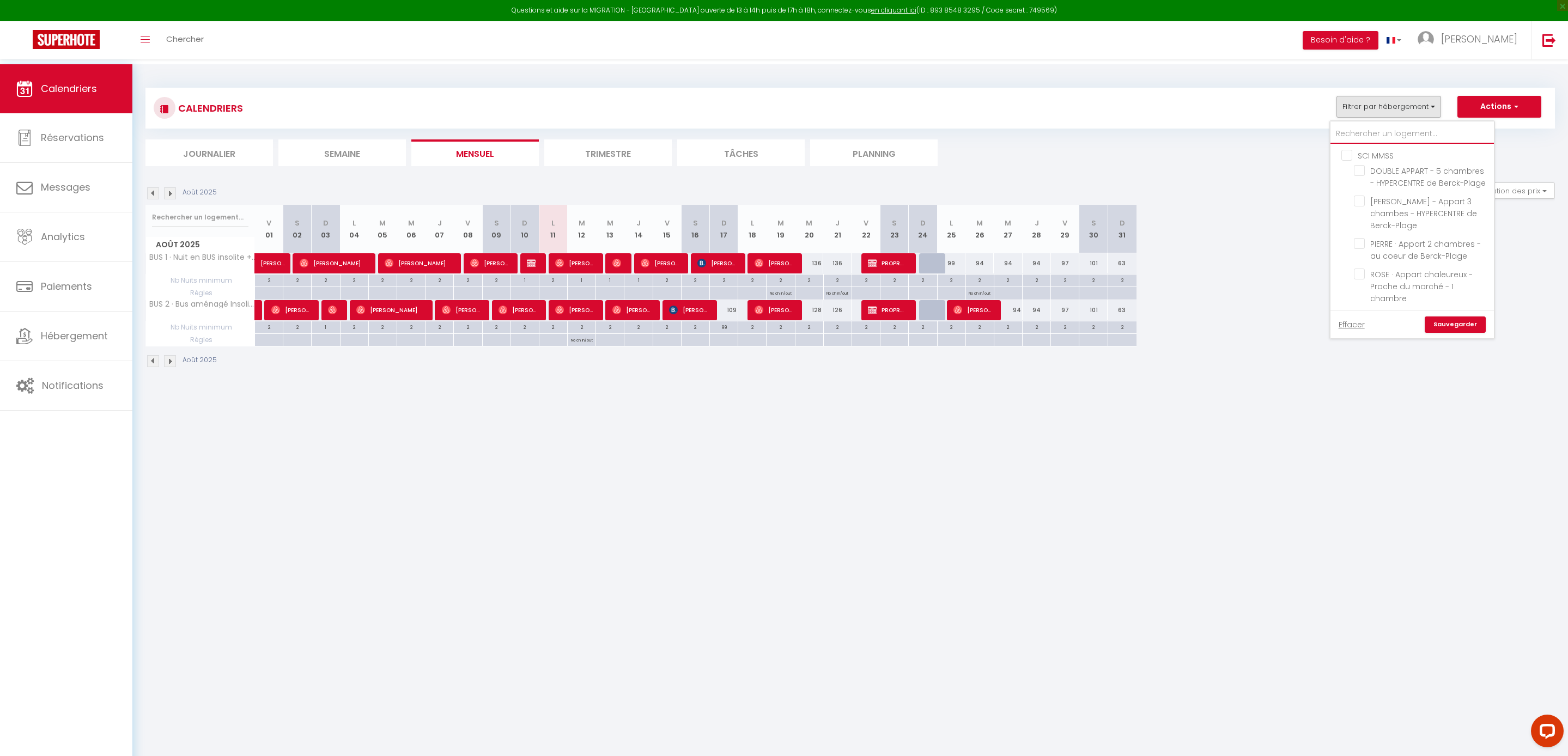
checkbox input "false"
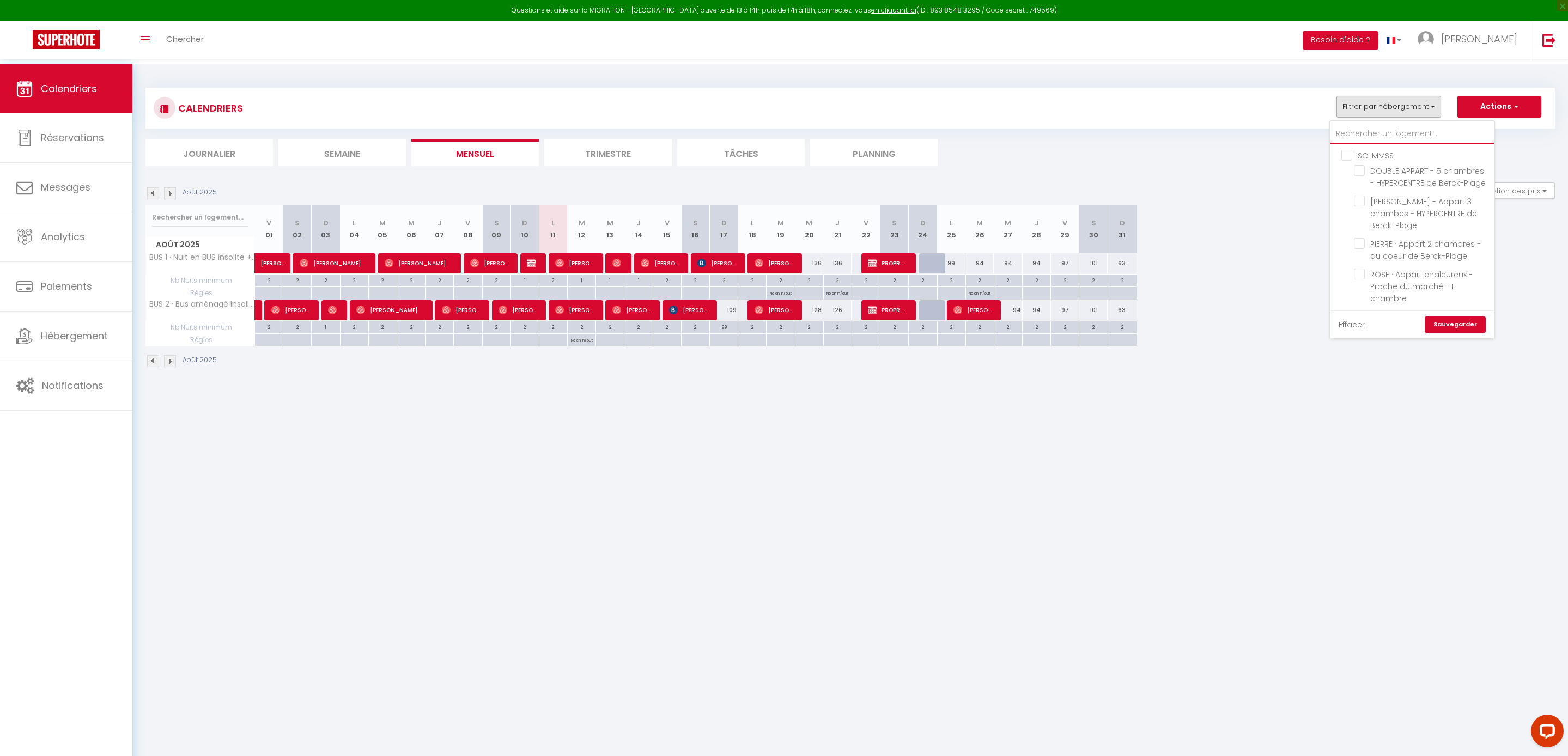
checkbox input "false"
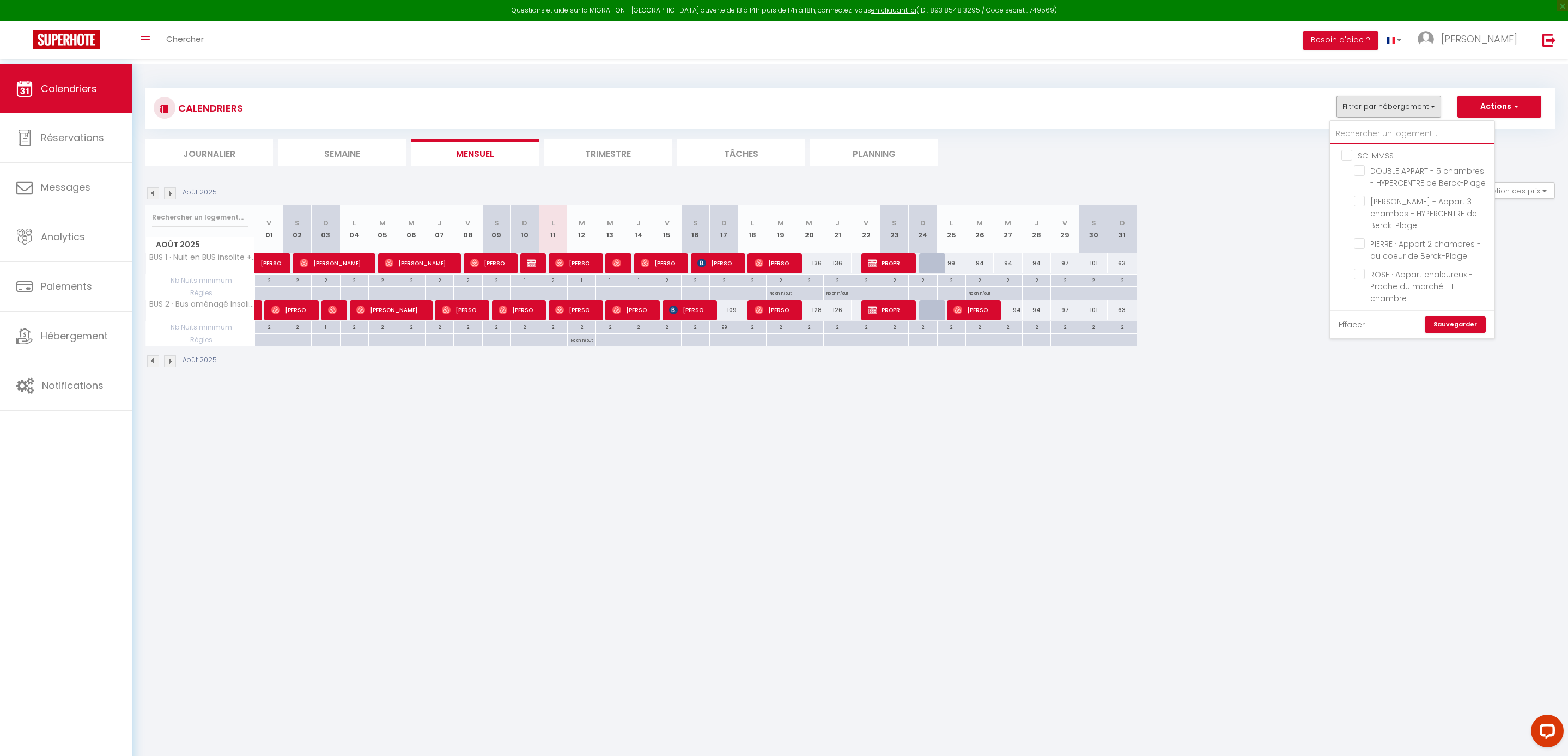
checkbox input "false"
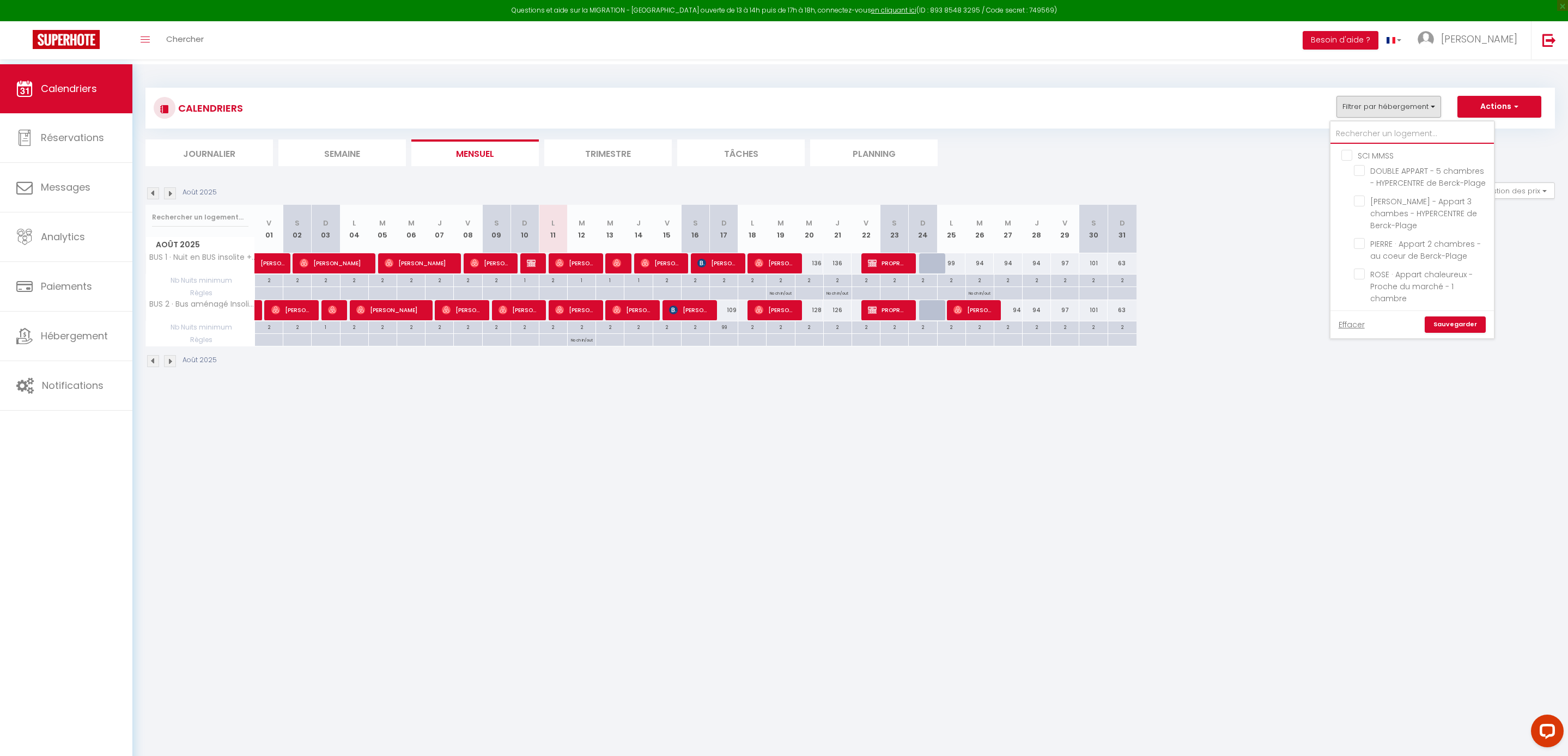
checkbox input "false"
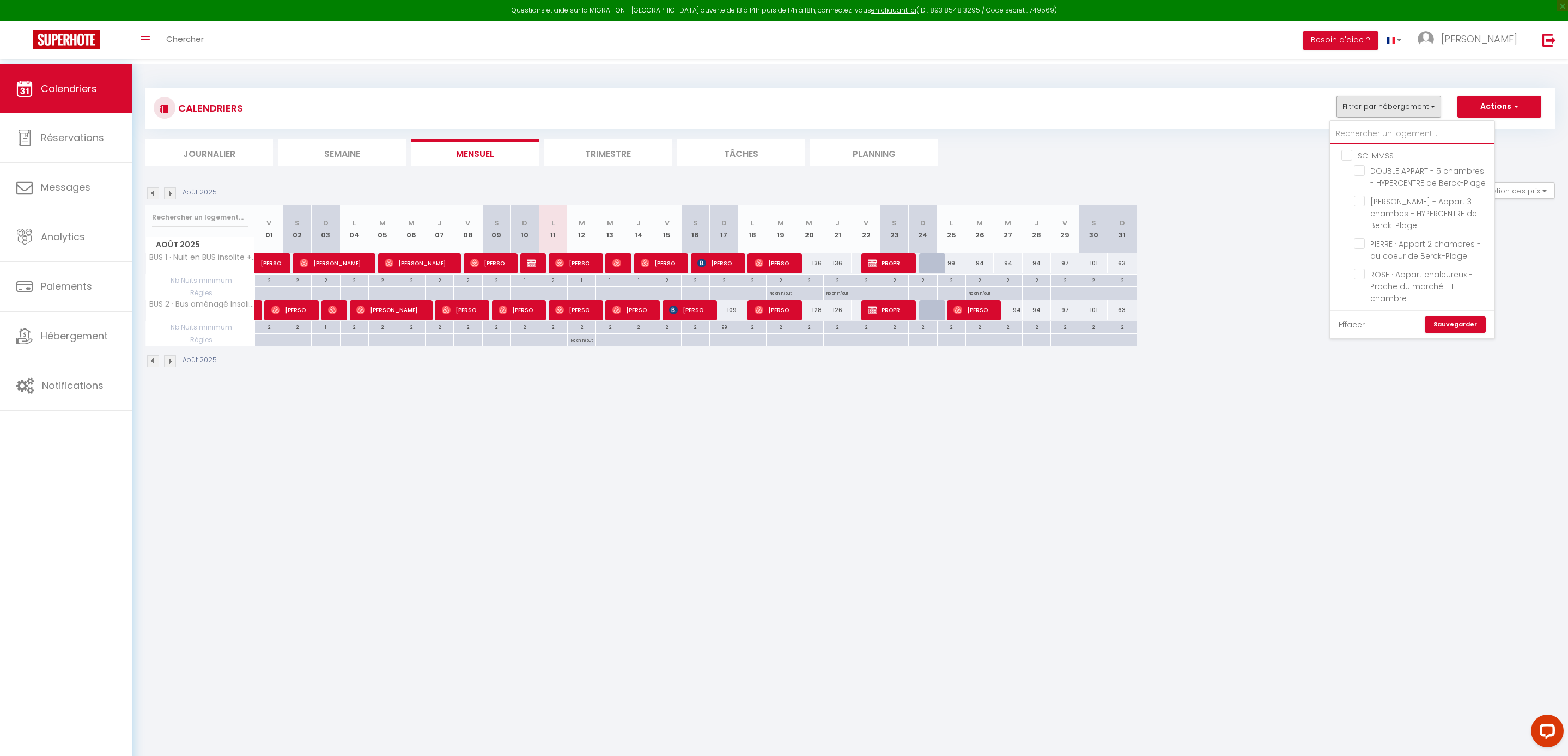
checkbox input "false"
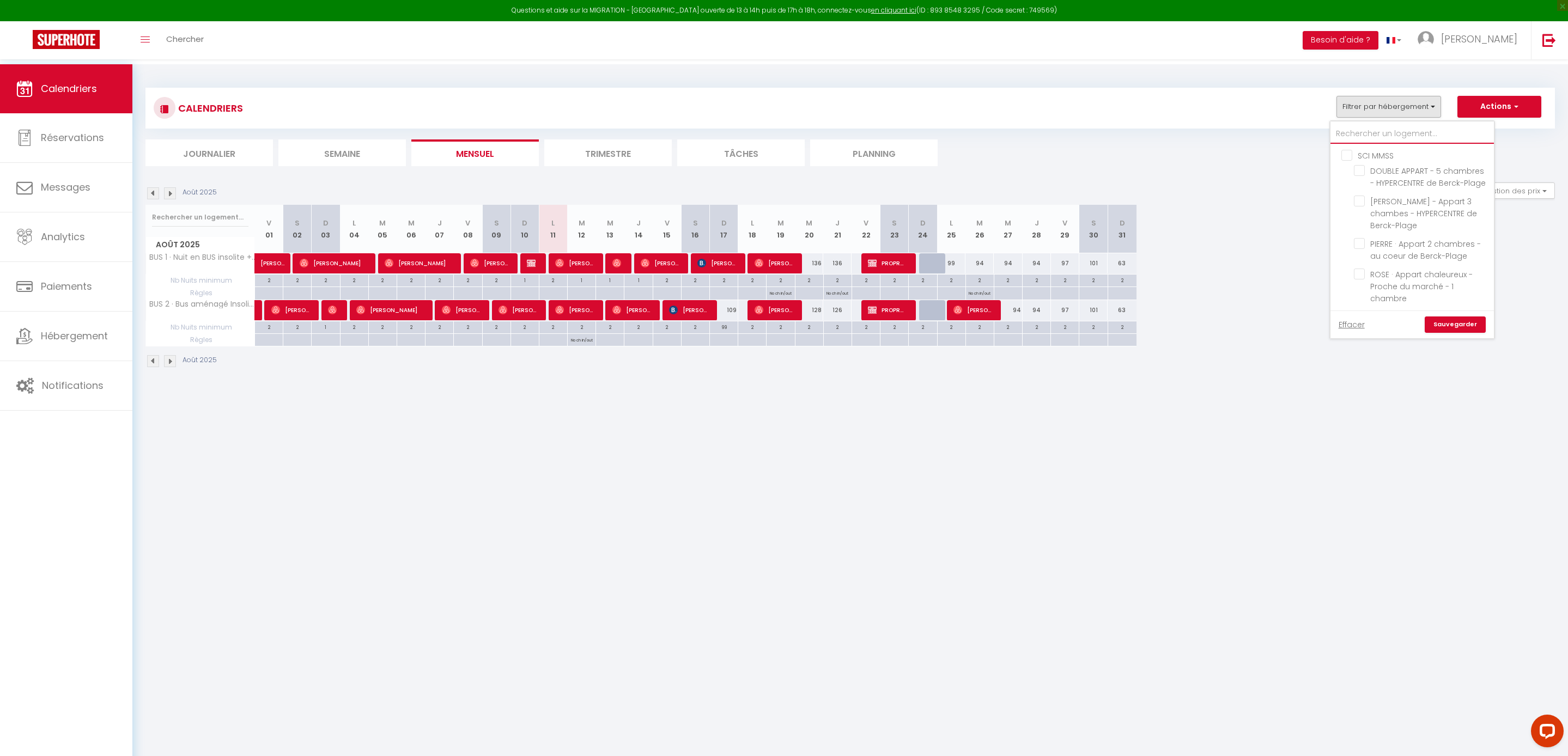
checkbox input "false"
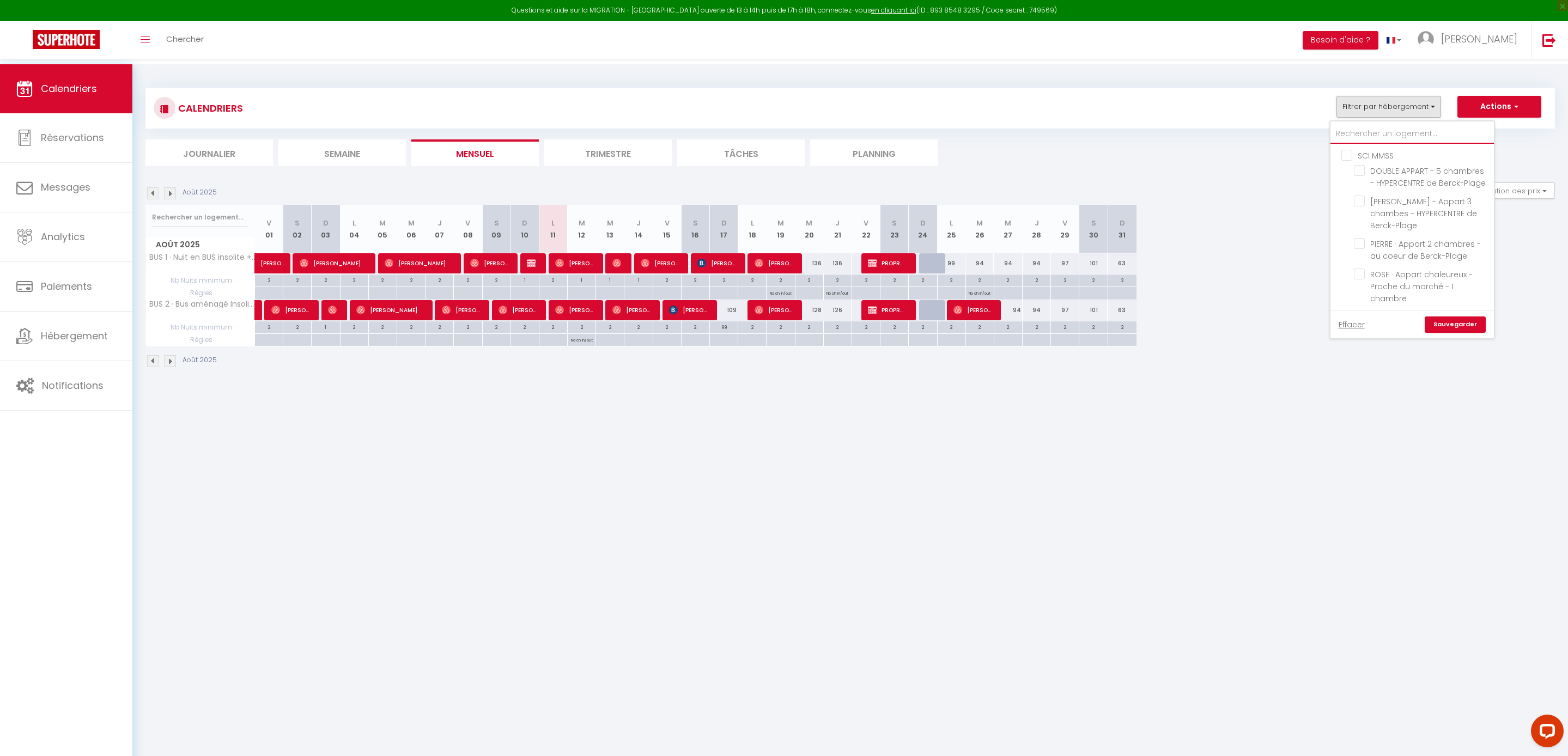
checkbox input "false"
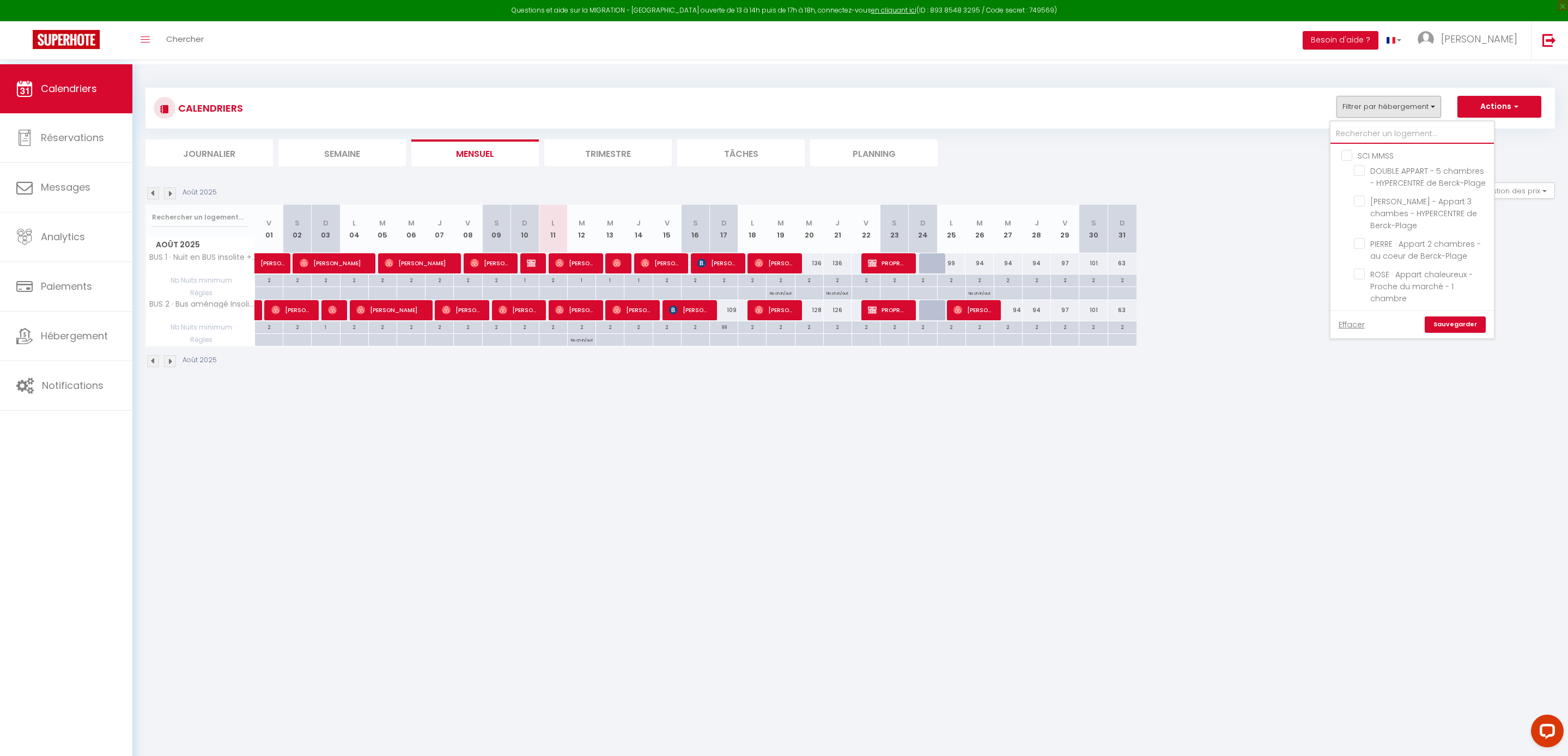
checkbox input "false"
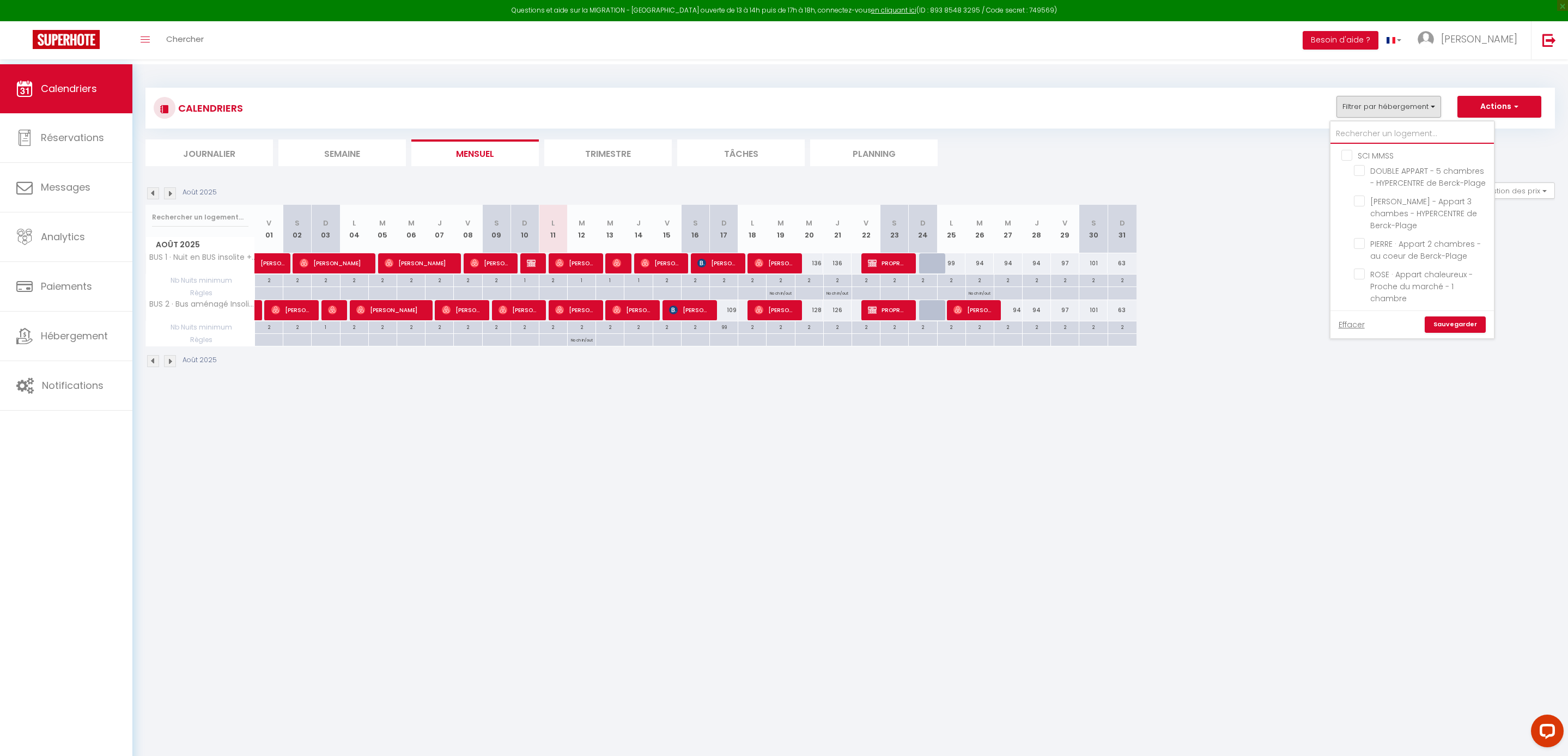
checkbox input "false"
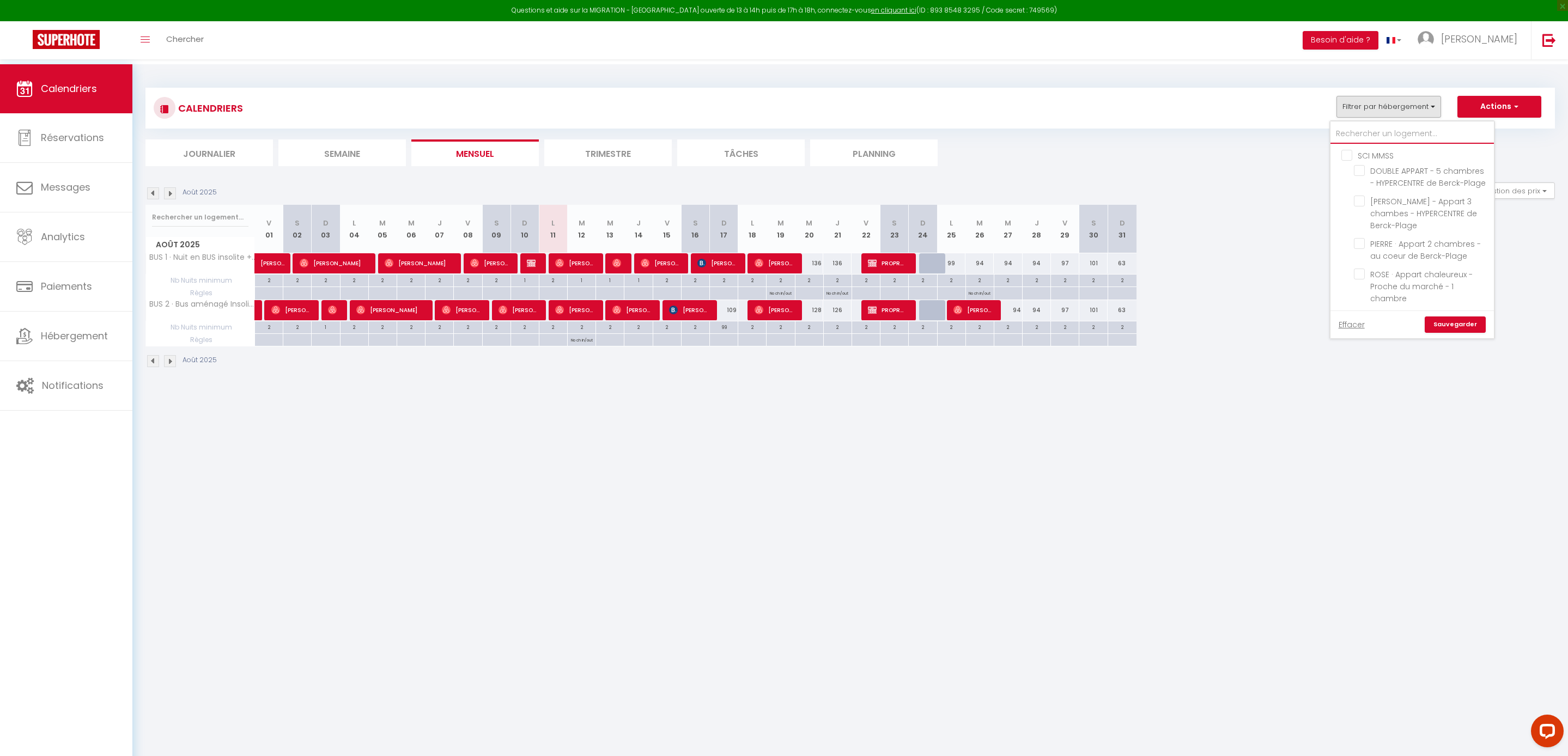
type input "G"
checkbox input "false"
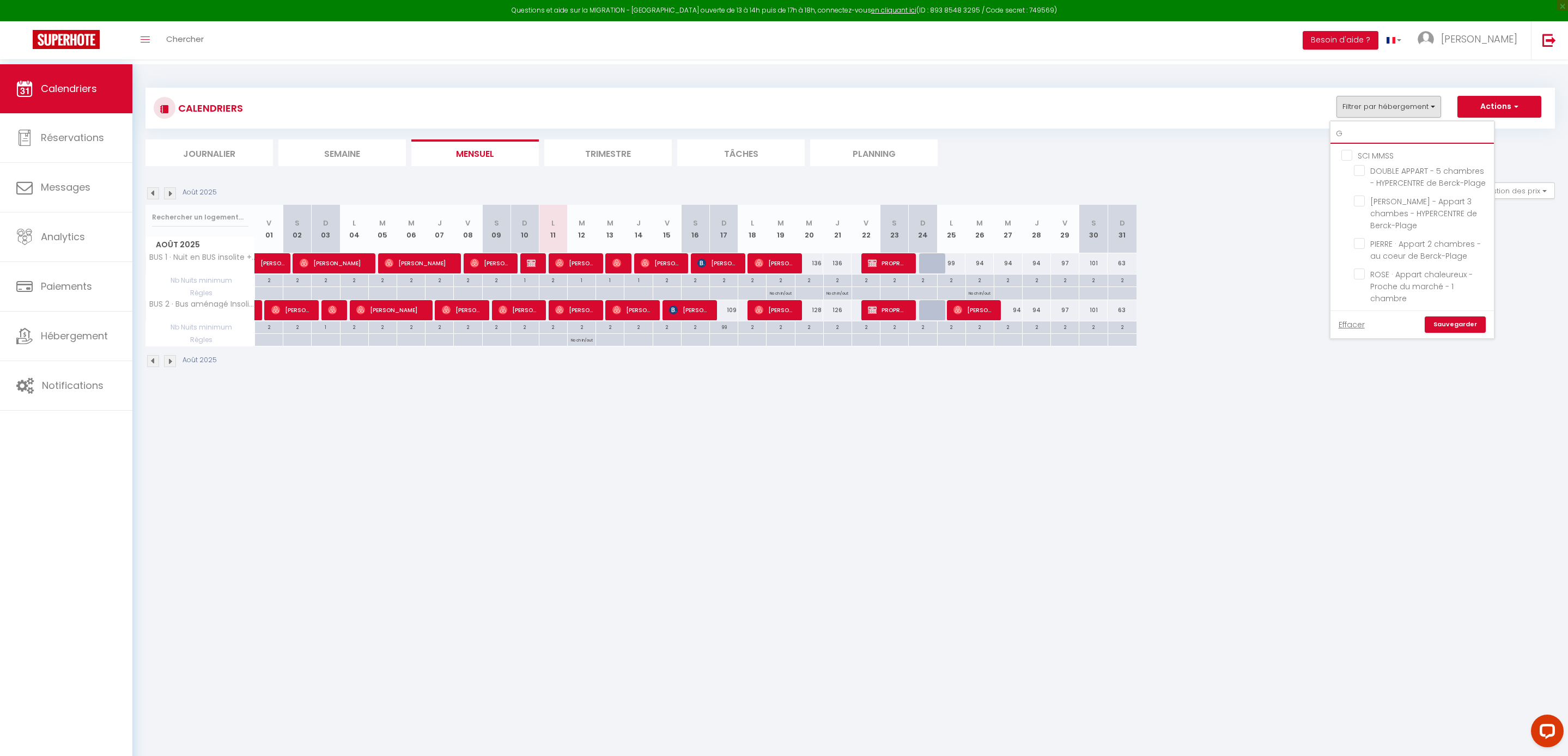
checkbox input "false"
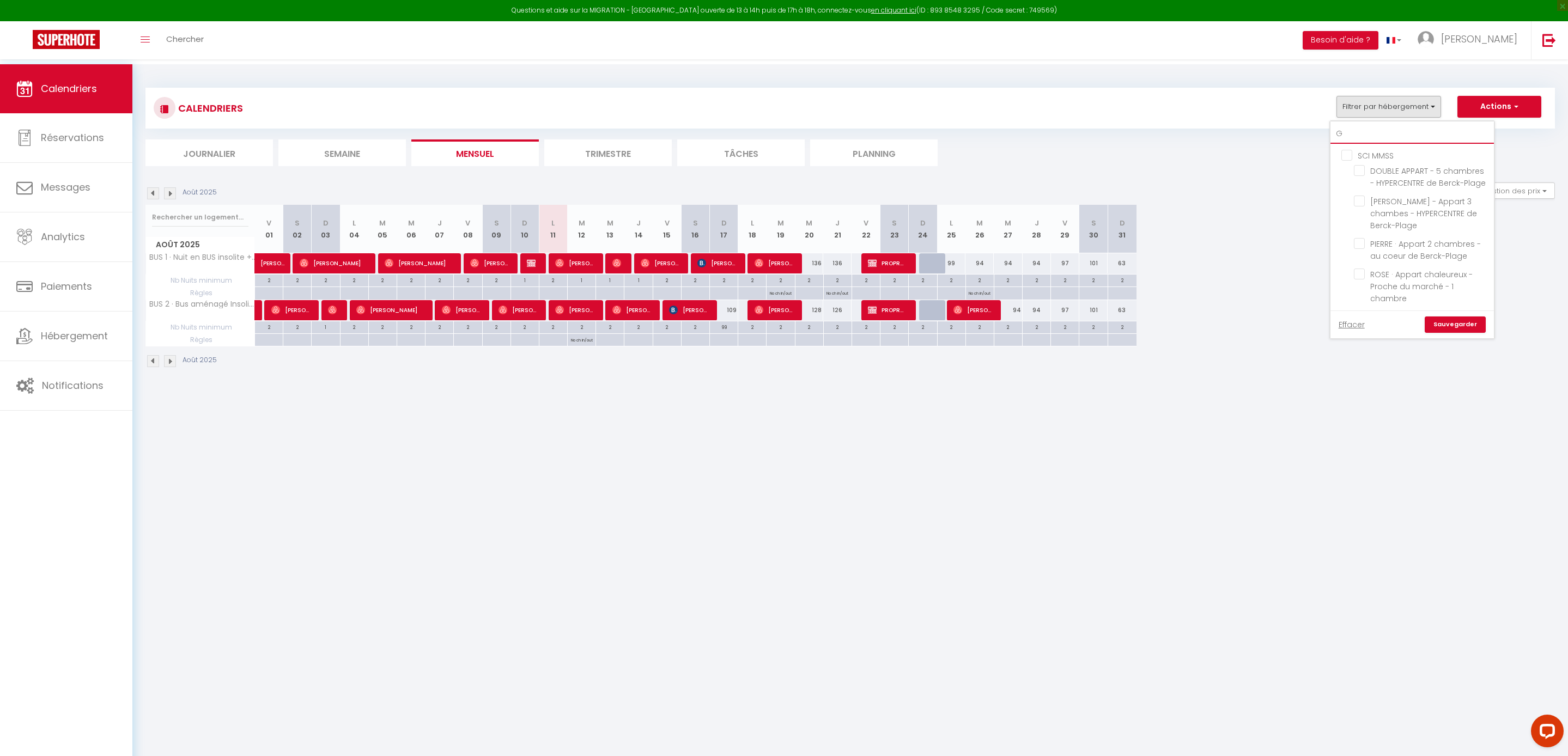
checkbox input "false"
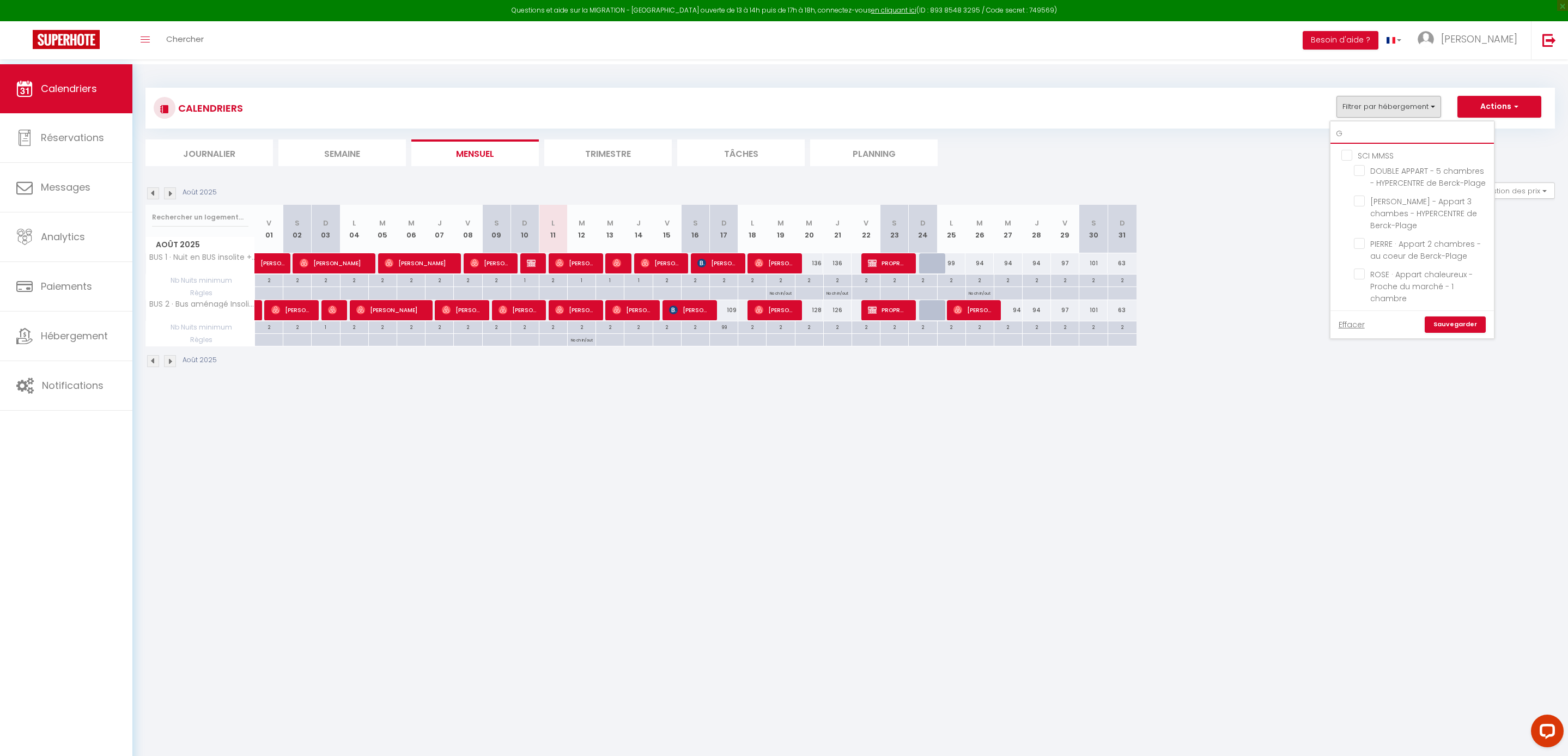
checkbox input "false"
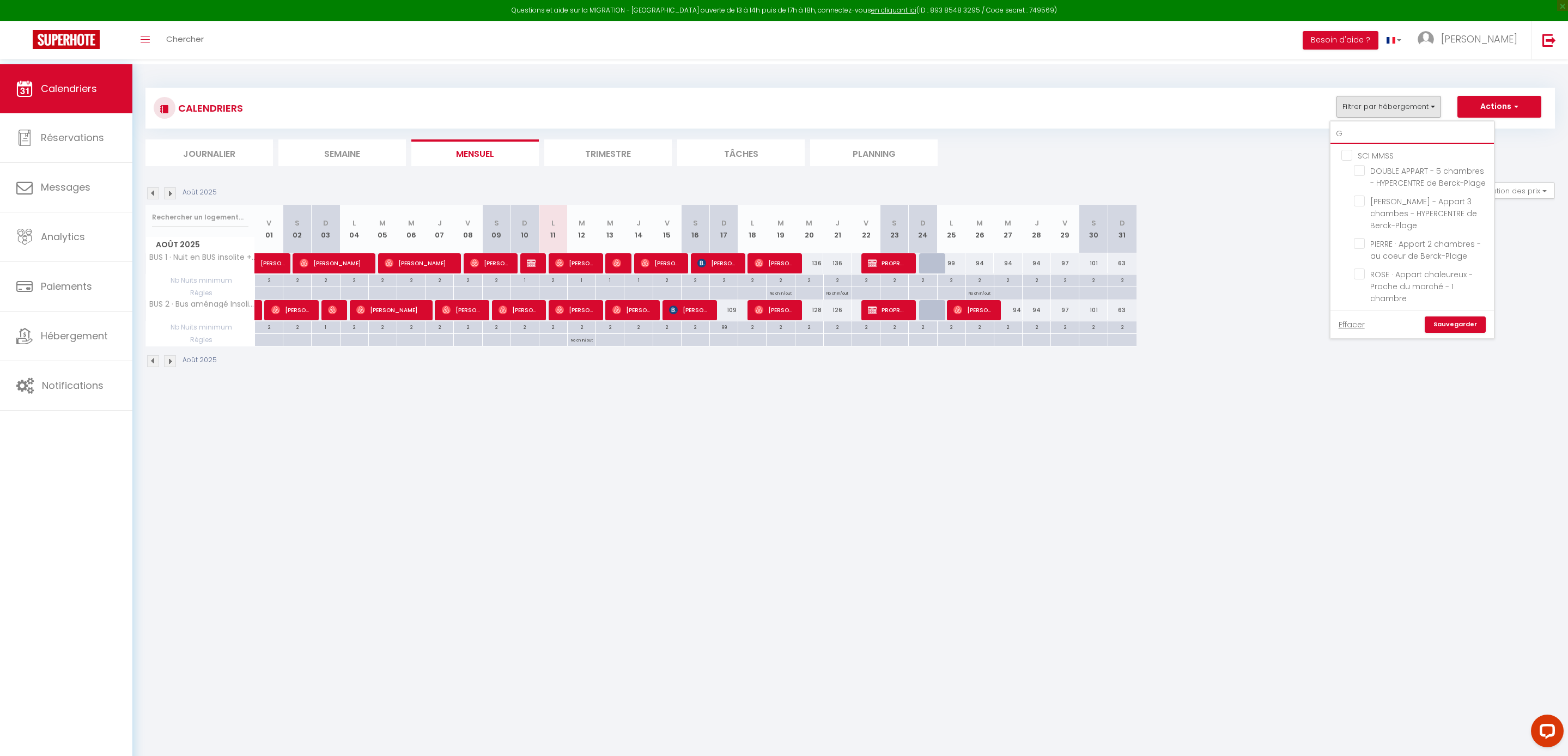
checkbox input "false"
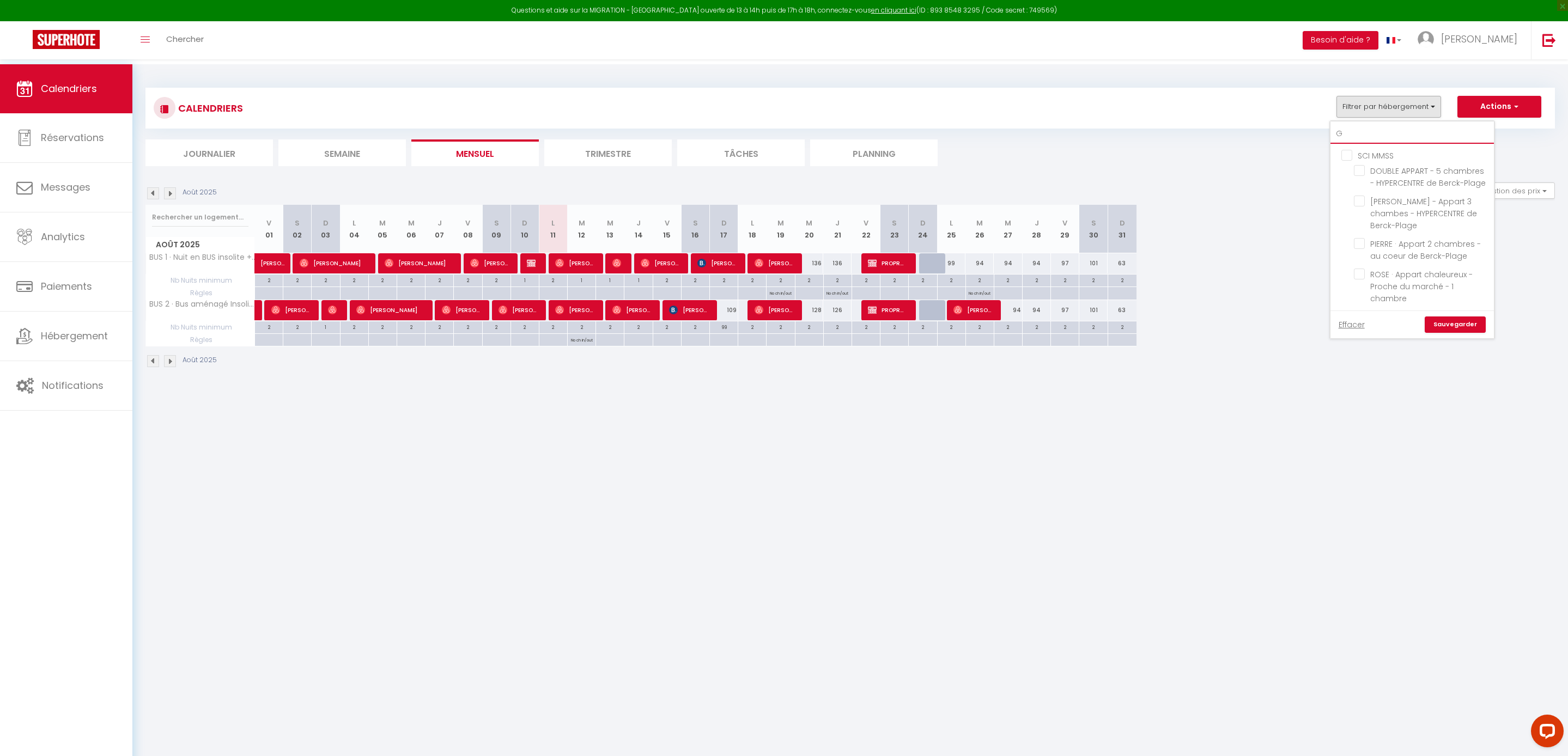
checkbox input "false"
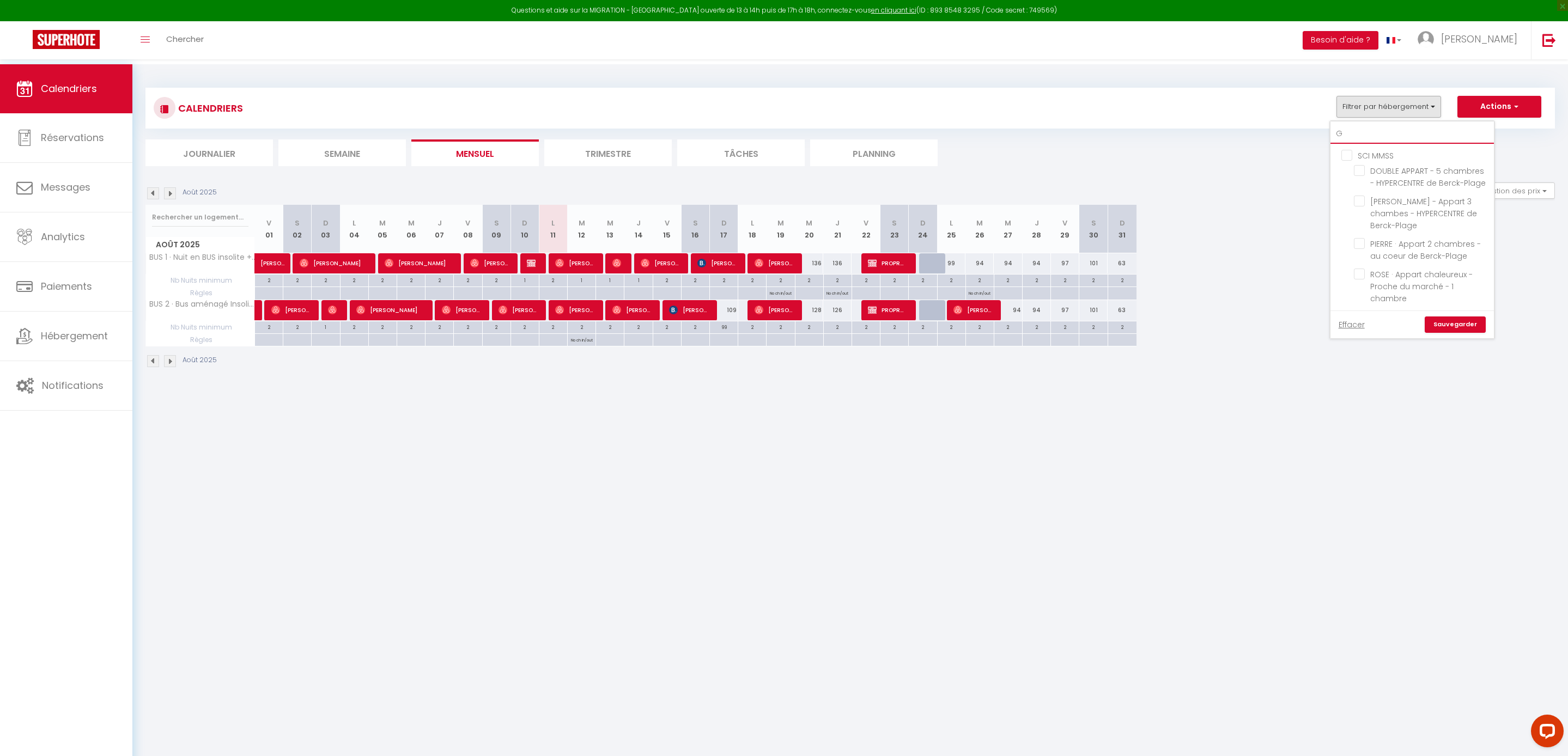
checkbox input "false"
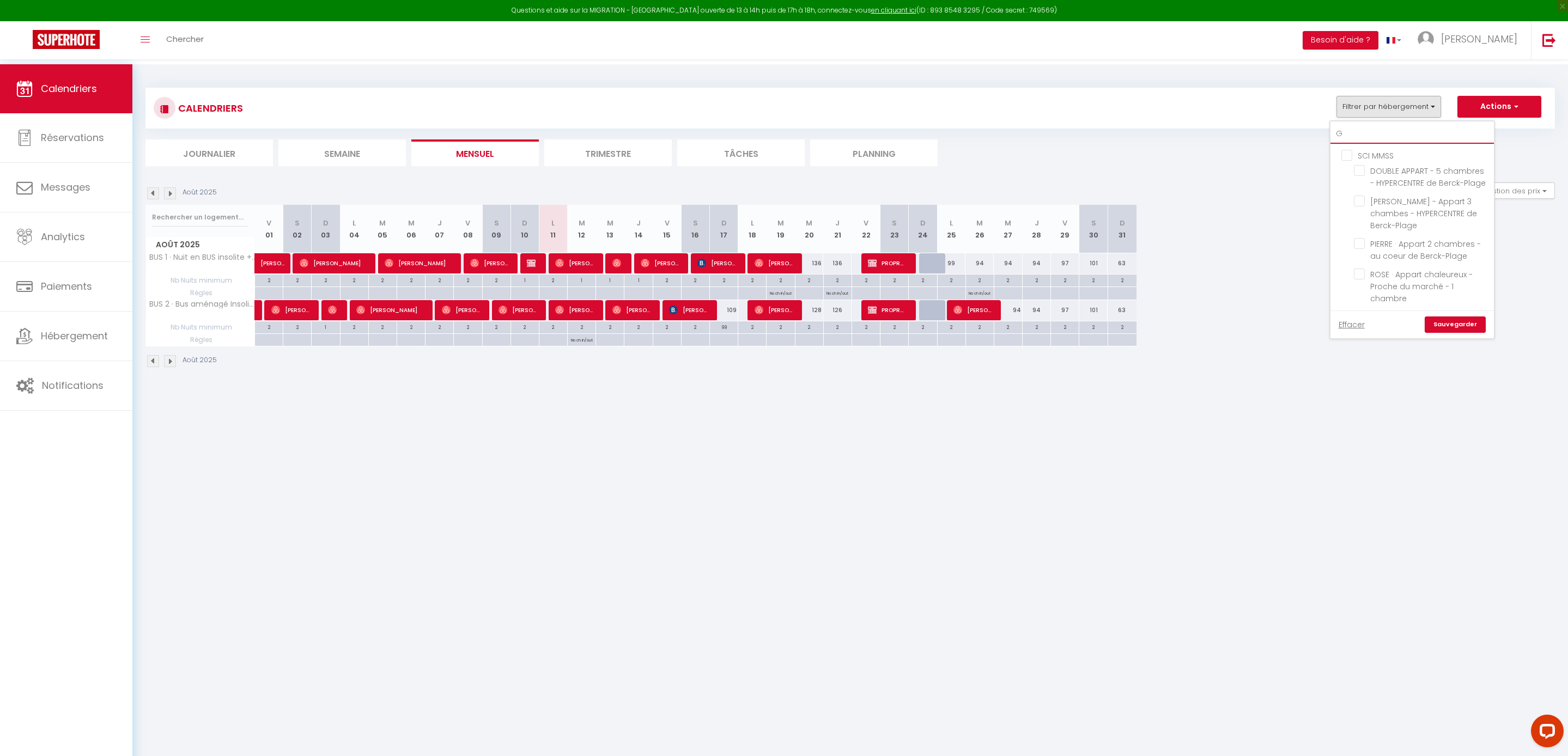
checkbox input "false"
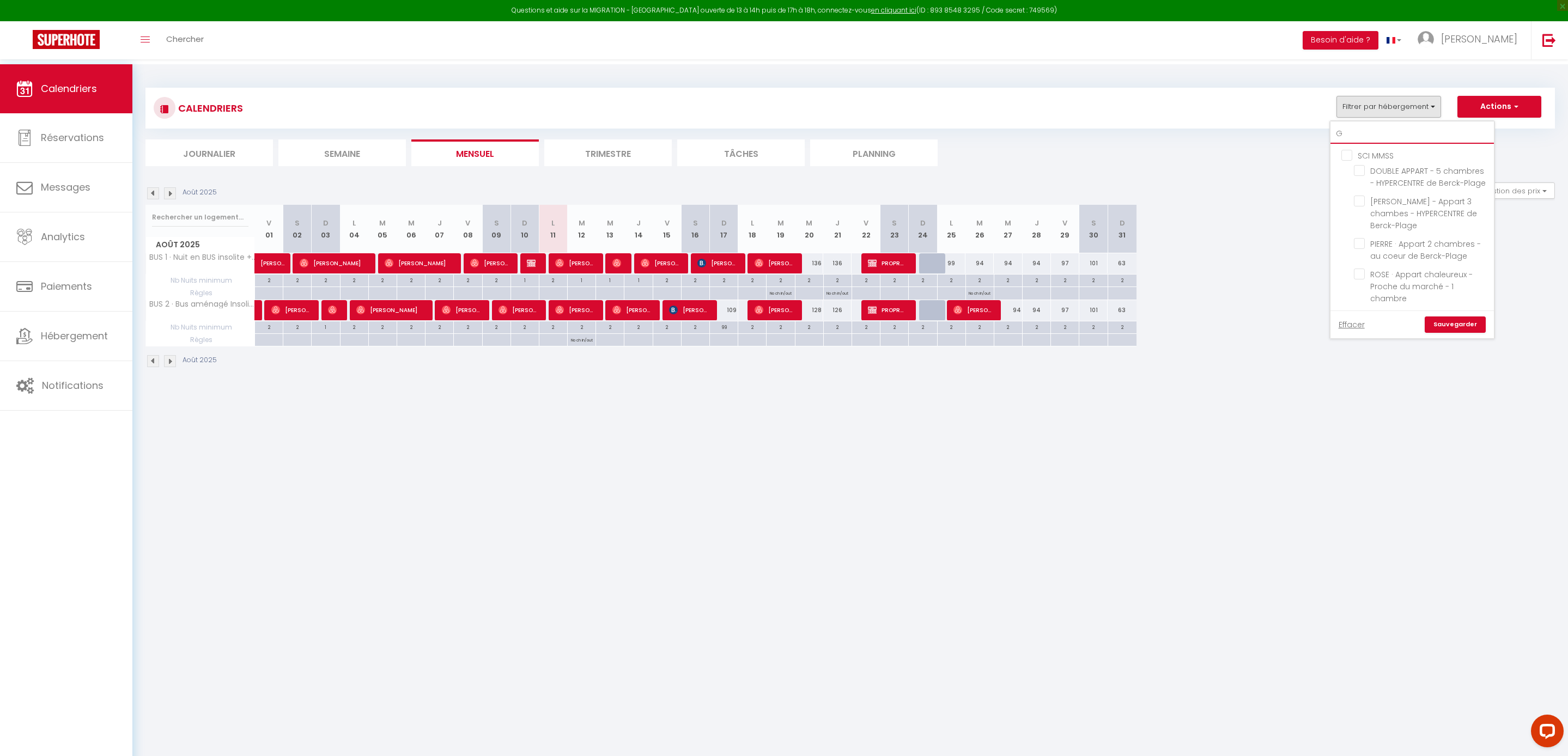
checkbox input "false"
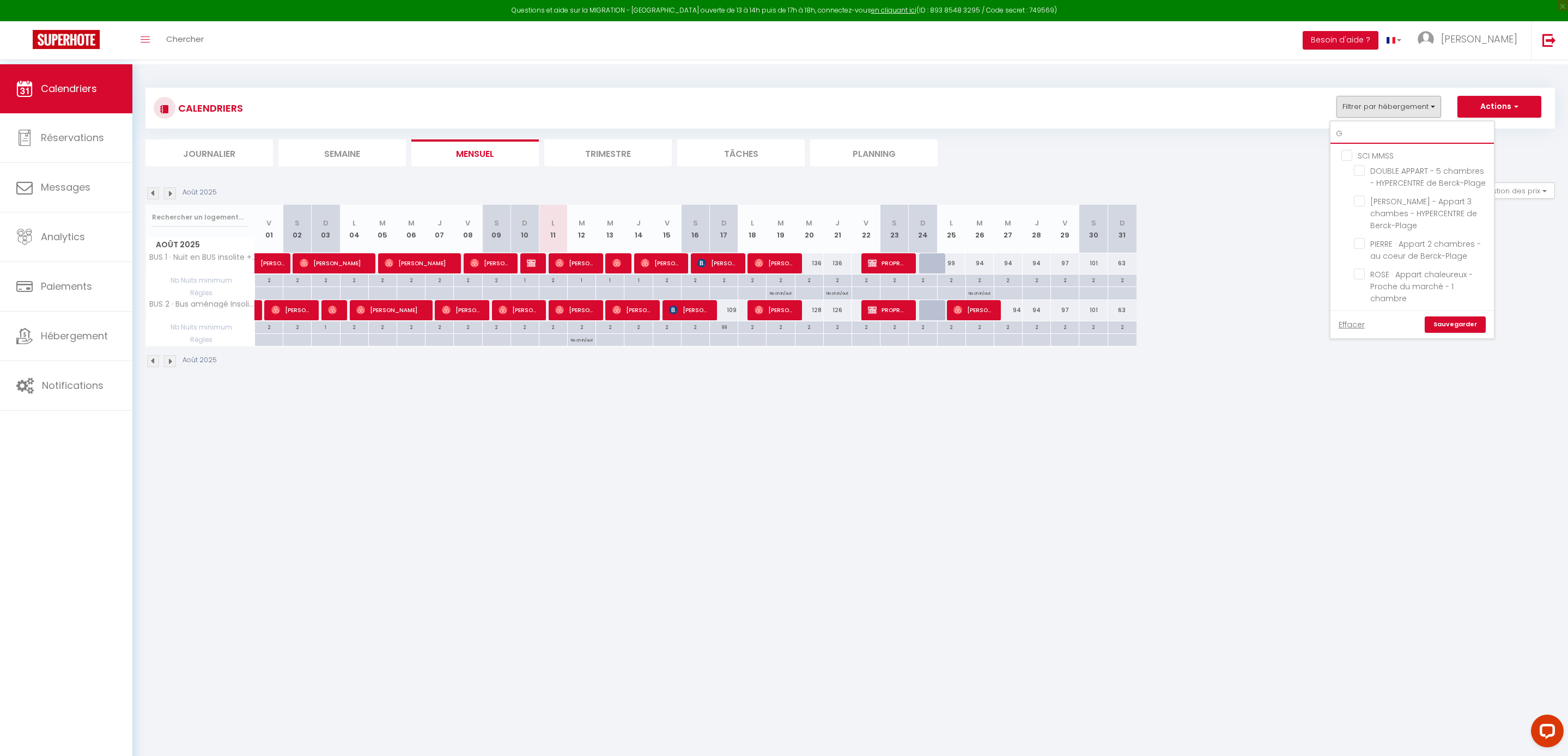
checkbox input "false"
type input "GR"
checkbox input "false"
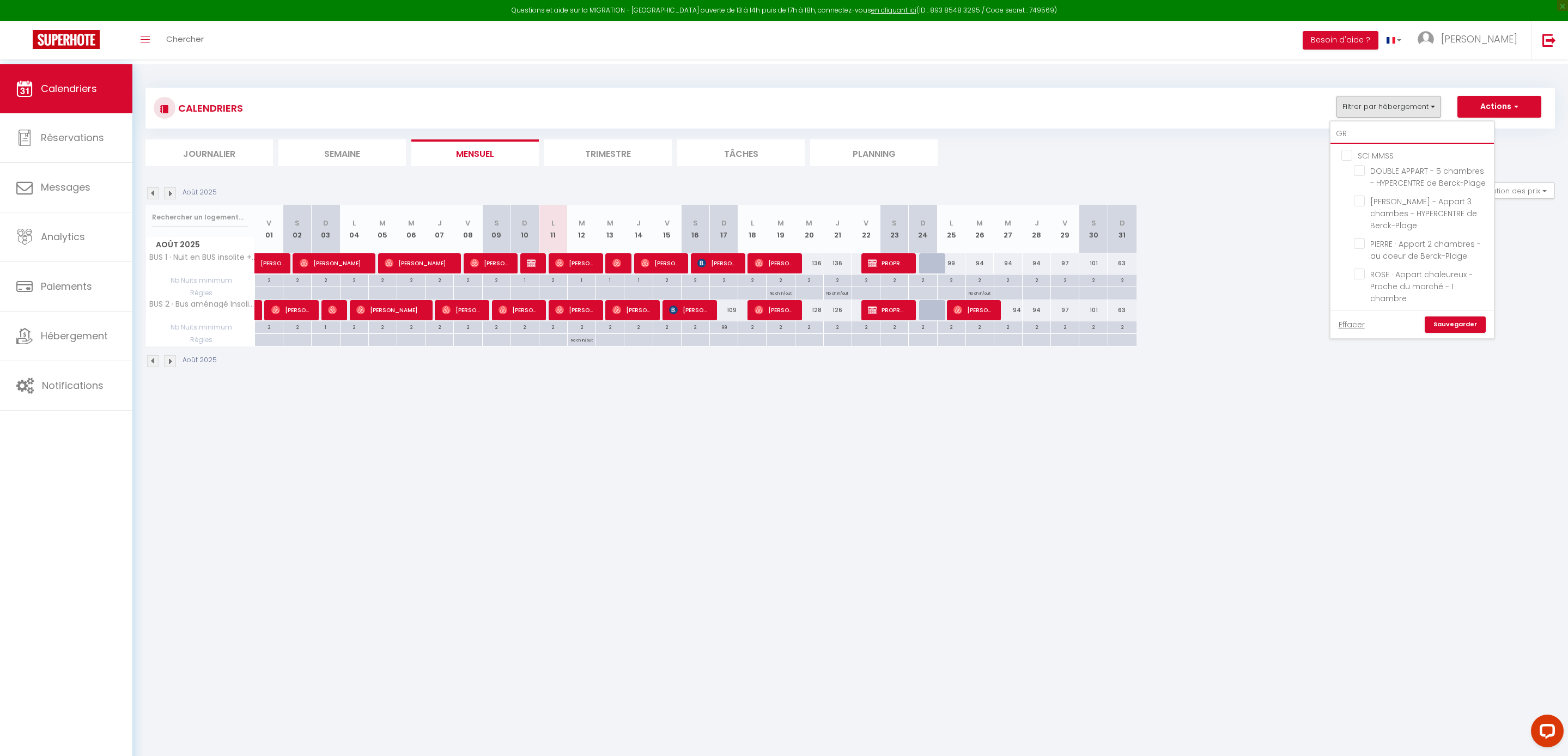
checkbox input "false"
type input "GRE"
checkbox input "false"
type input "GREN"
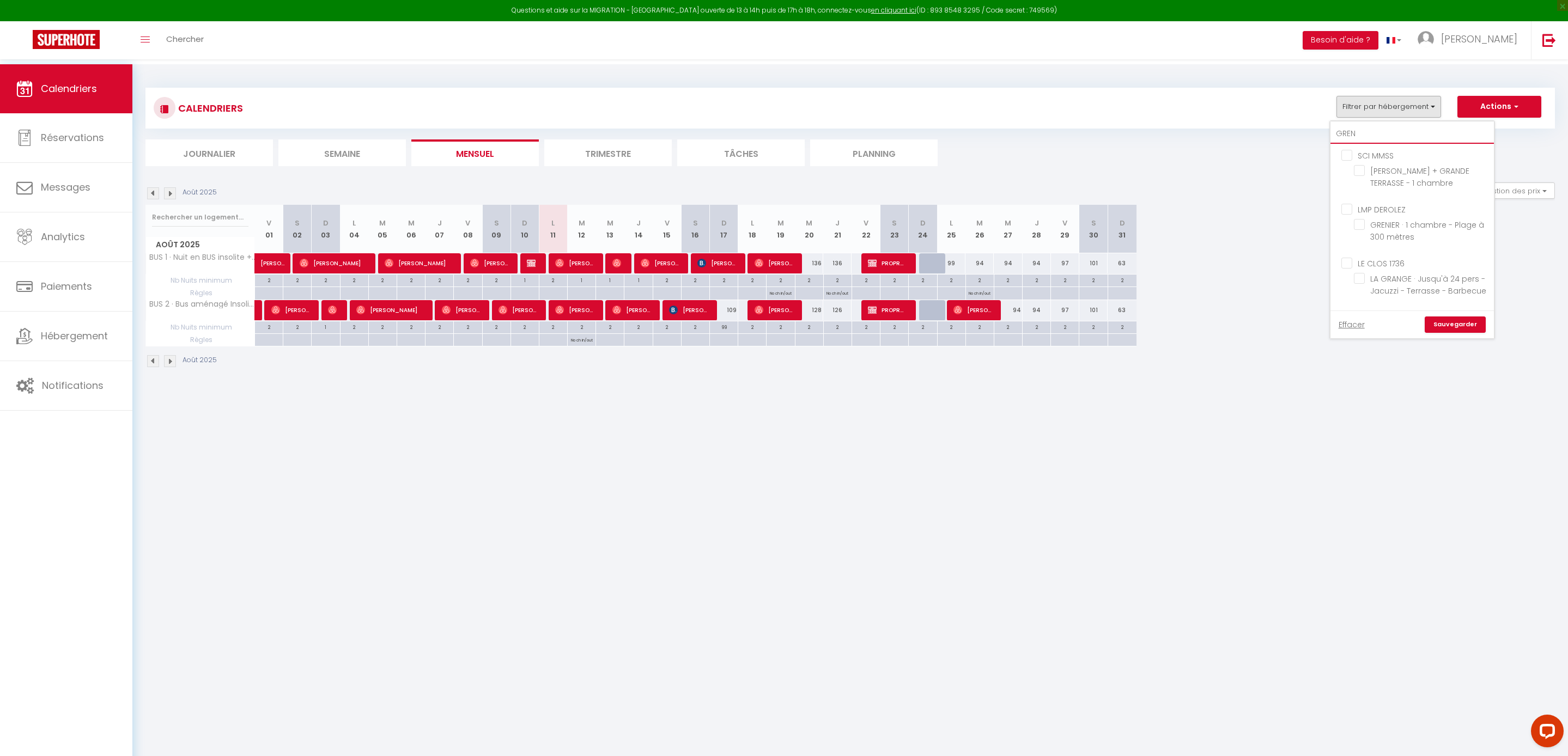
checkbox input "false"
type input "GRENI"
checkbox input "false"
type input "GRENIE"
checkbox input "false"
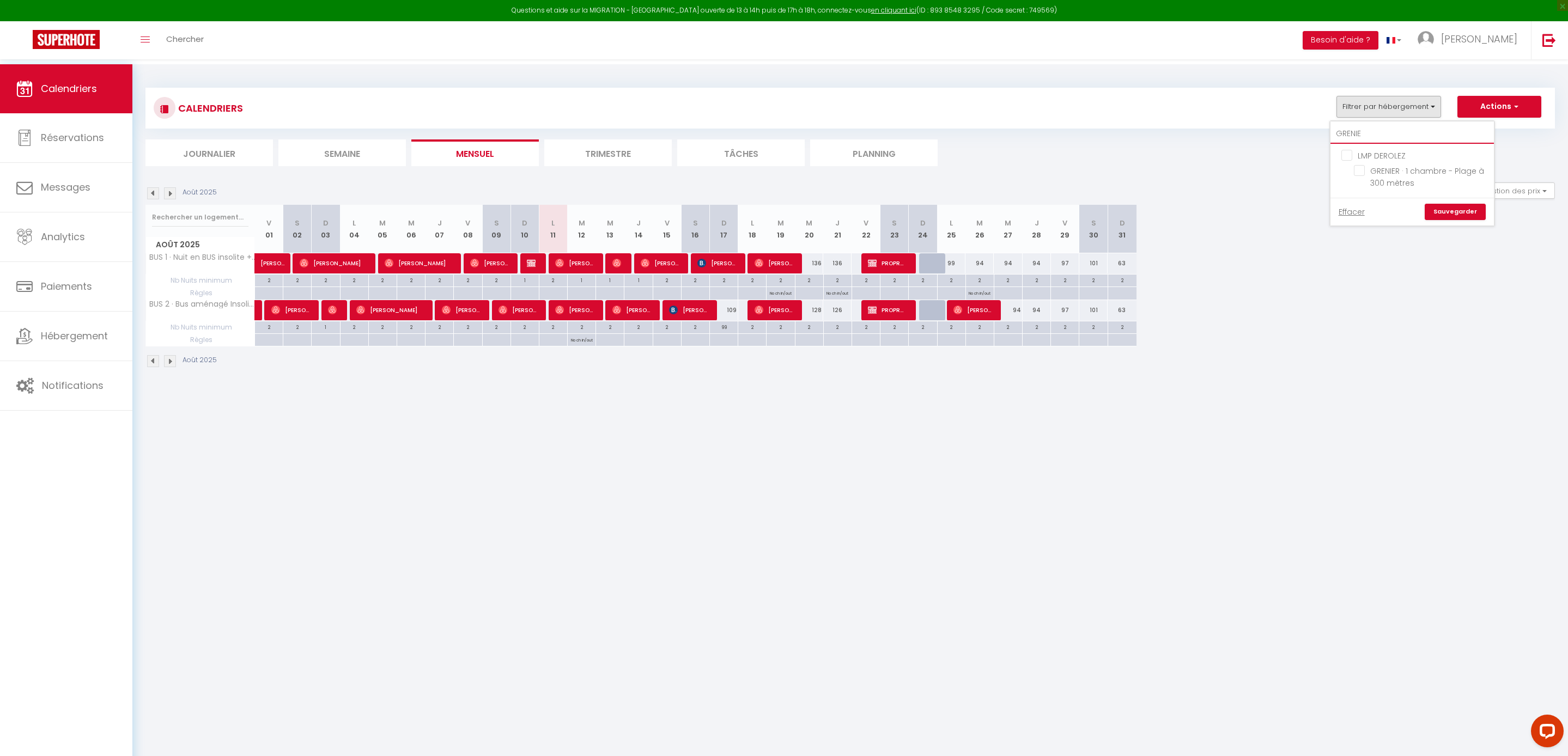
type input "GRENIER"
checkbox input "false"
type input "GRENIER"
click at [1354, 176] on input "GRENIER · 1 chambre - Plage à 300 mètres" at bounding box center [1422, 170] width 136 height 11
checkbox input "true"
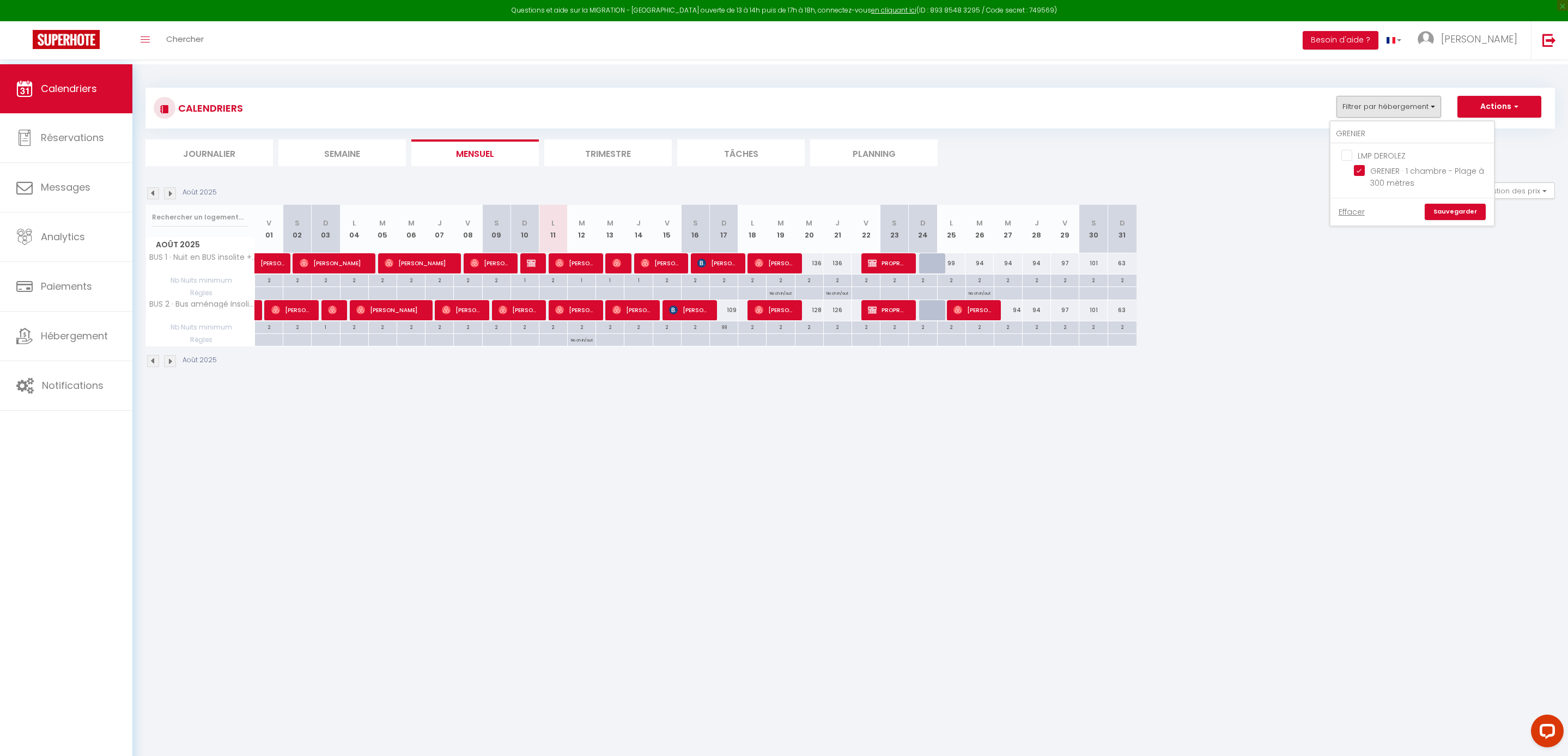
click at [1425, 220] on link "Sauvegarder" at bounding box center [1455, 211] width 61 height 16
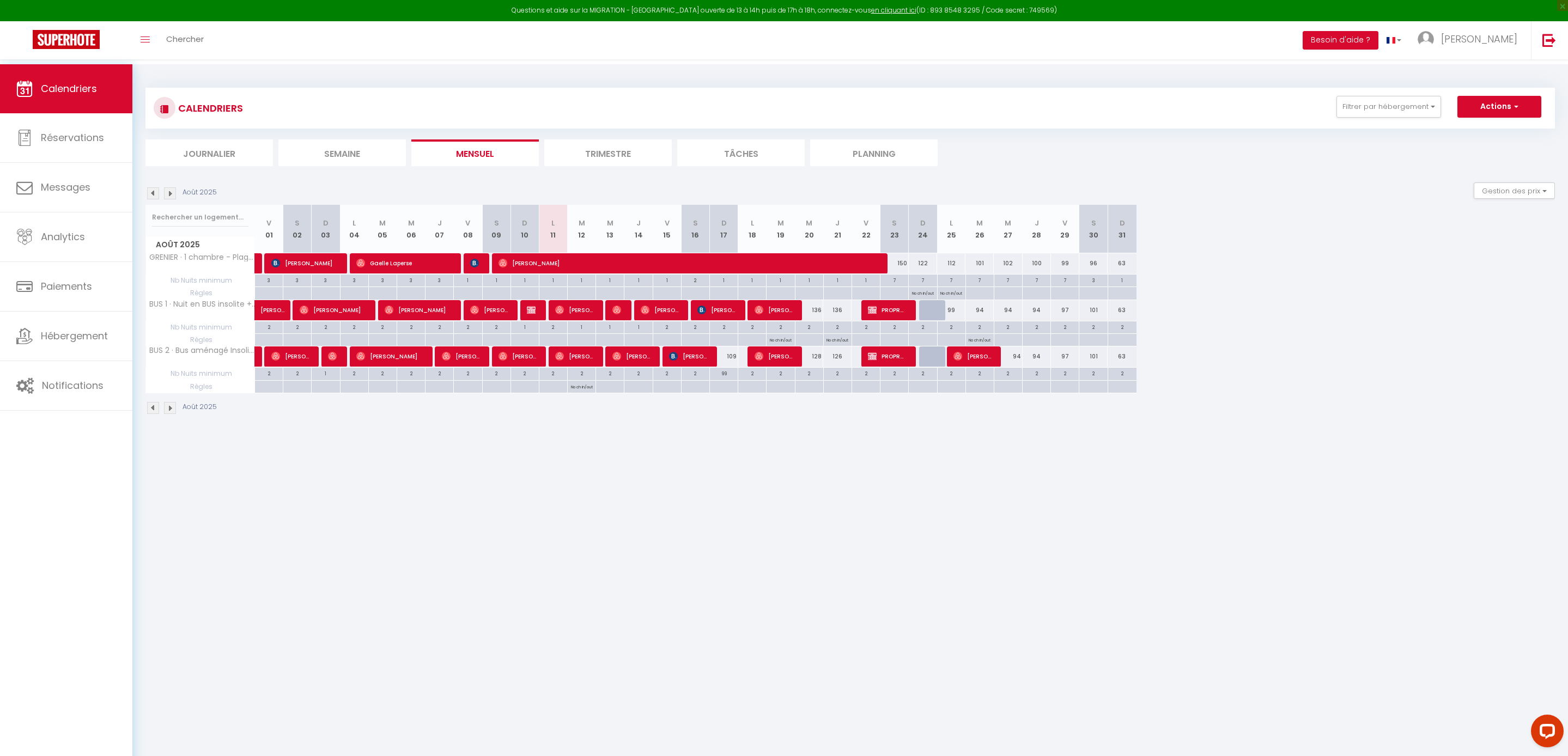
click at [152, 198] on img at bounding box center [152, 193] width 12 height 12
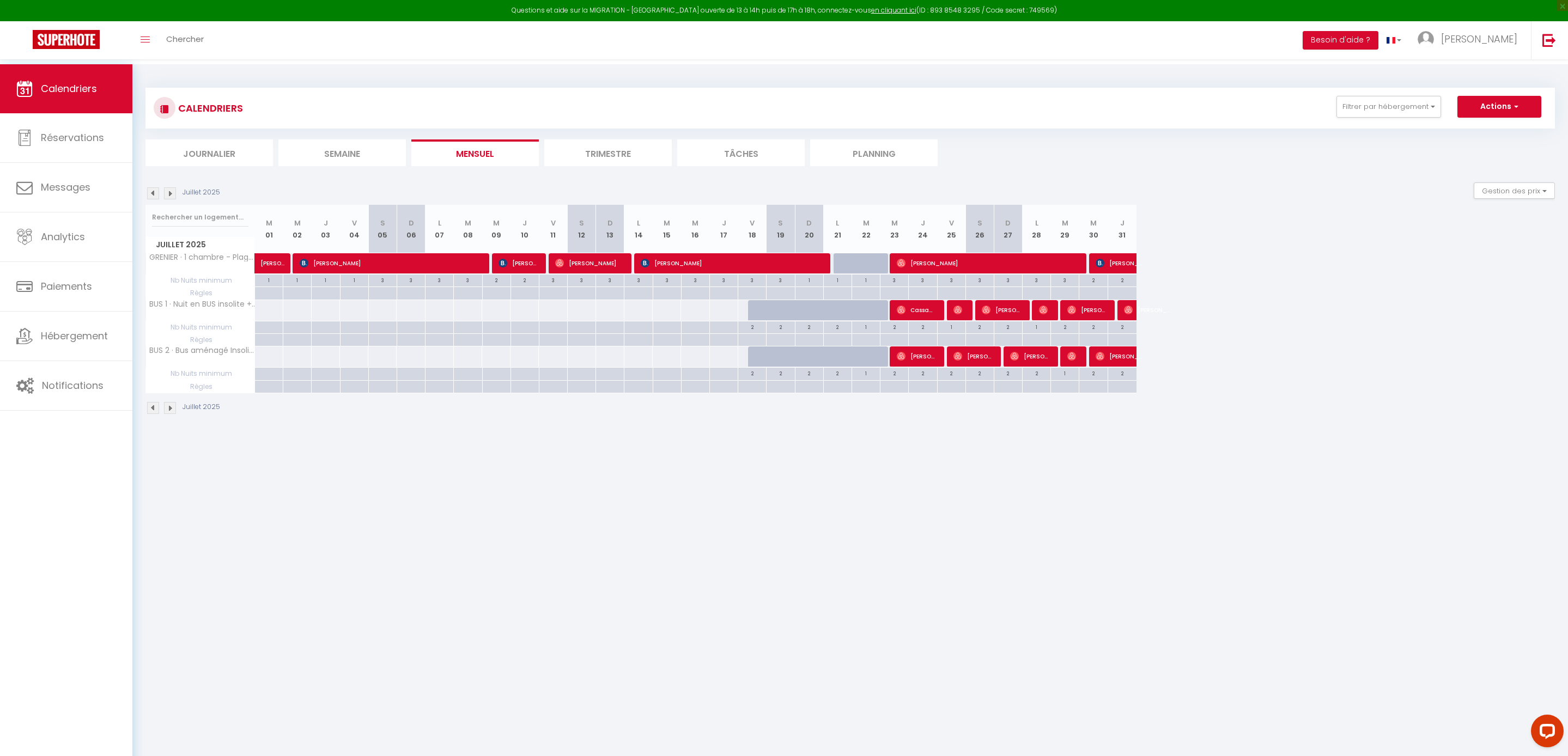
click at [1114, 273] on span "priscilla Geerts" at bounding box center [1121, 263] width 50 height 21
select select "OK"
select select "KO"
select select "0"
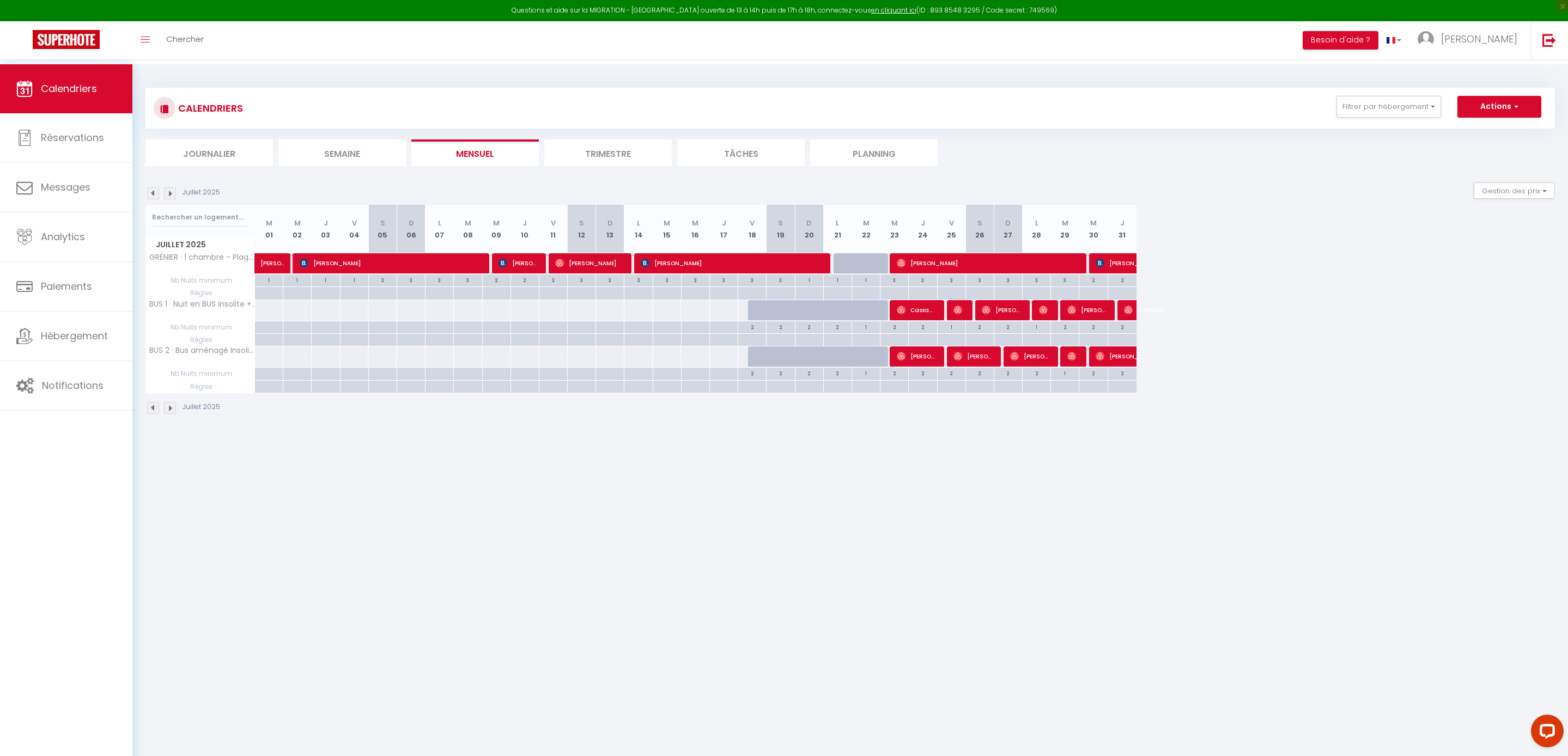
select select "1"
select select
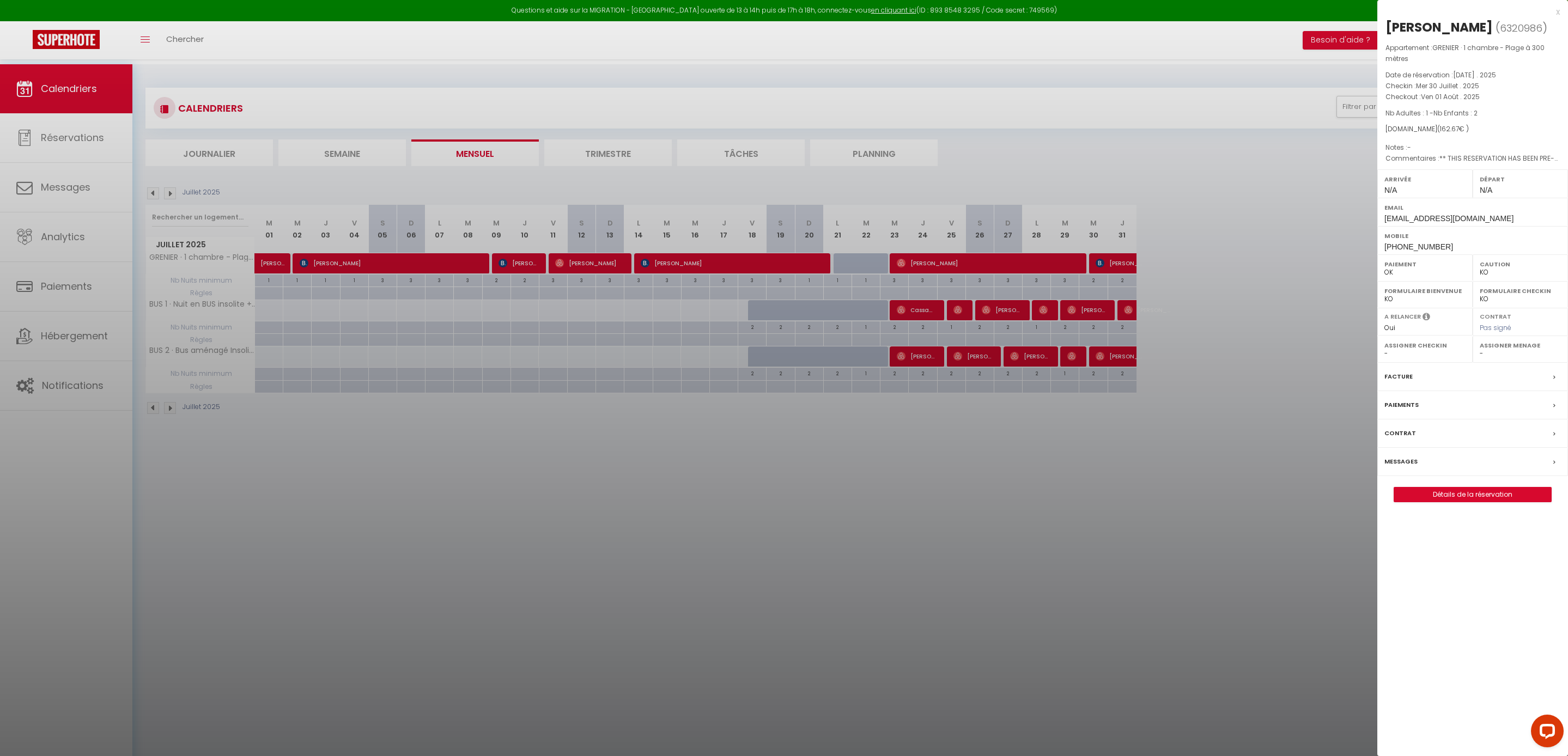
drag, startPoint x: 1480, startPoint y: 26, endPoint x: 1408, endPoint y: 26, distance: 72.0
click at [1408, 25] on div "priscilla Geerts" at bounding box center [1439, 27] width 108 height 17
click at [1408, 26] on div "priscilla Geerts" at bounding box center [1439, 27] width 108 height 17
copy div "priscilla"
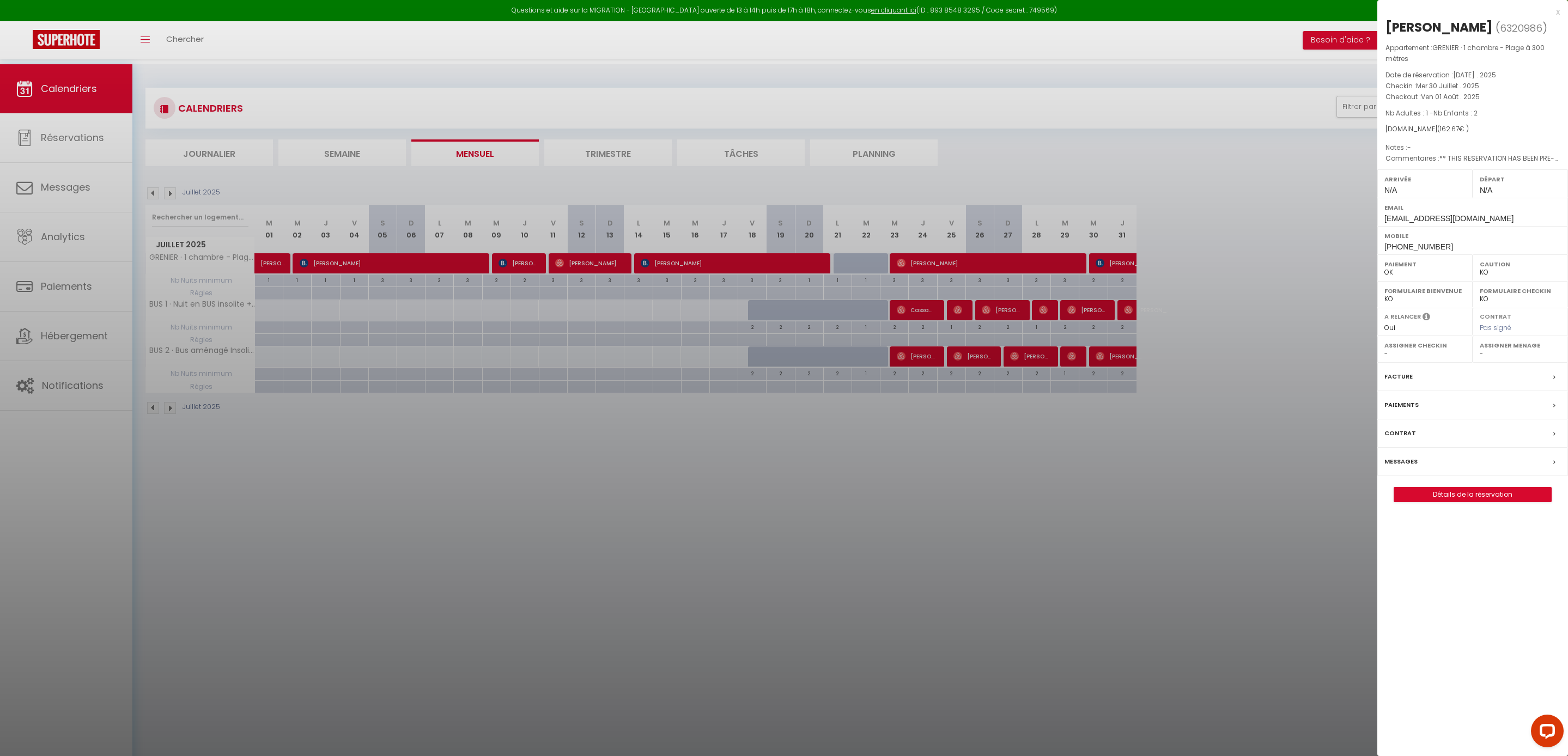
click at [1557, 12] on div "x" at bounding box center [1468, 12] width 182 height 13
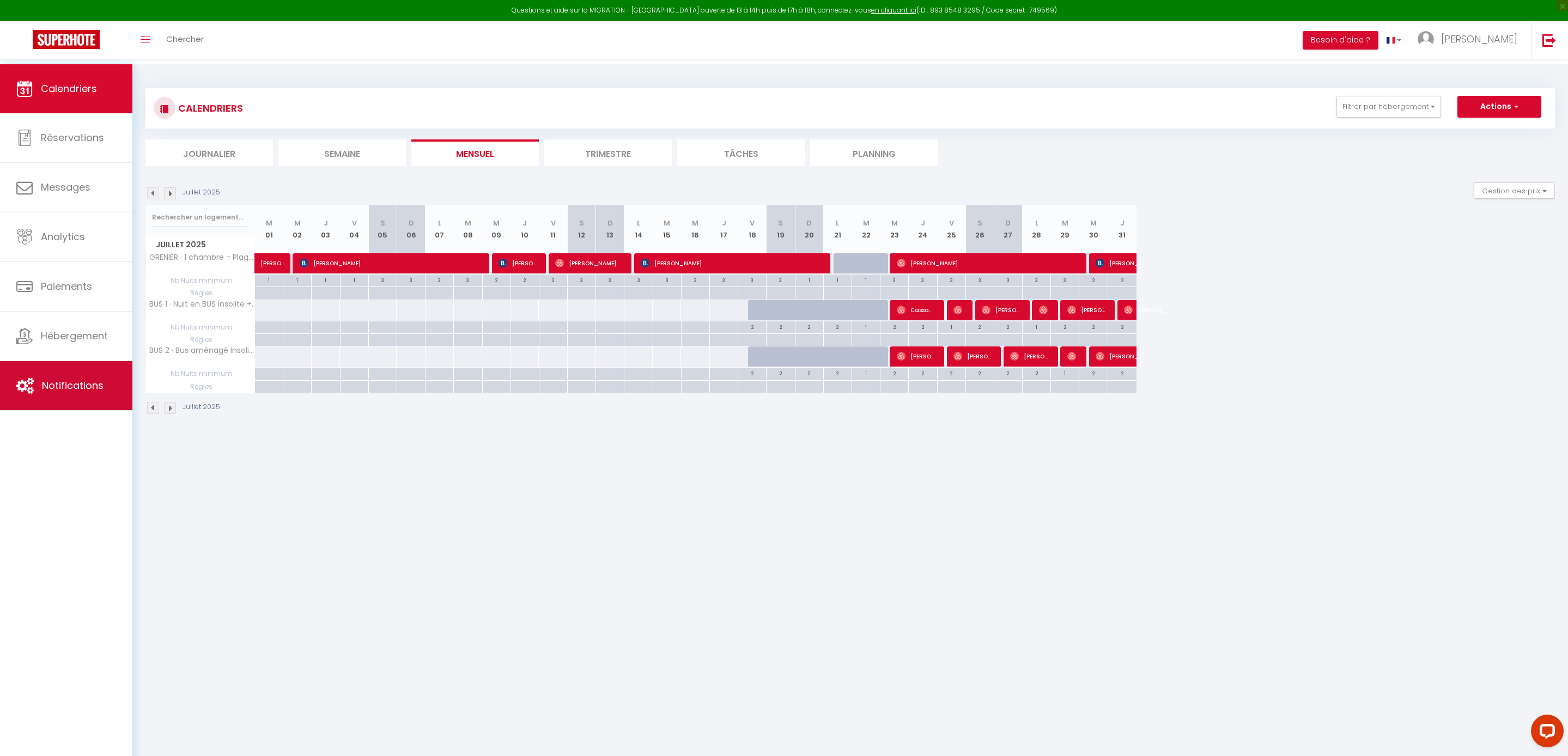
click at [69, 384] on span "Notifications" at bounding box center [73, 385] width 62 height 13
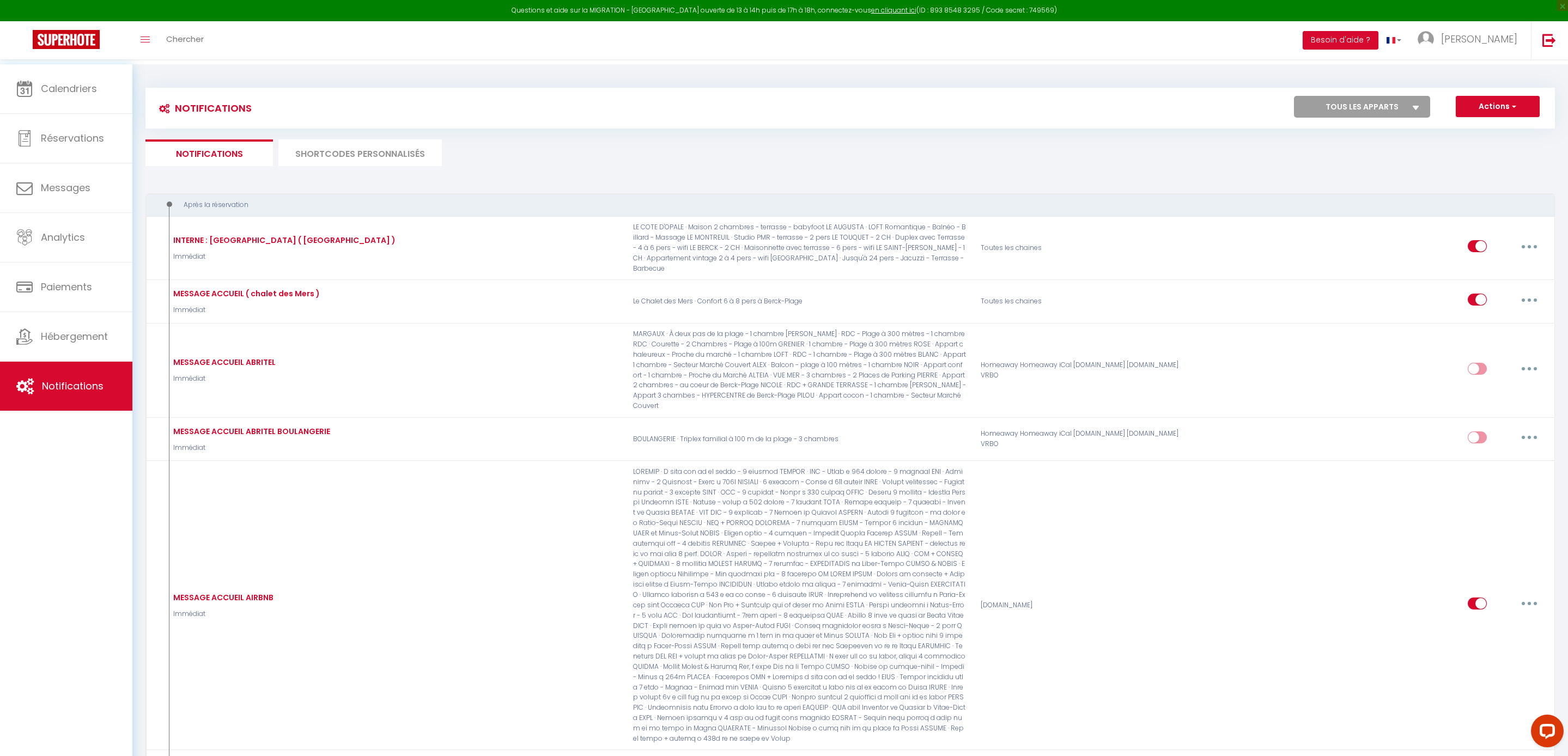
click at [378, 157] on li "SHORTCODES PERSONNALISÉS" at bounding box center [360, 153] width 164 height 27
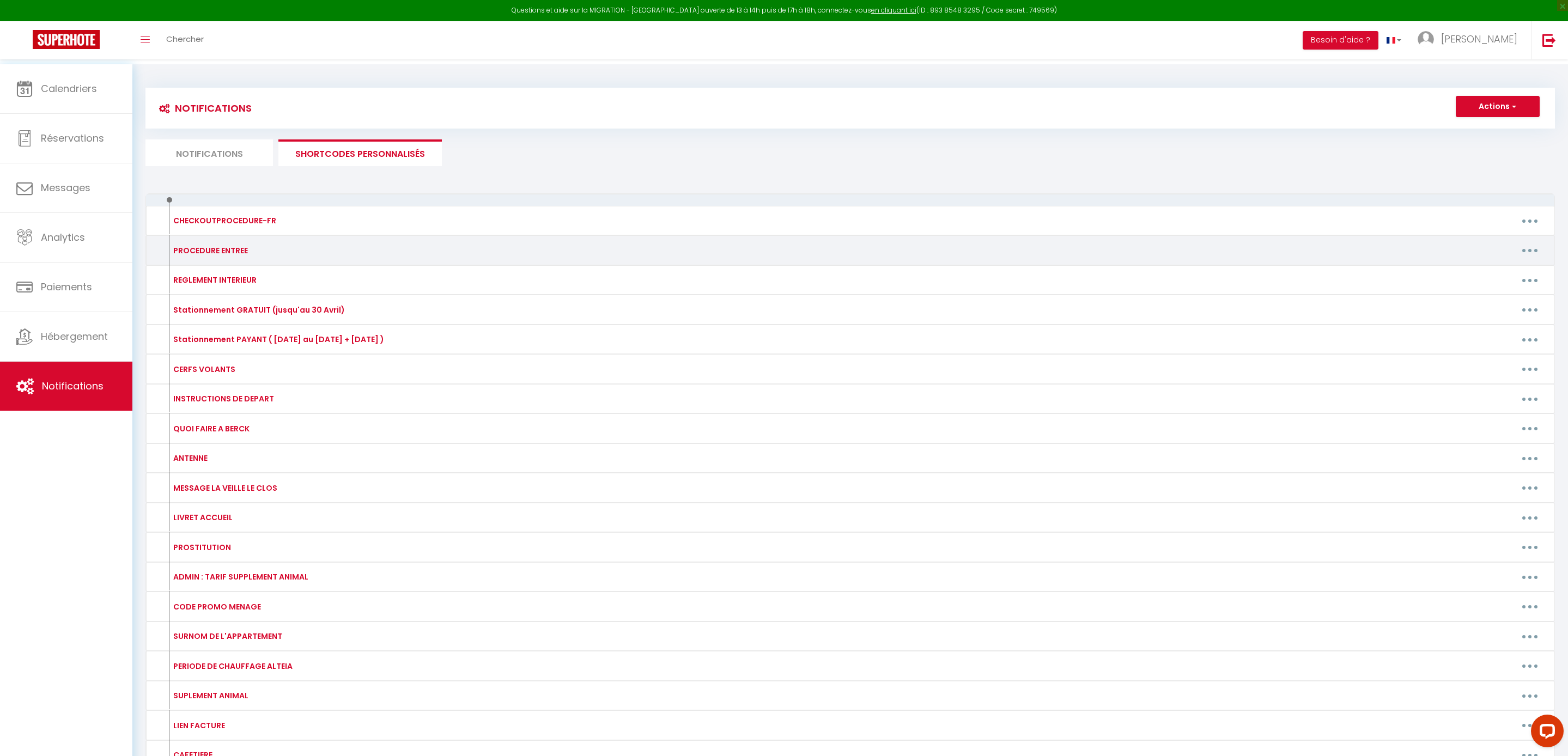
click at [1534, 259] on button "button" at bounding box center [1530, 250] width 31 height 17
click at [1480, 284] on link "Editer" at bounding box center [1501, 275] width 80 height 18
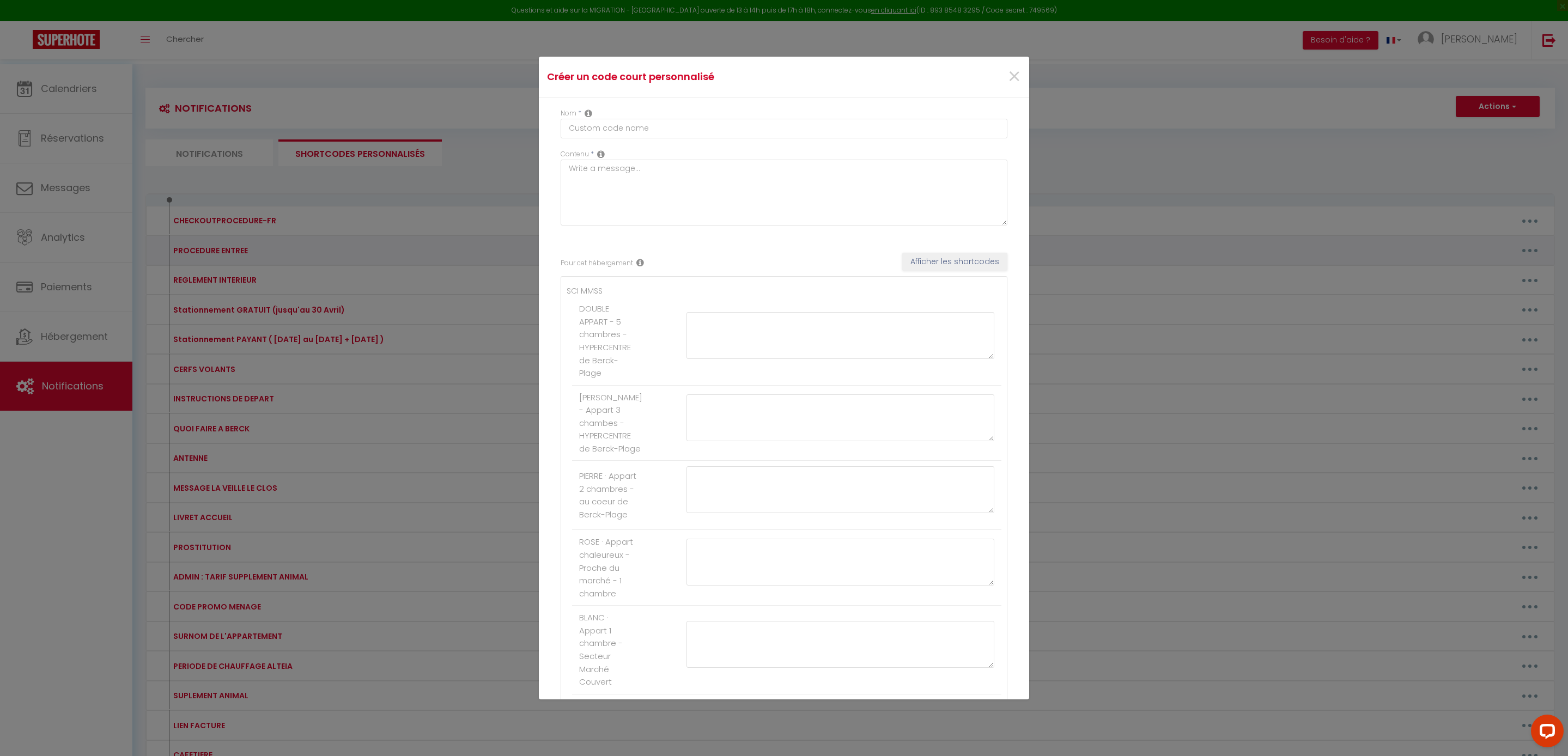
type input "PROCEDURE ENTREE"
type textarea "PROCEDURE D'ENTREE"
type textarea "Bonjour [GUEST:FIRST_NAME], Les appartements PEGGY et PIERRE sont prêts, vous p…"
type textarea "Bonjour [GUEST:FIRST_NAME], L’appartement PEGGY est prêt, vous pouvez arriver d…"
type textarea "Bonjour [GUEST:FIRST_NAME], L’appartement PIERRE est prêt, vous pouvez arriver …"
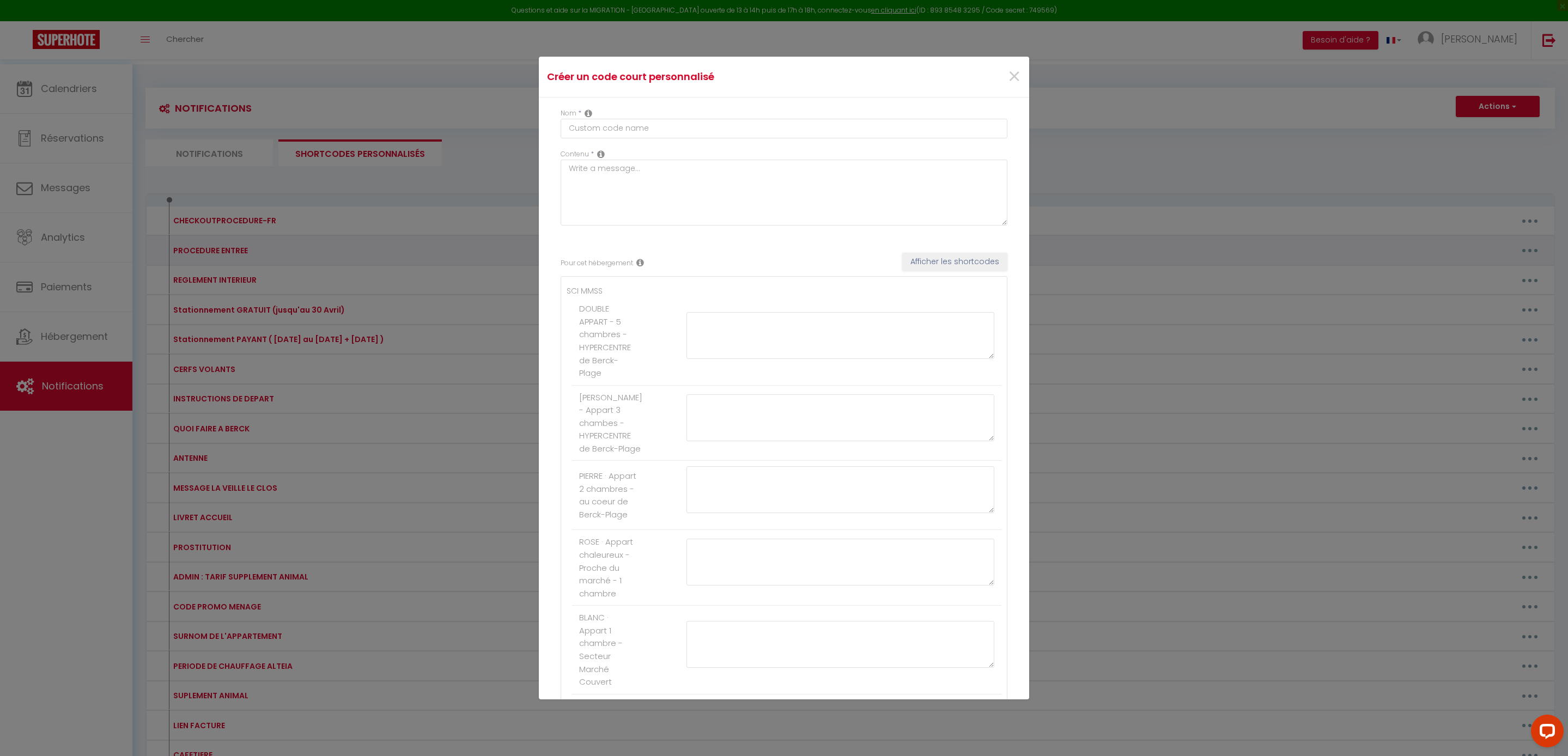
type textarea "Bonjour [GUEST:FIRST_NAME], L’appartement " ROSE " est prêt, vous pouvez arrive…"
type textarea "Bonjour [GUEST:FIRST_NAME], L’appartement " BLANC " est prêt, vous pouvez arriv…"
type textarea "Bonjour [GUEST:FIRST_NAME], L’appartement " NOIR " est prêt, vous pouvez arrive…"
type textarea "Bonjour [GUEST:FIRST_NAME], L’appartement "Nicole" est prêt, vous pouvez arrive…"
type textarea "Bonjour [GUEST:FIRST_NAME], L’appartement "PILOU" est prêt, vous pouvez arriver…"
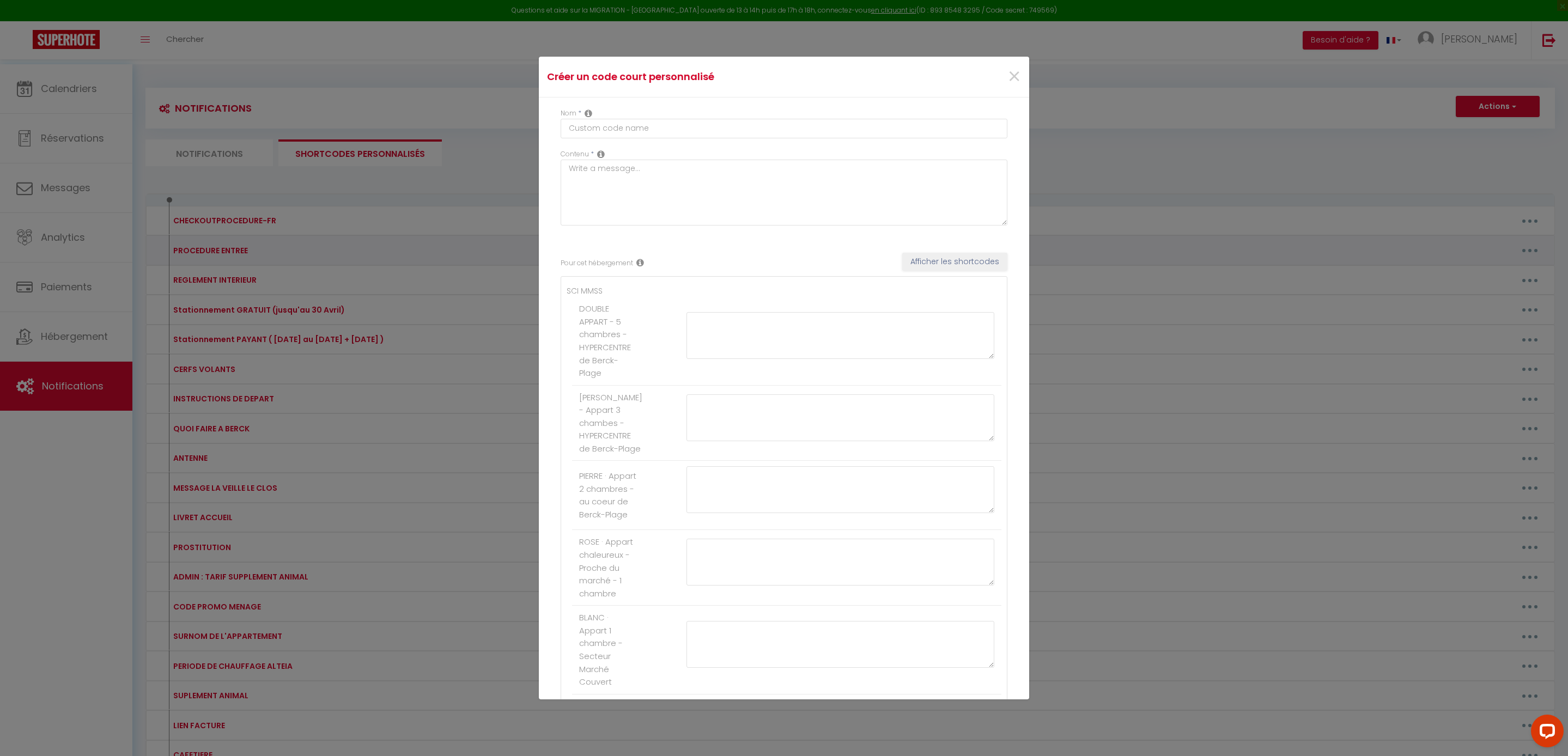
type textarea "Bonjour [GUEST:FIRST_NAME], Votre logement " LA BOULANGERIE " est prêt, vous po…"
type textarea "Bonjour [GUEST:FIRST_NAME], L’appartement " Le RDC " est prêt, vous pouvez arri…"
type textarea "Bonjour [GUEST:FIRST_NAME], L’appartement ALEX est prêt, vous pouvez arriver dè…"
type textarea "Bonjour [GUEST:FIRST_NAME], L’appartement MARGAUX est prêt, vous pouvez arriver…"
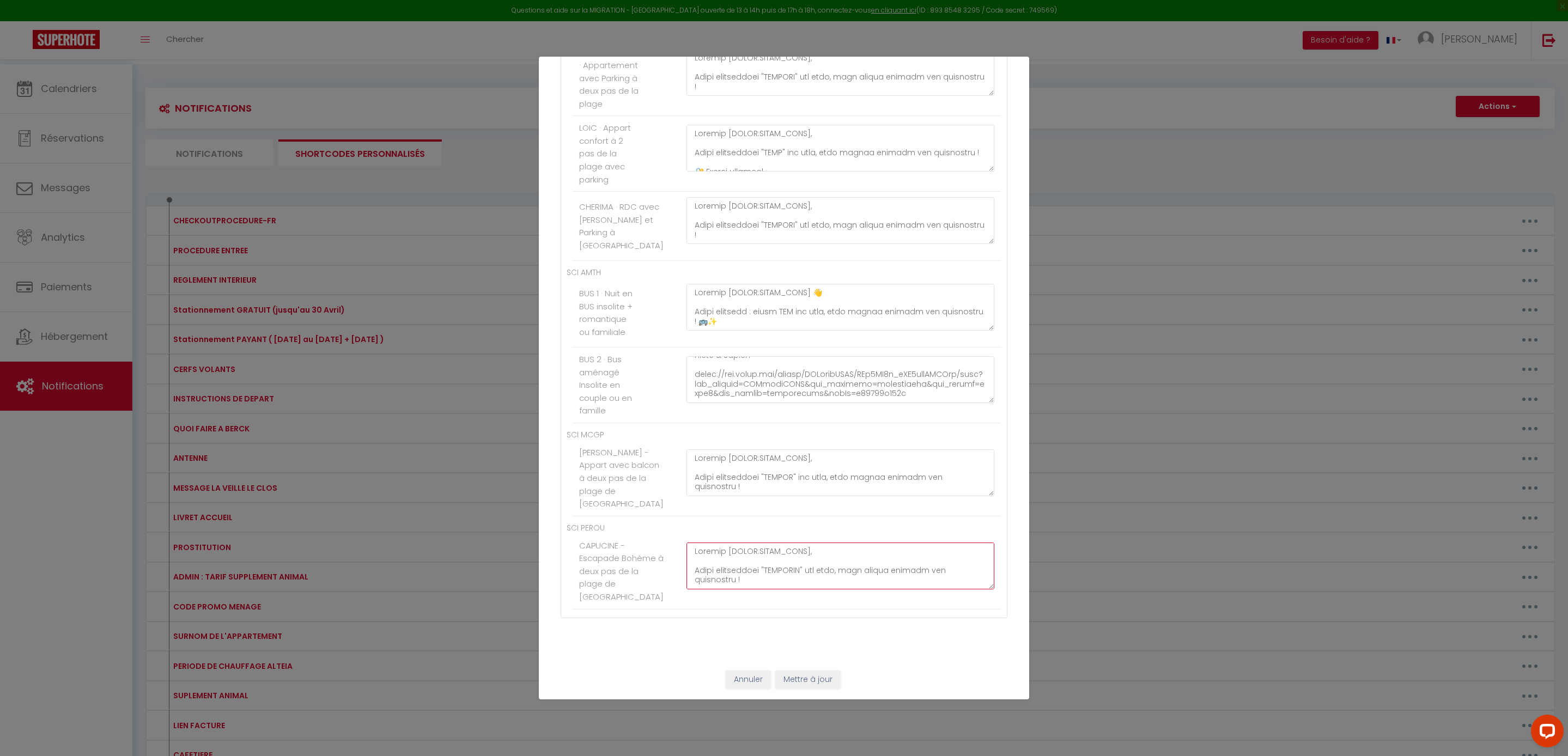
paste textarea "Bonjour [GUEST:FIRST_NAME], Votre appartement "CAPUCINE" est prêt, vous pouvez …"
drag, startPoint x: 782, startPoint y: 390, endPoint x: 685, endPoint y: 357, distance: 102.5
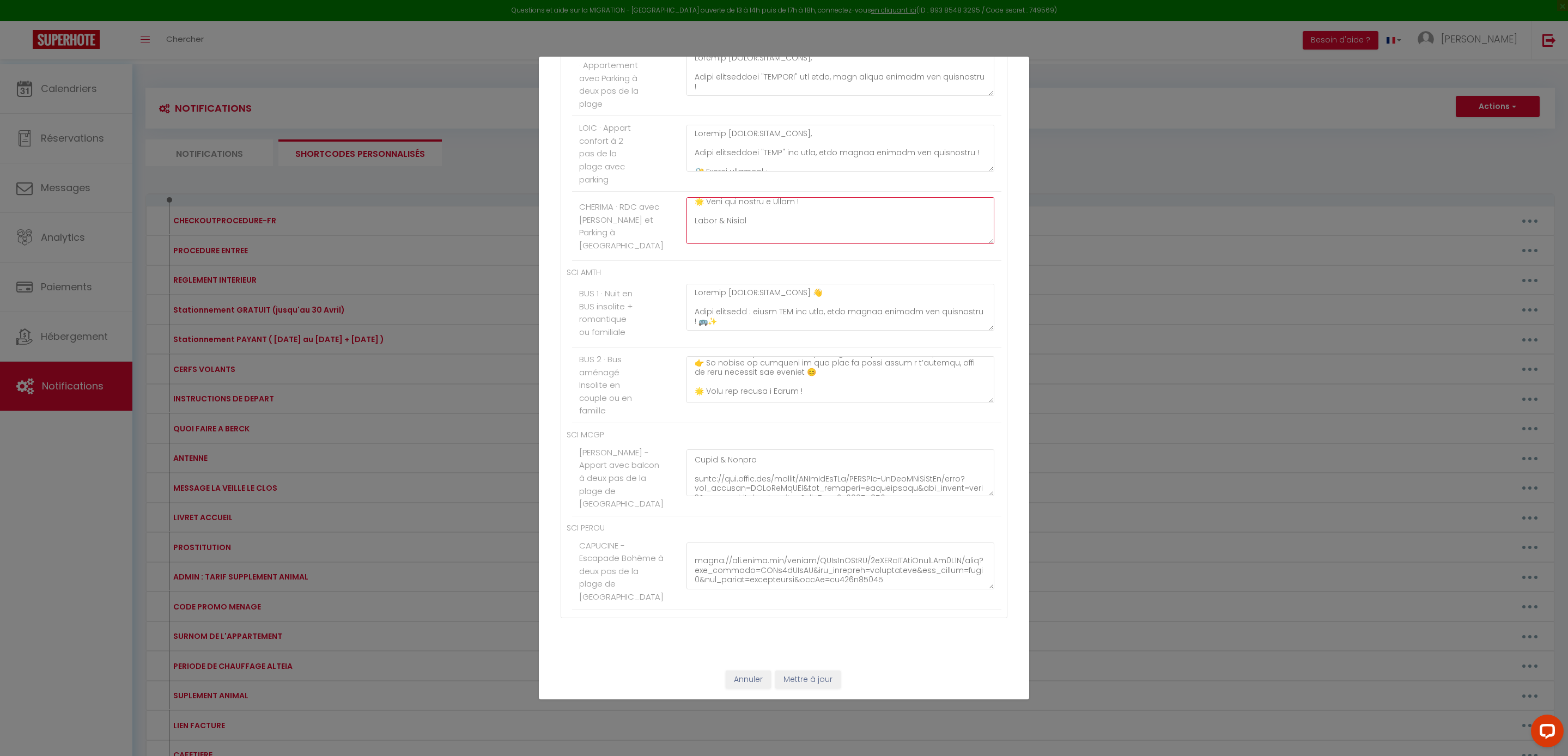
drag, startPoint x: 751, startPoint y: 217, endPoint x: 710, endPoint y: 206, distance: 42.4
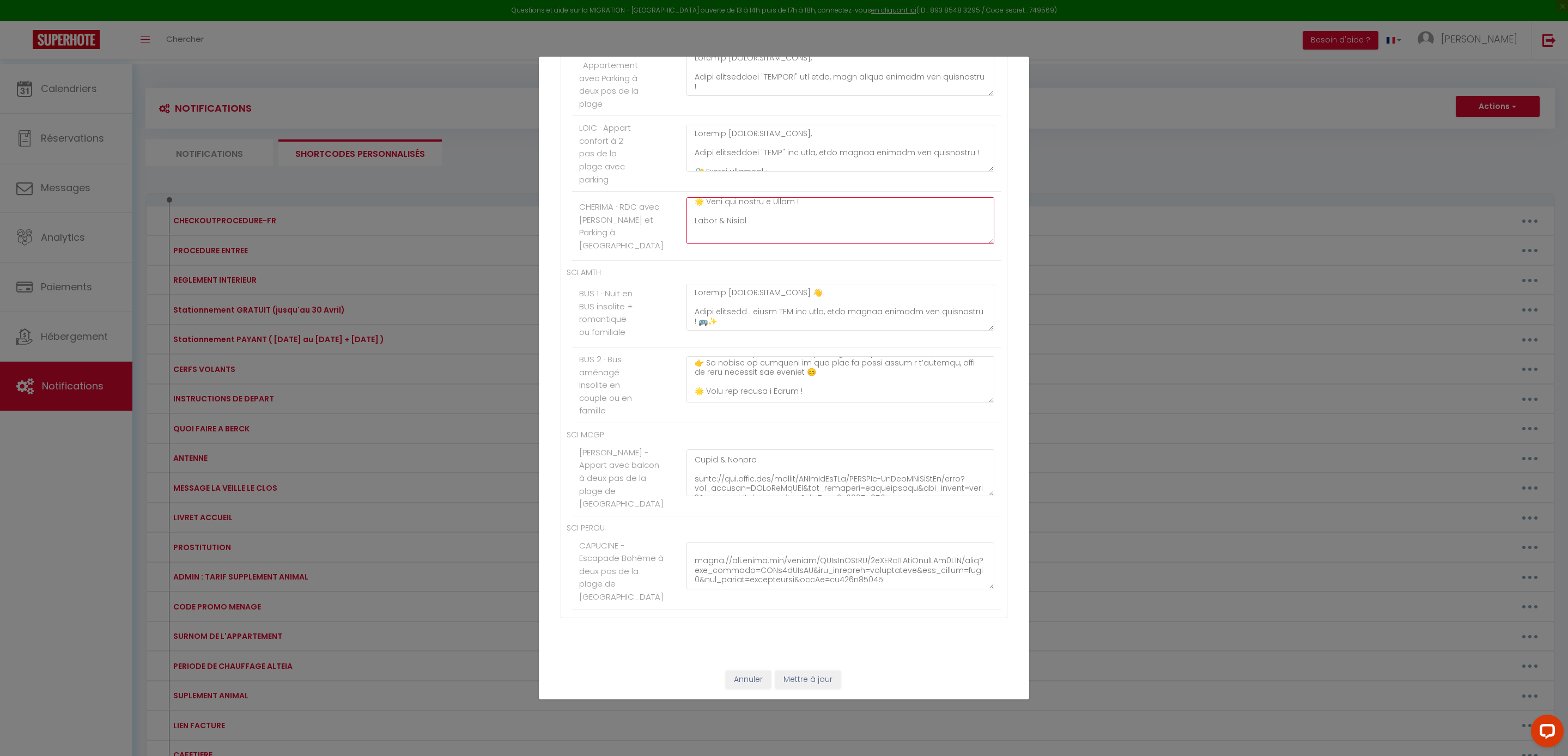
paste textarea "📞 Disponibilité : Nous sommes réactifs tous les jours principalement de 9h à 19…"
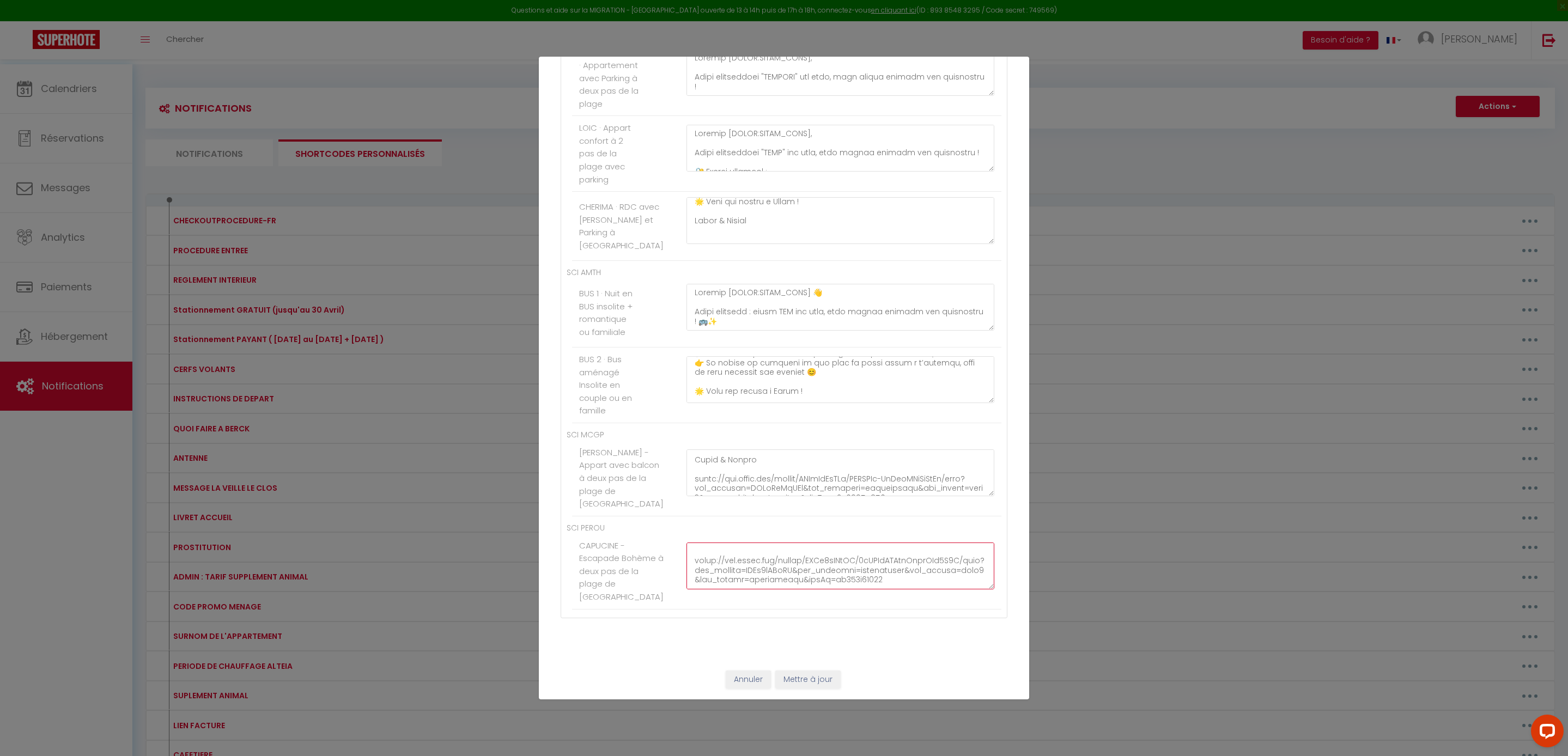
scroll to position [293, 0]
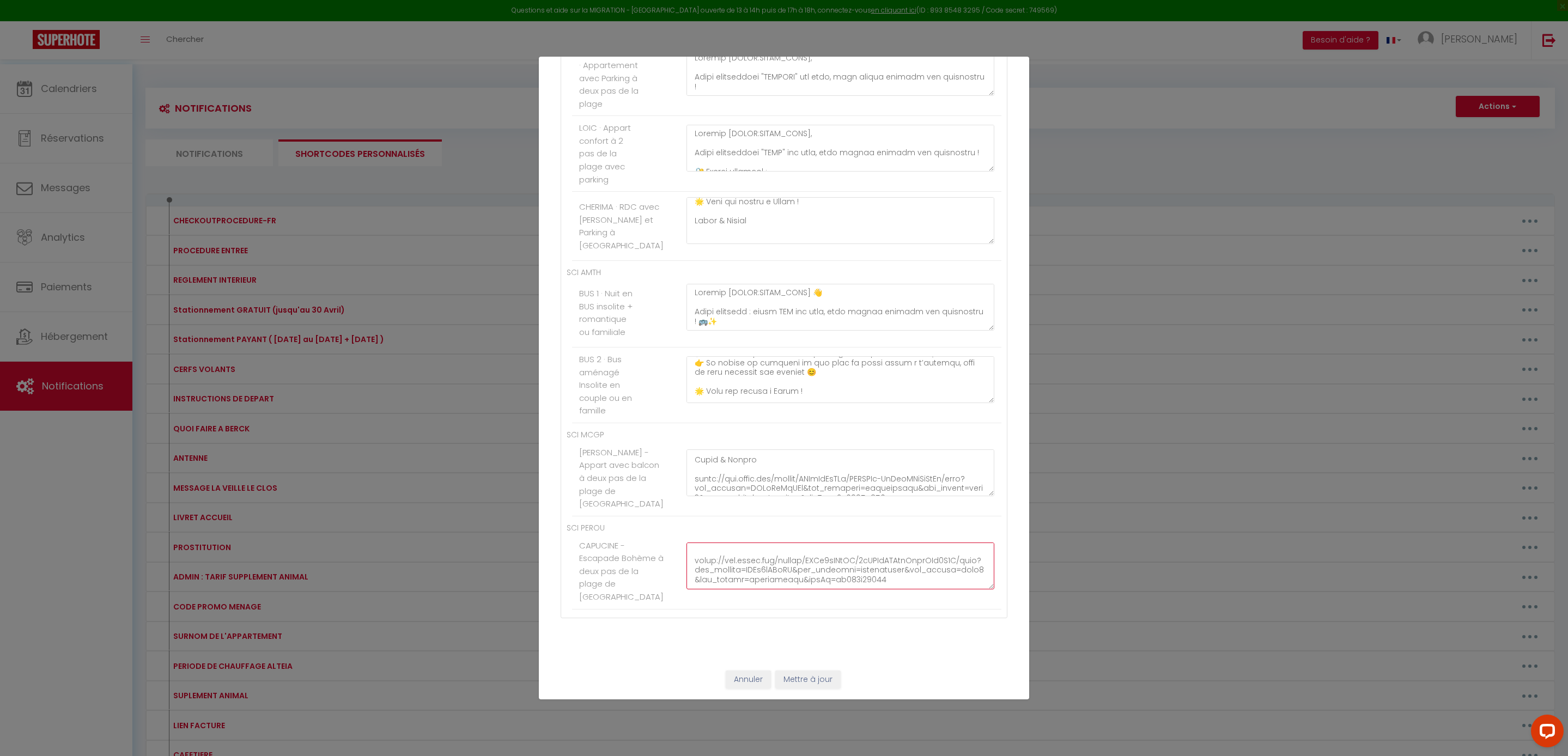
drag, startPoint x: 693, startPoint y: 627, endPoint x: 1002, endPoint y: 715, distance: 321.3
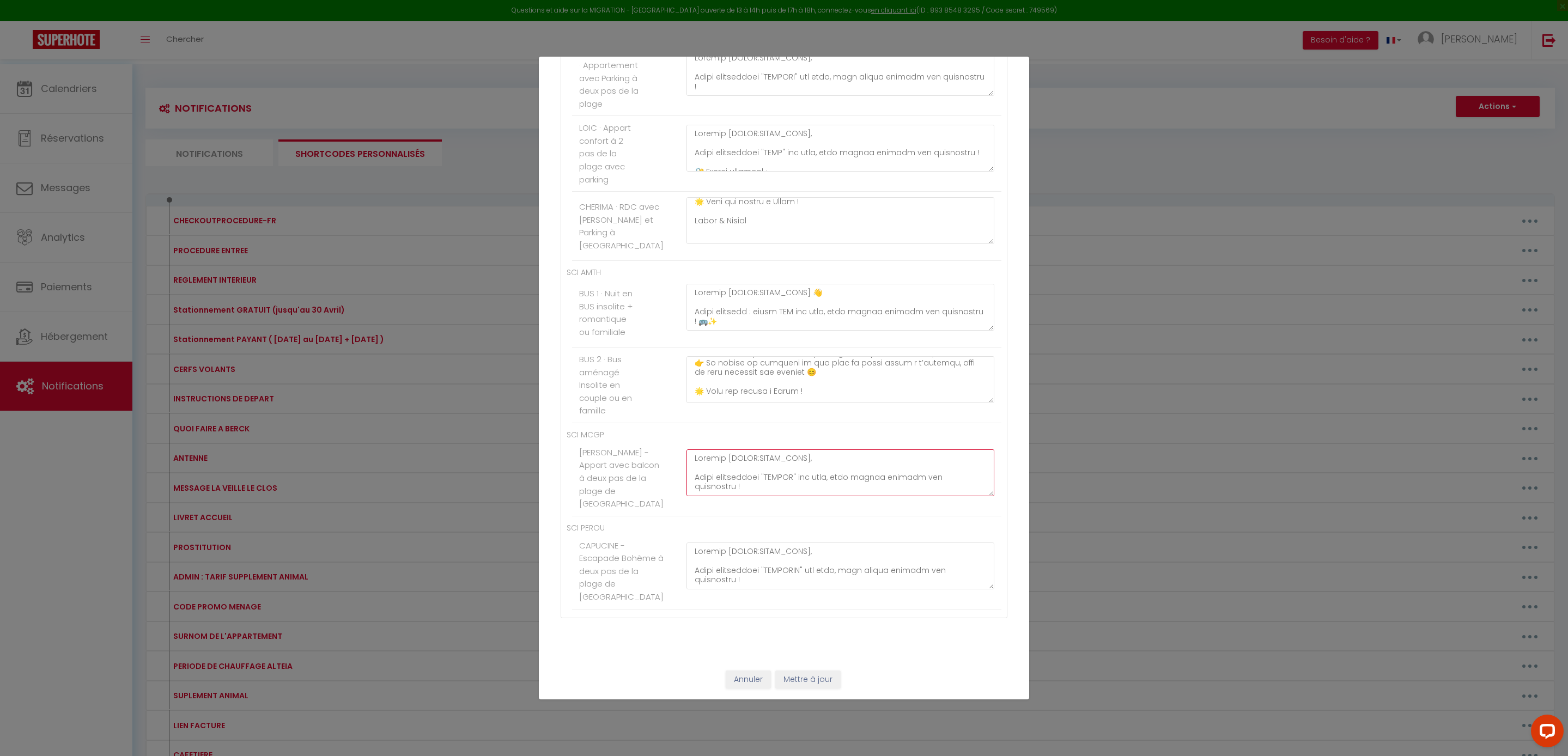
click at [1002, 715] on div "Mettre à jour le code court personnalisé × Nom * PROCEDURE ENTREE Contenu * PRO…" at bounding box center [784, 378] width 490 height 756
paste textarea "Bonjour [GUEST:FIRST_NAME], Votre appartement "EMILIE" est prêt, vous pouvez ar…"
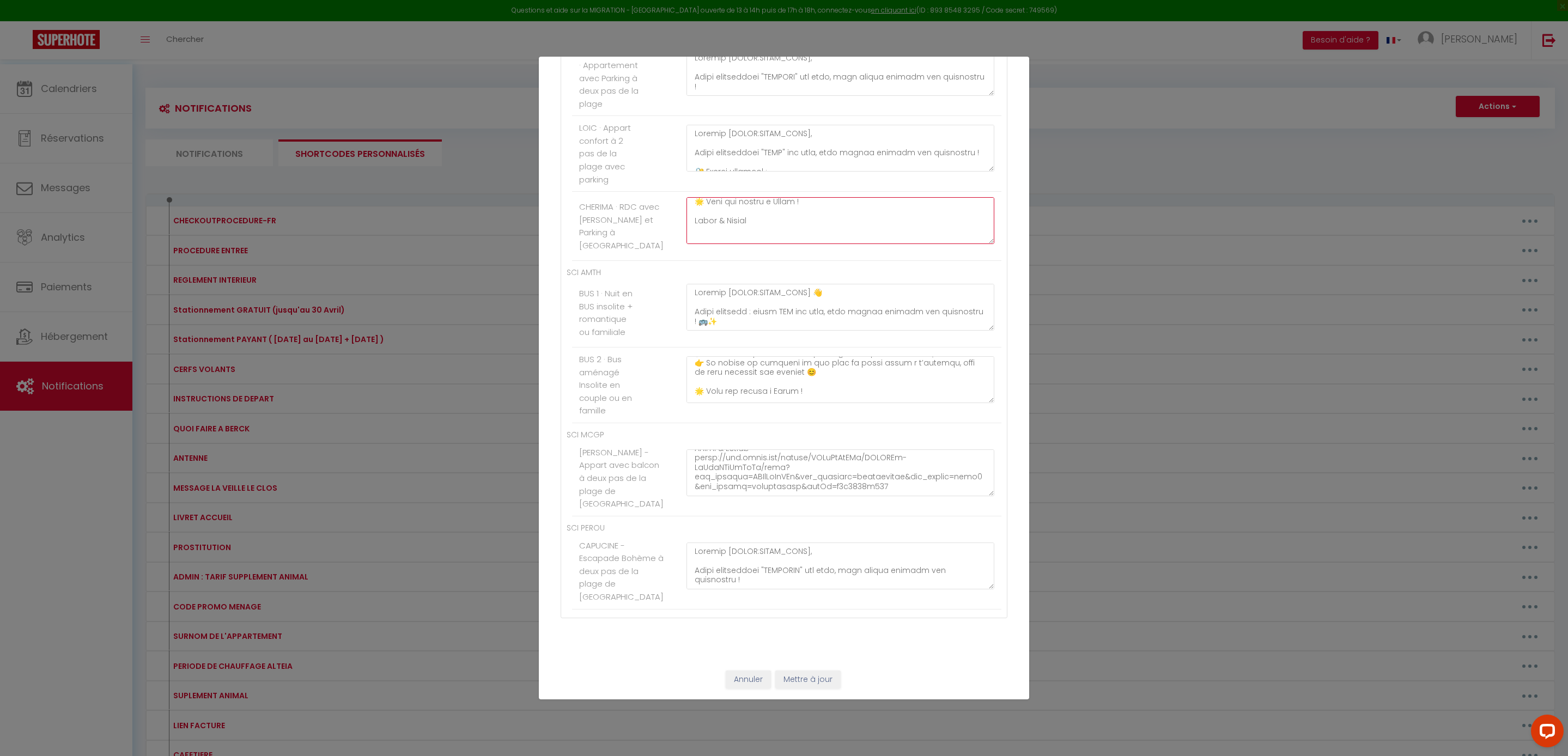
paste textarea "Bonjour [GUEST:FIRST_NAME], Votre appartement "CHERIMA" est prêt, vous pouvez a…"
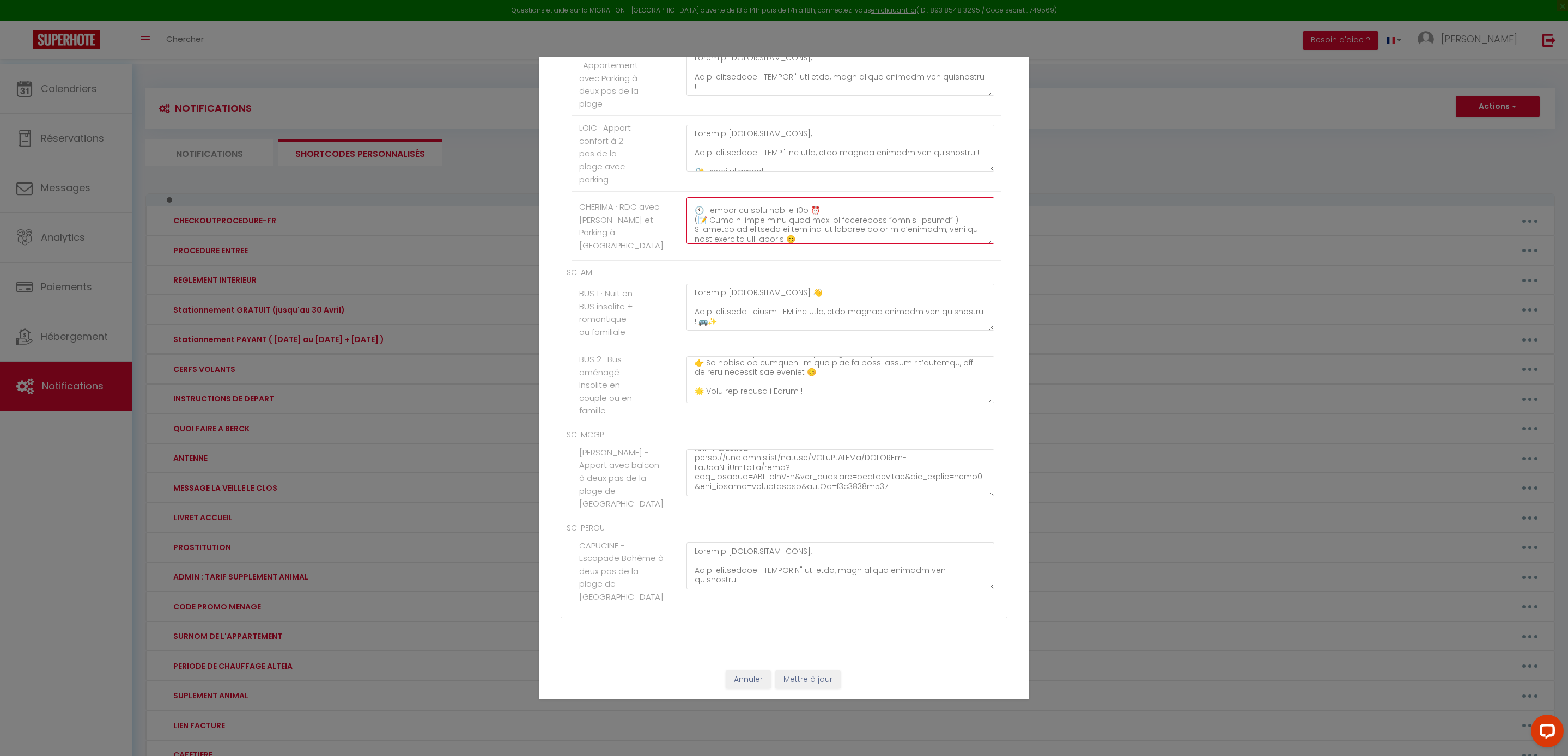
paste textarea "Bonjour [GUEST:FIRST_NAME], Votre appartement "LOIC" est prêt, vous pouvez arri…"
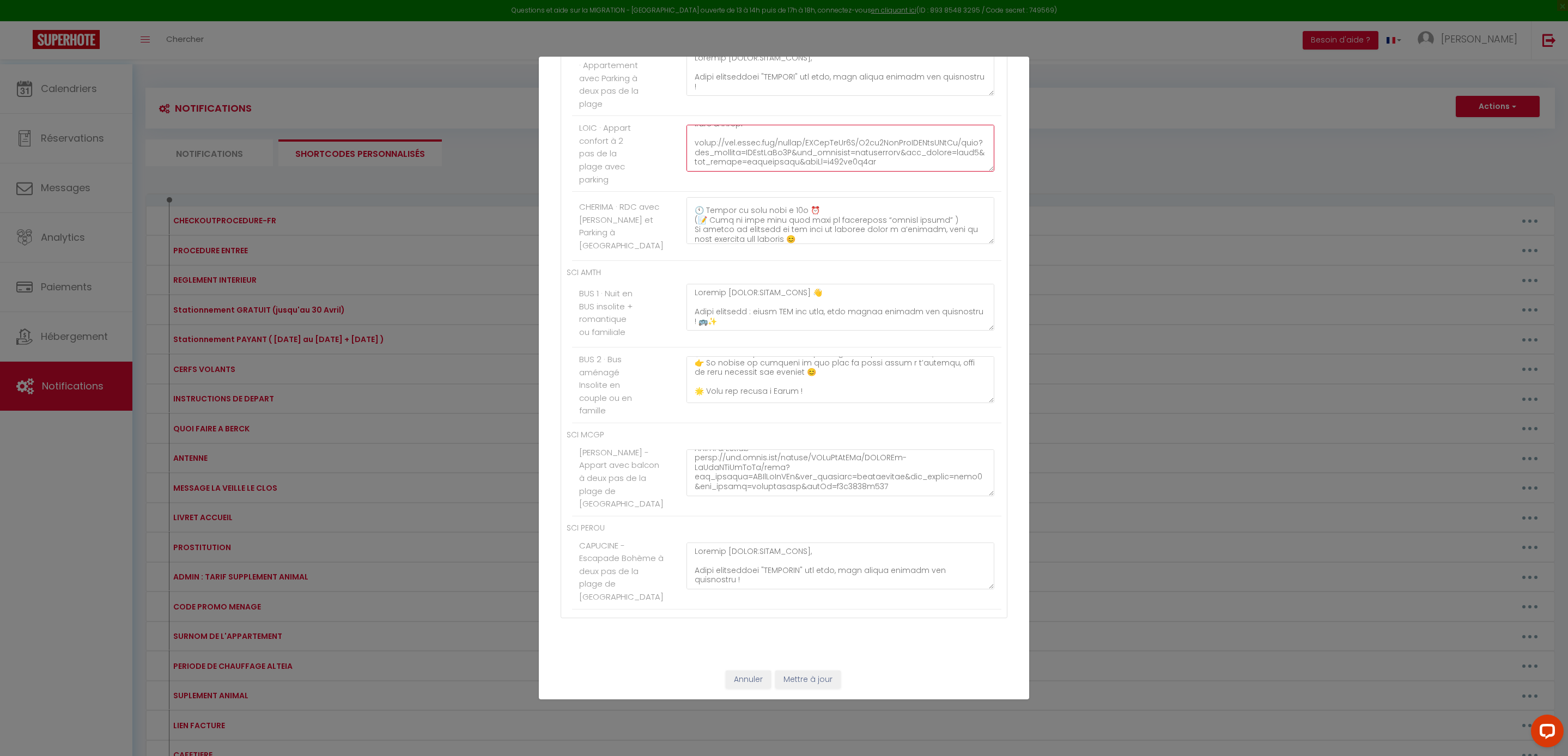
scroll to position [6289, 0]
paste textarea "Bonjour [GUEST:FIRST_NAME], Votre appartement "CHARLES" est prêt, vous pouvez a…"
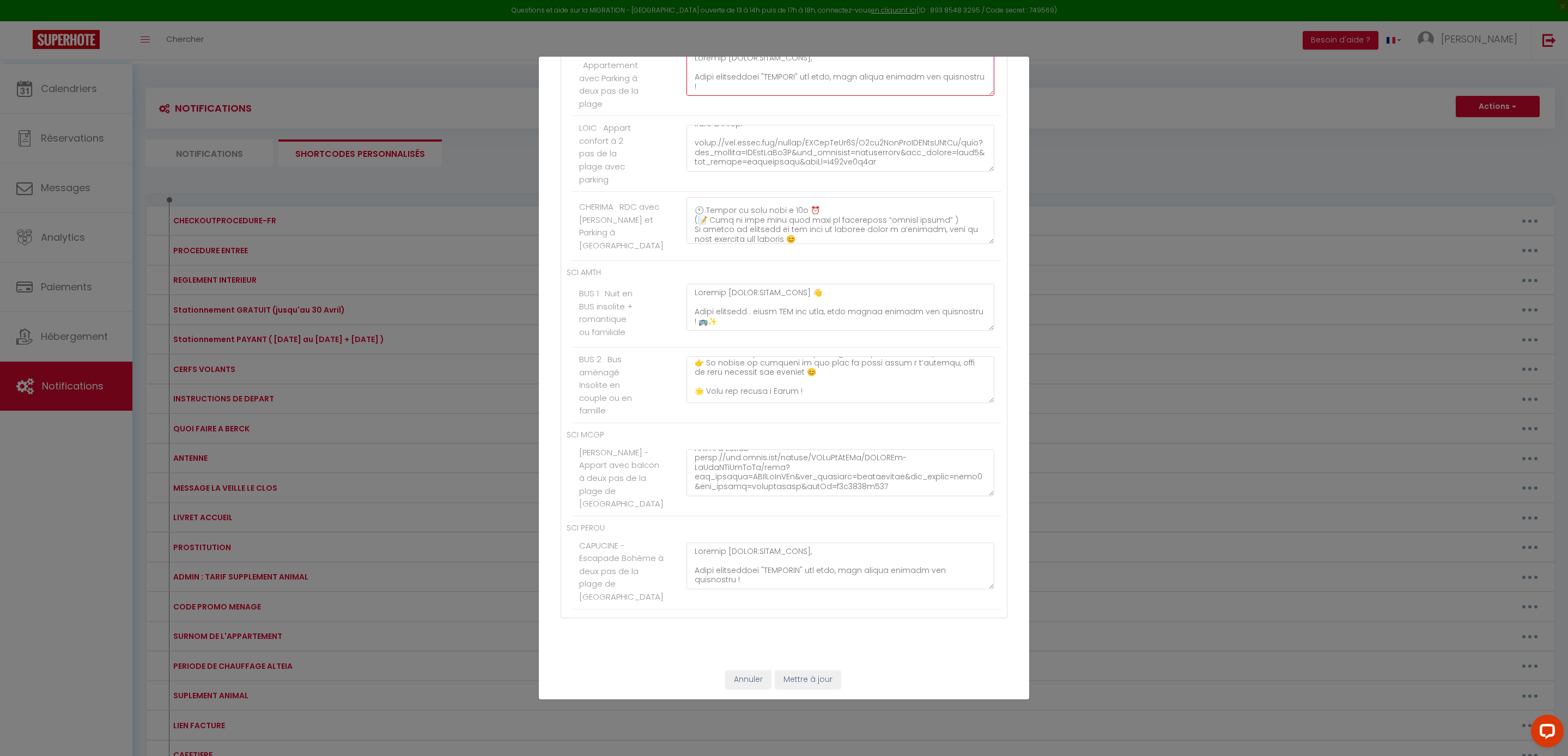
scroll to position [419, 0]
paste textarea "Bonjour [GUEST:FIRST_NAME], Votre appartement "BEIGE" est prêt, vous pouvez arr…"
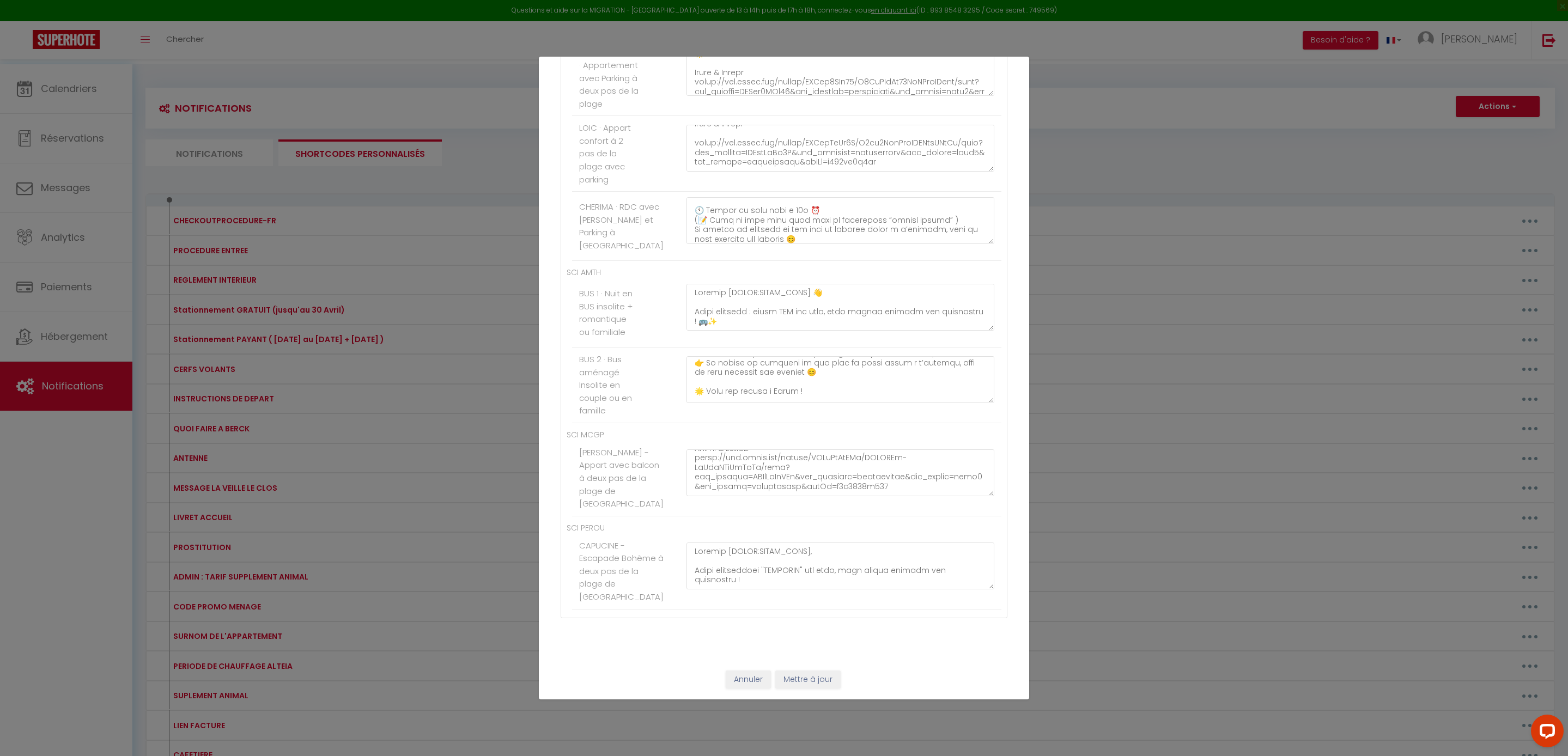
paste textarea "Bonjour [GUEST:FIRST_NAME], Votre appartement "BLEU" est prêt, vous pouvez arri…"
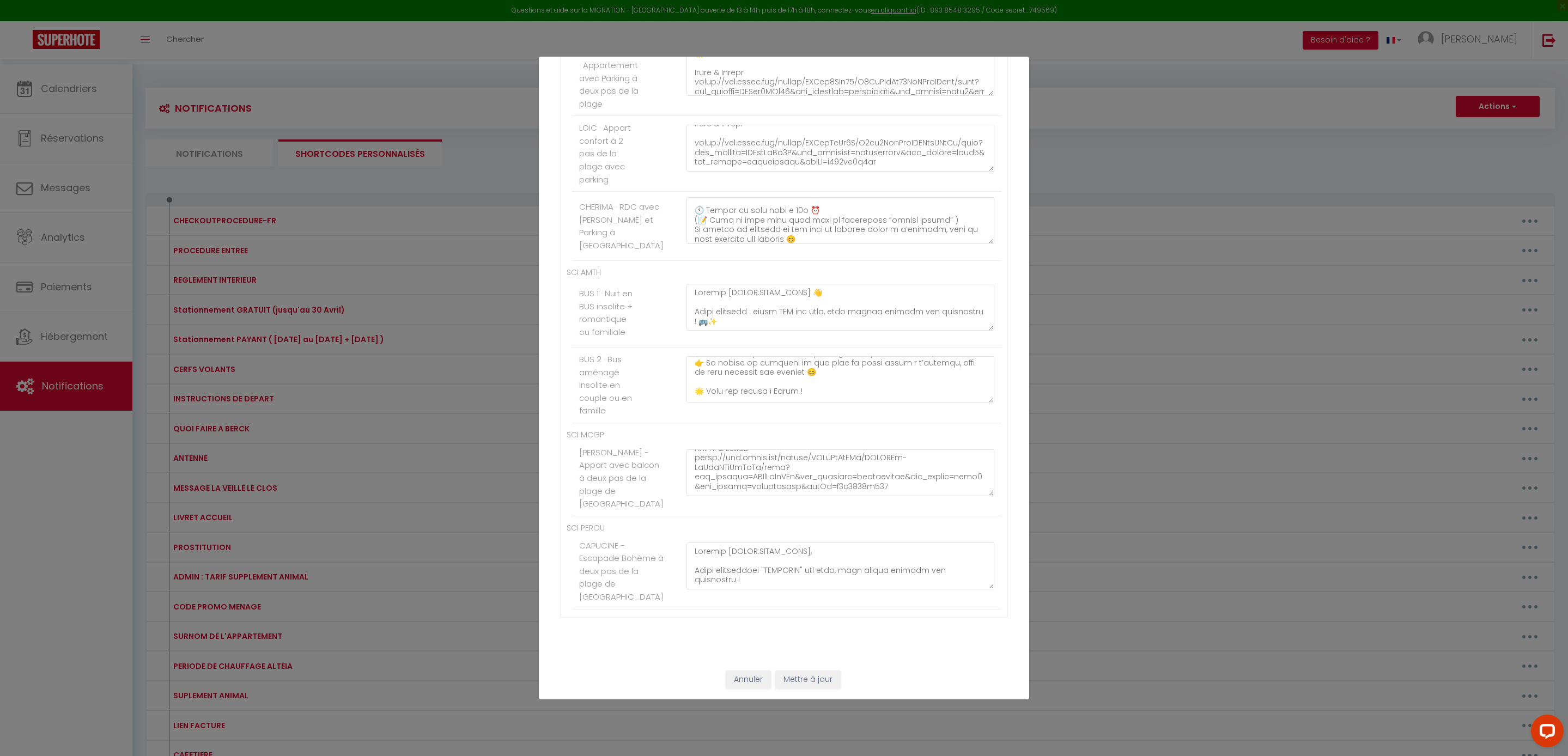
drag, startPoint x: 784, startPoint y: 464, endPoint x: 739, endPoint y: 463, distance: 45.0
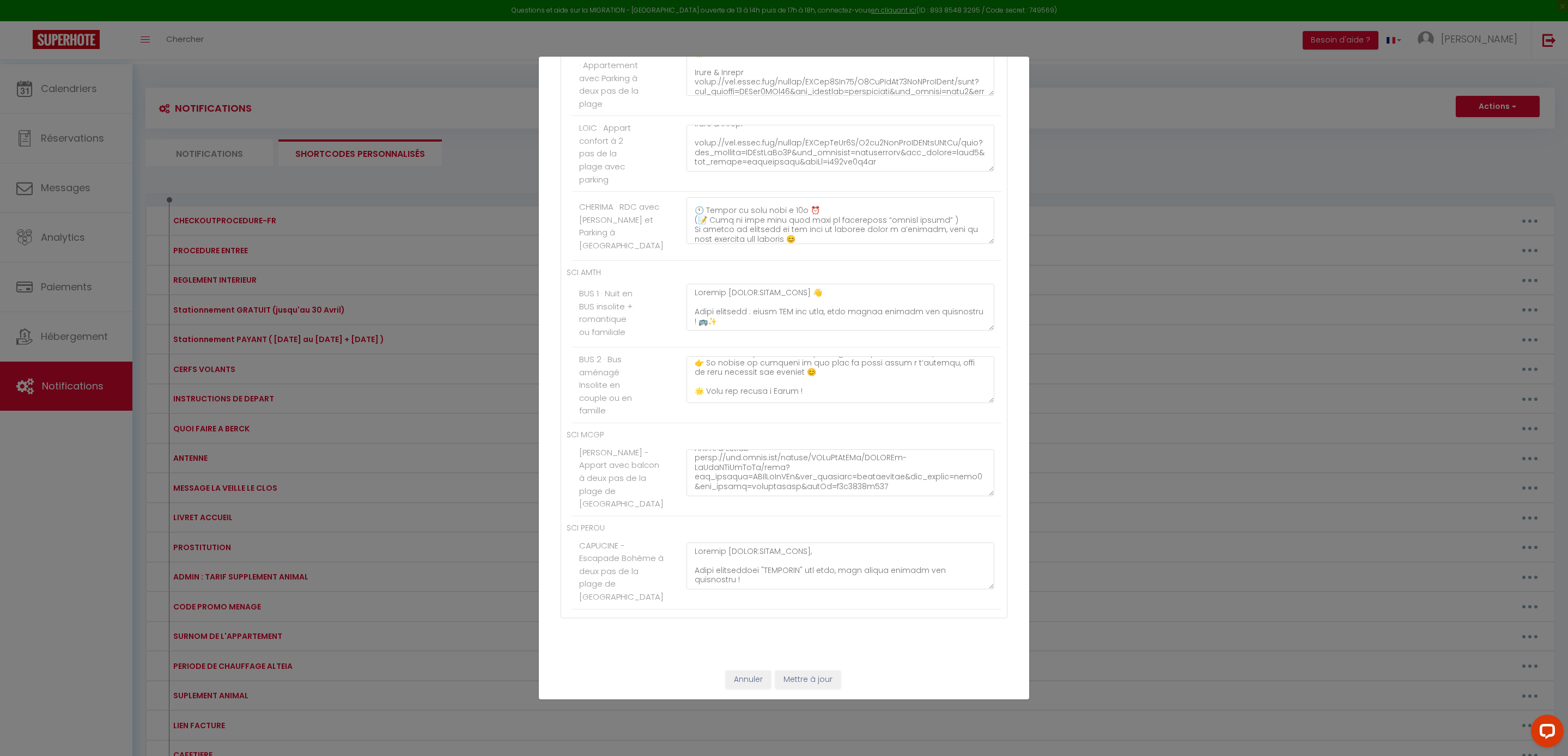
scroll to position [133, 0]
paste textarea "Bonjour [GUEST:FIRST_NAME], Votre appartement "JAUNE" est prêt, vous pouvez arr…"
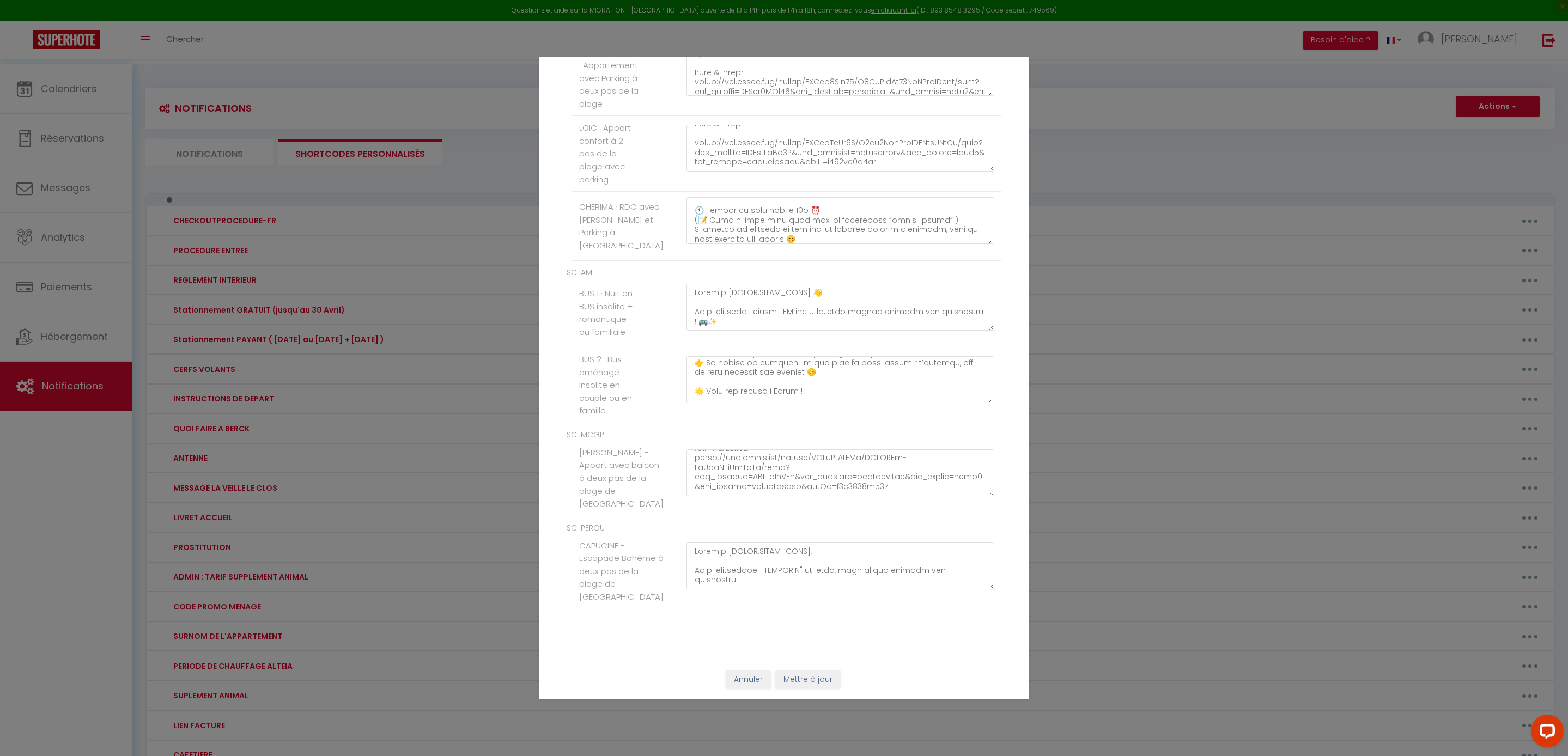
drag, startPoint x: 793, startPoint y: 347, endPoint x: 732, endPoint y: 347, distance: 61.0
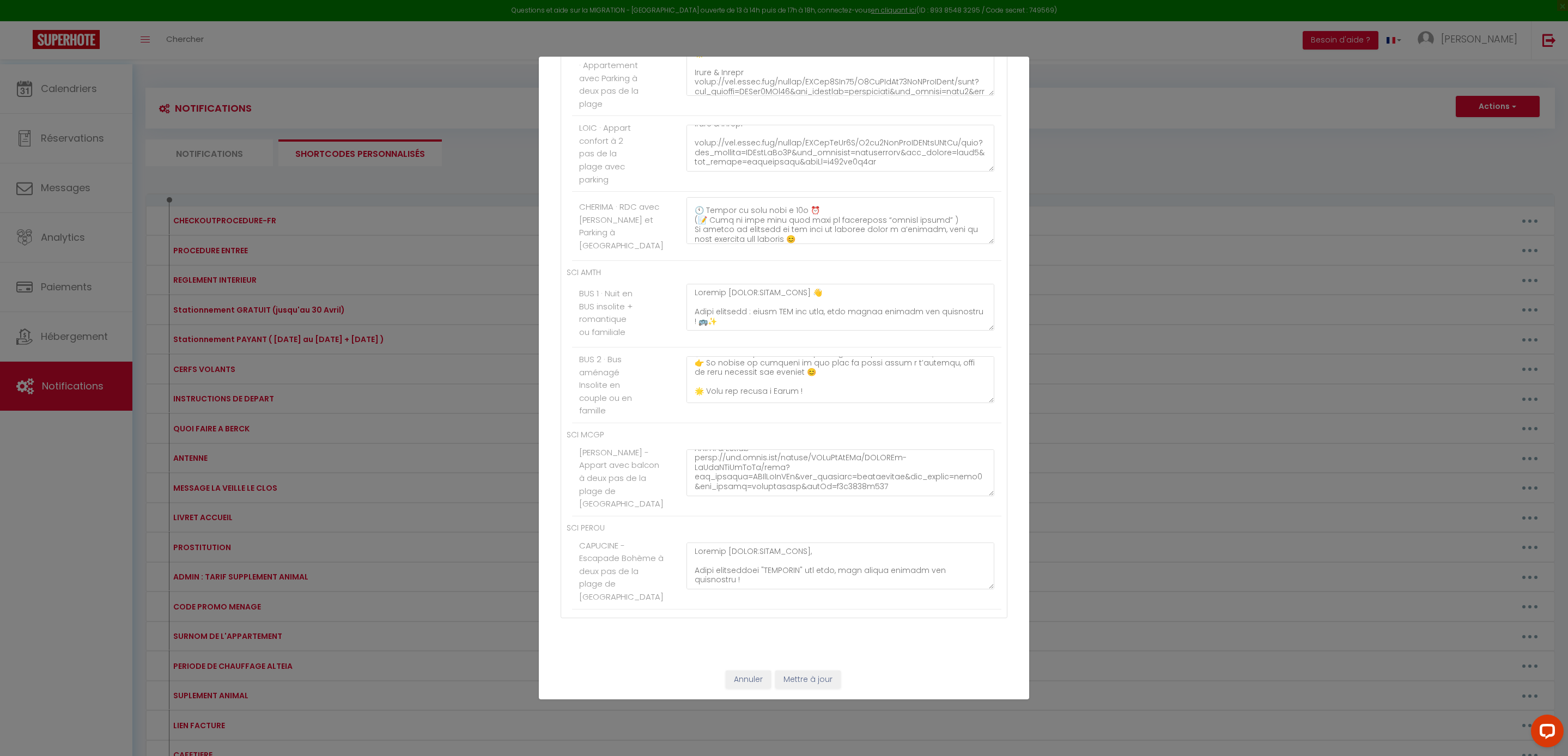
paste textarea "Bonjour [GUEST:FIRST_NAME], Votre appartement "FLOT" est prêt, vous pouvez arri…"
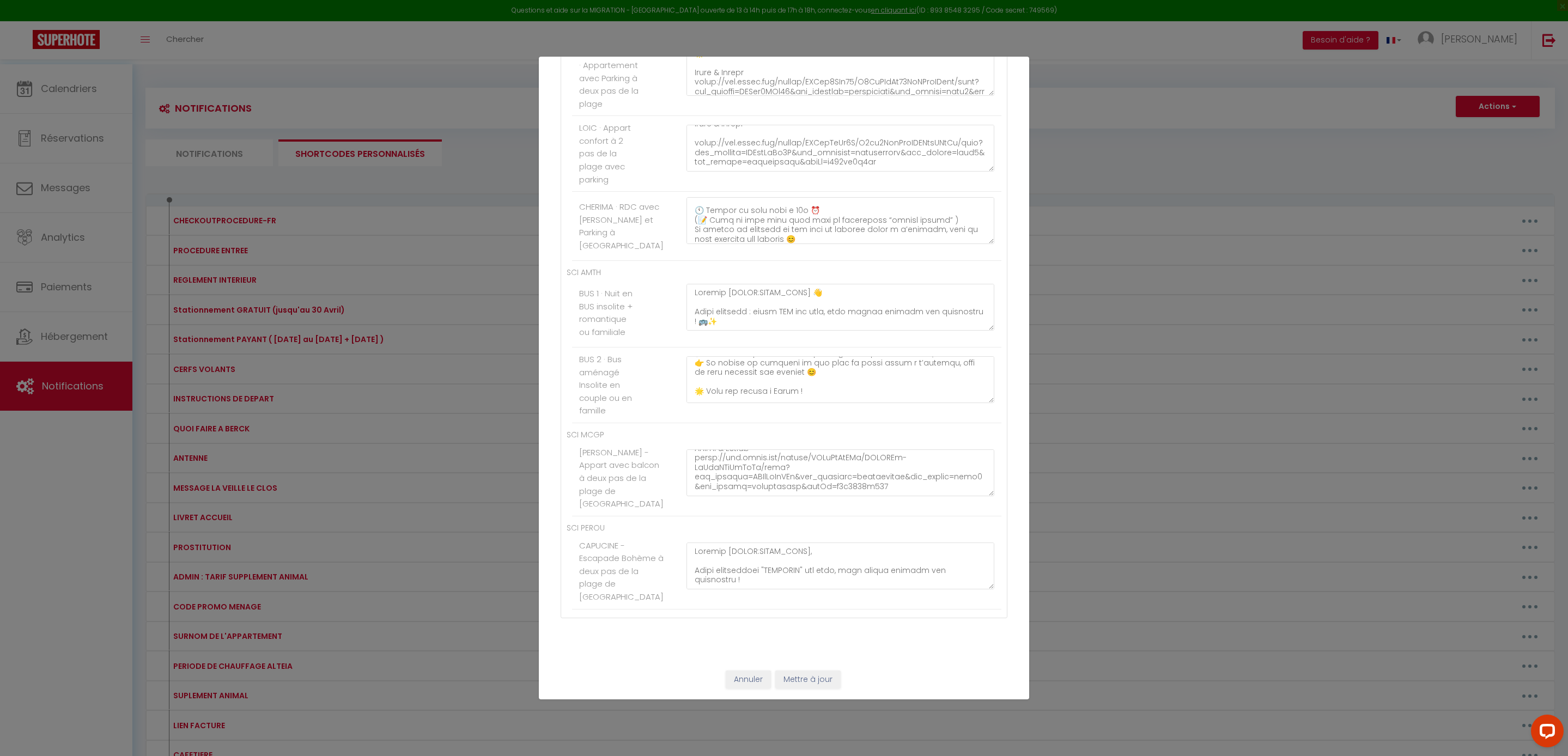
scroll to position [5435, 0]
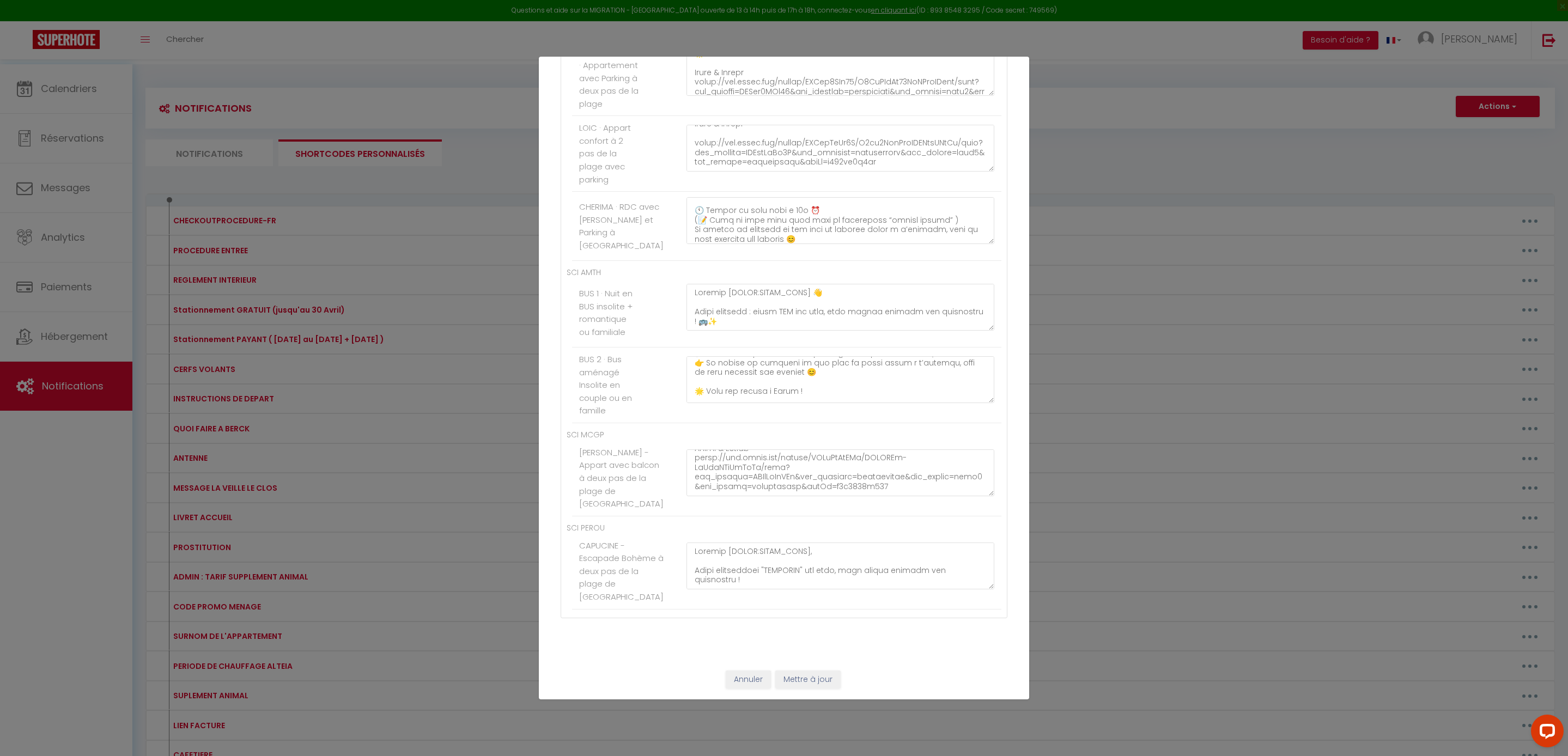
paste textarea "Bonjour [GUEST:FIRST_NAME], Votre appartement "ALBERT" est prêt, vous pouvez ar…"
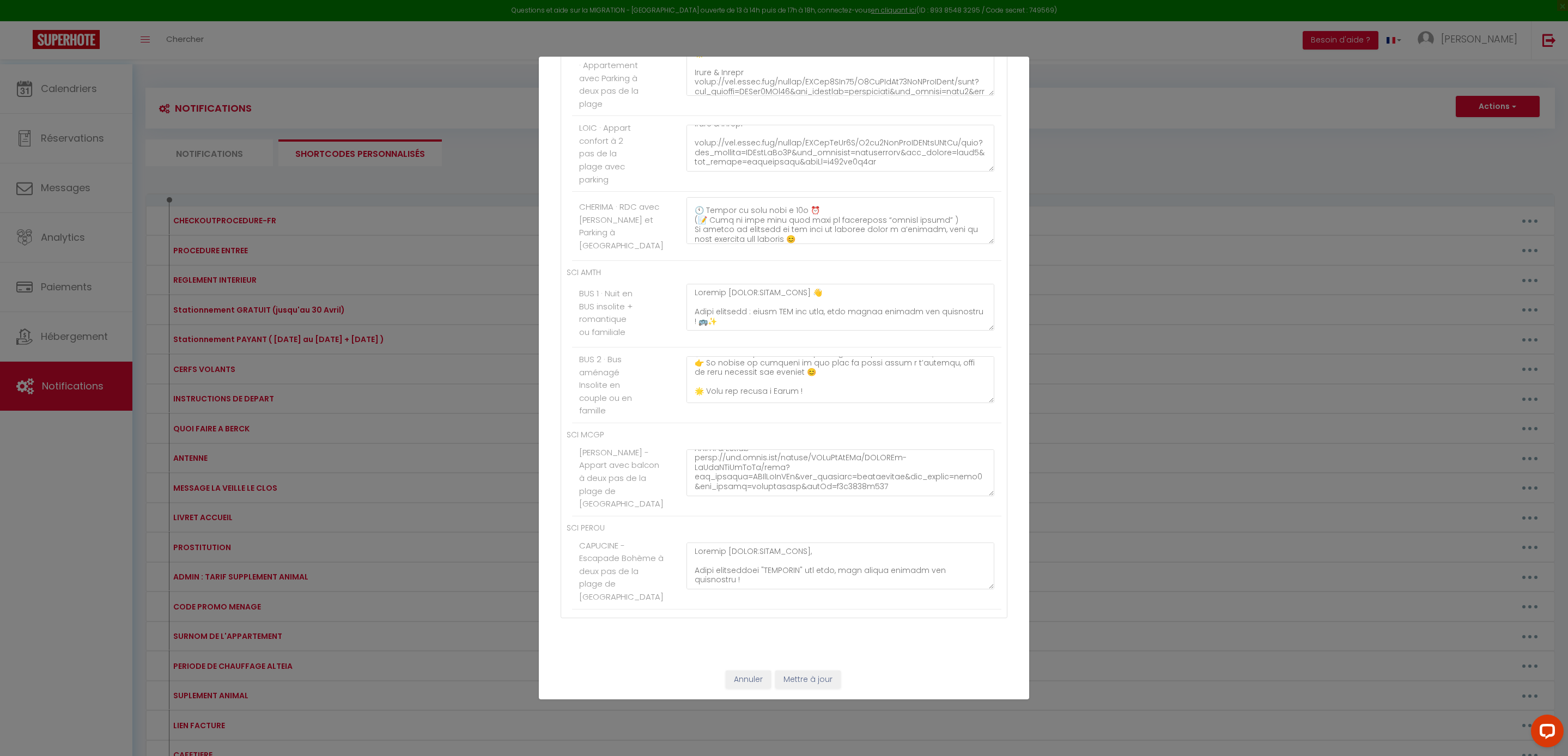
paste textarea "Bonjour [GUEST:FIRST_NAME], Votre appartement "CHRISTIANE" est prêt, vous pouve…"
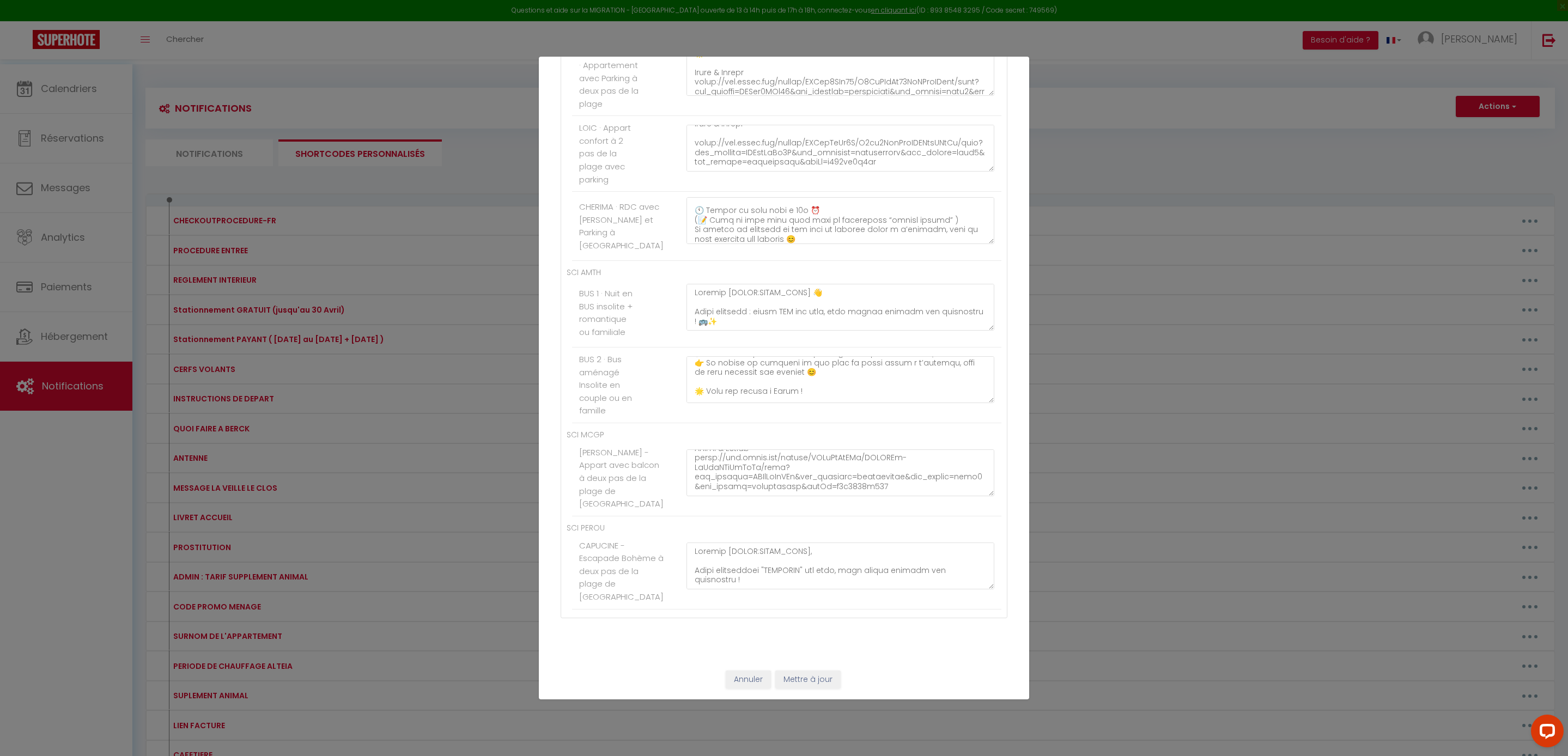
scroll to position [45, 0]
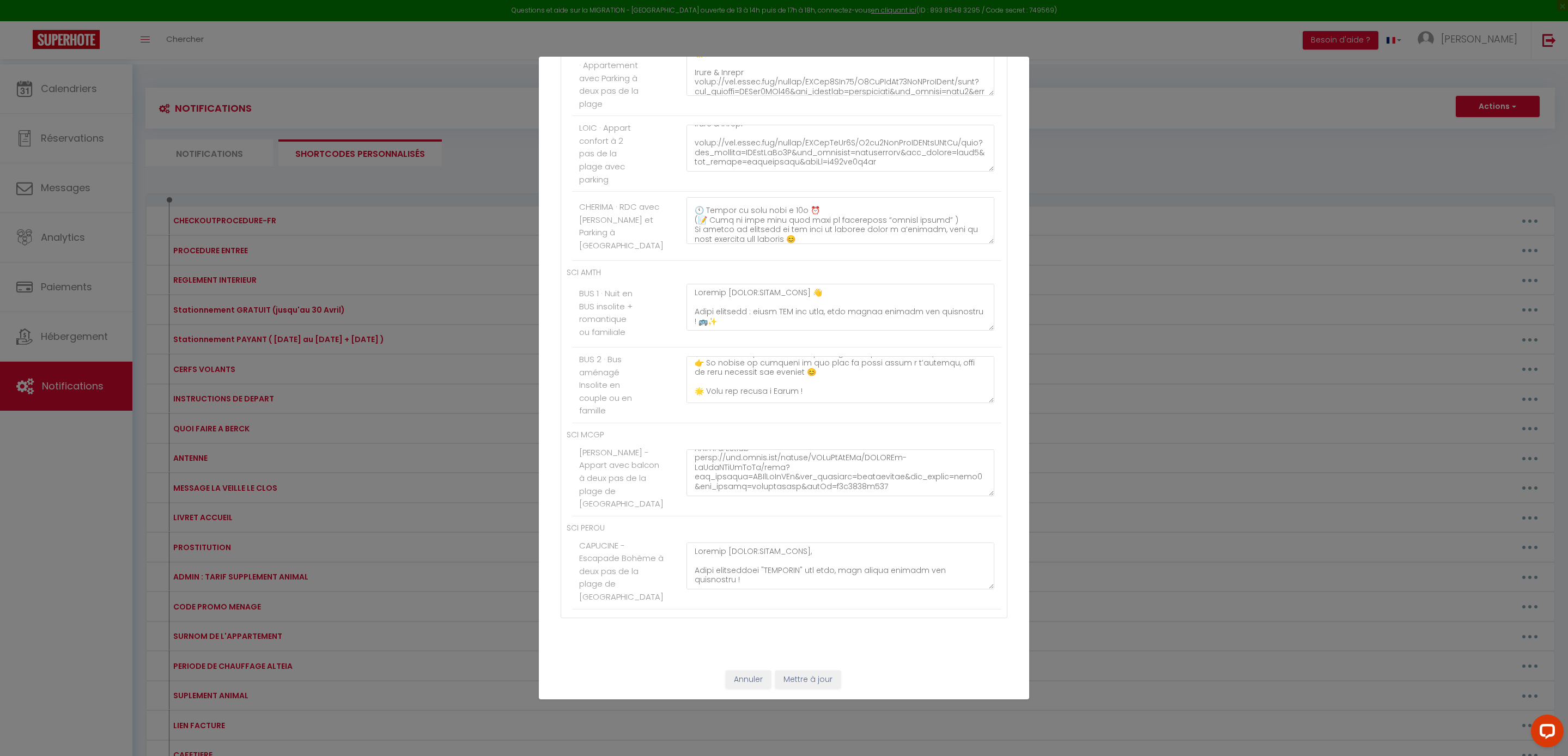
paste textarea "Bonjour [GUEST:FIRST_NAME], Votre appartement "CHLOE" est prêt, vous pouvez arr…"
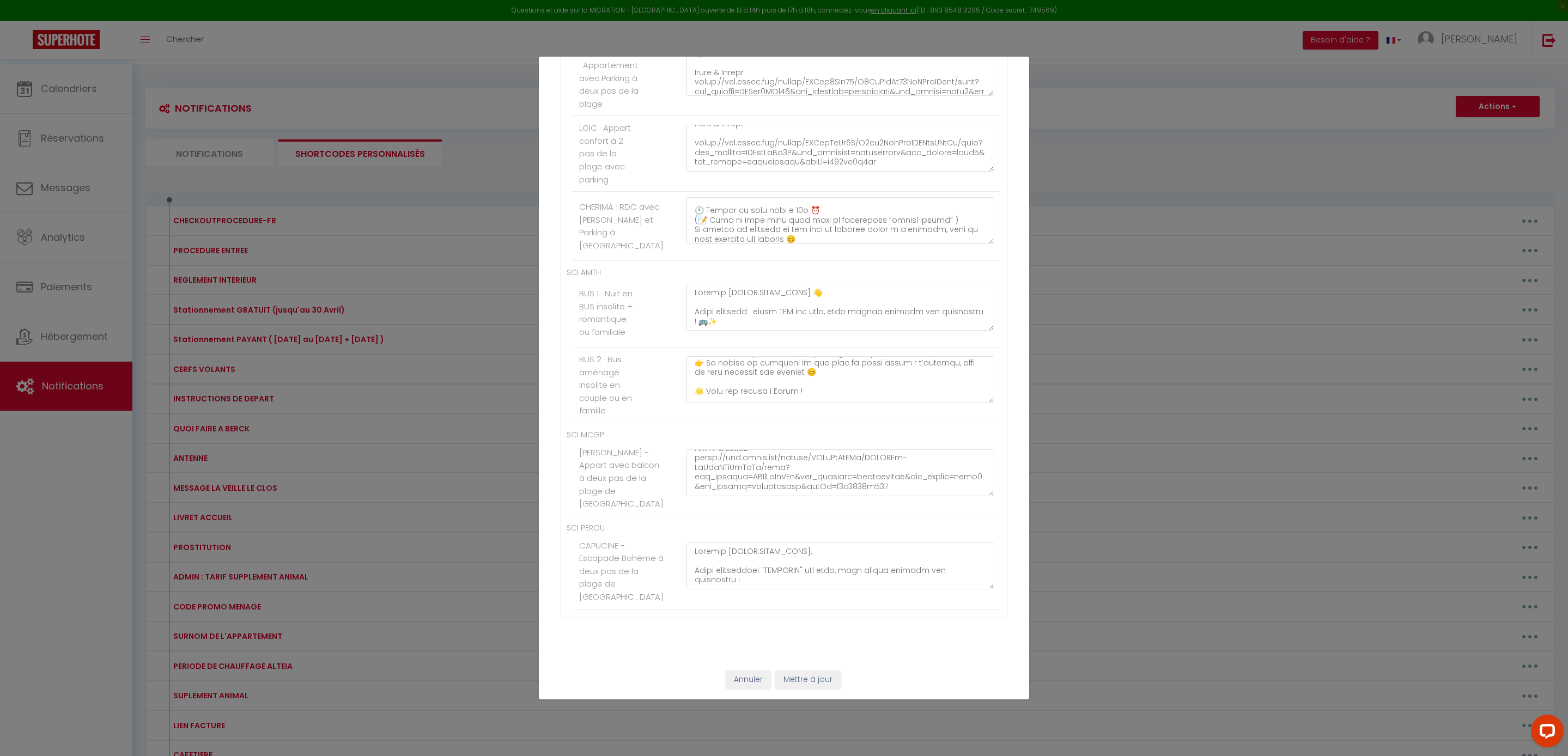
scroll to position [0, 0]
paste textarea "Bonjour [GUEST:FIRST_NAME], Votre appartement "LOUISE" est prêt, vous pouvez ar…"
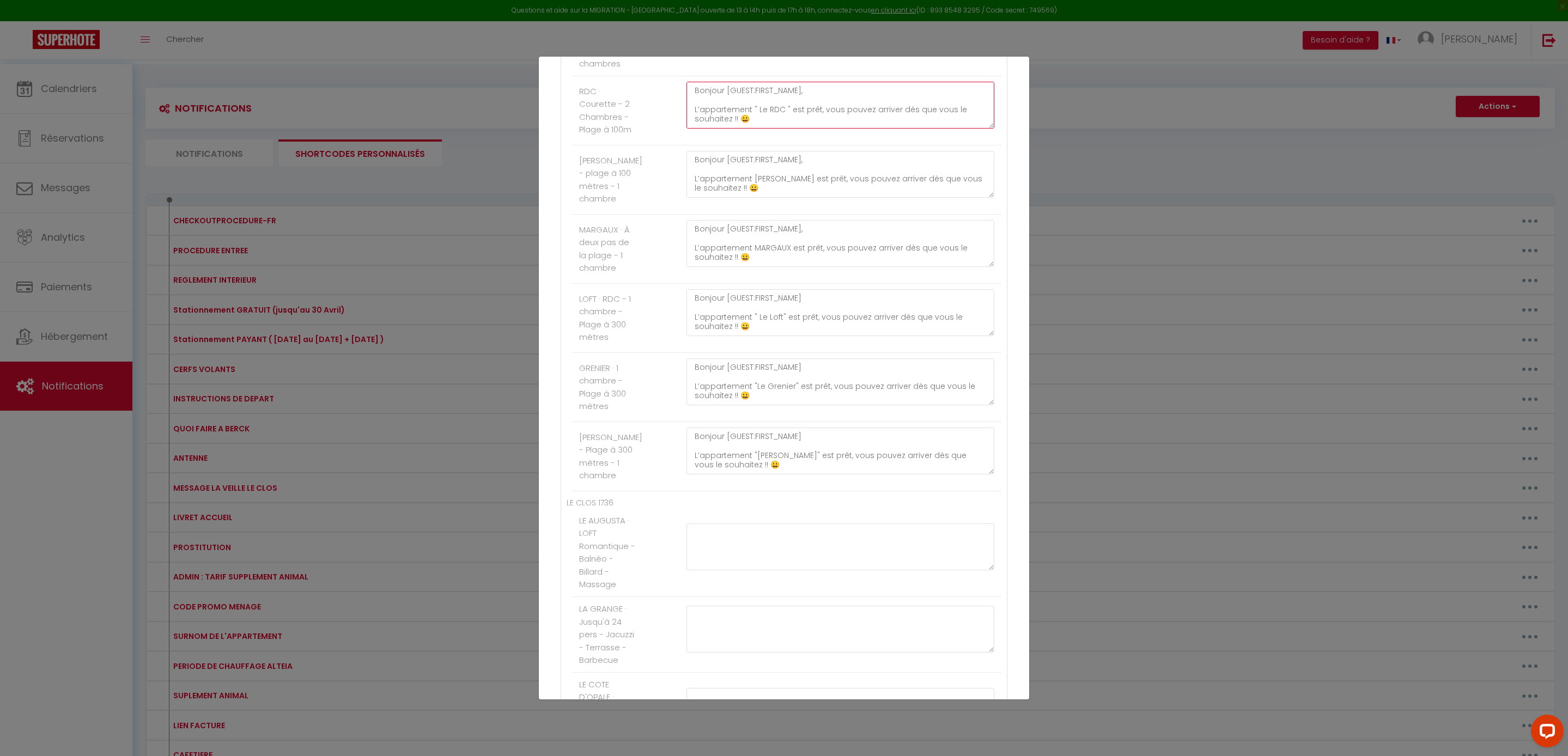
paste textarea "Bonjour [GUEST:FIRST_NAME], Votre appartement "RDC " est prêt, vous pouvez arri…"
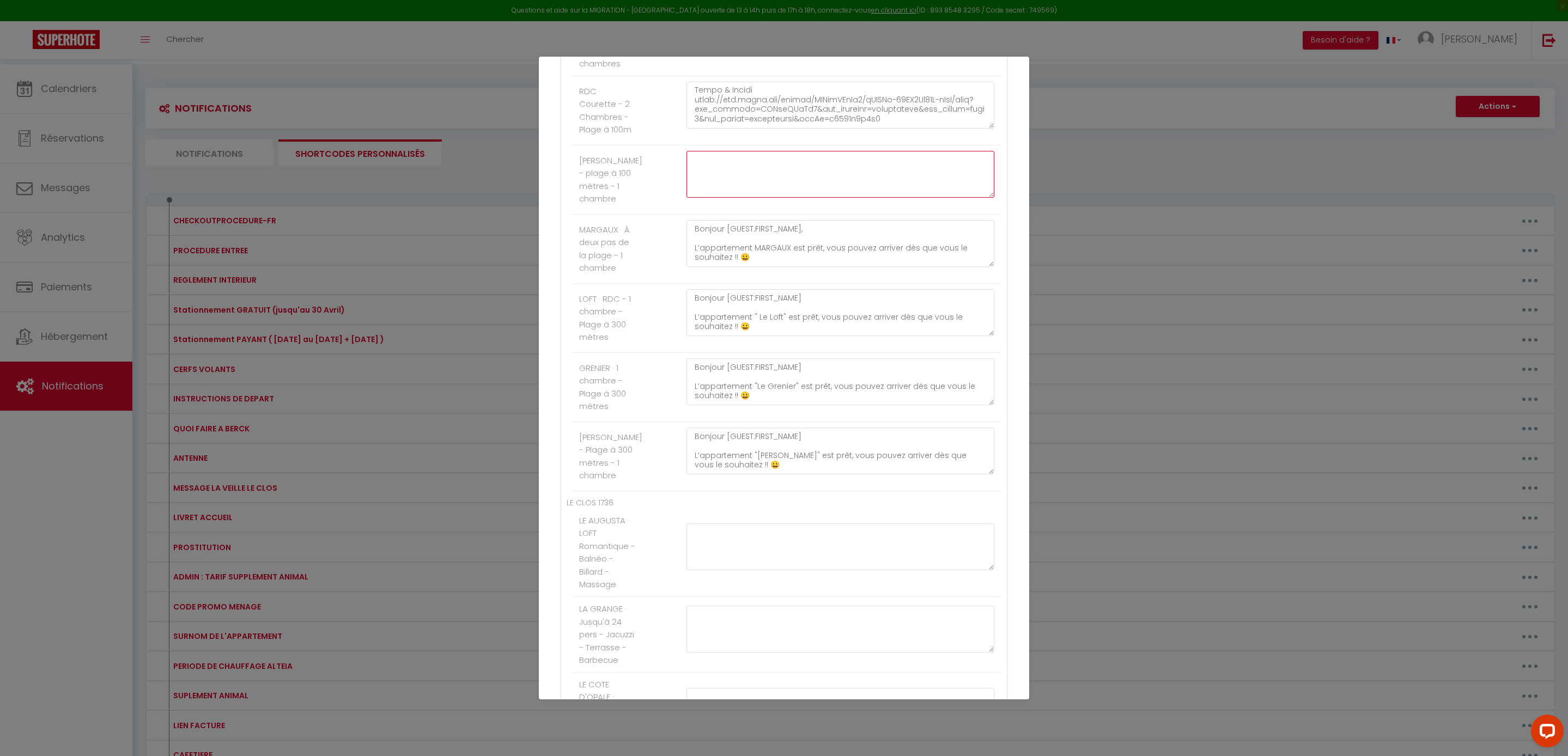
paste textarea "Bonjour [GUEST:FIRST_NAME], Votre appartement " ALEX " est prêt, vous pouvez ar…"
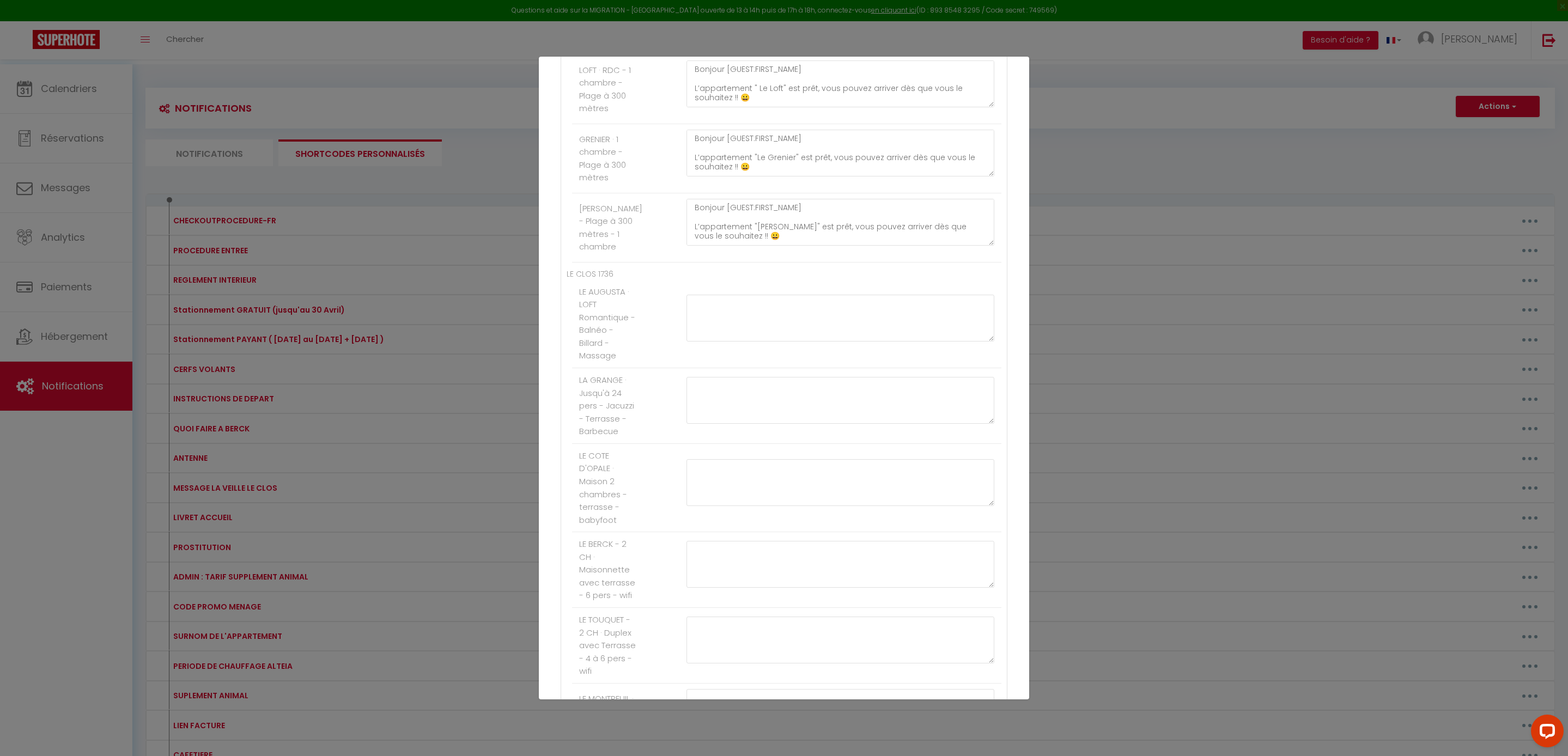
paste textarea "Bonjour [GUEST:FIRST_NAME], Votre appartement " MARGAUX " est prêt, vous pouvez…"
drag, startPoint x: 747, startPoint y: 212, endPoint x: 687, endPoint y: 195, distance: 62.4
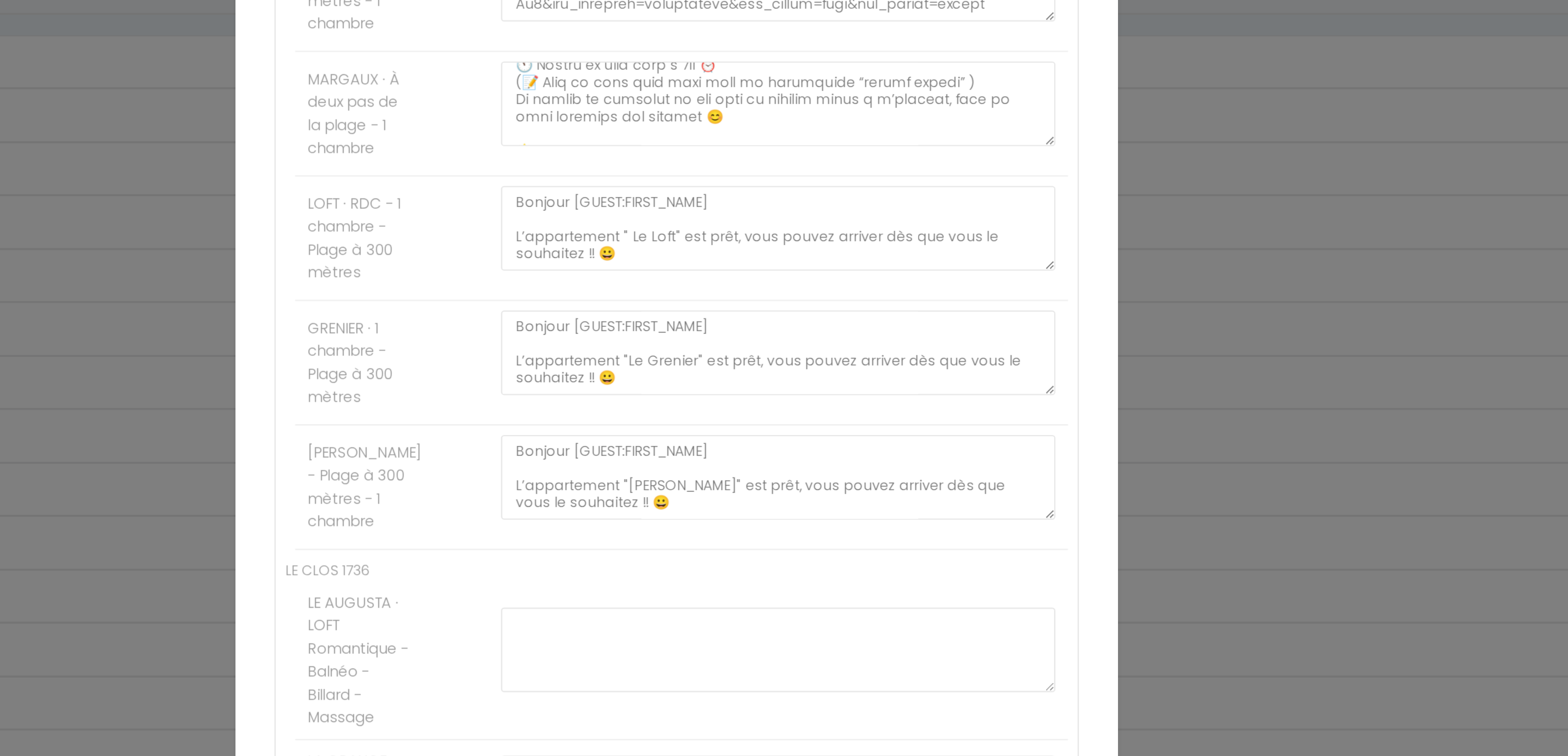
scroll to position [322, 0]
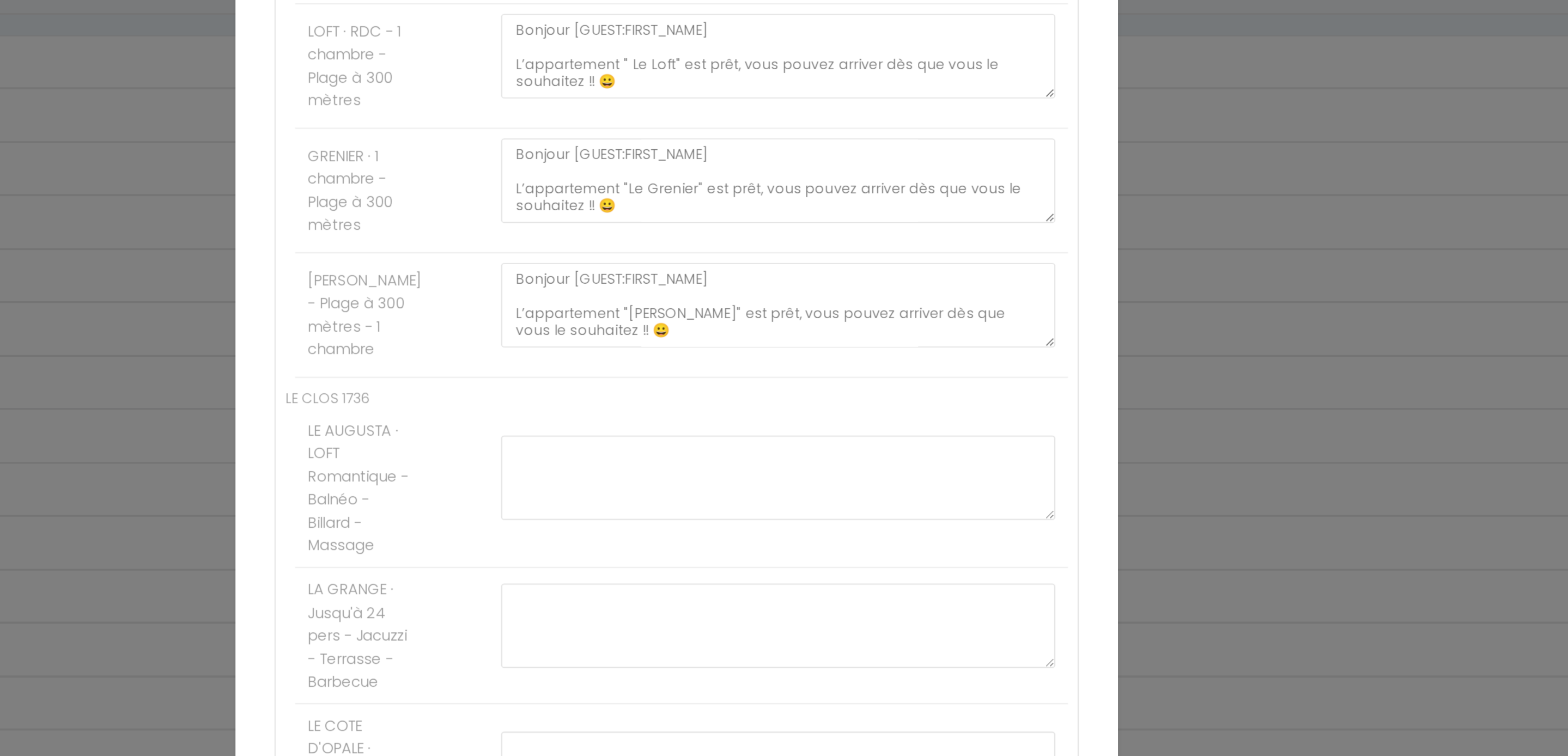
scroll to position [300, 0]
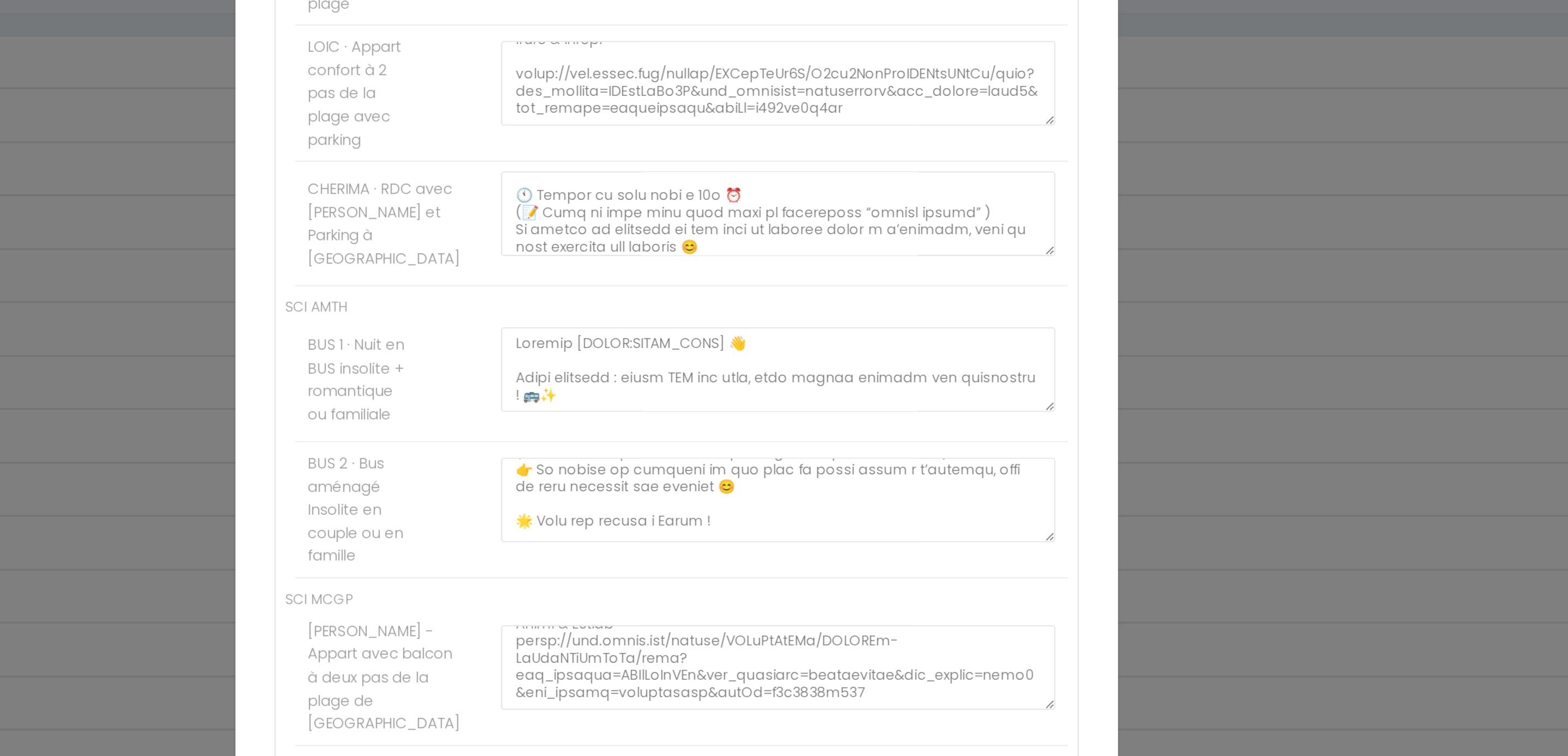
scroll to position [295, 0]
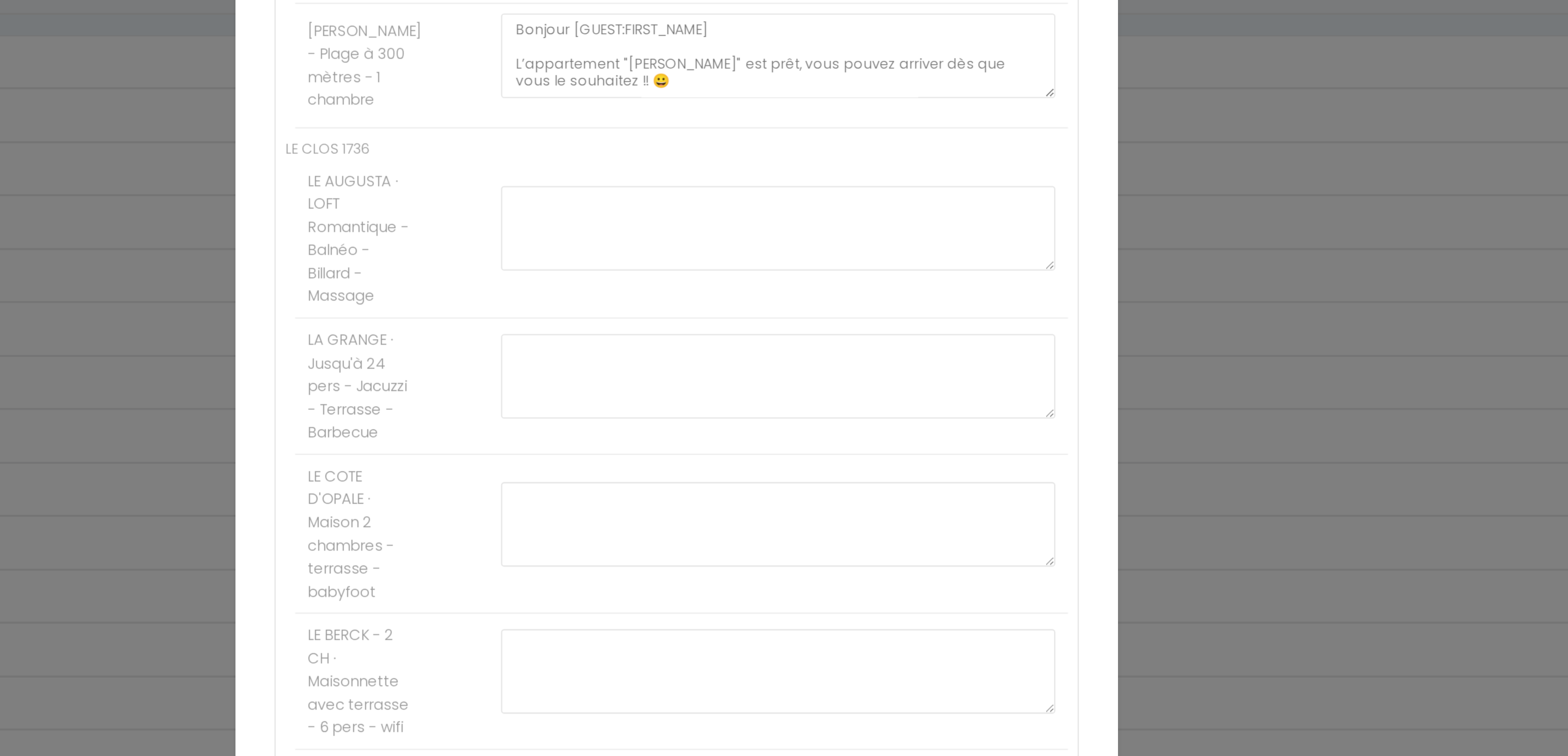
scroll to position [290, 0]
paste textarea "Bonjour [GUEST:FIRST_NAME], Votre appartement " LOFT " est prêt, vous pouvez ar…"
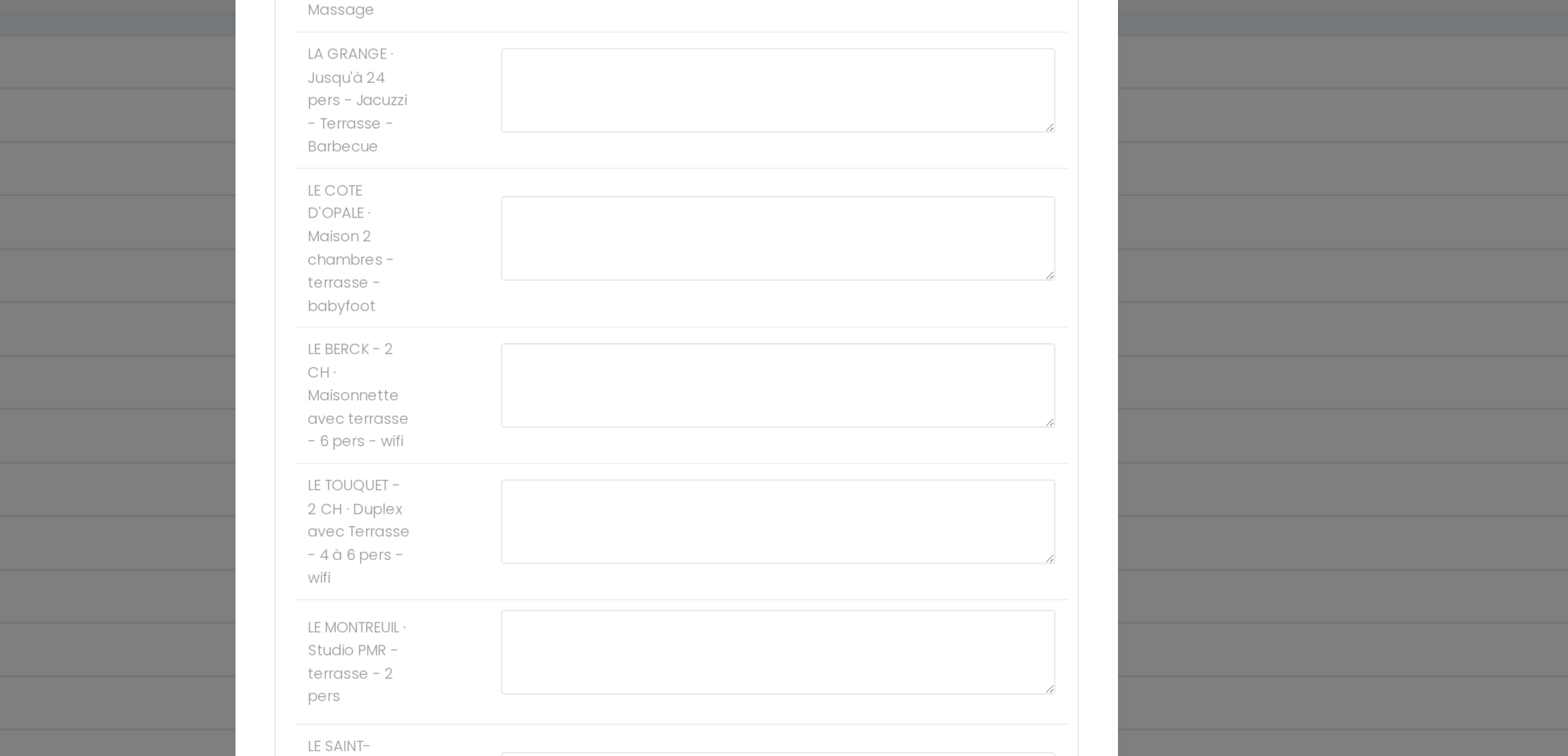
scroll to position [1489, 0]
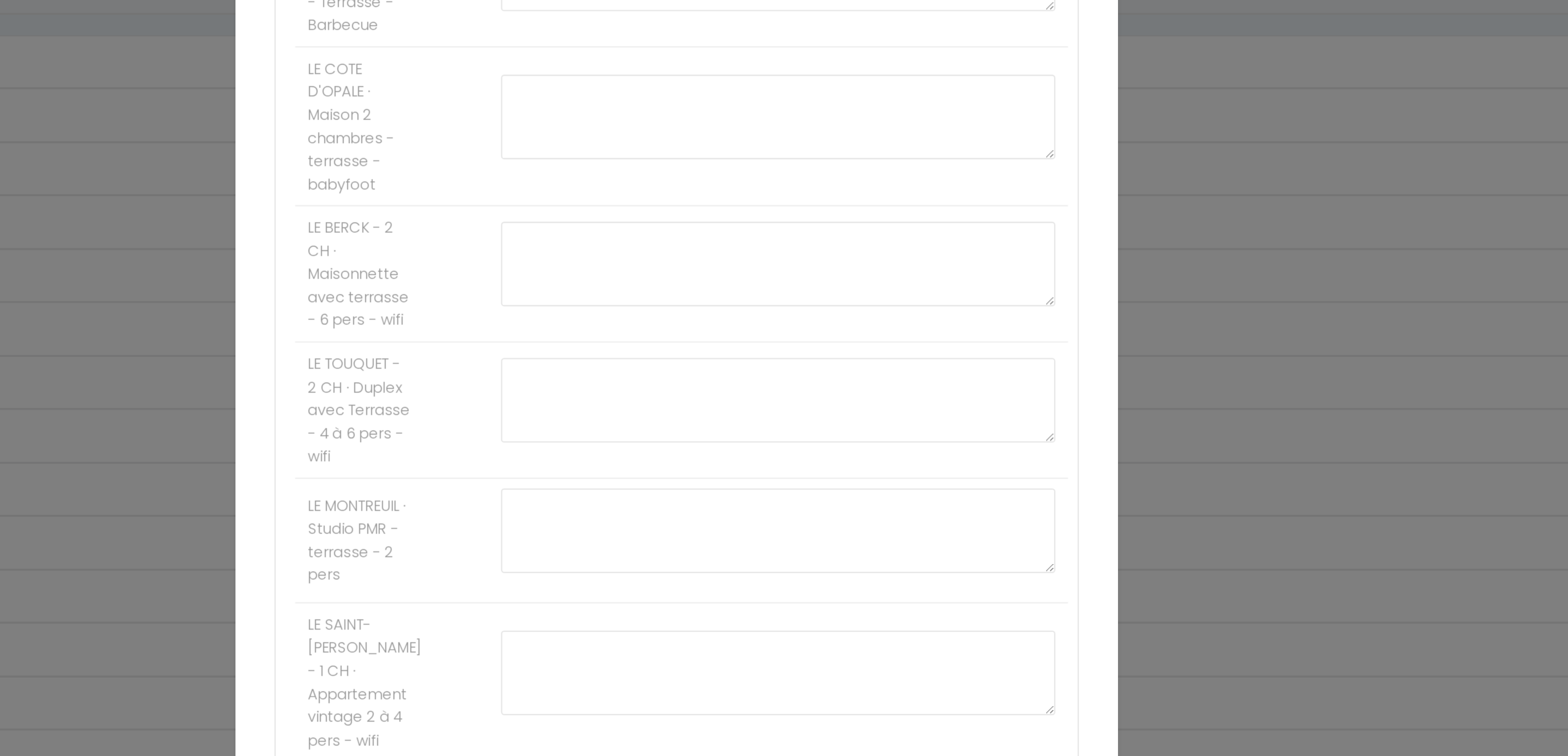
scroll to position [423, 0]
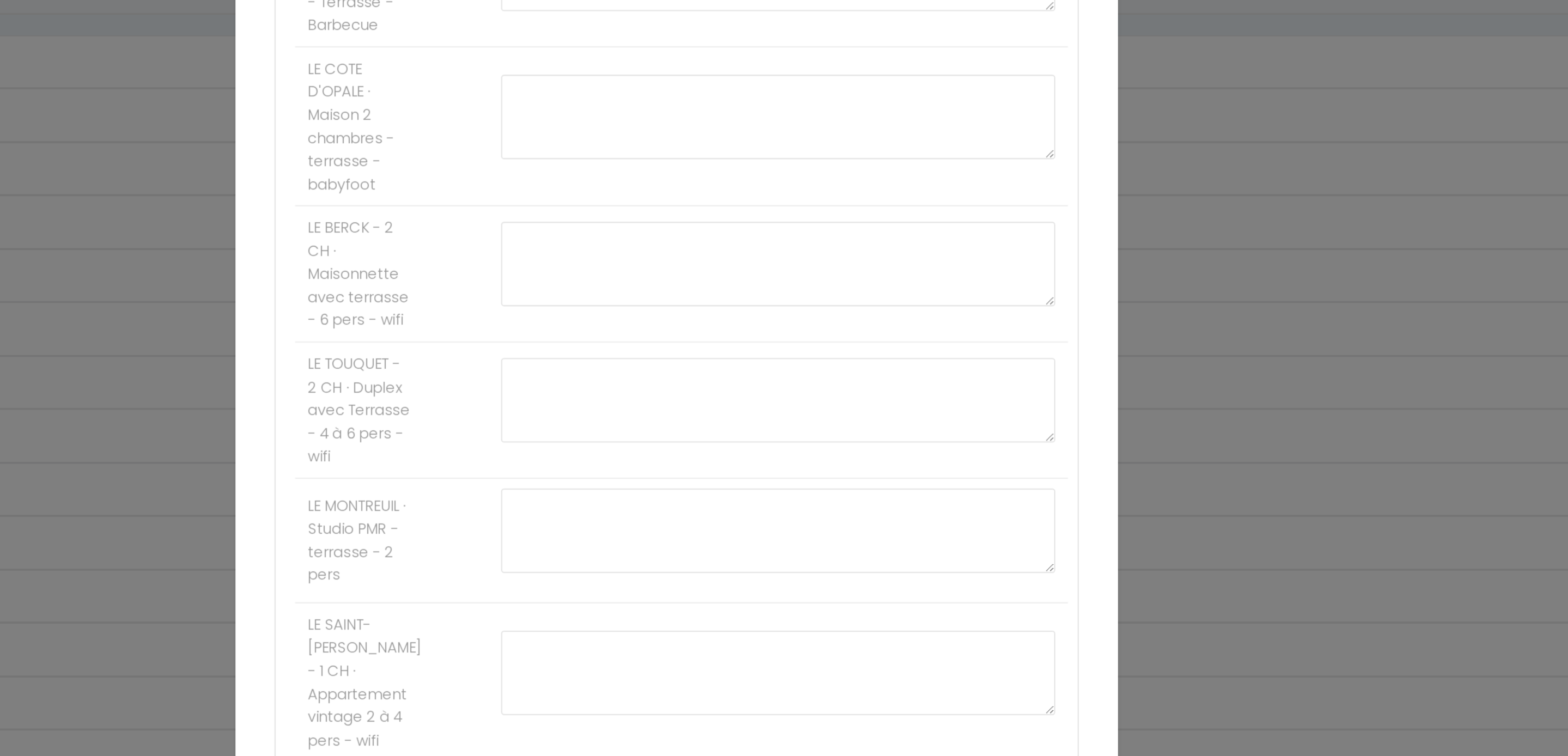
paste textarea "Bonjour [GUEST:FIRST_NAME], Votre appartement " GRENIER " est prêt, vous pouvez…"
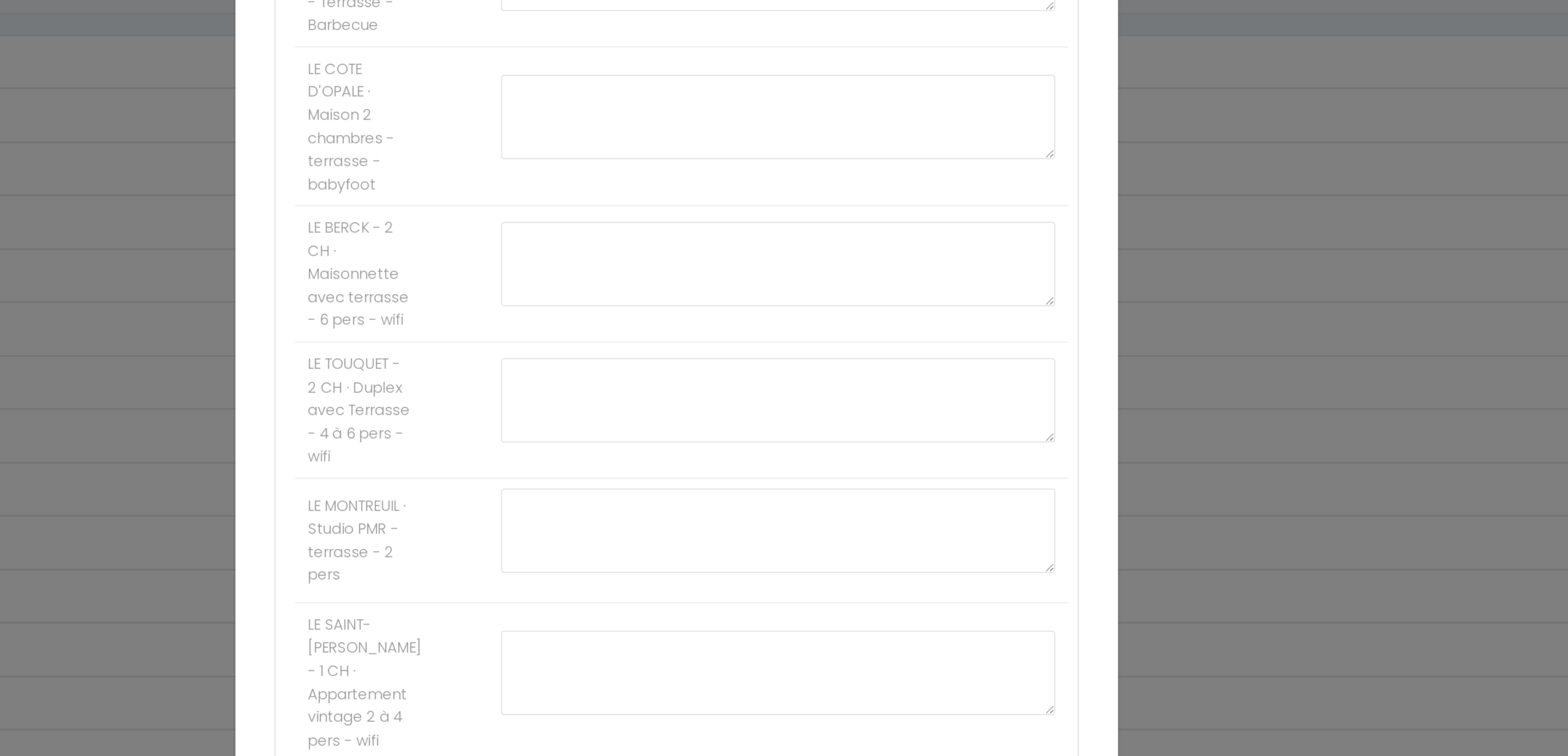
scroll to position [396, 0]
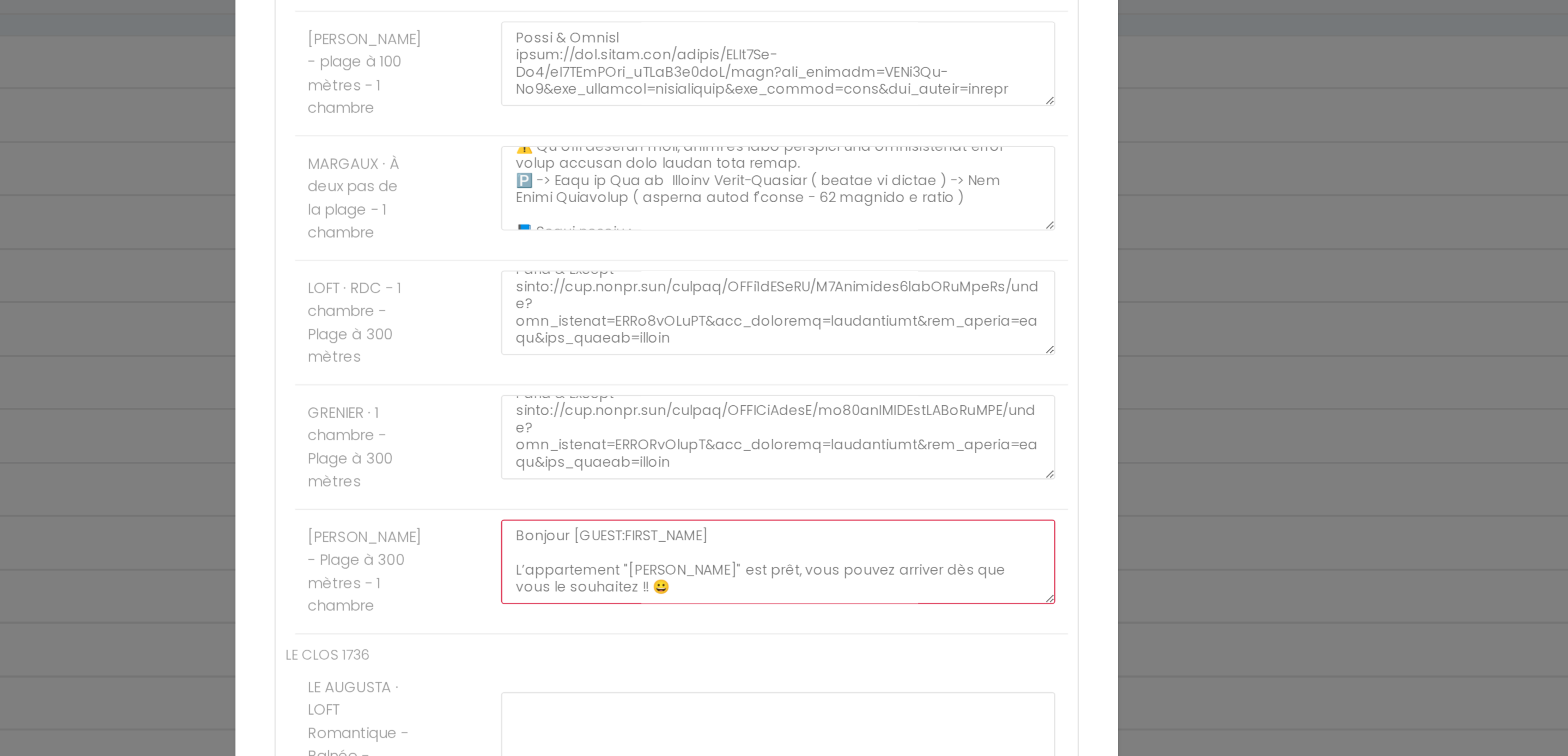
scroll to position [976, 0]
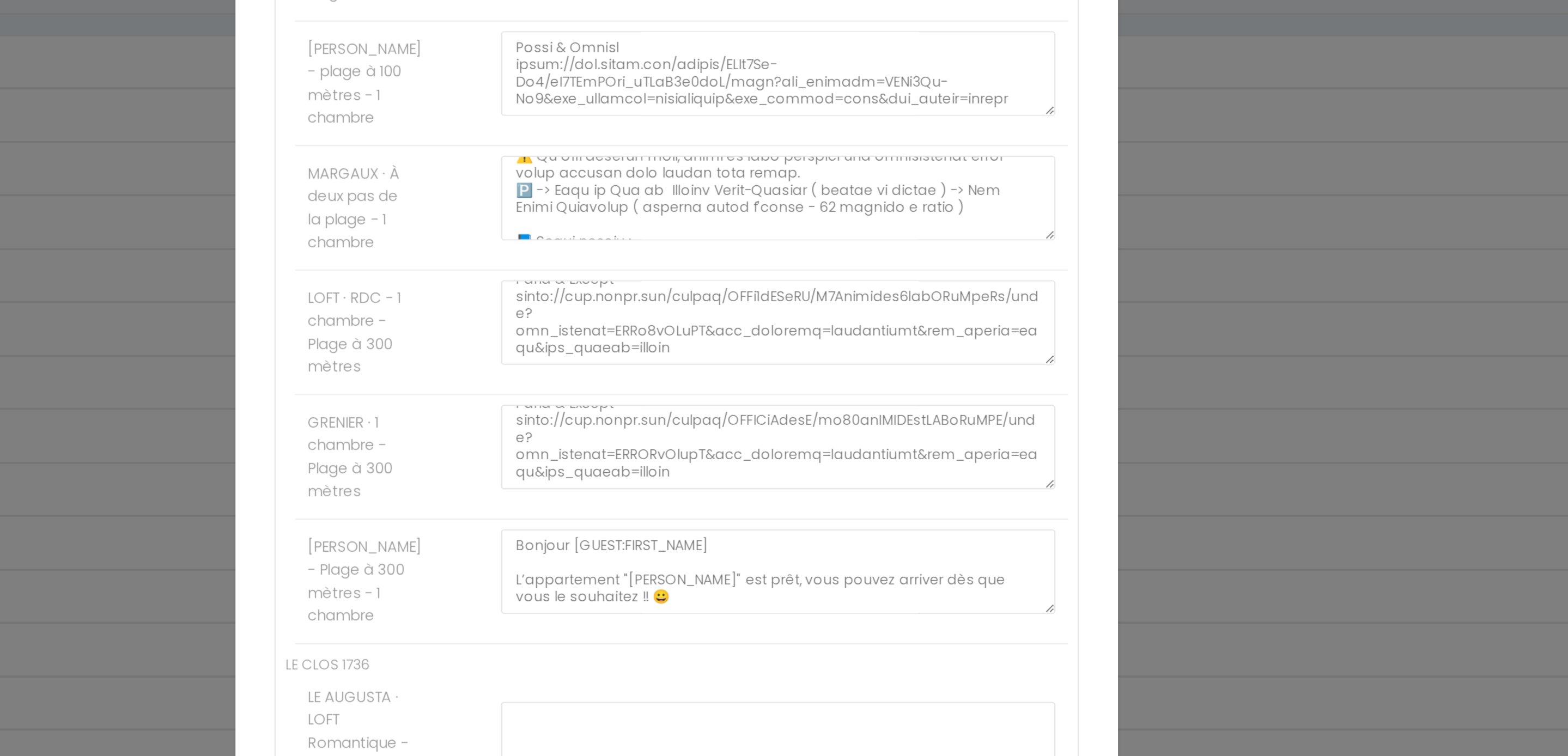
paste textarea "Bonjour [GUEST:FIRST_NAME], Votre appartement " BOULANGERIE " est prêt, vous po…"
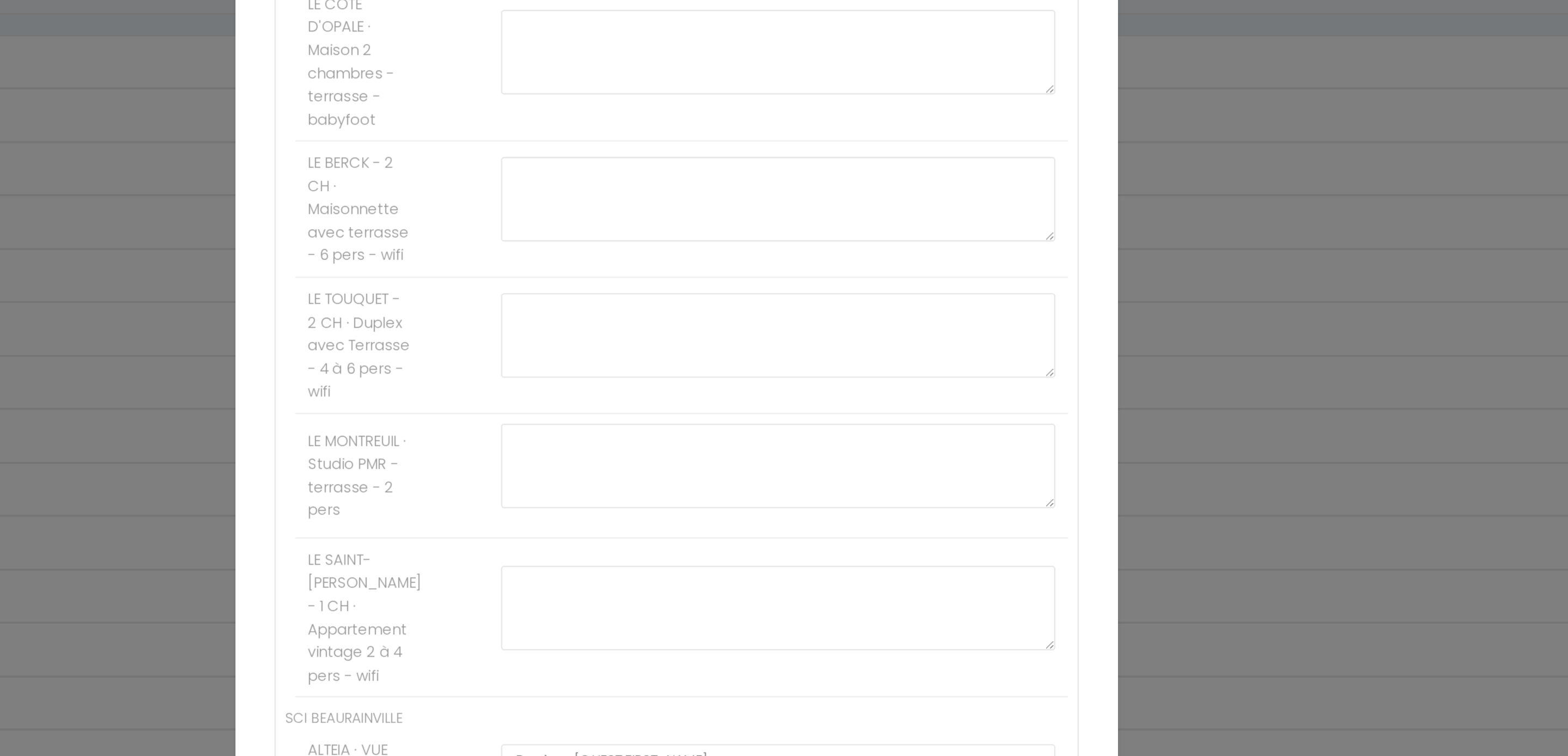
scroll to position [1671, 0]
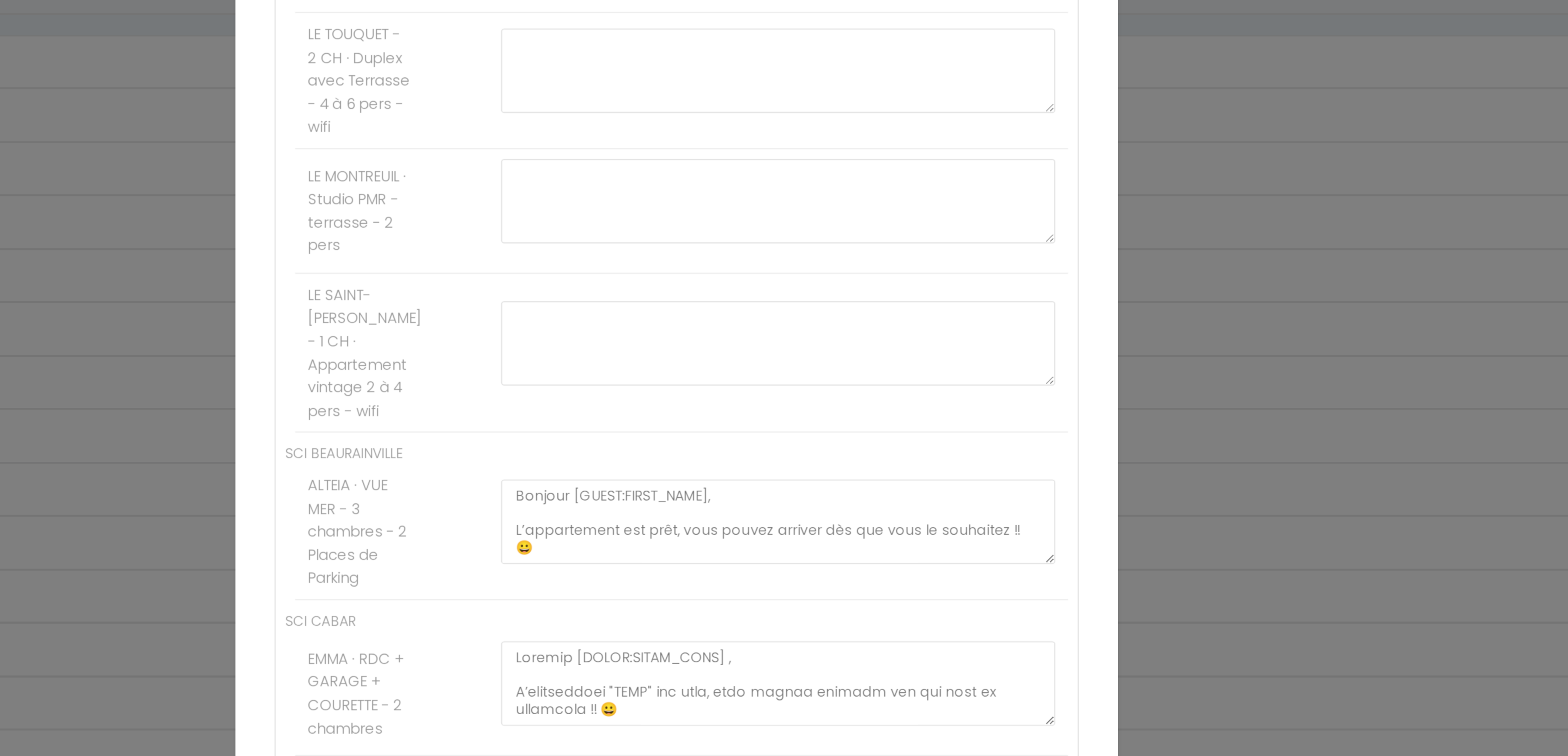
paste textarea "Bonjour [GUEST:FIRST_NAME], Votre appartement " JEANNE " est prêt, vous pouvez …"
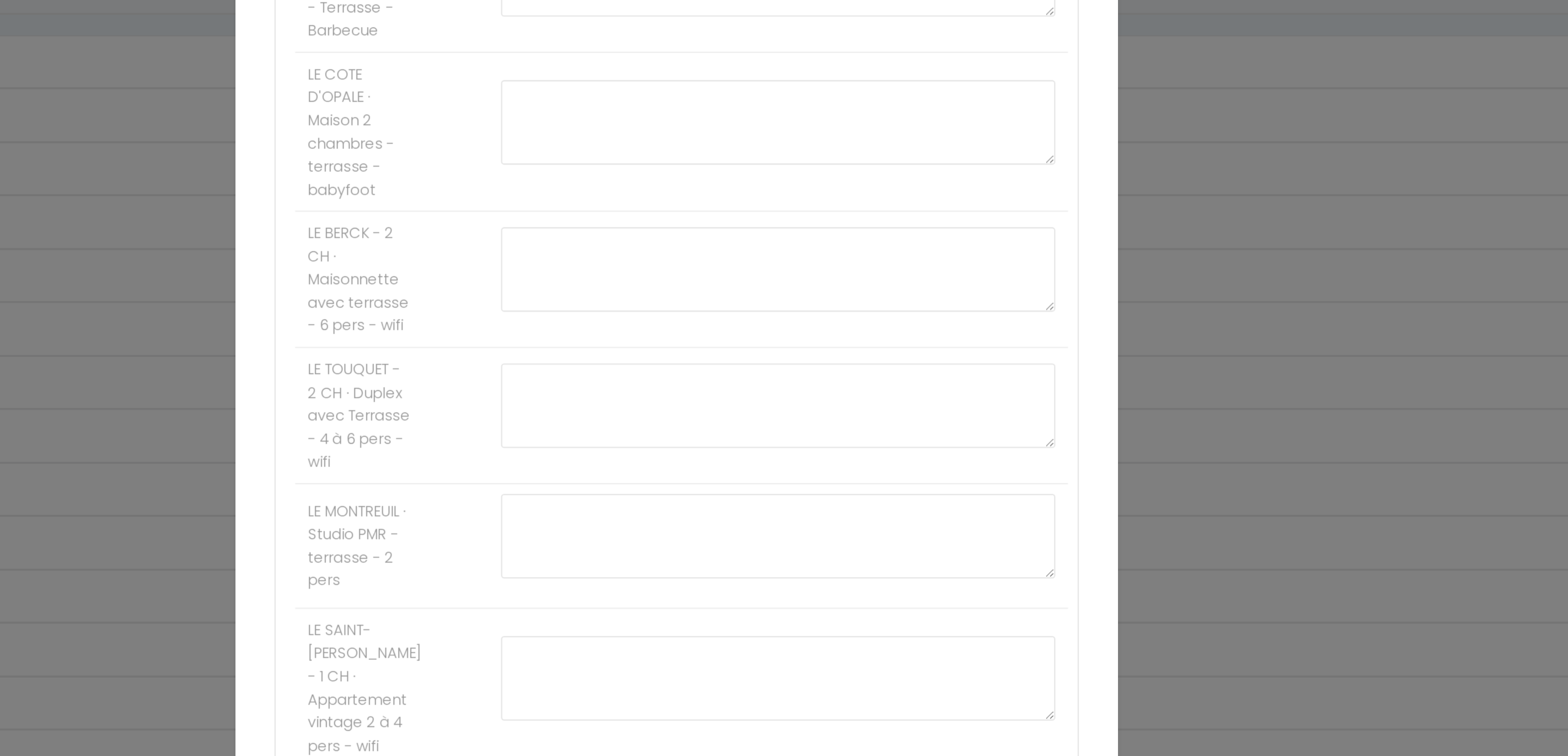
scroll to position [320, 0]
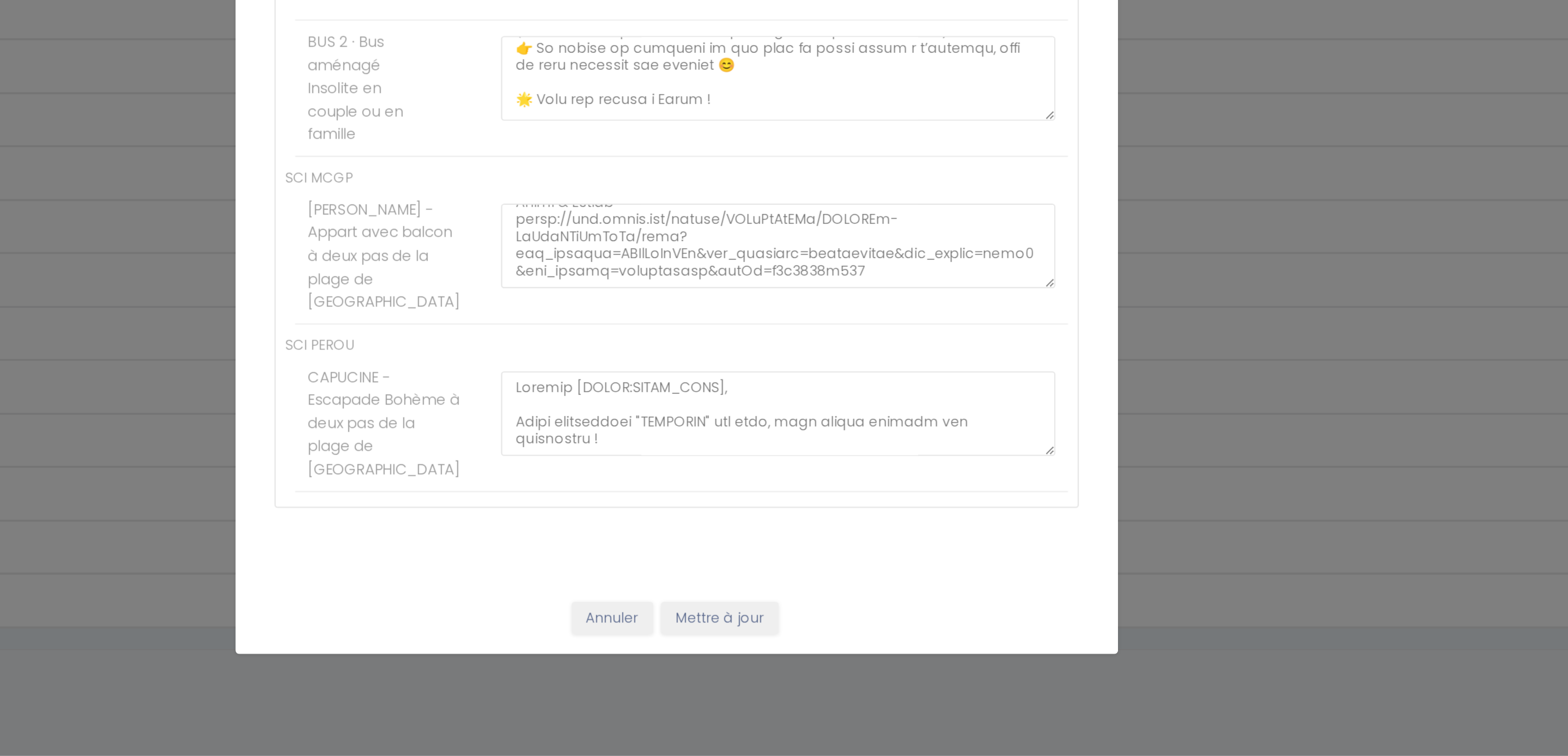
scroll to position [620, 0]
click at [775, 670] on button "Mettre à jour" at bounding box center [808, 679] width 66 height 18
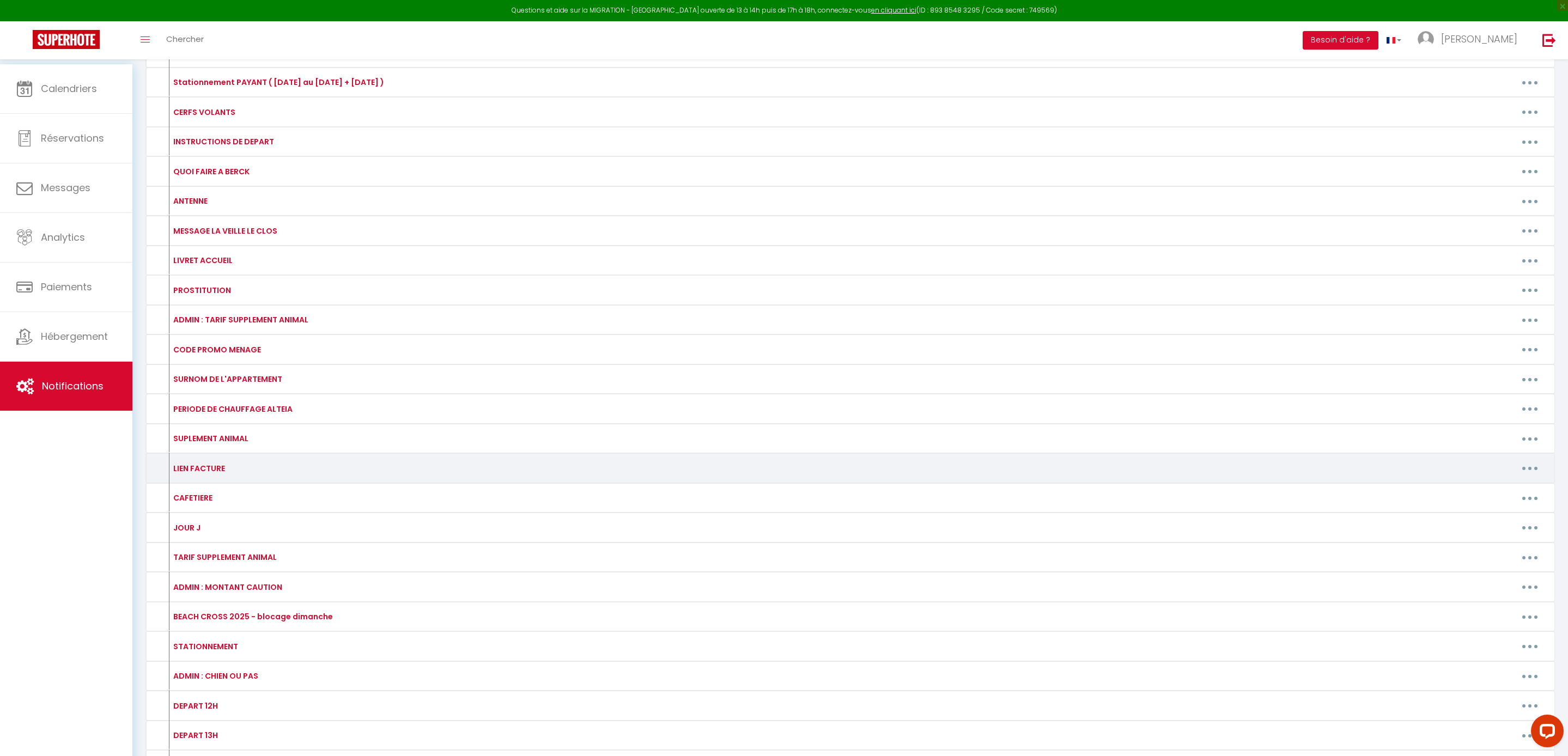
scroll to position [97, 0]
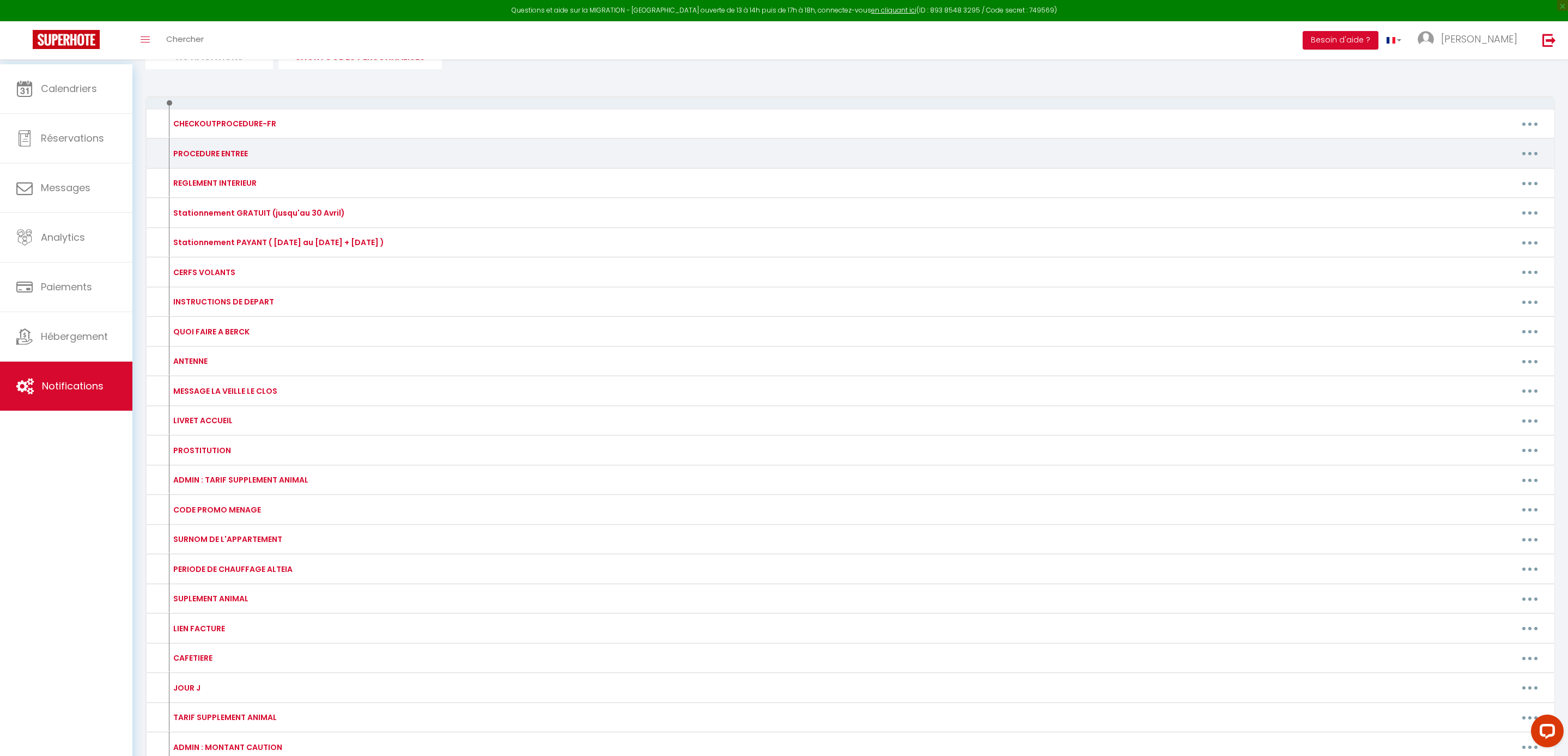
click at [1531, 162] on button "button" at bounding box center [1530, 153] width 31 height 17
click at [1481, 187] on link "Editer" at bounding box center [1501, 178] width 80 height 18
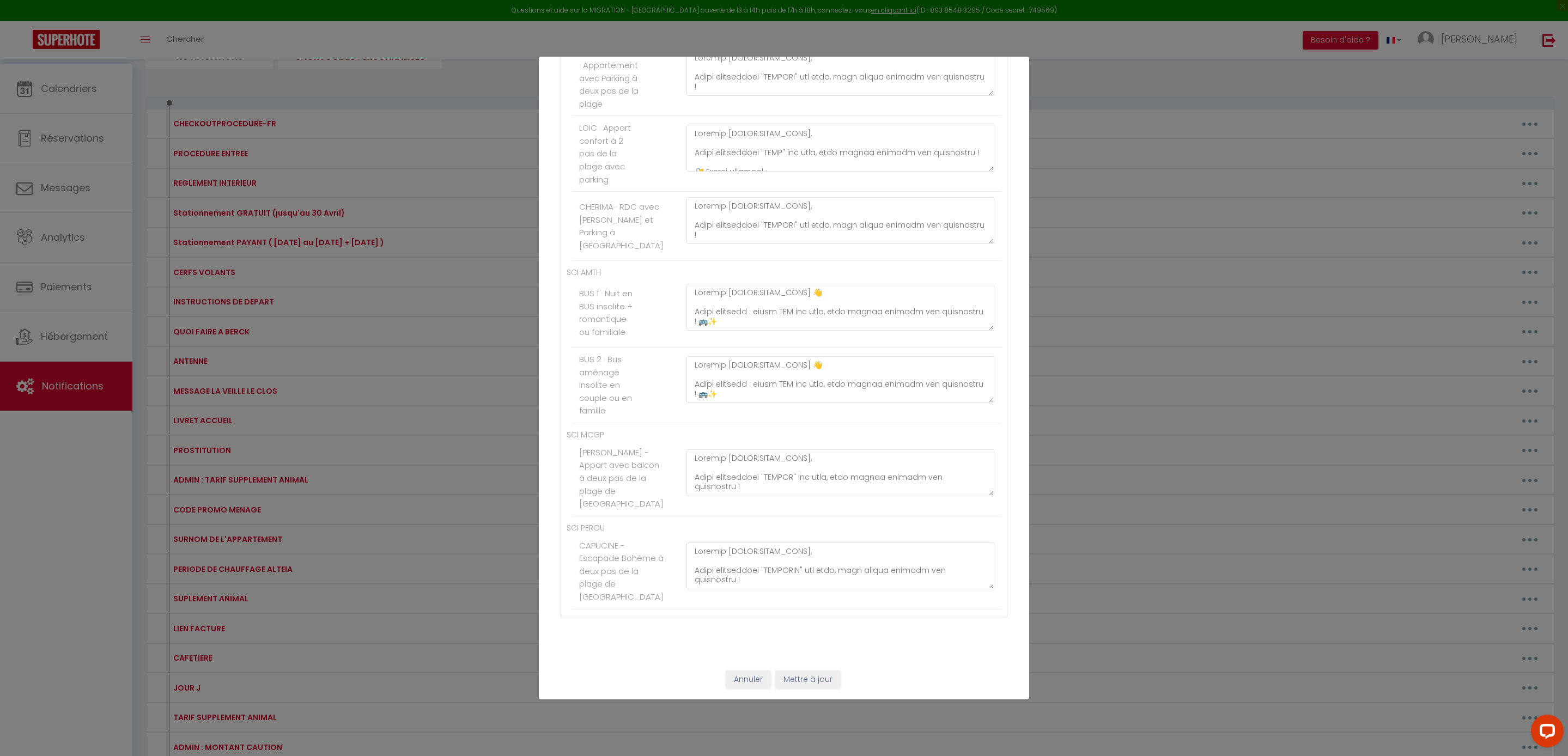
scroll to position [328, 0]
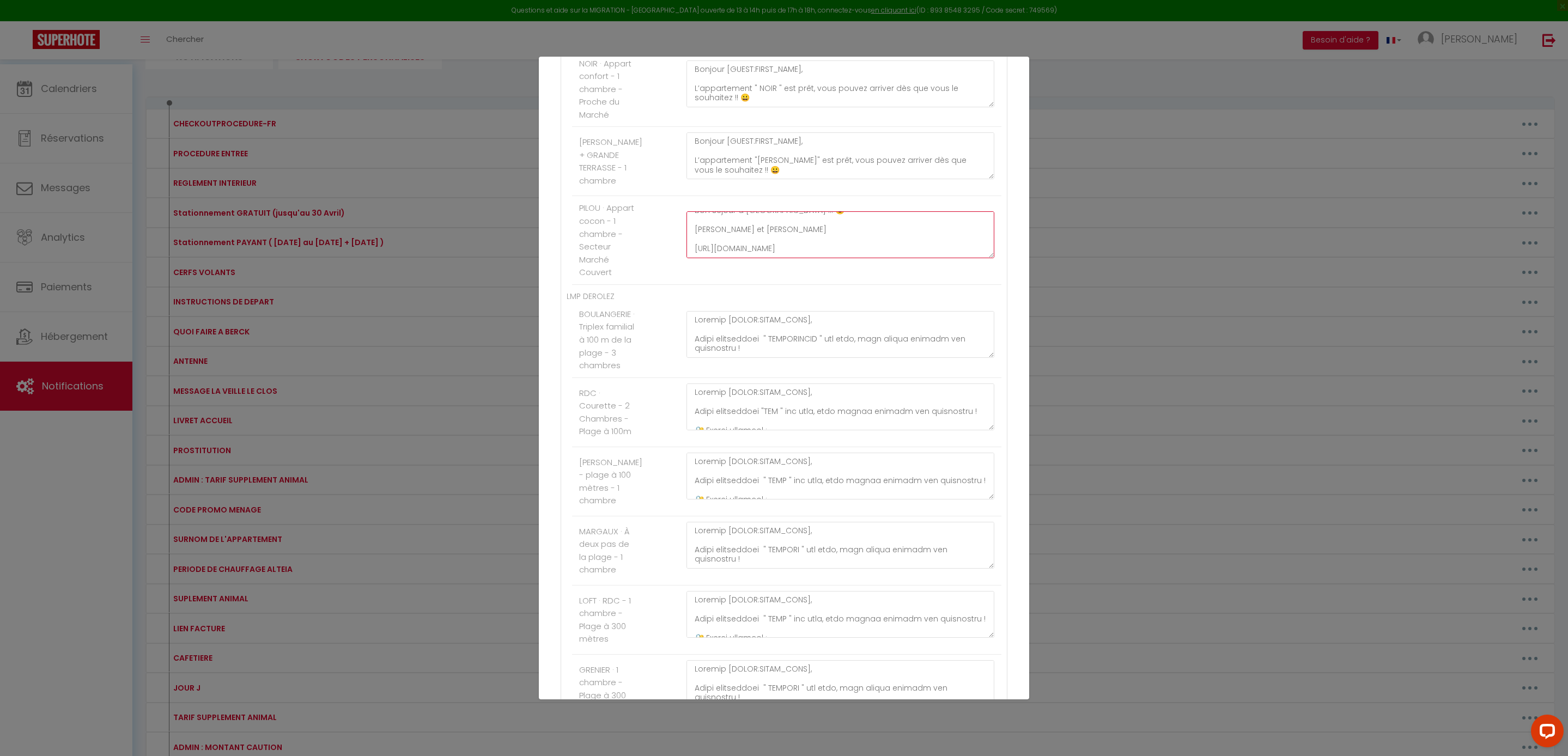
click at [835, 258] on textarea "Bonjour [GUEST:FIRST_NAME], L’appartement "PILOU" est prêt, vous pouvez arriver…" at bounding box center [840, 234] width 308 height 47
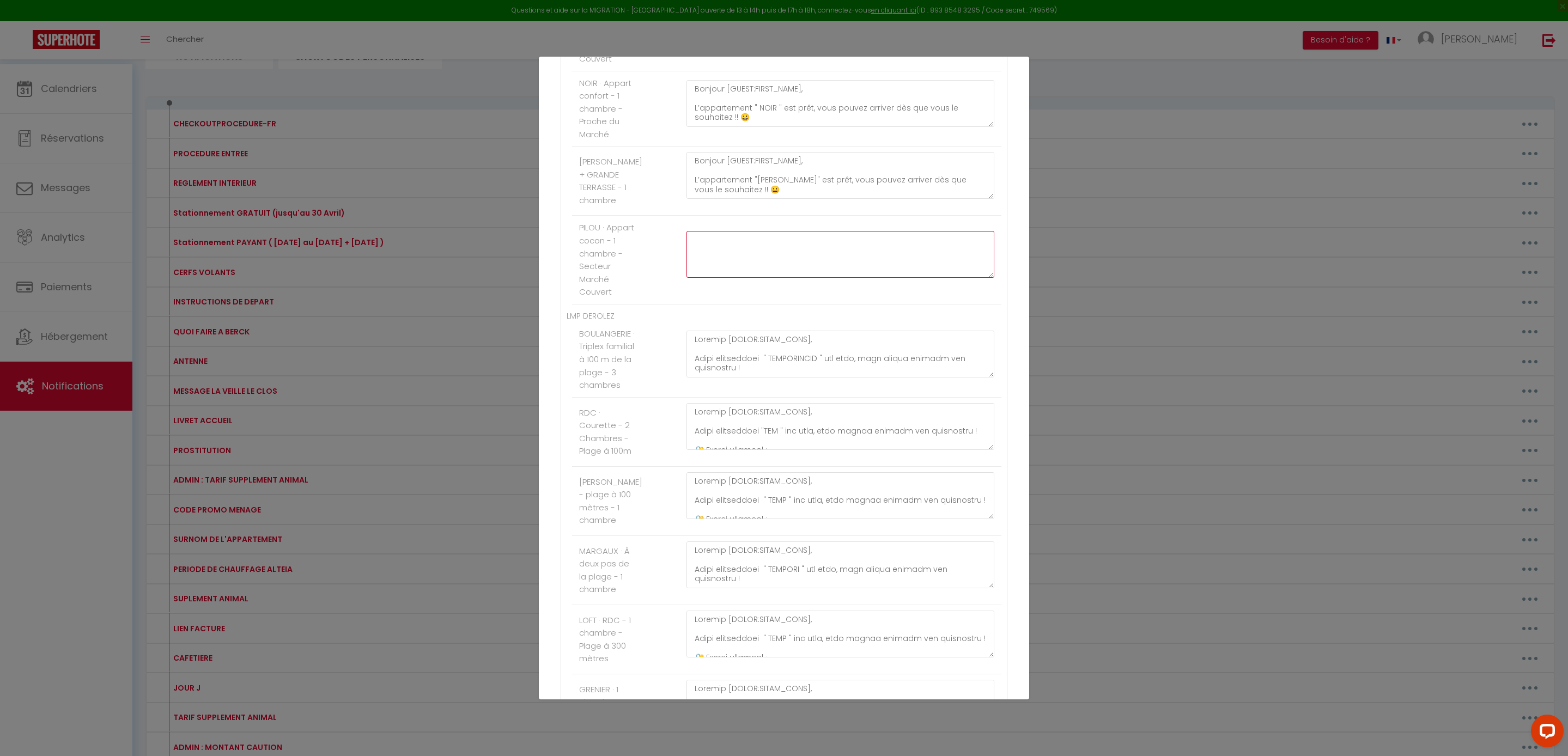
scroll to position [0, 0]
paste textarea "Bonjour [GUEST:FIRST_NAME], Votre appartement " PILOU " est prêt, vous pouvez a…"
click at [882, 198] on textarea "Bonjour [GUEST:FIRST_NAME], L’appartement "Nicole" est prêt, vous pouvez arrive…" at bounding box center [840, 175] width 308 height 47
click at [878, 198] on textarea "Bonjour [GUEST:FIRST_NAME], L’appartement "Nicole" est prêt, vous pouvez arrive…" at bounding box center [840, 175] width 308 height 47
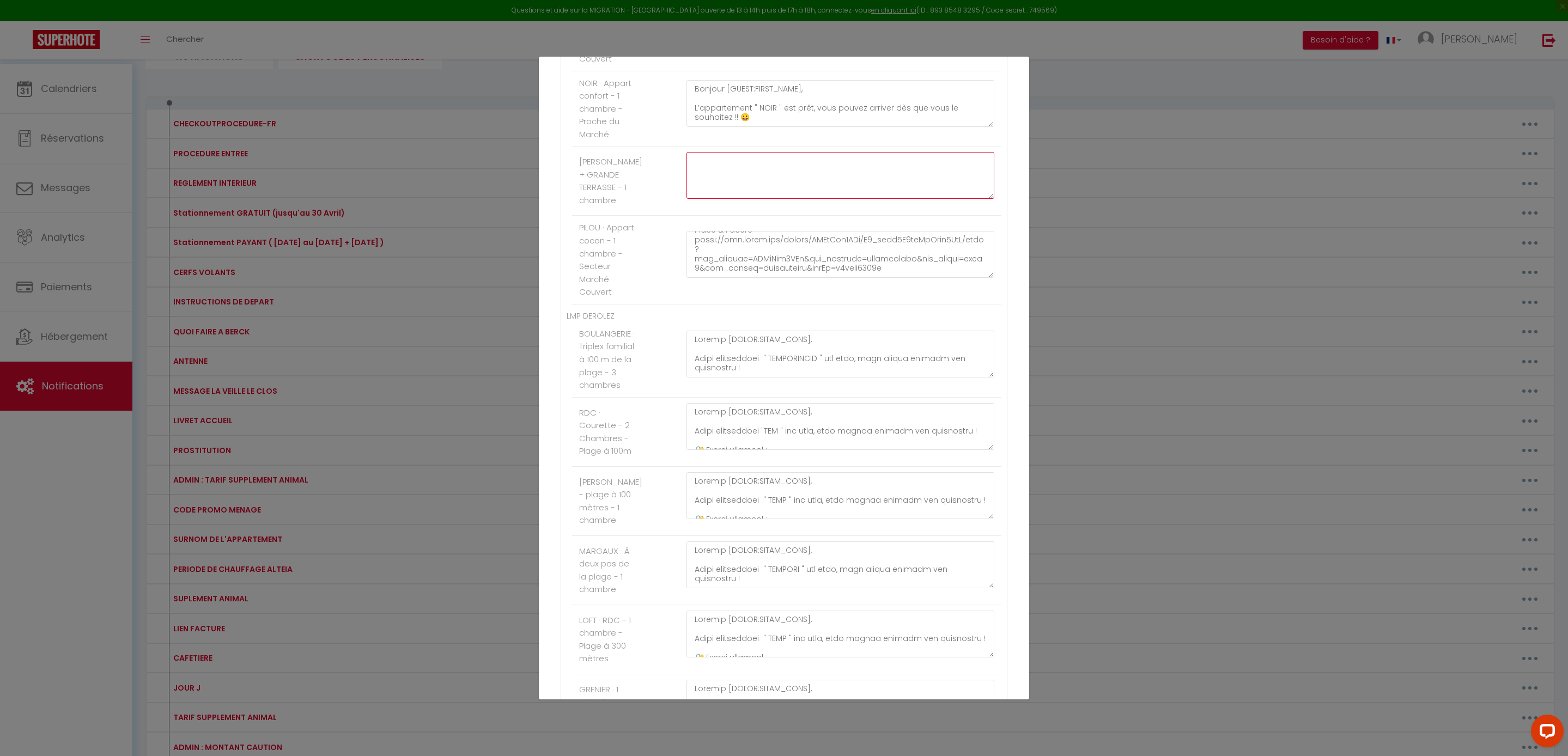
paste textarea "Bonjour [GUEST:FIRST_NAME], Votre appartement " NICOLE " est prêt, vous pouvez …"
click at [856, 127] on textarea "Bonjour [GUEST:FIRST_NAME], L’appartement " NOIR " est prêt, vous pouvez arrive…" at bounding box center [840, 103] width 308 height 47
click at [884, 127] on textarea "Bonjour [GUEST:FIRST_NAME], L’appartement " NOIR " est prêt, vous pouvez arrive…" at bounding box center [840, 103] width 308 height 47
paste textarea "Bonjour [GUEST:FIRST_NAME], Votre appartement " NOIR " est prêt, vous pouvez ar…"
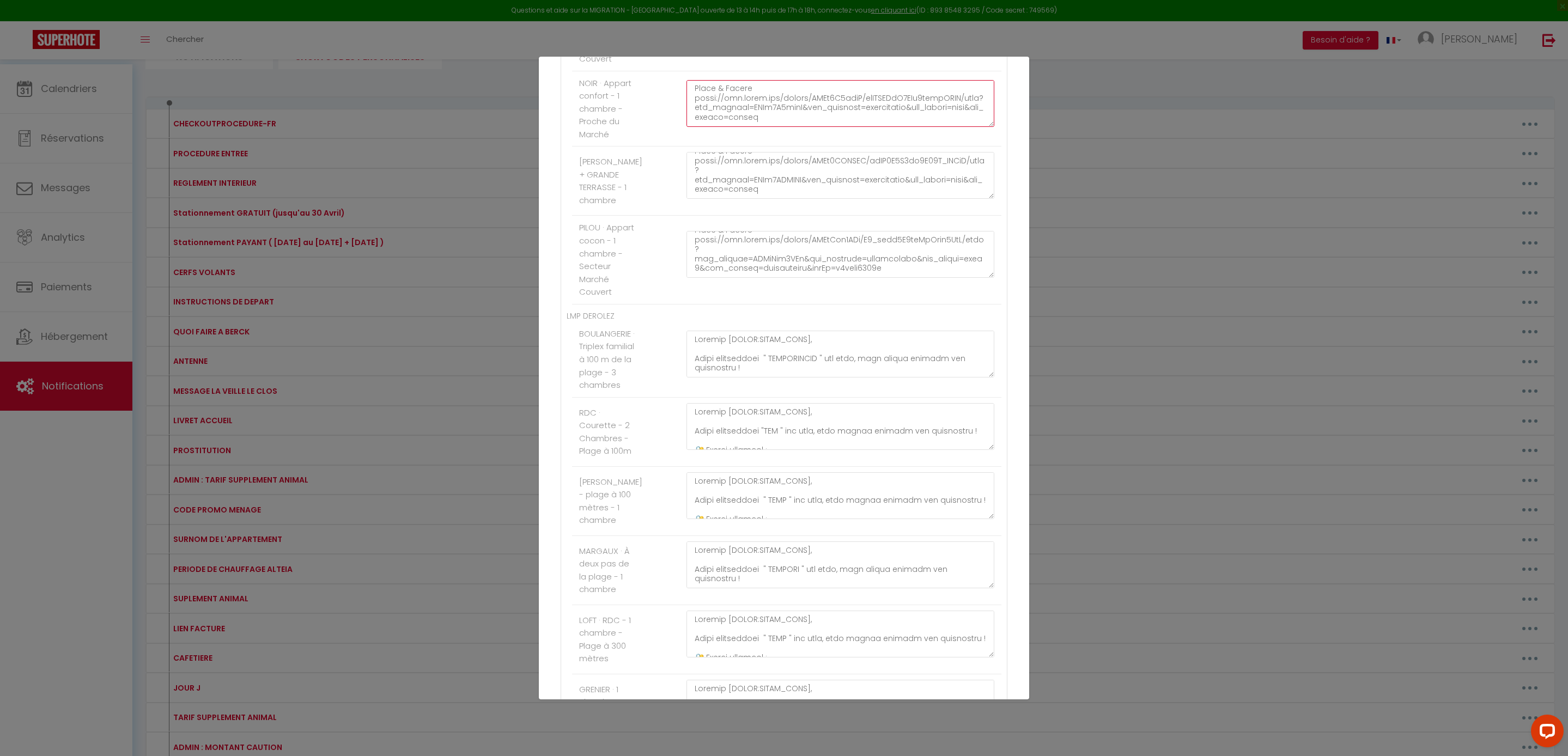
click at [792, 45] on textarea "Bonjour [GUEST:FIRST_NAME], L’appartement " BLANC " est prêt, vous pouvez arriv…" at bounding box center [840, 21] width 308 height 47
click at [788, 45] on textarea "Bonjour [GUEST:FIRST_NAME], L’appartement " BLANC " est prêt, vous pouvez arriv…" at bounding box center [840, 21] width 308 height 47
paste textarea "Bonjour [GUEST:FIRST_NAME], Votre appartement " BLANC " est prêt, vous pouvez a…"
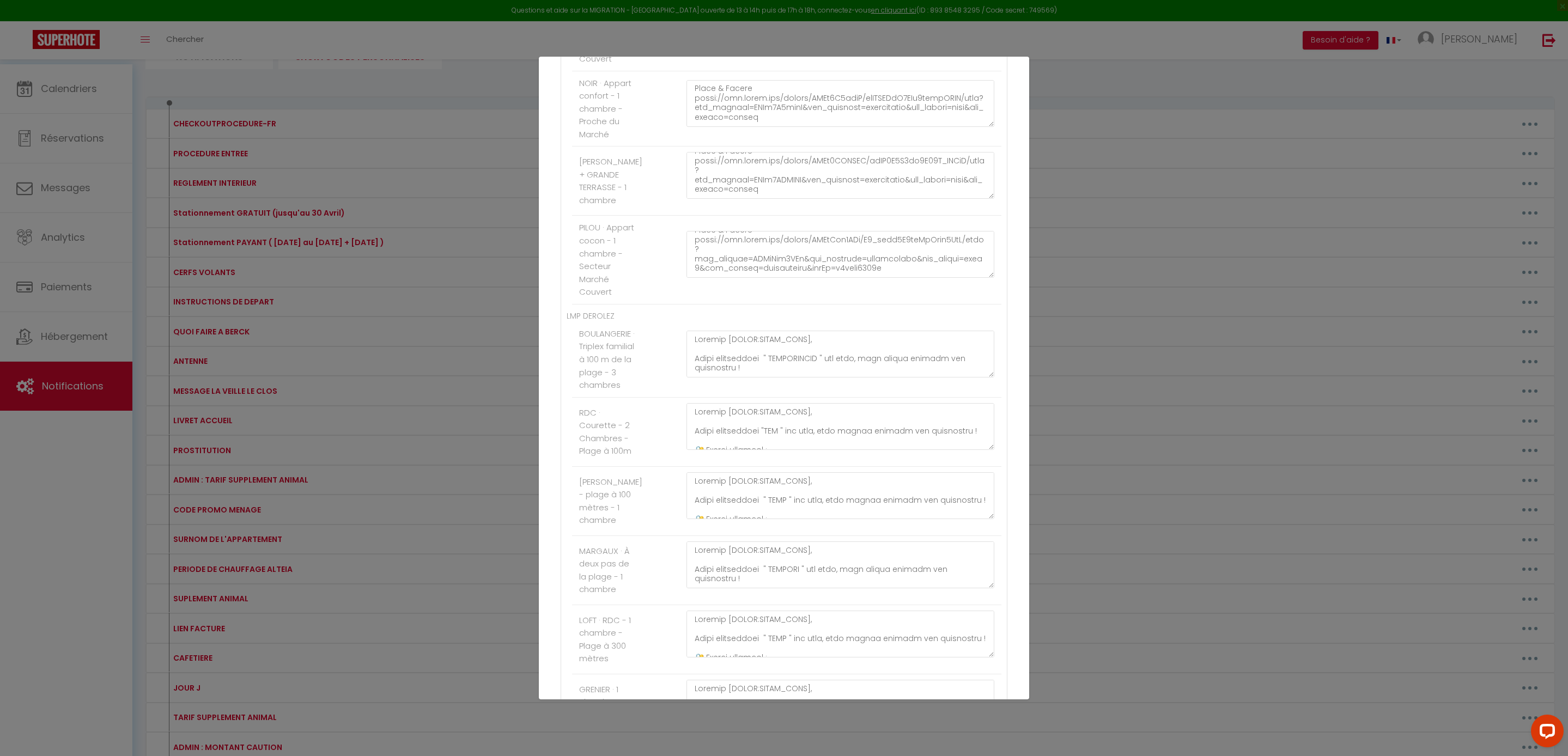
scroll to position [444, 0]
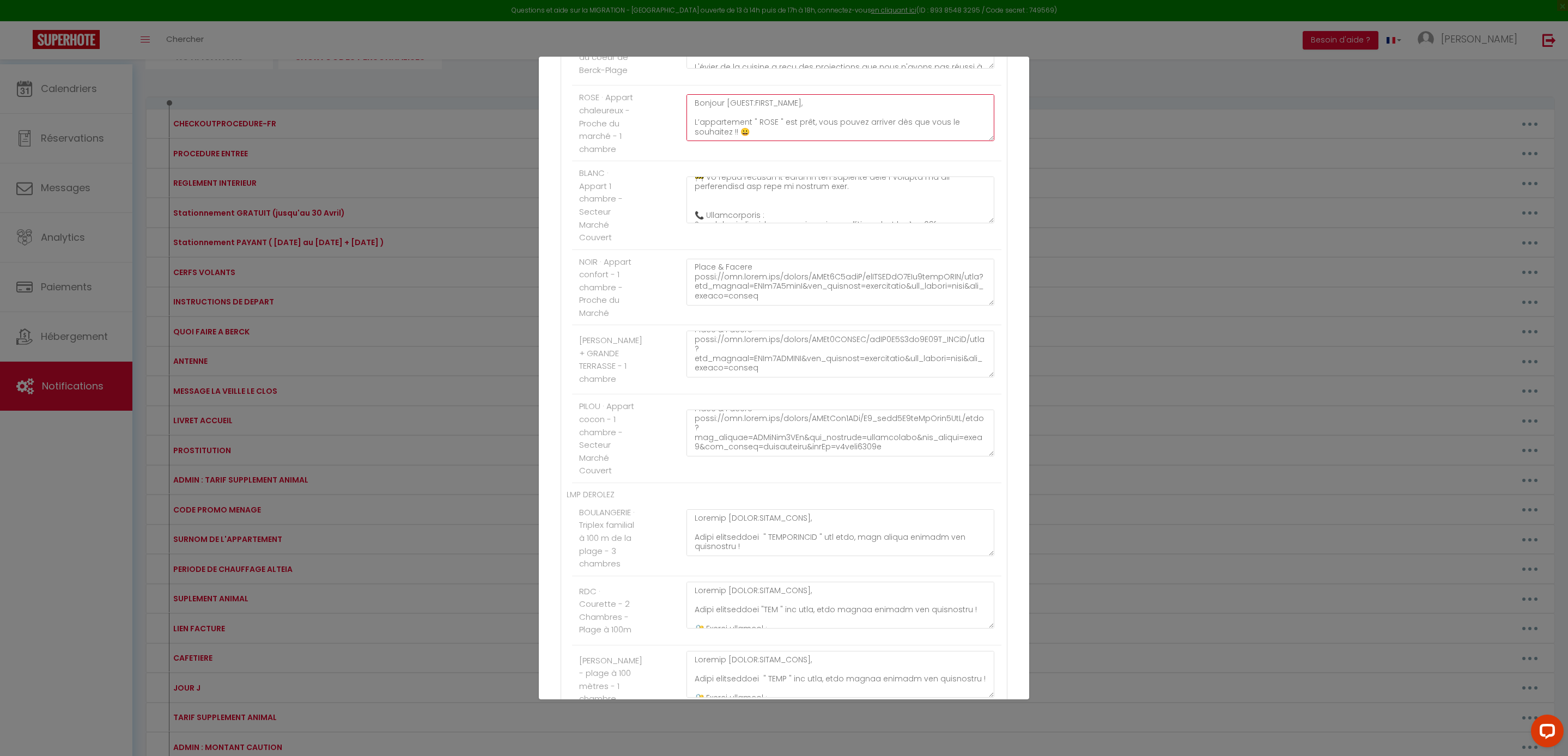
click at [870, 141] on textarea "Bonjour [GUEST:FIRST_NAME], L’appartement " ROSE " est prêt, vous pouvez arrive…" at bounding box center [840, 117] width 308 height 47
paste textarea "Bonjour [GUEST:FIRST_NAME], Votre appartement " ROSE " est prêt, vous pouvez ar…"
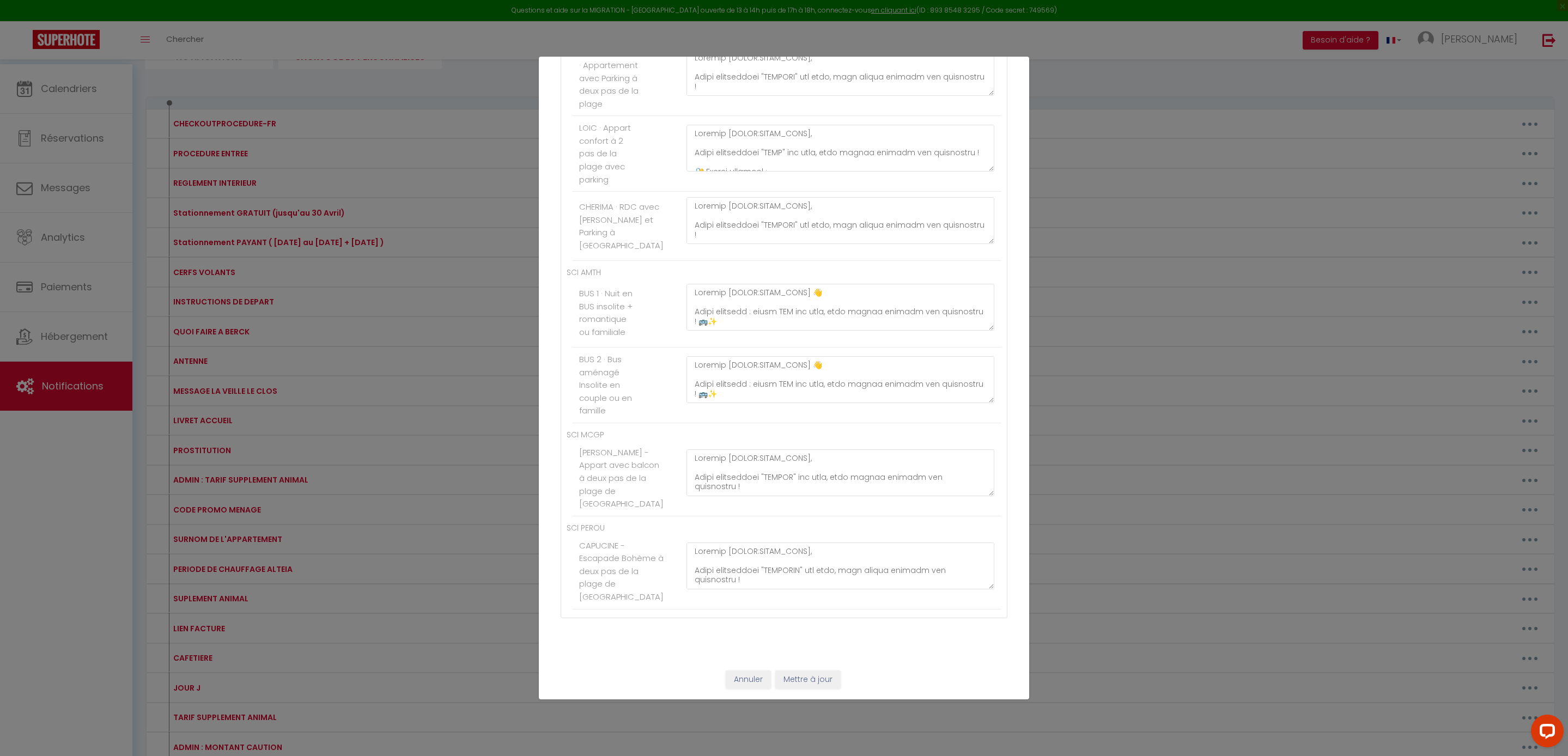
scroll to position [6819, 0]
click at [833, 681] on button "Mettre à jour" at bounding box center [808, 679] width 66 height 18
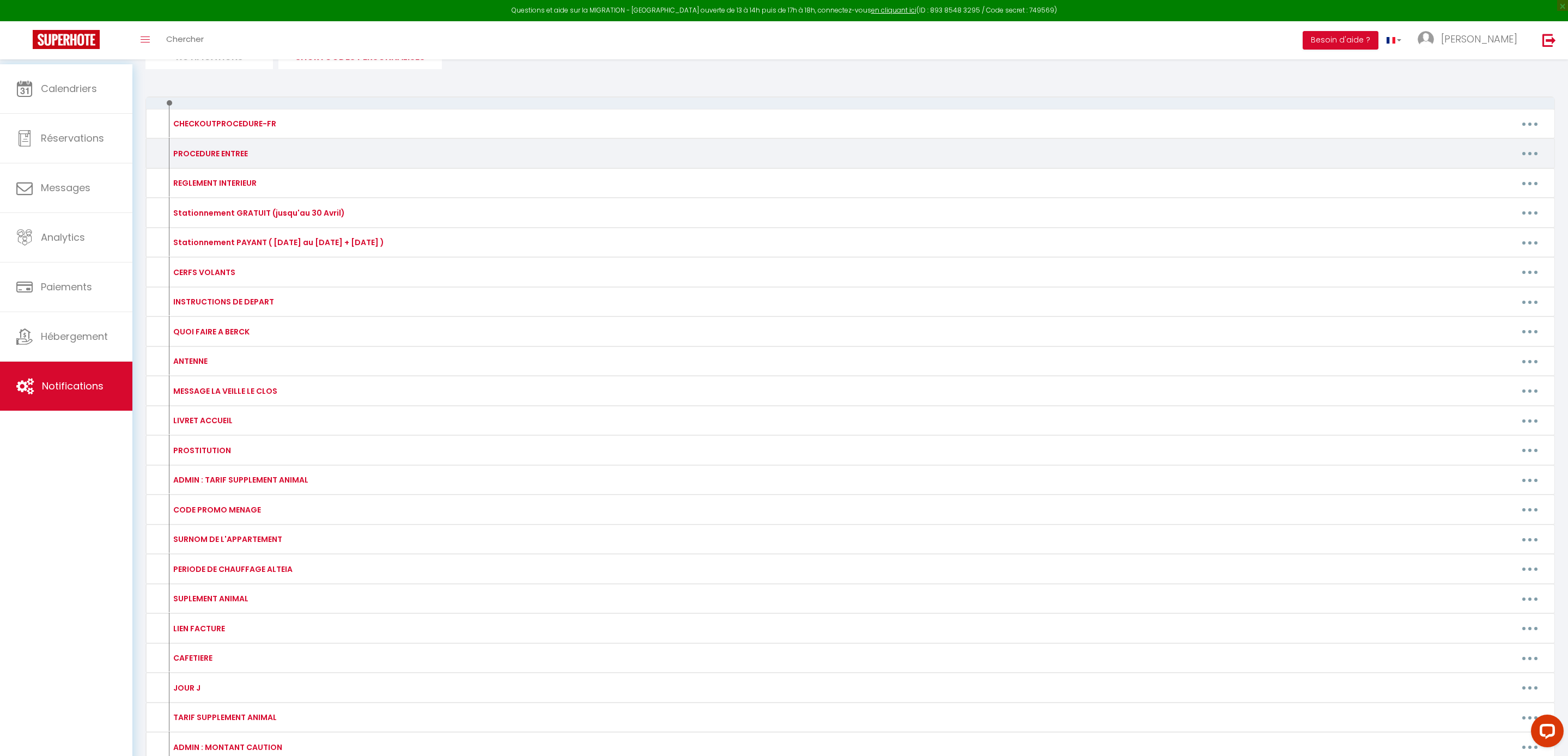
click at [1532, 162] on button "button" at bounding box center [1530, 153] width 31 height 17
click at [1488, 187] on link "Editer" at bounding box center [1501, 178] width 80 height 18
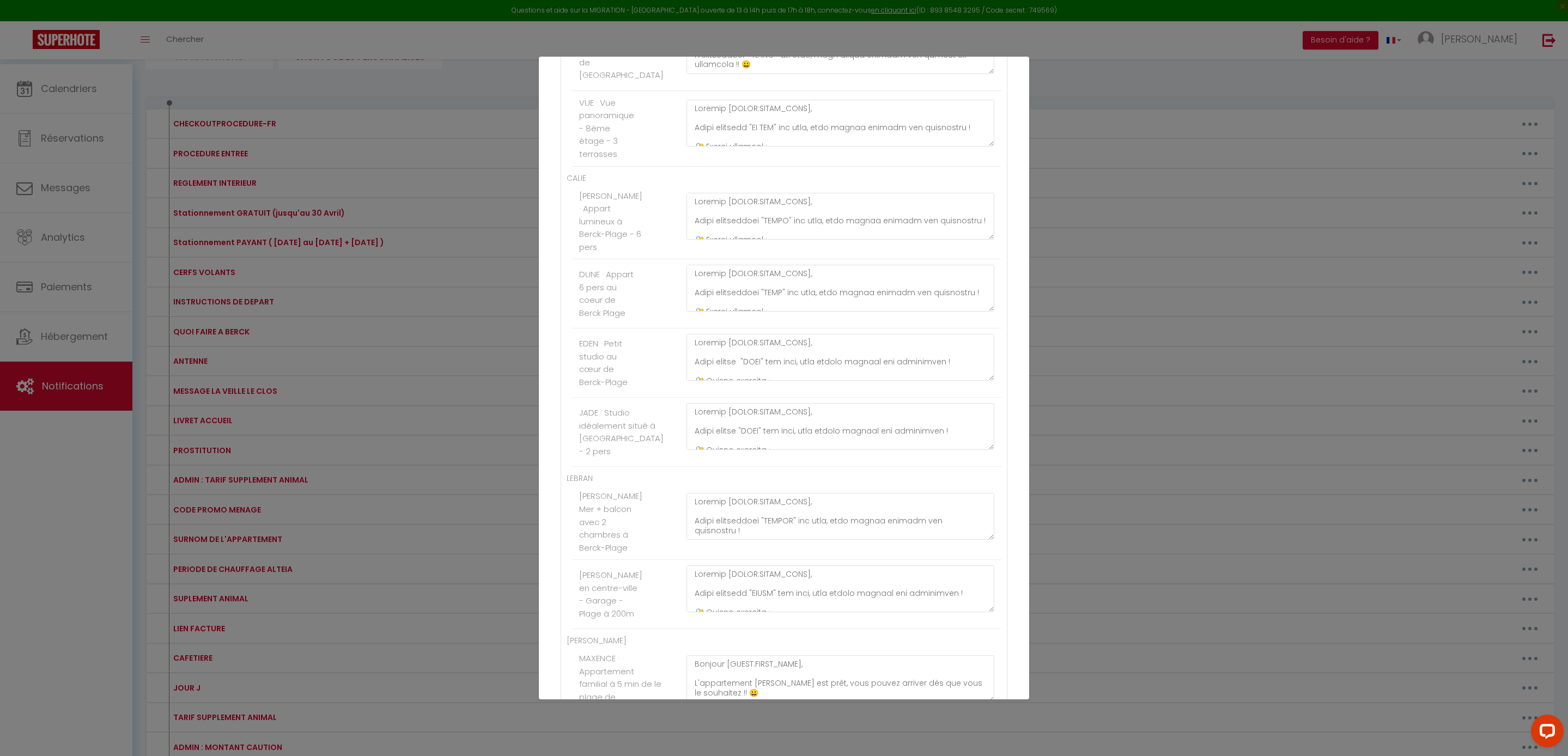
scroll to position [3071, 0]
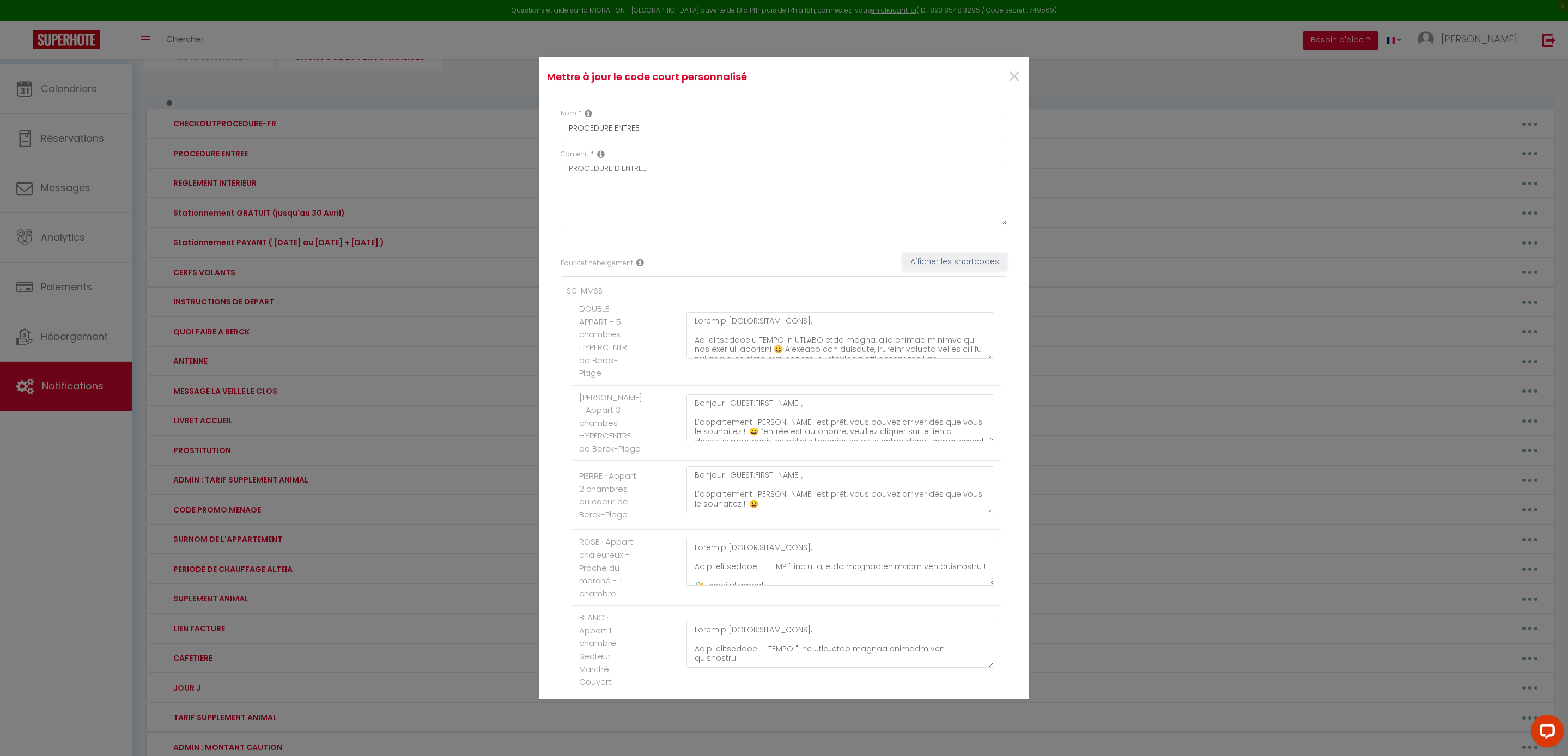
scroll to position [0, 0]
click at [845, 359] on textarea at bounding box center [840, 335] width 308 height 47
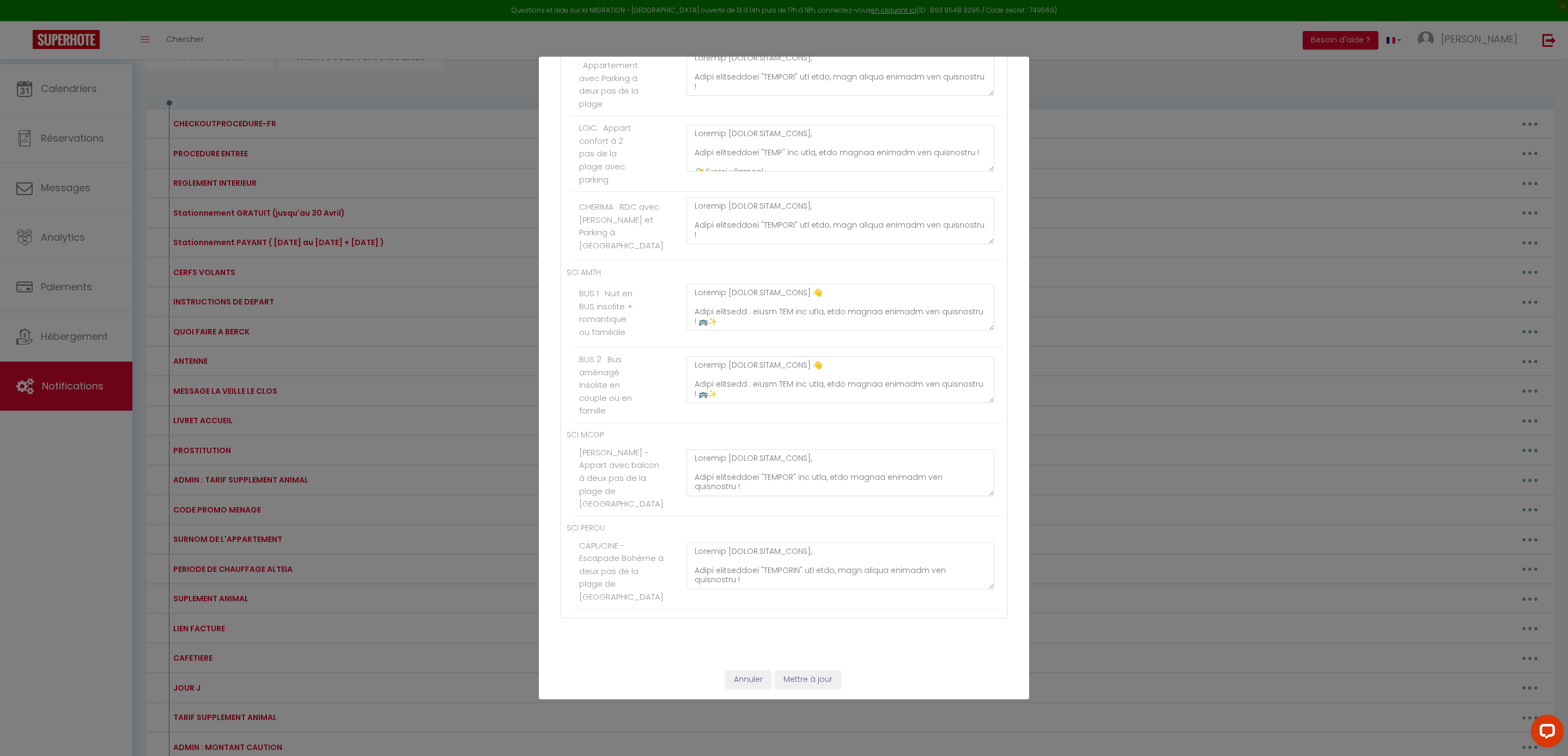
scroll to position [6819, 0]
click at [810, 677] on button "Mettre à jour" at bounding box center [808, 679] width 66 height 18
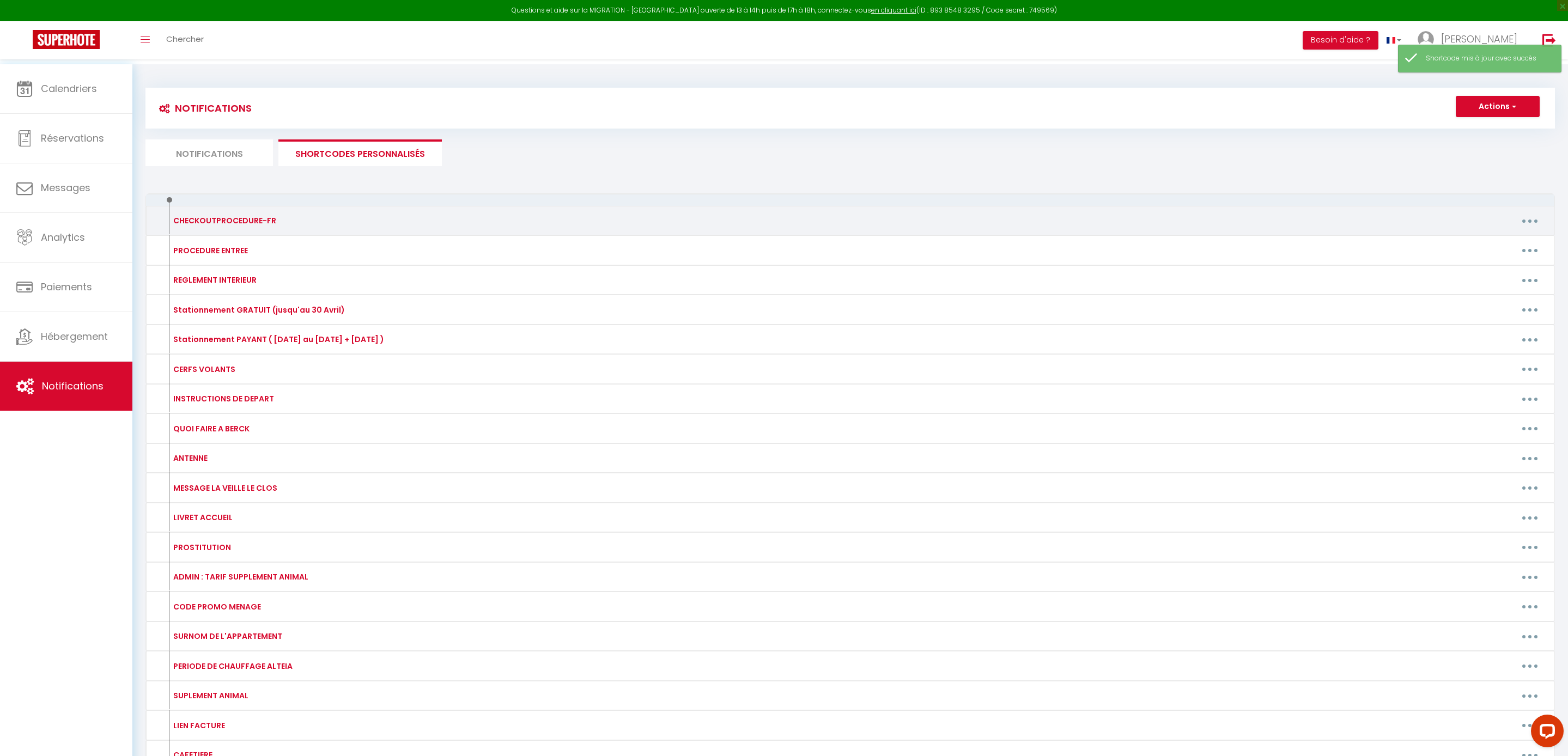
scroll to position [0, 0]
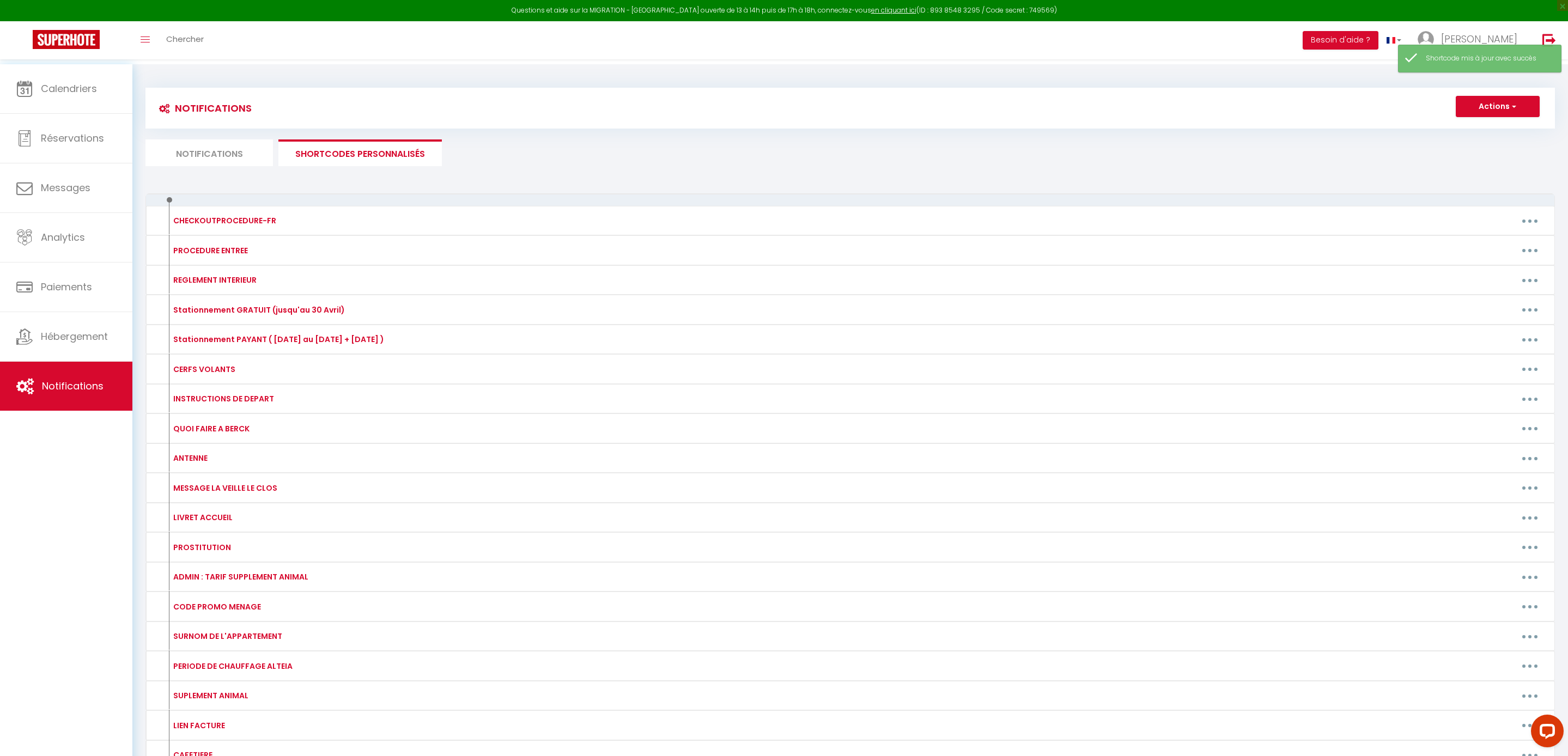
click at [201, 158] on li "Notifications" at bounding box center [209, 153] width 127 height 27
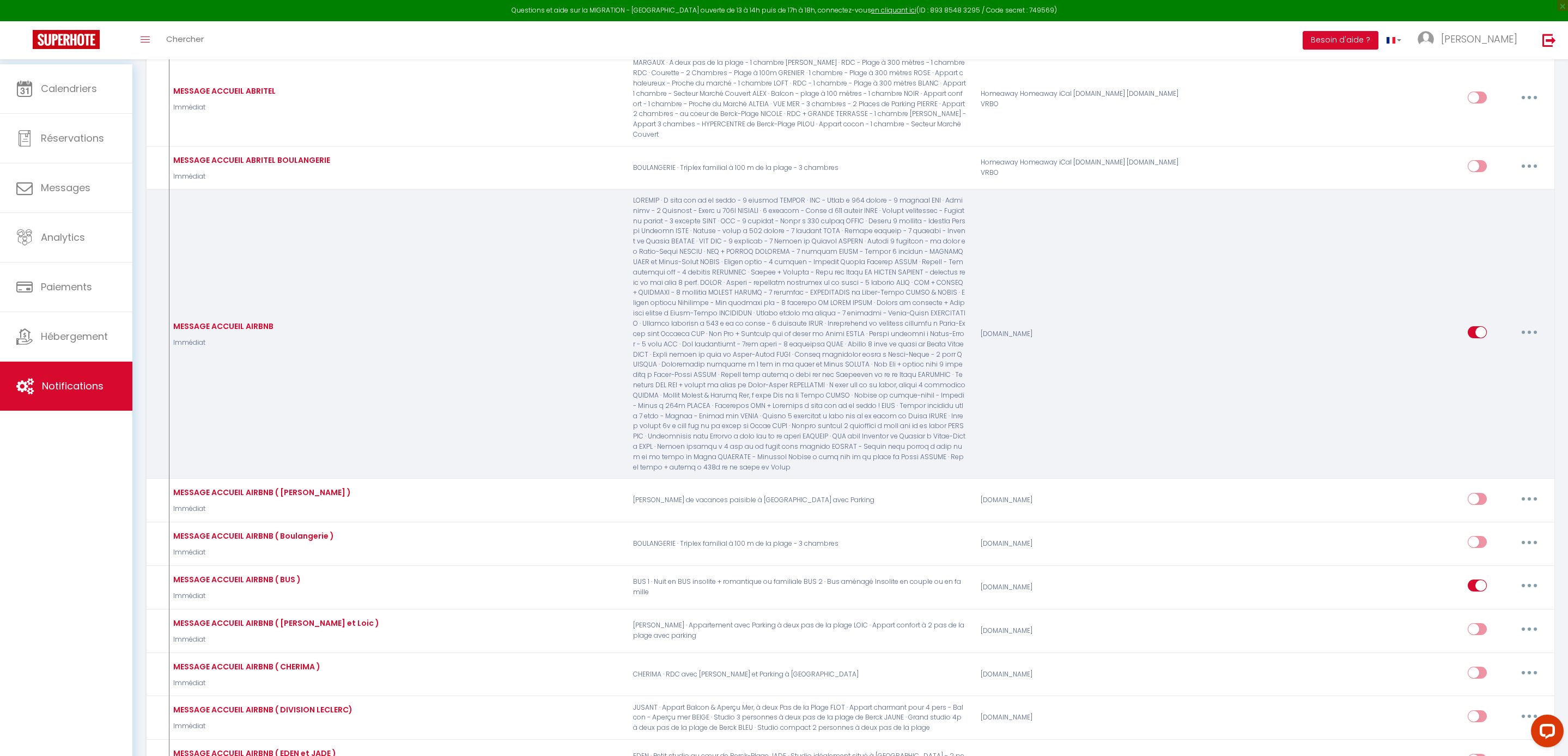
scroll to position [163, 0]
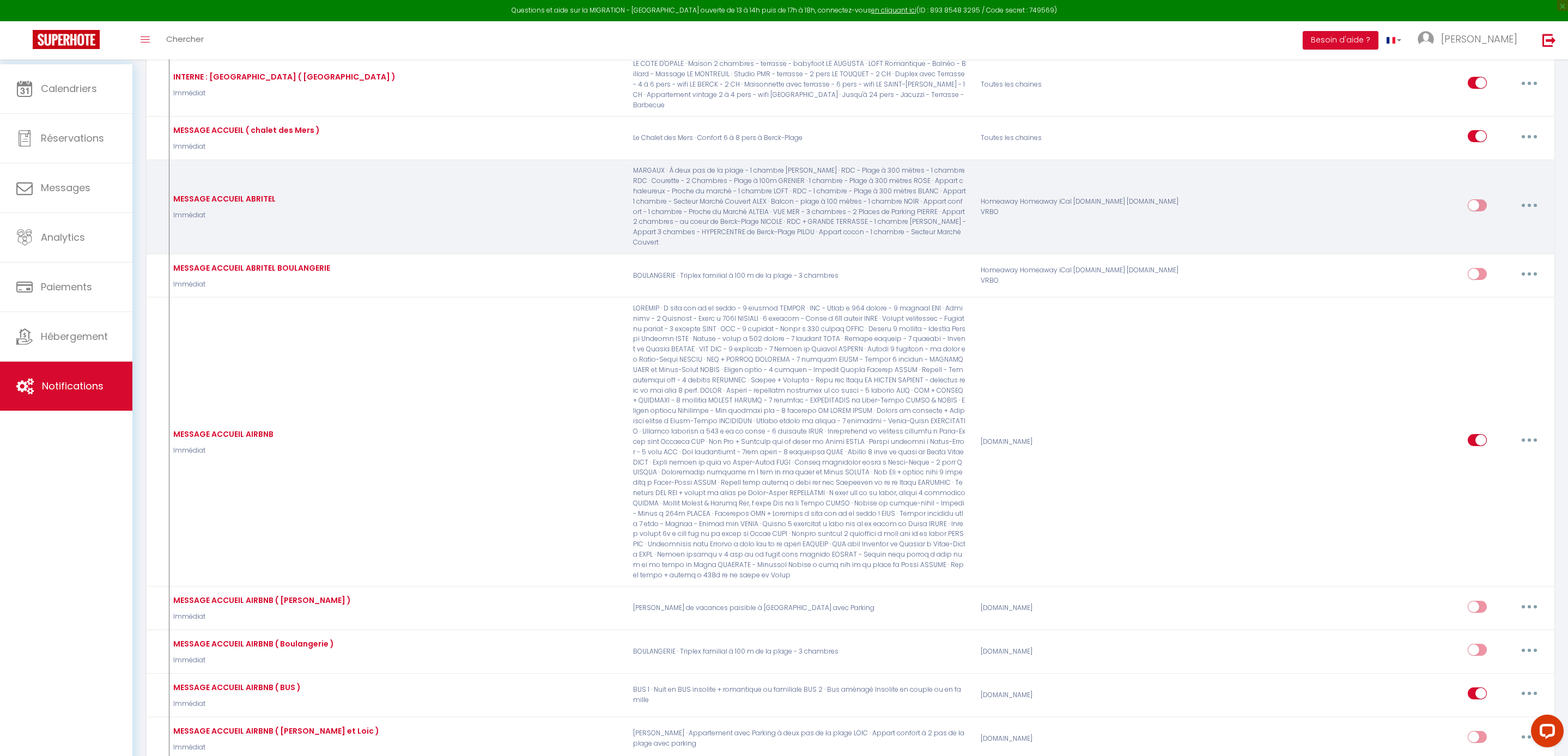
click at [1522, 214] on button "button" at bounding box center [1530, 205] width 31 height 17
click at [1490, 239] on link "Editer" at bounding box center [1500, 230] width 80 height 18
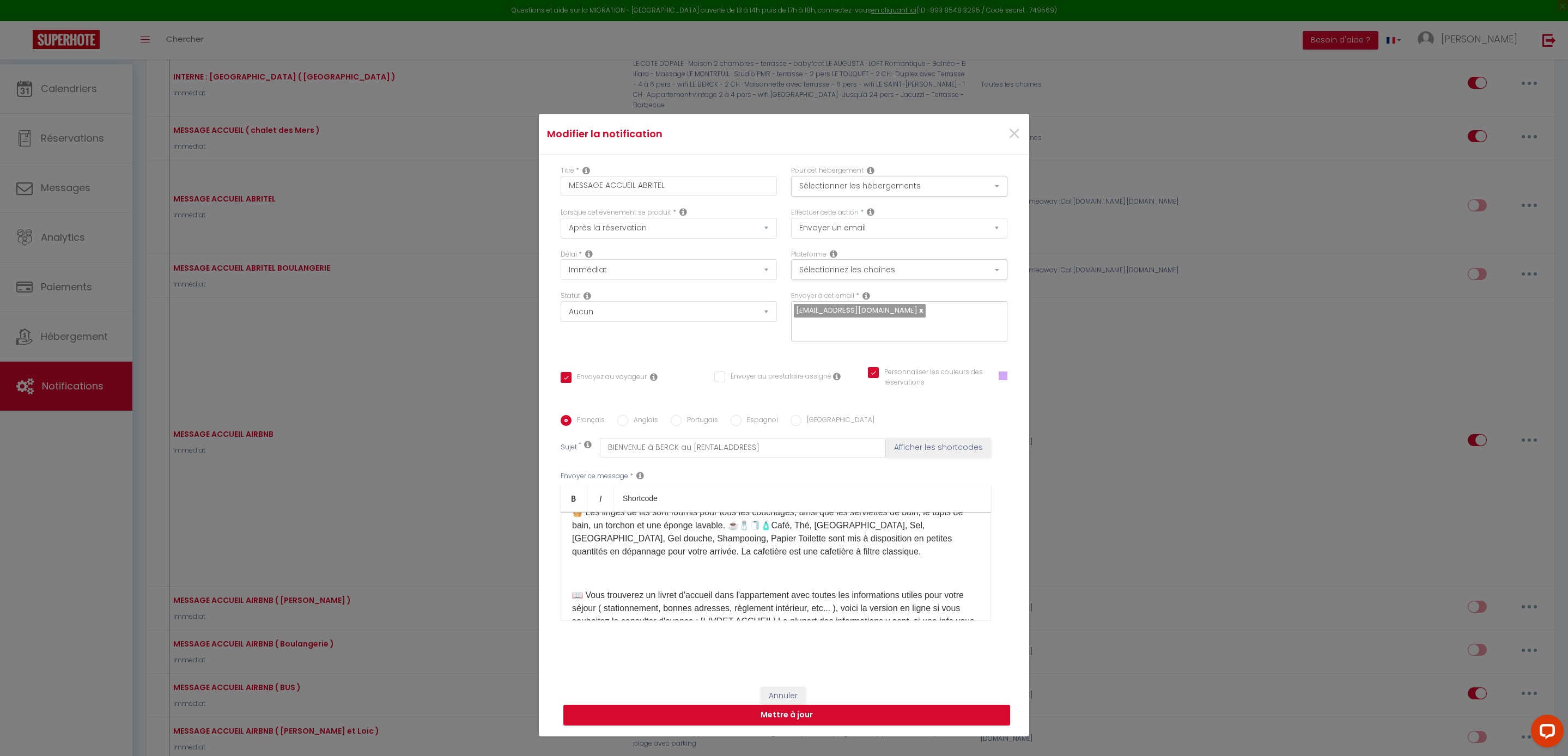
scroll to position [324, 0]
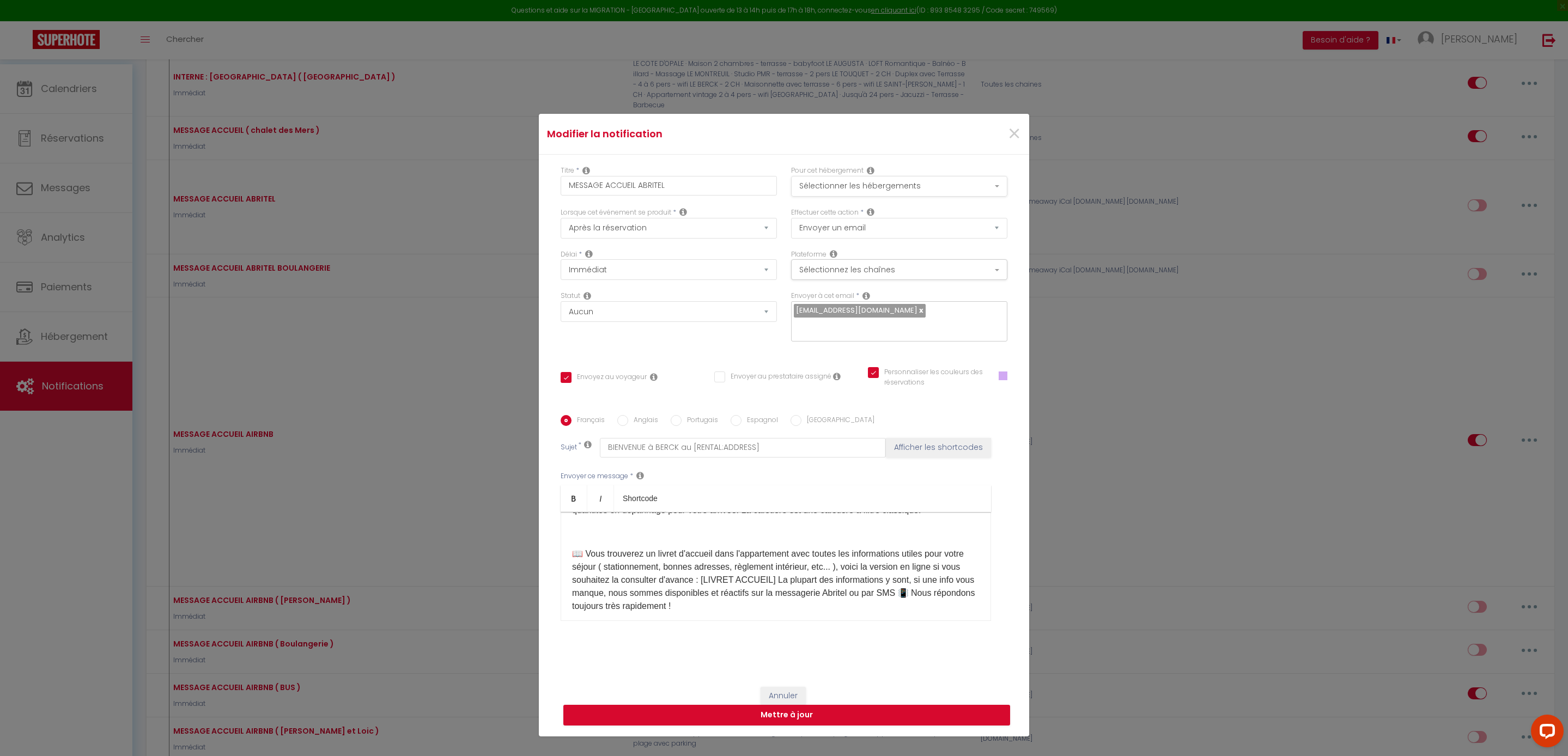
click at [915, 176] on button "Sélectionner les hébergements" at bounding box center [899, 187] width 216 height 21
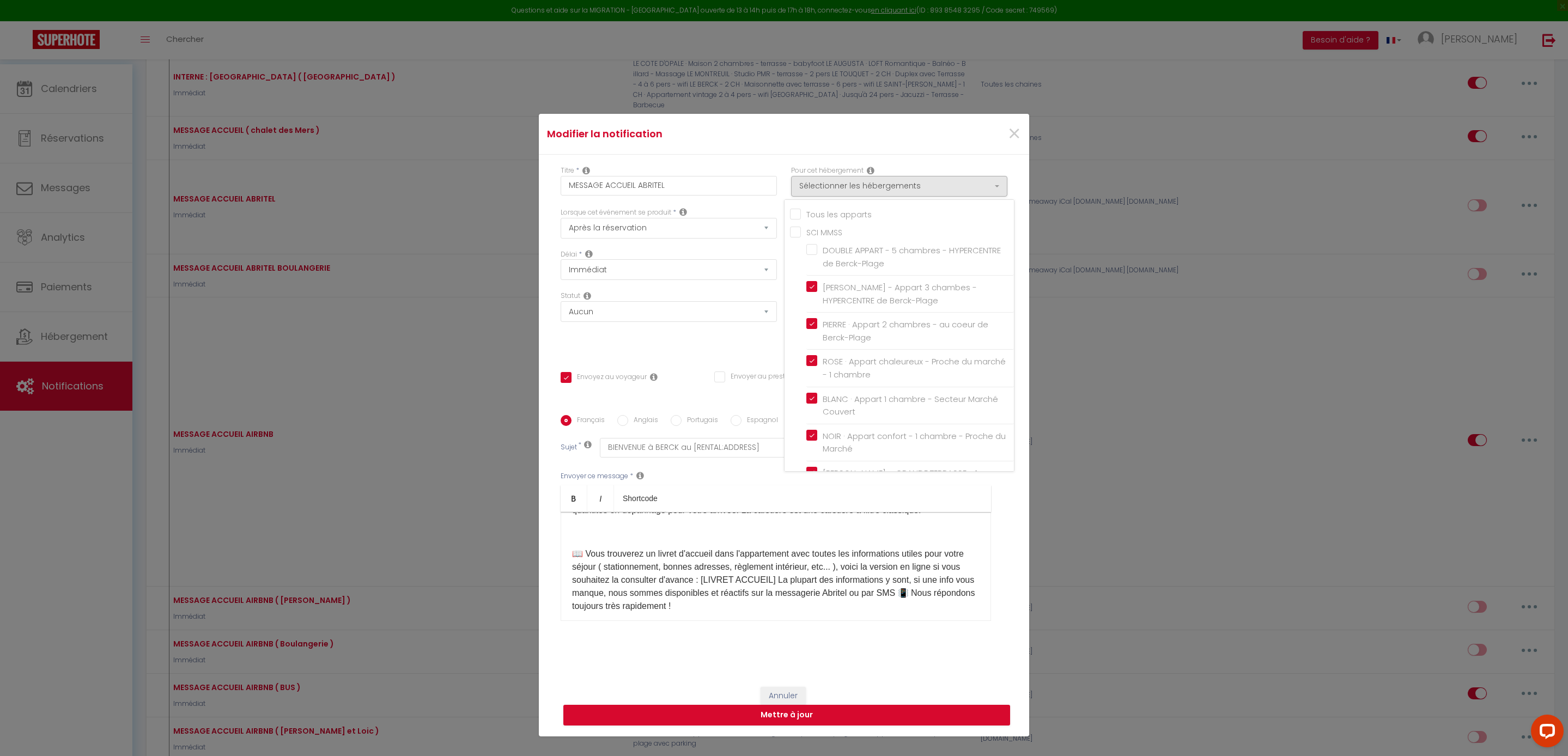
click at [839, 154] on div "Titre * MESSAGE ACCUEIL ABRITEL Pour cet hébergement Sélectionner les hébergeme…" at bounding box center [784, 415] width 490 height 521
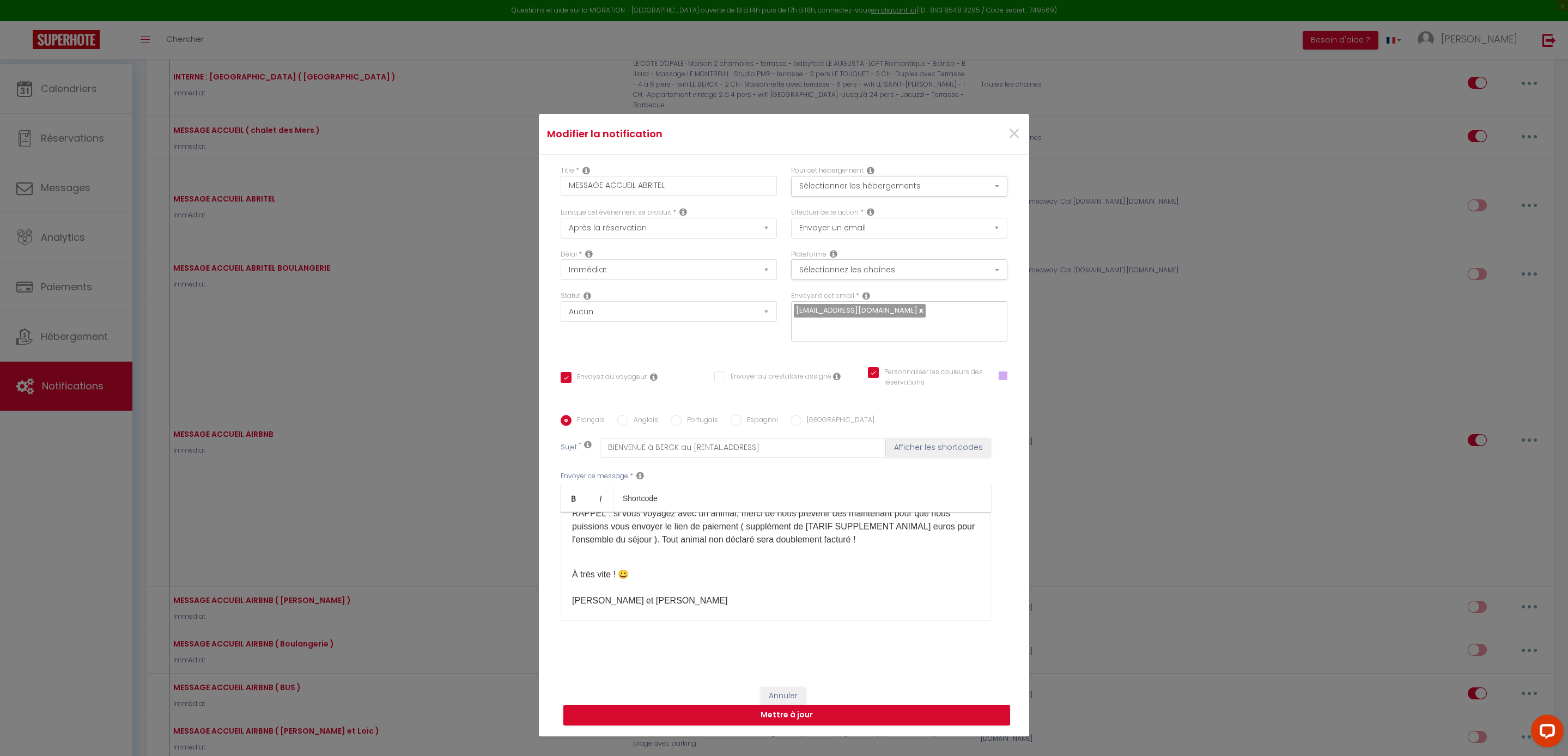
scroll to position [0, 0]
click at [1012, 117] on span "×" at bounding box center [1014, 133] width 13 height 33
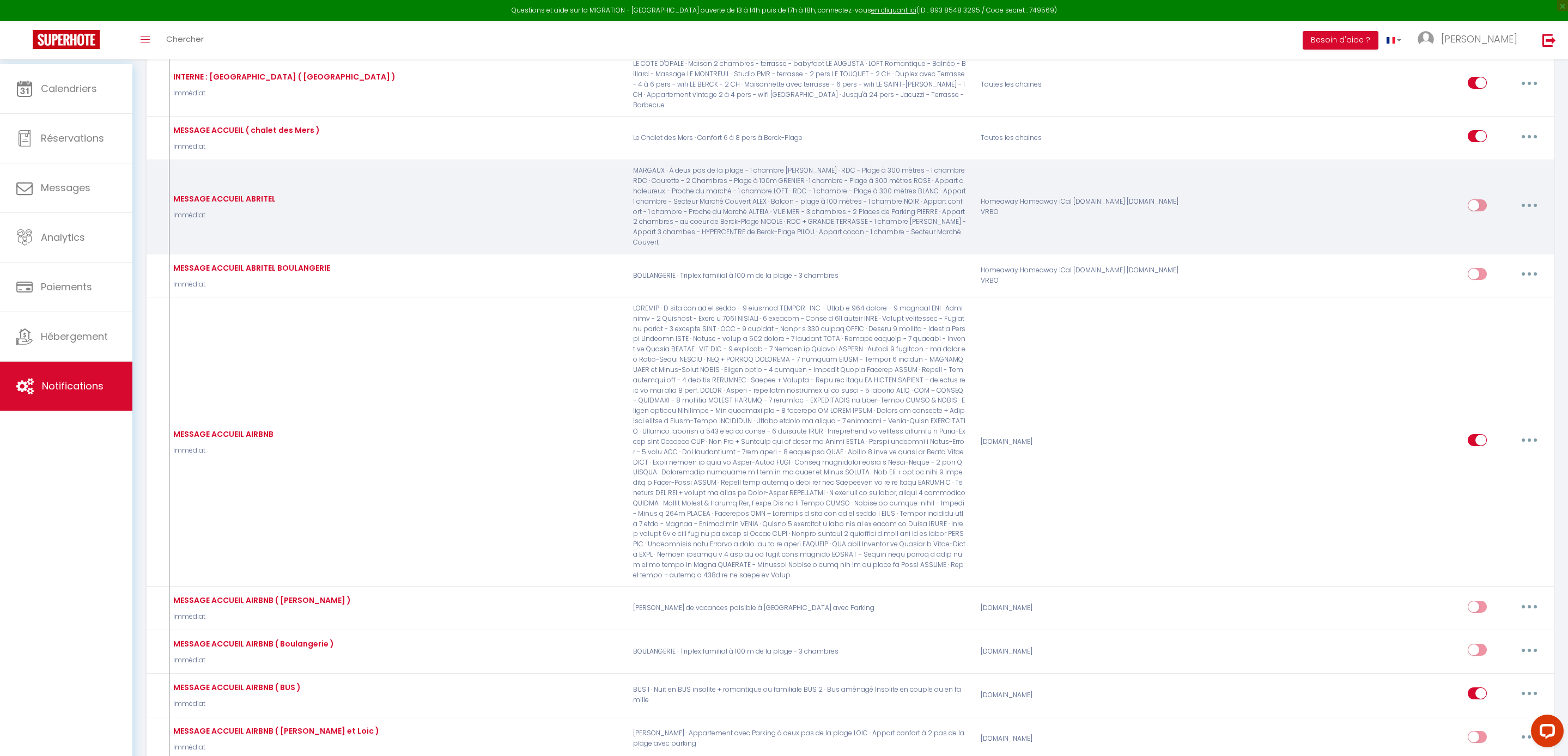
click at [1470, 216] on input "checkbox" at bounding box center [1476, 207] width 19 height 16
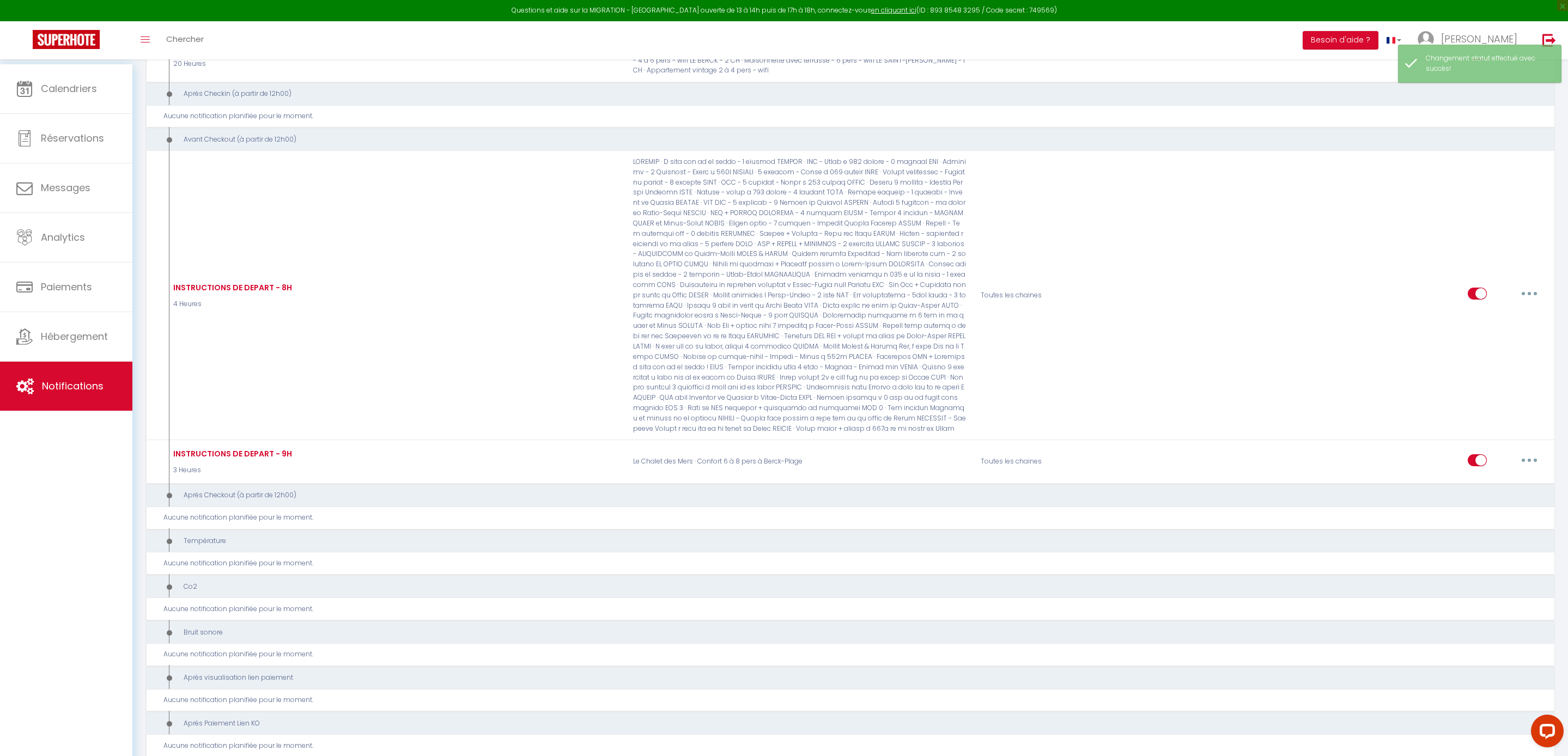
scroll to position [5024, 0]
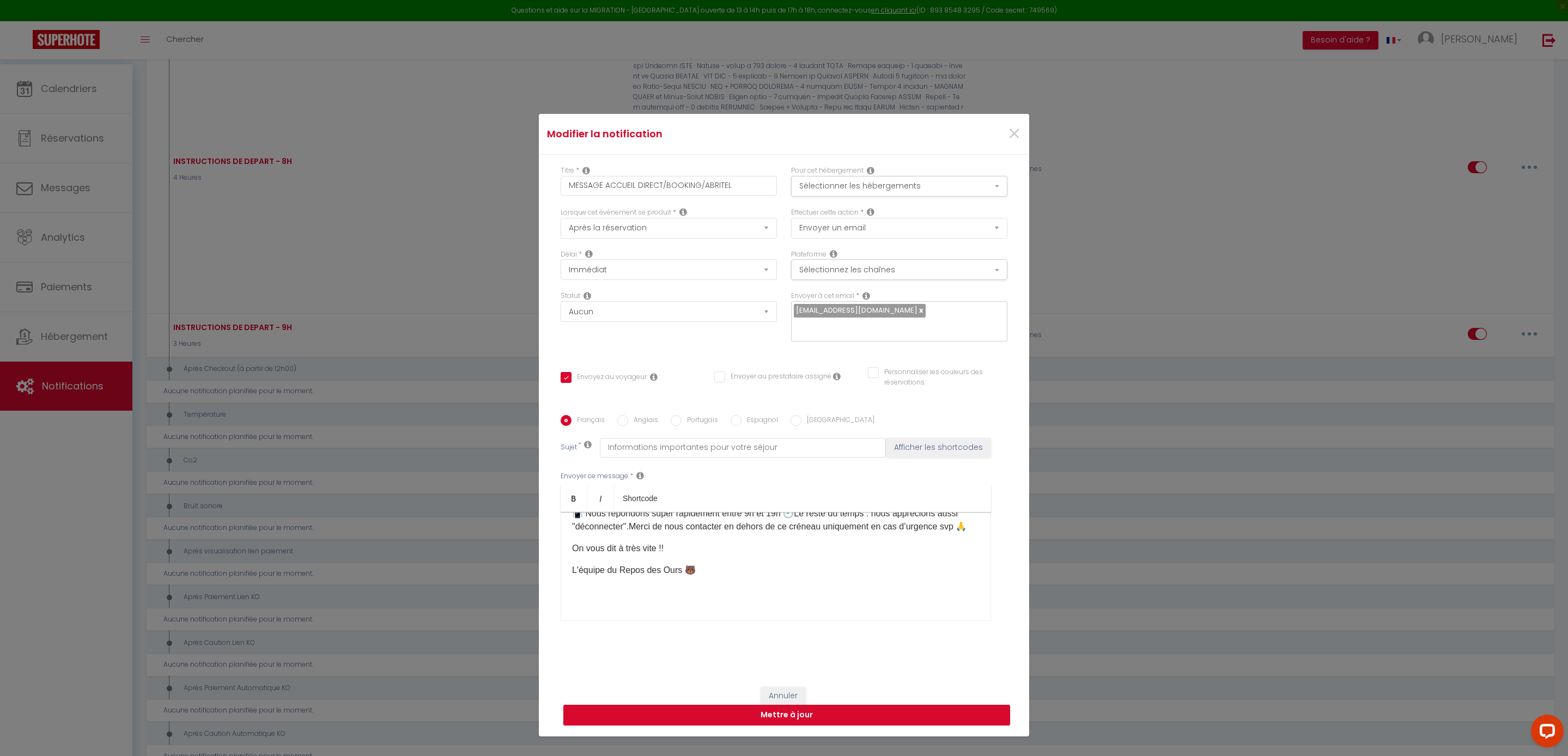
scroll to position [435, 0]
click at [930, 176] on button "Sélectionner les hébergements" at bounding box center [899, 187] width 216 height 21
click at [944, 259] on button "Sélectionnez les chaînes" at bounding box center [899, 270] width 216 height 21
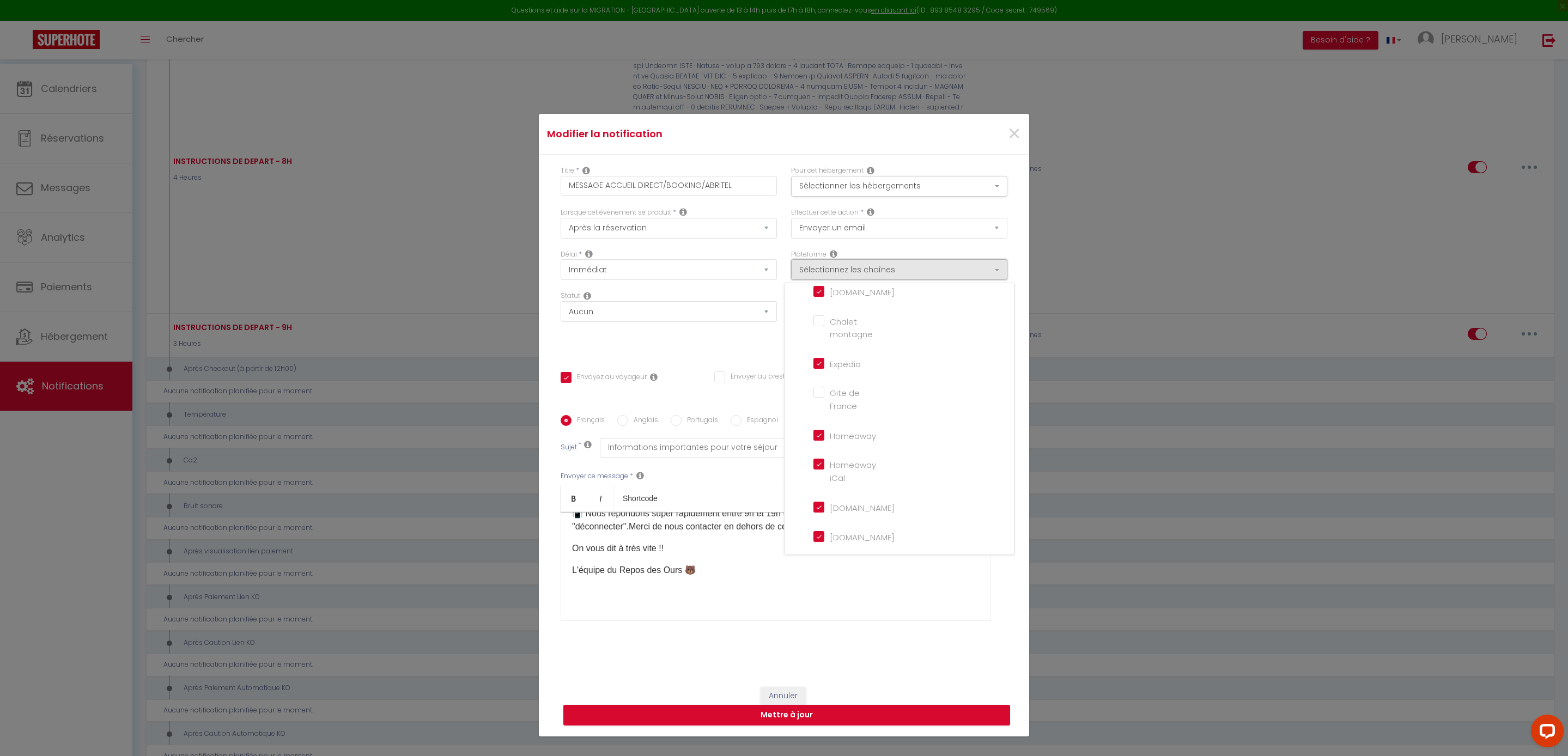
scroll to position [110, 0]
click at [821, 337] on input "Expedia" at bounding box center [844, 342] width 62 height 11
click at [821, 408] on input "Homeaway" at bounding box center [844, 414] width 62 height 11
click at [821, 438] on iCal "Homeaway iCal" at bounding box center [844, 444] width 62 height 11
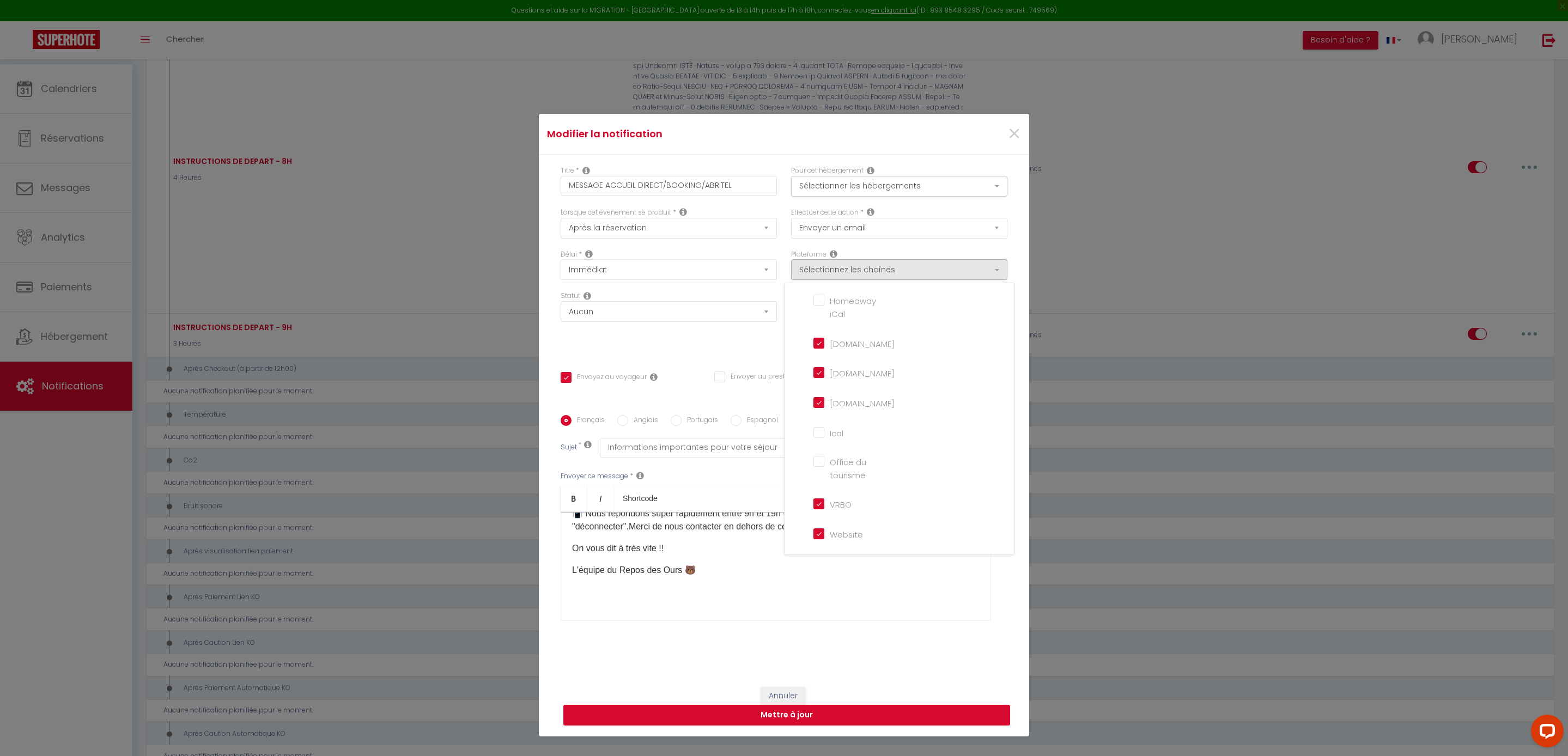
click at [819, 337] on input "Homeaway.com" at bounding box center [844, 342] width 62 height 11
click at [821, 367] on input "Hotels.com" at bounding box center [844, 372] width 62 height 11
click at [821, 396] on input "Housetrip.com" at bounding box center [844, 402] width 62 height 11
click at [823, 497] on input "VRBO" at bounding box center [844, 503] width 62 height 11
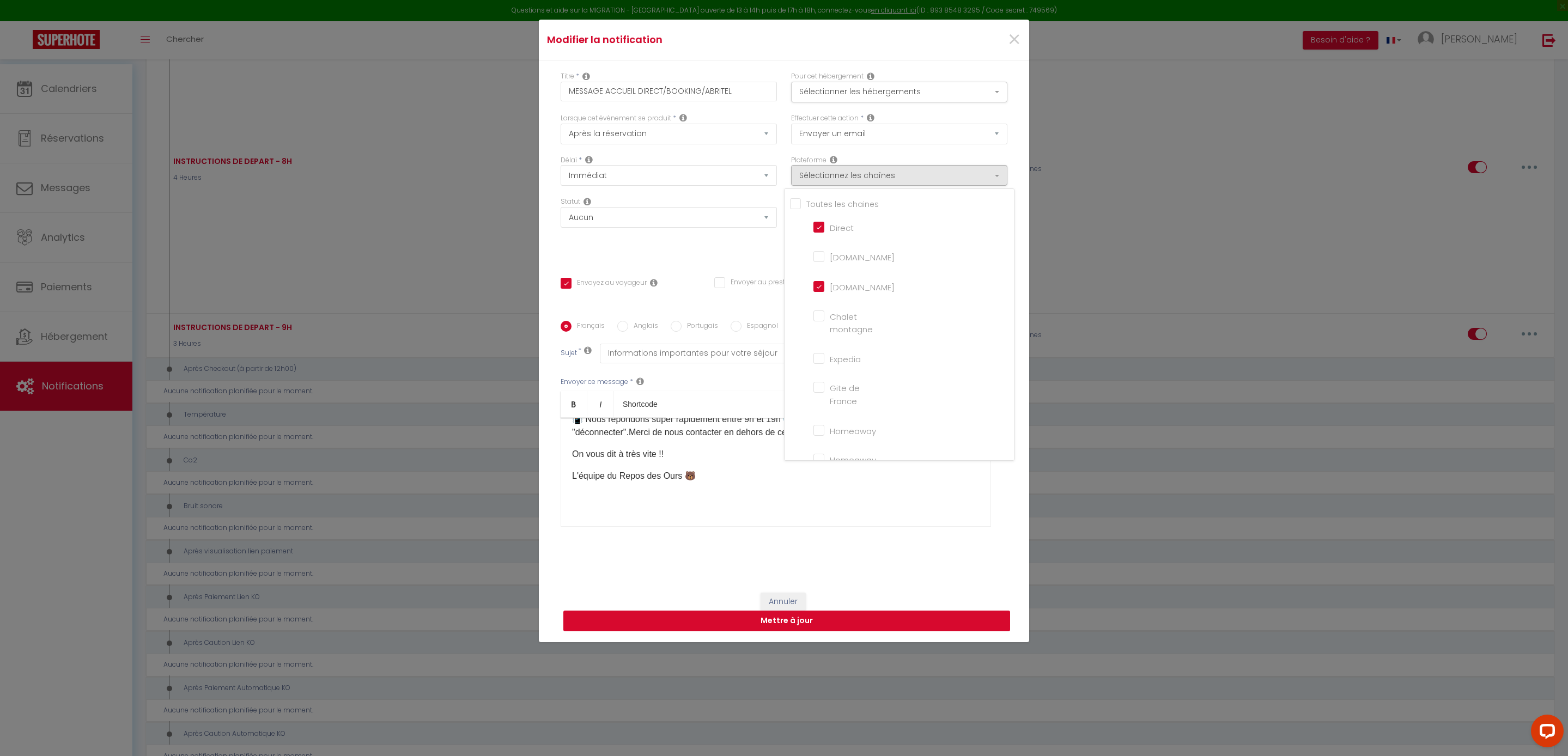
scroll to position [94, 0]
click at [833, 632] on button "Mettre à jour" at bounding box center [786, 621] width 447 height 21
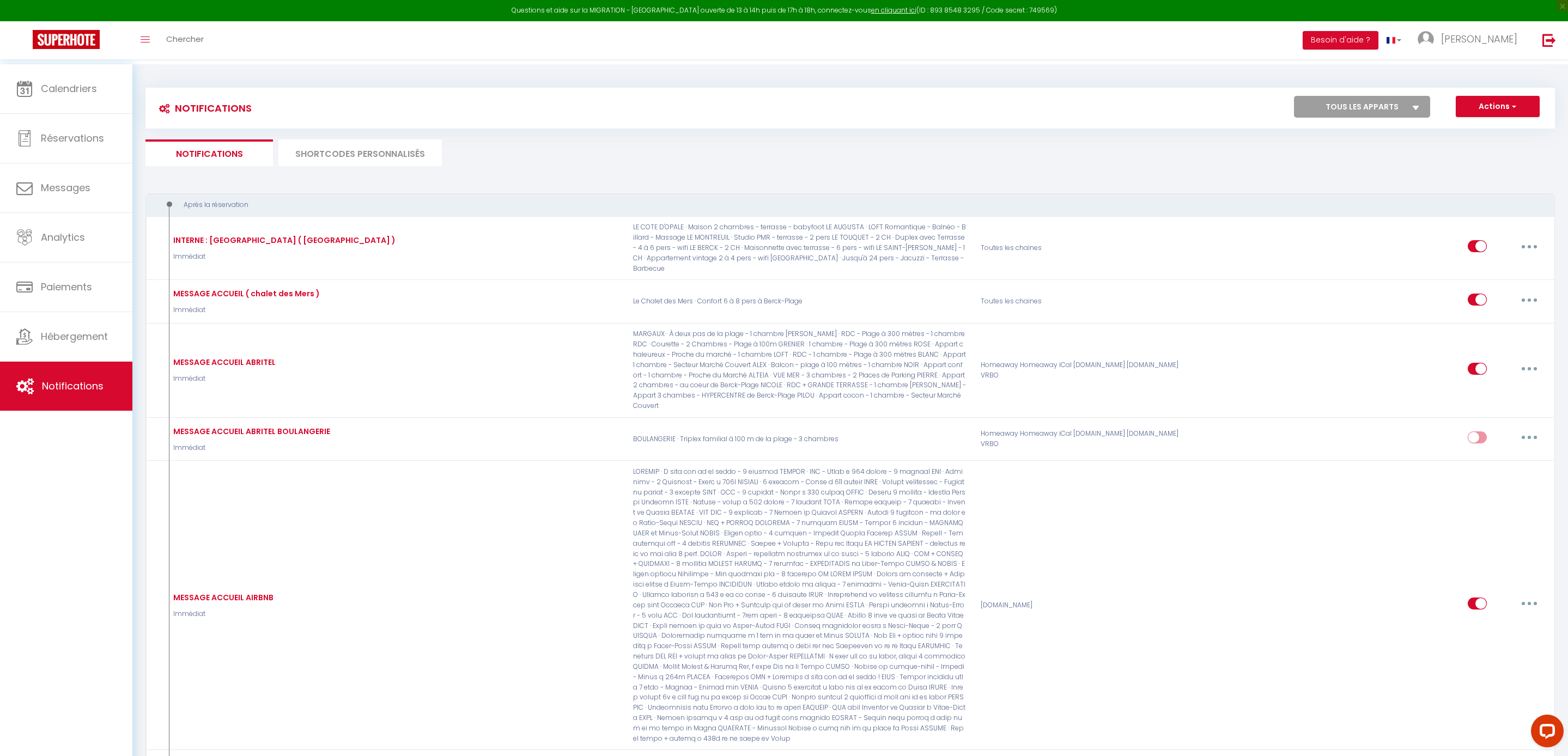
scroll to position [0, 0]
click at [412, 161] on li "SHORTCODES PERSONNALISÉS" at bounding box center [360, 153] width 164 height 27
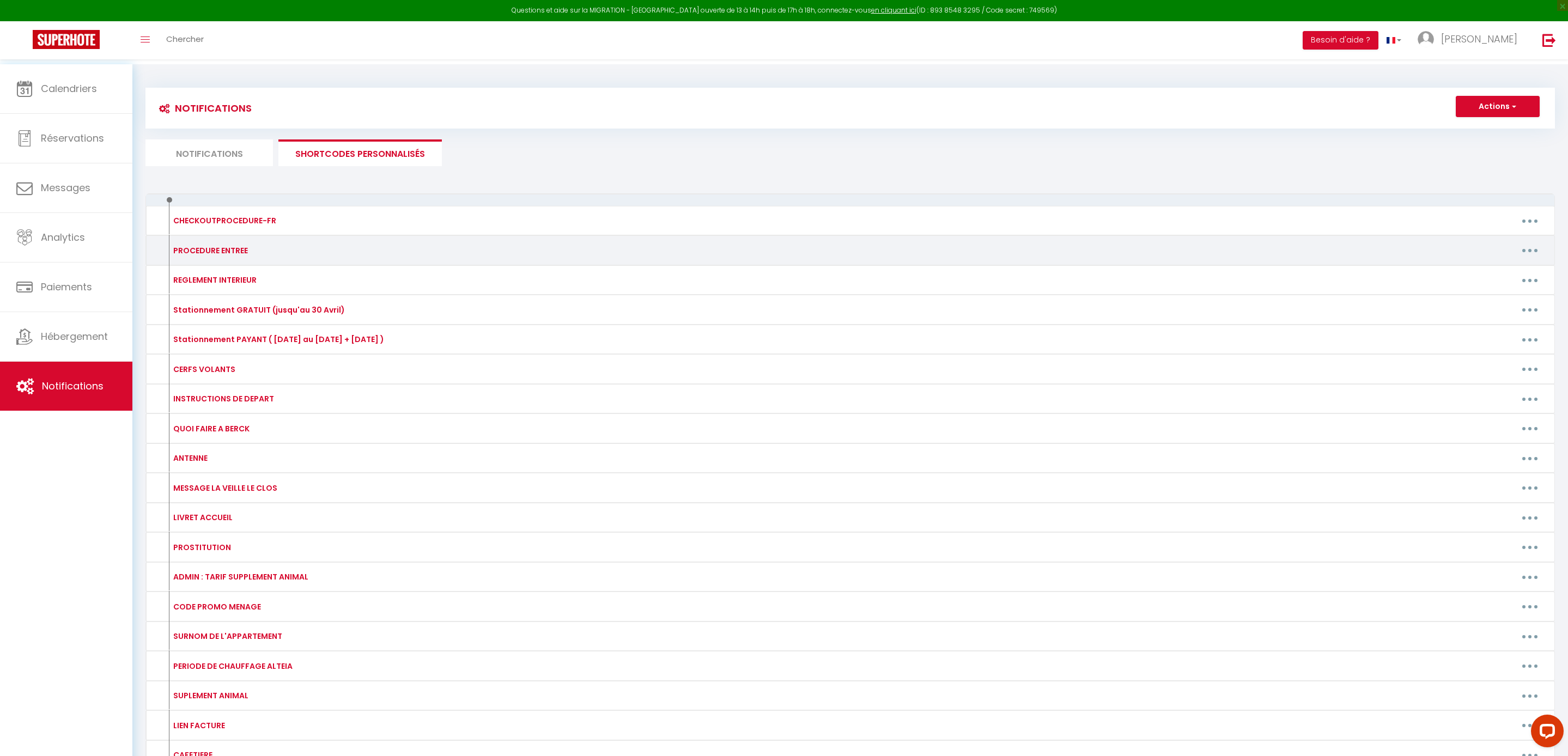
click at [1528, 252] on icon "button" at bounding box center [1530, 250] width 3 height 3
click at [1485, 284] on link "Editer" at bounding box center [1501, 275] width 80 height 18
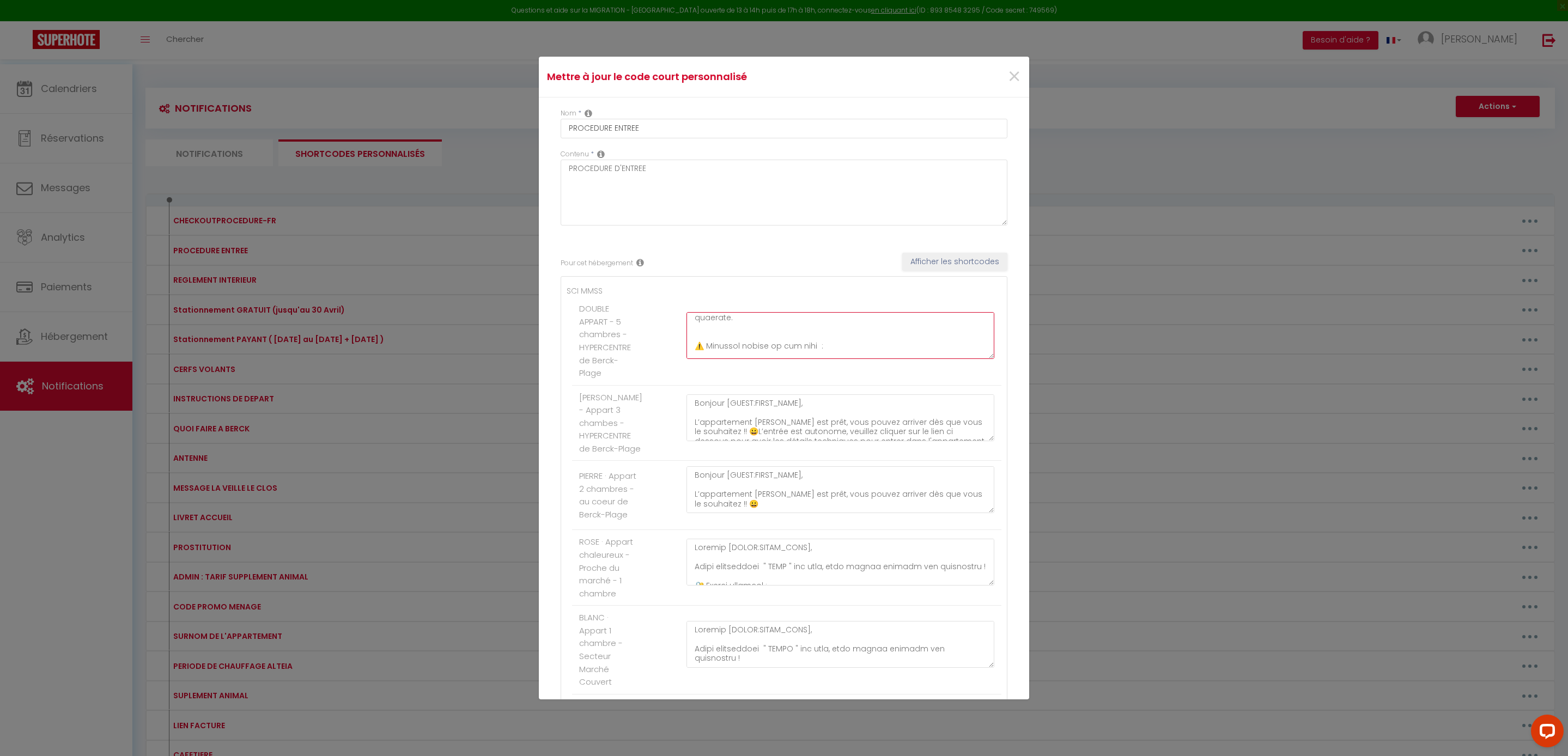
click at [823, 359] on textarea at bounding box center [840, 335] width 308 height 47
paste textarea "Bonjour [GUEST:FIRST_NAME], Vos appartements " PEGGY " et " PIERRE " sont prêts…"
click at [882, 441] on textarea "Bonjour [GUEST:FIRST_NAME], L’appartement PEGGY est prêt, vous pouvez arriver d…" at bounding box center [840, 417] width 308 height 47
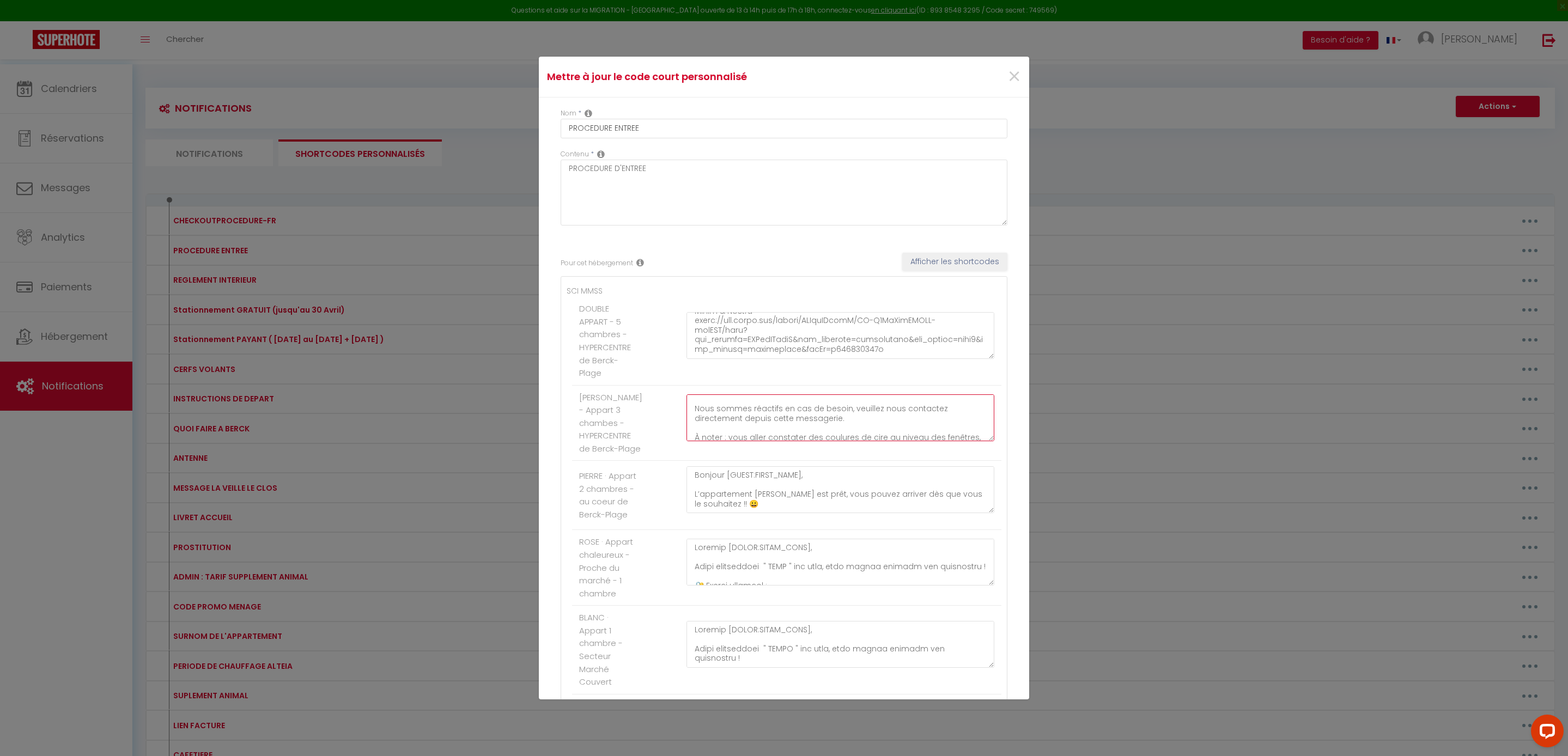
click at [897, 441] on textarea "Bonjour [GUEST:FIRST_NAME], L’appartement PEGGY est prêt, vous pouvez arriver d…" at bounding box center [840, 417] width 308 height 47
paste textarea "Bonjour [GUEST:FIRST_NAME], Votre appartement " PEGGY " est prêt, vous pouvez a…"
click at [778, 513] on textarea "Bonjour [GUEST:FIRST_NAME], L’appartement PIERRE est prêt, vous pouvez arriver …" at bounding box center [840, 489] width 308 height 47
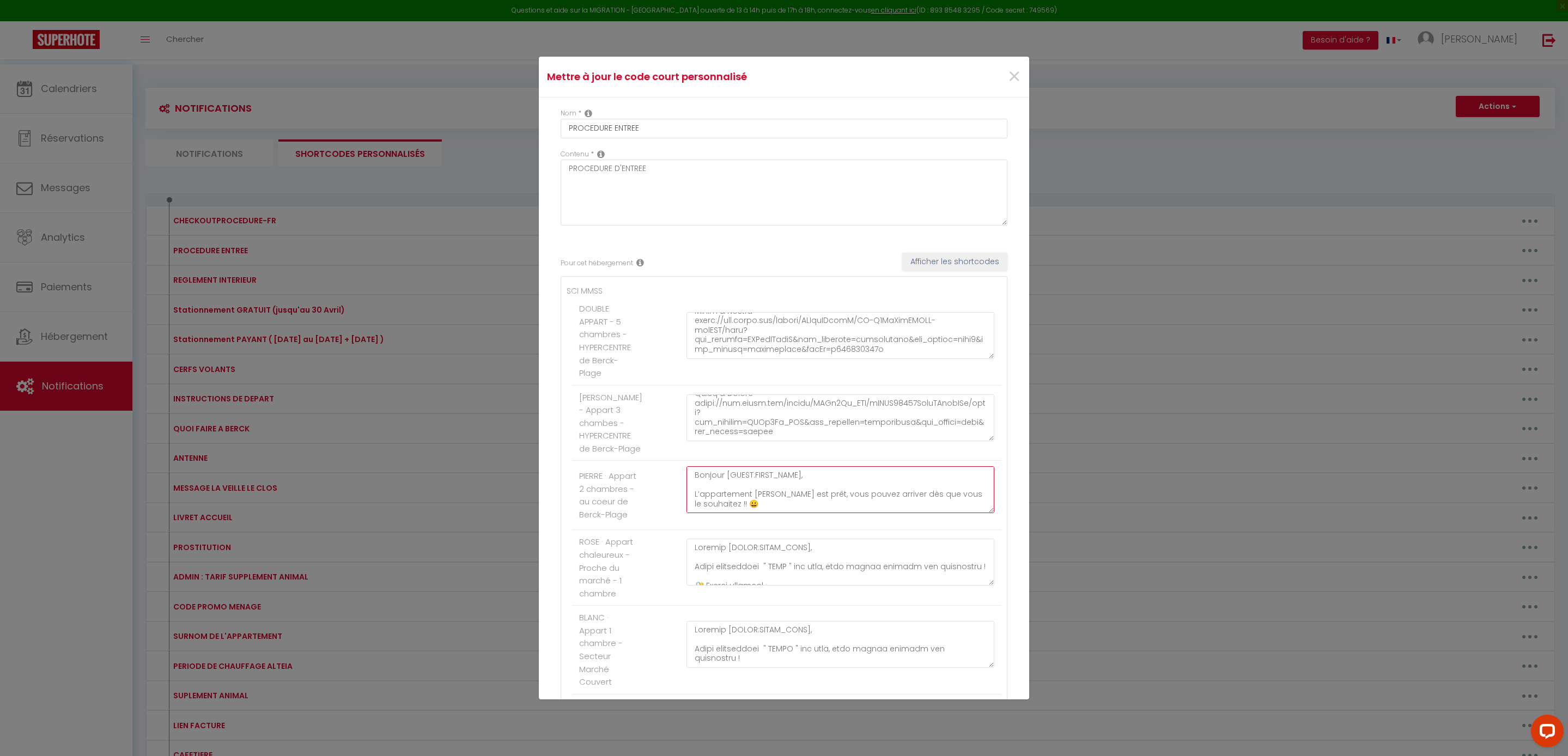
click at [793, 513] on textarea "Bonjour [GUEST:FIRST_NAME], L’appartement PIERRE est prêt, vous pouvez arriver …" at bounding box center [840, 489] width 308 height 47
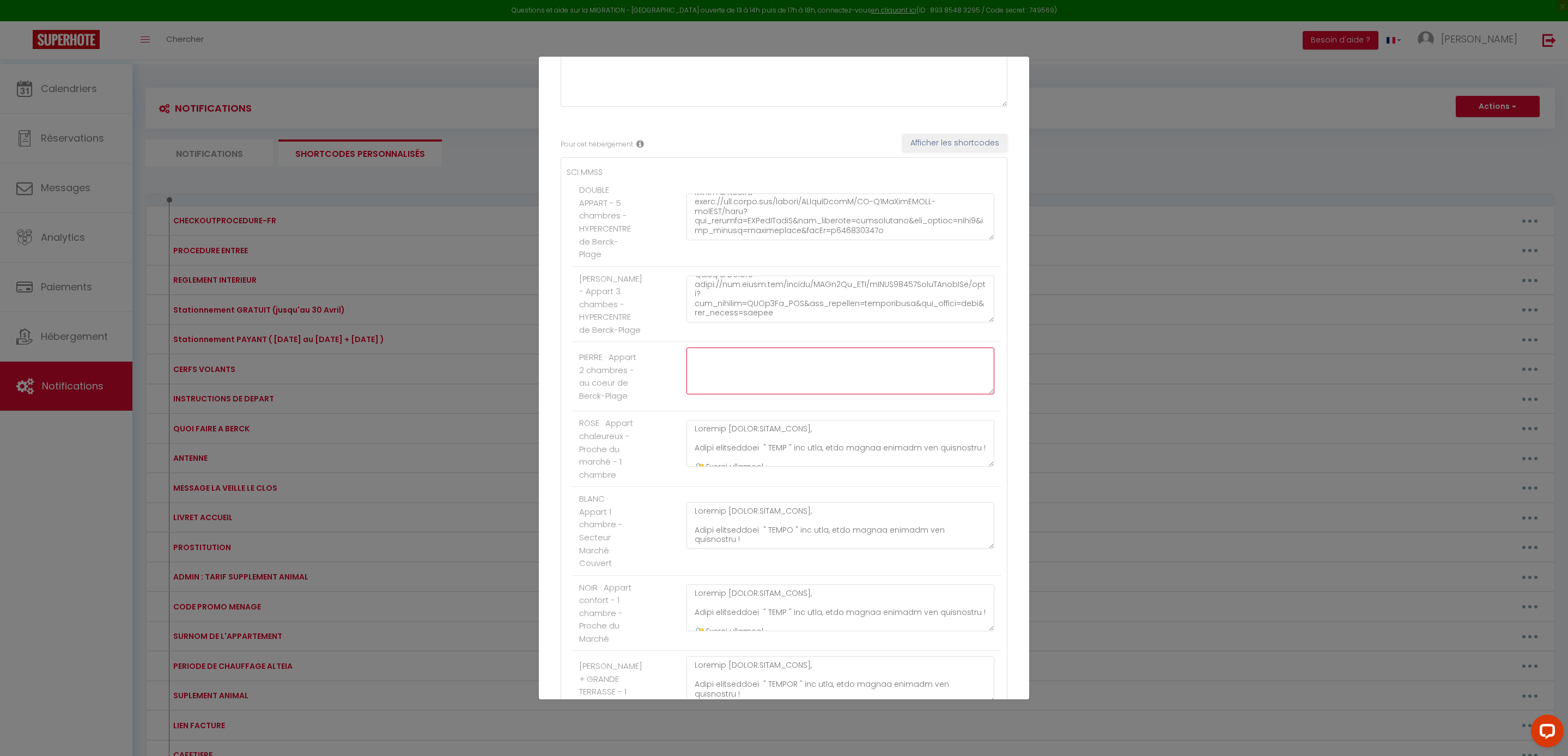
scroll to position [0, 0]
paste textarea "Bonjour [GUEST:FIRST_NAME], Votre appartement " PIERRE " est prêt, vous pouvez …"
click at [700, 394] on textarea at bounding box center [840, 370] width 308 height 47
click at [698, 394] on textarea at bounding box center [840, 370] width 308 height 47
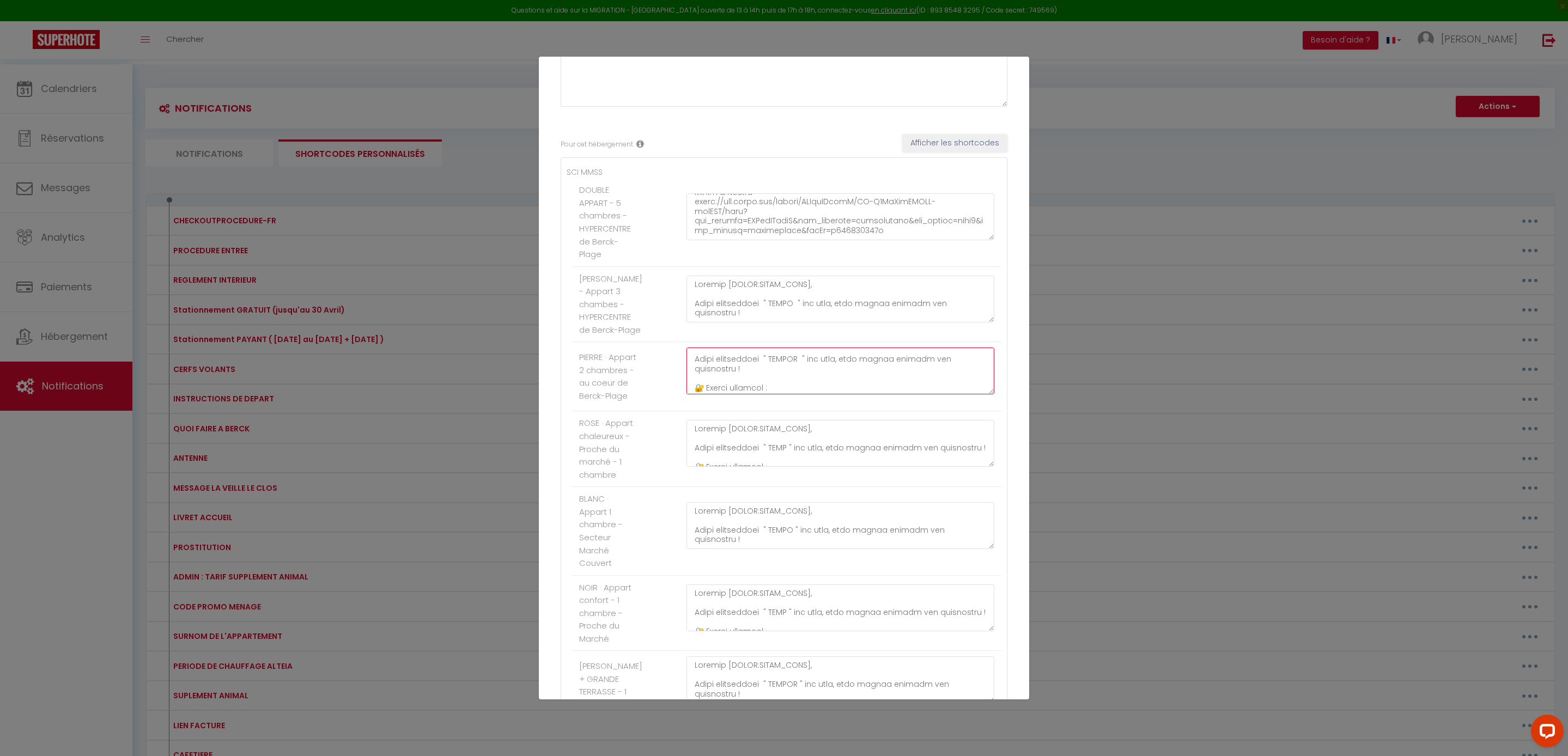
scroll to position [0, 0]
click at [698, 322] on textarea at bounding box center [840, 298] width 308 height 47
click at [700, 240] on textarea at bounding box center [840, 217] width 308 height 47
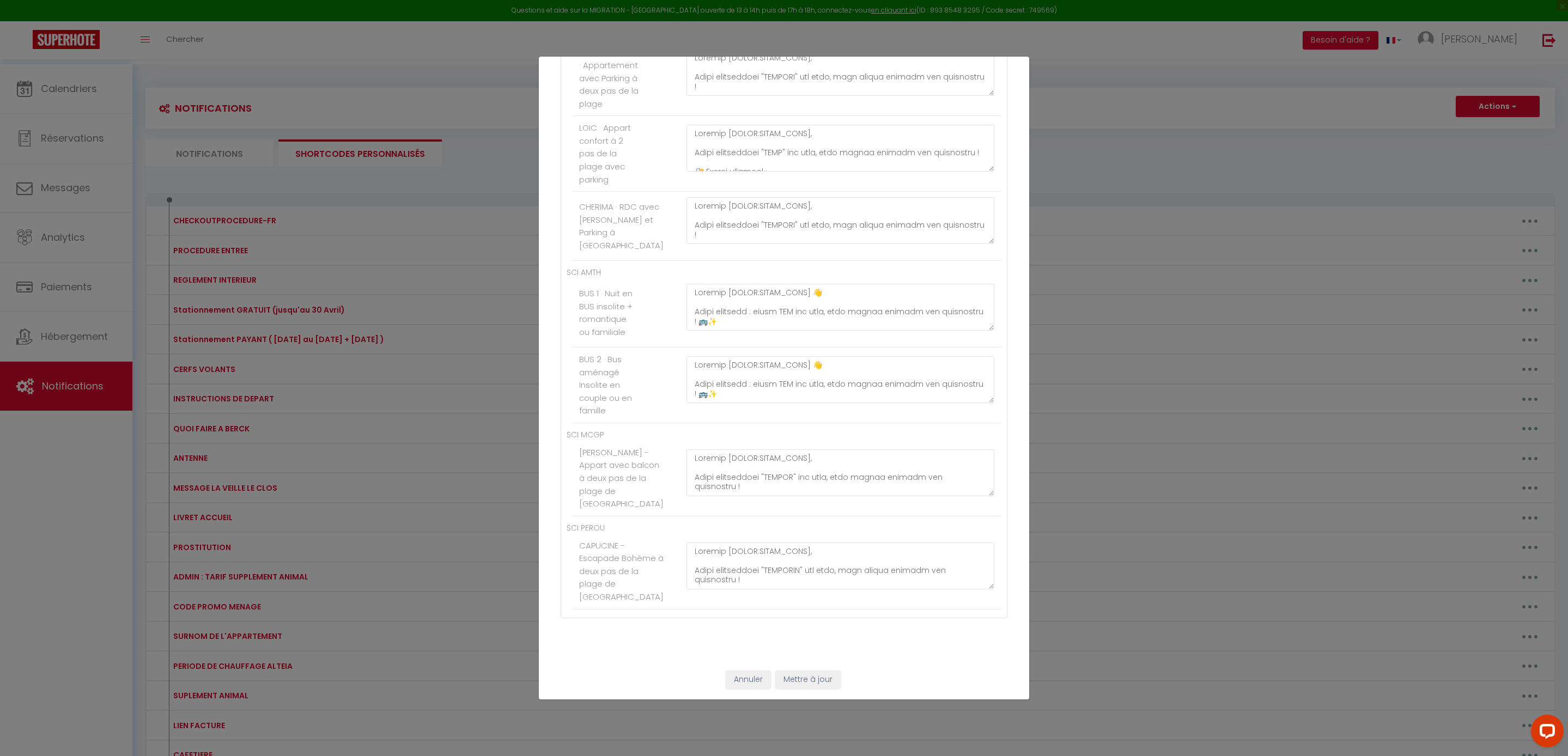
scroll to position [6819, 0]
click at [821, 678] on button "Mettre à jour" at bounding box center [808, 679] width 66 height 18
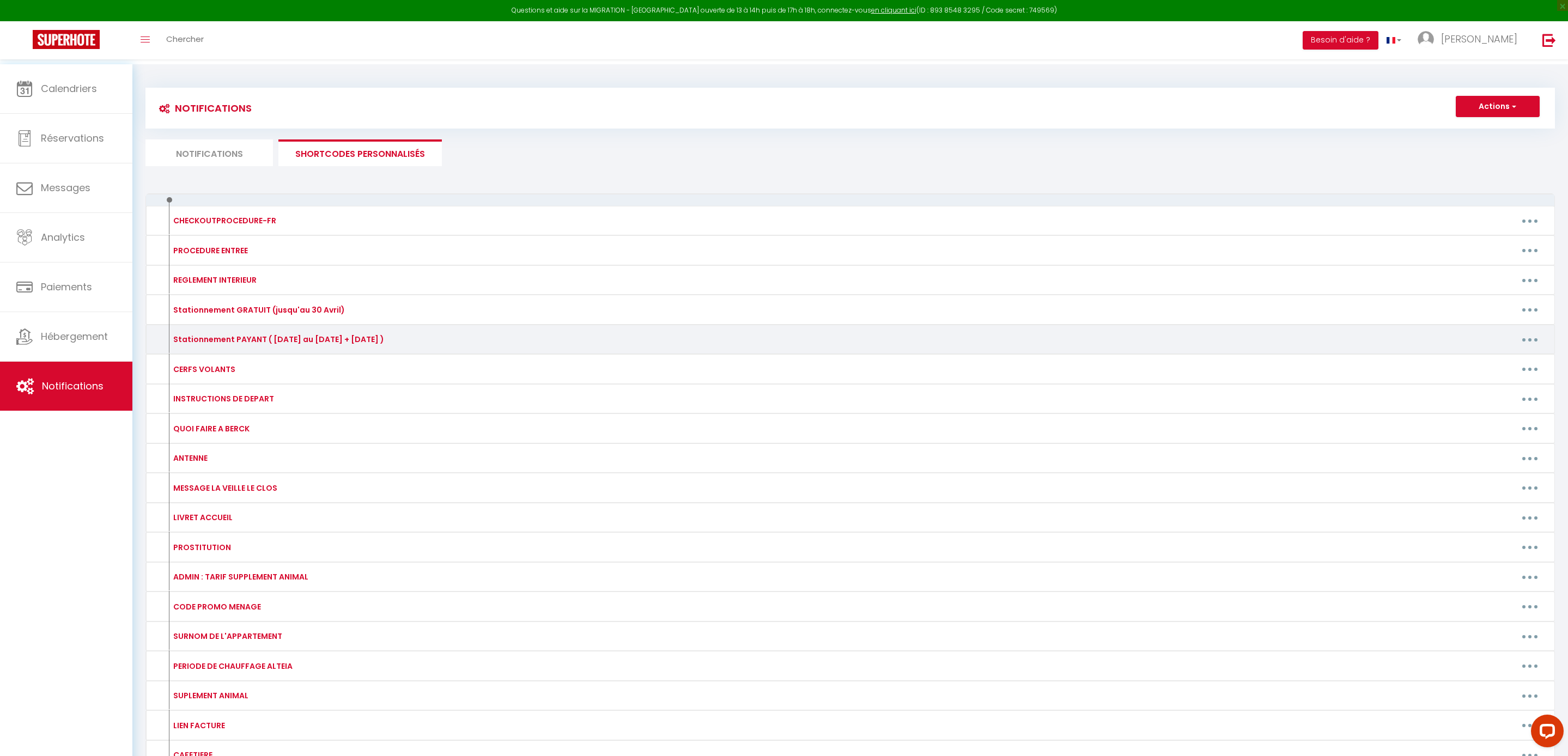
scroll to position [0, 0]
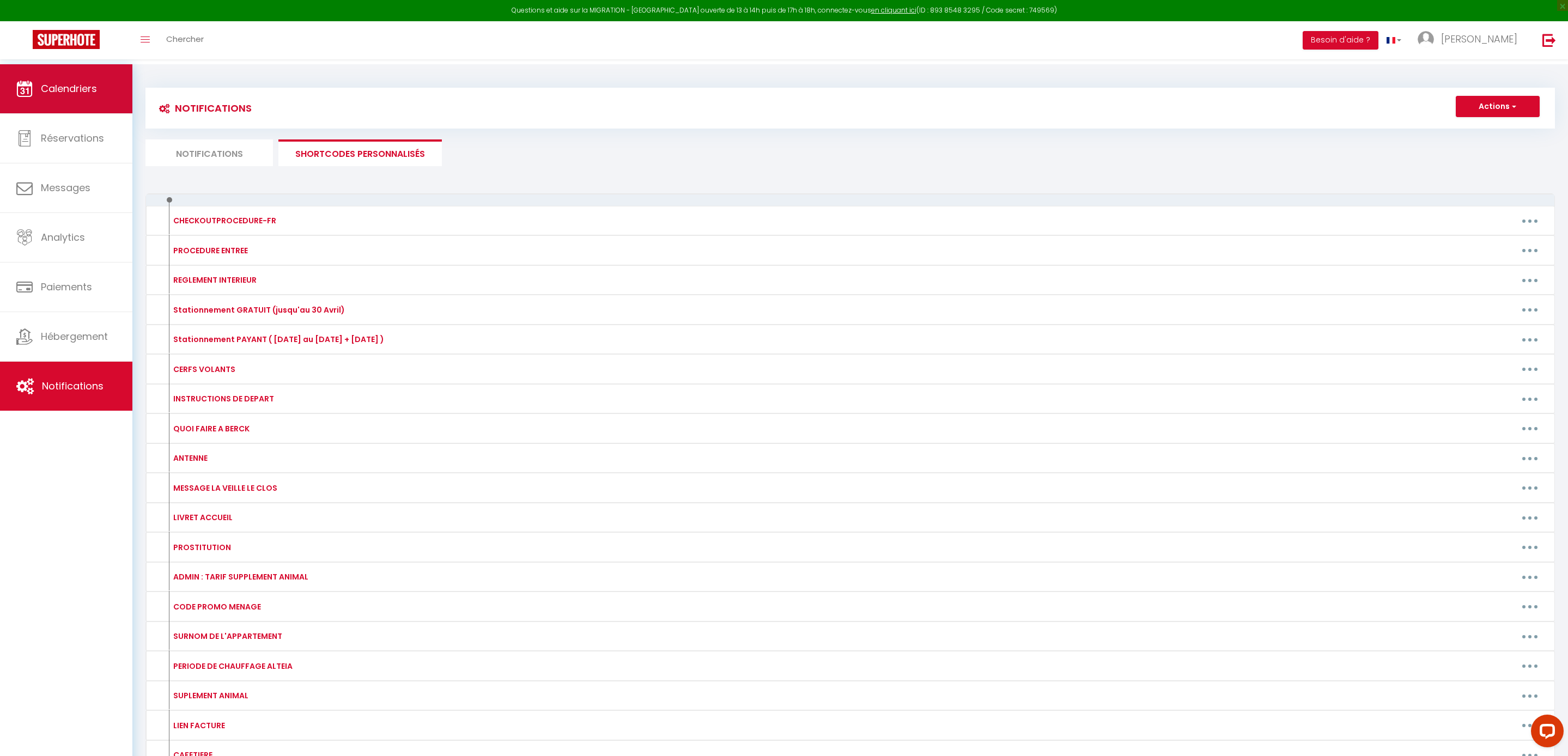
click at [99, 97] on link "Calendriers" at bounding box center [66, 89] width 132 height 49
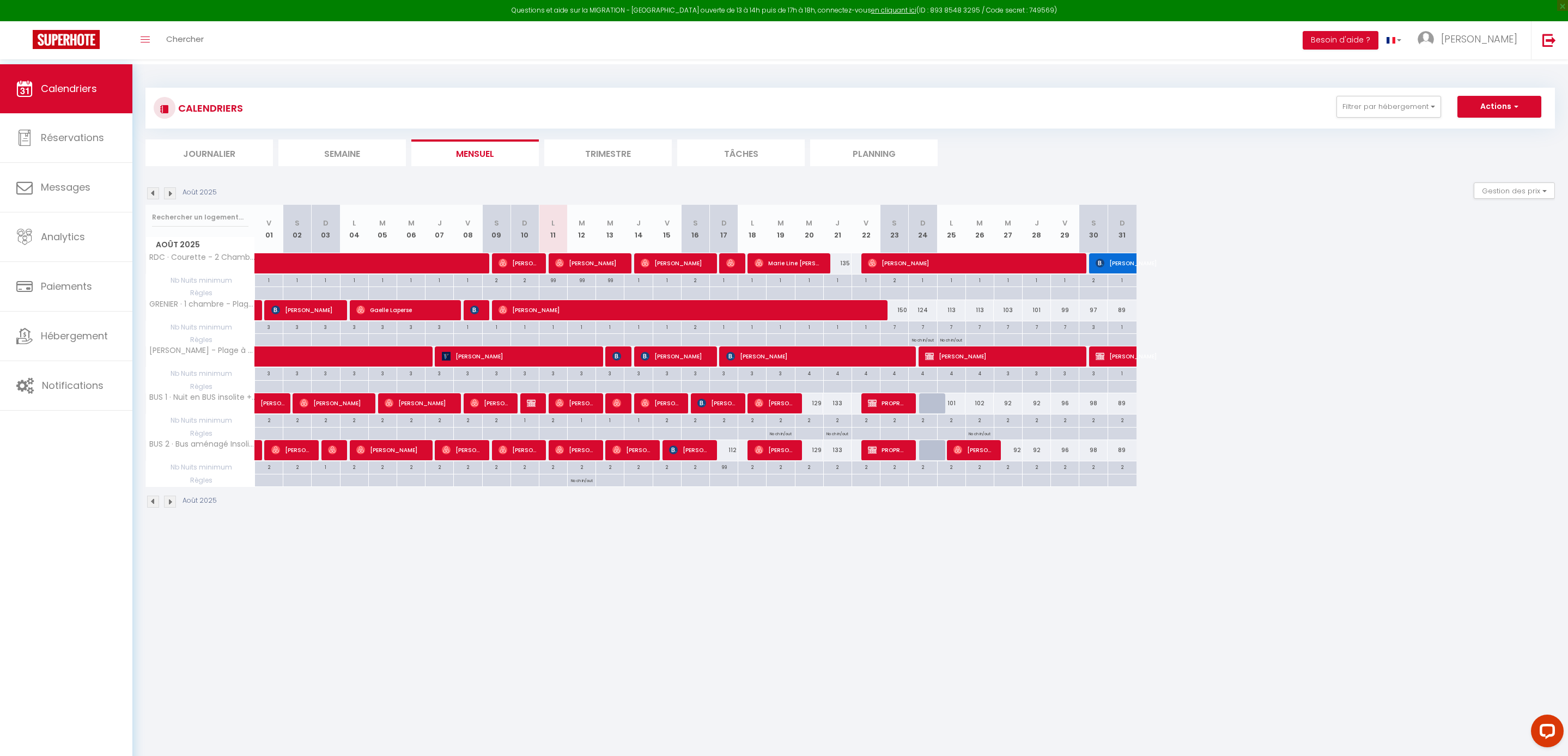
click at [174, 199] on img at bounding box center [170, 193] width 12 height 12
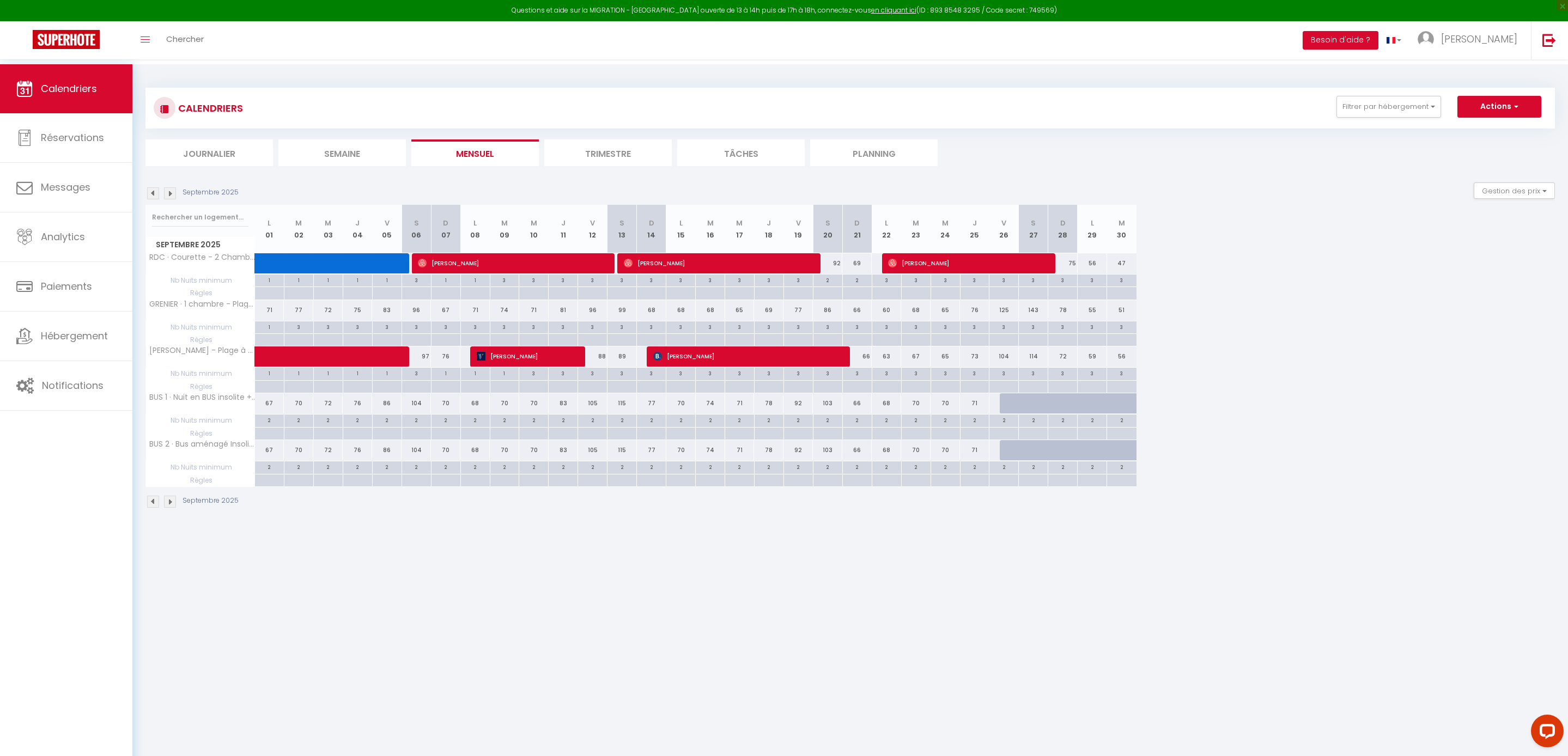
click at [562, 366] on span "Laurence Lemay" at bounding box center [526, 356] width 98 height 21
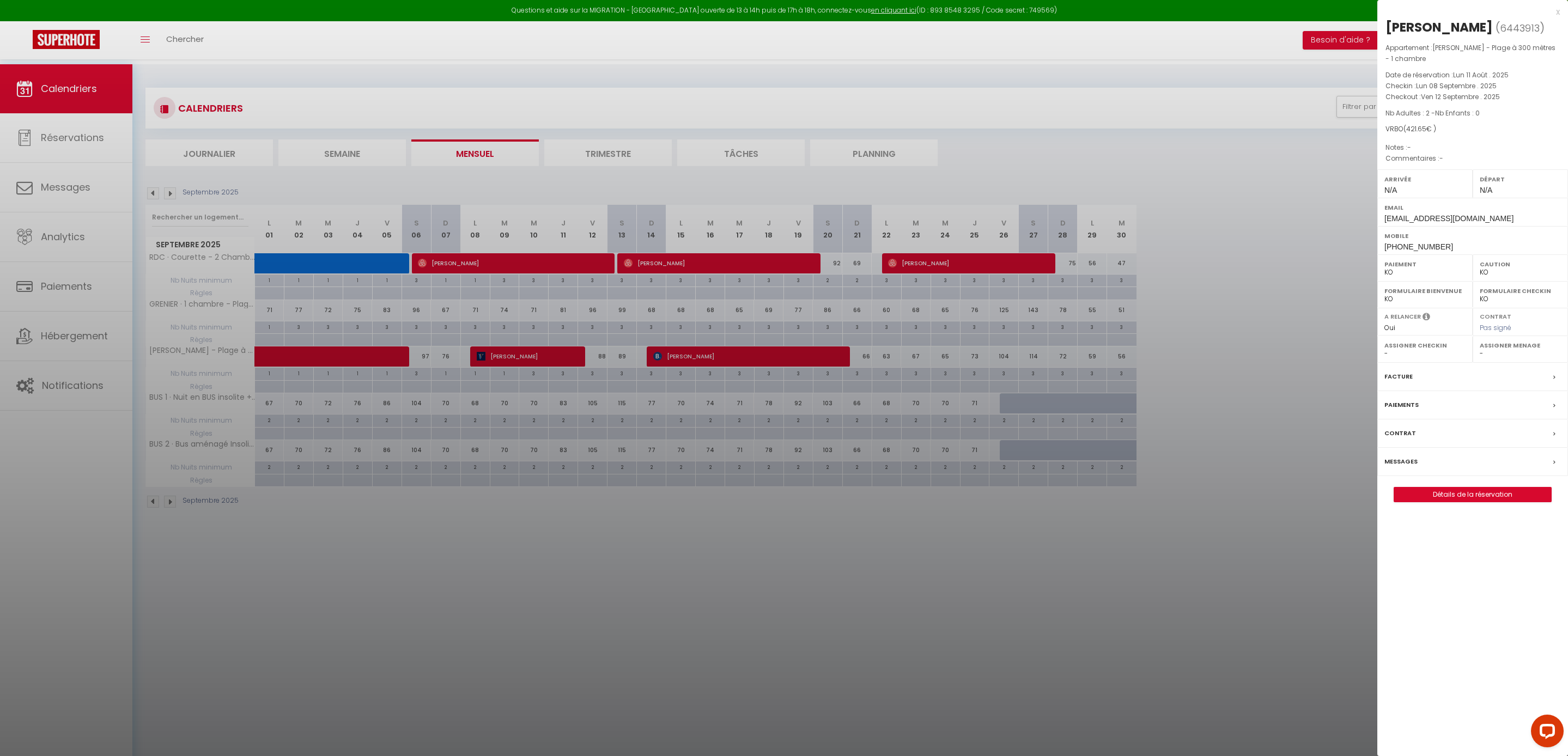
click at [1485, 502] on link "Détails de la réservation" at bounding box center [1472, 494] width 157 height 14
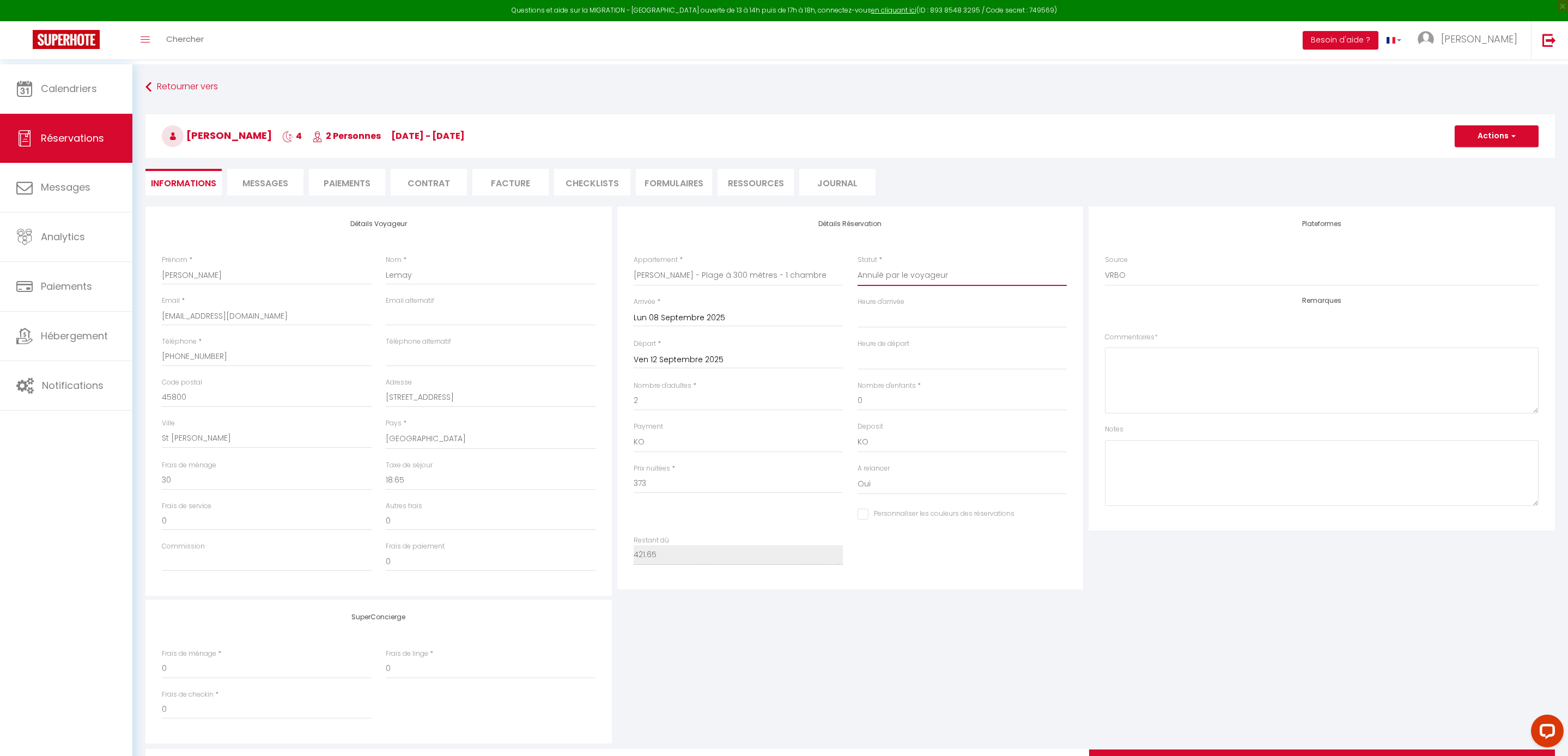
click at [1512, 135] on span "button" at bounding box center [1511, 136] width 6 height 10
click at [1453, 161] on link "Enregistrer" at bounding box center [1486, 160] width 86 height 14
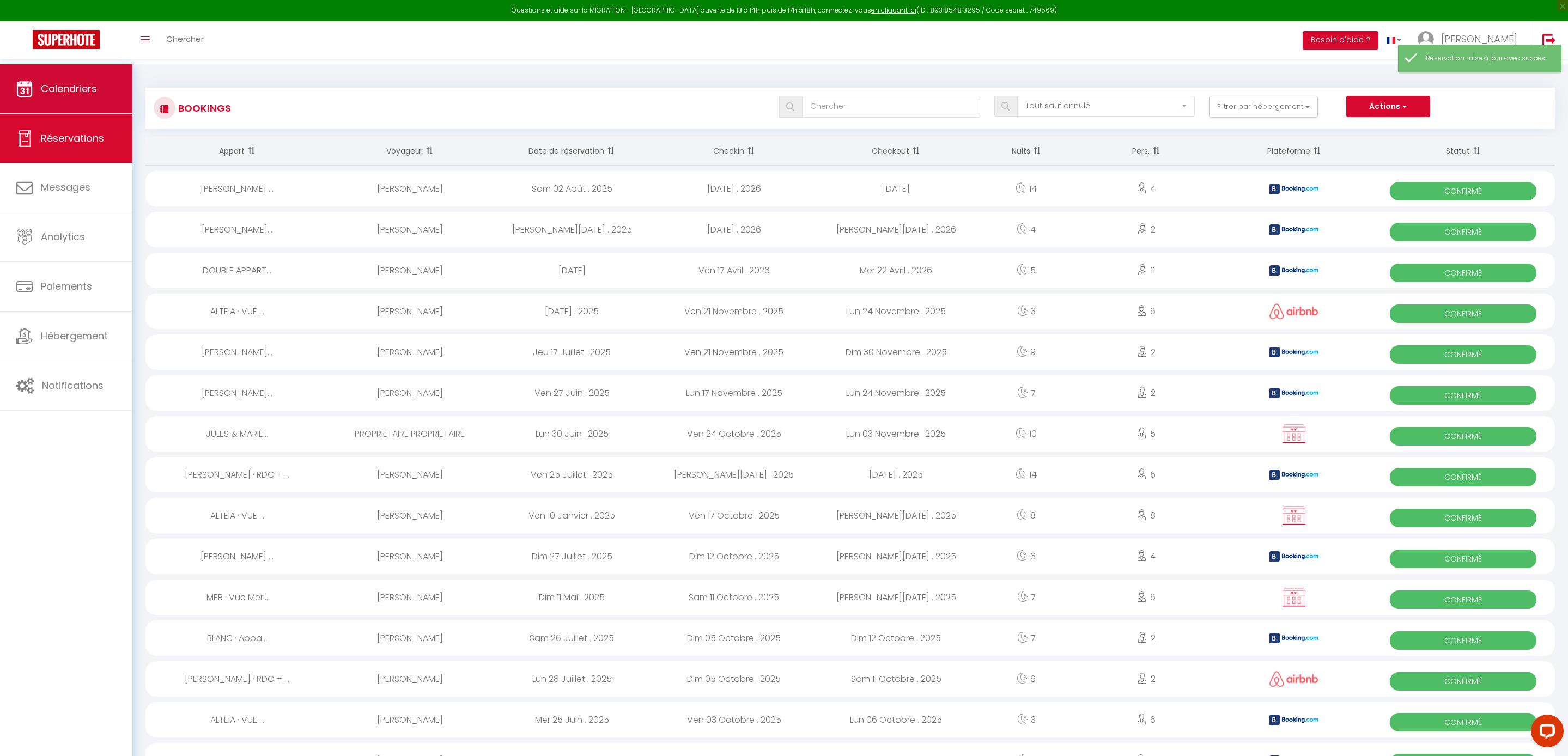
click at [63, 75] on link "Calendriers" at bounding box center [66, 89] width 132 height 49
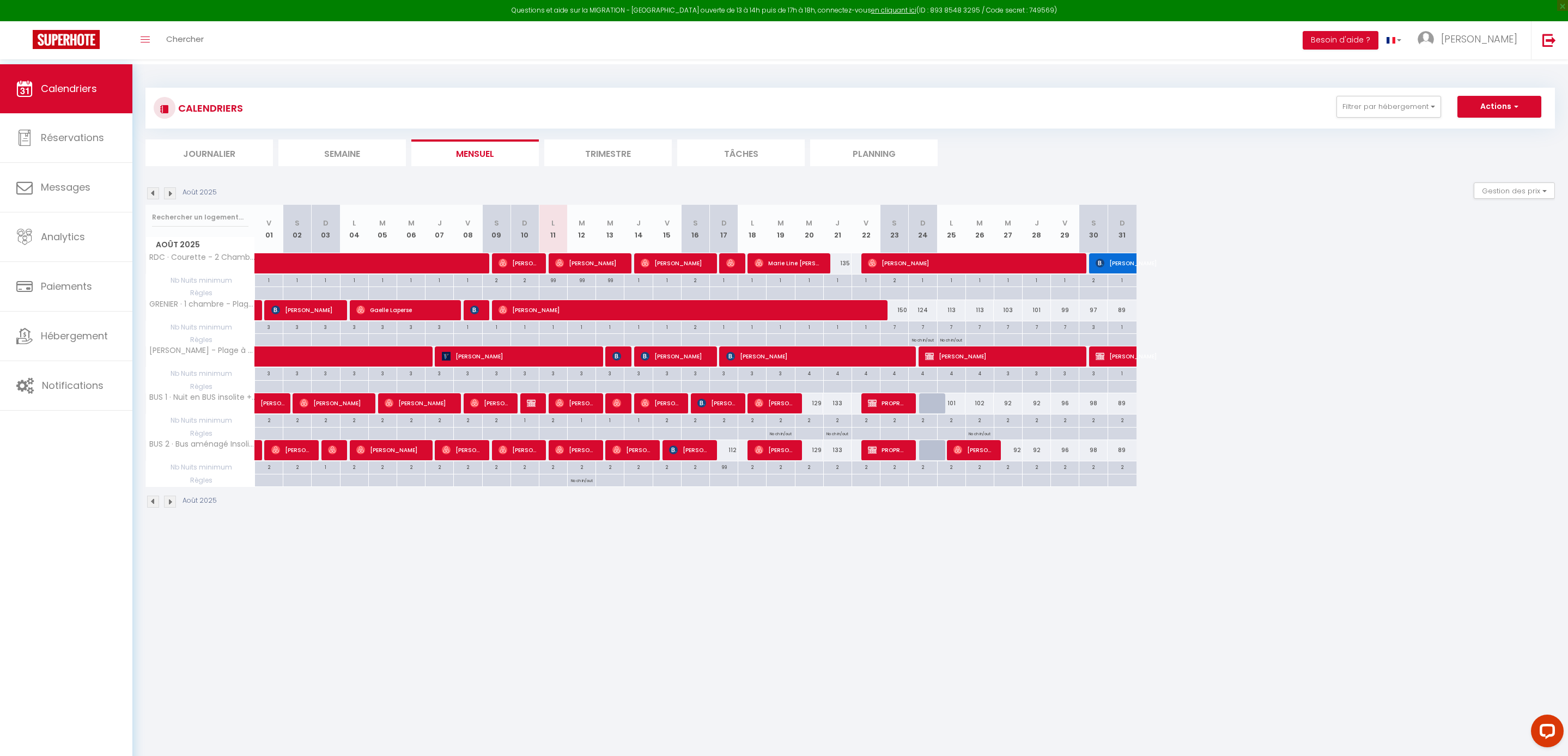
click at [172, 195] on img at bounding box center [170, 193] width 12 height 12
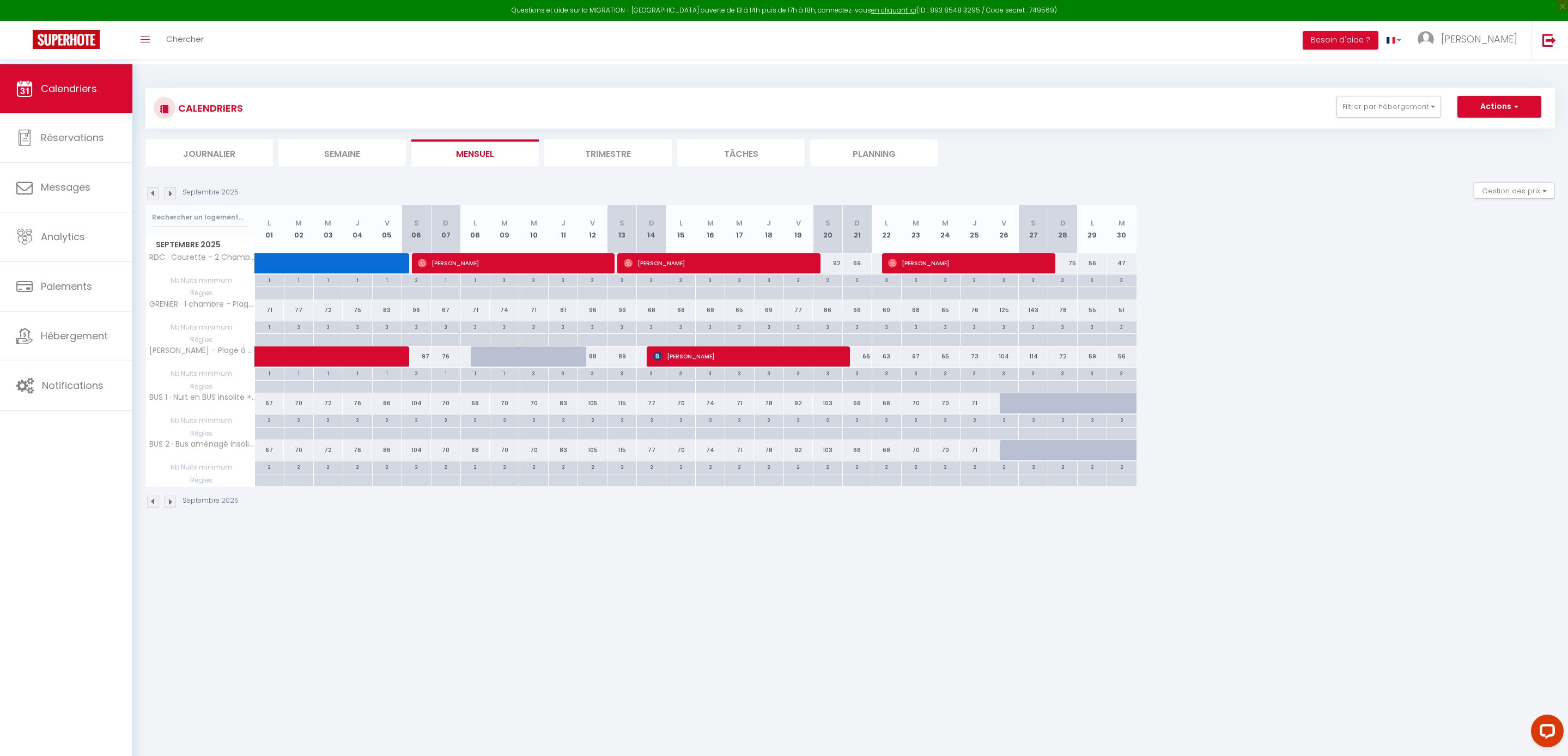
click at [453, 378] on div "1" at bounding box center [445, 372] width 29 height 10
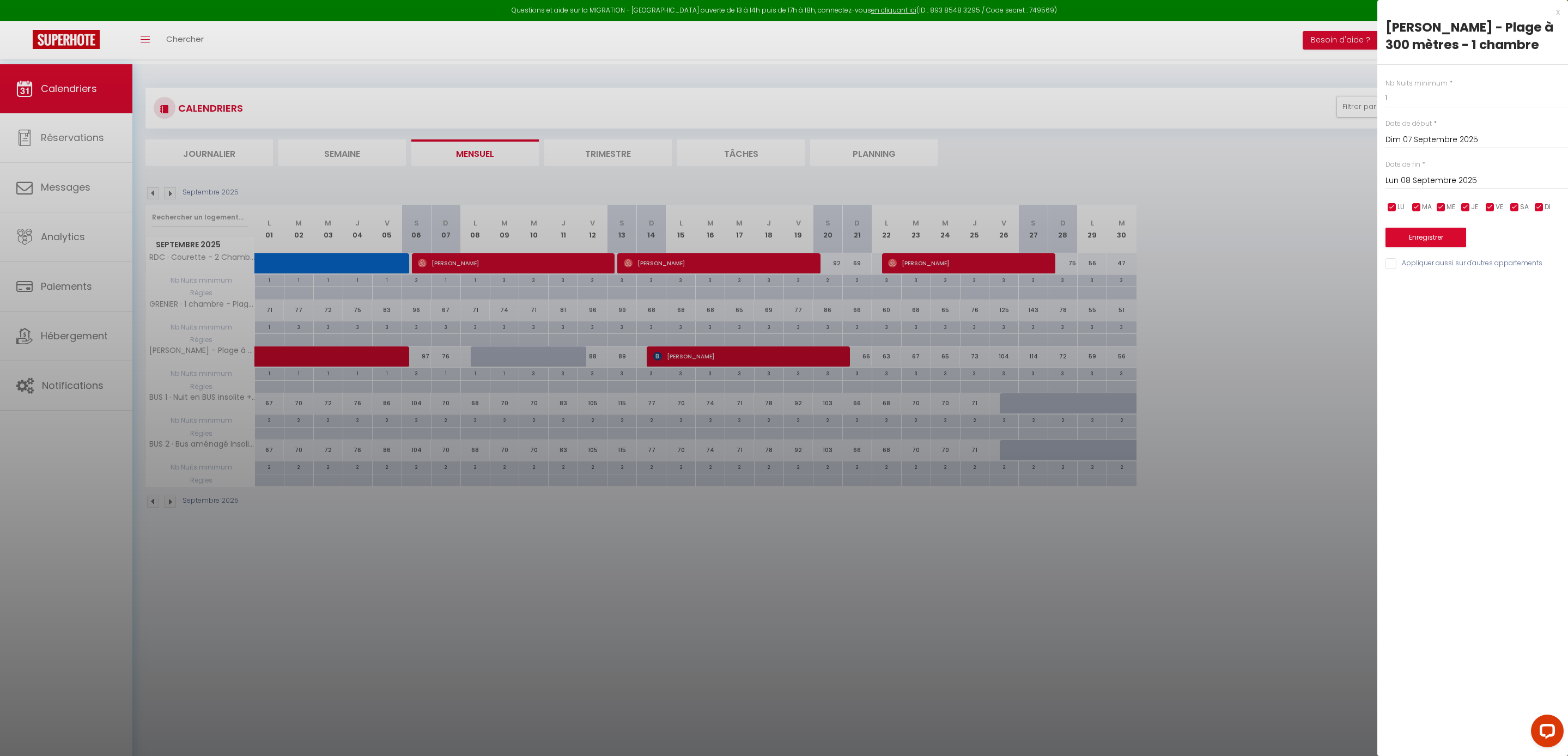
click at [1443, 147] on input "Dim 07 Septembre 2025" at bounding box center [1476, 140] width 182 height 14
click at [1414, 235] on span "8" at bounding box center [1421, 224] width 24 height 22
click at [1433, 188] on input "Mar 09 Septembre 2025" at bounding box center [1476, 181] width 182 height 14
click at [1512, 275] on span "12" at bounding box center [1514, 264] width 24 height 22
click at [1557, 14] on div "x" at bounding box center [1468, 12] width 182 height 13
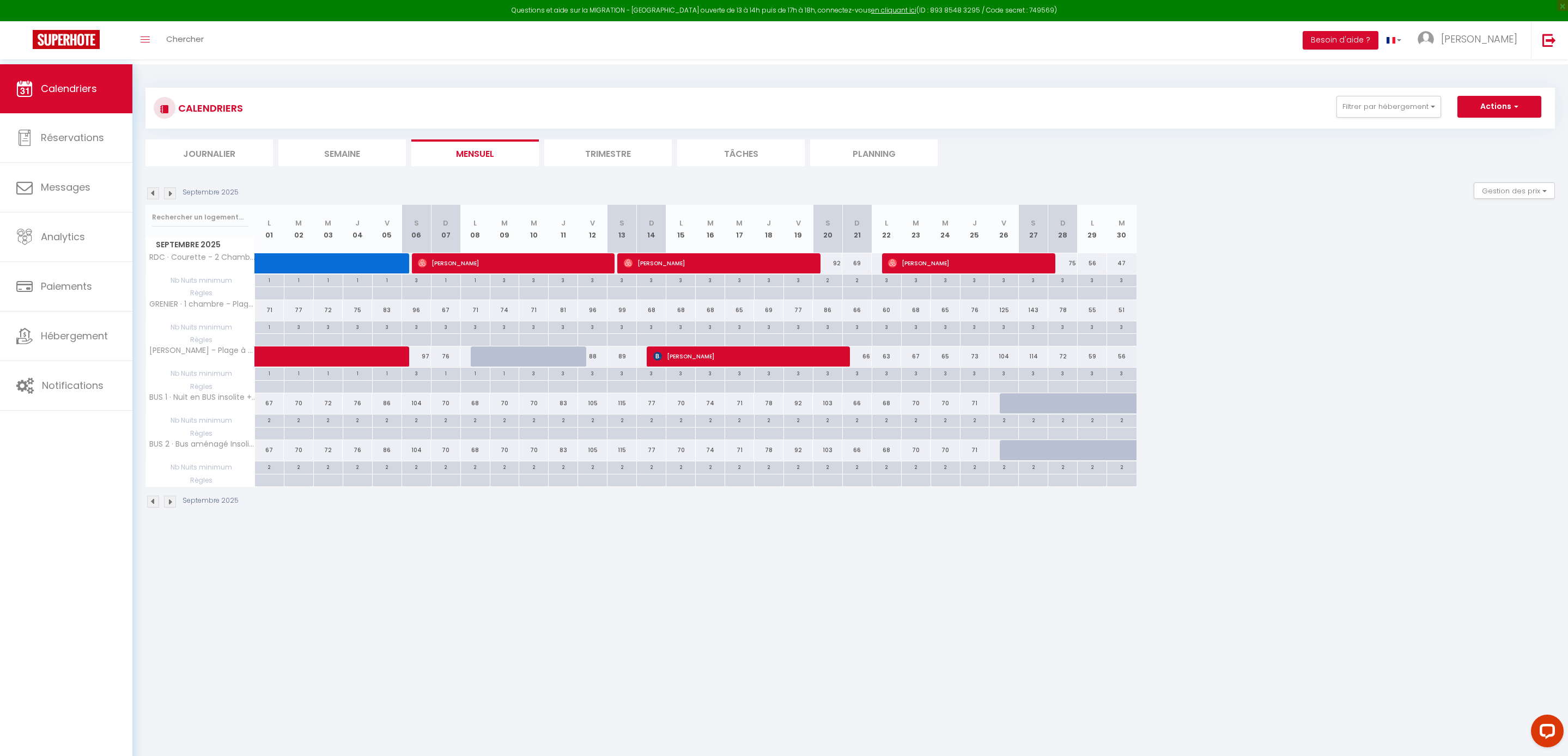
click at [476, 367] on div at bounding box center [485, 357] width 29 height 21
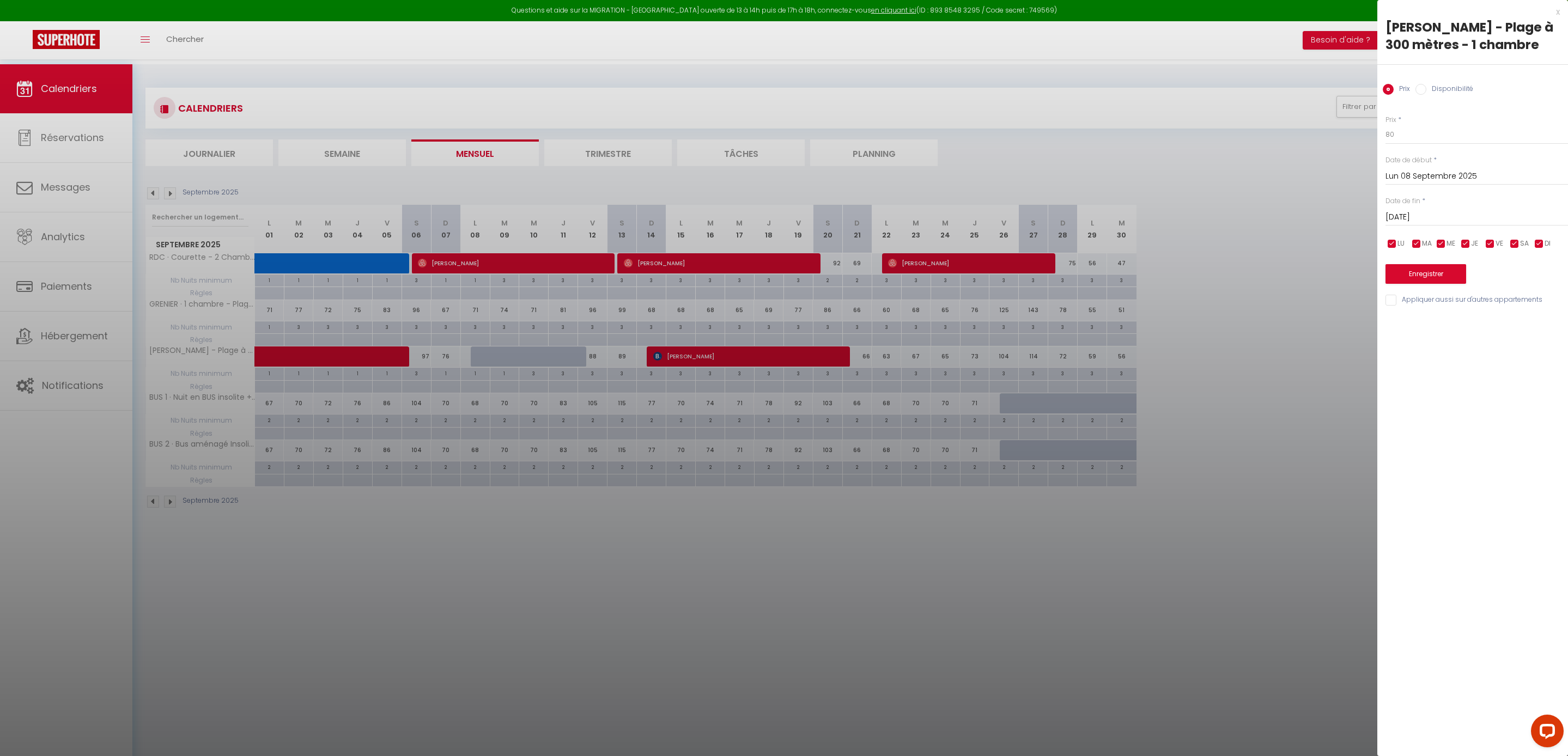
click at [1451, 84] on div "Prix Disponibilité" at bounding box center [1472, 83] width 191 height 36
click at [1451, 89] on label "Disponibilité" at bounding box center [1449, 89] width 47 height 12
click at [1426, 89] on input "Disponibilité" at bounding box center [1421, 89] width 11 height 11
click at [1433, 226] on input "Mar 09 Septembre 2025" at bounding box center [1476, 218] width 182 height 14
click at [1504, 313] on span "12" at bounding box center [1514, 302] width 24 height 22
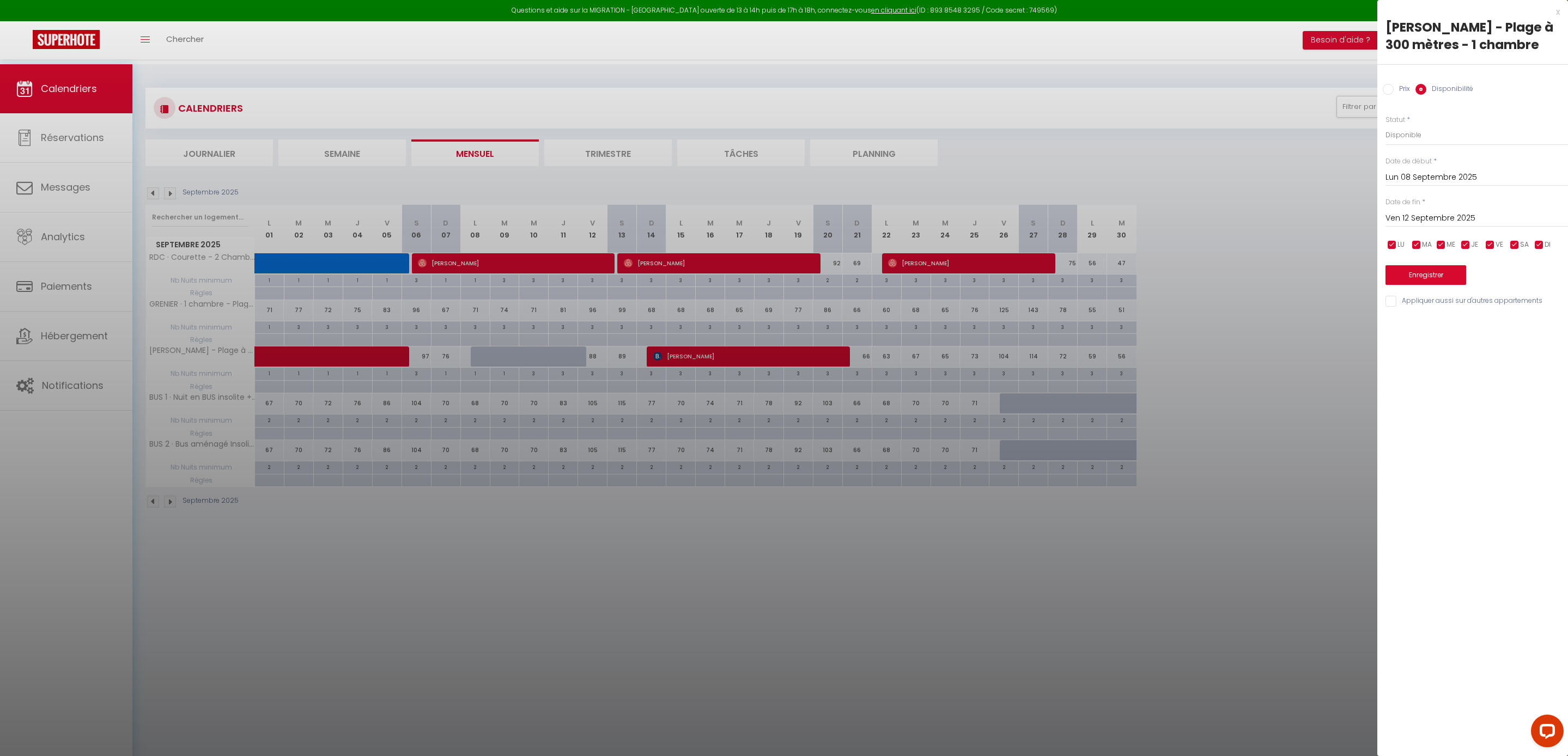
click at [1463, 285] on button "Enregistrer" at bounding box center [1425, 275] width 80 height 20
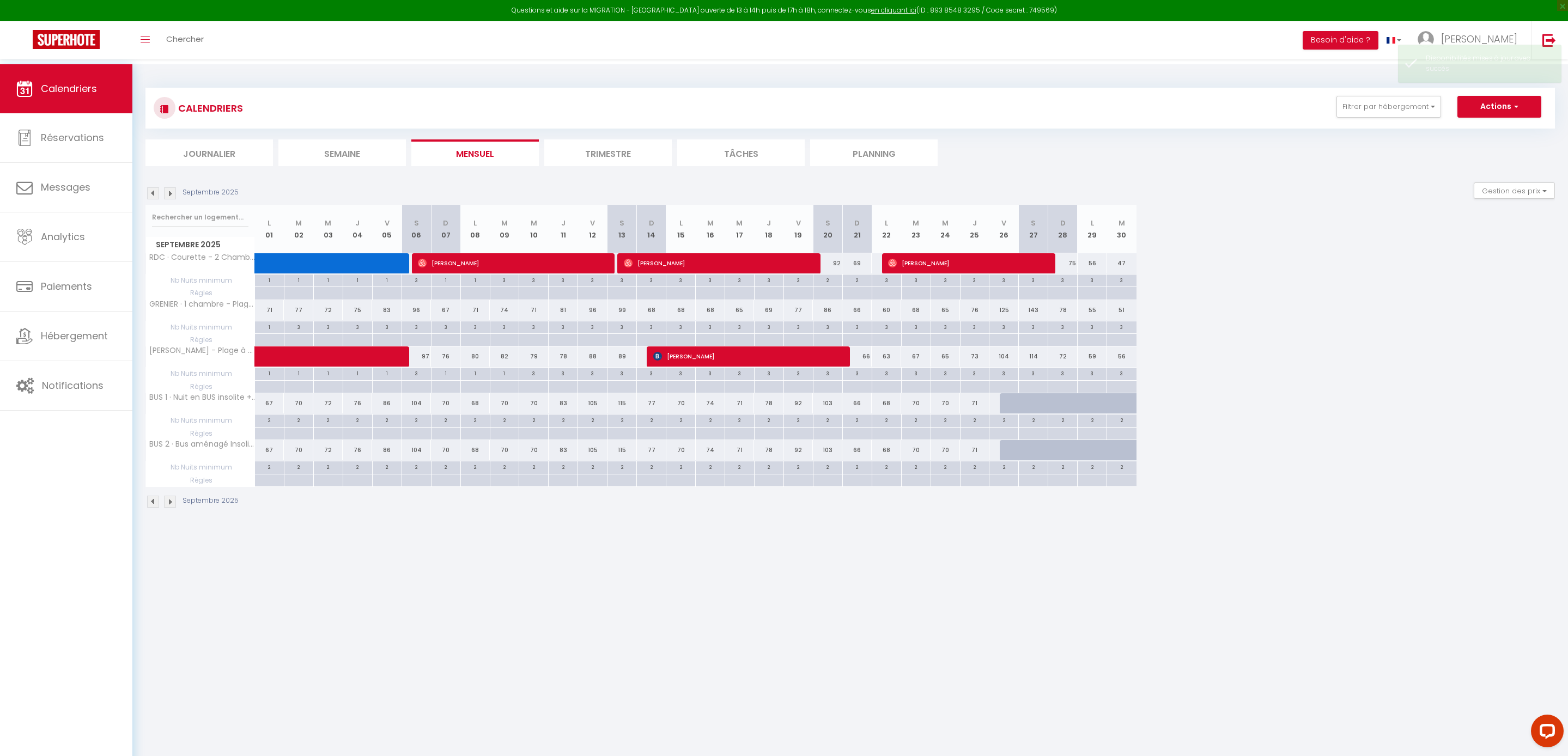
click at [450, 378] on div "1" at bounding box center [445, 372] width 29 height 10
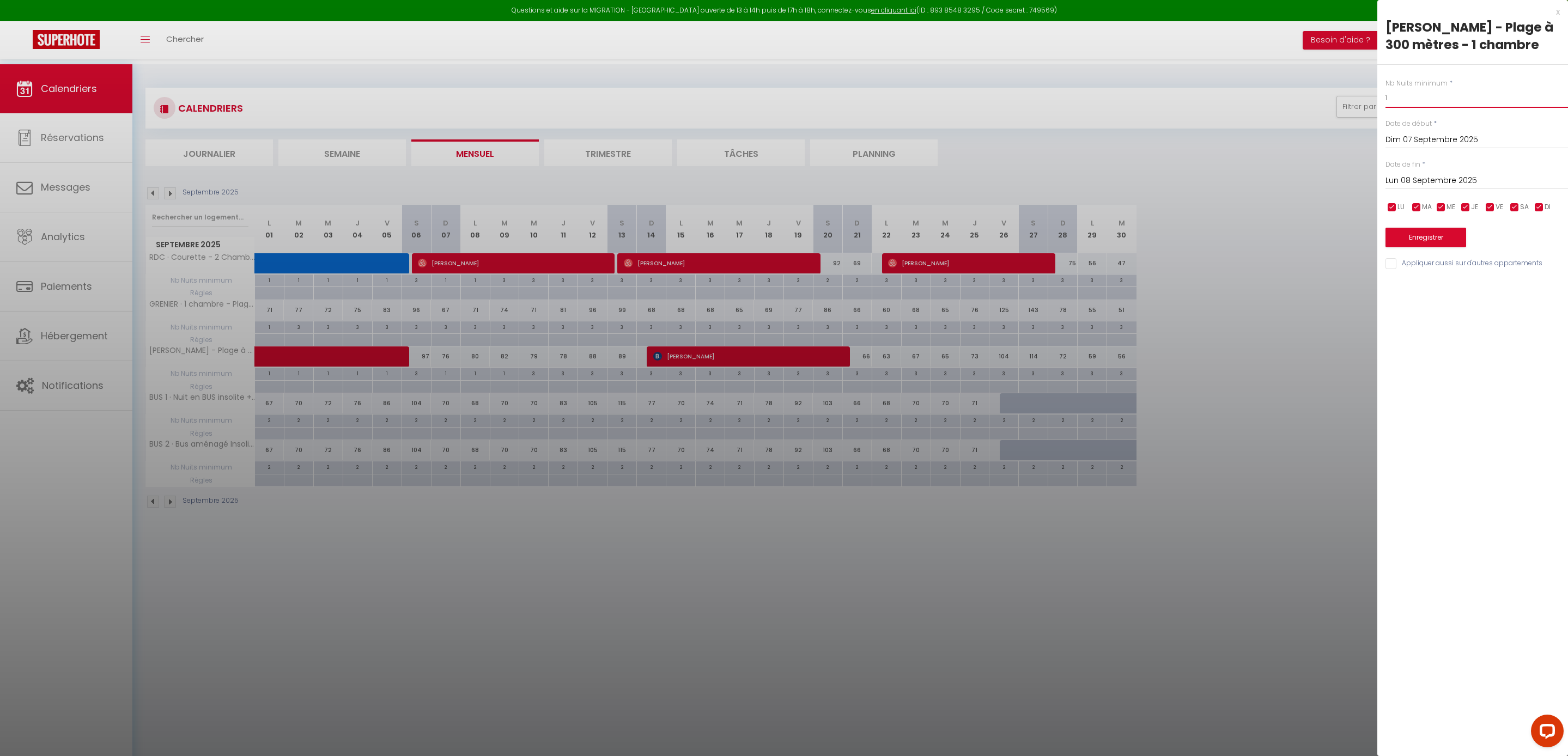
click at [1404, 100] on input "1" at bounding box center [1476, 98] width 182 height 20
click at [1463, 188] on input "Lun 08 Septembre 2025" at bounding box center [1476, 181] width 182 height 14
click at [1443, 341] on span "30" at bounding box center [1444, 330] width 24 height 22
click at [1453, 247] on button "Enregistrer" at bounding box center [1425, 238] width 80 height 20
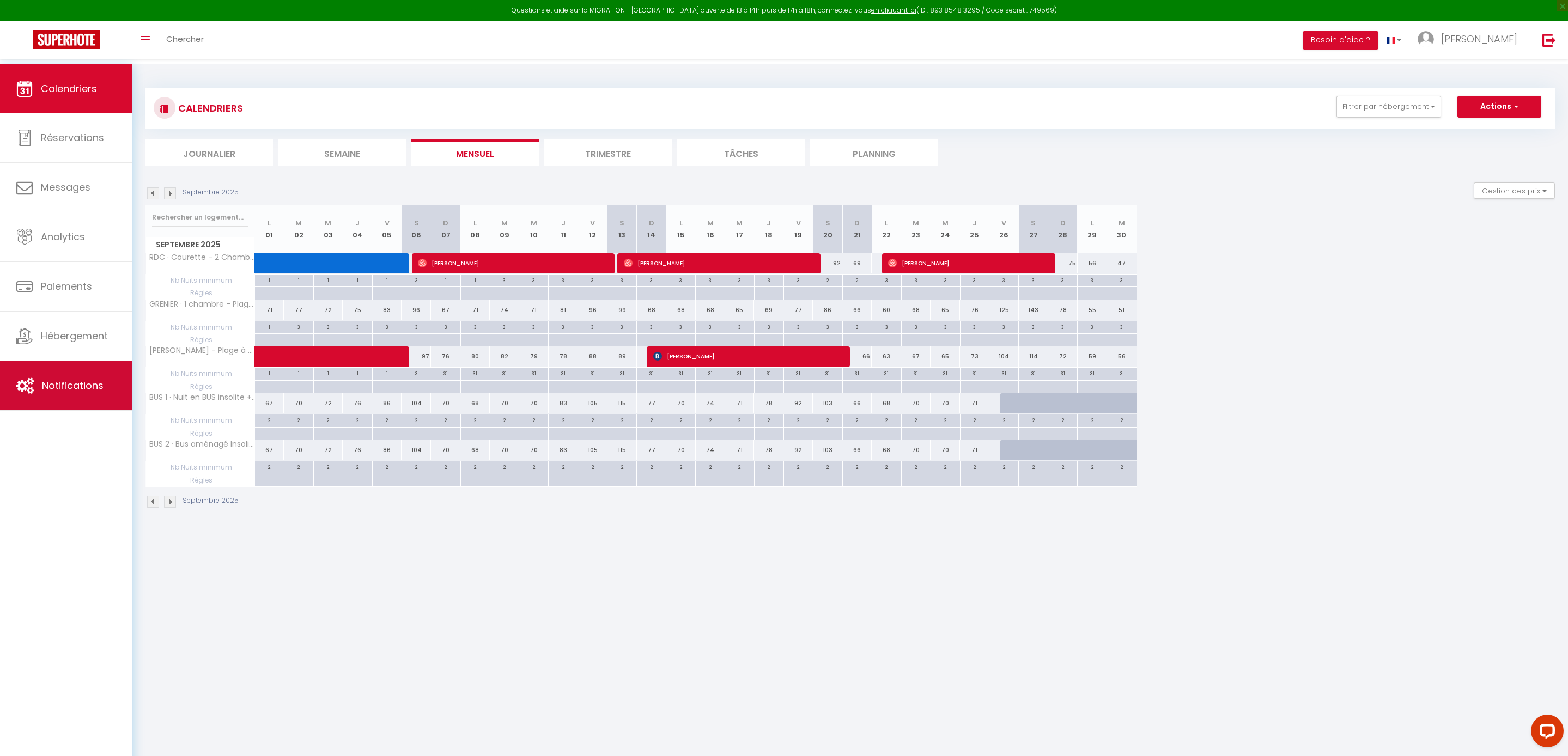
click at [87, 386] on span "Notifications" at bounding box center [73, 385] width 62 height 13
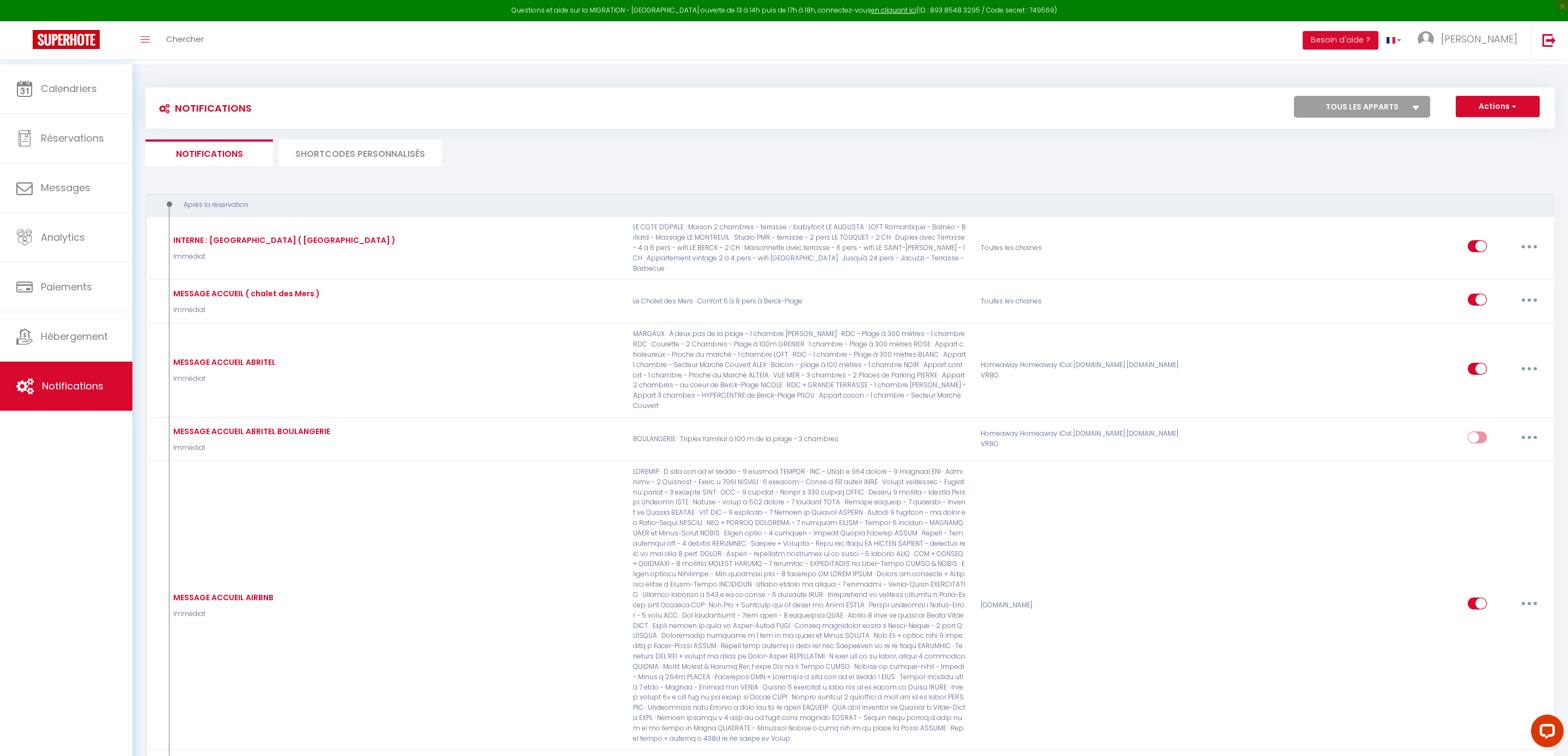
click at [391, 160] on li "SHORTCODES PERSONNALISÉS" at bounding box center [360, 153] width 164 height 27
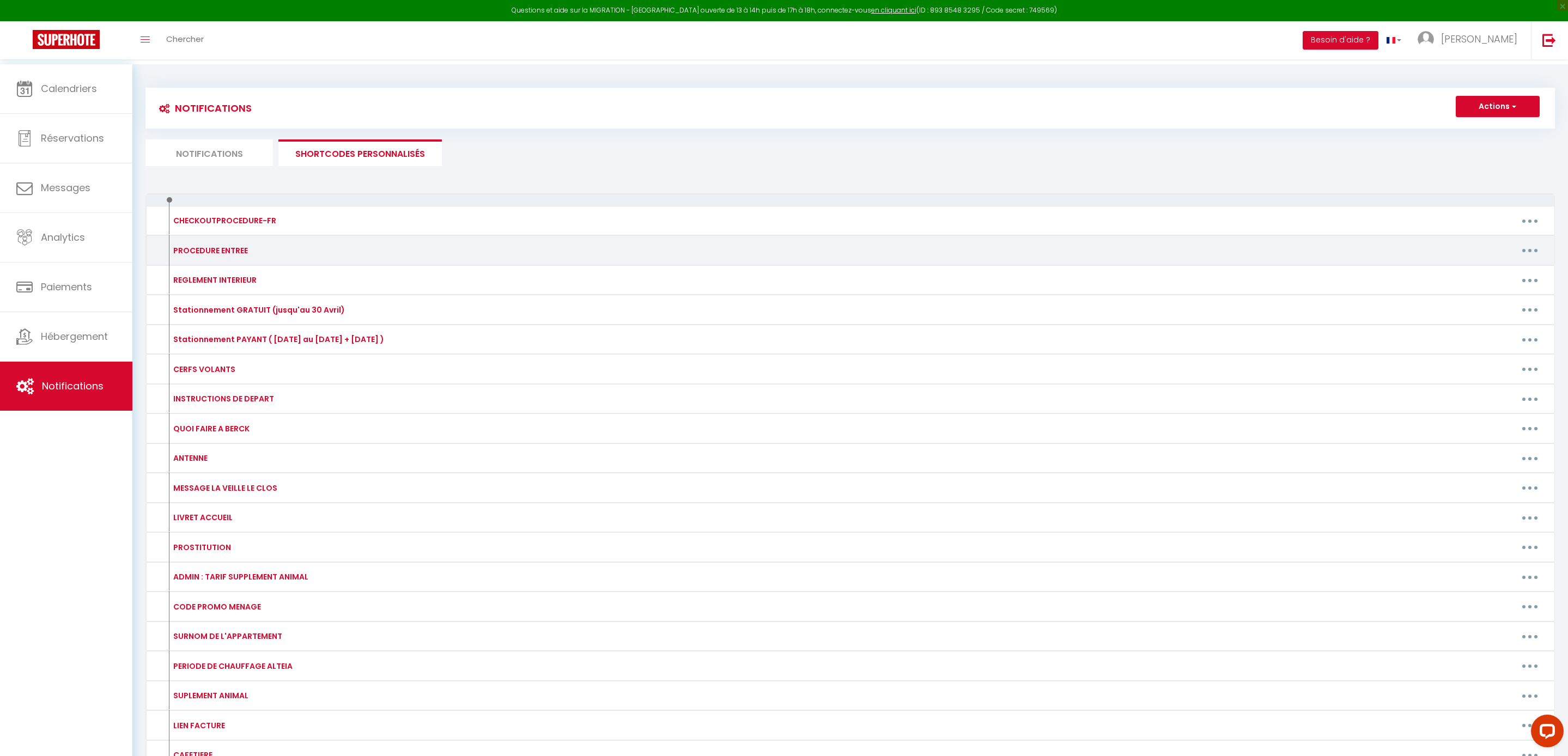
click at [1530, 259] on button "button" at bounding box center [1530, 250] width 31 height 17
click at [1488, 284] on link "Editer" at bounding box center [1501, 275] width 80 height 18
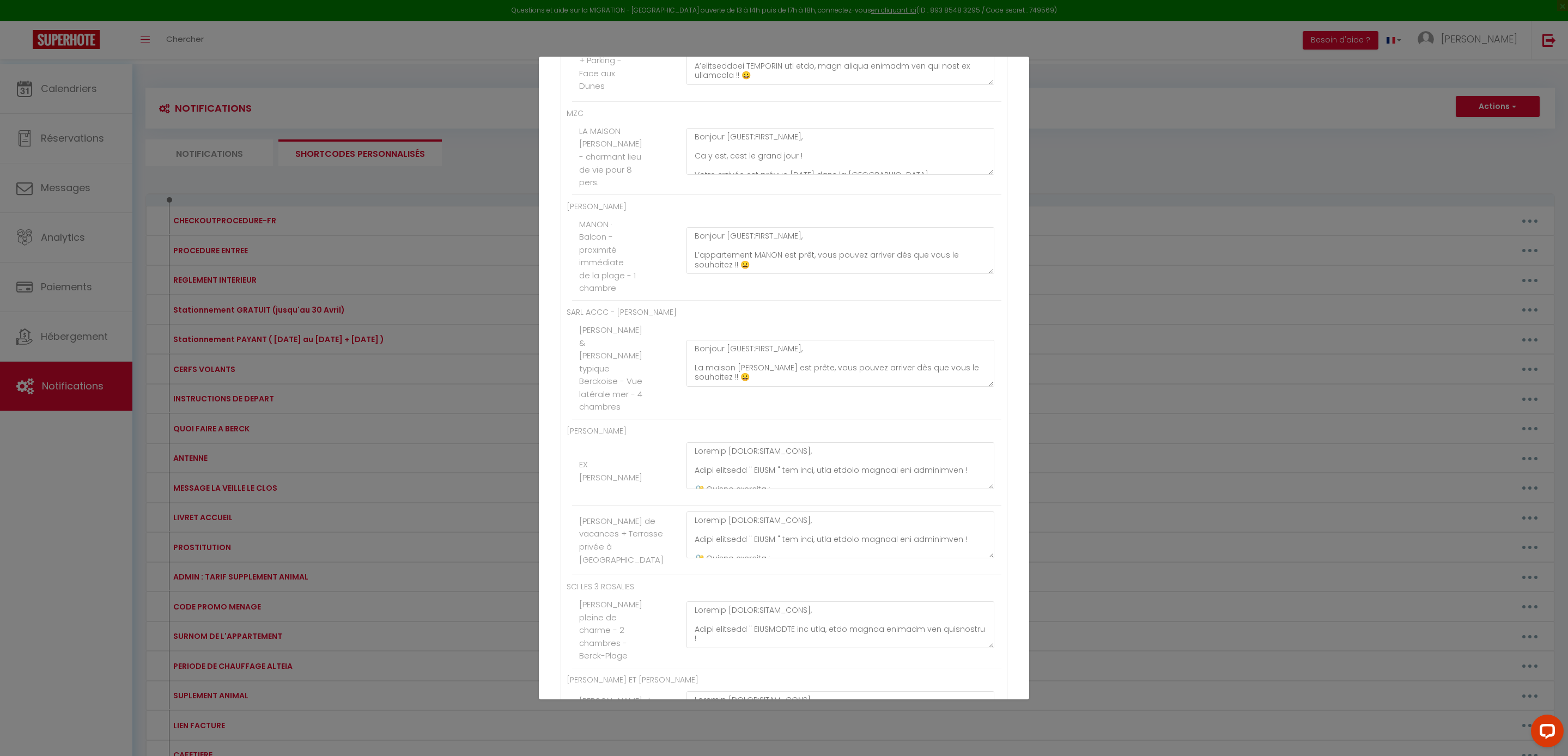
scroll to position [2350, 0]
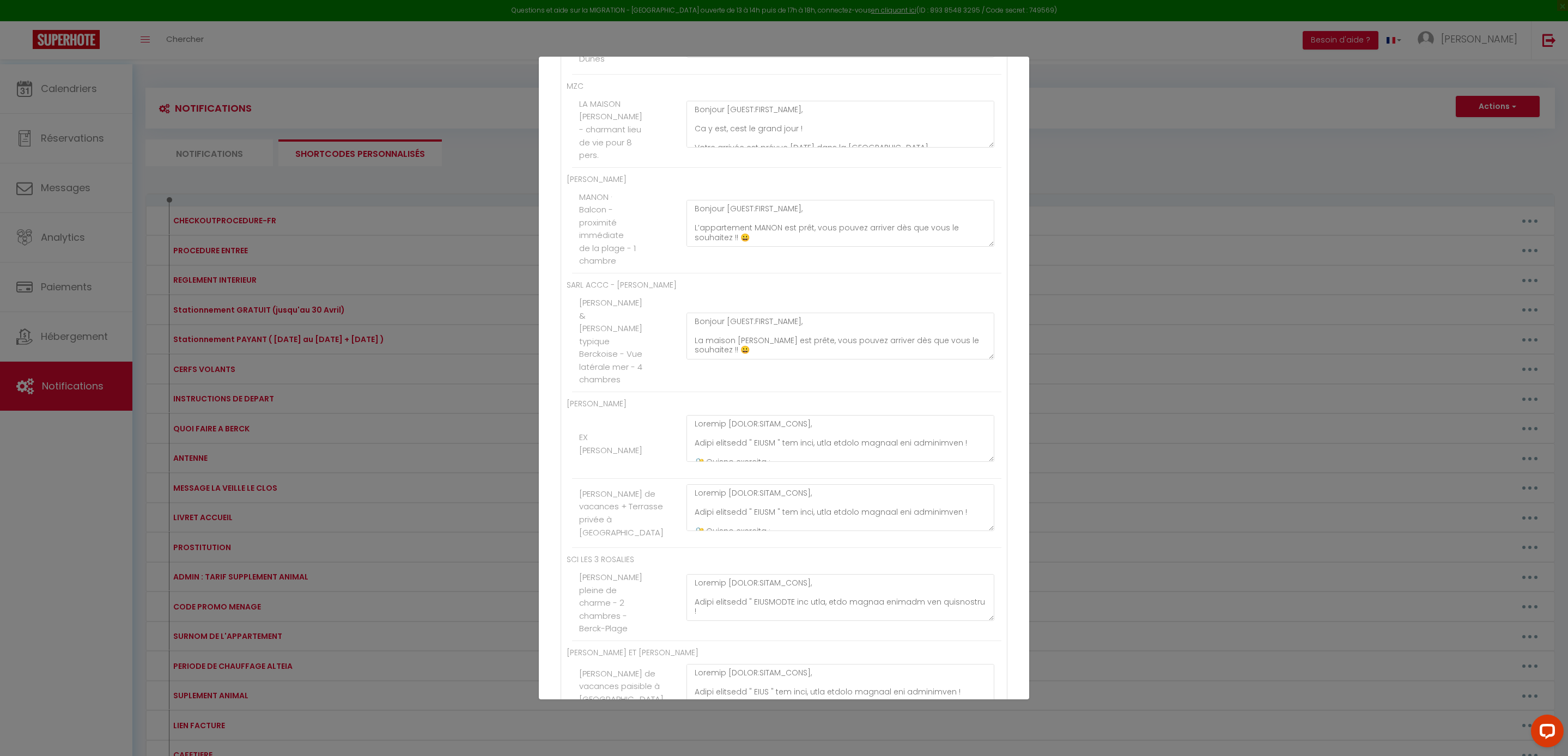
paste textarea "Bonjour [GUEST:FIRST_NAME], Votre appartement " ALTEIA A56 " est prêt, vous pou…"
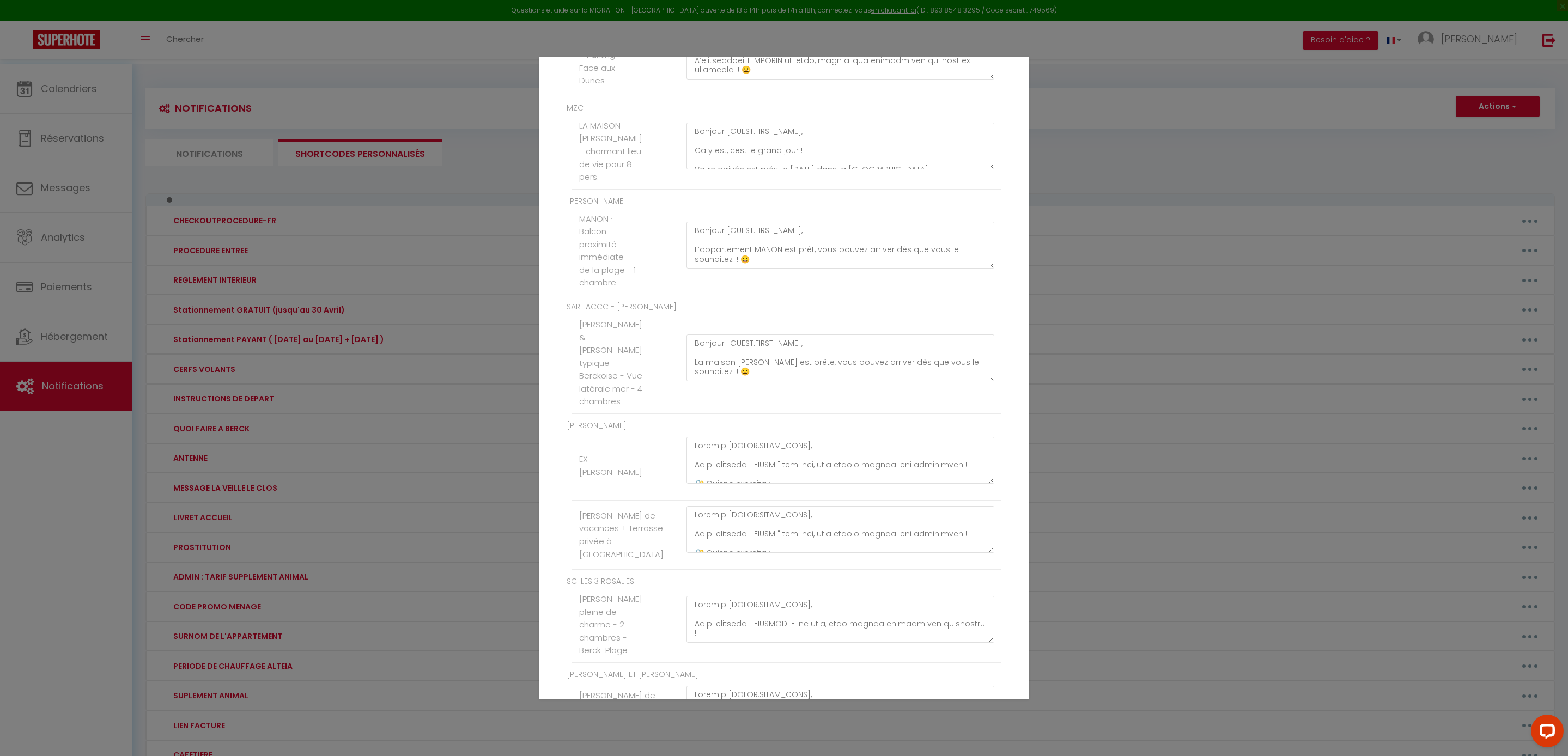
scroll to position [234, 0]
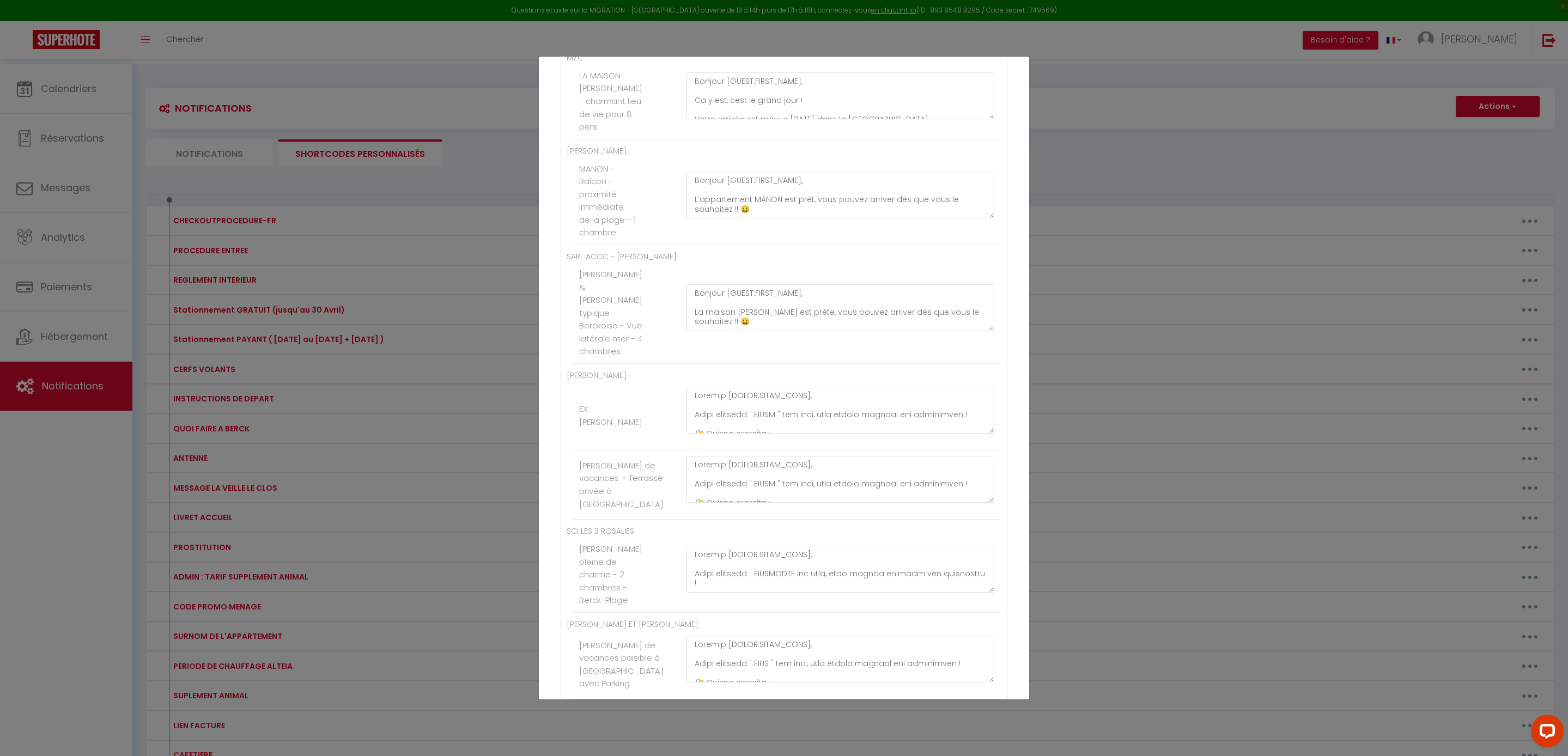
paste textarea "Bonjour [GUEST:FIRST_NAME], Votre appartement " EMMA " est prêt, vous pouvez ar…"
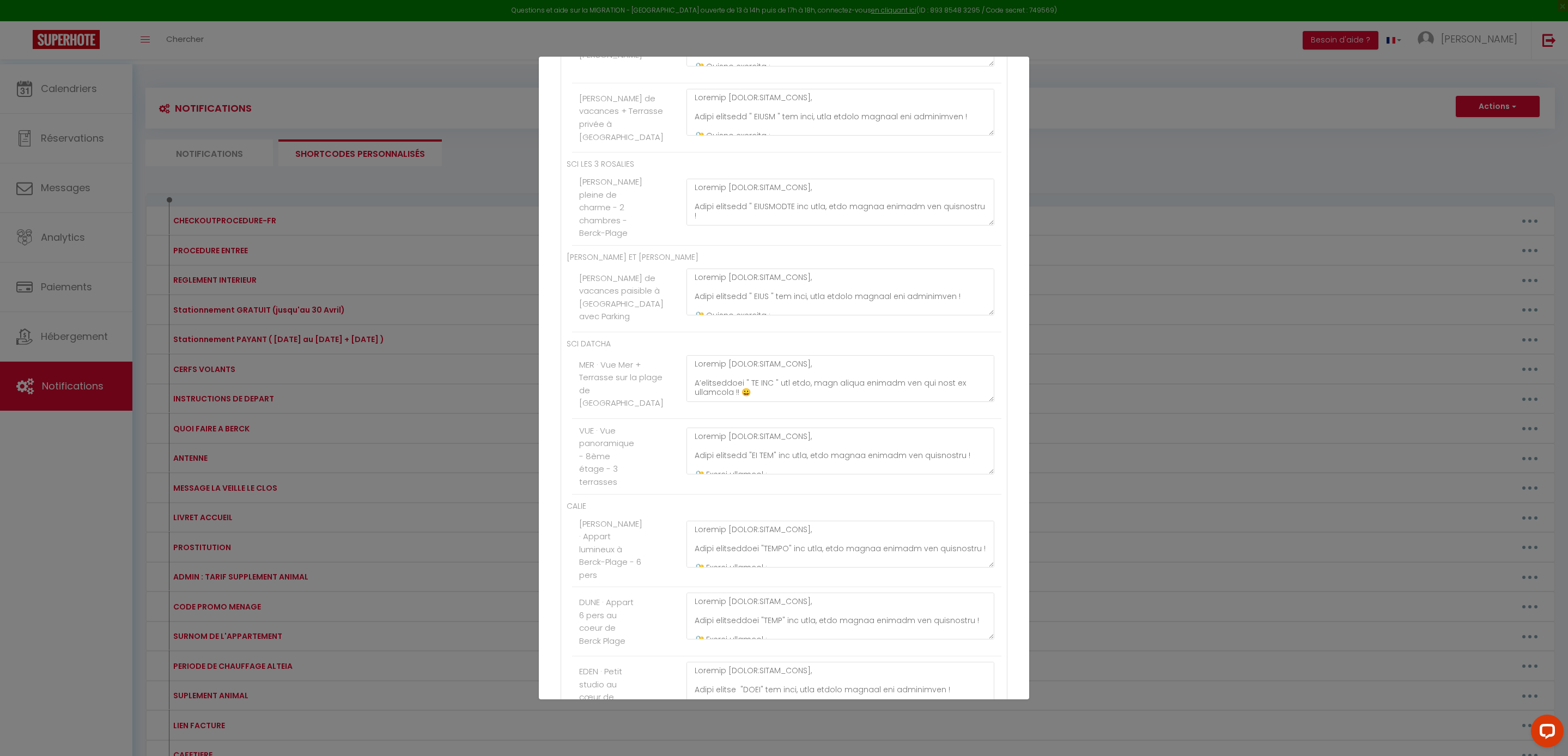
scroll to position [146, 0]
paste textarea "Bonjour [GUEST:FIRST_NAME], Votre appartement " FRANCOIS " est prêt, vous pouve…"
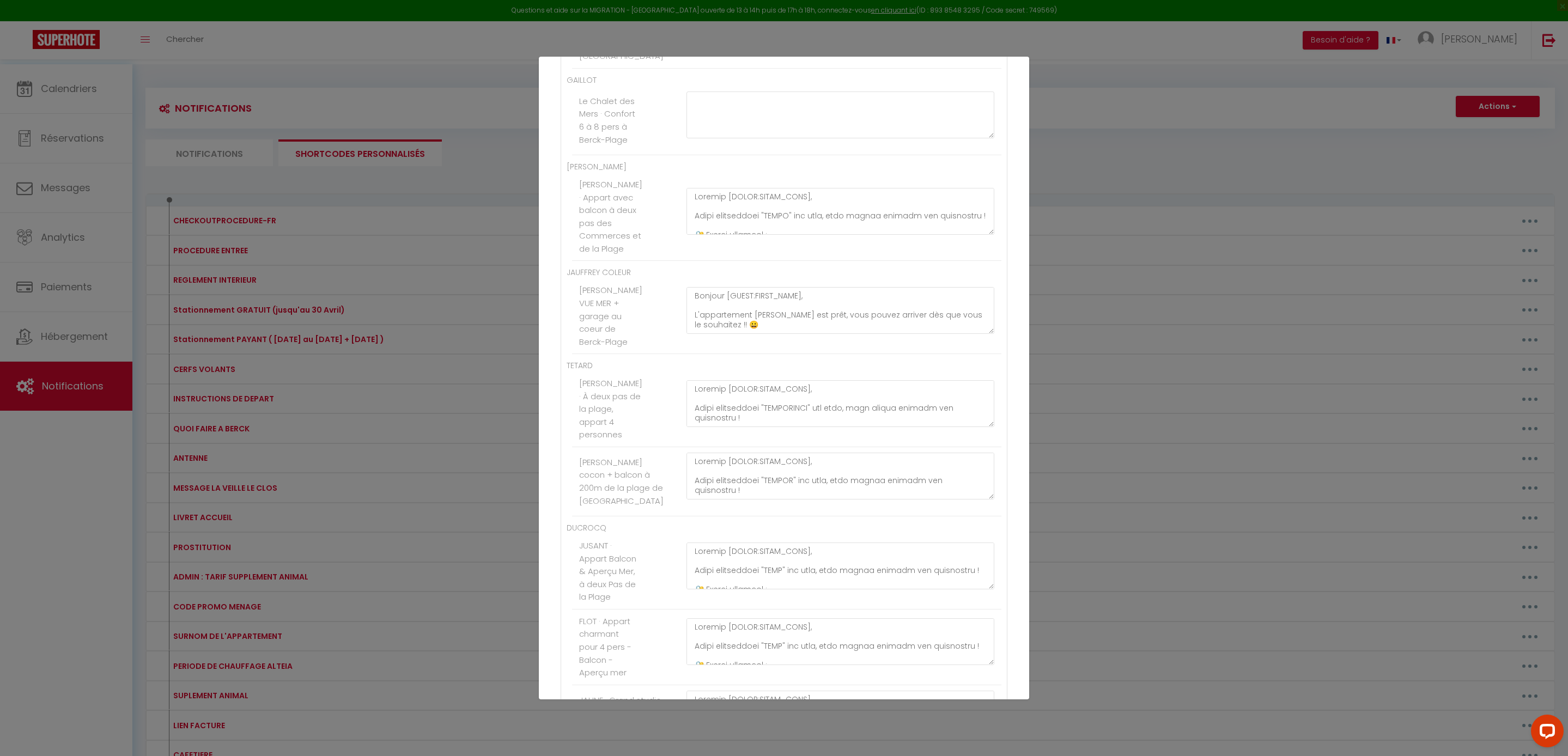
scroll to position [3879, 0]
paste textarea "Bonjour [GUEST:FIRST_NAME], Votre appartement " ANNE " est prêt, vous pouvez ar…"
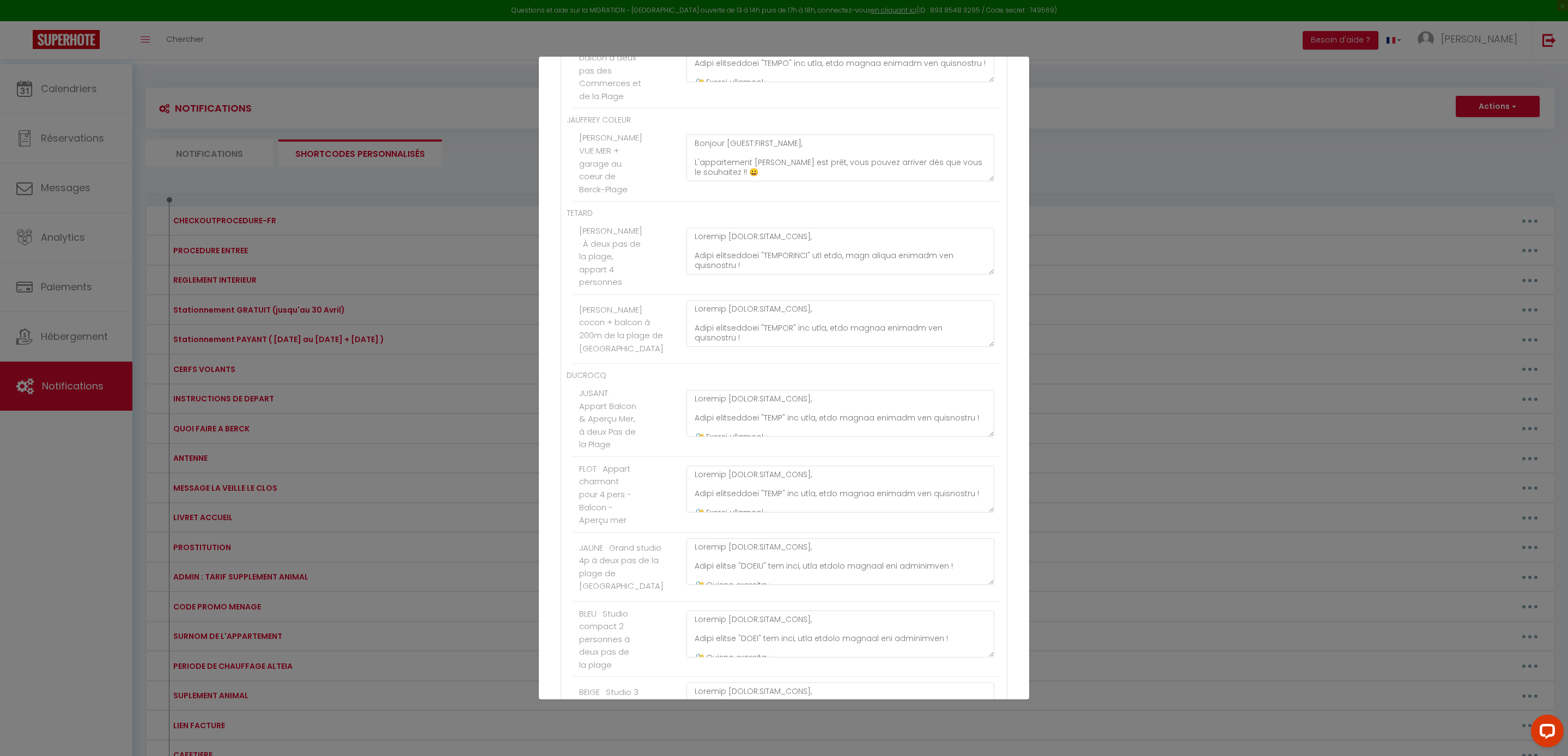
paste textarea "Bonjour [GUEST:FIRST_NAME], Votre appartement " MER " est prêt, vous pouvez arr…"
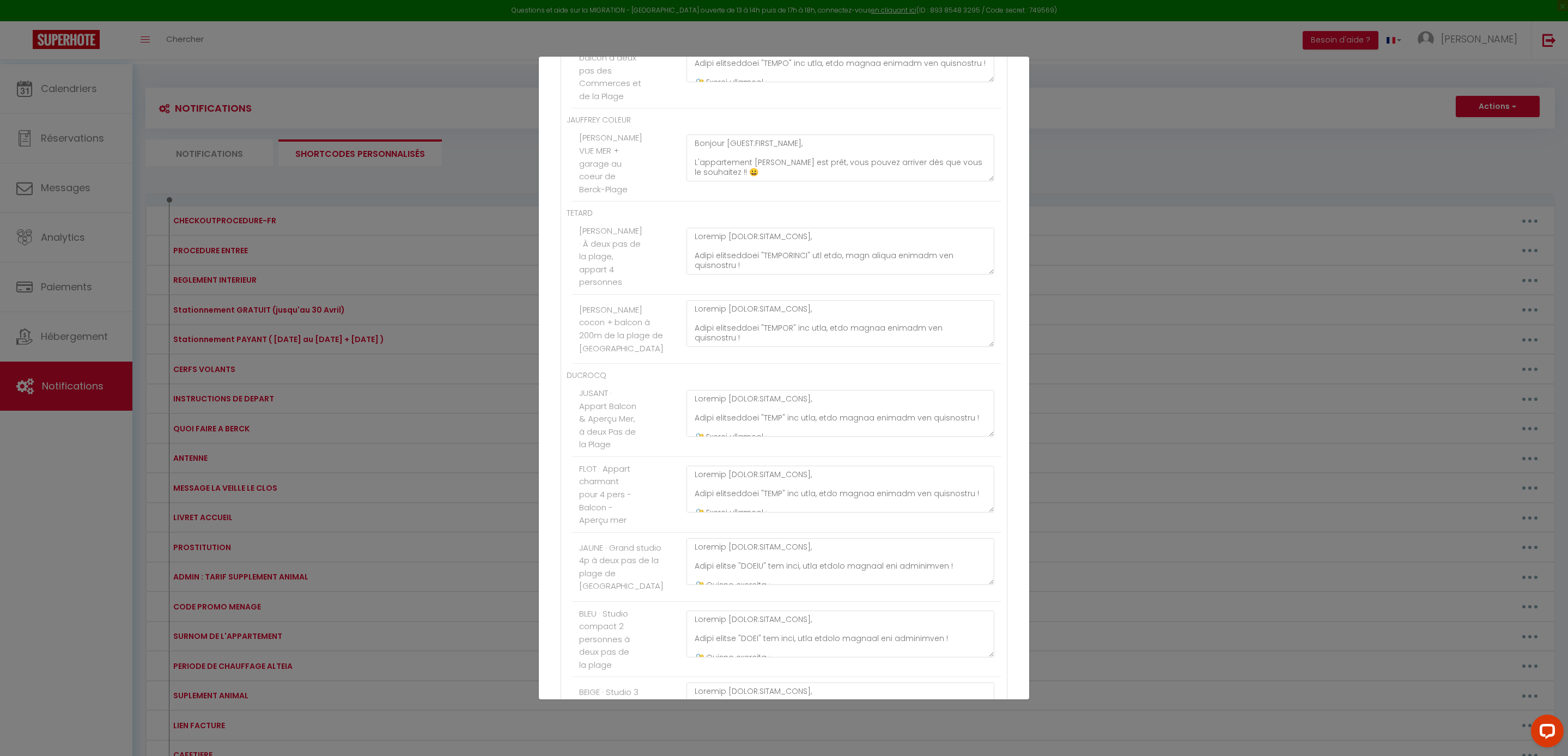
paste textarea "Bonjour [GUEST:FIRST_NAME], Votre appartement " VUE " est prêt, vous pouvez arr…"
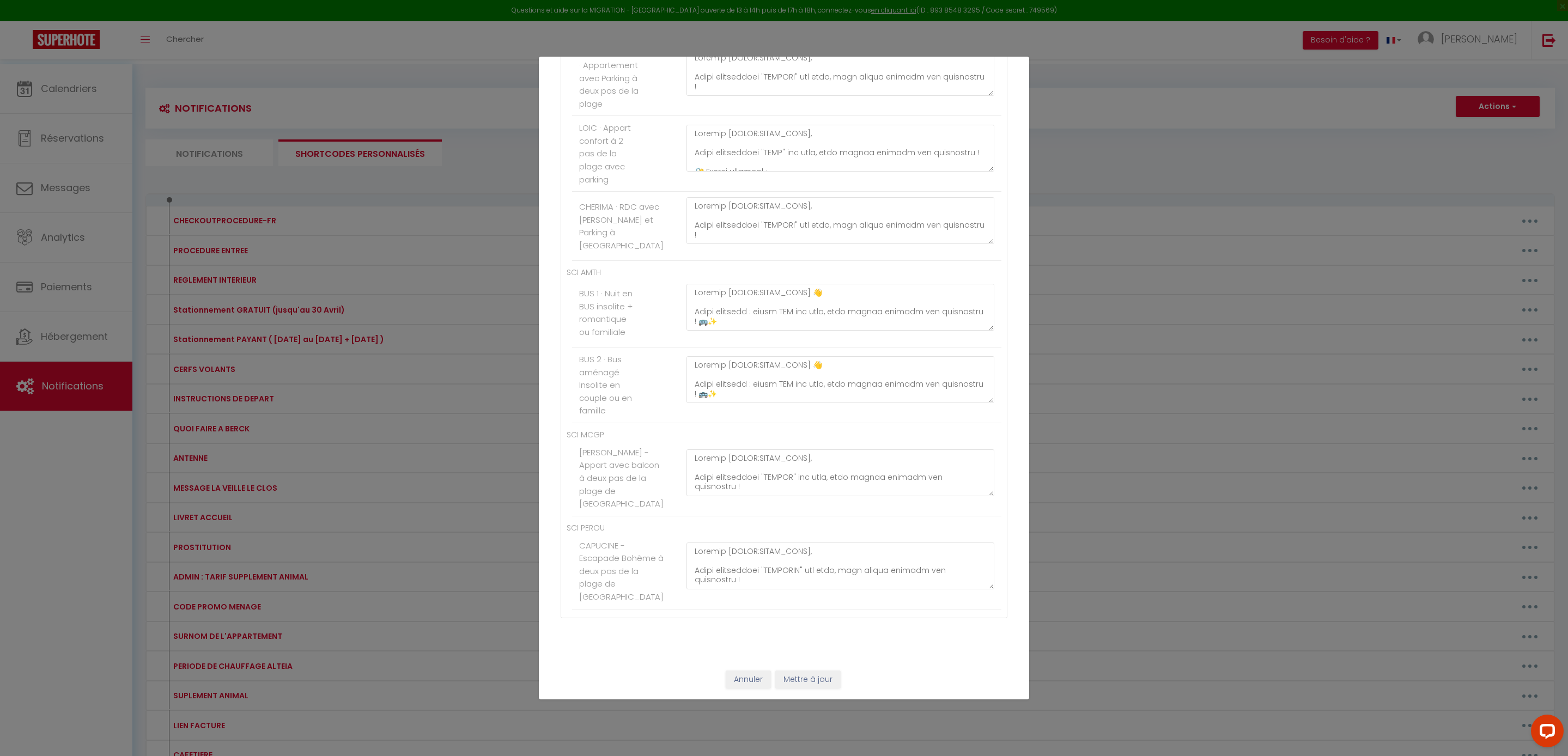
scroll to position [135, 0]
paste textarea "Bonjour [GUEST:FIRST_NAME], Votre appartement " SASHA " est prêt, vous pouvez a…"
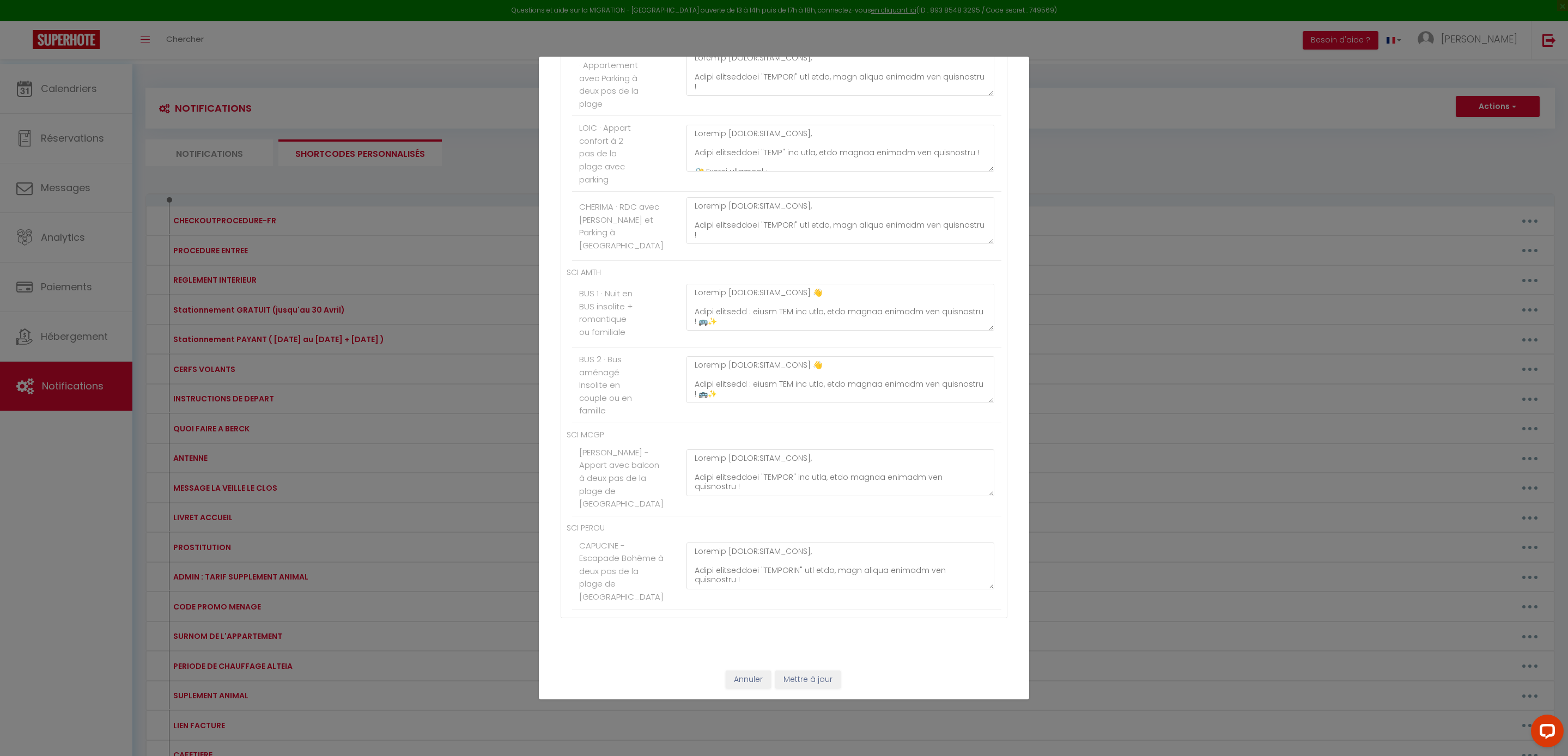
paste textarea "Bonjour [GUEST:FIRST_NAME], Votre appartement " JAUFFREY " est prêt, vous pouve…"
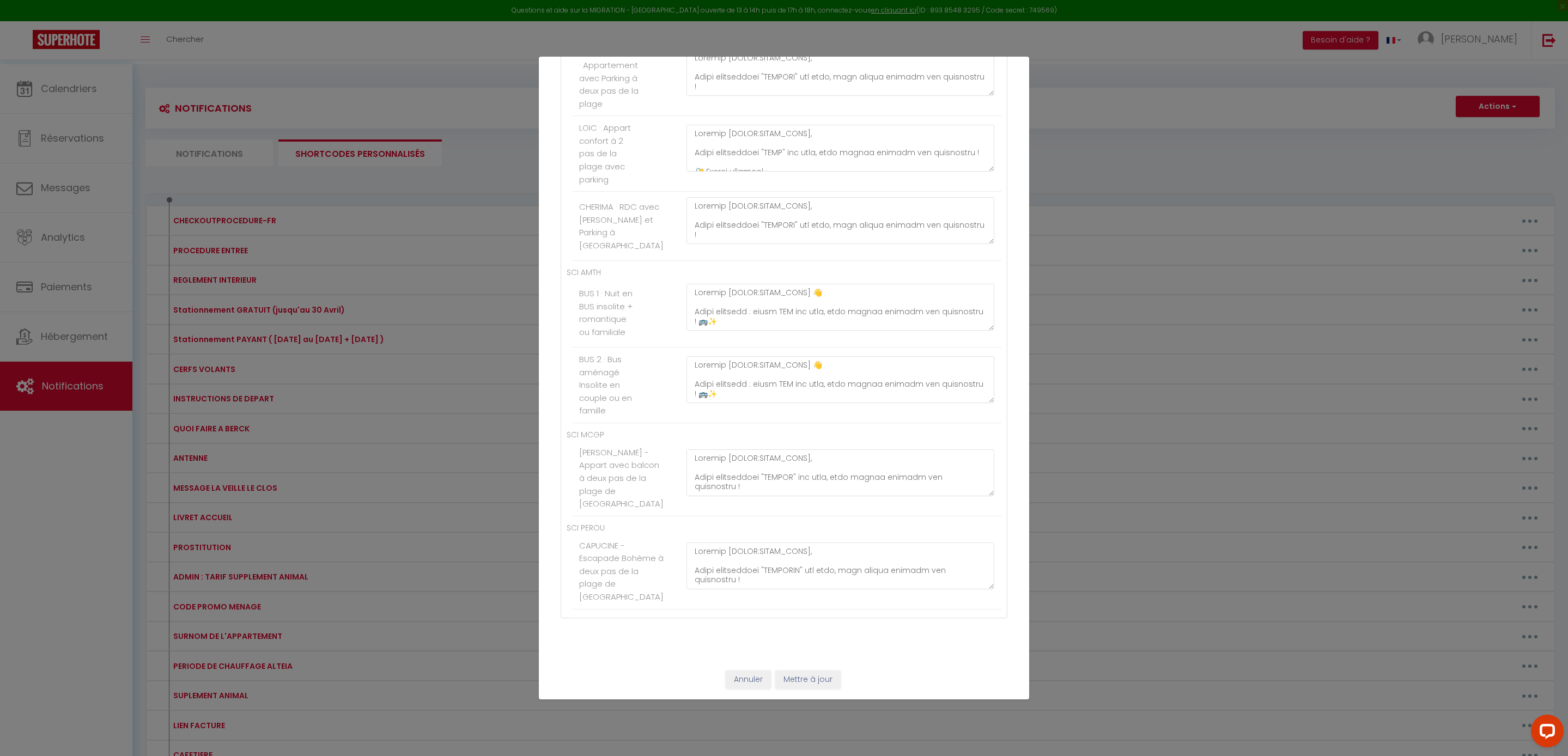
drag, startPoint x: 801, startPoint y: 482, endPoint x: 724, endPoint y: 468, distance: 78.3
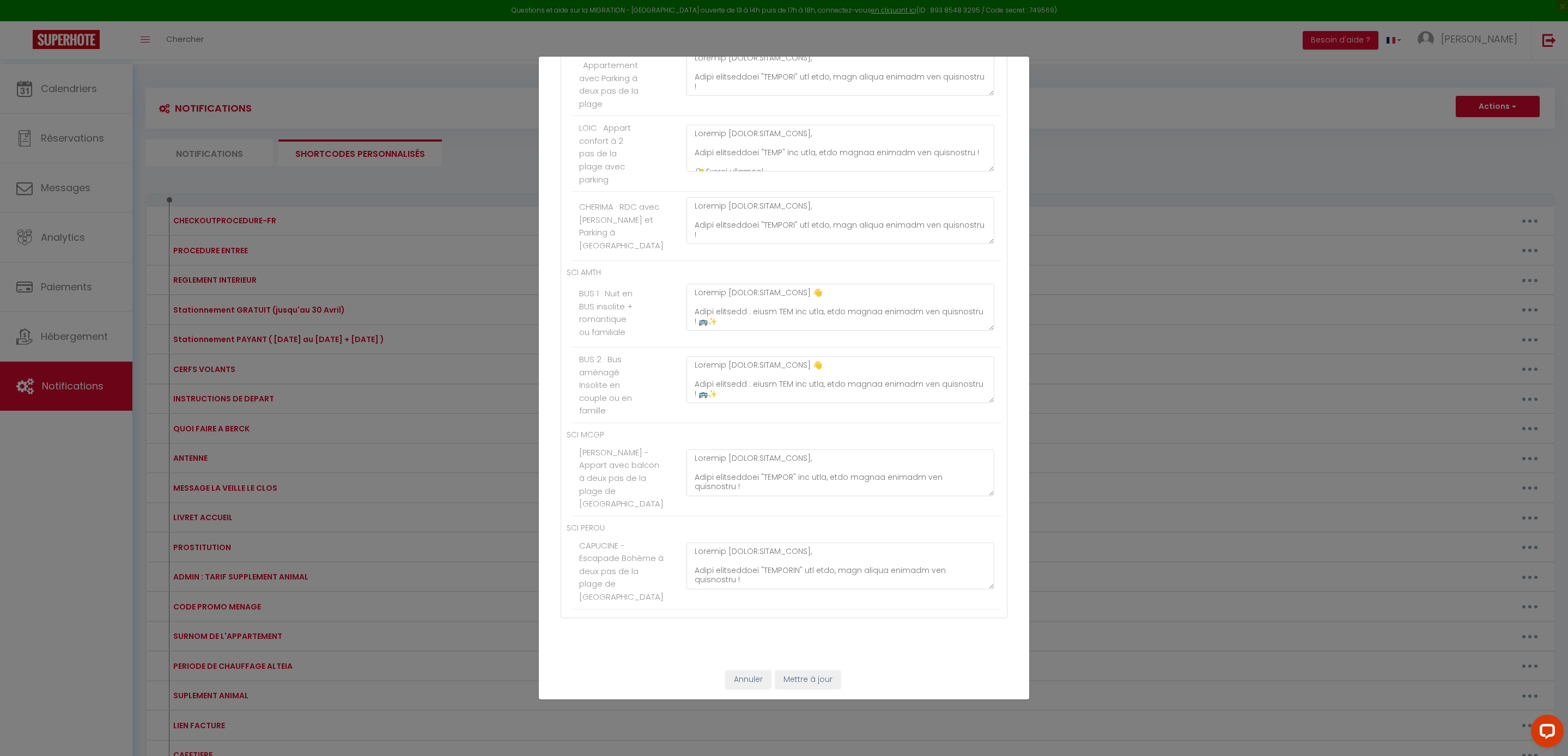
scroll to position [4722, 0]
paste textarea "Bonjour [GUEST:FIRST_NAME], Votre appartement "MAXENCE" est prêt, vous pouvez a…"
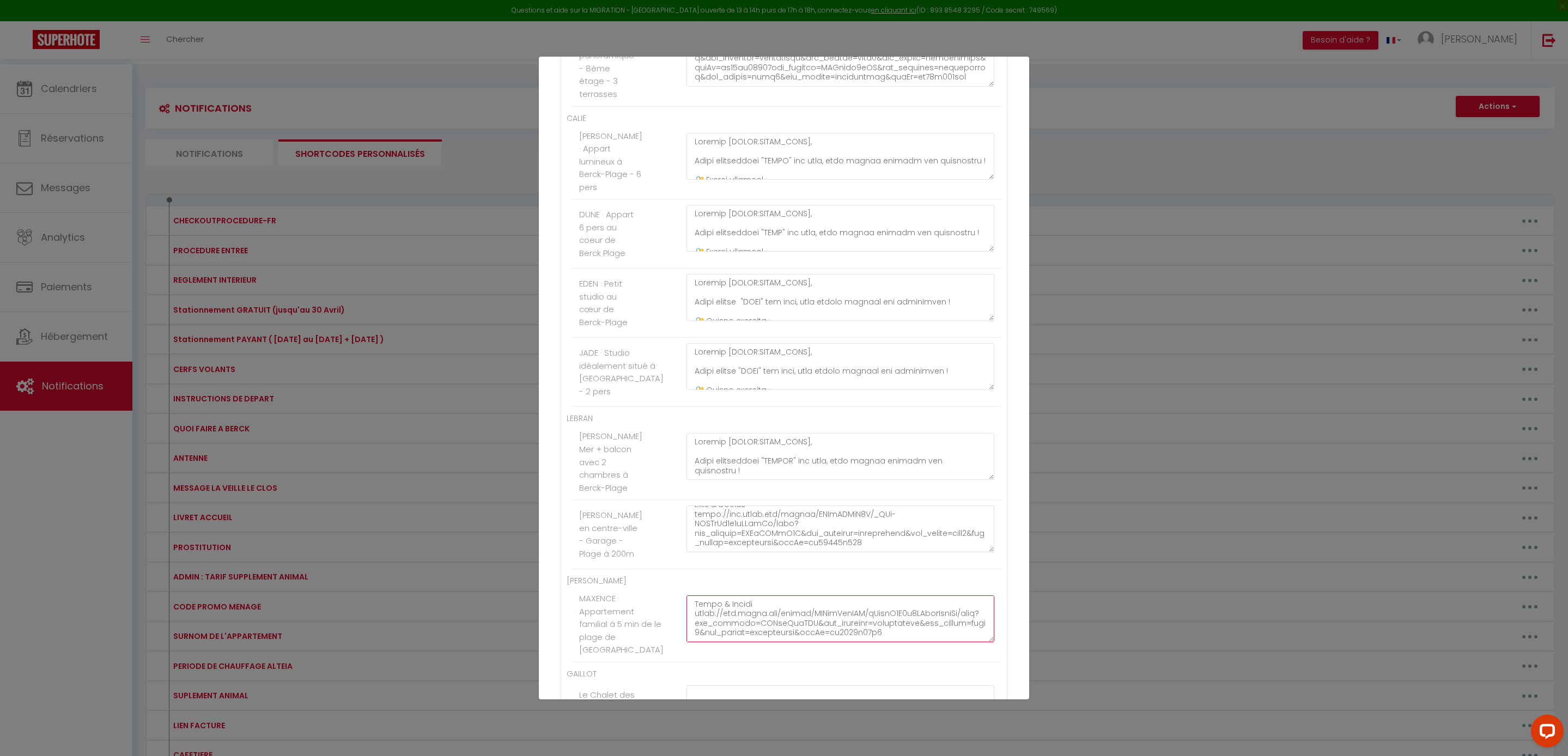
scroll to position [3130, 0]
paste textarea "Bonjour [GUEST:FIRST_NAME], Votre appartement "MAXENCE" est prêt, vous pouvez a…"
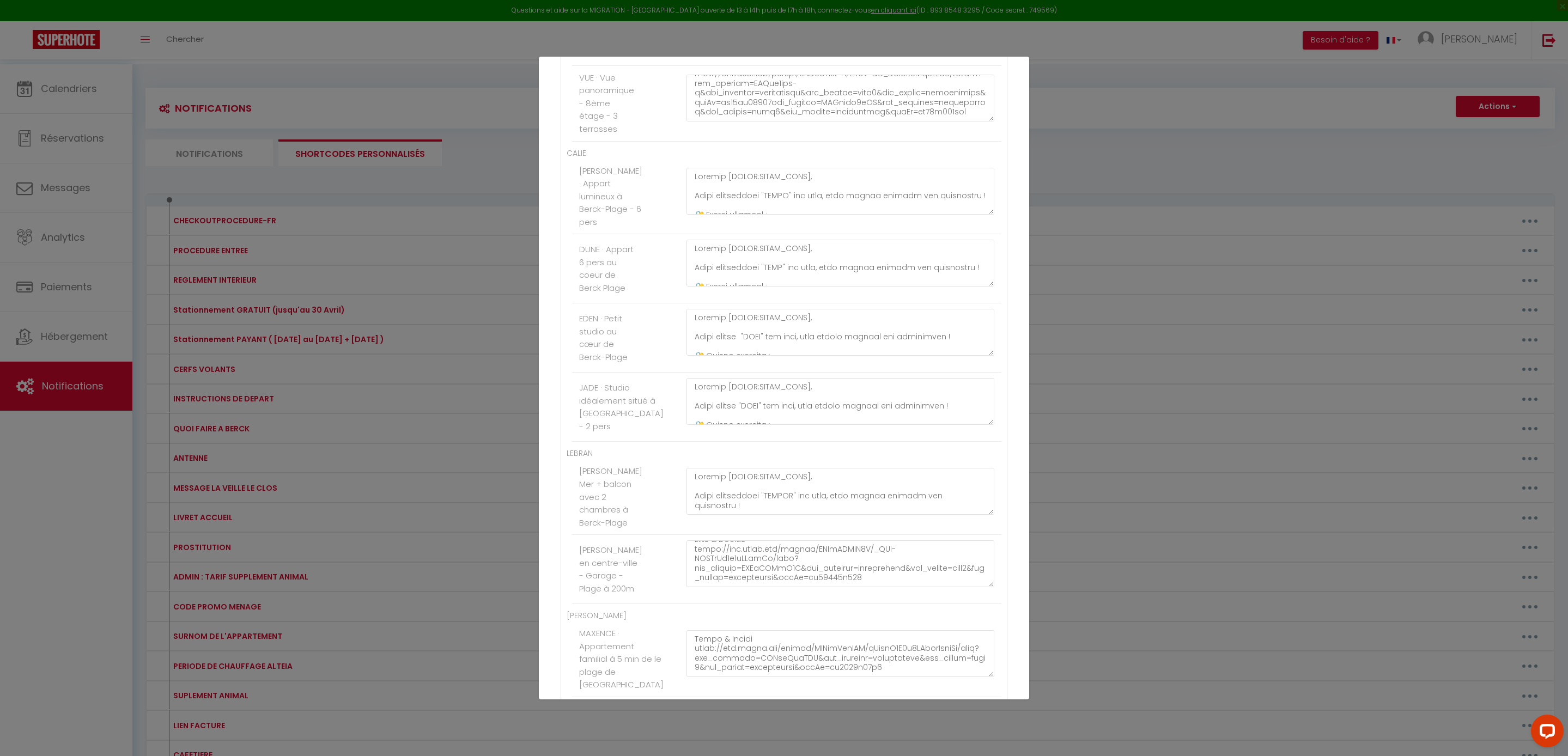
scroll to position [3092, 0]
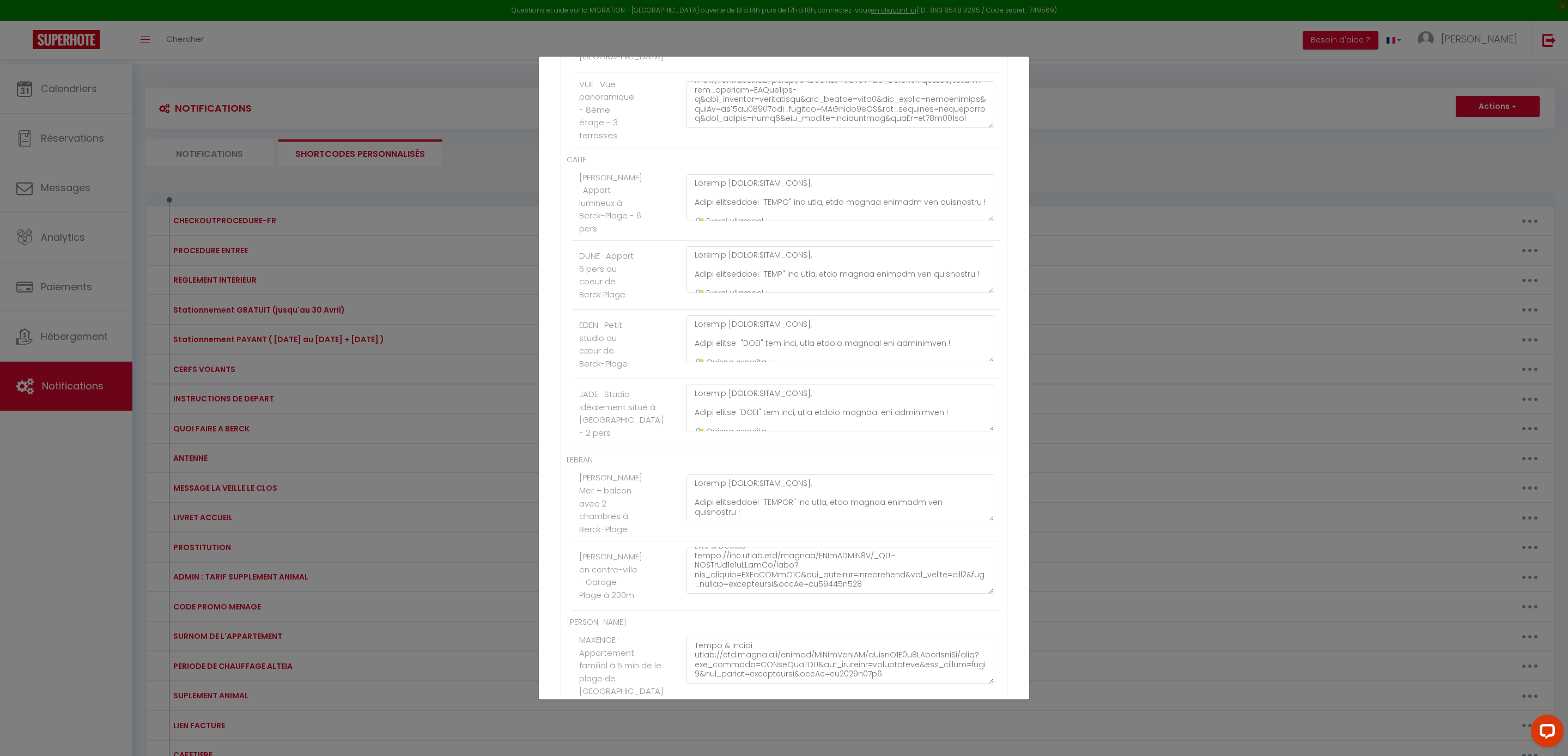
paste textarea "Bonjour [GUEST:FIRST_NAME], Votre maison « JULES ET MARIE" est prêtE, vous pouv…"
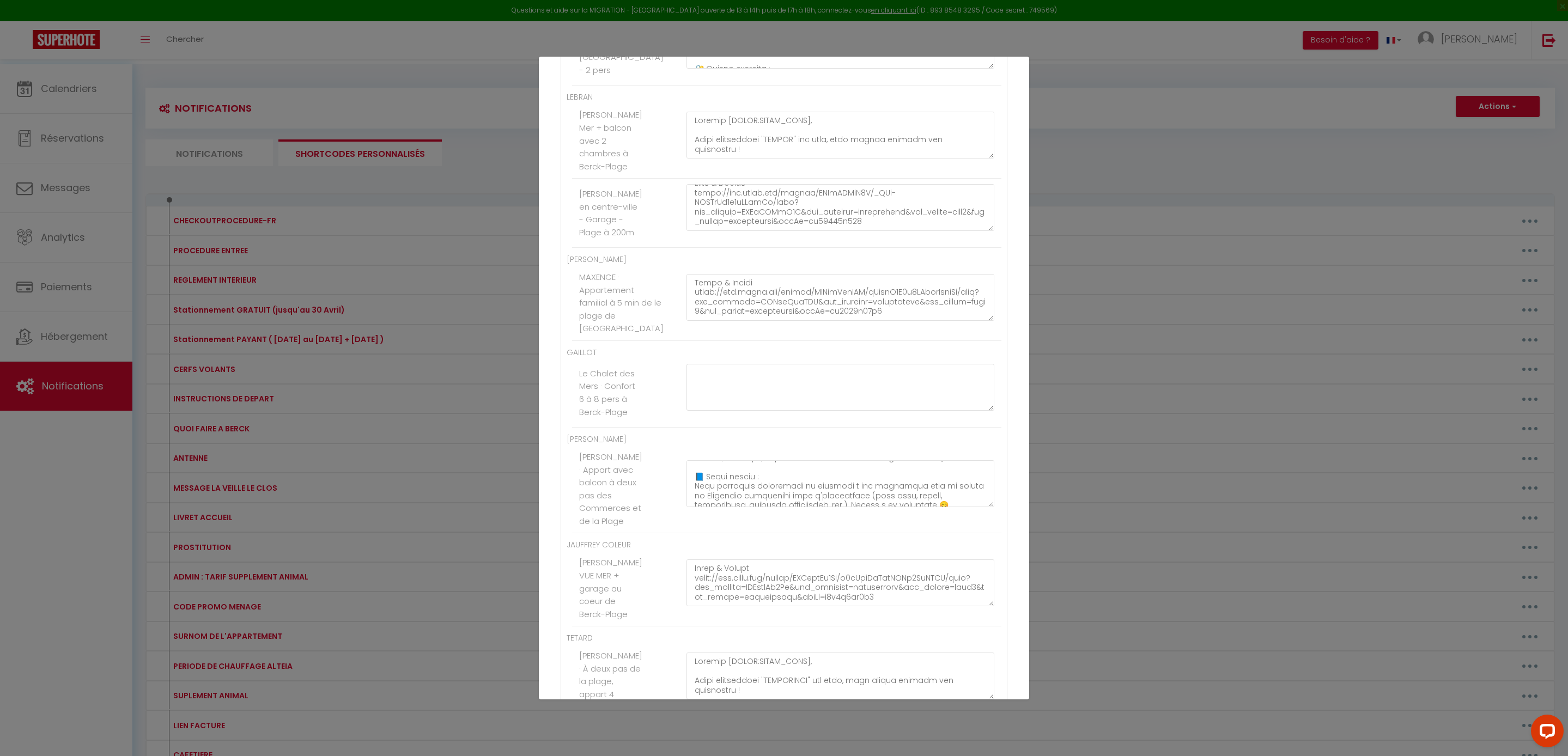
scroll to position [3706, 0]
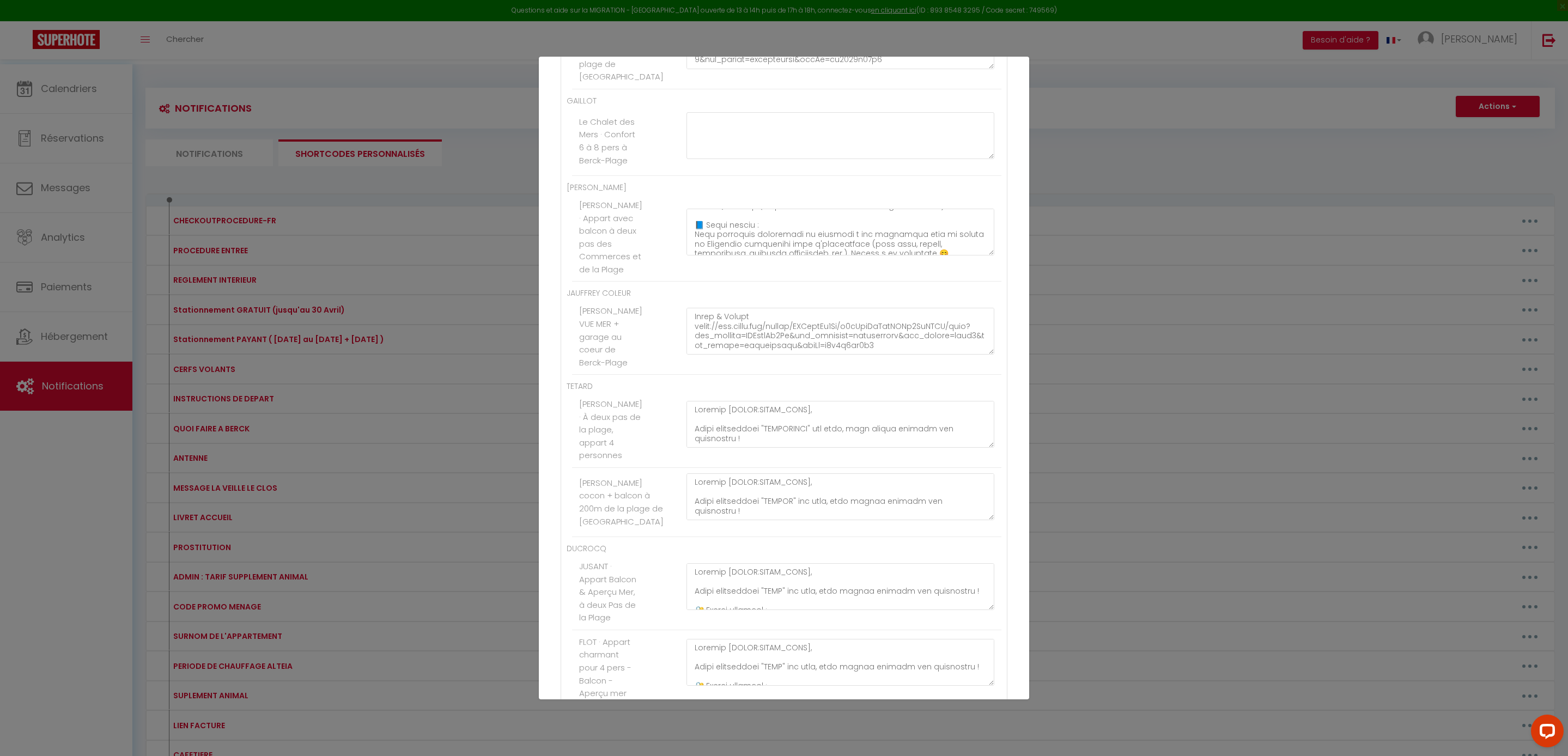
paste textarea "Bonjour [GUEST:FIRST_NAME], Votre maison « Madeleine » est prête, vous pouvez a…"
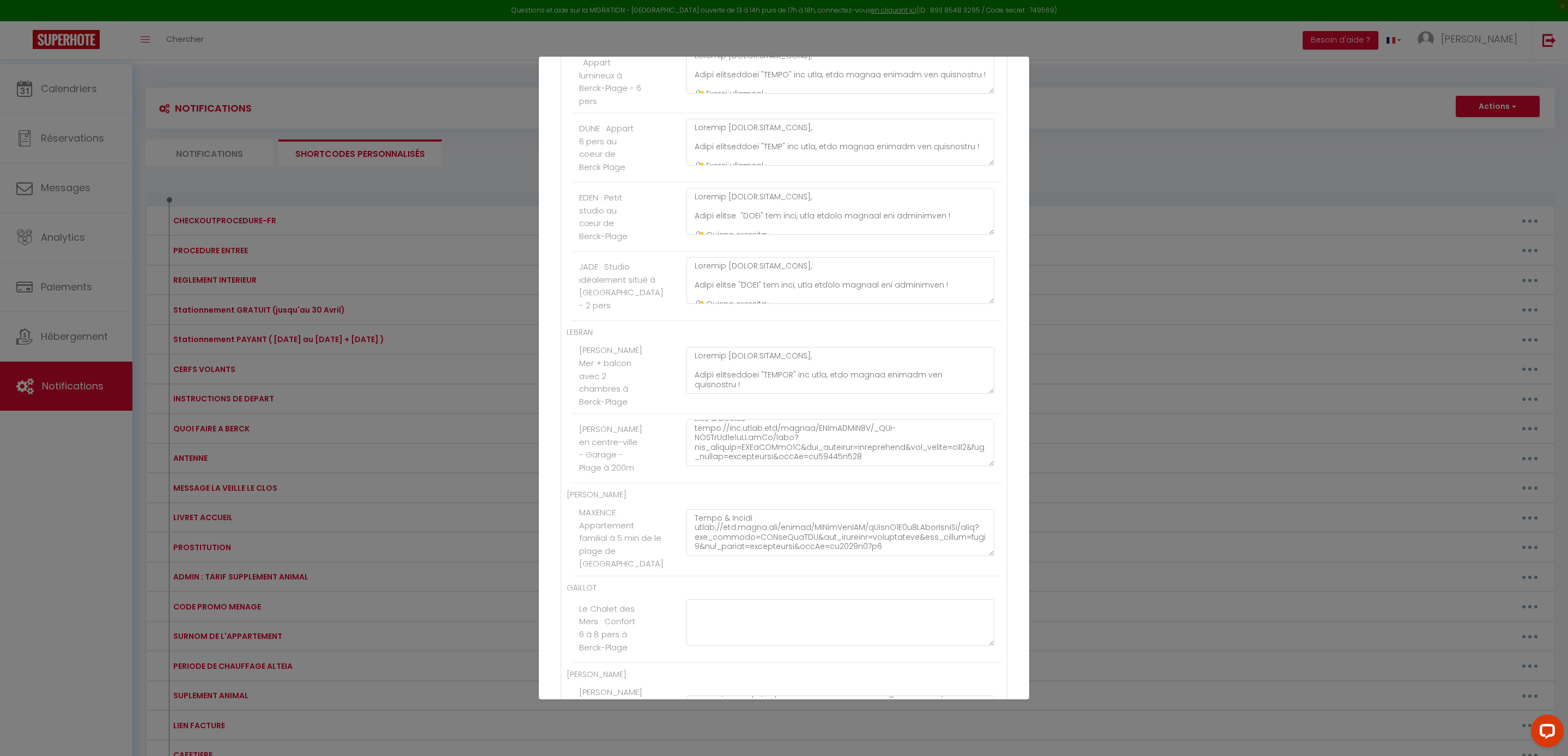
scroll to position [0, 0]
drag, startPoint x: 848, startPoint y: 391, endPoint x: 868, endPoint y: 532, distance: 142.4
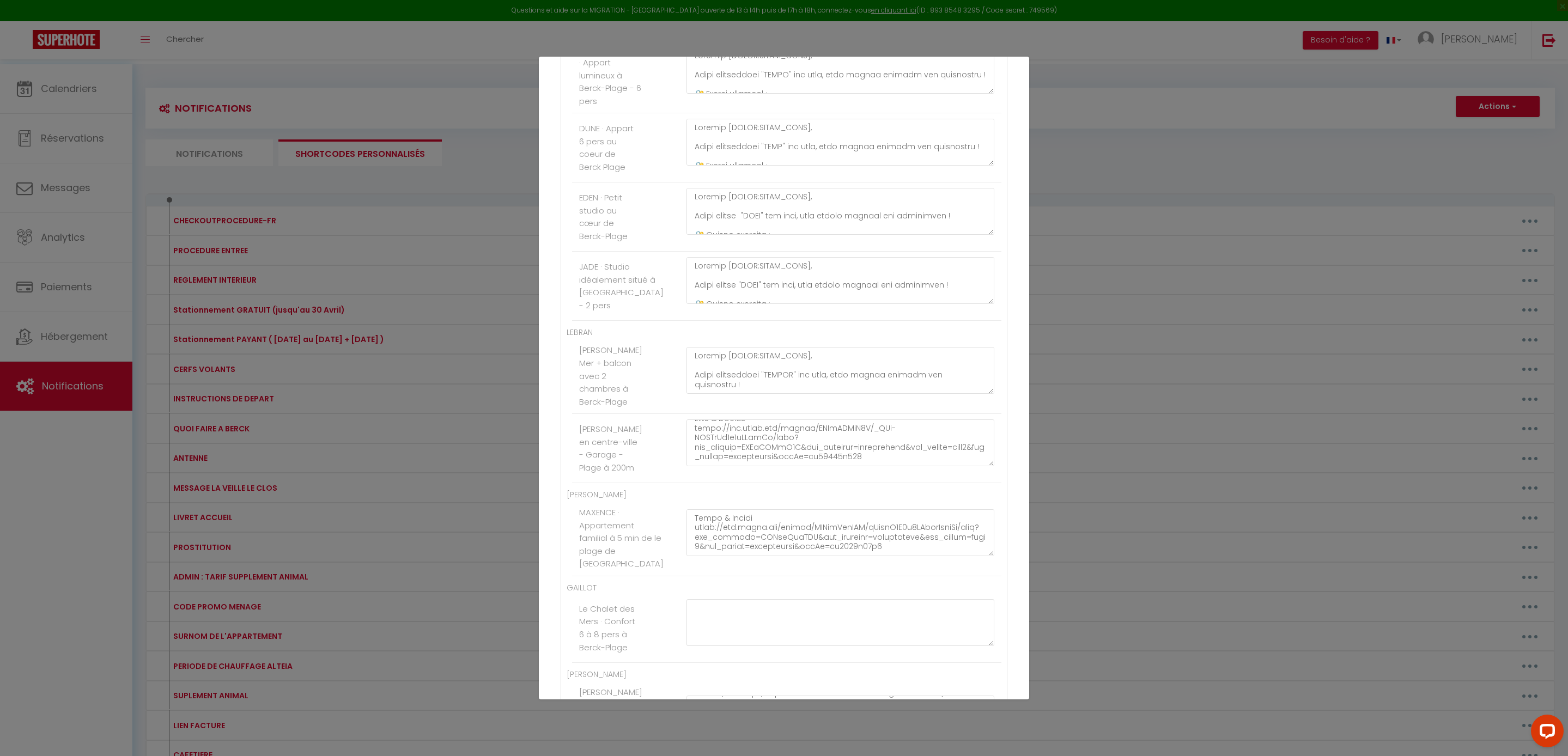
paste textarea "Bonjour [GUEST:FIRST_NAME], Votre maison « LAURA » est prête, vous pouvez arriv…"
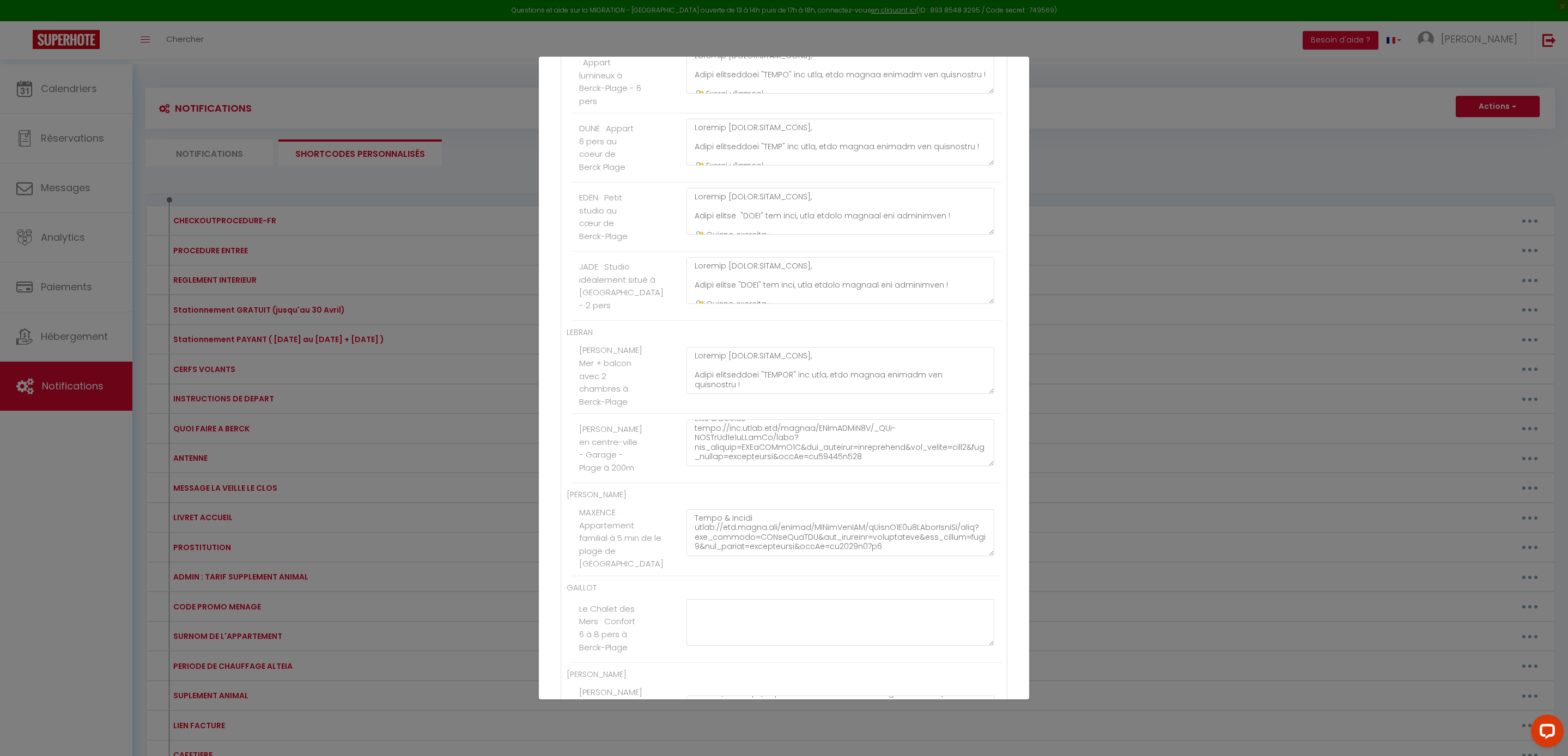
scroll to position [406, 0]
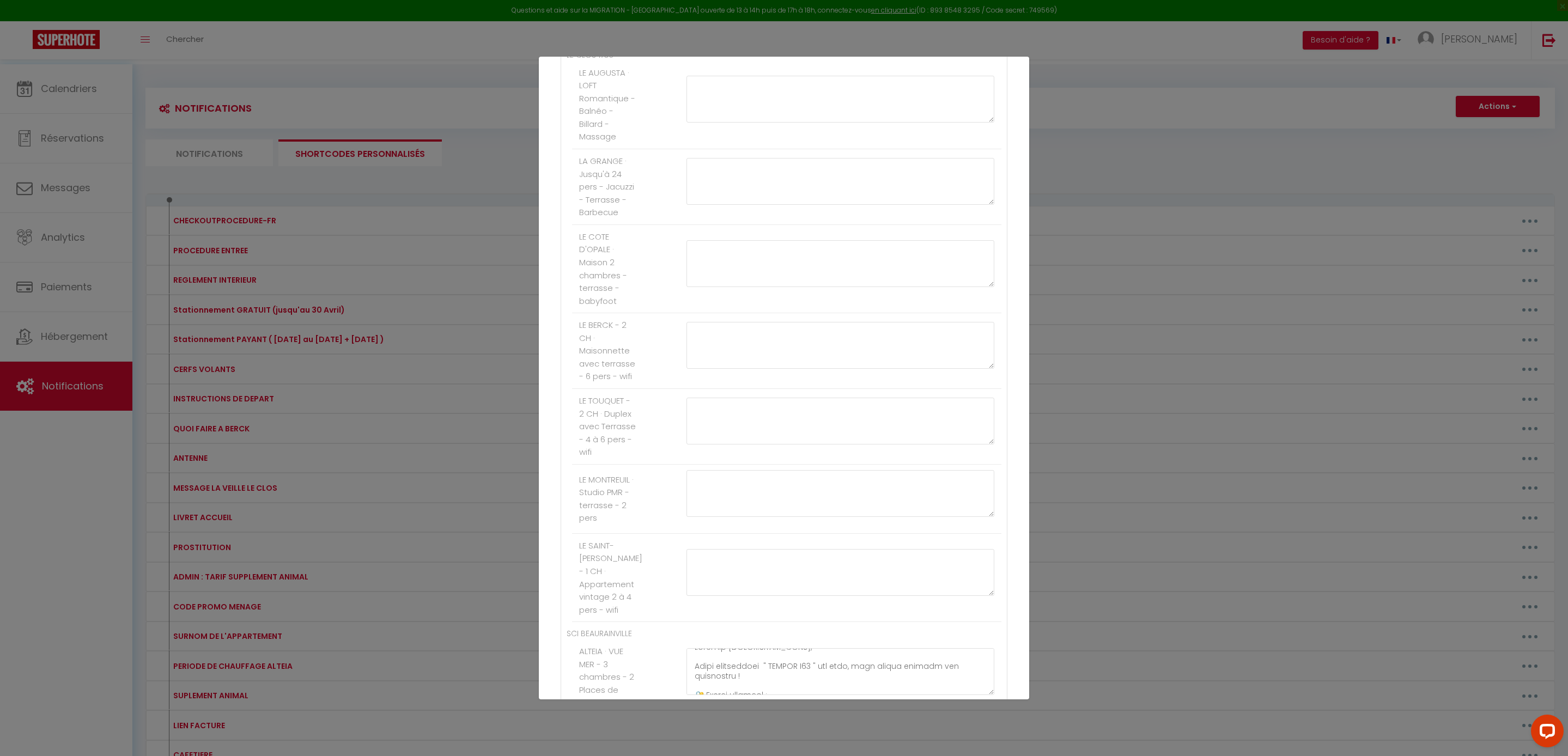
scroll to position [1351, 0]
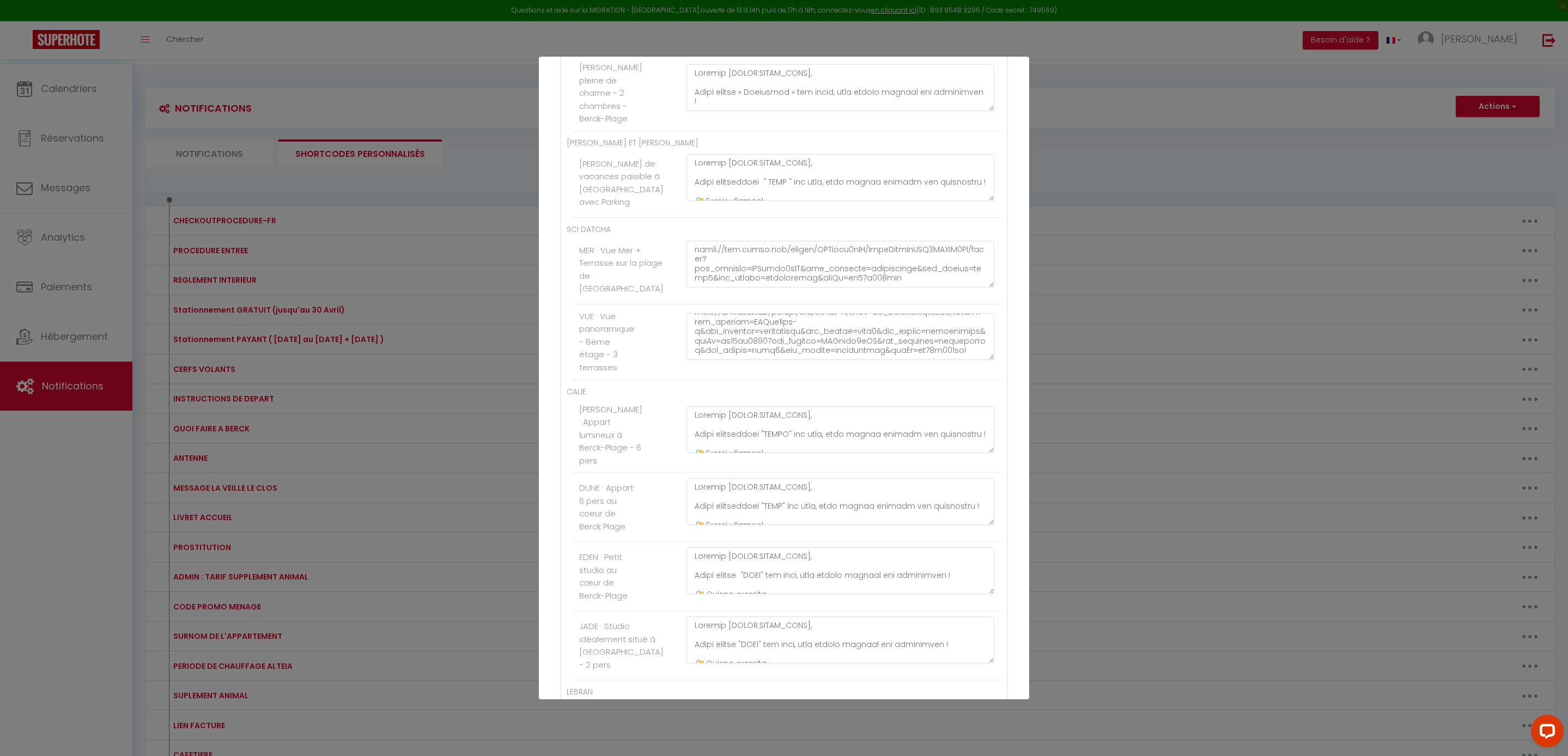
scroll to position [2848, 0]
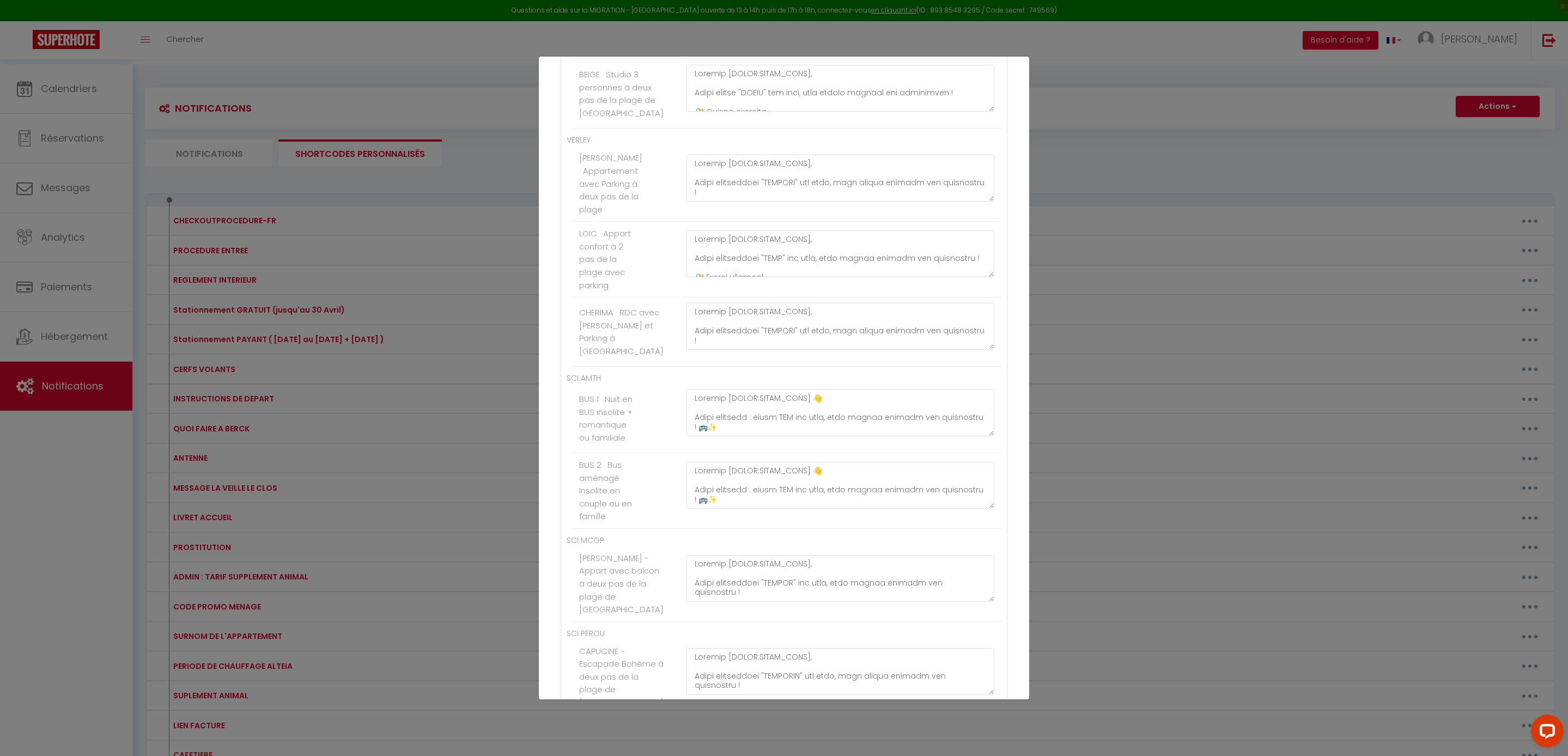
scroll to position [295, 0]
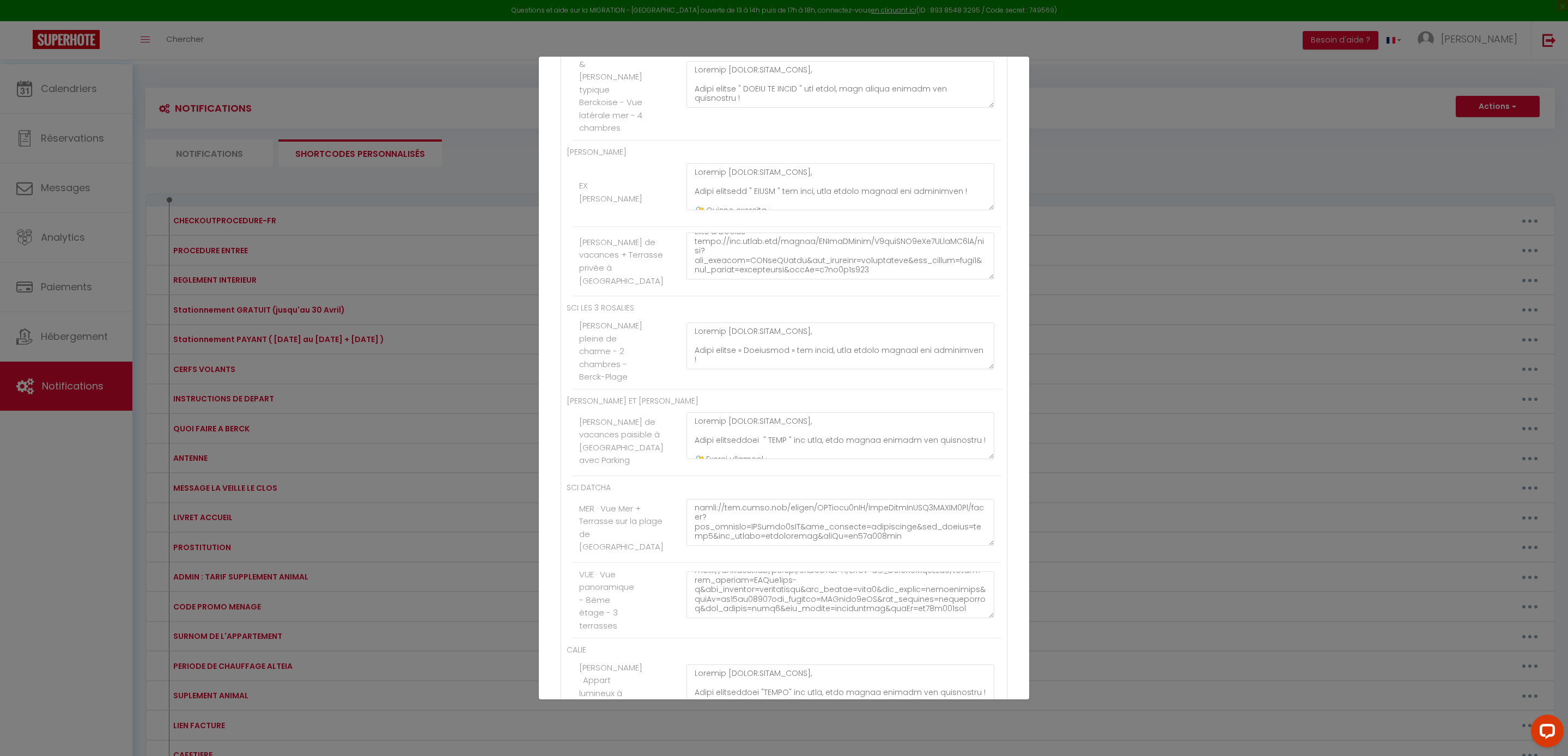
scroll to position [2596, 0]
paste textarea "Bonjour [GUEST:FIRST_NAME], Votre appartement " SHEILA " est prêt, vous pouvez …"
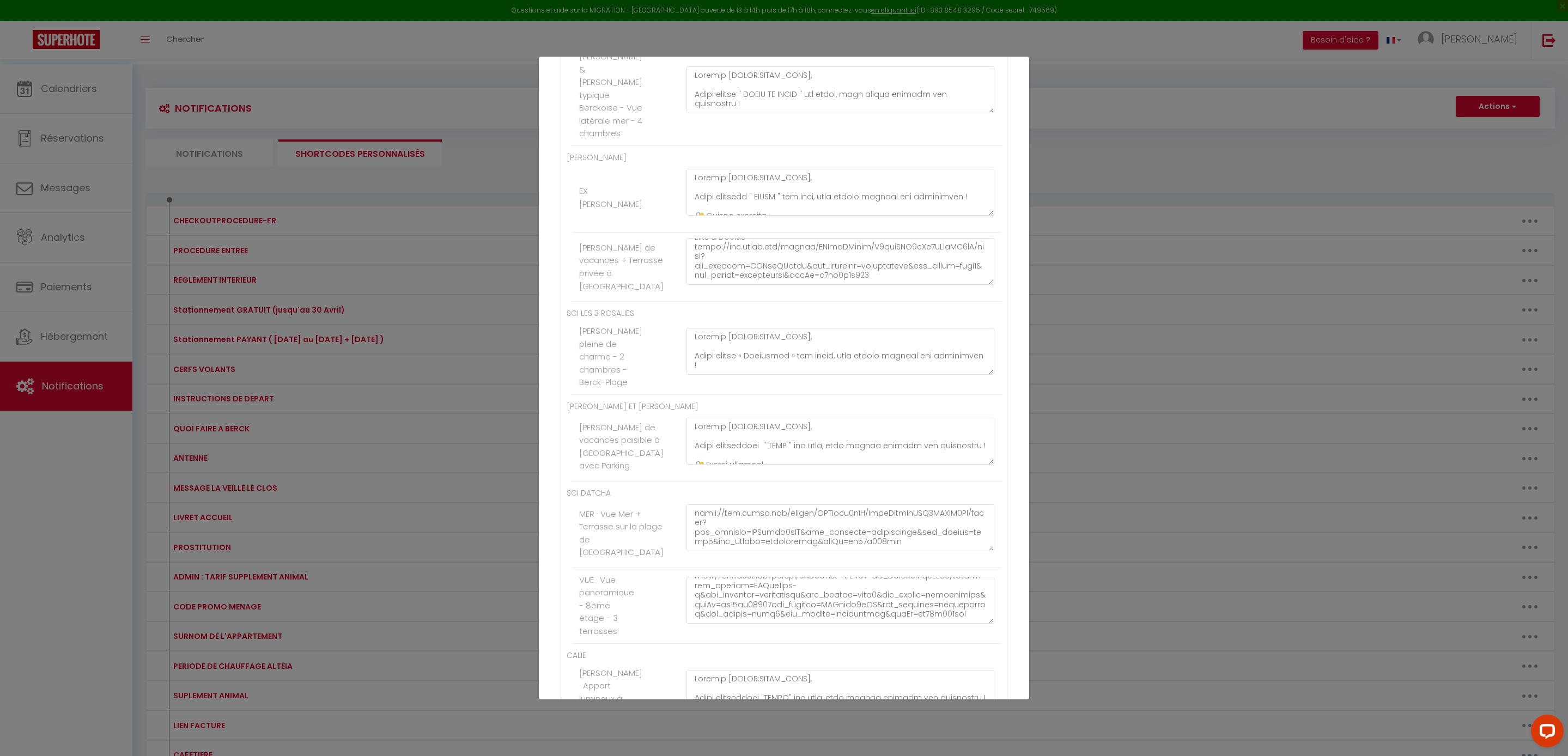
scroll to position [0, 0]
paste textarea "Bonjour [GUEST:FIRST_NAME], Votre appartement " MARIE " est prêt, vous pouvez a…"
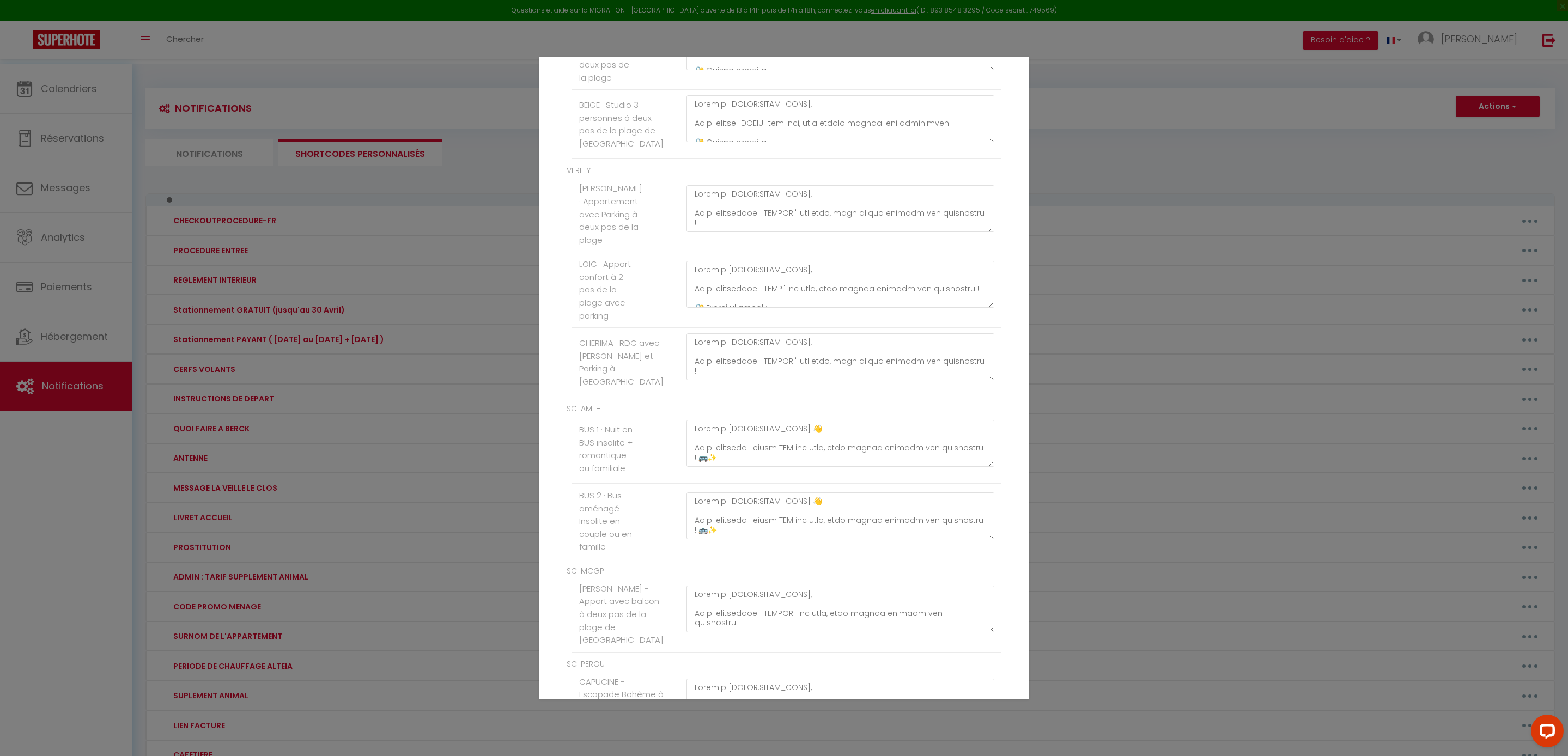
paste textarea "appartement " JADE " est prêt, vous pouvez arriver dès maintenant ! 🔐 Entrée au…"
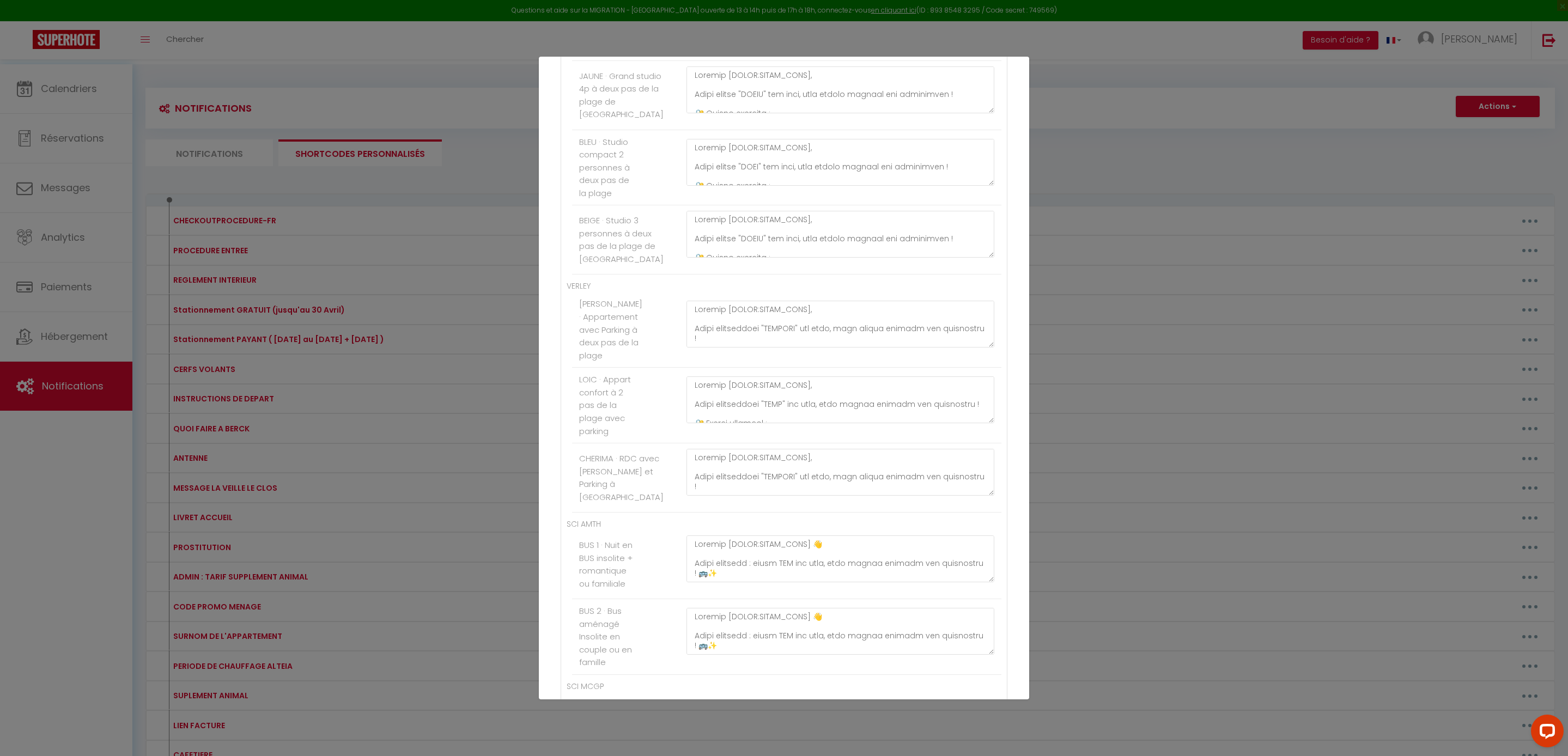
paste textarea "Bonjour [GUEST:FIRST_NAME], Votre appartement " EDEN " est prêt, vous pouvez ar…"
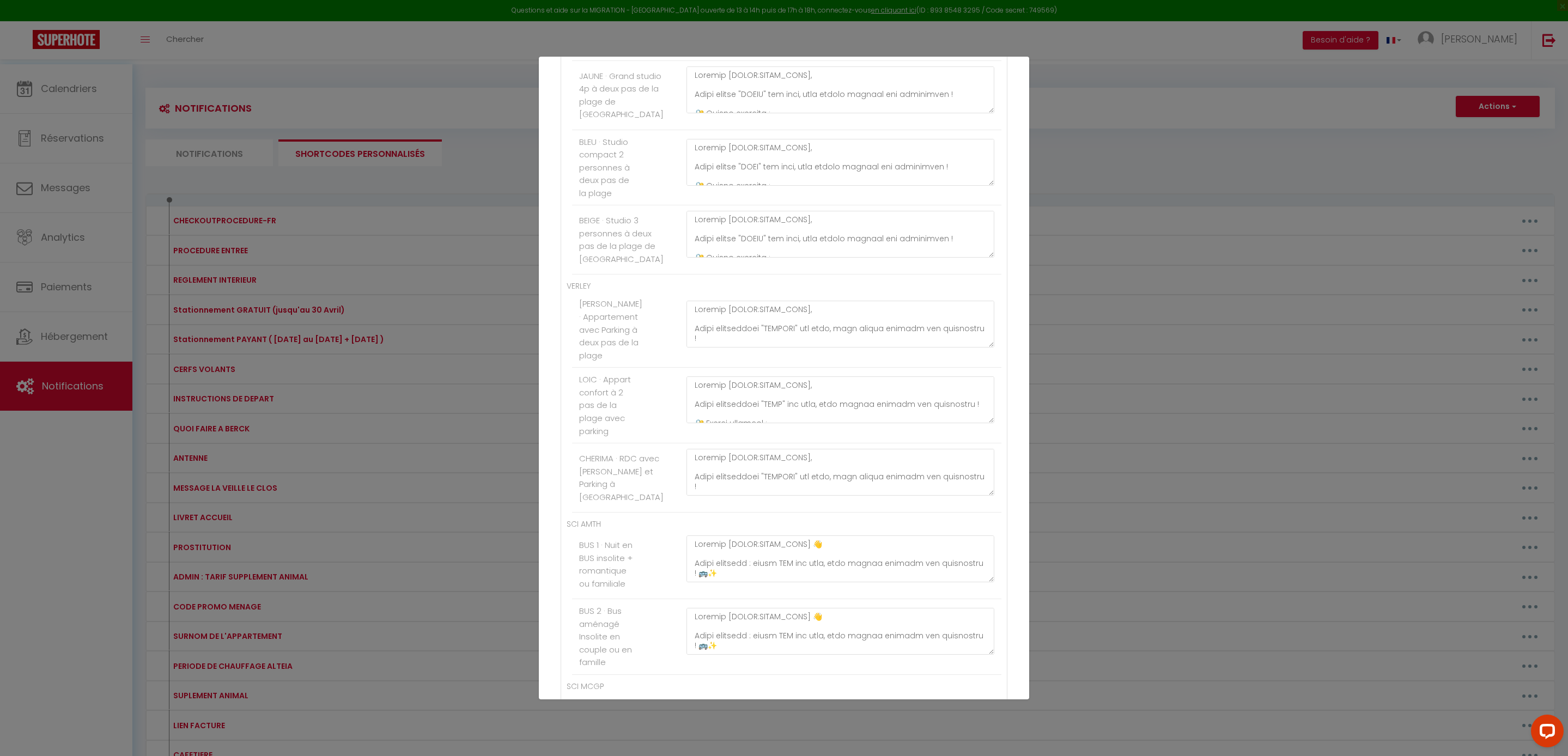
paste textarea "Bonjour [GUEST:FIRST_NAME], Votre appartement " DUNE " est prêt, vous pouvez ar…"
click at [1161, 388] on div "Mettre à jour le code court personnalisé × Nom * PROCEDURE ENTREE Contenu * PRO…" at bounding box center [784, 378] width 1568 height 756
paste textarea "Bonjour [GUEST:FIRST_NAME], Votre appartement " JAMES " est prêt, vous pouvez a…"
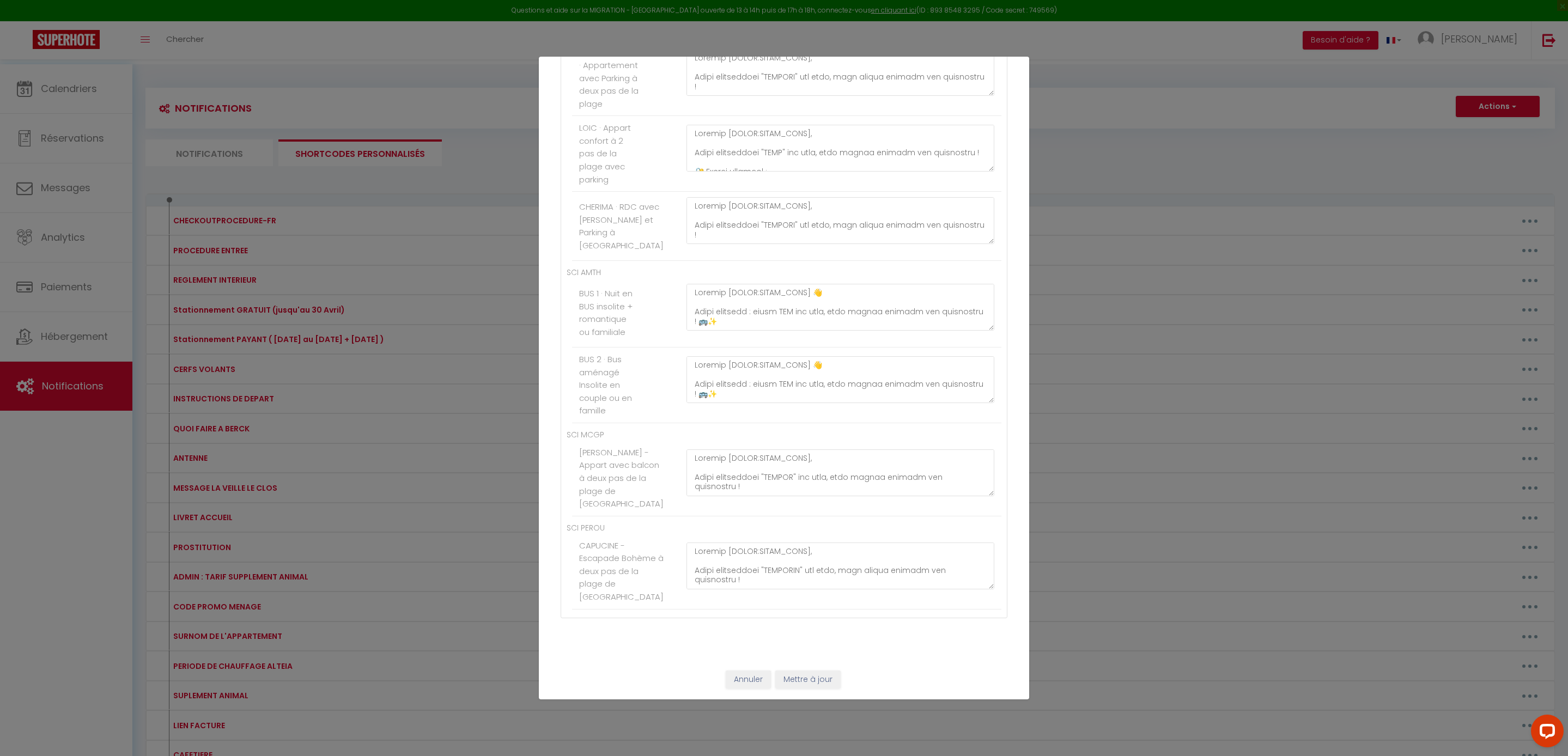
scroll to position [6819, 0]
click at [827, 681] on button "Mettre à jour" at bounding box center [808, 679] width 66 height 18
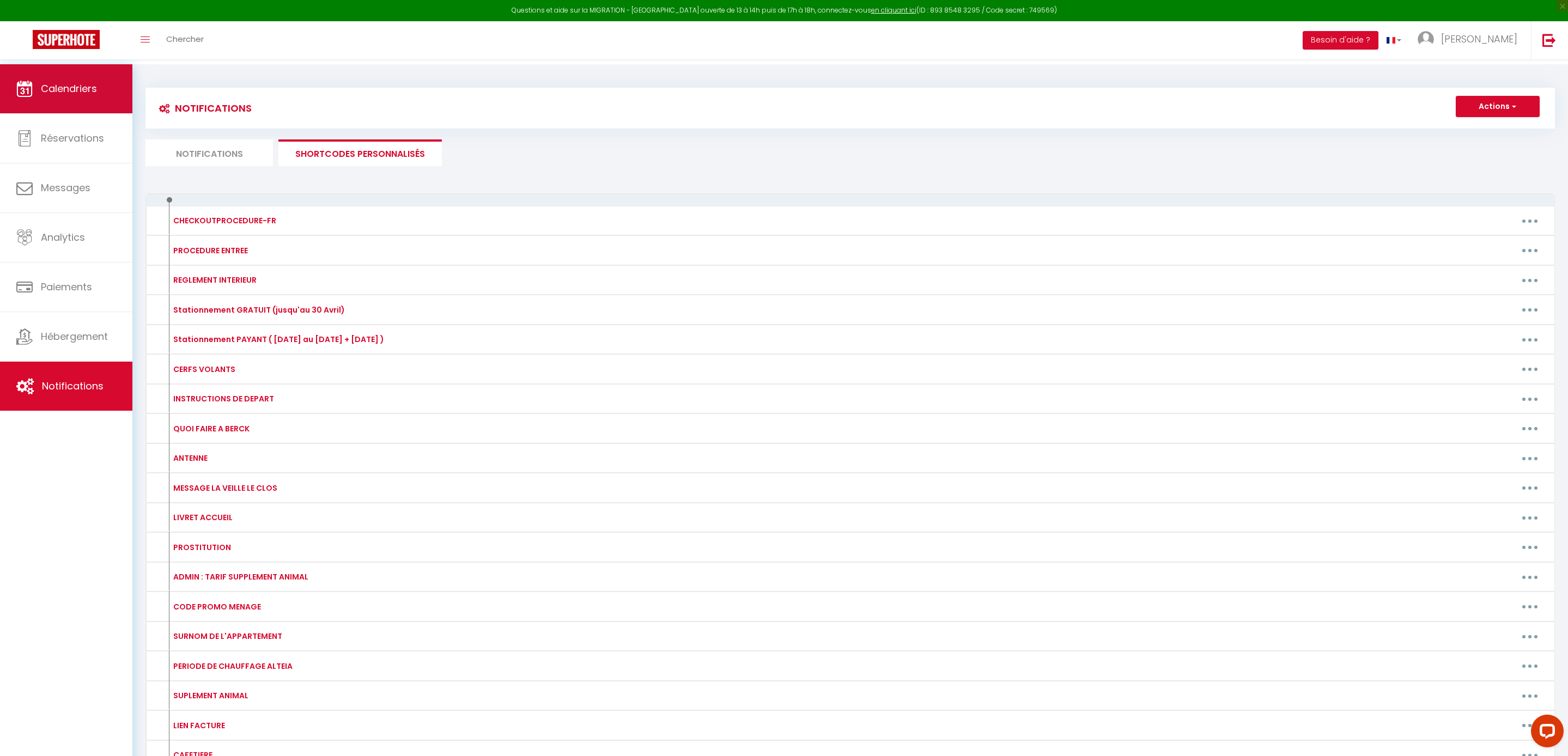
click at [45, 73] on link "Calendriers" at bounding box center [66, 89] width 132 height 49
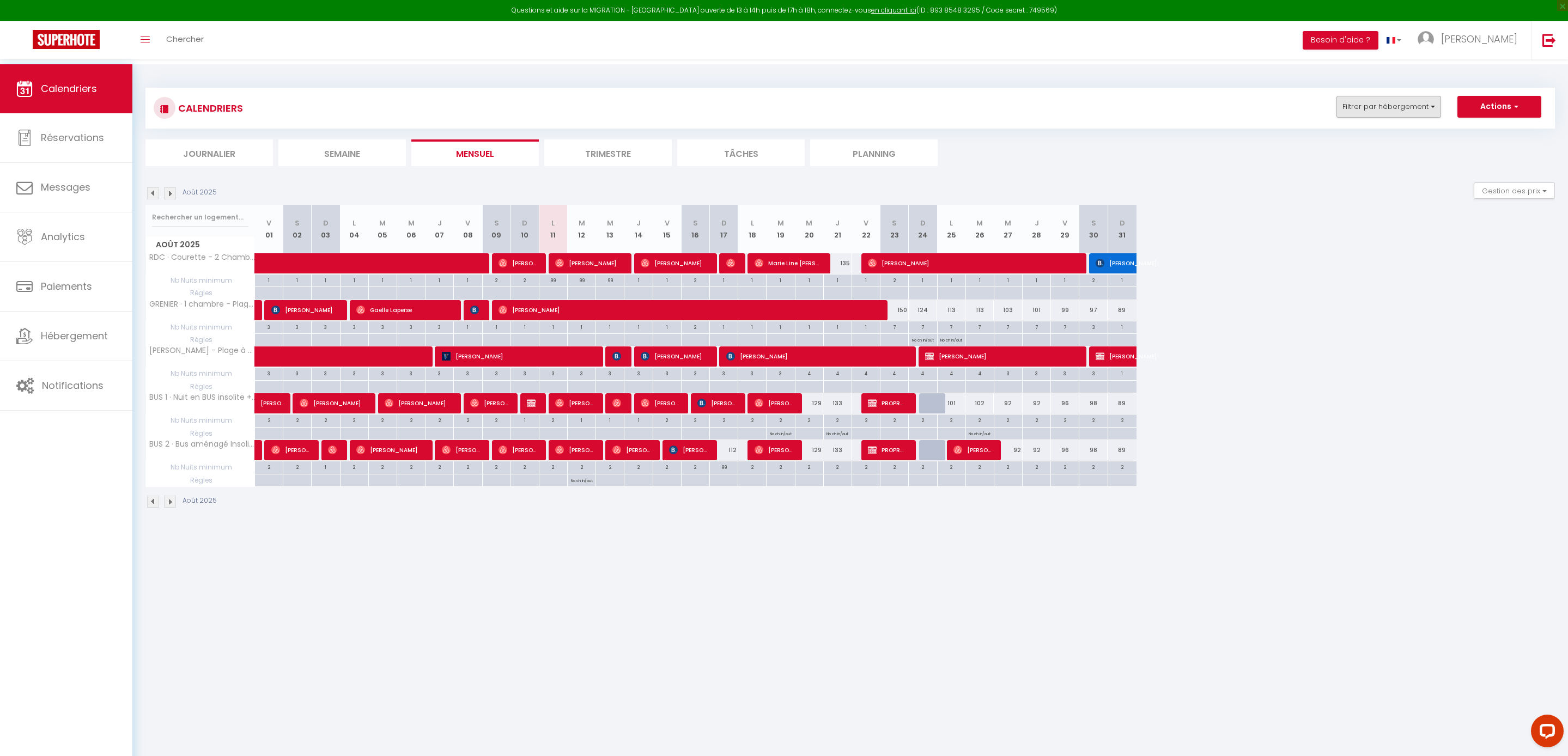
click at [1337, 115] on button "Filtrer par hébergement" at bounding box center [1389, 106] width 105 height 22
drag, startPoint x: 1324, startPoint y: 150, endPoint x: 1322, endPoint y: 145, distance: 5.4
click at [1330, 144] on input "text" at bounding box center [1412, 134] width 164 height 20
click at [1354, 176] on input "ROSE · Appart chaleureux - Proche du marché - 1 chambre" at bounding box center [1422, 170] width 136 height 11
click at [1425, 232] on link "Sauvegarder" at bounding box center [1455, 224] width 61 height 16
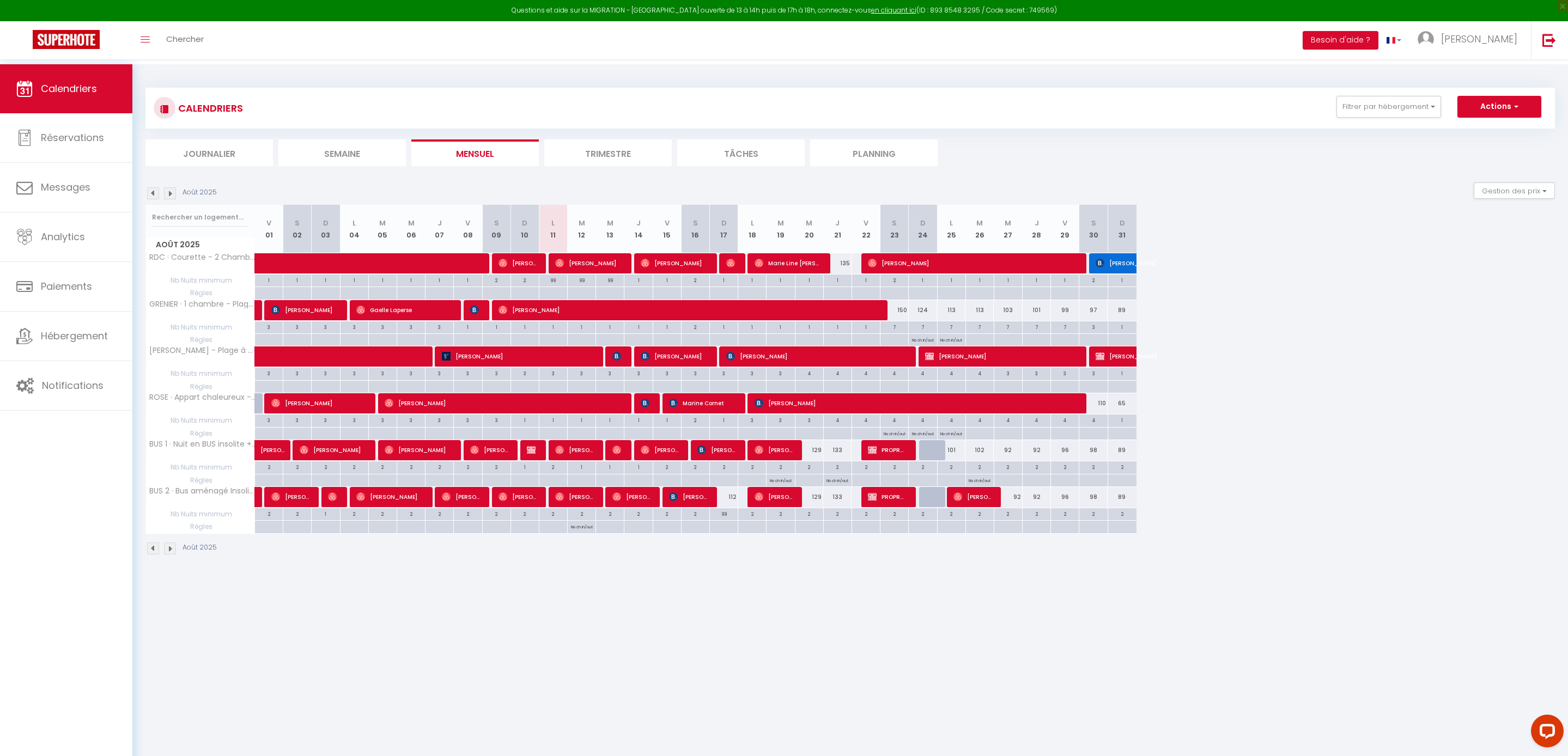
click at [1098, 425] on div "4" at bounding box center [1093, 419] width 28 height 10
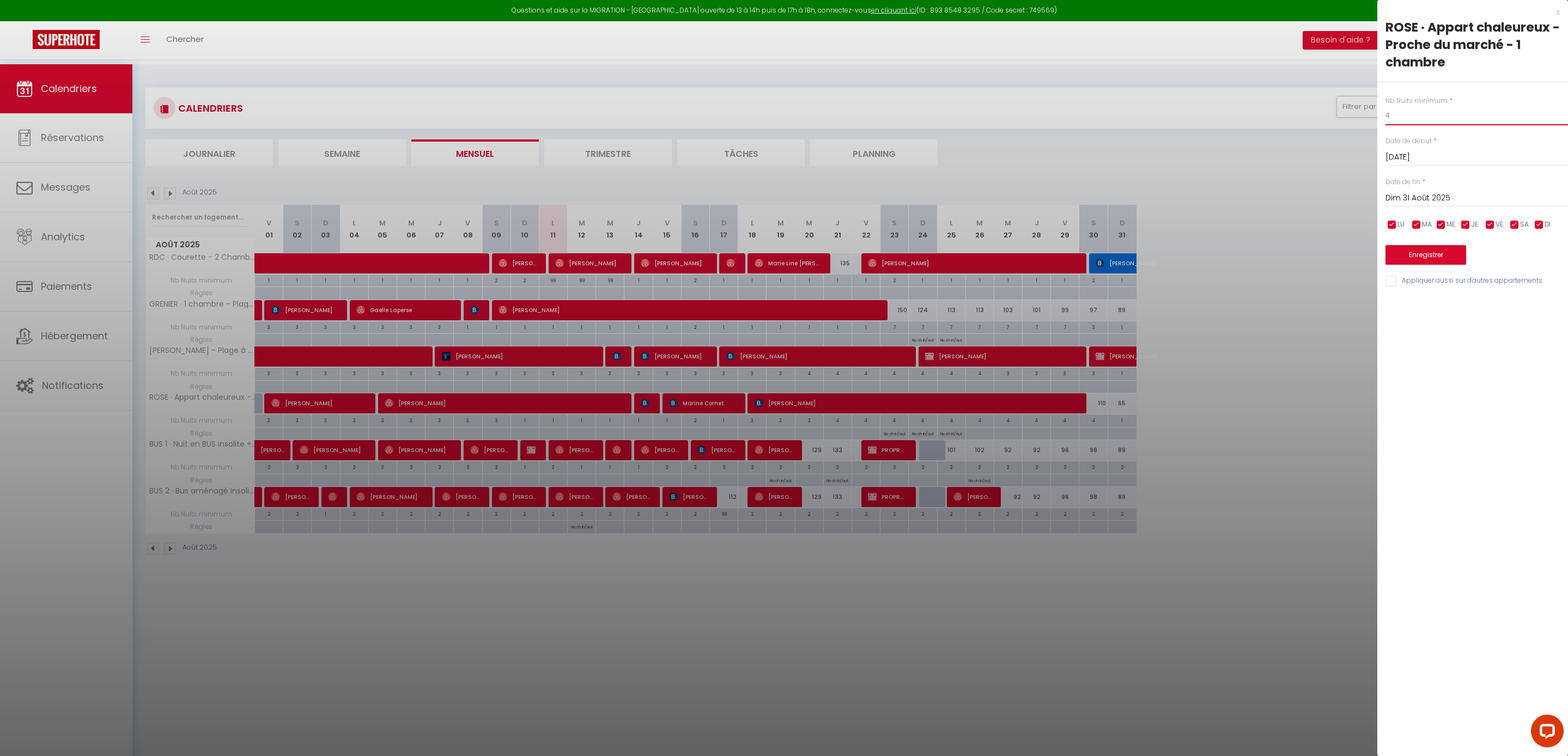
click at [1443, 125] on input "4" at bounding box center [1476, 115] width 182 height 20
click at [1435, 205] on input "Dim 31 Août 2025" at bounding box center [1476, 198] width 182 height 14
click at [1530, 228] on span ">" at bounding box center [1537, 217] width 24 height 22
click at [1416, 271] on span "1" at bounding box center [1421, 260] width 24 height 22
click at [1446, 265] on button "Enregistrer" at bounding box center [1425, 255] width 80 height 20
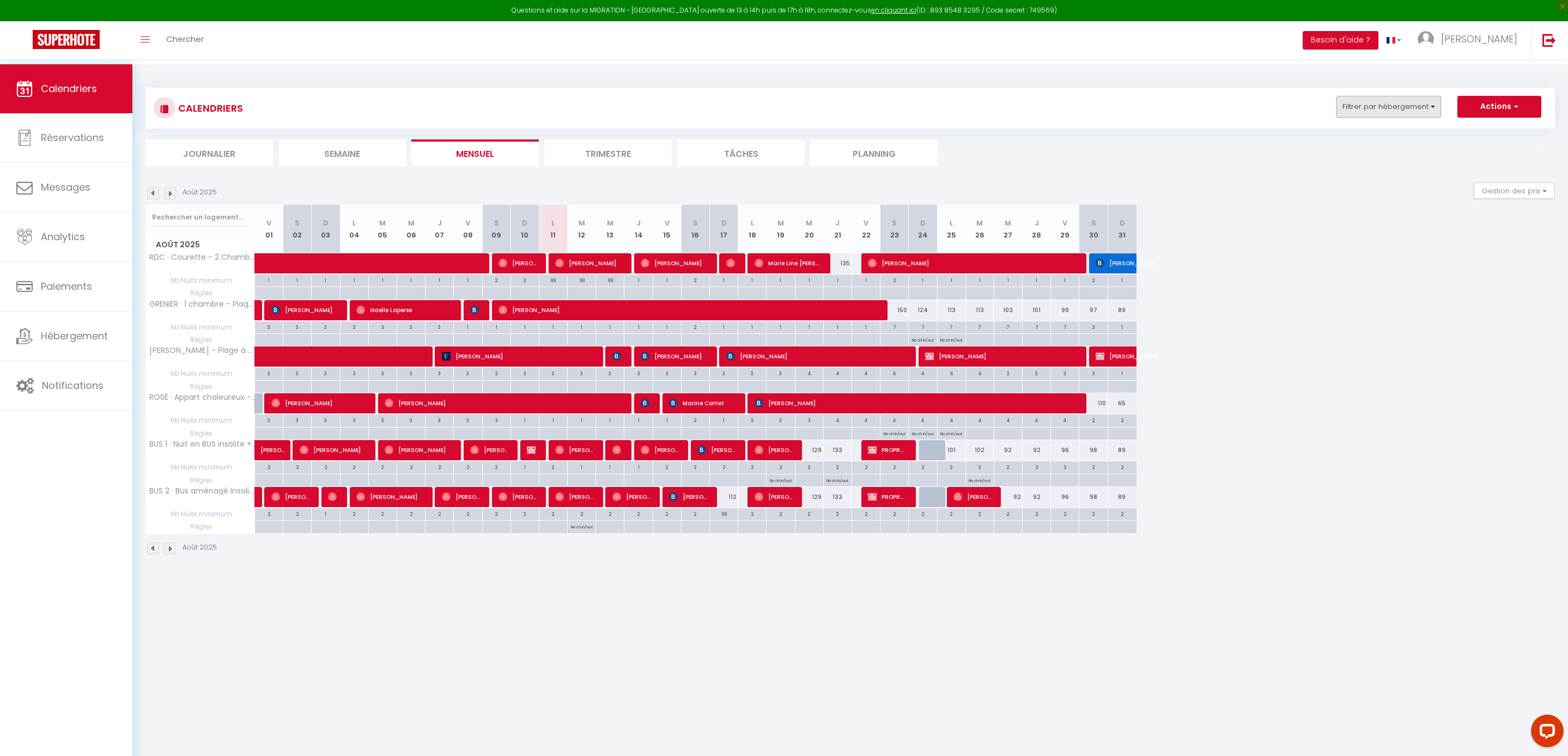
click at [1367, 117] on button "Filtrer par hébergement" at bounding box center [1389, 106] width 105 height 22
click at [1330, 143] on input "ROSE" at bounding box center [1412, 134] width 164 height 20
click at [1354, 170] on input "MER · Vue Mer + Terrasse sur la plage de [GEOGRAPHIC_DATA]" at bounding box center [1422, 165] width 136 height 11
click at [1425, 333] on link "Sauvegarder" at bounding box center [1455, 324] width 61 height 16
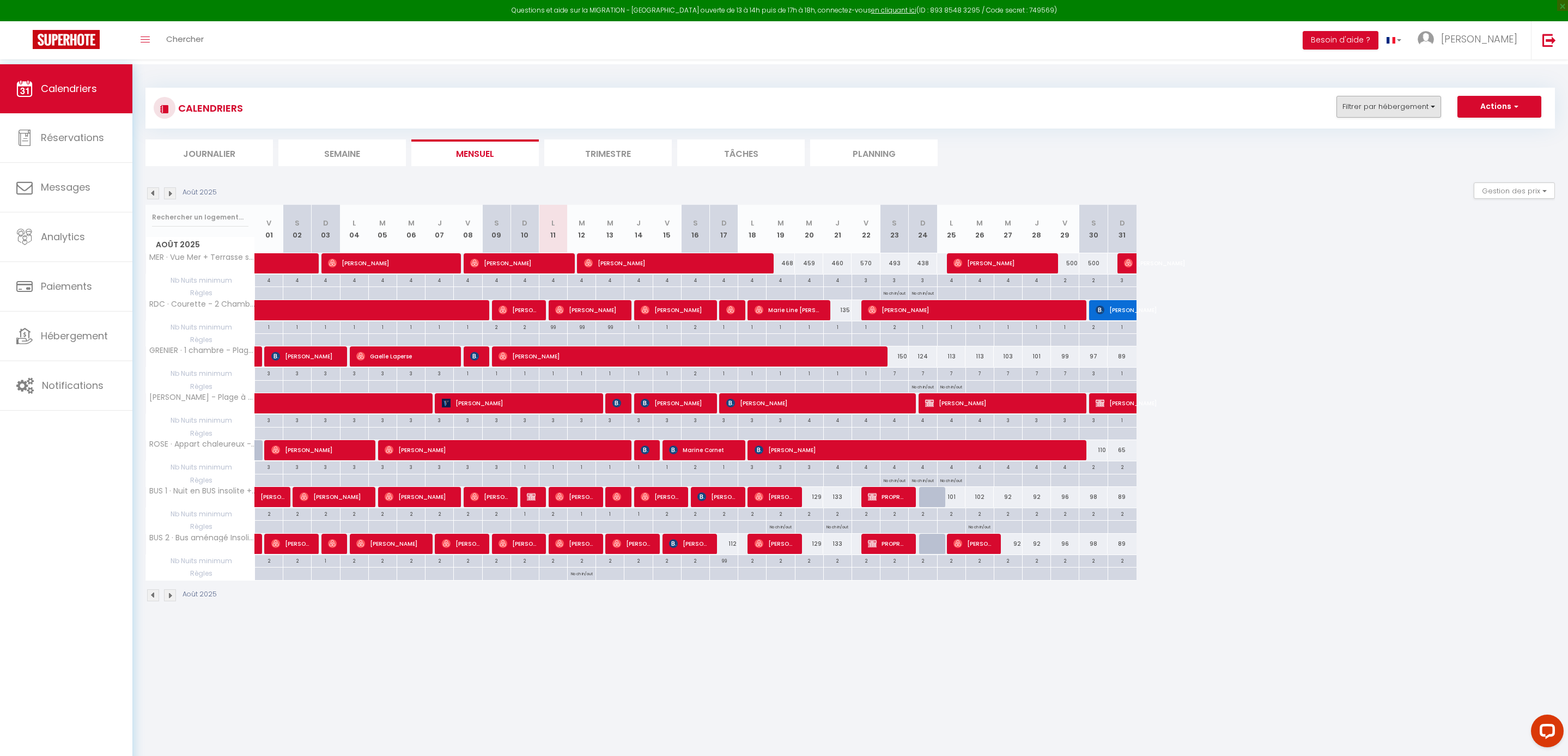
click at [1369, 117] on button "Filtrer par hébergement" at bounding box center [1389, 106] width 105 height 22
click at [1337, 144] on input "MER" at bounding box center [1412, 134] width 164 height 20
click at [1354, 176] on input "ALTEIA · VUE MER - 3 chambres - 2 Places de Parking" at bounding box center [1422, 170] width 136 height 11
click at [1425, 220] on link "Sauvegarder" at bounding box center [1455, 211] width 61 height 16
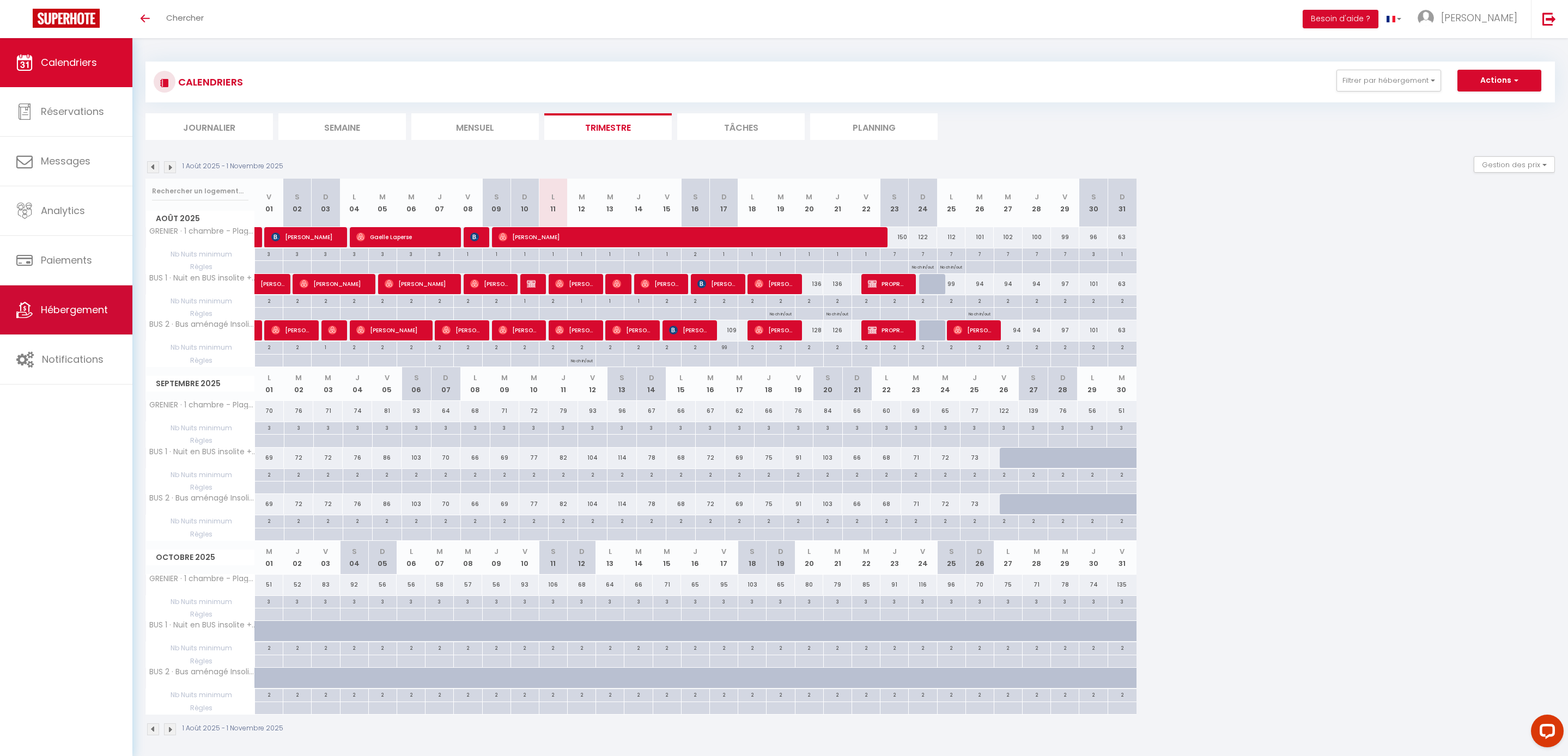
click at [66, 317] on span "Hébergement" at bounding box center [74, 309] width 67 height 13
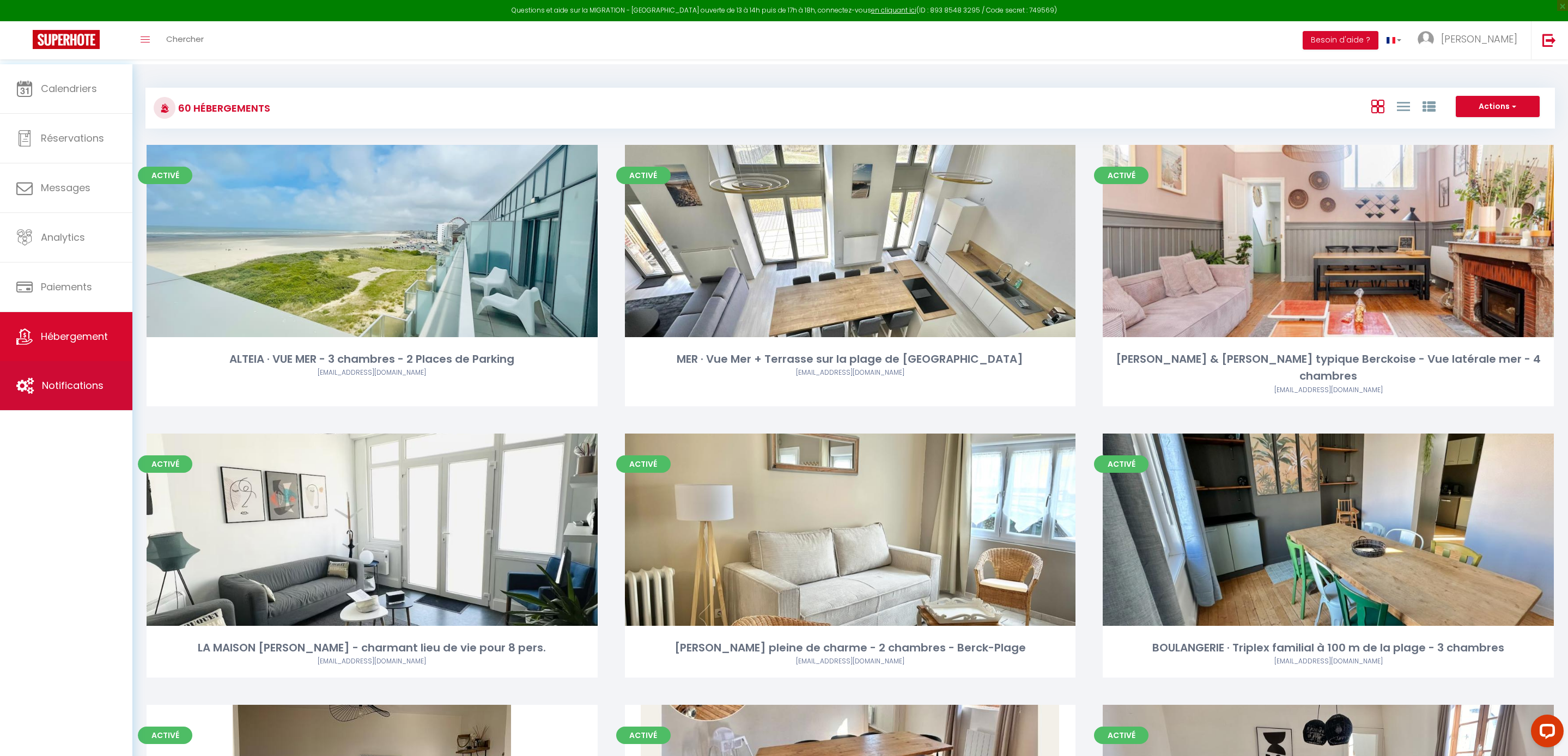
click at [82, 380] on link "Notifications" at bounding box center [66, 386] width 132 height 49
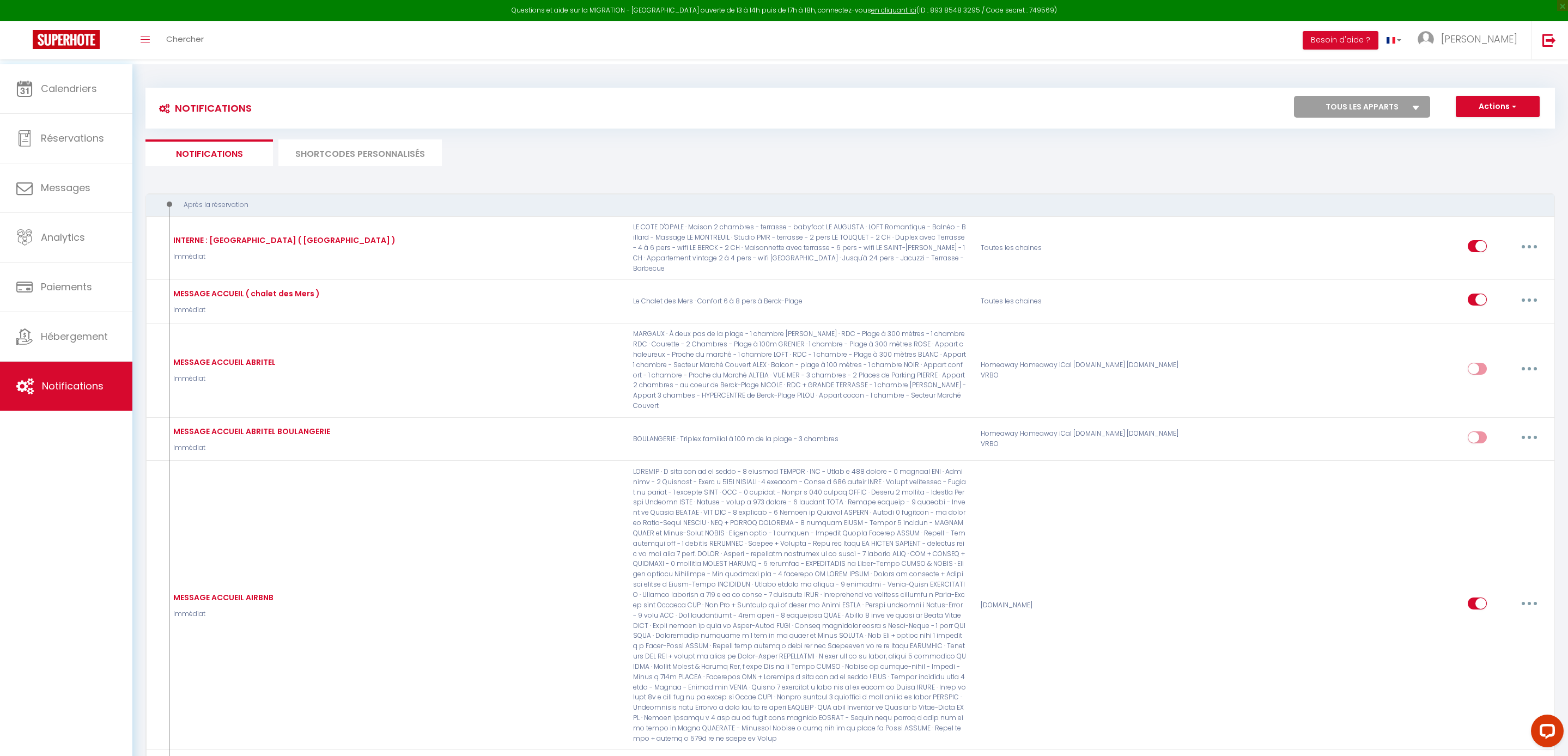
click at [391, 160] on li "SHORTCODES PERSONNALISÉS" at bounding box center [360, 153] width 164 height 27
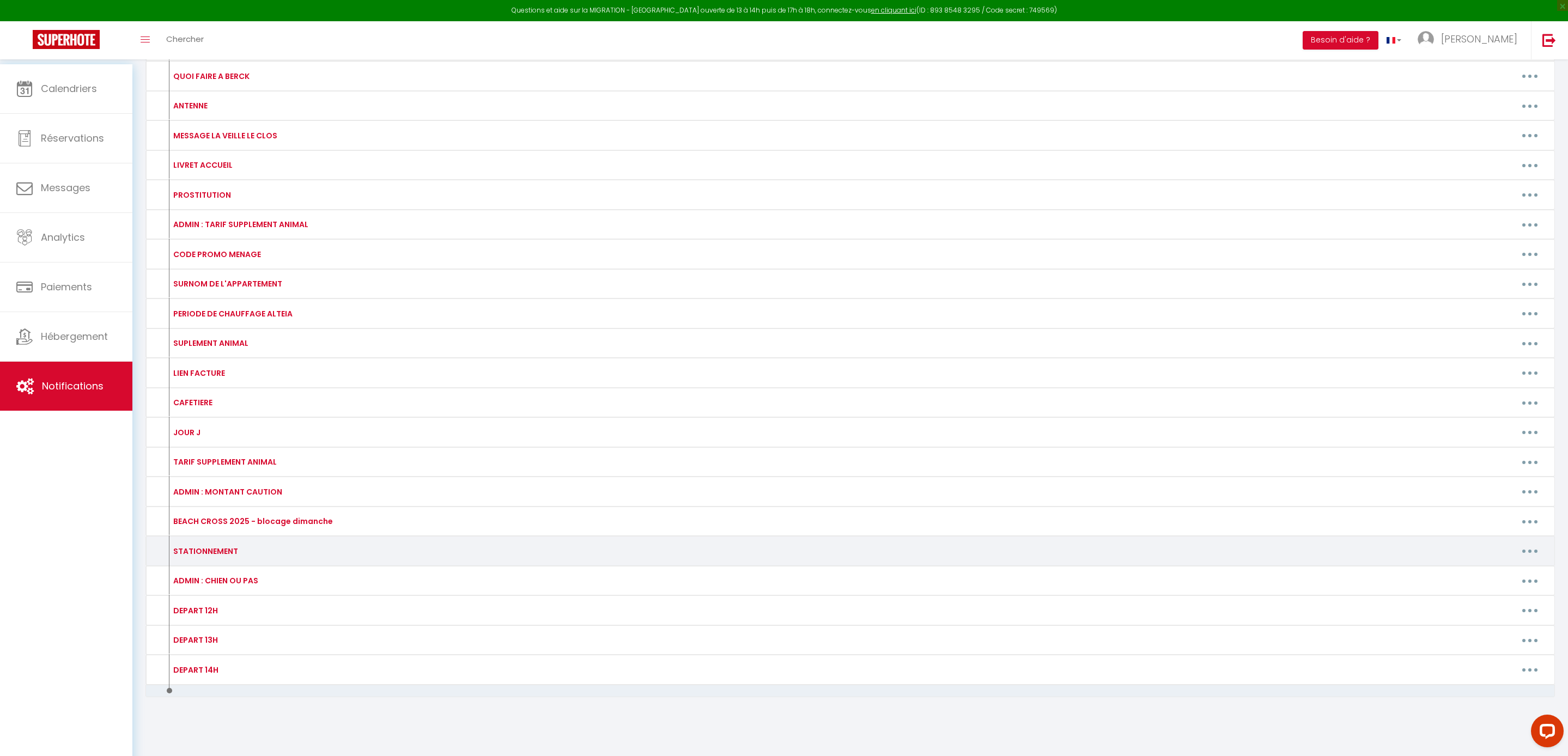
scroll to position [620, 0]
click at [1527, 542] on button "button" at bounding box center [1530, 551] width 31 height 17
click at [1483, 566] on link "Editer" at bounding box center [1501, 575] width 80 height 18
type input "STATIONNEMENT"
type textarea "."
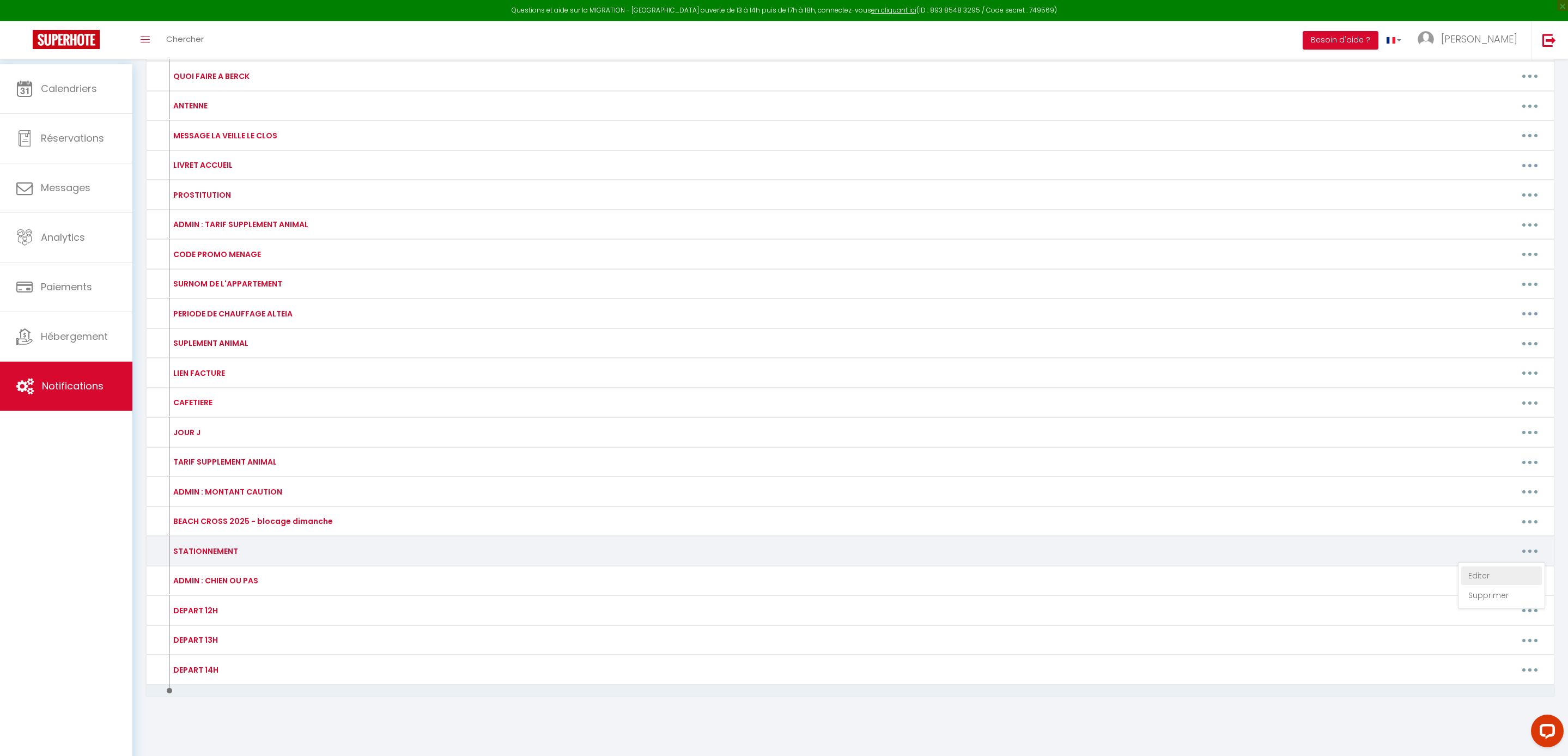
type textarea "-> Rue Amiral Courbet ( payant en saison ) -> Rue Emile Lavezzari ( gratuit tou…"
type textarea "-> Dans la rue ( payant en saison ) -> Rue Emile Lavezzari ( gratuit toute l'an…"
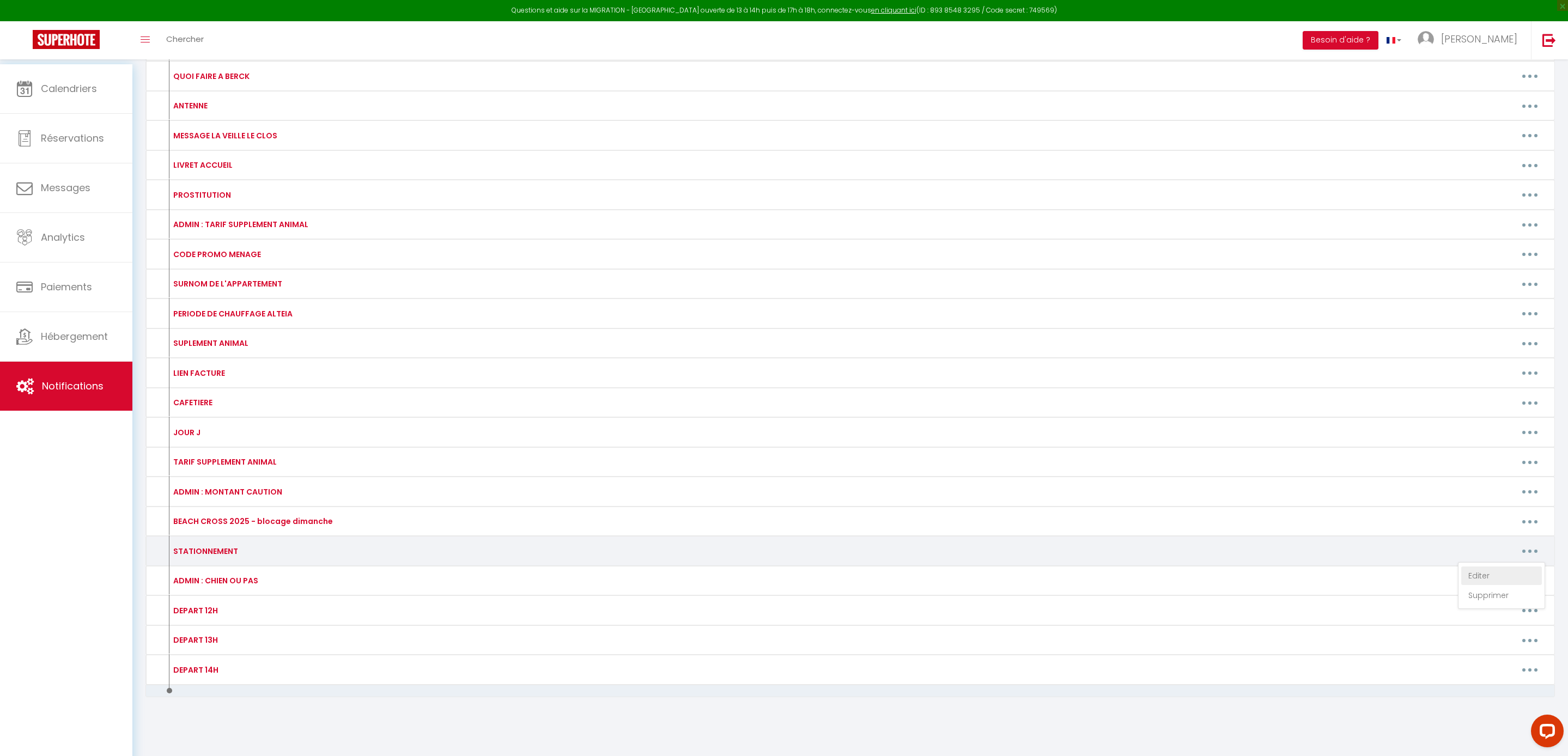
type textarea "-> Dans la rue ( payant en saison ) -> Rue Emile Lavezzari ( gratuit toute l'an…"
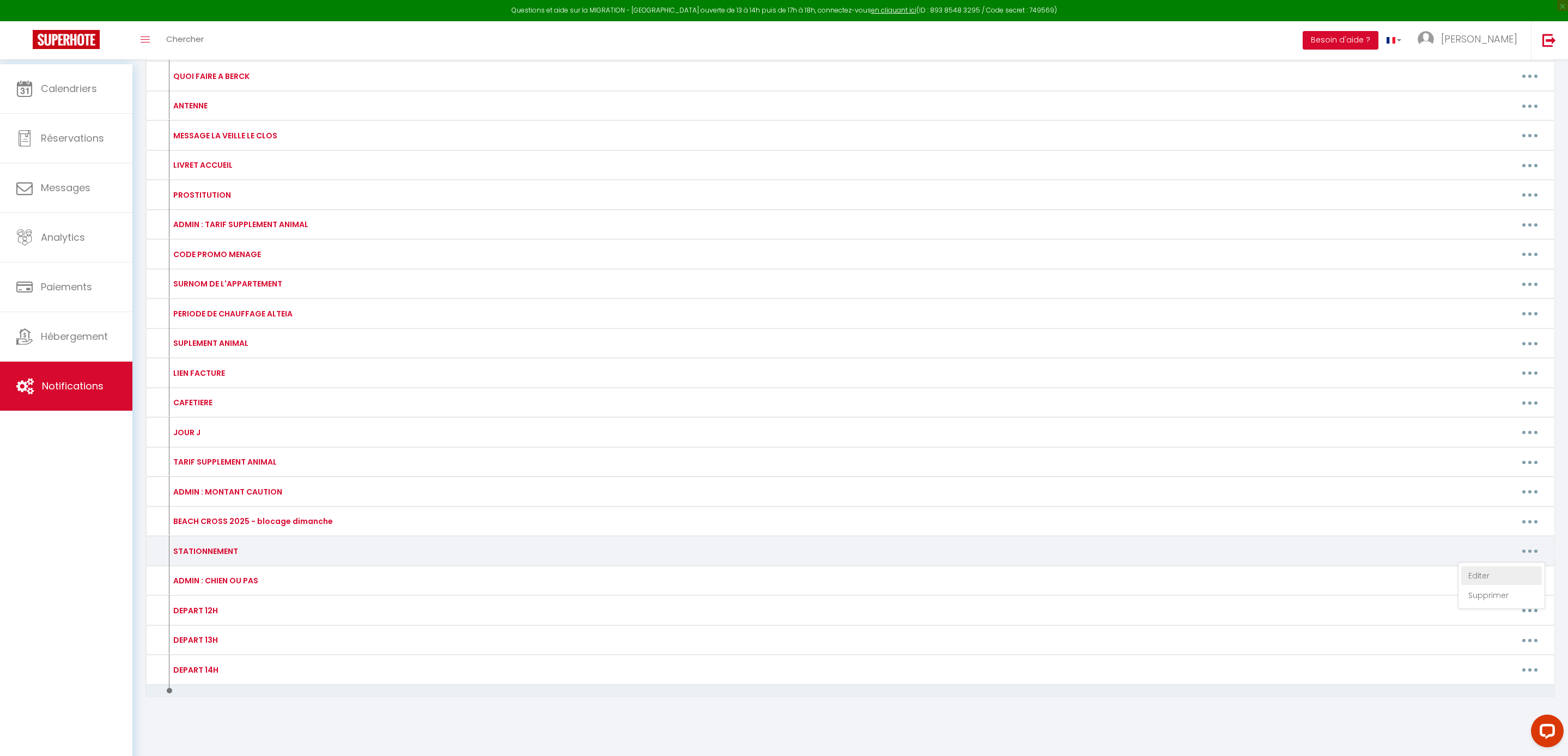
type textarea "-> Dans la rue ( payant en saison ) -> Rue Emile Lavezzari ( gratuit toute l'an…"
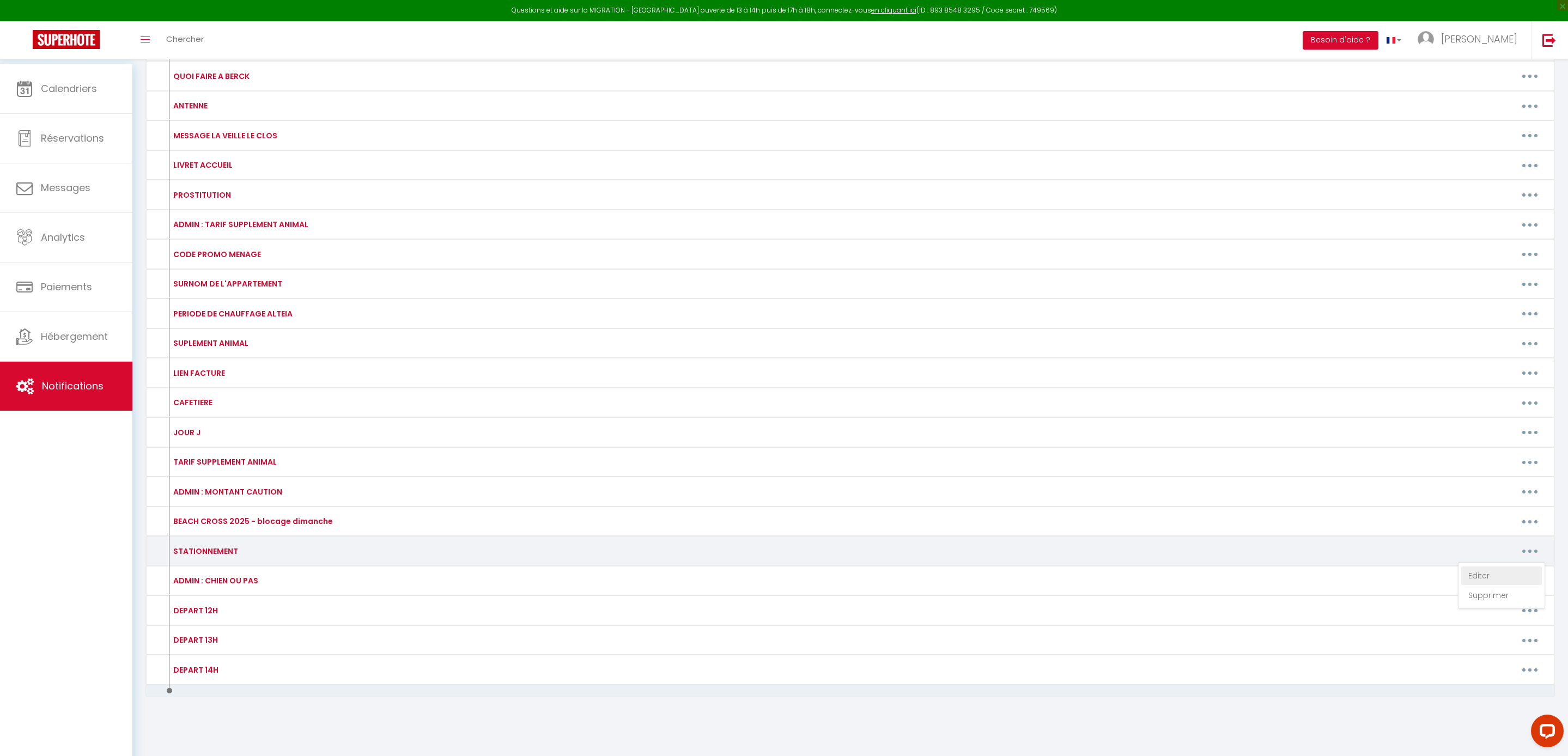
type textarea "-> 2 places de Parking en sous-sol sont disponibles pour vous gratuitement ( in…"
type textarea "-> 1 garage est à votre disposition gratuitement juste à coté de l'appartement …"
type textarea "-> Parking Saint-Nicolas ( payant en saison ) -> Rue Emile Lavezzari ( gratuit …"
type textarea "-> 1 place de Parking est à votre disposition dans la résidence ( infos d'accès…"
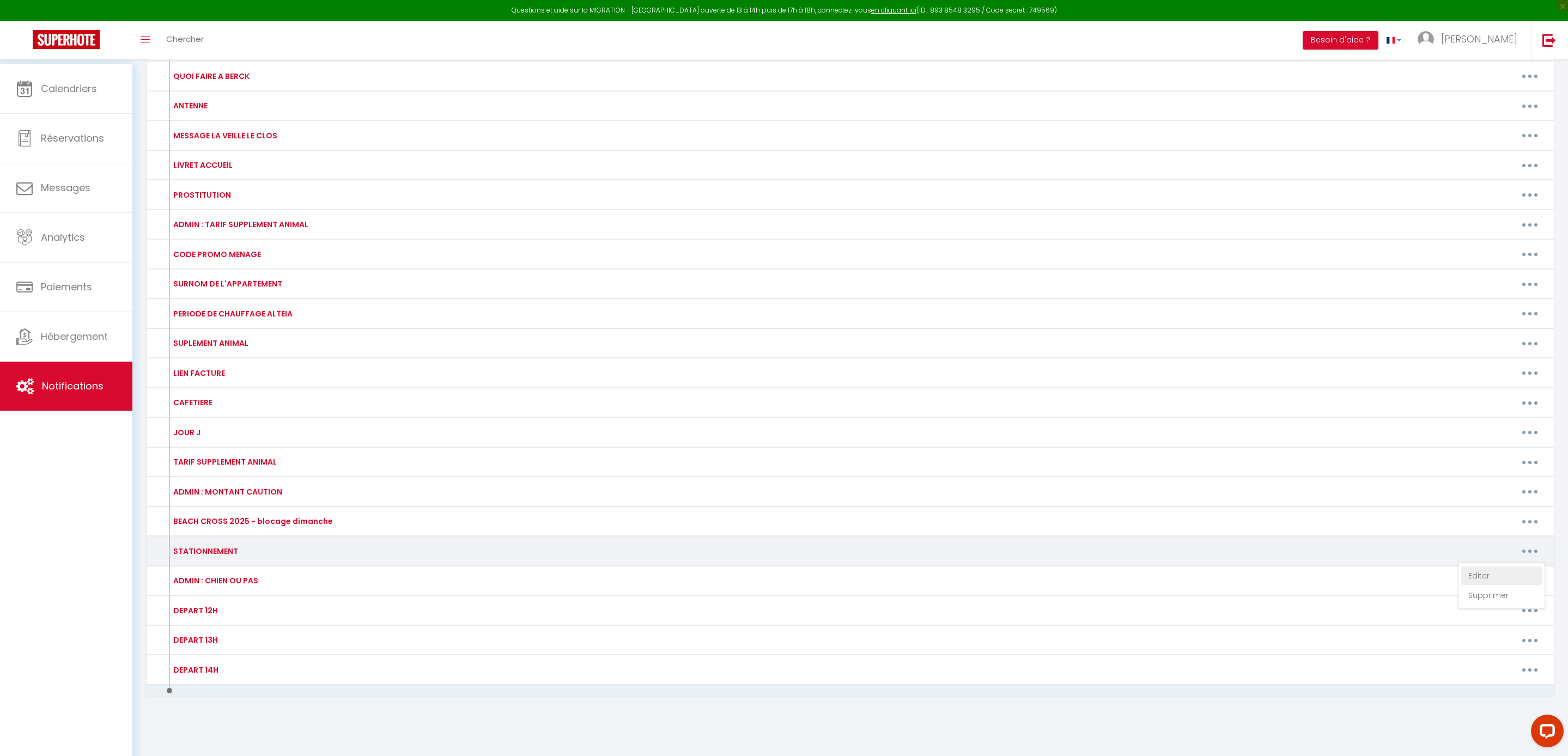
type textarea "-> Parking Saint-Nicolas ( payant en saison ) -> Rue Emile Lavezzari ( gratuit …"
type textarea "-> Dans la rue ( gratuit toute l'année )"
type textarea "-> Dans la rue ( payant en saison ) -> Rue Emile Lavezzari ( gratuit toute l'an…"
type textarea "-> 1 Place de Parking sécurisée est à votre disposition ( infos d'accès le jour…"
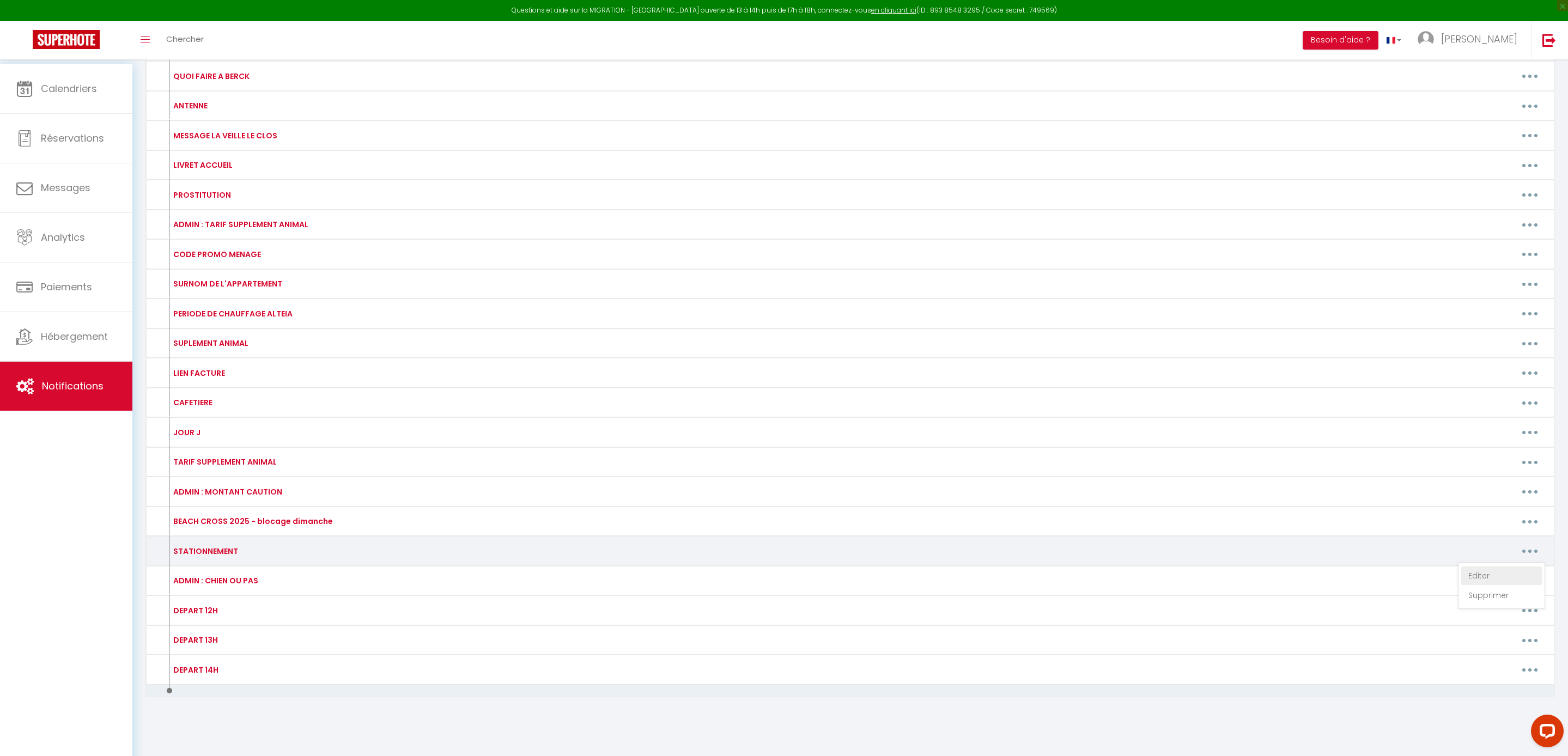
type textarea "-> 2 places de Parking sécurisées en sous-sol sont à votre disposition ( infos …"
type textarea "-> 1 Place de Parking sécurisée est à votre disposition ( infos d'accès le jour…"
type textarea "-> Rue Leonie Duplais ( payant en saison ) -> Rue Emile Lavezzari ( gratuit tou…"
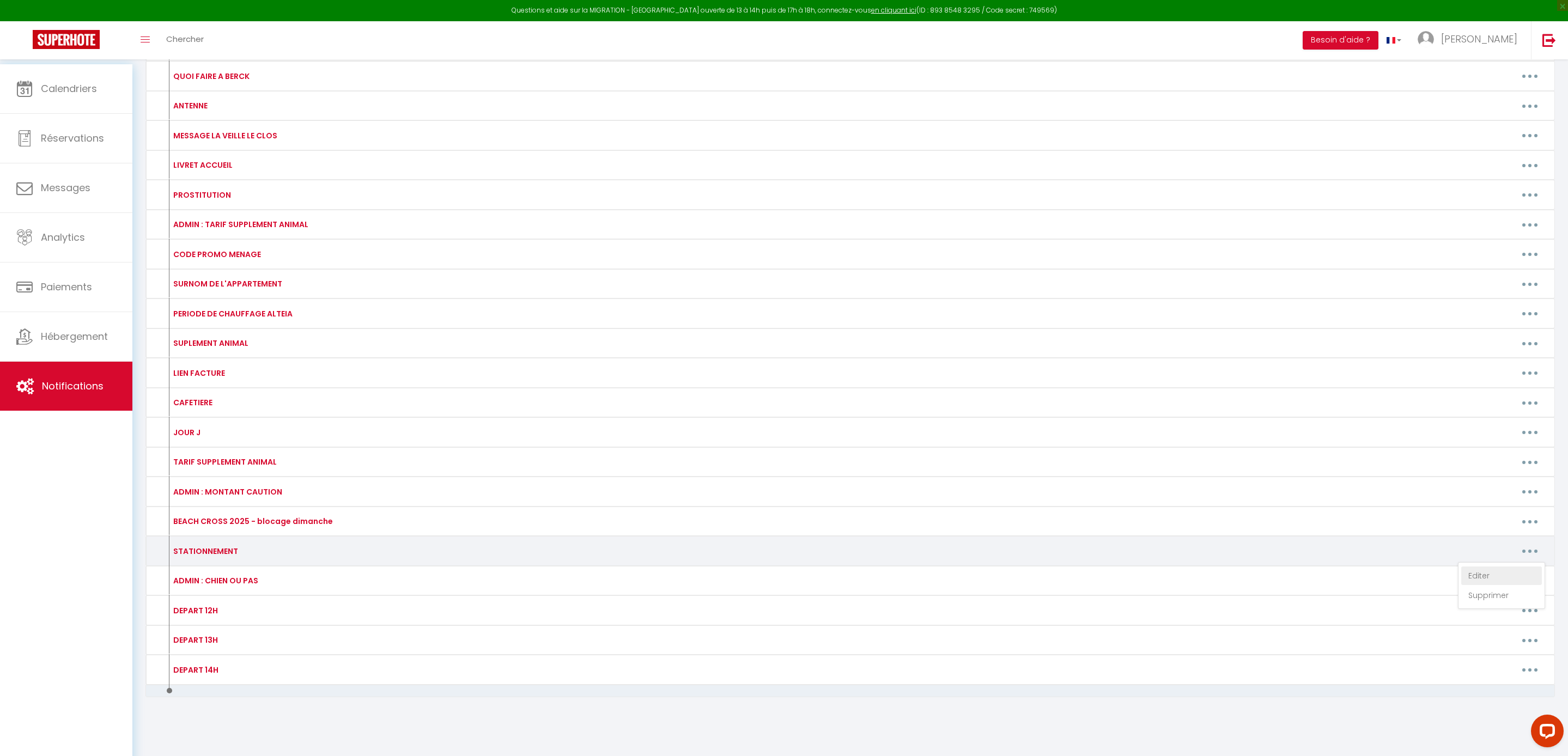
type textarea "-> Rue Leonie Duplais ( payant en saison ) -> Rue Emile Lavezzari ( gratuit tou…"
type textarea "-> Parking Saint-Nicolas ( payant en saison ) -> Rue Emile Lavezzari ( gratuit …"
type textarea "-> 1 garage est à votre disposition juste en face de l'appartement ( infos d'ac…"
type textarea "-> Dans la rue ( payant en saison ) -> Rue Emile Lavezzari ( gratuit toute l'an…"
type textarea "-> Parking Saint-Nicolas ( payant en saison ) -> Rue Emile Lavezzari ( gratuit …"
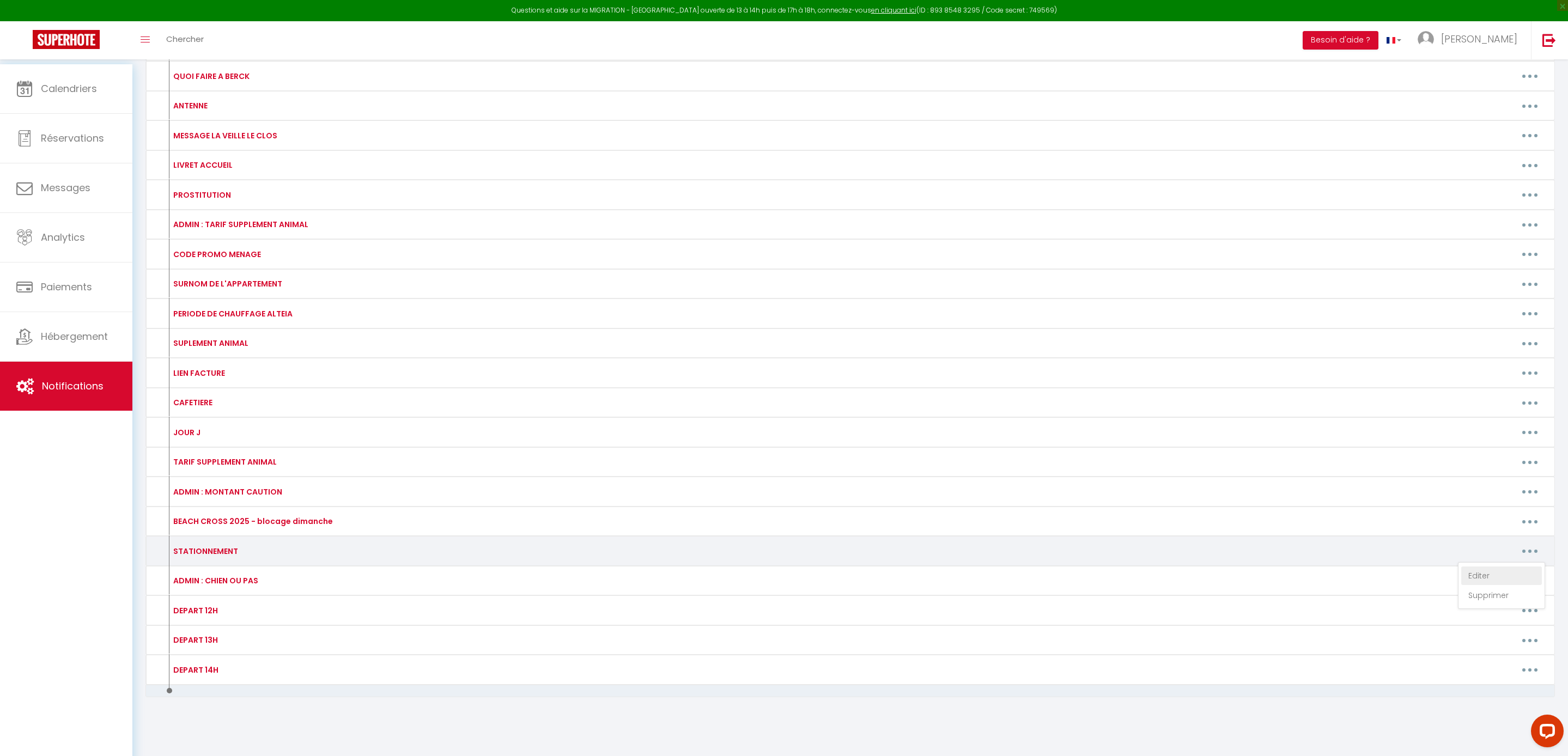
type textarea "-> 1 garage privé est à votre disposition ( infos d'accès le jour J )"
type textarea "-> Parking Saint-Nicolas ( payant en saison ) -> Rue Emile Lavezzari ( gratuit …"
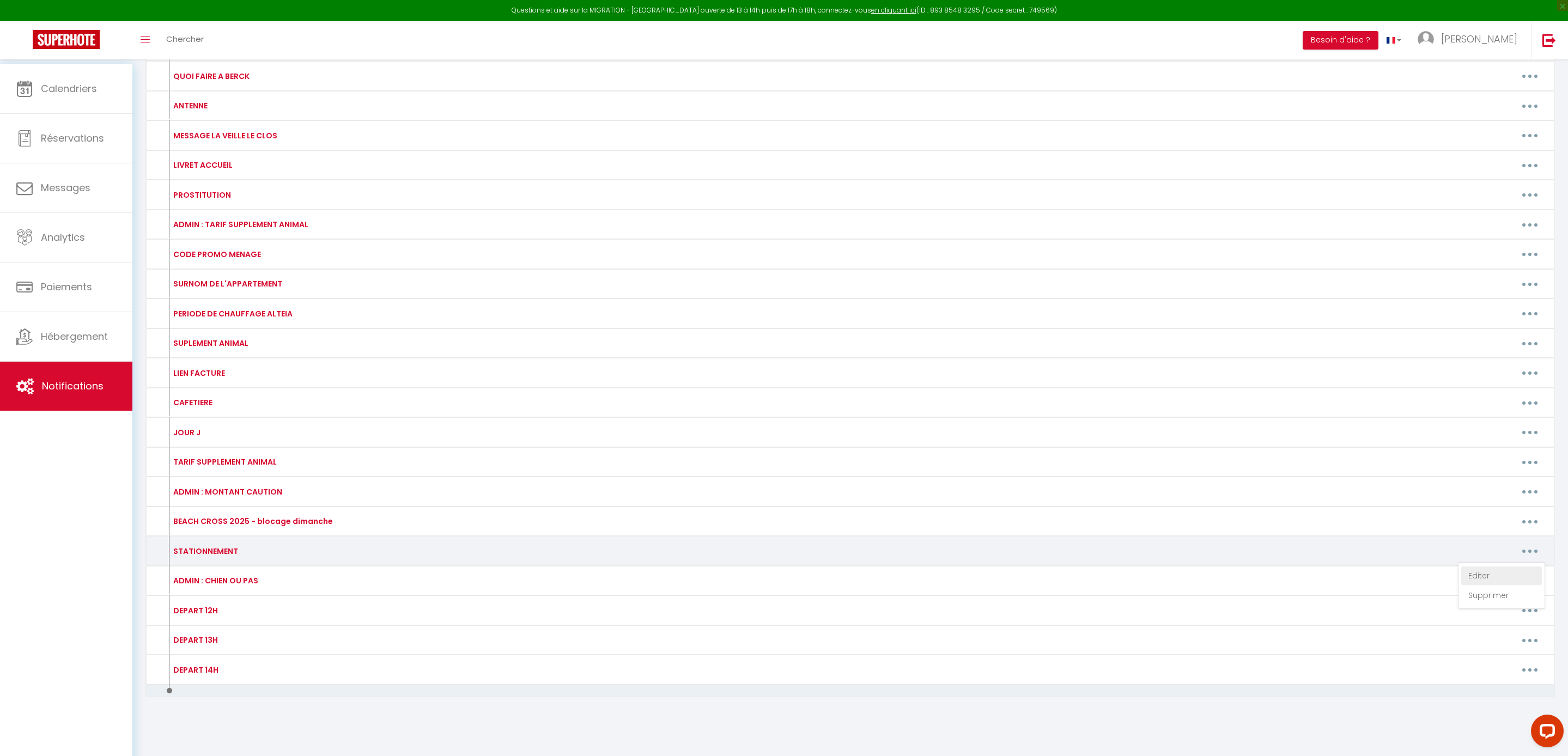
type textarea "-> Parking Saint-Nicolas ( payant en saison ) -> Rue Emile Lavezzari ( gratuit …"
type textarea "-> 1 Place de Parking est à votre disposition ( infos d'accès le jour J )"
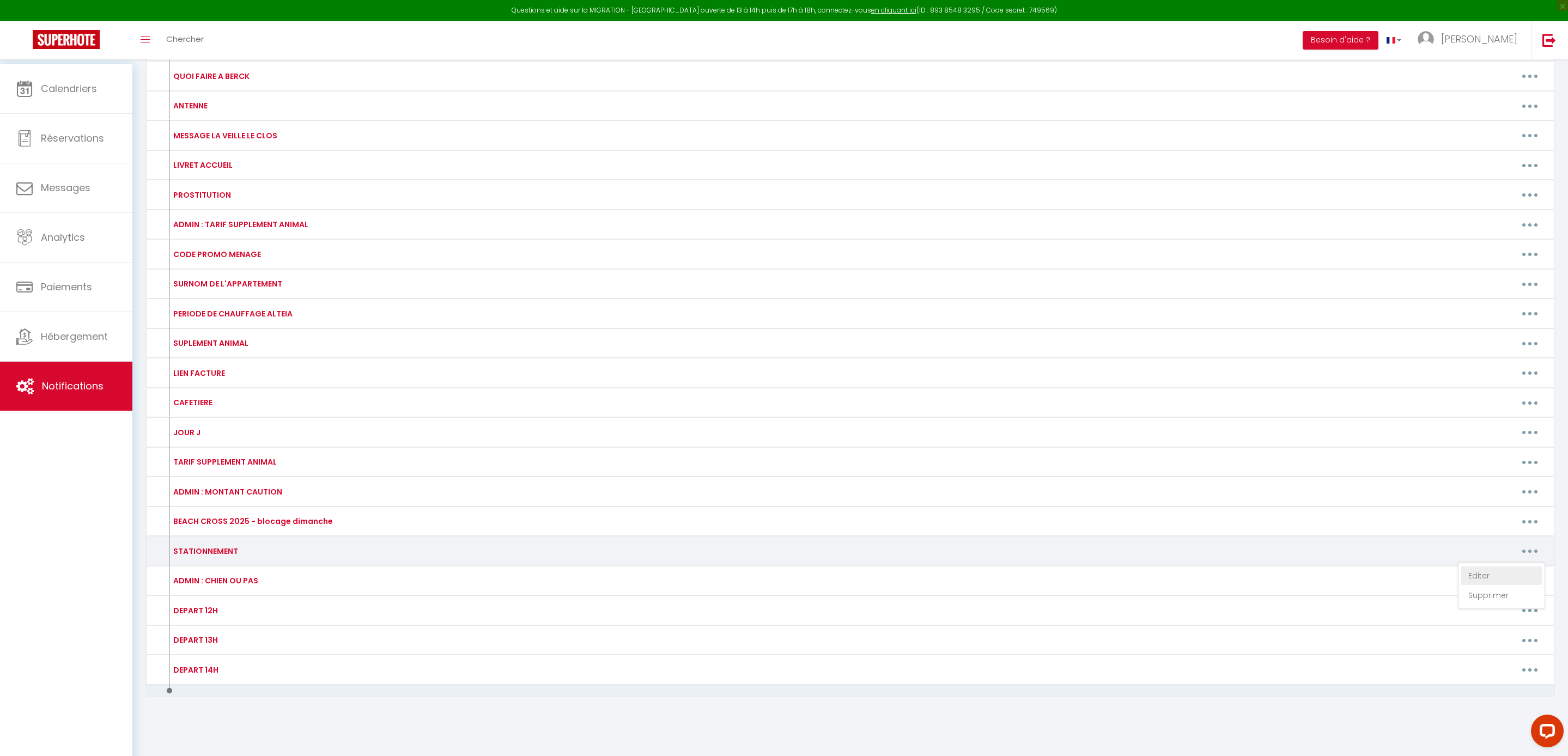
type textarea "-> 1 Place de Parking est à votre disposition ( infos d'accès le jour J )"
type textarea "-> 1 Place de Parking en sous-sol est à votre disposition ( infos d'accès le jo…"
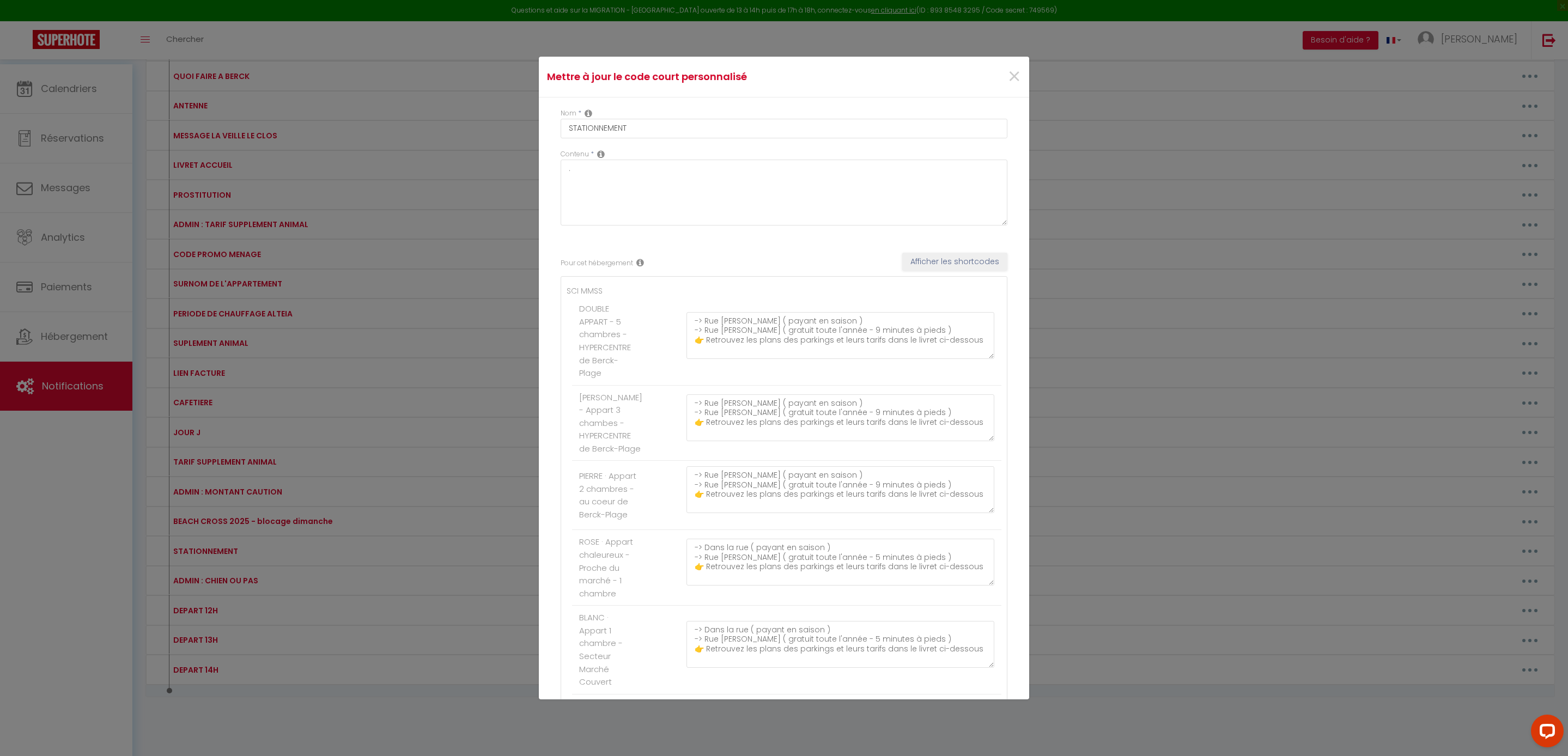
scroll to position [27, 0]
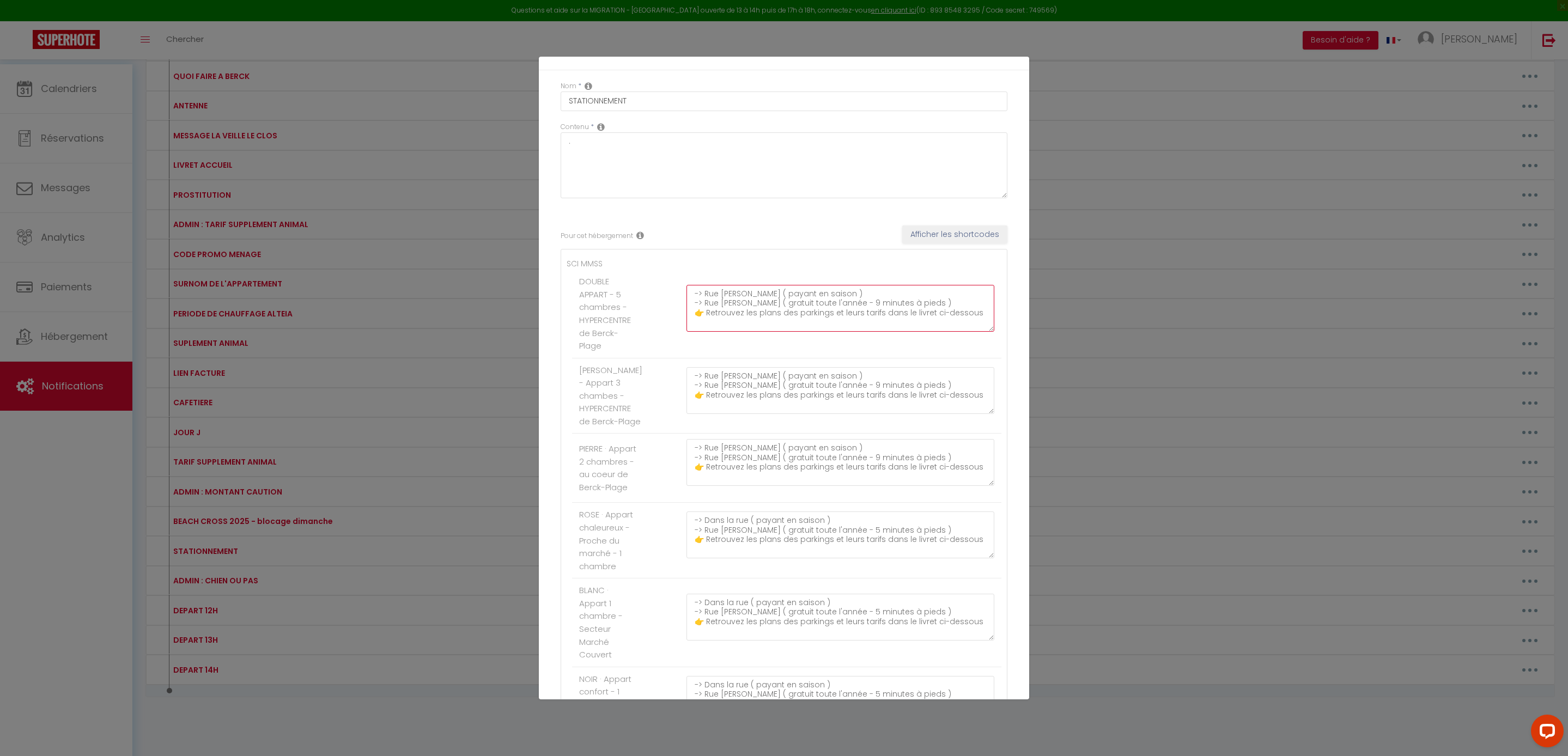
click at [825, 332] on textarea "-> Rue Amiral Courbet ( payant en saison ) -> Rue Emile Lavezzari ( gratuit tou…" at bounding box center [840, 308] width 308 height 47
click at [1309, 343] on div "Mettre à jour le code court personnalisé × Nom * STATIONNEMENT Contenu * . Pour…" at bounding box center [784, 378] width 1568 height 756
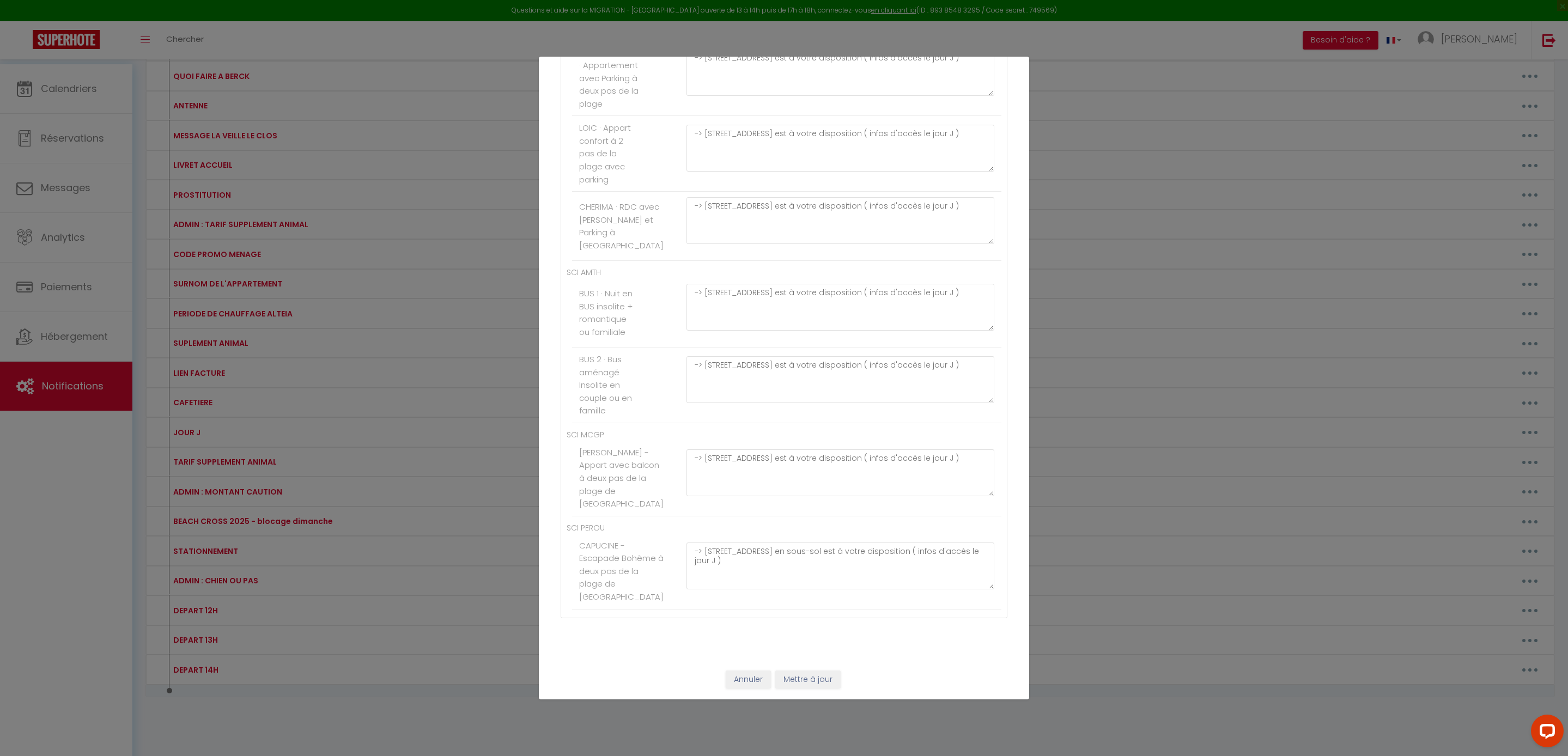
scroll to position [5882, 0]
drag, startPoint x: 696, startPoint y: 358, endPoint x: 968, endPoint y: 372, distance: 272.4
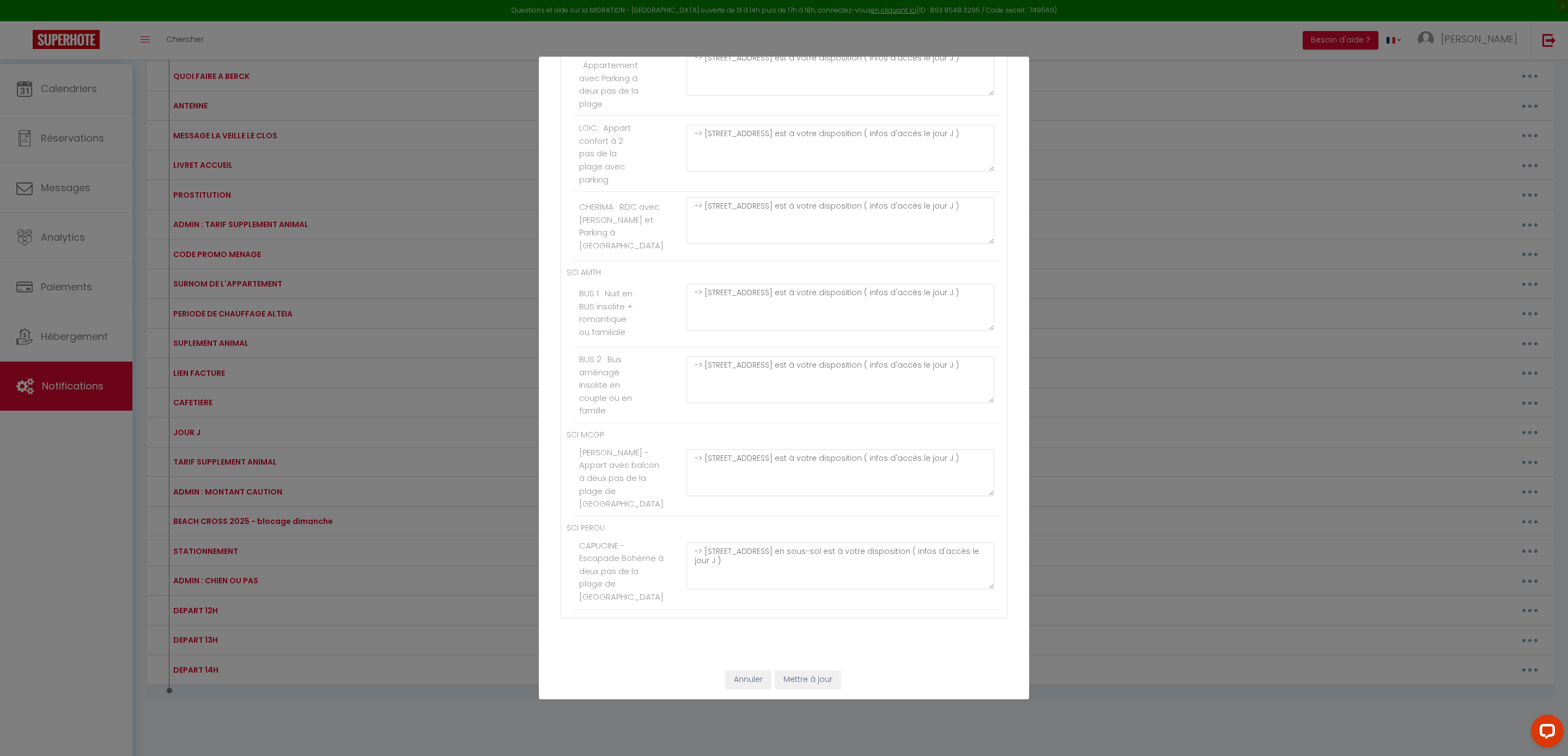
drag, startPoint x: 757, startPoint y: 379, endPoint x: 702, endPoint y: 356, distance: 59.6
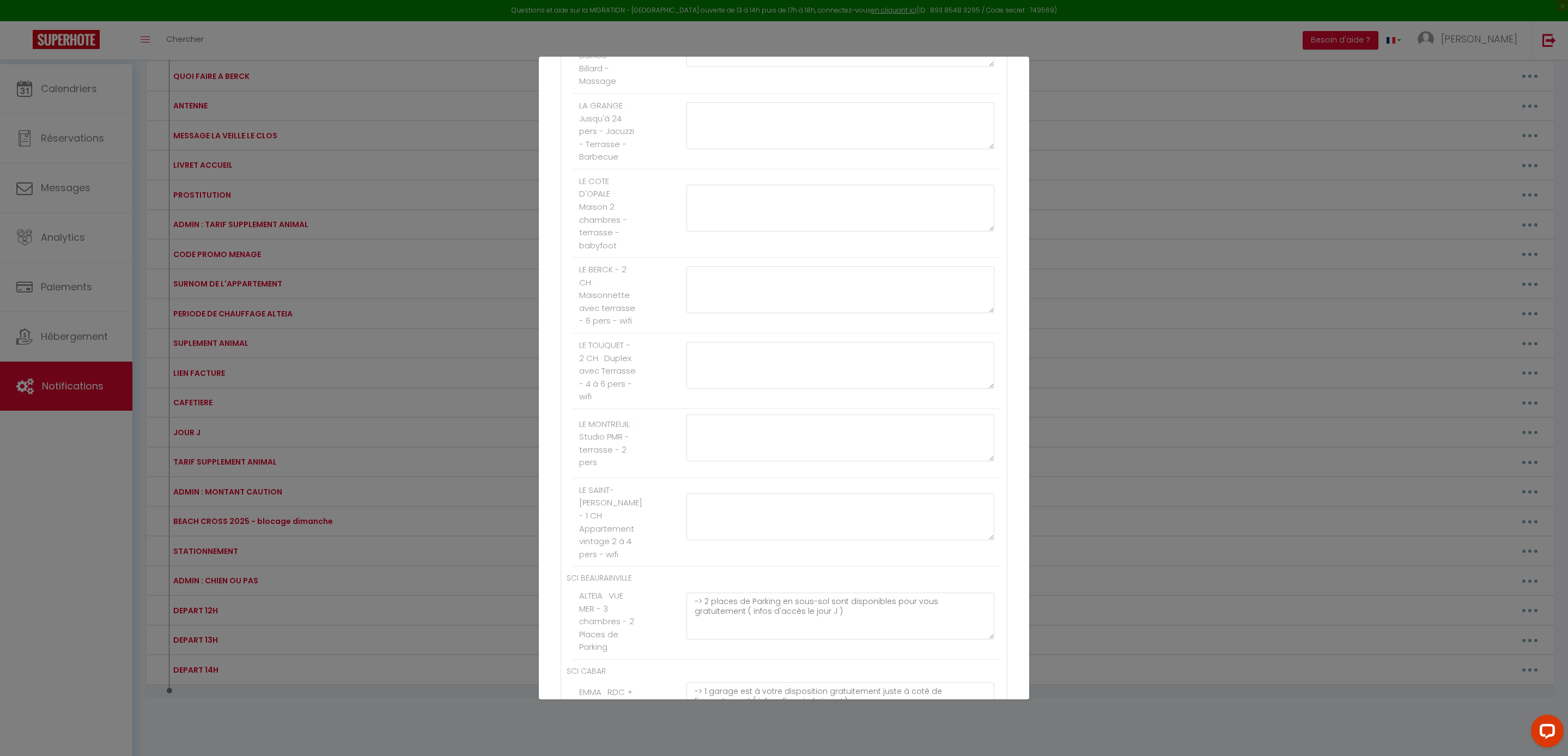
click at [1169, 368] on div "Mettre à jour le code court personnalisé × Nom * STATIONNEMENT Contenu * . Pour…" at bounding box center [784, 378] width 1568 height 756
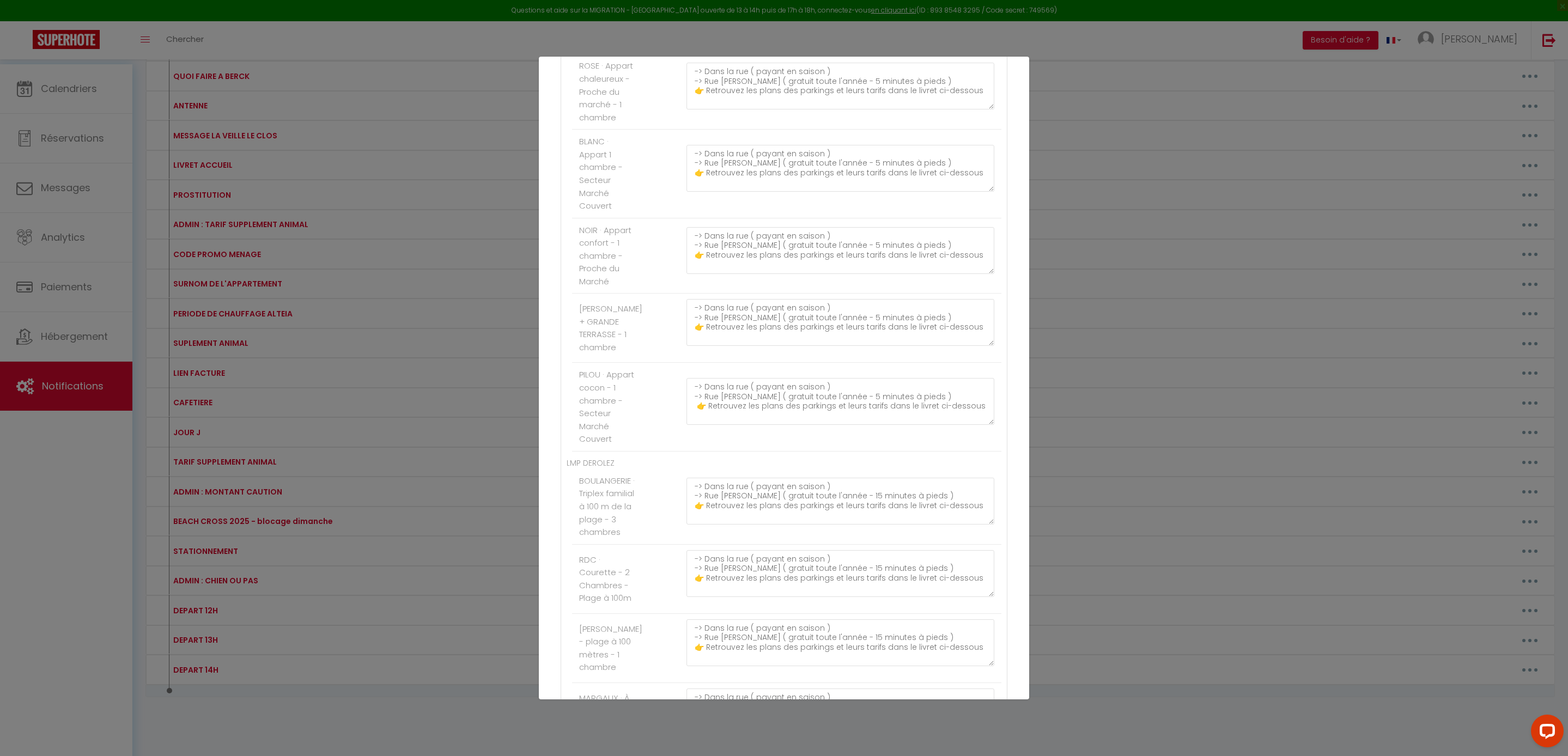
scroll to position [426, 0]
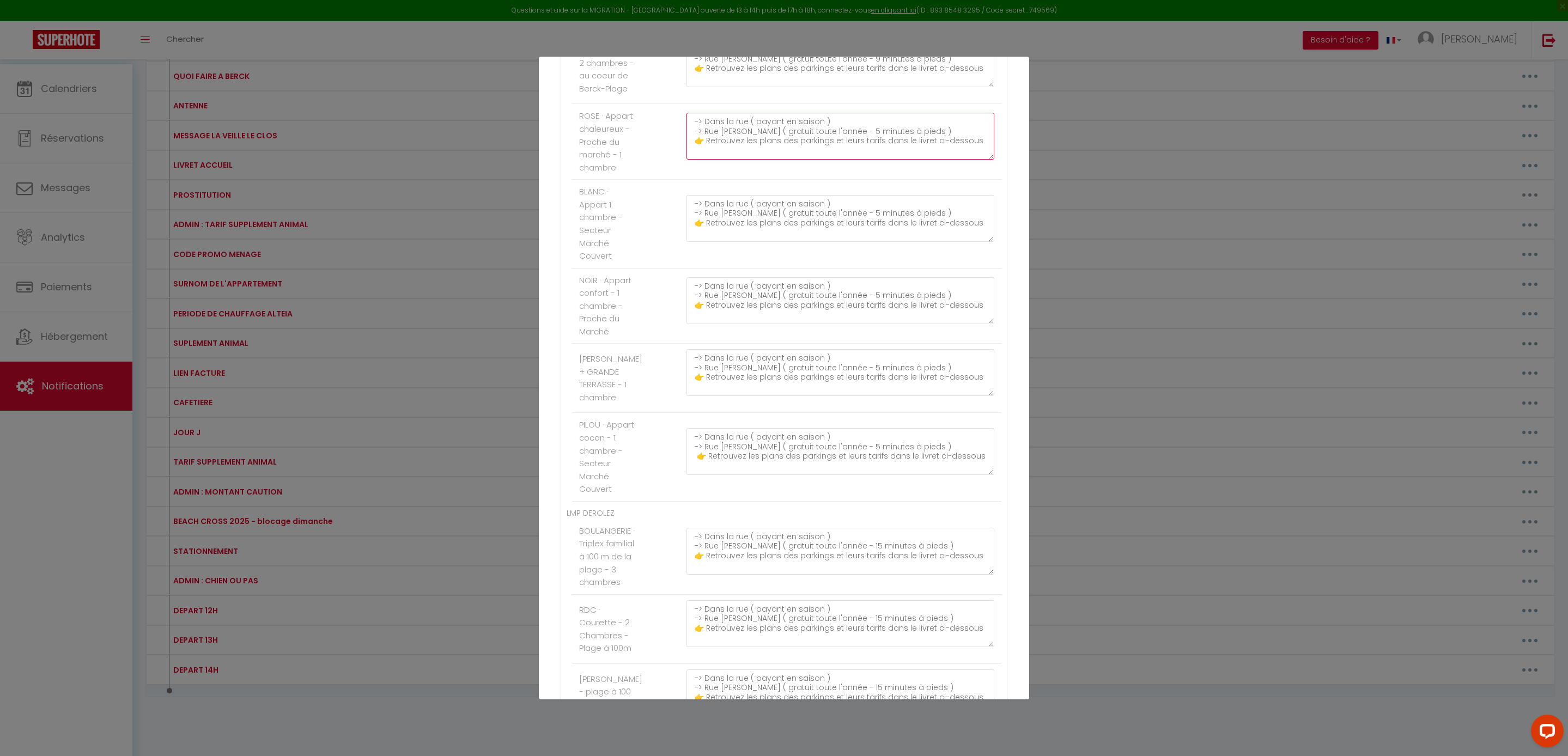
drag, startPoint x: 712, startPoint y: 265, endPoint x: 798, endPoint y: 279, distance: 87.1
click at [798, 159] on textarea "-> Dans la rue ( payant en saison ) -> Rue Emile Lavezzari ( gratuit toute l'an…" at bounding box center [840, 136] width 308 height 47
click at [737, 159] on textarea "-> Dans la rue ( payant en saison ) -> Rue Emile Lavezzari ( gratuit toute l'an…" at bounding box center [840, 136] width 308 height 47
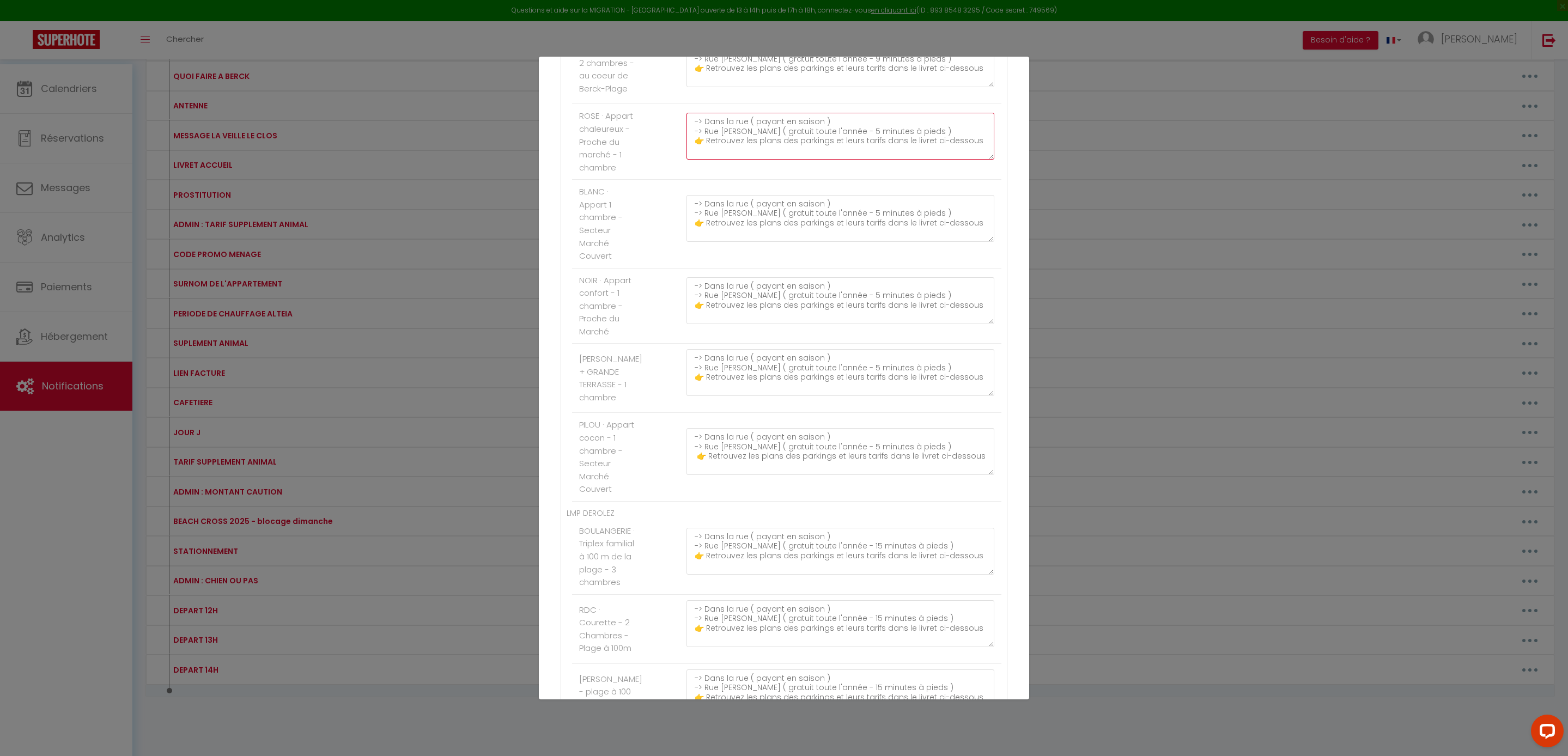
click at [793, 159] on textarea "-> Dans la rue ( payant en saison ) -> Rue Emile Lavezzari ( gratuit toute l'an…" at bounding box center [840, 136] width 308 height 47
drag, startPoint x: 751, startPoint y: 285, endPoint x: 728, endPoint y: 285, distance: 23.0
click at [728, 159] on textarea "-> Dans la rue ( payant en saison ) -> Rue Emile Lavezzari ( gratuit toute l'an…" at bounding box center [840, 136] width 308 height 47
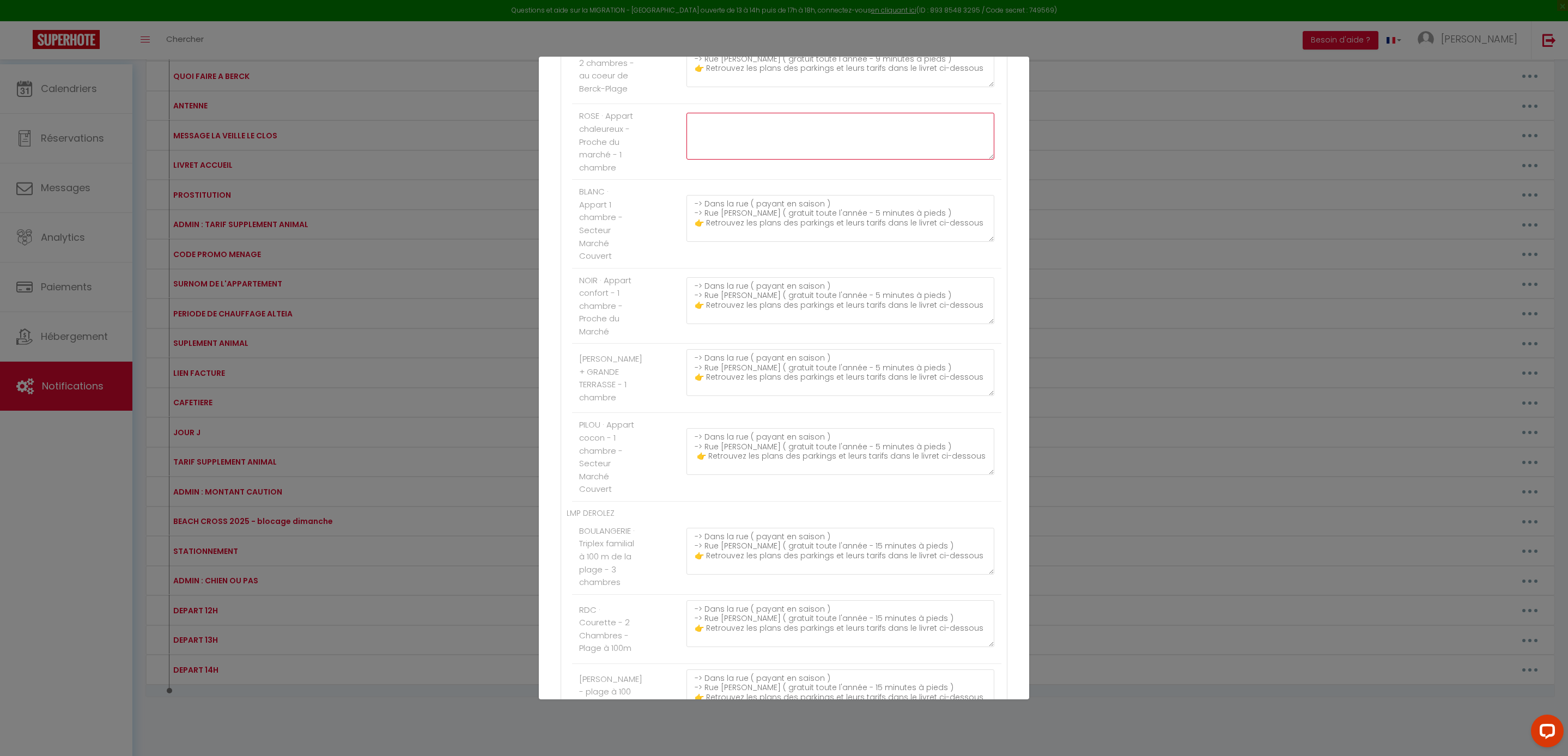
type textarea "-> Dans la rue ( payant en saison ) -> Rue Emile Lavezzari ( gratuit toute l'an…"
click at [1168, 205] on div "Mettre à jour le code court personnalisé × Nom * STATIONNEMENT Contenu * . Pour…" at bounding box center [784, 378] width 1568 height 756
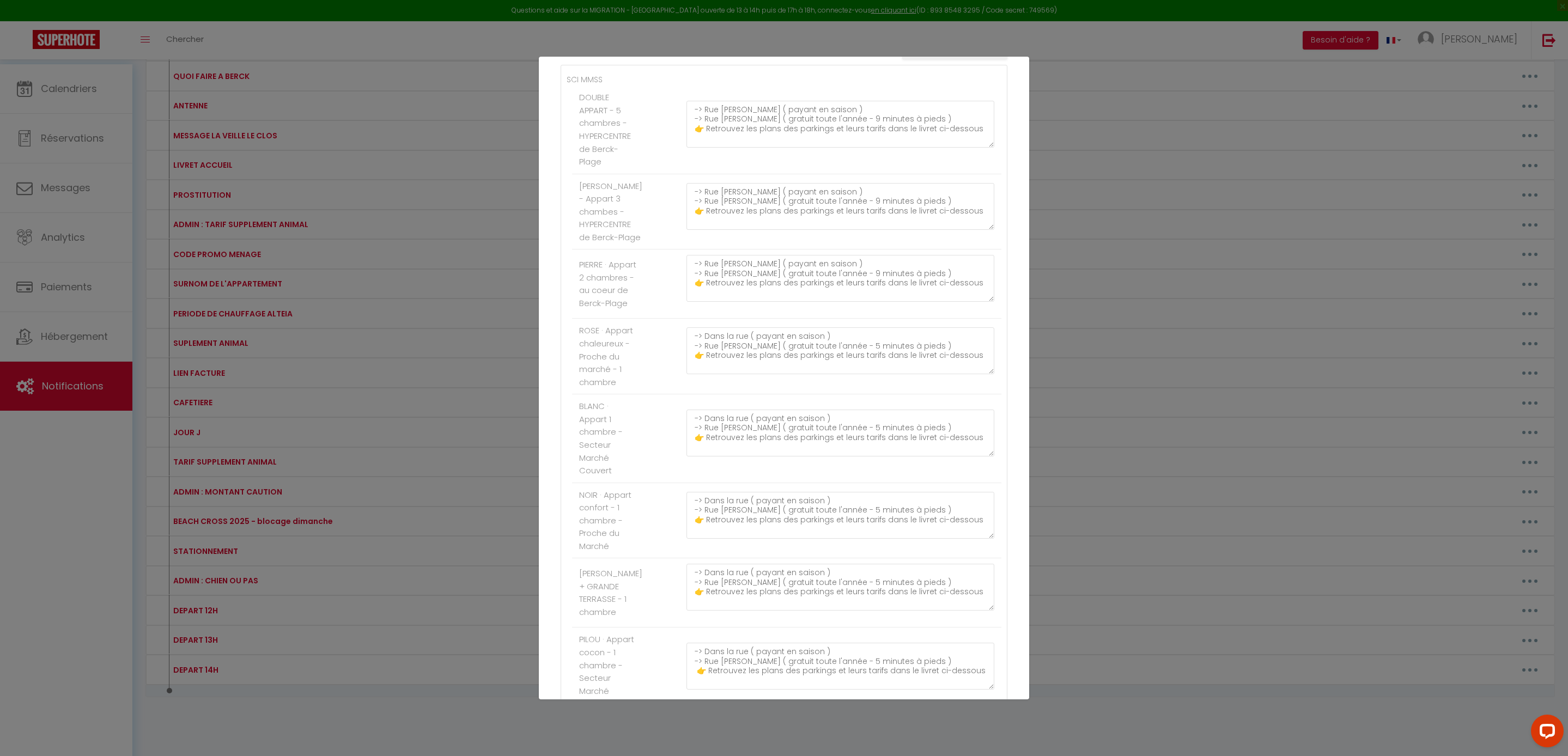
scroll to position [189, 0]
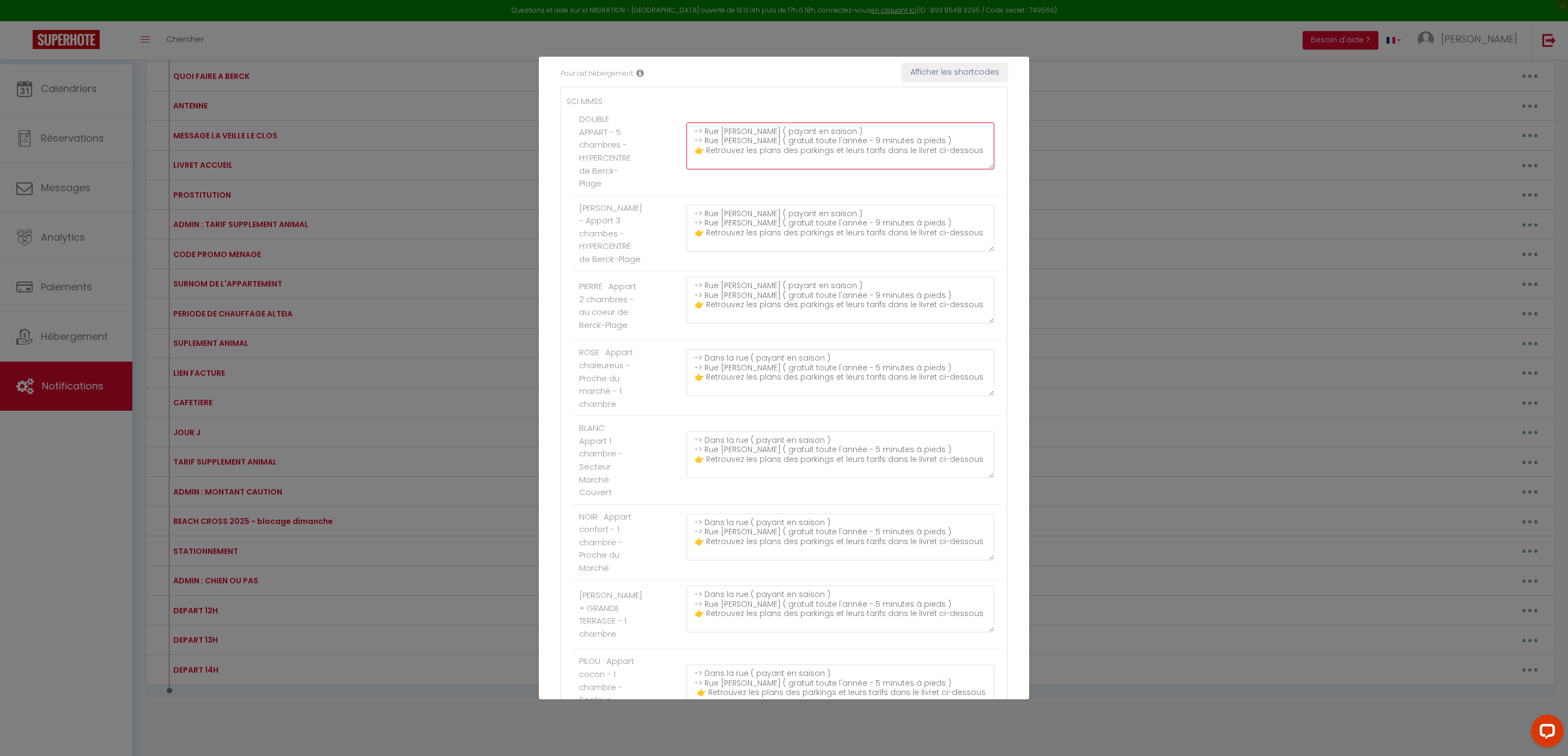
click at [801, 169] on textarea "-> Rue Amiral Courbet ( payant en saison ) -> Rue Emile Lavezzari ( gratuit tou…" at bounding box center [840, 145] width 308 height 47
paste textarea "Bonjour [GUEST:FIRST_NAME], Vos appartements " PEGGY " et " PIERRE " sont prêts…"
type textarea "Bonjour [GUEST:FIRST_NAME], Vos appartements " PEGGY " et " PIERRE " sont prêts…"
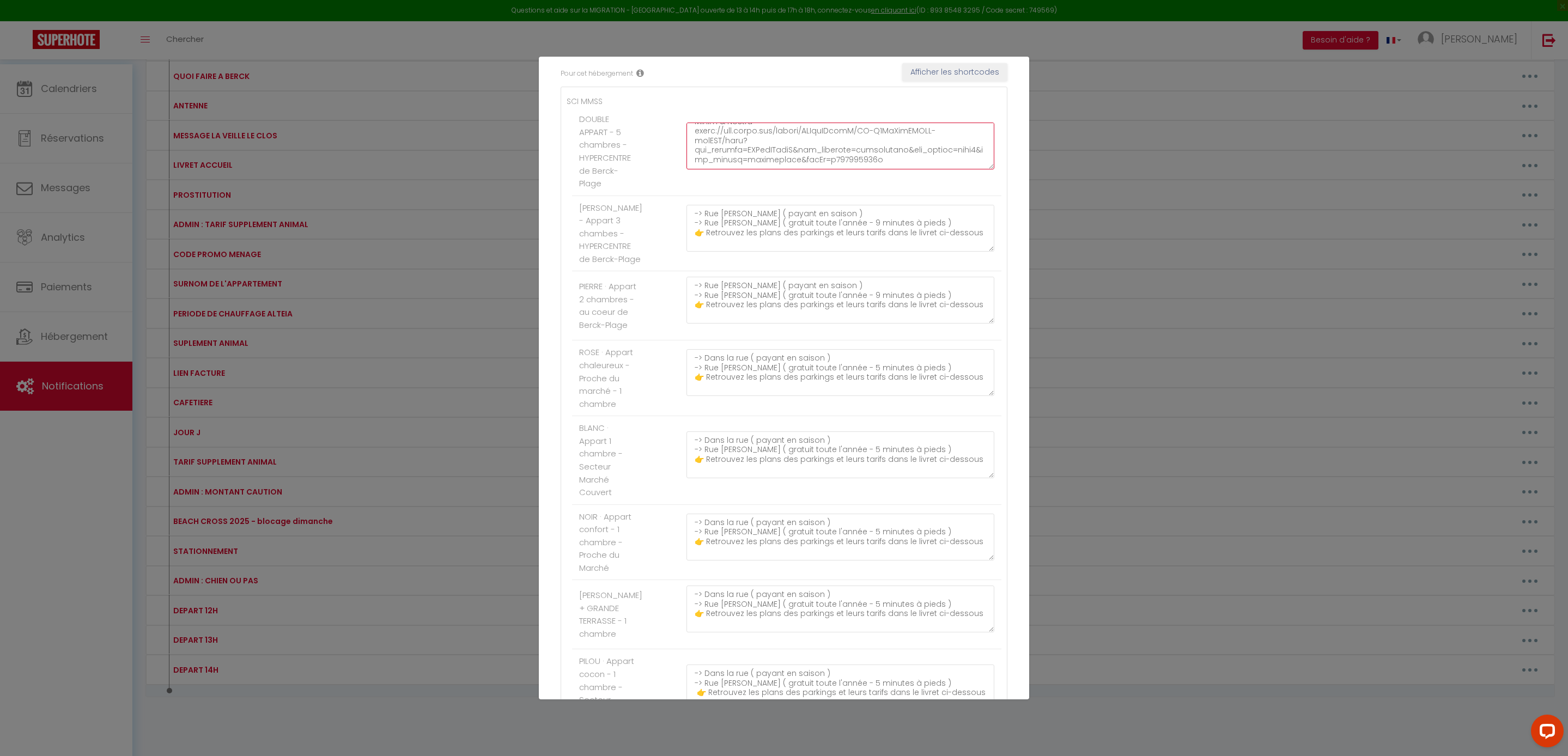
click at [790, 252] on textarea "-> Rue Amiral Courbet ( payant en saison ) -> Rue Emile Lavezzari ( gratuit tou…" at bounding box center [840, 228] width 308 height 47
type textarea "-> Rue Amiral Courbet ( payant en saison ) -> Rue Emile Lavezzari ( gratuit tou…"
click at [995, 261] on li "PEGGY - Appart 3 chambes - HYPERCENTRE de Berck-Plage -> Rue Amiral Courbet ( p…" at bounding box center [786, 234] width 429 height 75
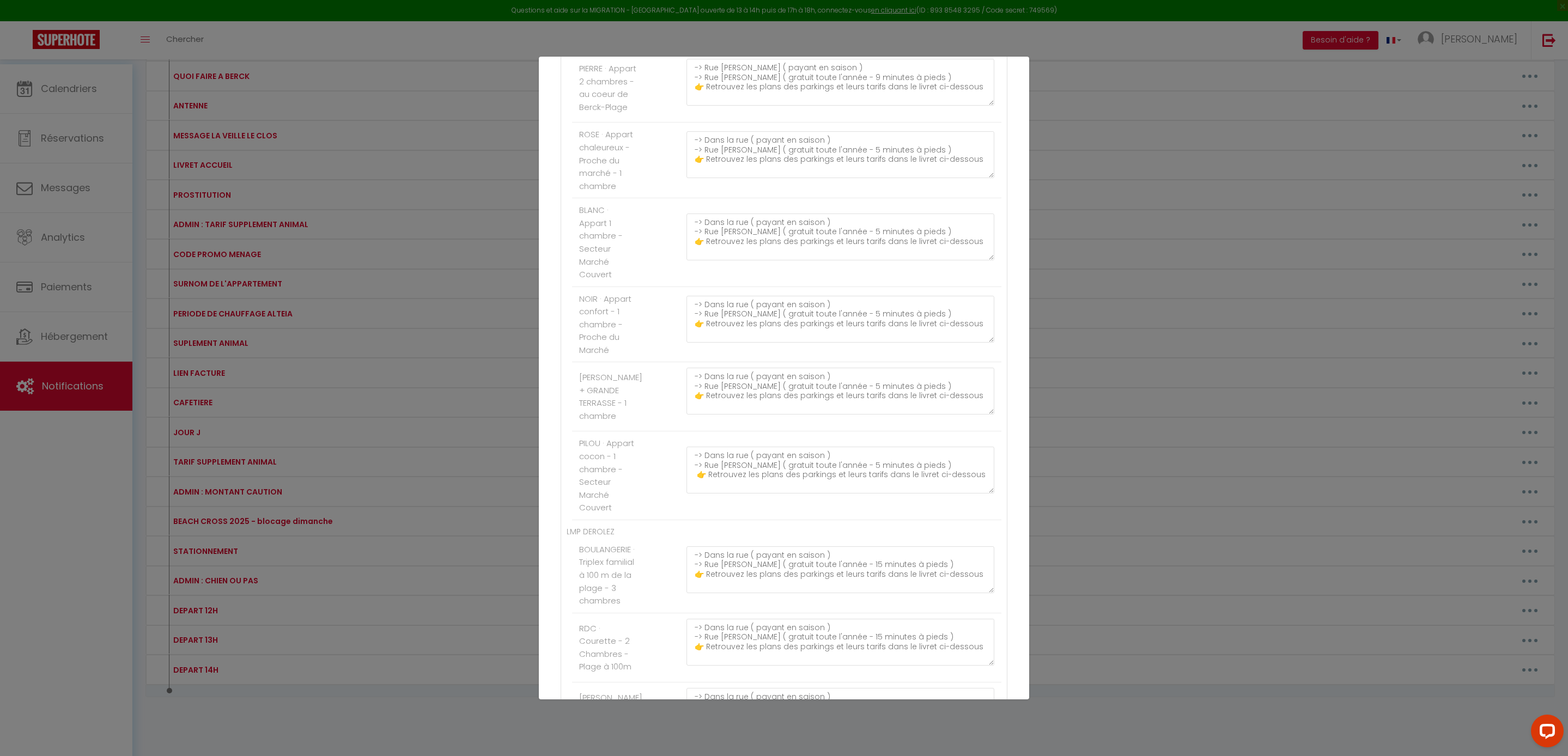
scroll to position [458, 0]
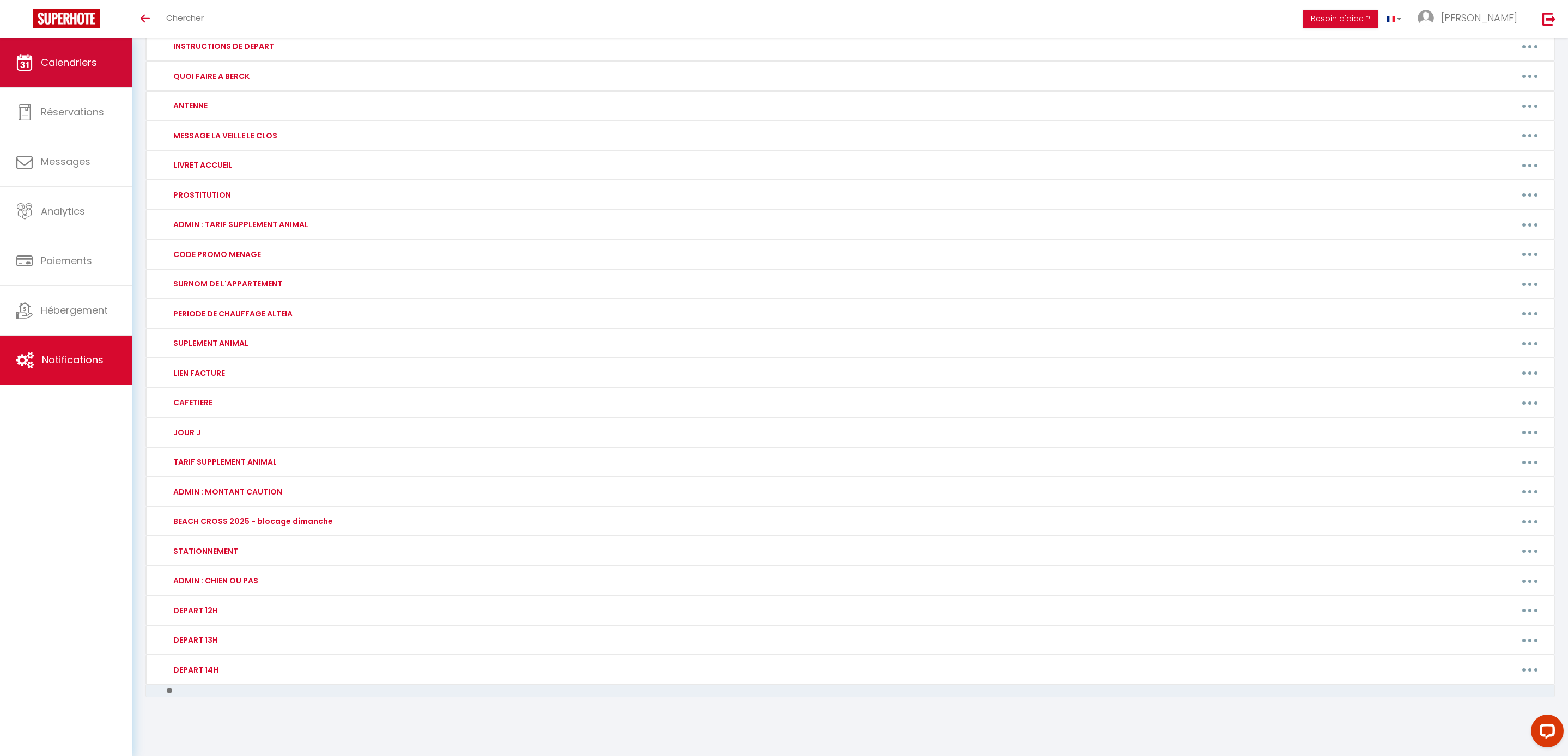
click at [100, 72] on link "Calendriers" at bounding box center [66, 63] width 132 height 49
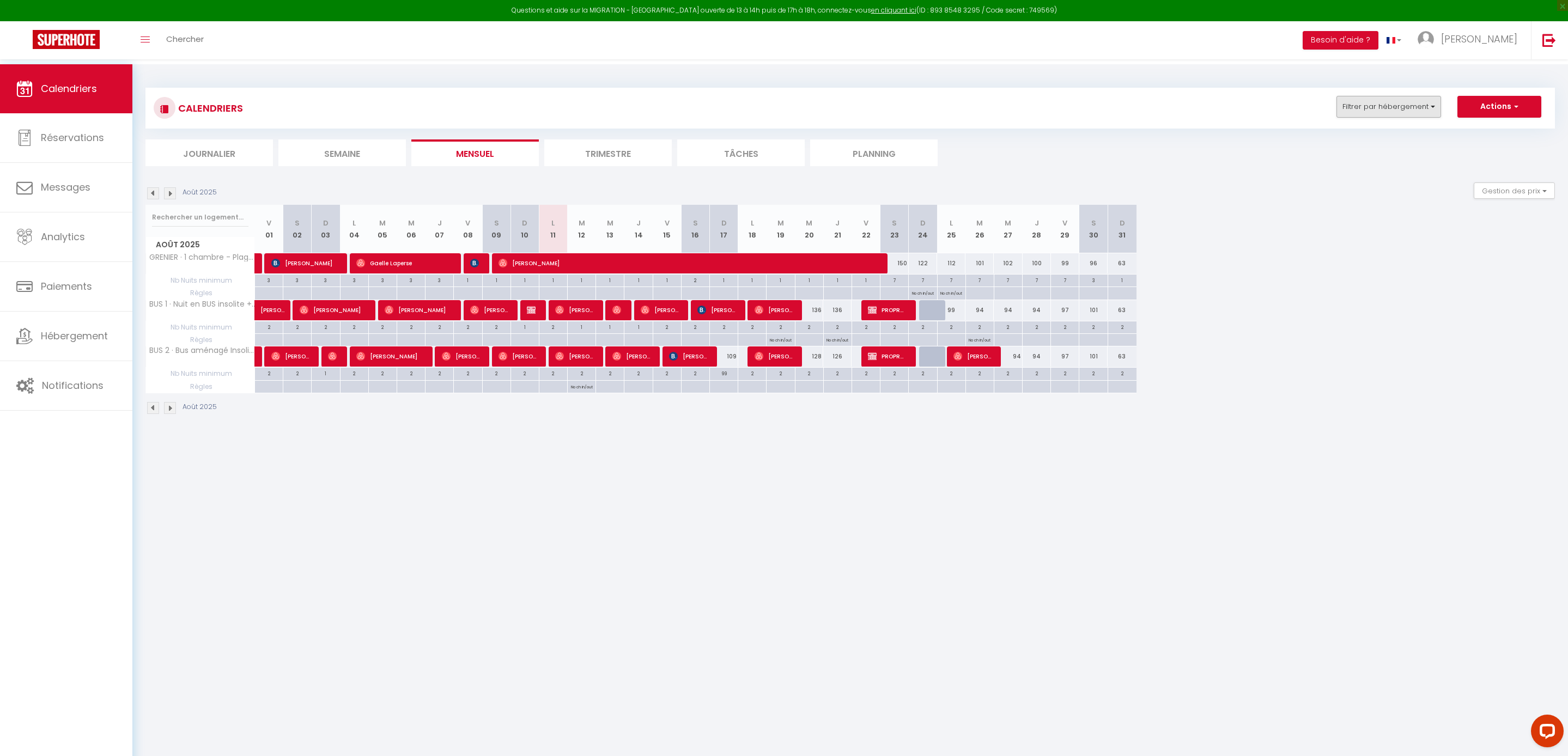
click at [1337, 115] on button "Filtrer par hébergement" at bounding box center [1389, 106] width 105 height 22
click at [1330, 138] on input "text" at bounding box center [1412, 134] width 164 height 20
type input "j"
checkbox input "false"
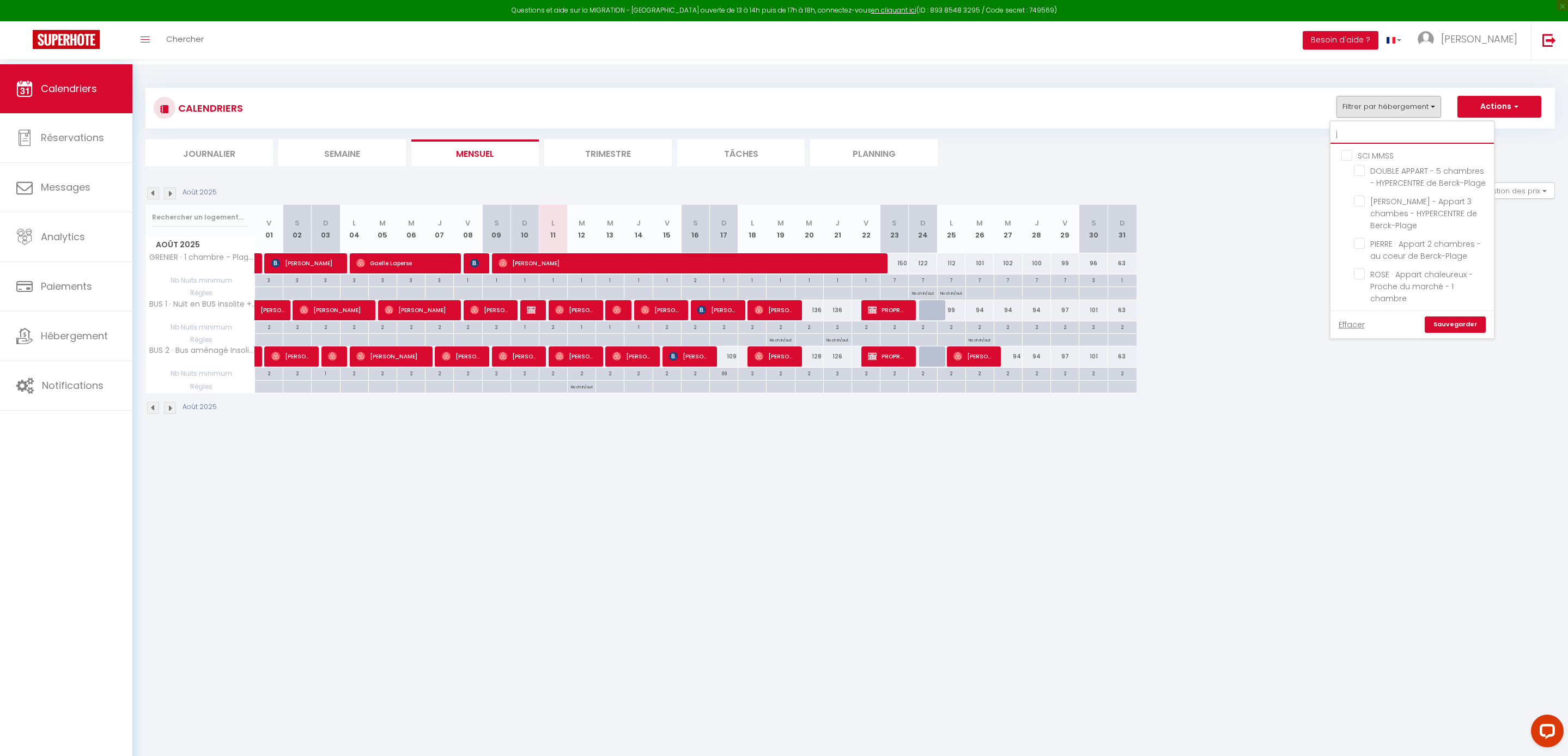
checkbox input "false"
type input "je"
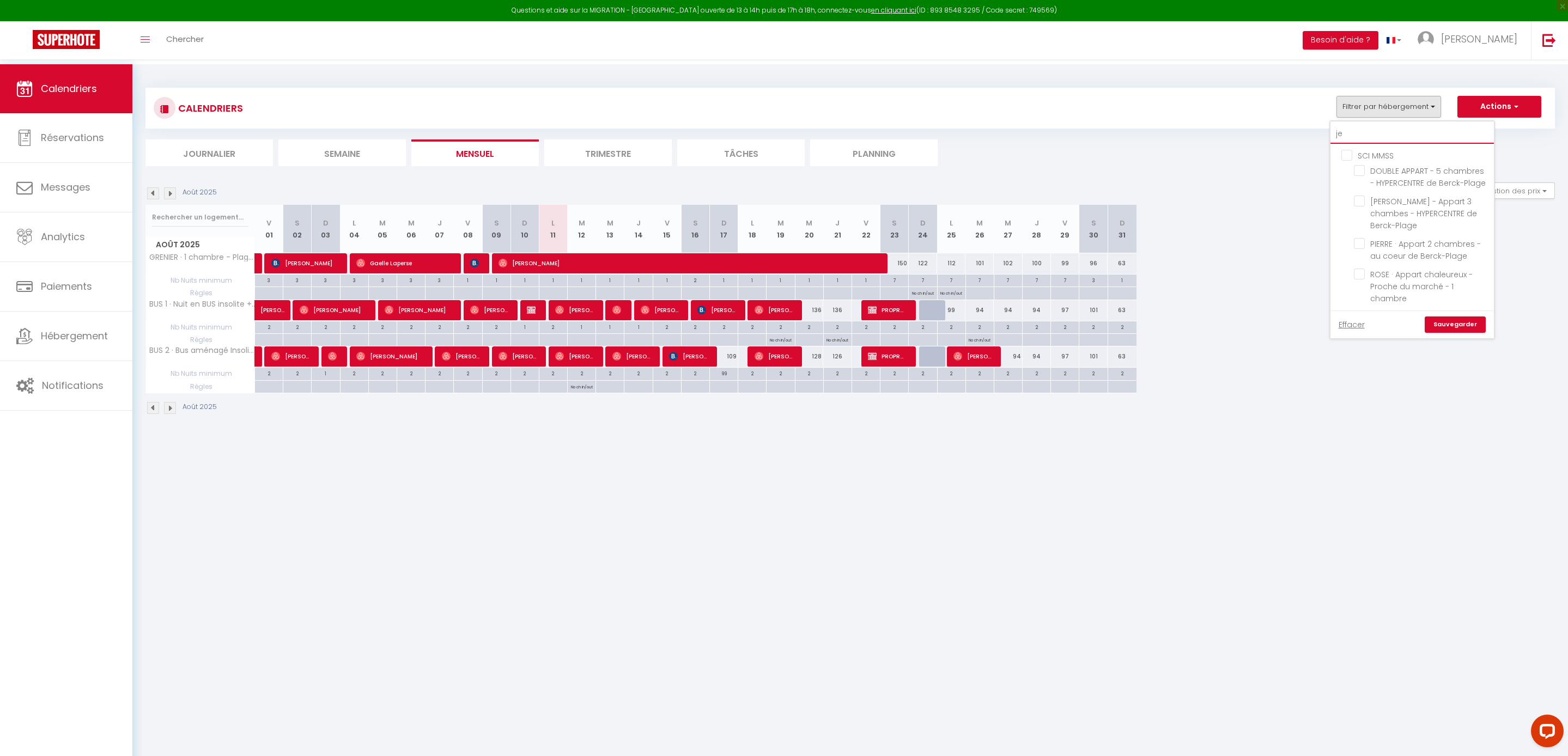
checkbox input "false"
type input "jea"
checkbox input "false"
type input "[PERSON_NAME]"
checkbox input "false"
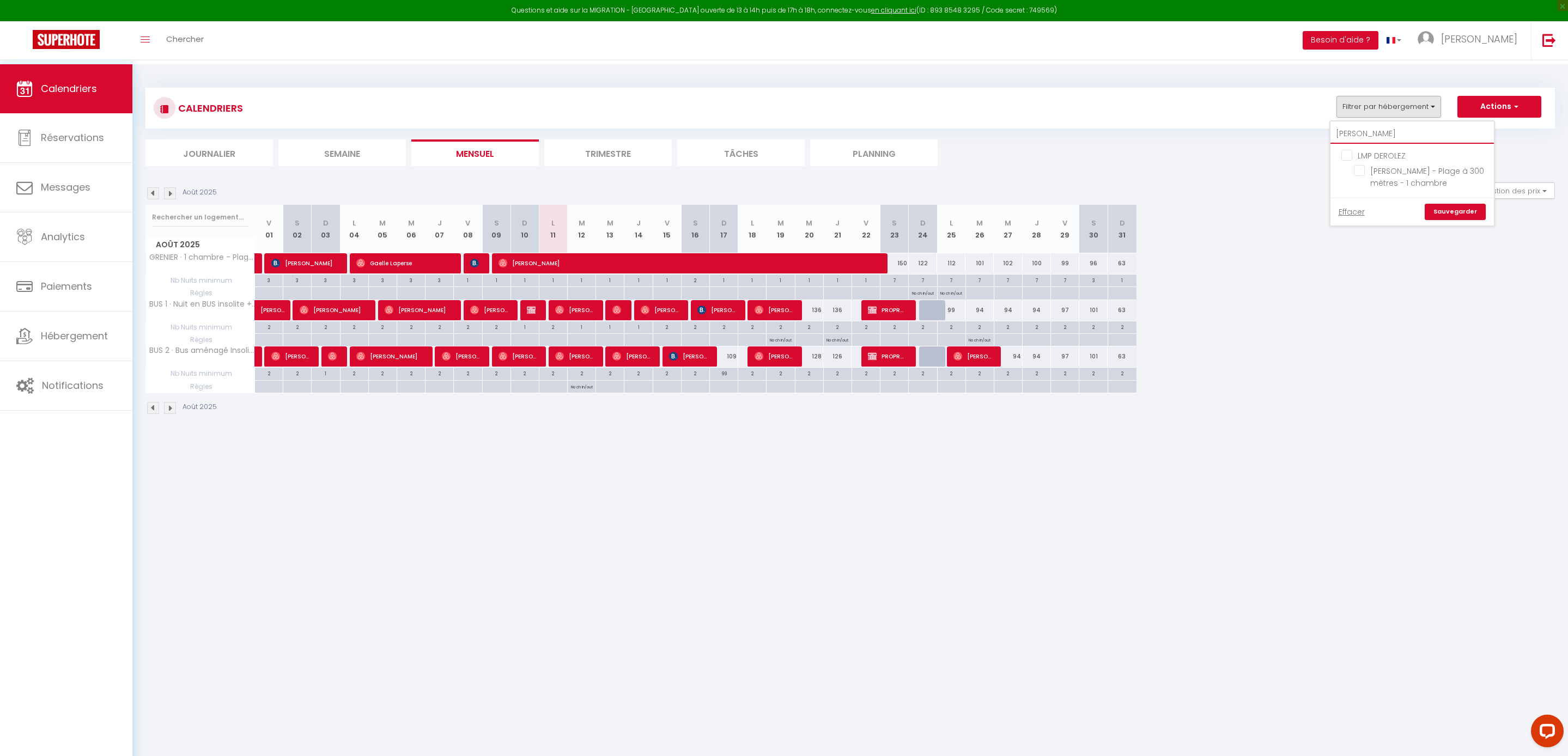
type input "[PERSON_NAME]"
checkbox input "false"
type input "[PERSON_NAME]"
checkbox input "false"
type input "[PERSON_NAME]"
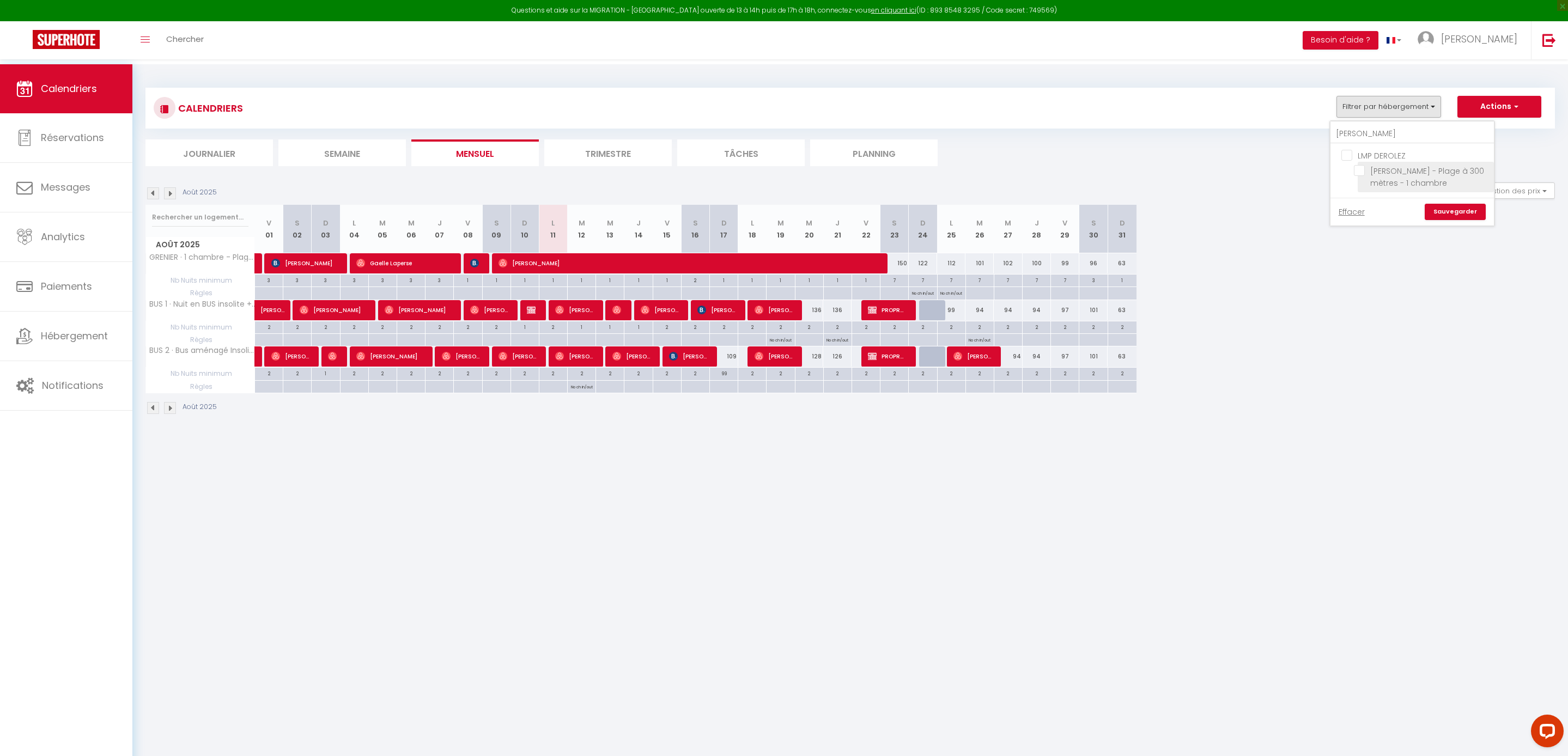
click at [1354, 176] on input "[PERSON_NAME] - Plage à 300 mètres - 1 chambre" at bounding box center [1422, 170] width 136 height 11
checkbox input "true"
click at [1425, 220] on link "Sauvegarder" at bounding box center [1455, 211] width 61 height 16
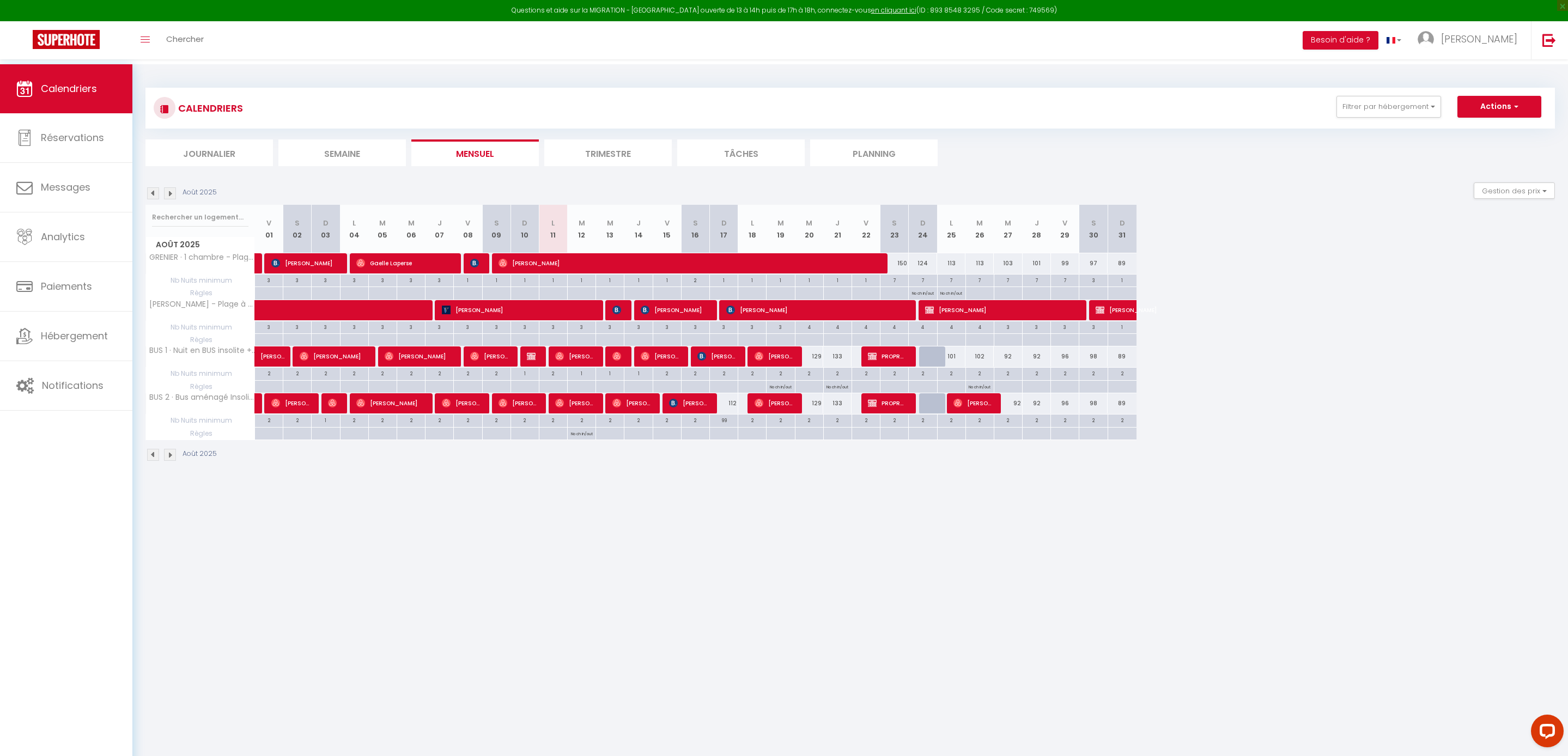
click at [168, 195] on img at bounding box center [170, 193] width 12 height 12
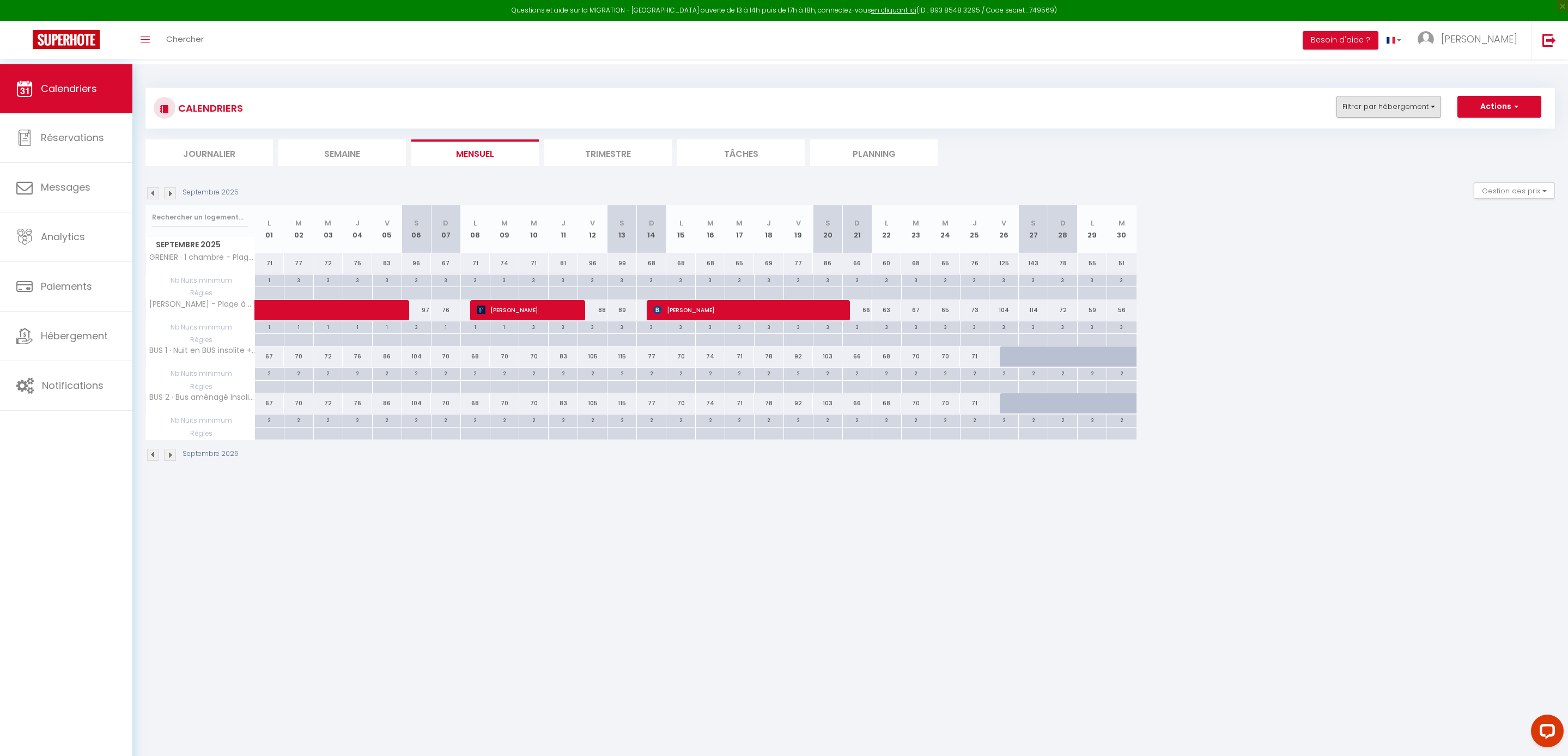
click at [1369, 109] on button "Filtrer par hébergement" at bounding box center [1389, 106] width 105 height 22
click at [1330, 144] on input "[PERSON_NAME]" at bounding box center [1412, 134] width 164 height 20
drag, startPoint x: 1338, startPoint y: 145, endPoint x: 1197, endPoint y: 145, distance: 141.0
click at [1197, 145] on div "CALENDRIERS Filtrer par hébergement [PERSON_NAME] LMP [PERSON_NAME] - Plage à 3…" at bounding box center [850, 126] width 1409 height 78
click at [1352, 105] on button "Filtrer par hébergement" at bounding box center [1389, 106] width 105 height 22
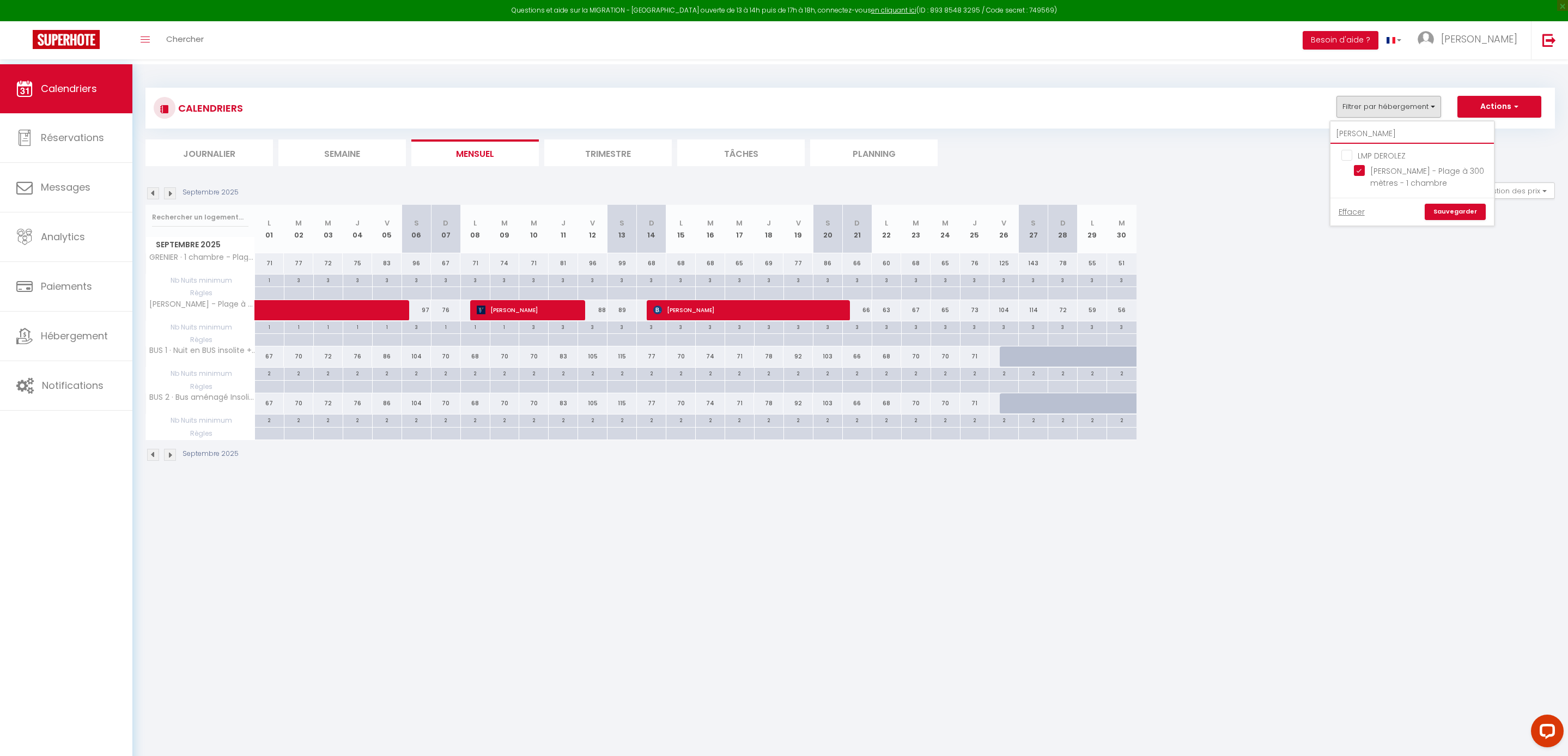
click at [1332, 142] on input "[PERSON_NAME]" at bounding box center [1412, 134] width 164 height 20
type input "C"
checkbox input "false"
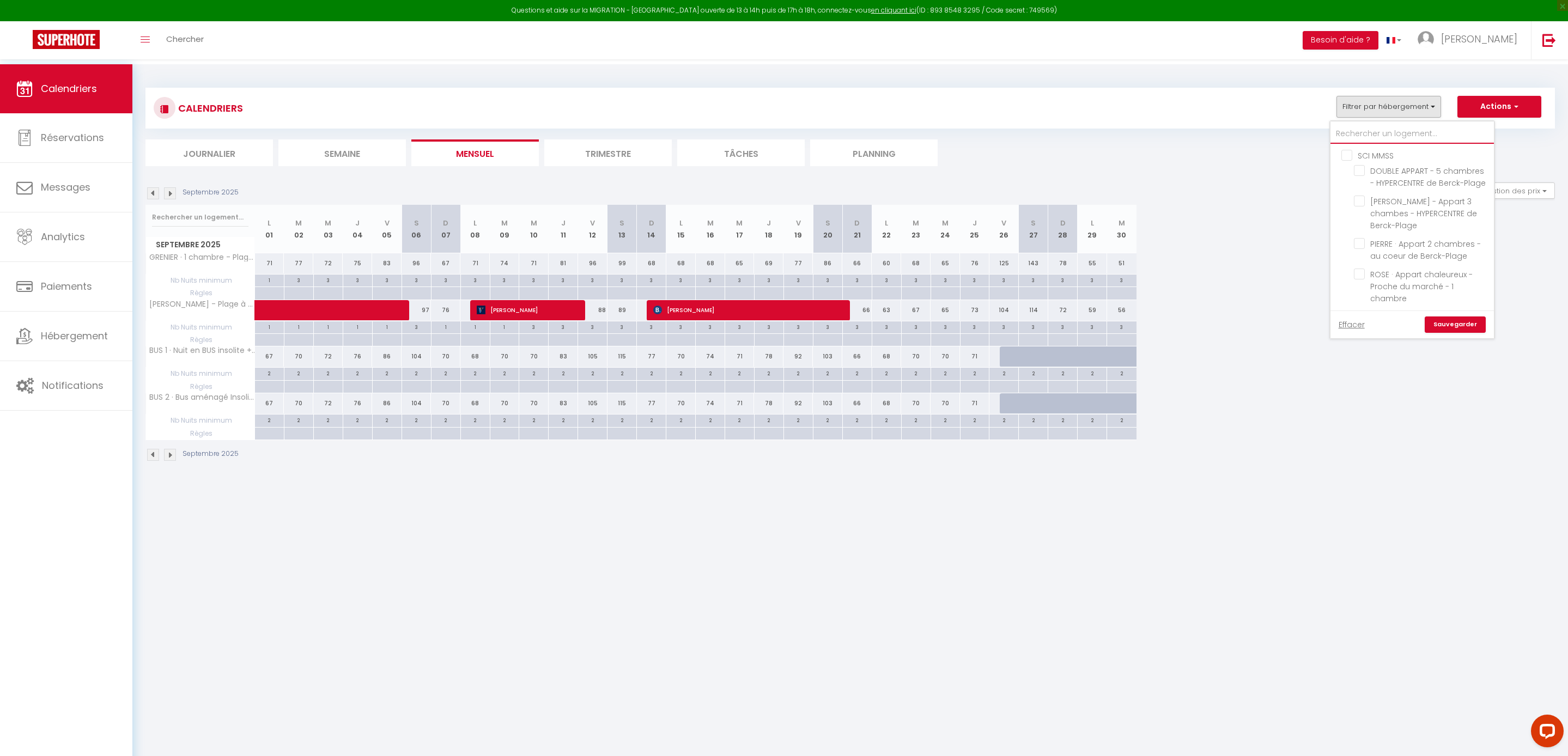
checkbox input "false"
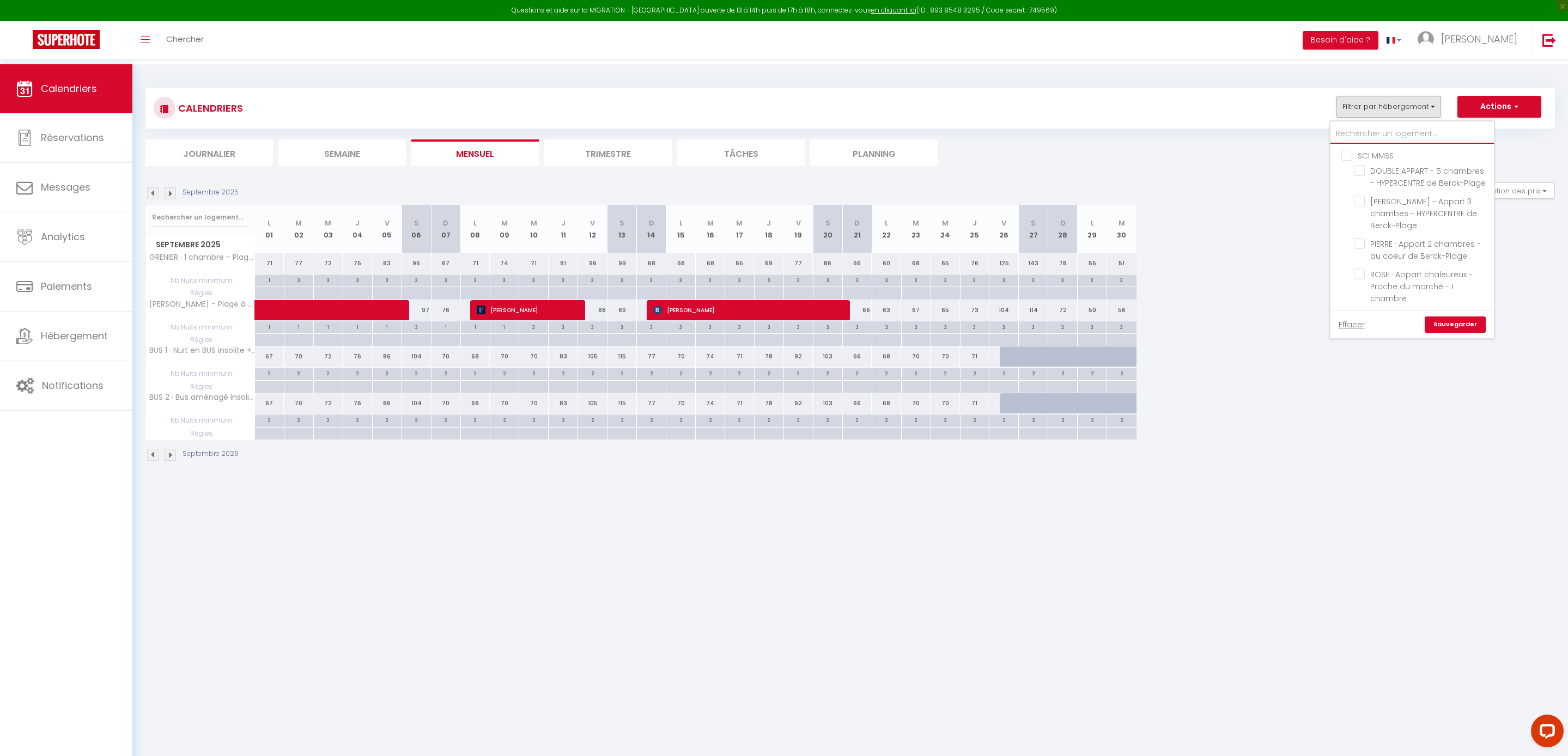
checkbox input "false"
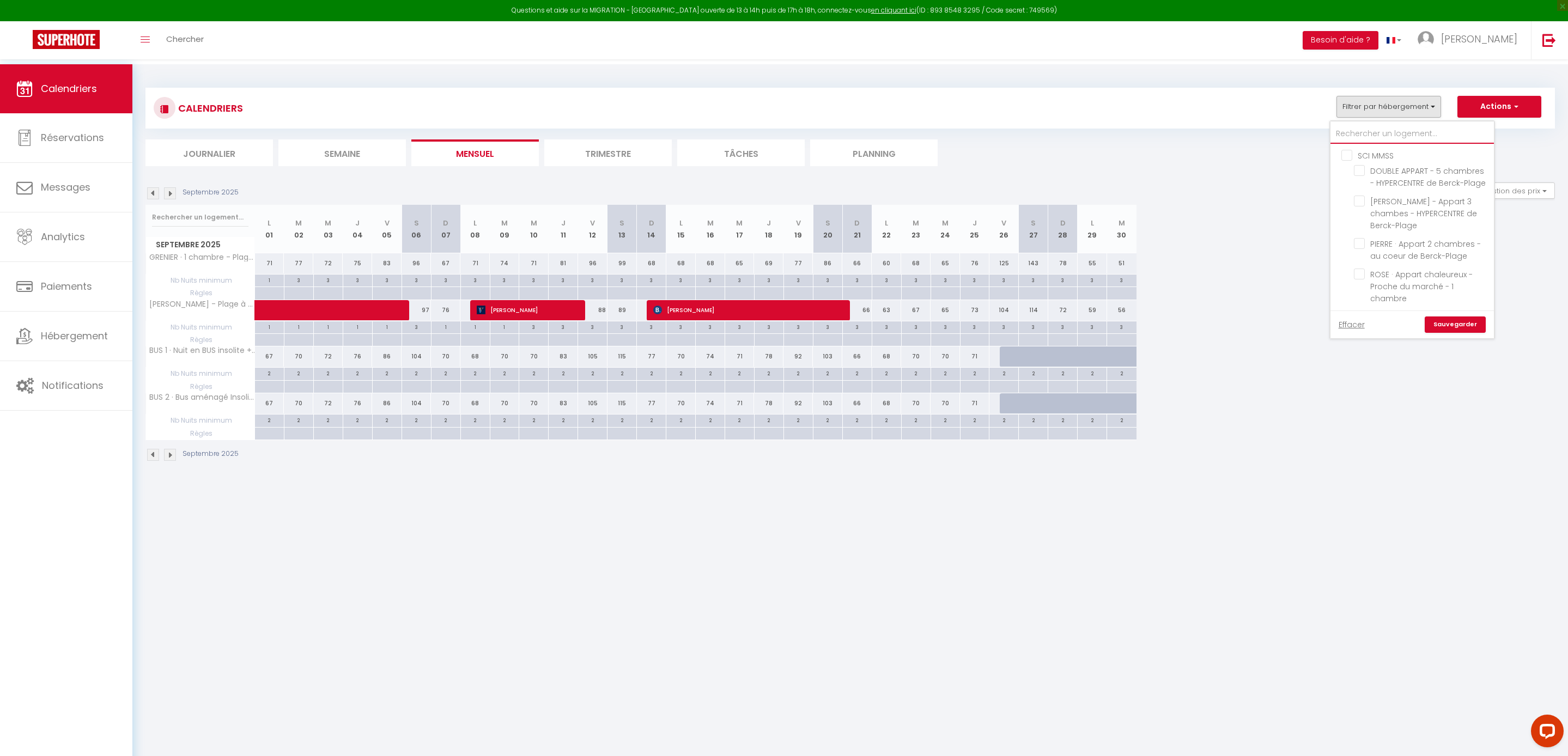
checkbox input "false"
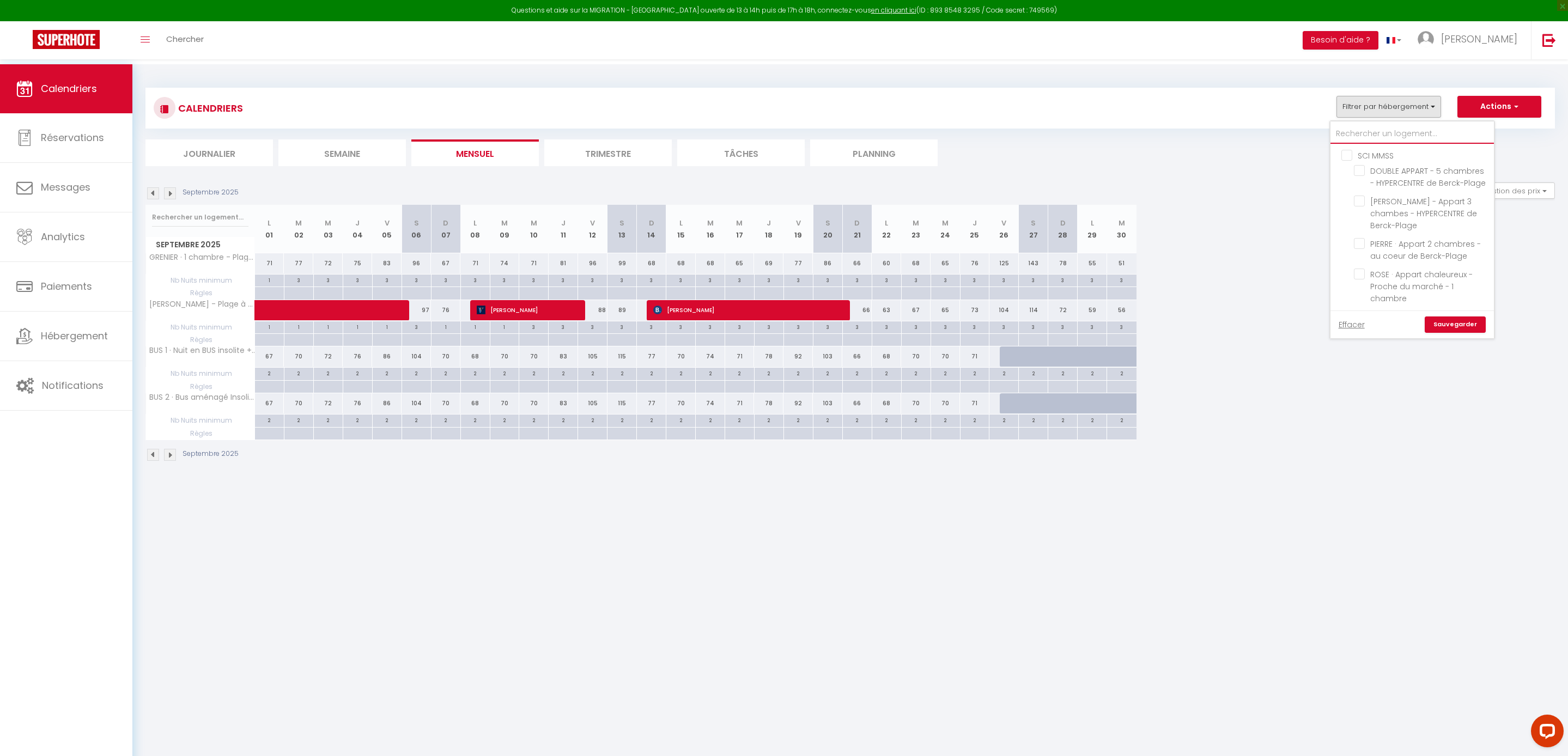
checkbox input "false"
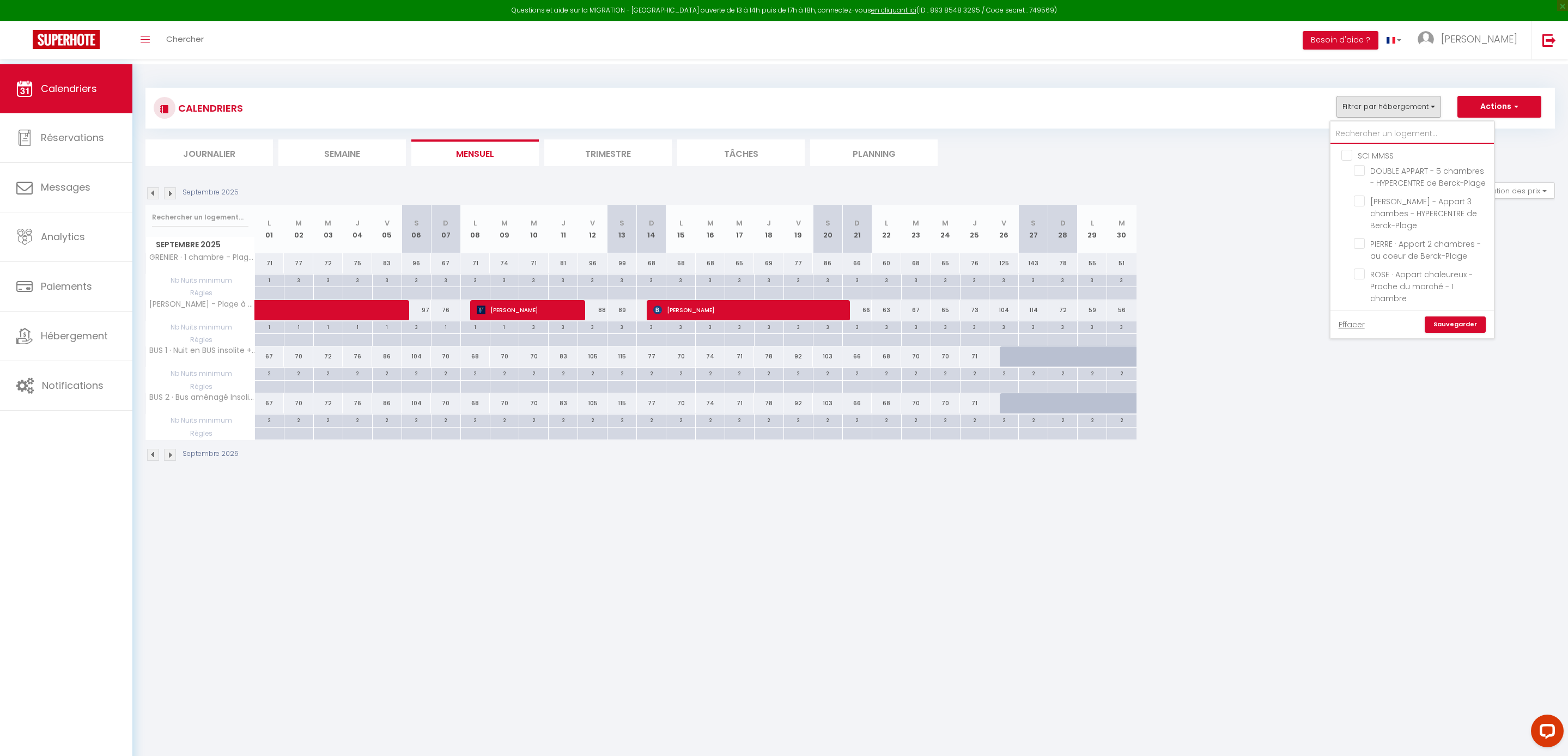
checkbox input "false"
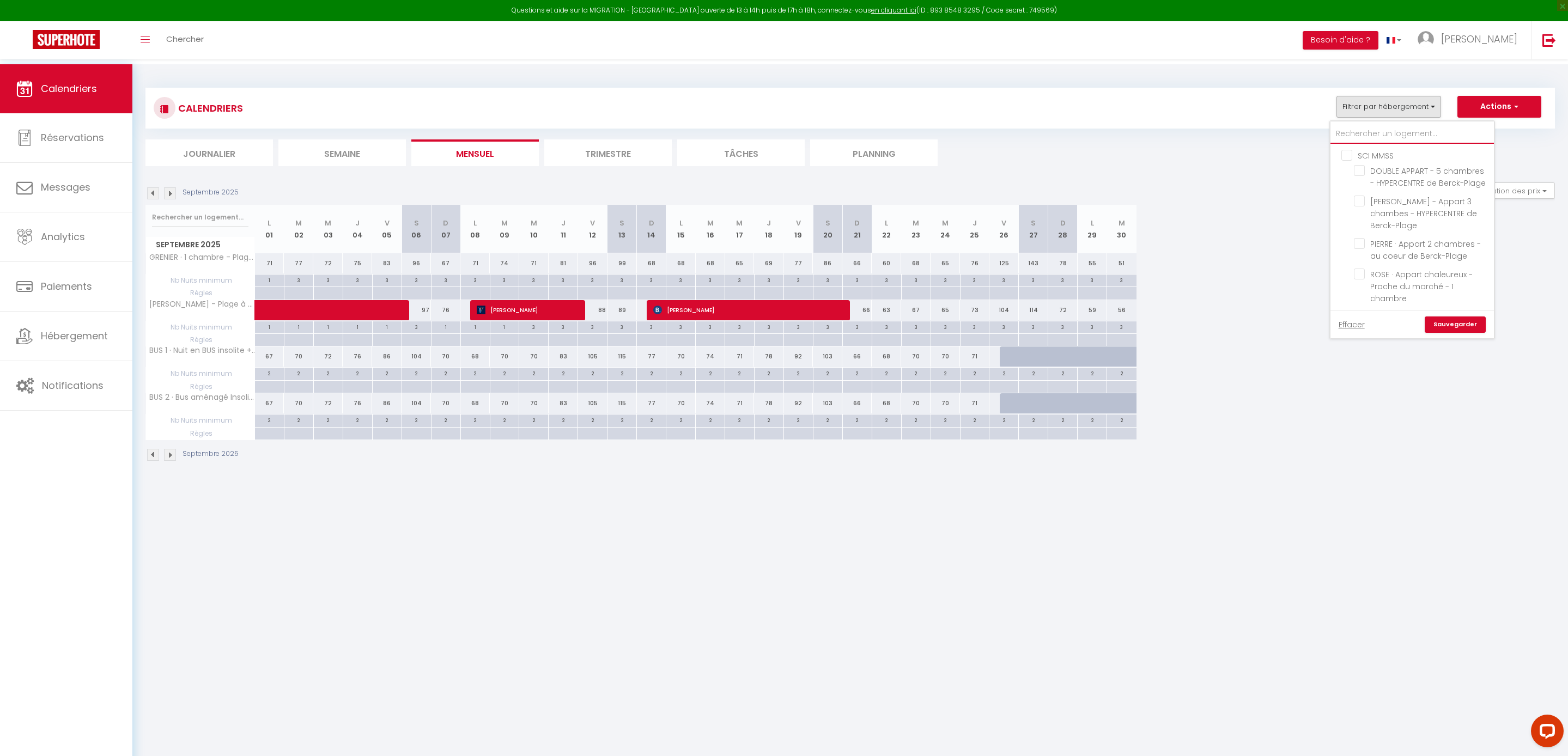
checkbox input "false"
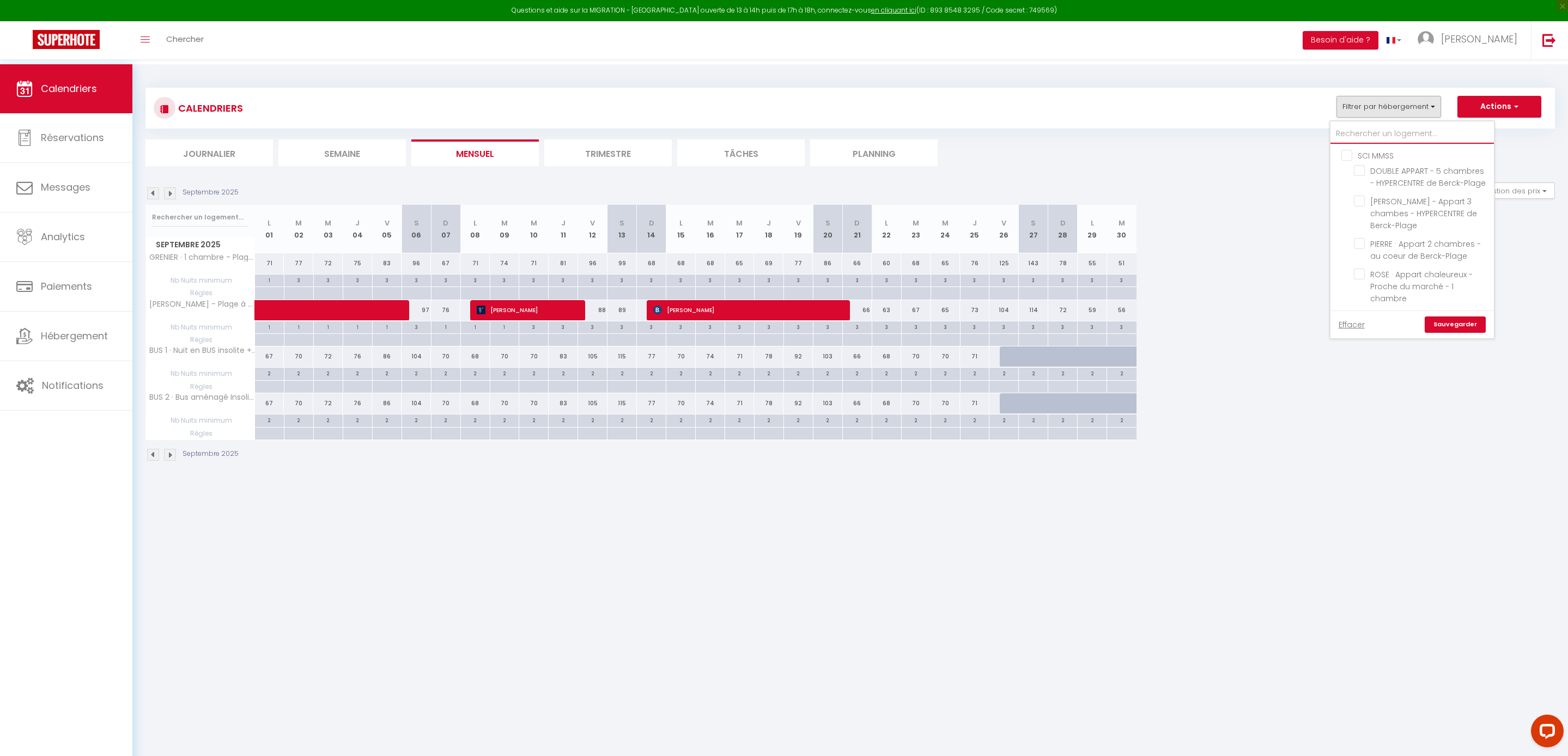
checkbox input "false"
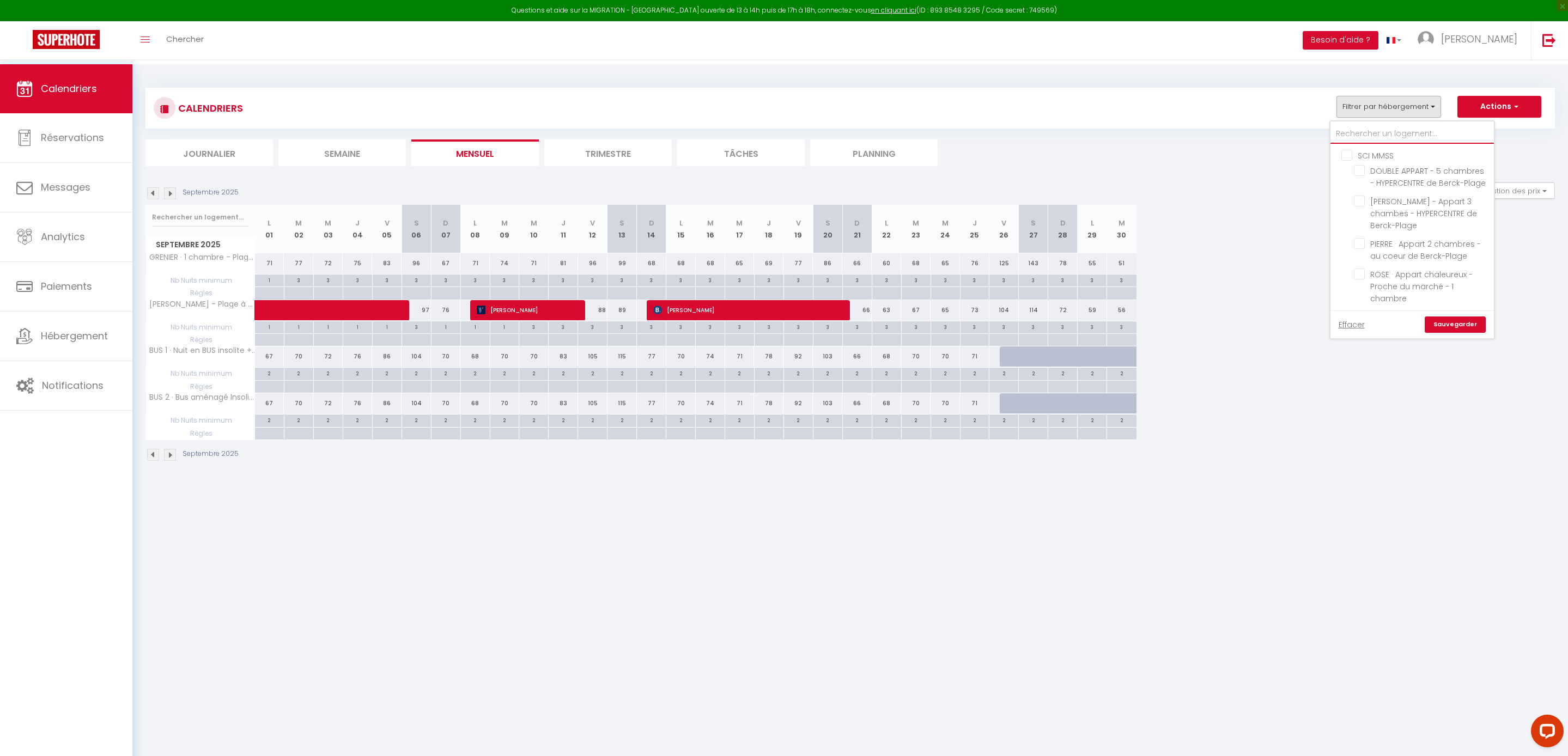
checkbox input "false"
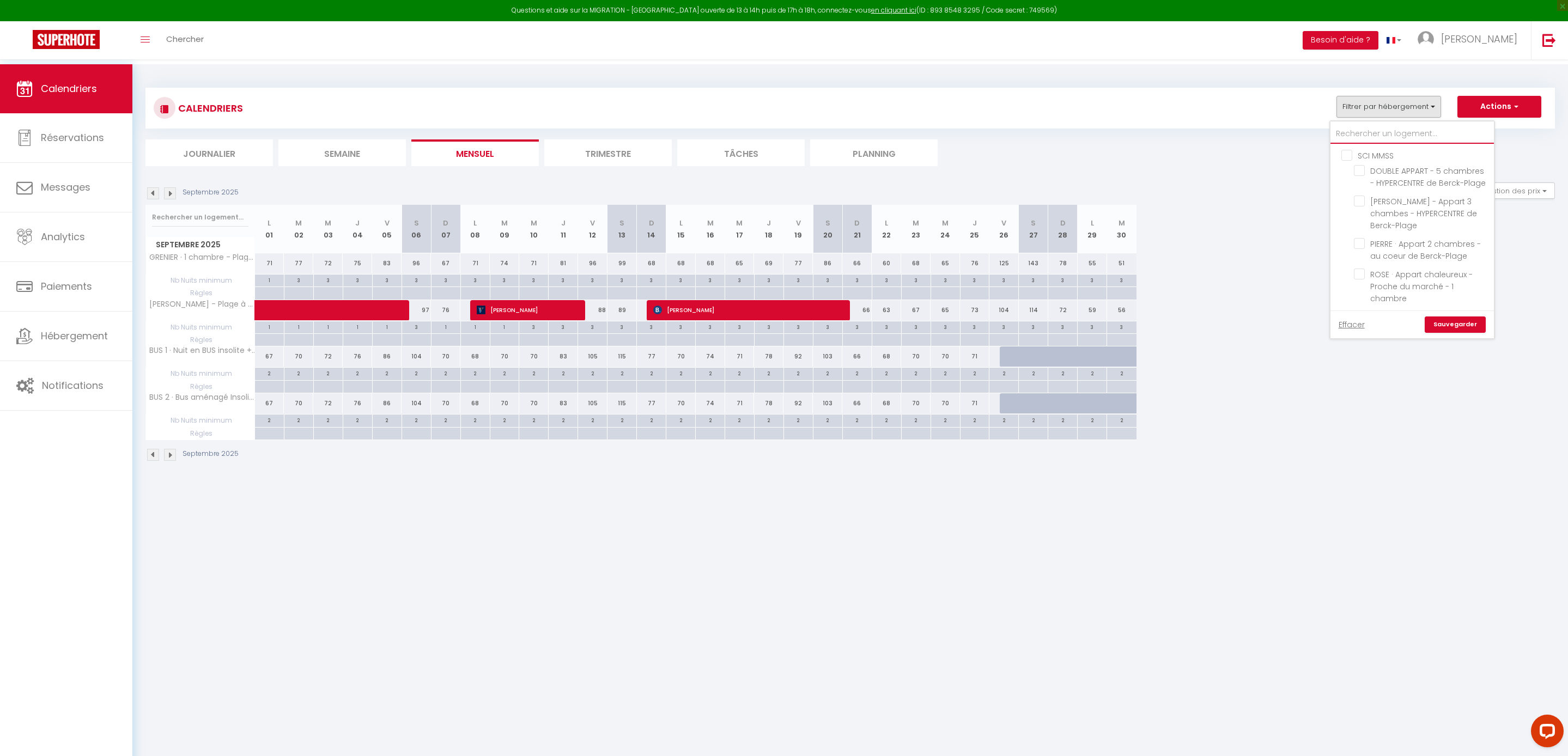
checkbox input "false"
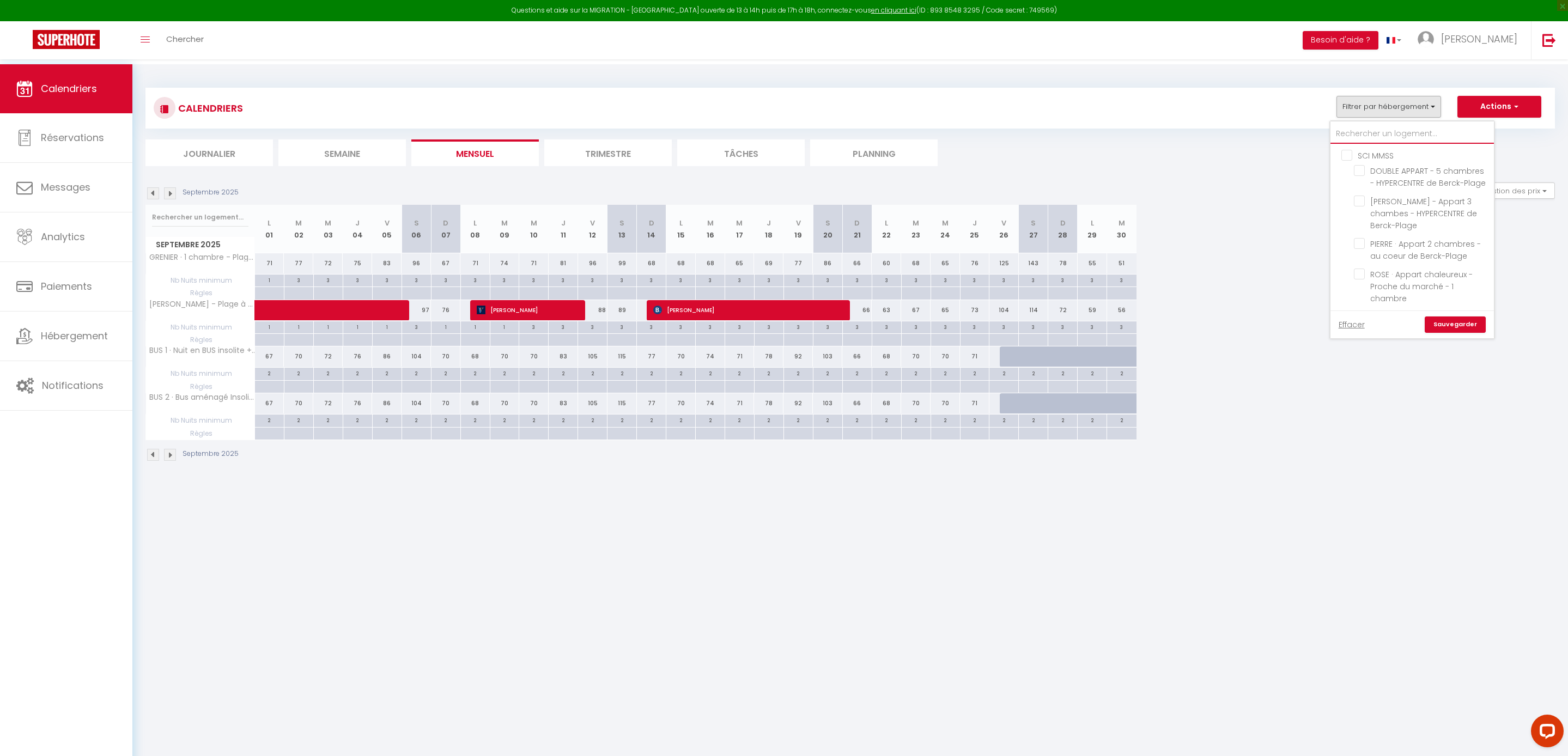
checkbox input "false"
type input "R"
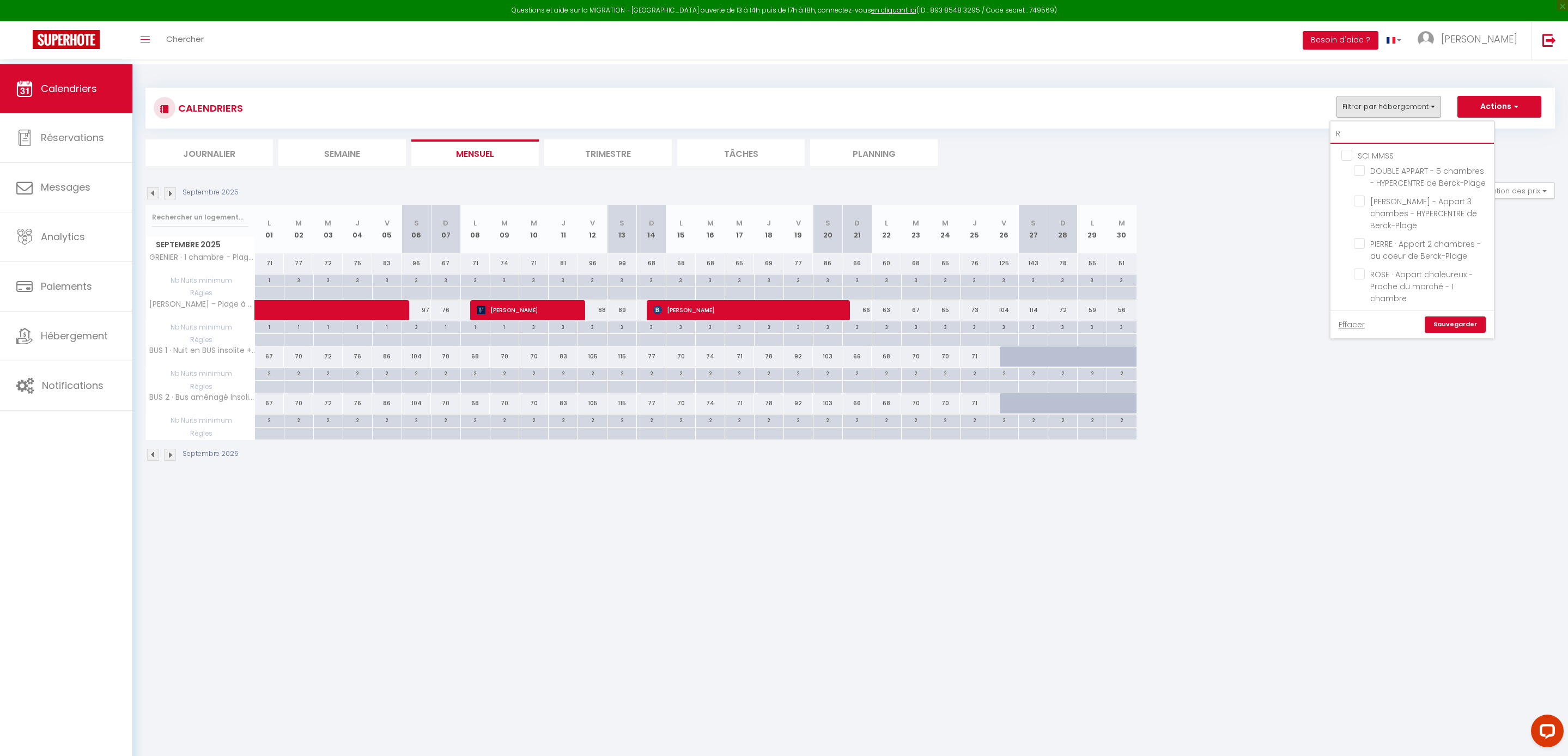
checkbox input "false"
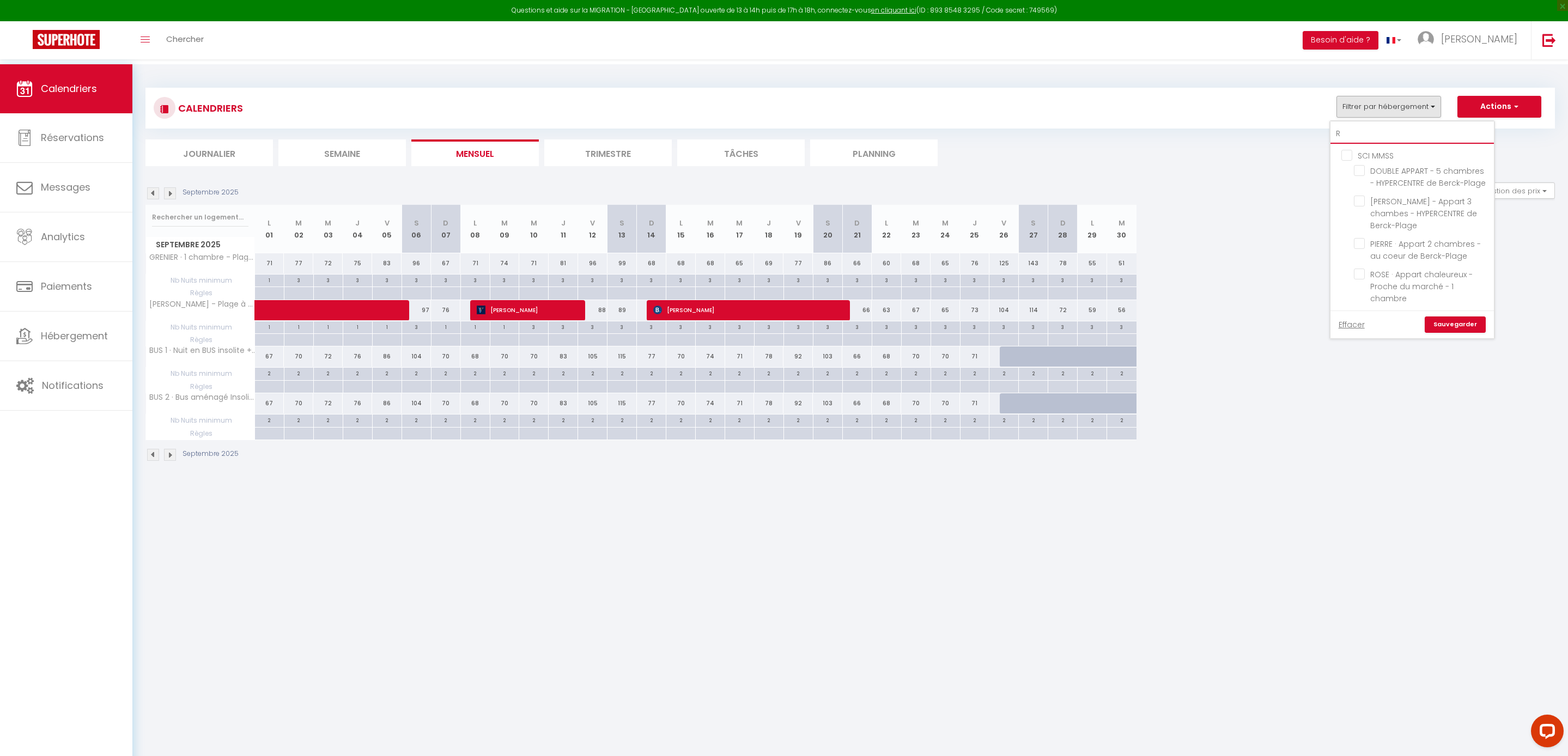
checkbox input "false"
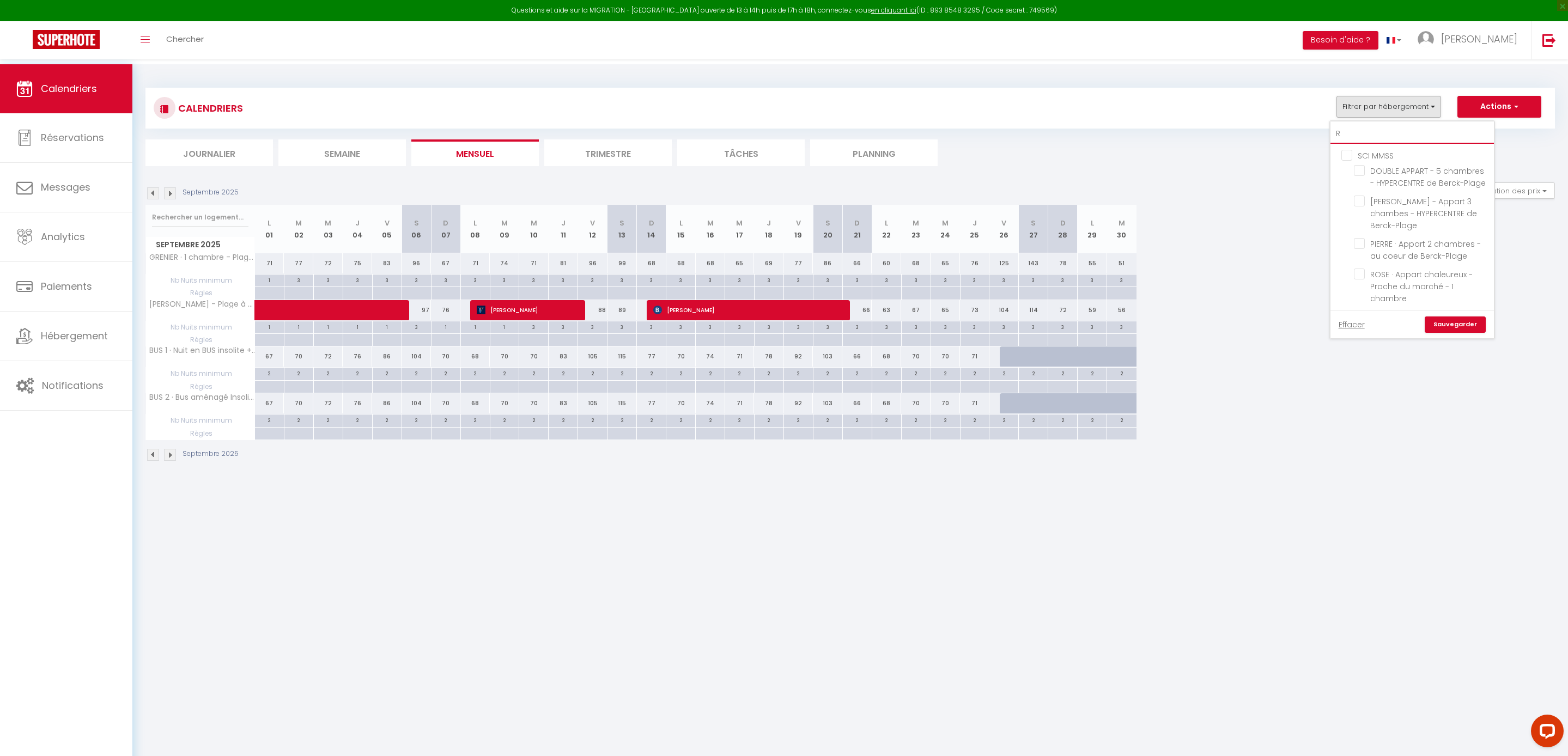
checkbox input "false"
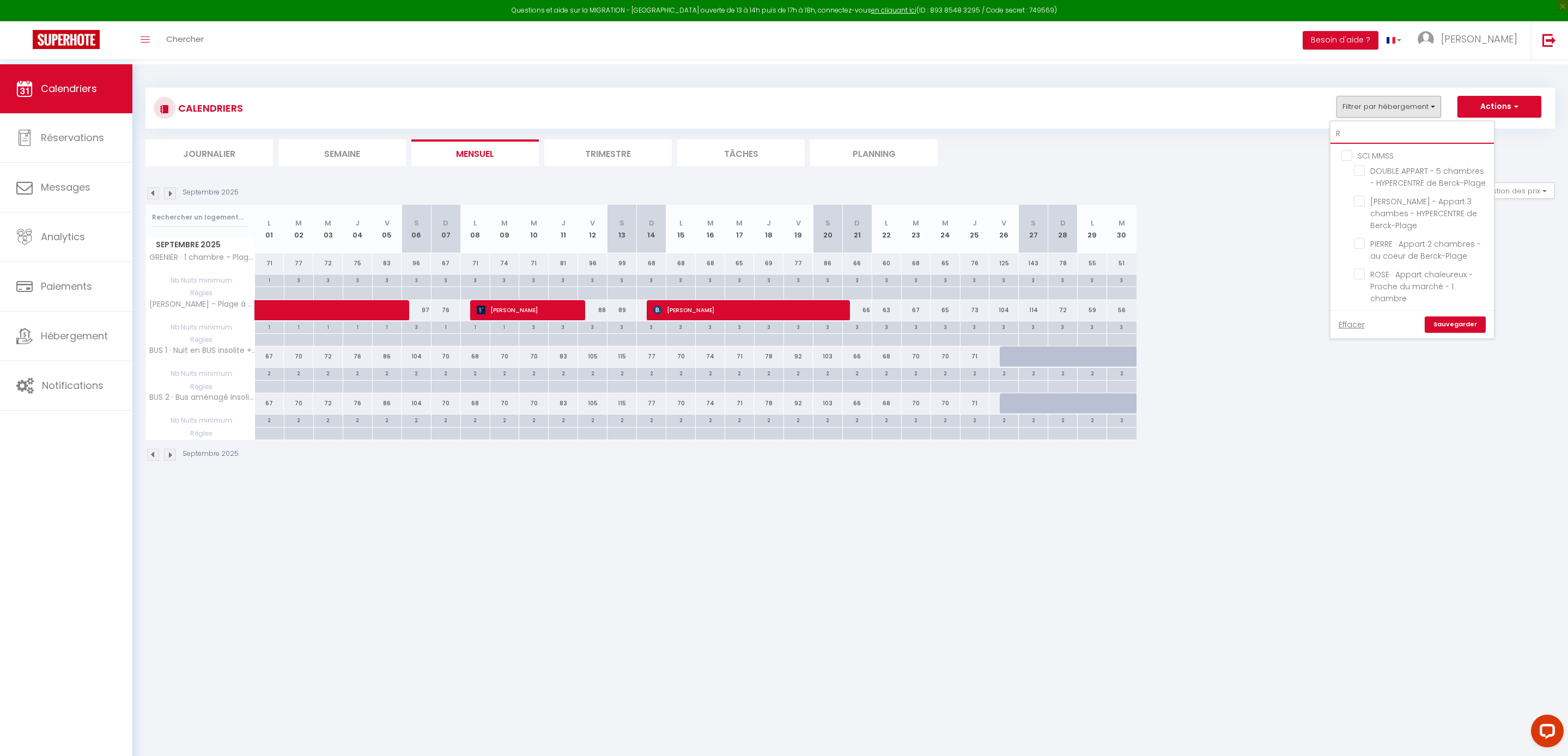
checkbox input "false"
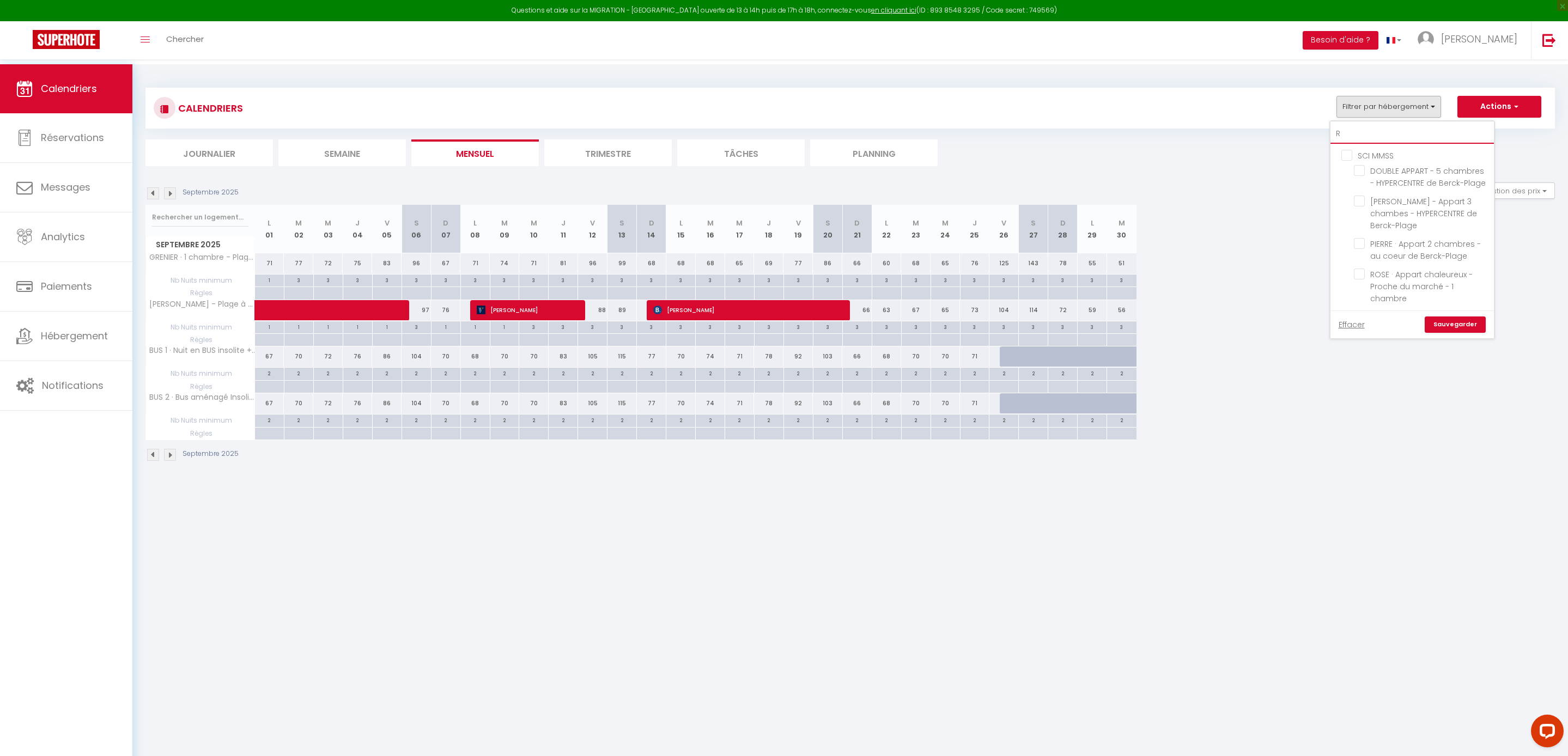
checkbox input "false"
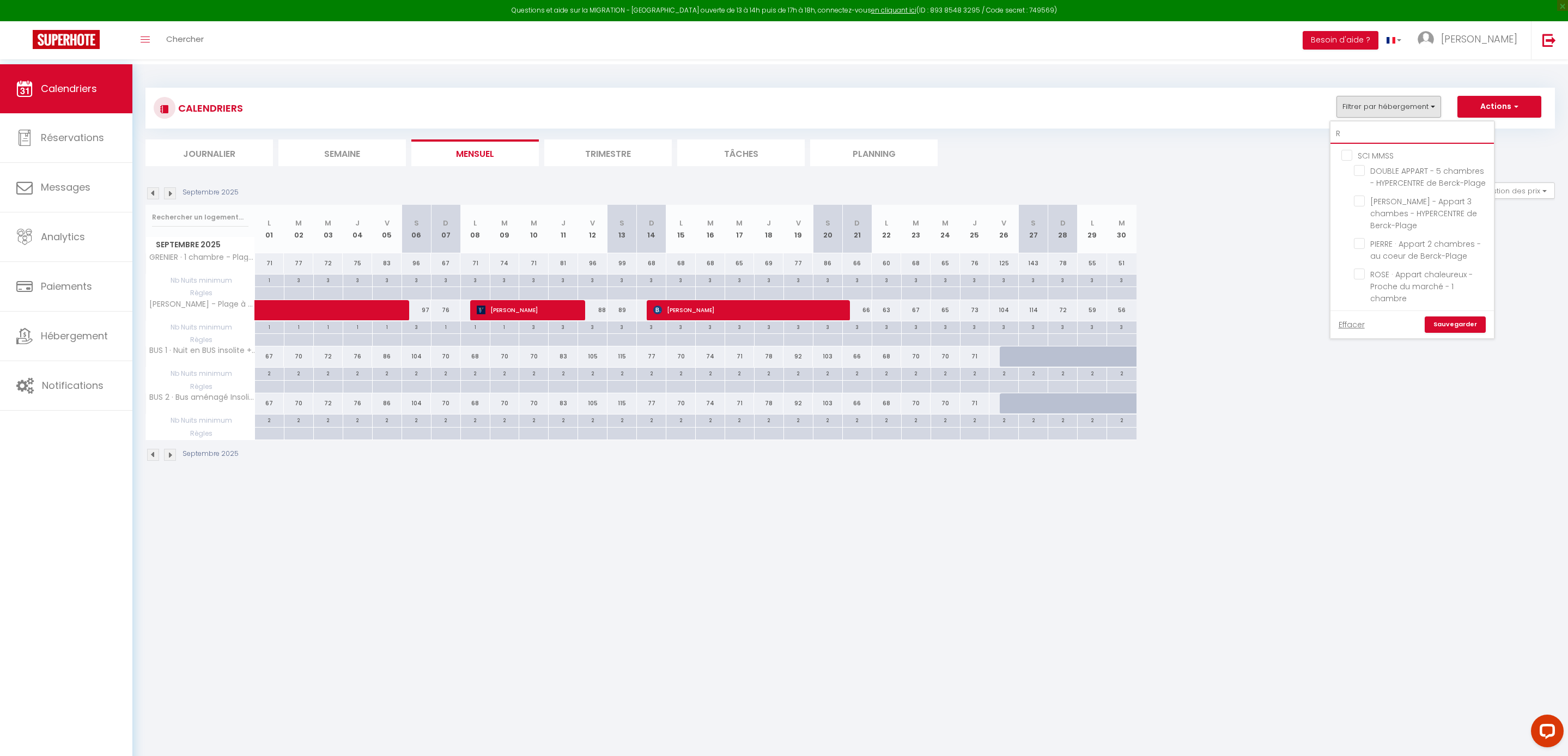
checkbox input "false"
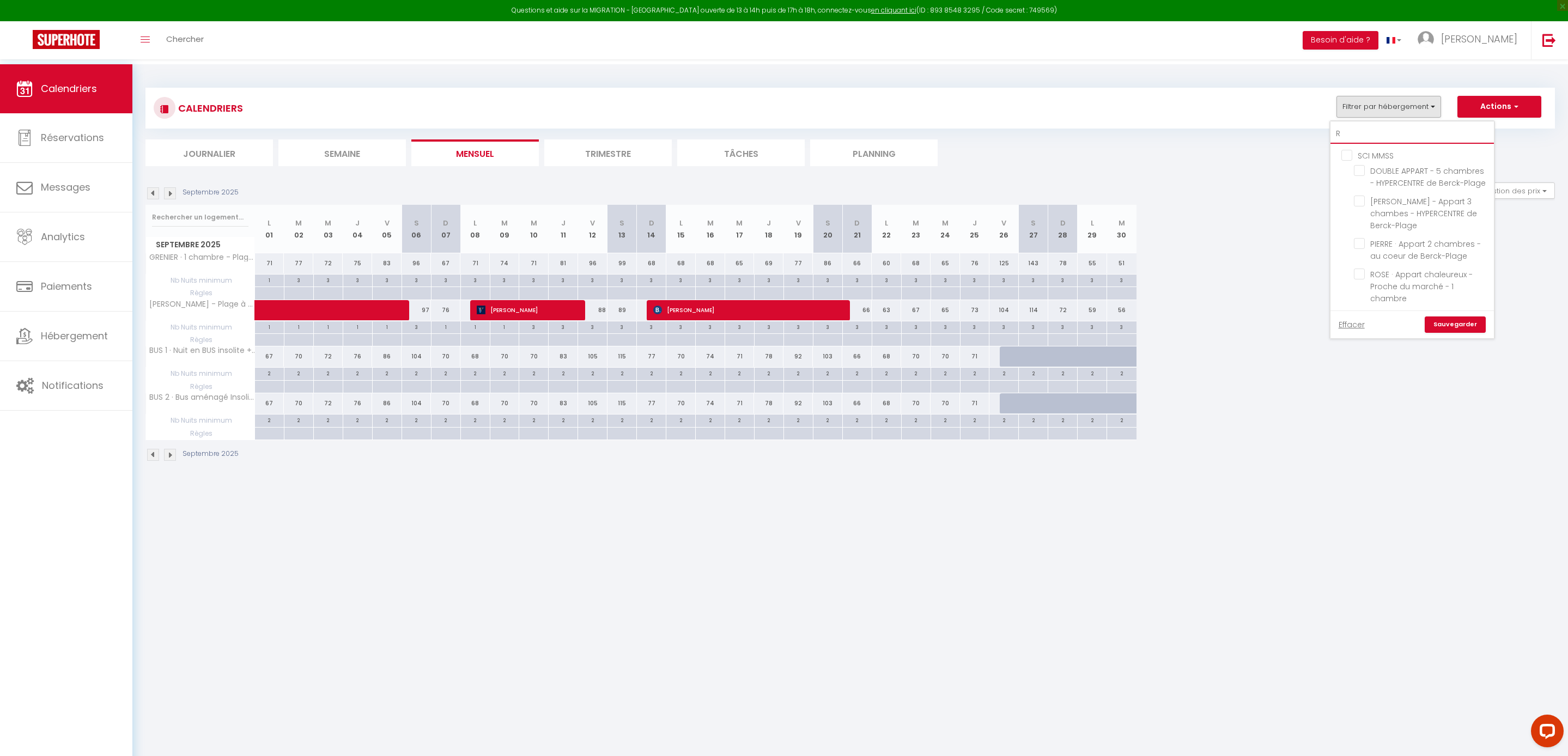
checkbox input "false"
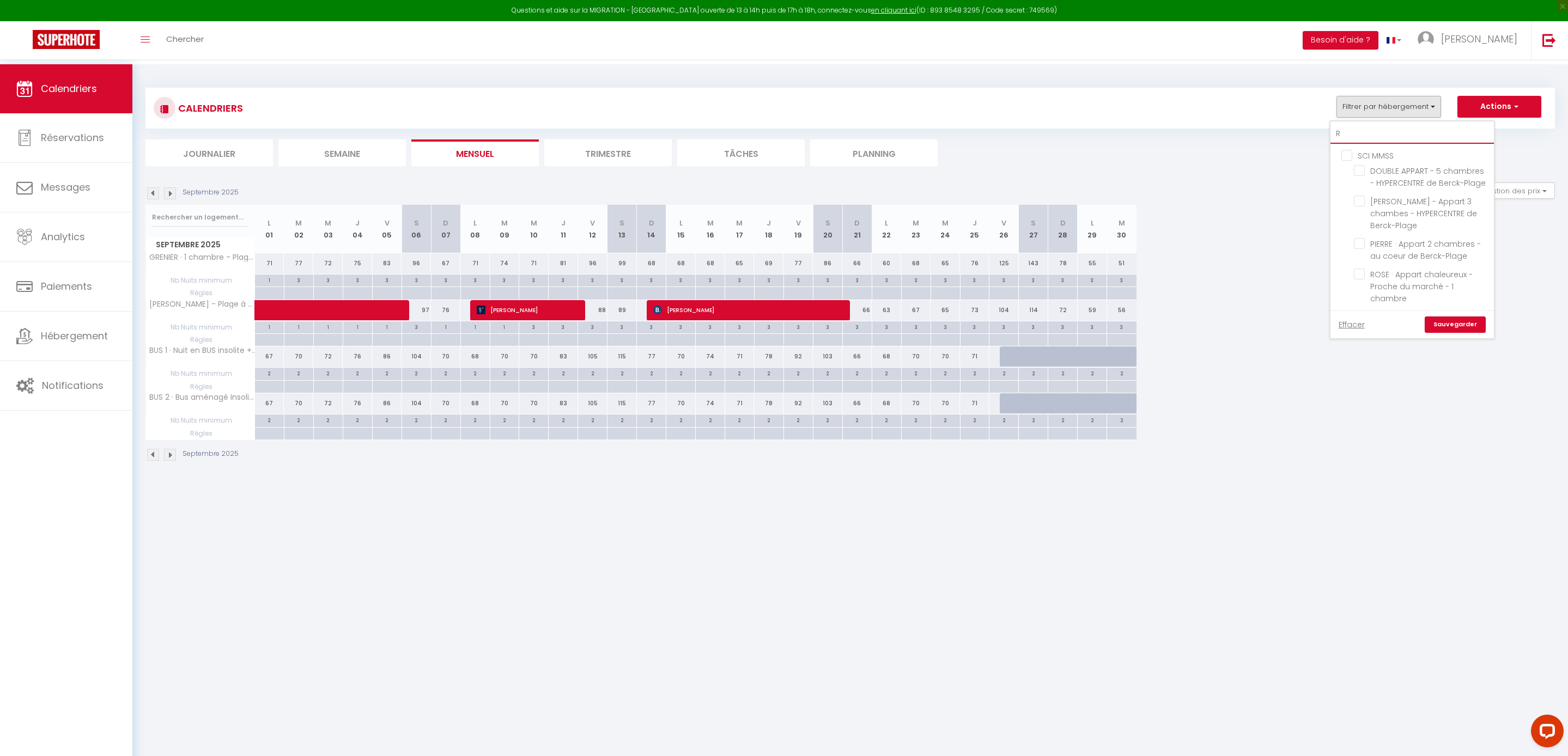
checkbox input "false"
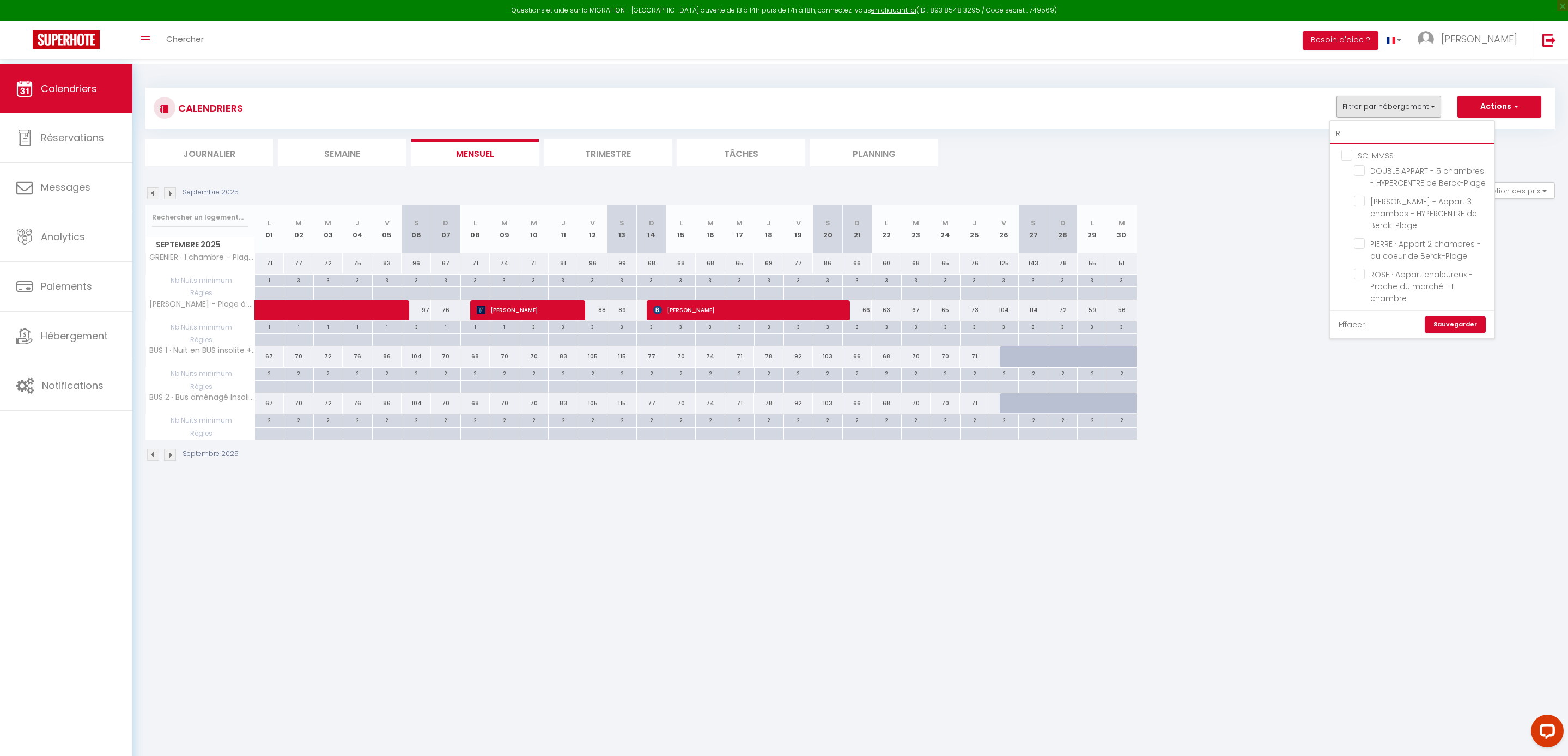
checkbox input "false"
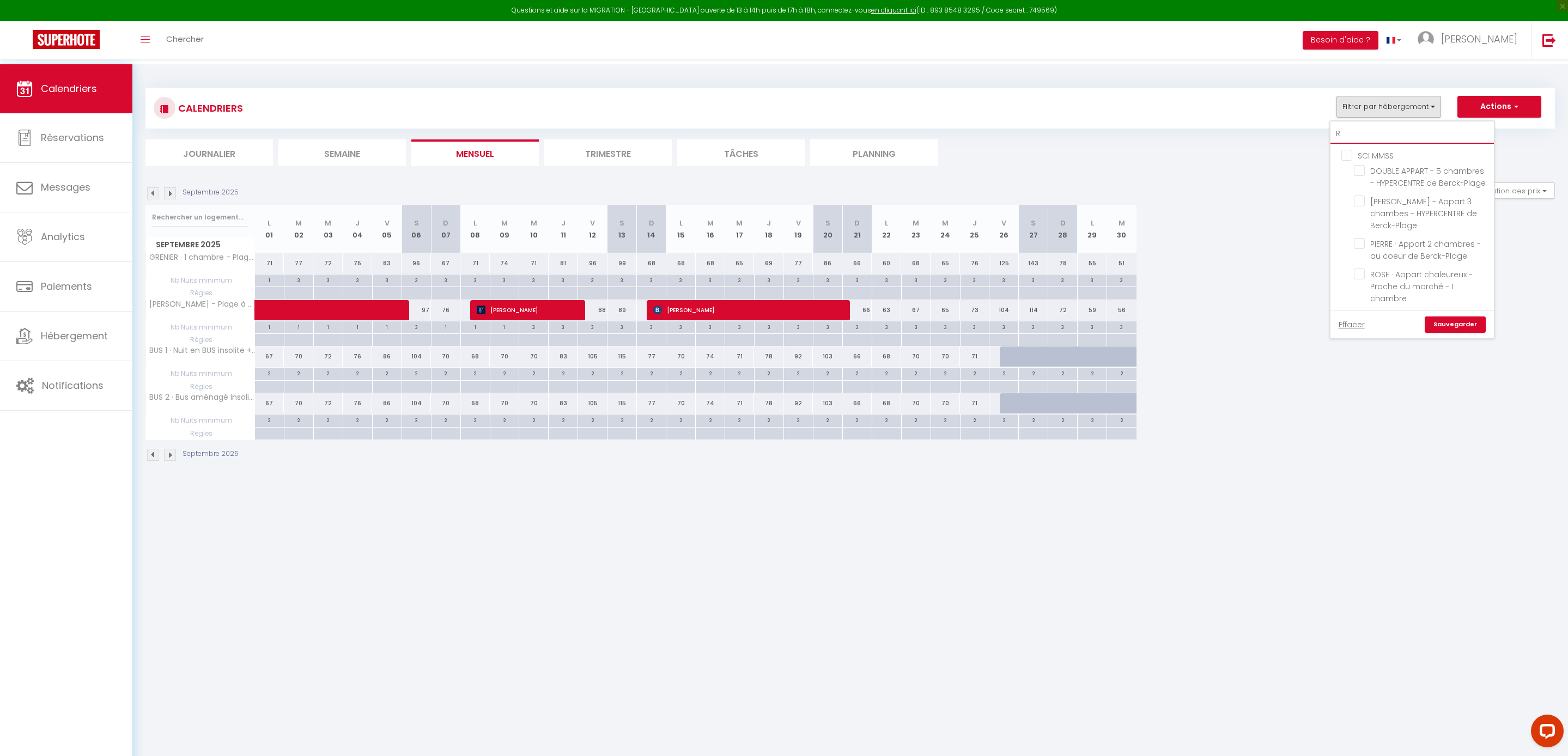
checkbox input "false"
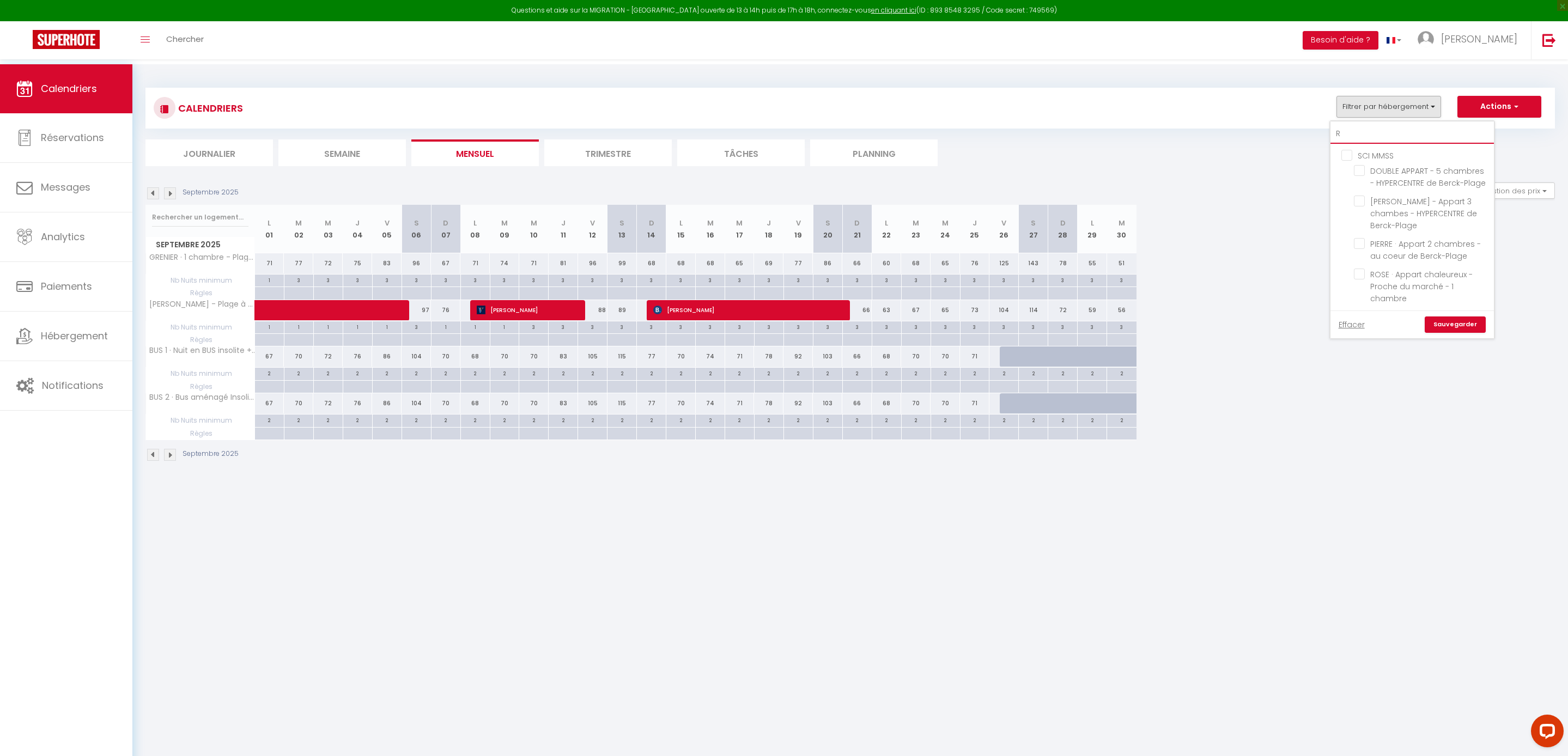
checkbox input "false"
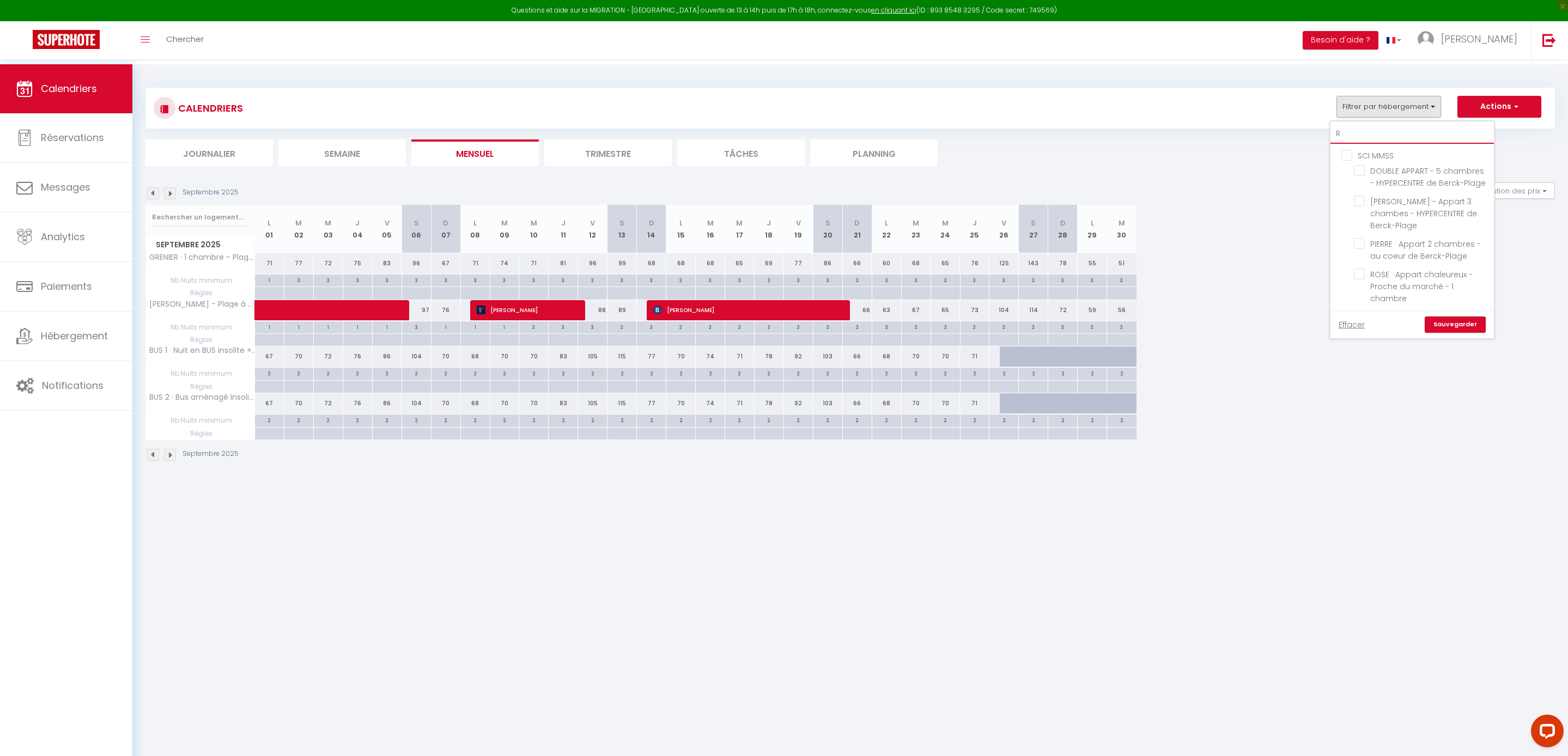
checkbox input "false"
type input "RD"
checkbox input "false"
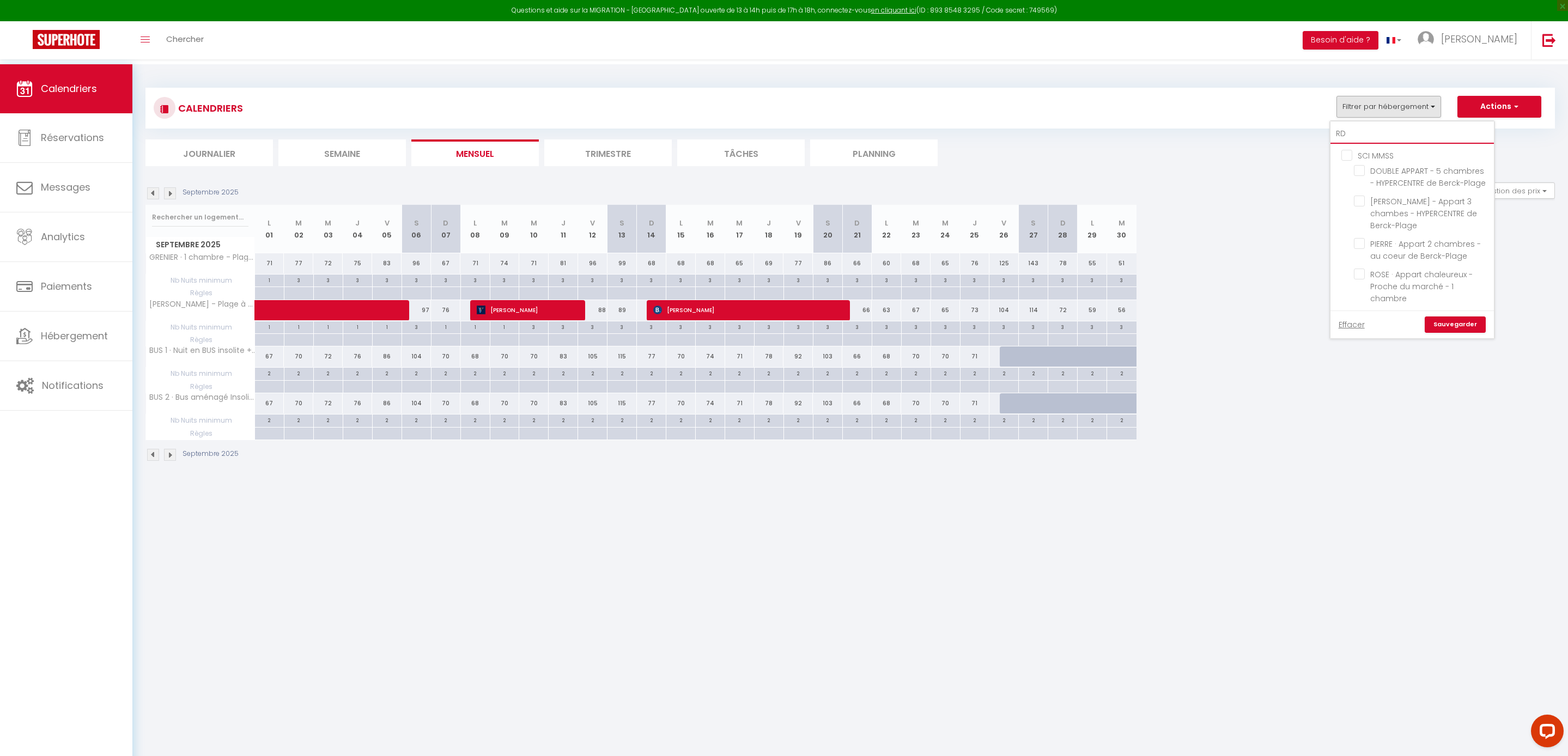
checkbox input "true"
checkbox input "false"
type input "RDC"
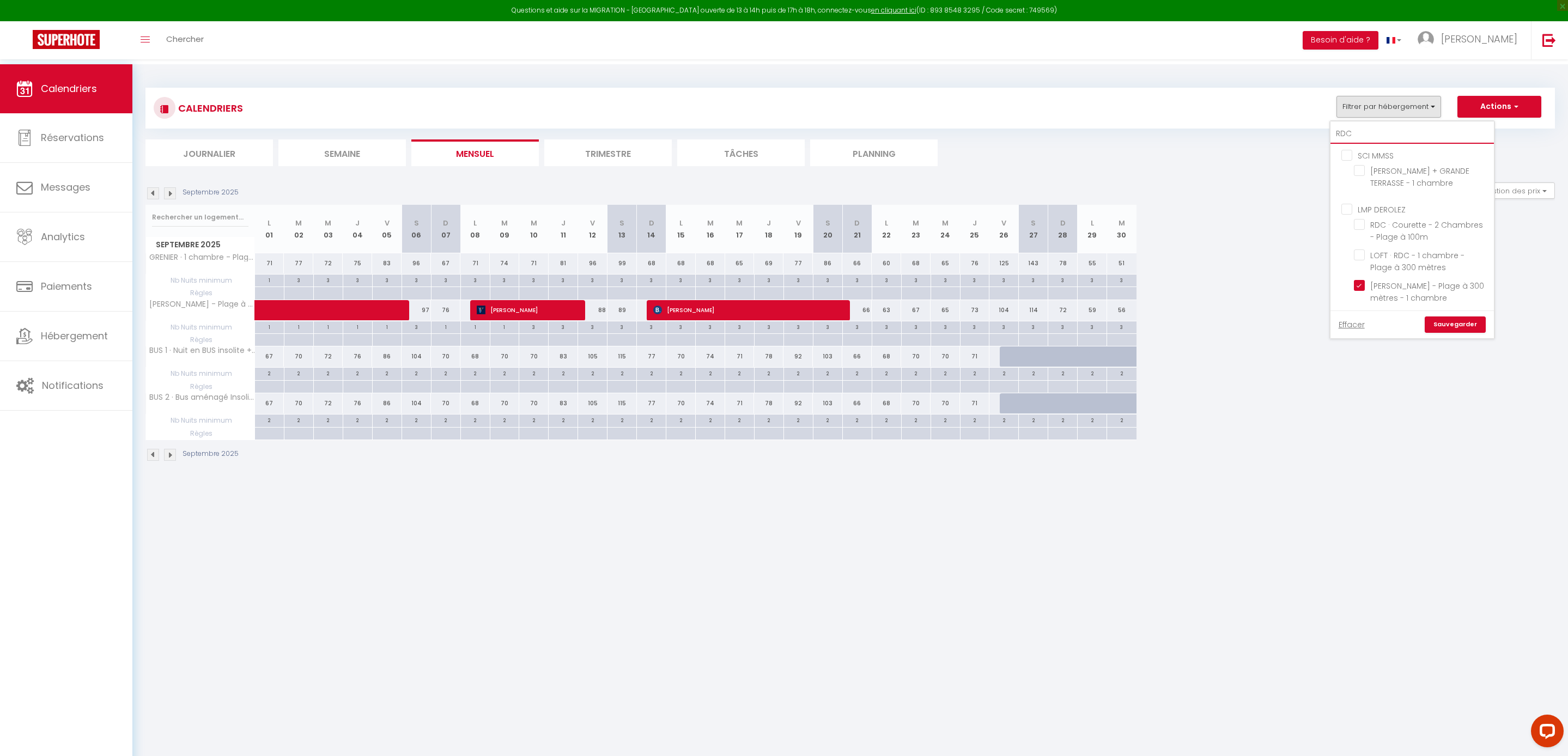
checkbox input "false"
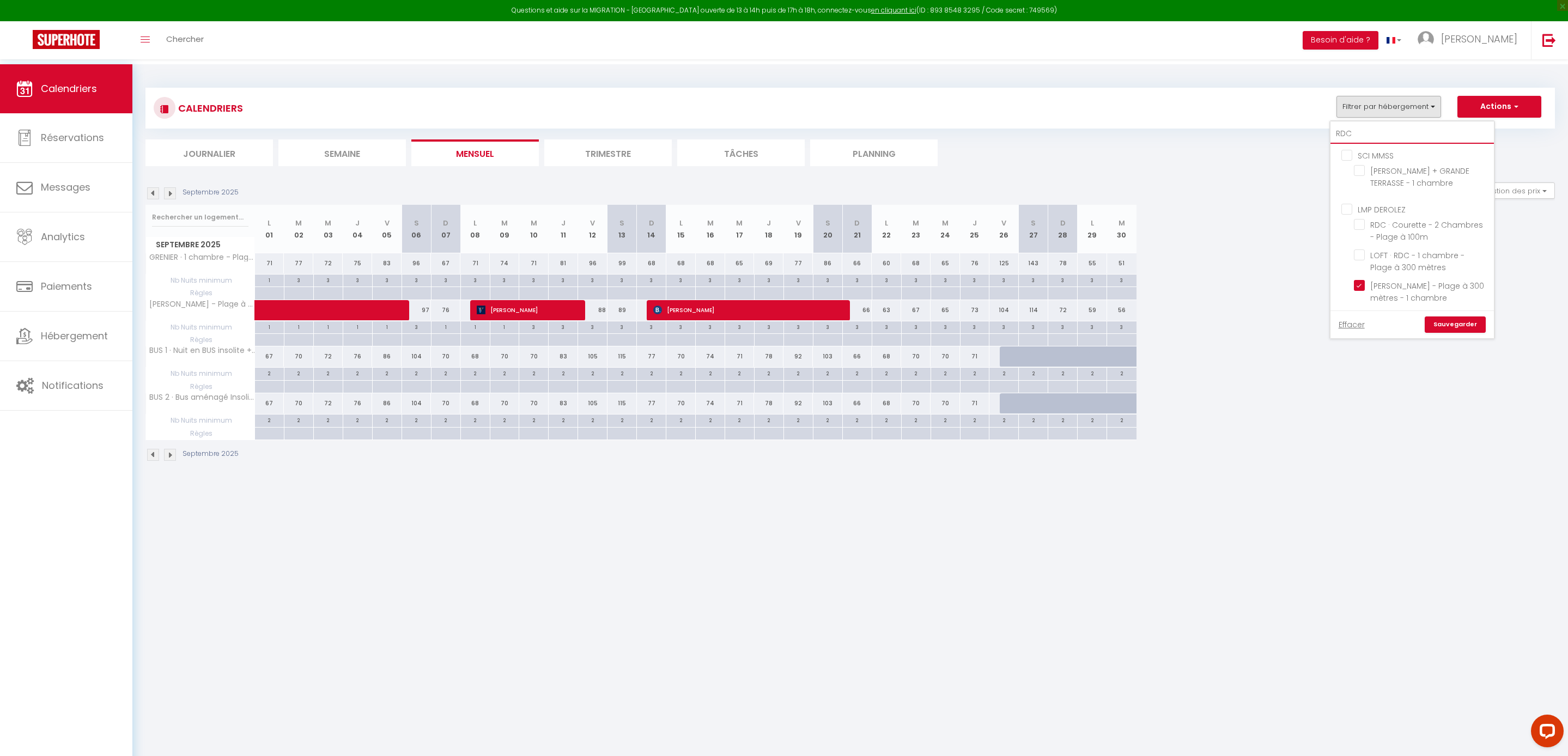
checkbox input "false"
type input "RDC"
click at [1354, 230] on input "RDC · Courette - 2 Chambres - Plage à 100m" at bounding box center [1422, 224] width 136 height 11
checkbox input "true"
checkbox input "false"
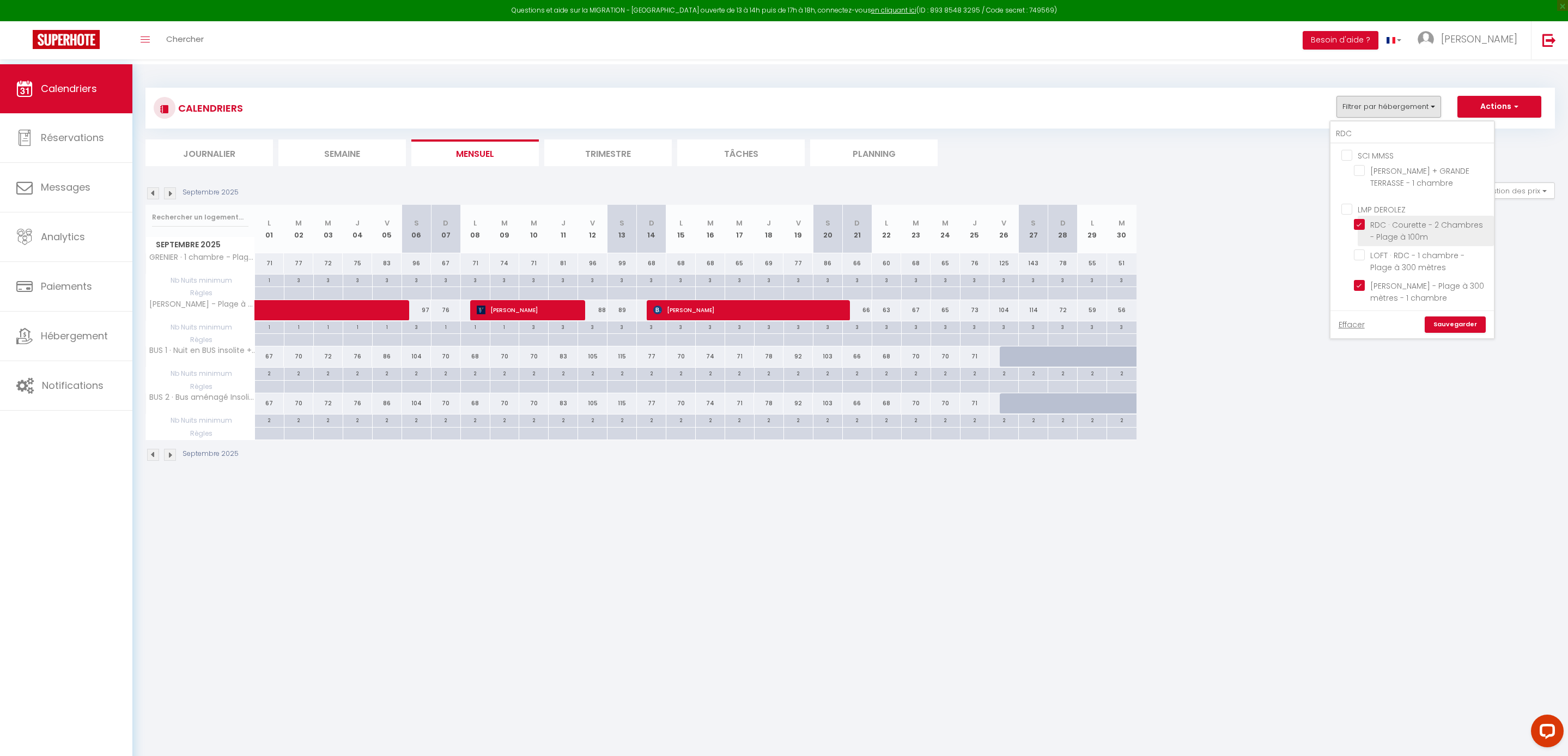
checkbox input "false"
click at [1425, 327] on link "Sauvegarder" at bounding box center [1455, 324] width 61 height 16
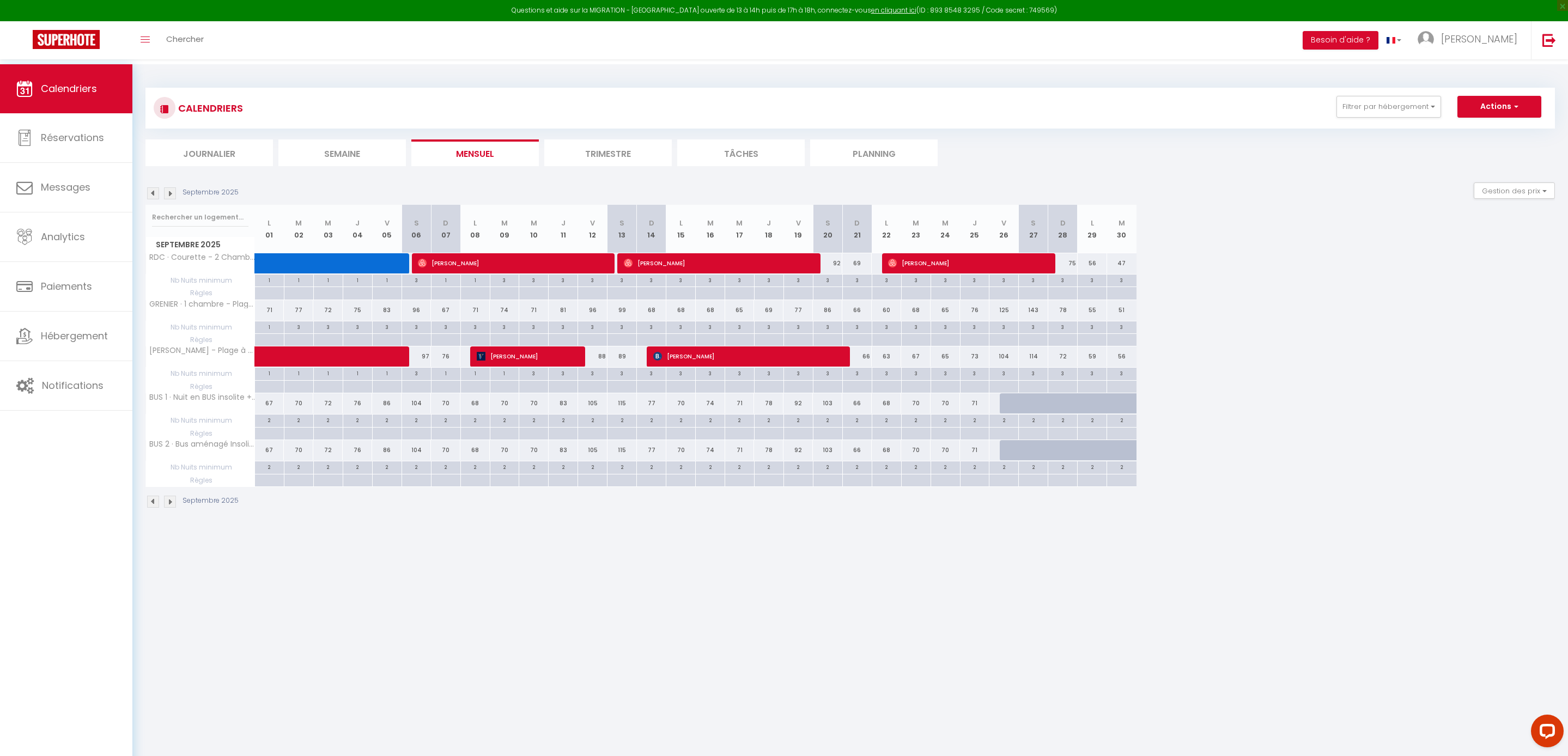
click at [835, 285] on div "3" at bounding box center [828, 279] width 29 height 10
type input "3"
type input "Sam 20 Septembre 2025"
type input "Dim 21 Septembre 2025"
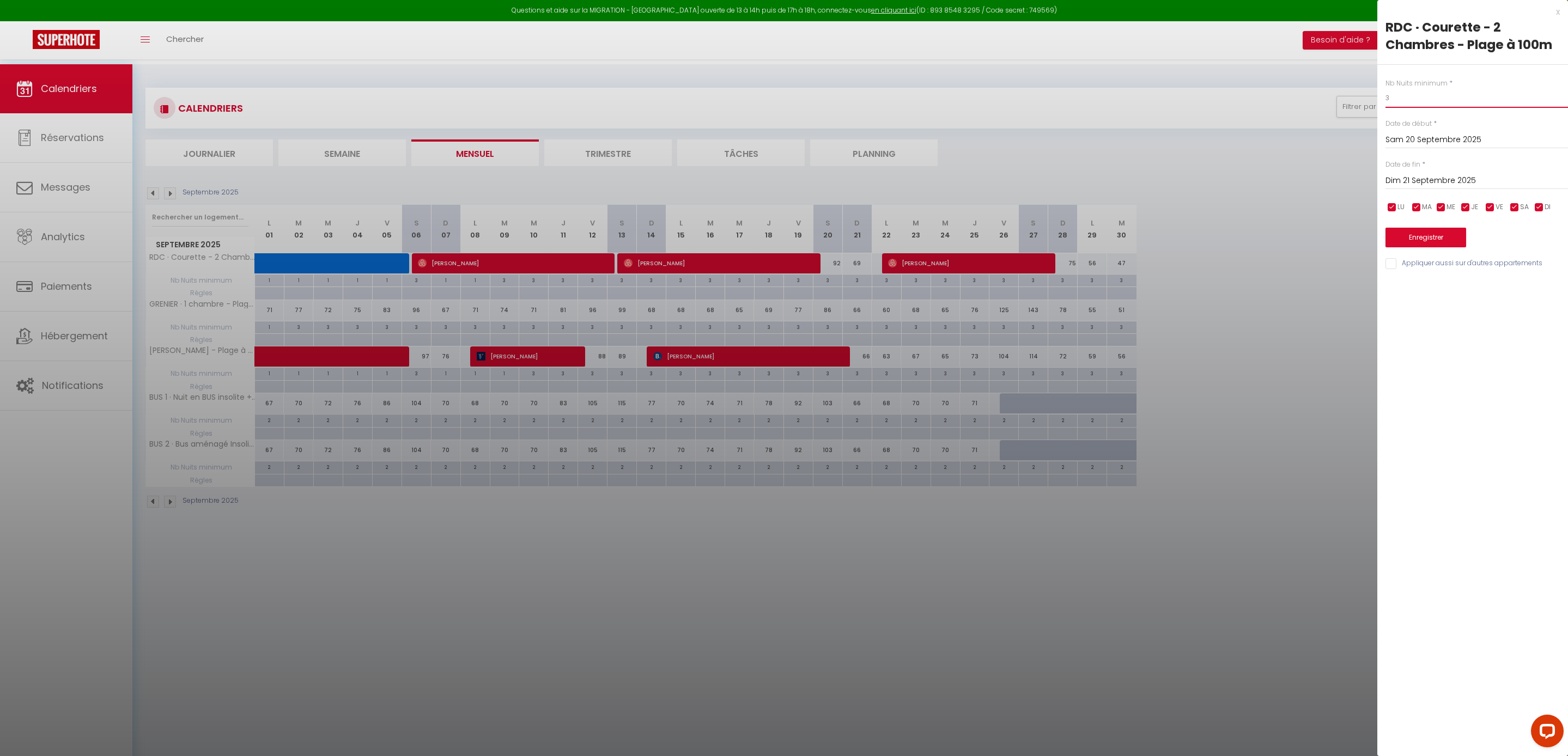
click at [1428, 108] on input "3" at bounding box center [1476, 98] width 182 height 20
type input "2"
click at [1439, 188] on input "Dim 21 Septembre 2025" at bounding box center [1476, 181] width 182 height 14
click at [1423, 319] on span "22" at bounding box center [1421, 308] width 24 height 22
type input "Lun 22 Septembre 2025"
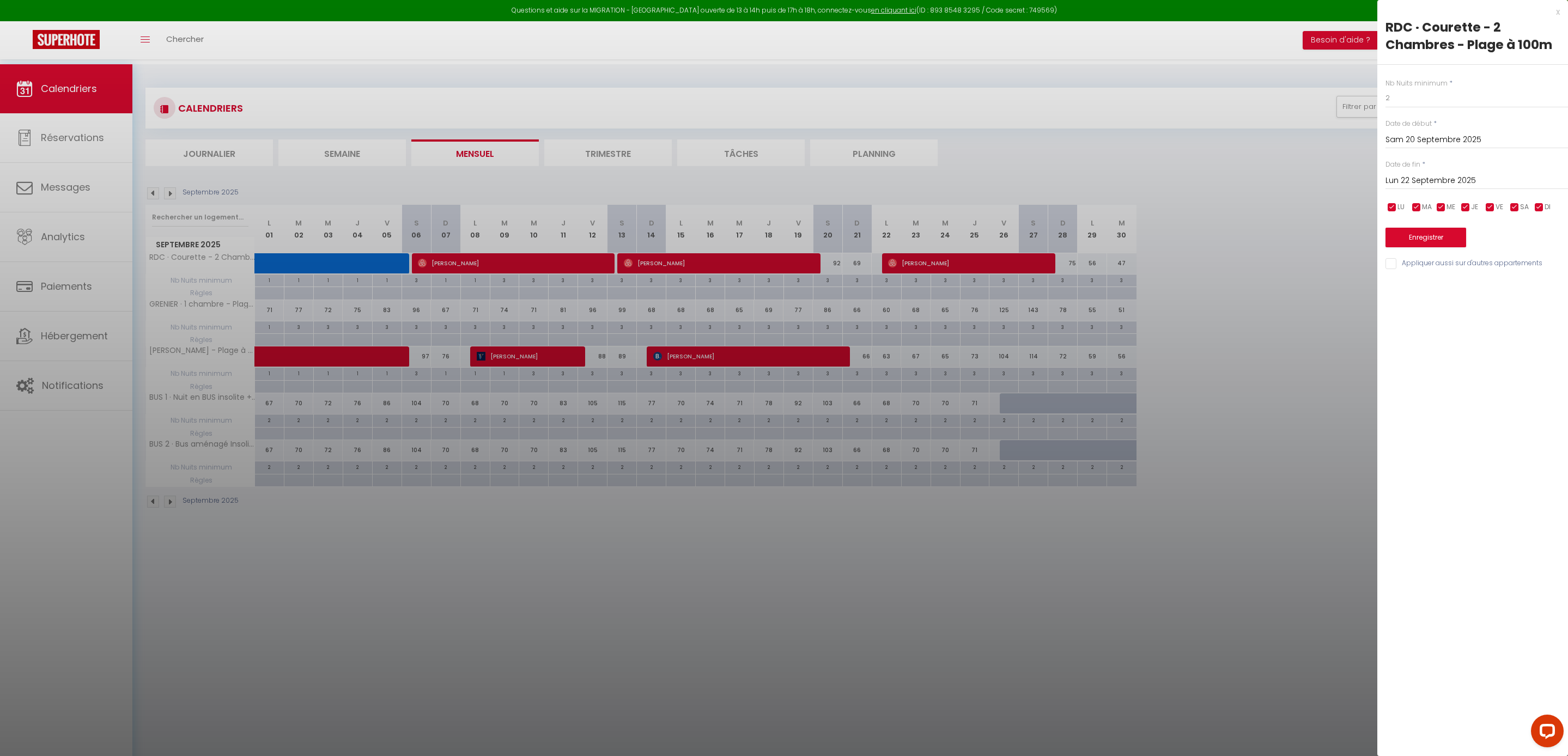
click at [1420, 247] on button "Enregistrer" at bounding box center [1425, 238] width 80 height 20
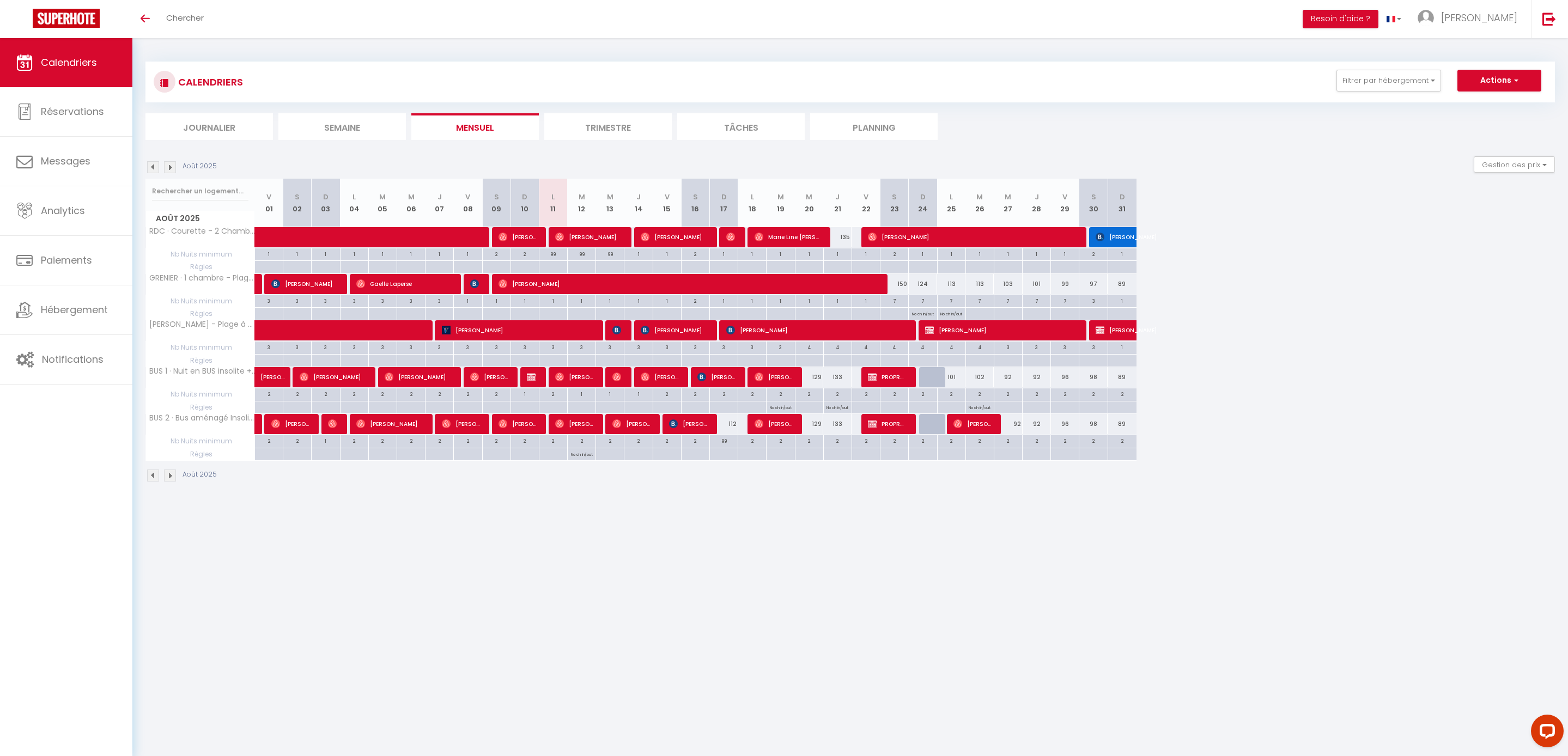
click at [168, 166] on img at bounding box center [170, 167] width 12 height 12
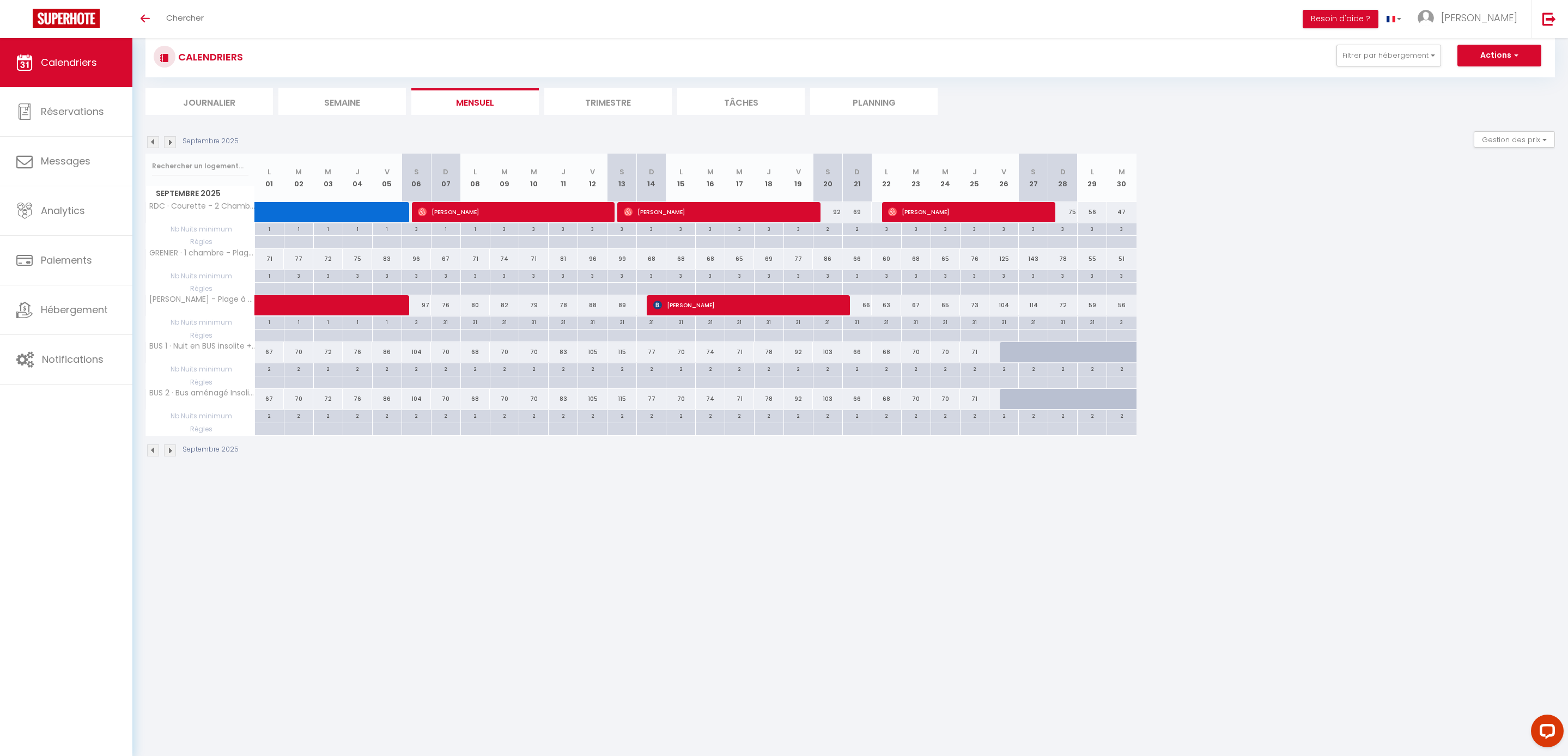
scroll to position [25, 0]
click at [454, 327] on div "31" at bounding box center [445, 321] width 29 height 10
type input "31"
type input "Dim 07 Septembre 2025"
type input "Lun 08 Septembre 2025"
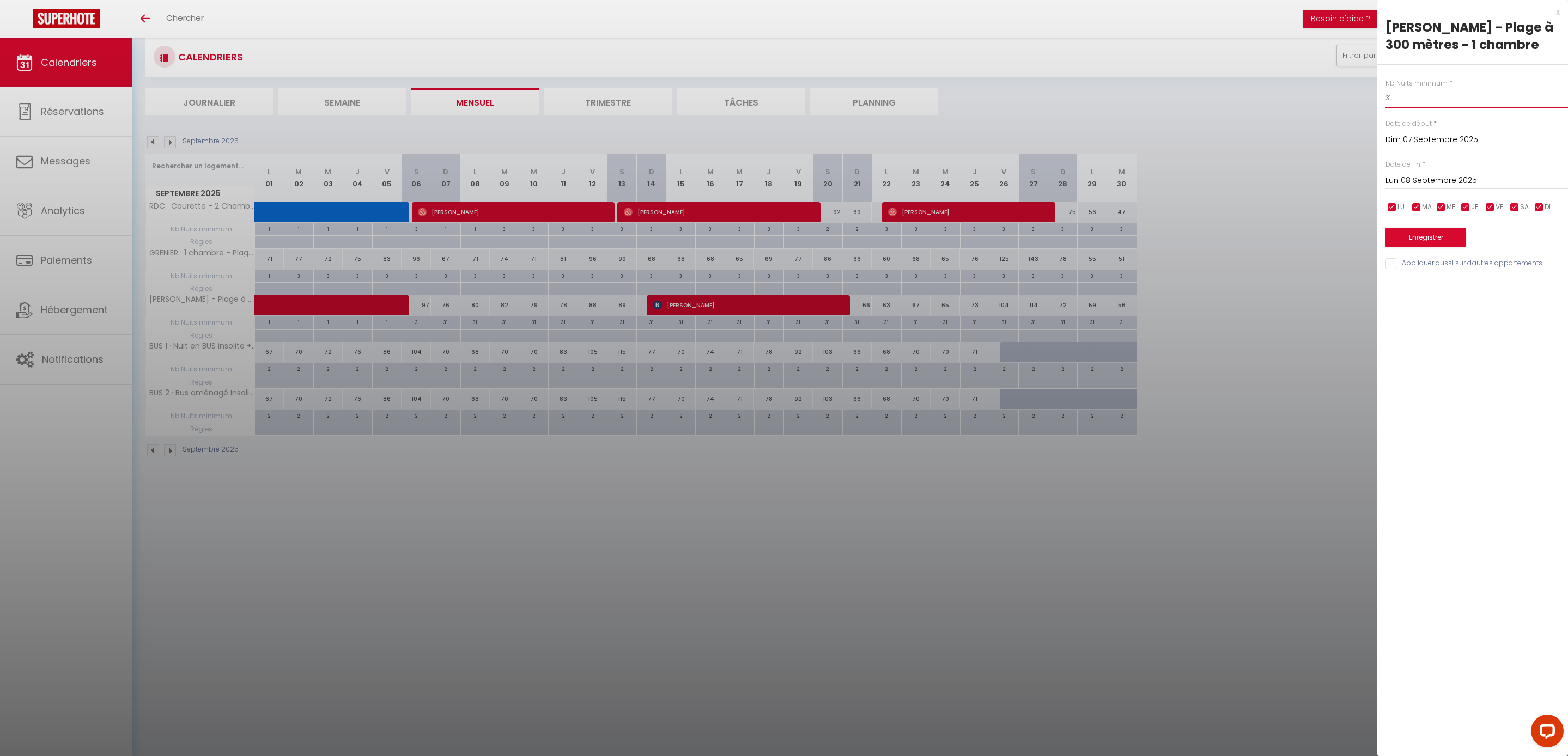
click at [1425, 108] on input "31" at bounding box center [1476, 98] width 182 height 20
type input "3"
click at [1423, 188] on input "Lun 08 Septembre 2025" at bounding box center [1476, 181] width 182 height 14
click at [1445, 341] on span "30" at bounding box center [1444, 330] width 24 height 22
type input "[DATE]"
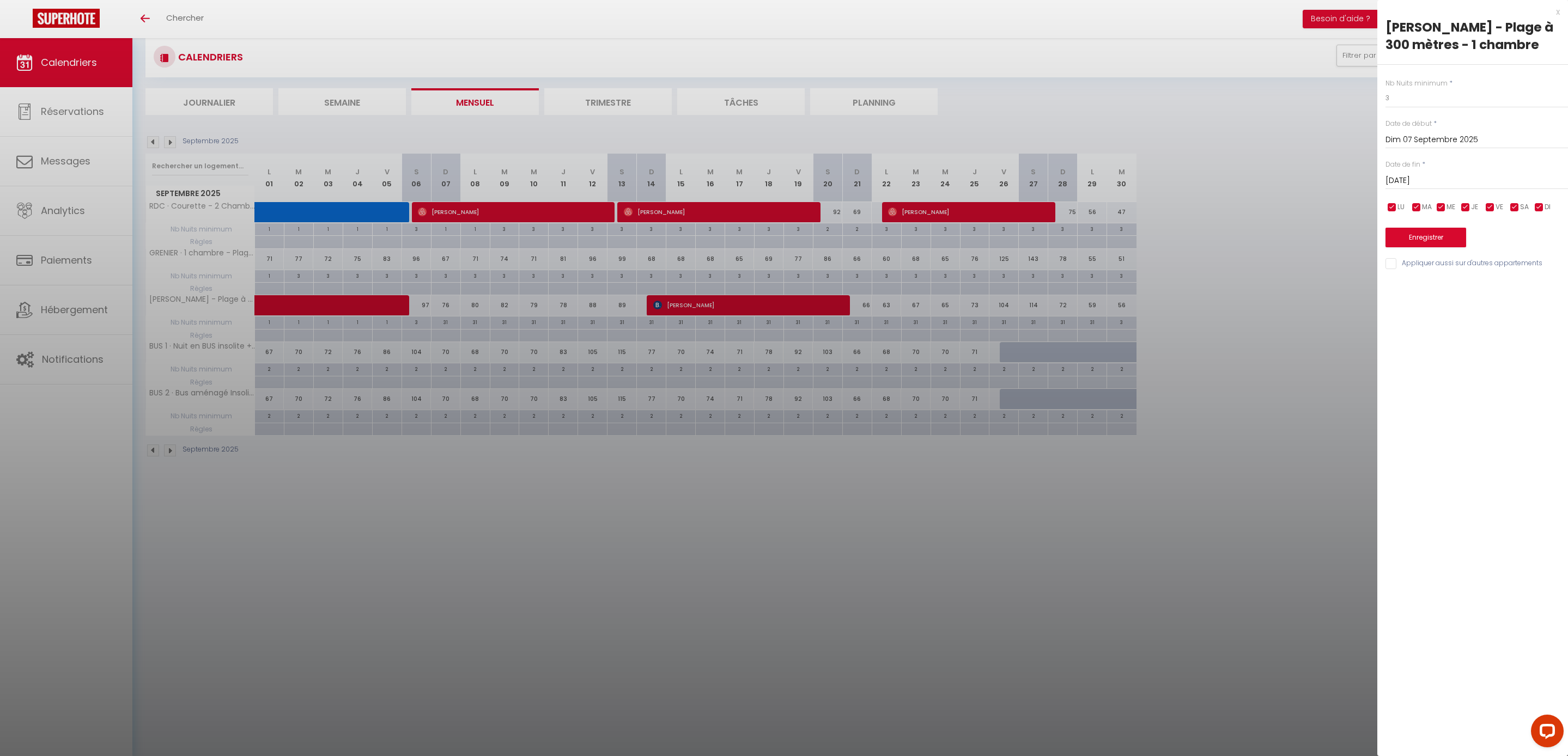
click at [1457, 247] on button "Enregistrer" at bounding box center [1425, 238] width 80 height 20
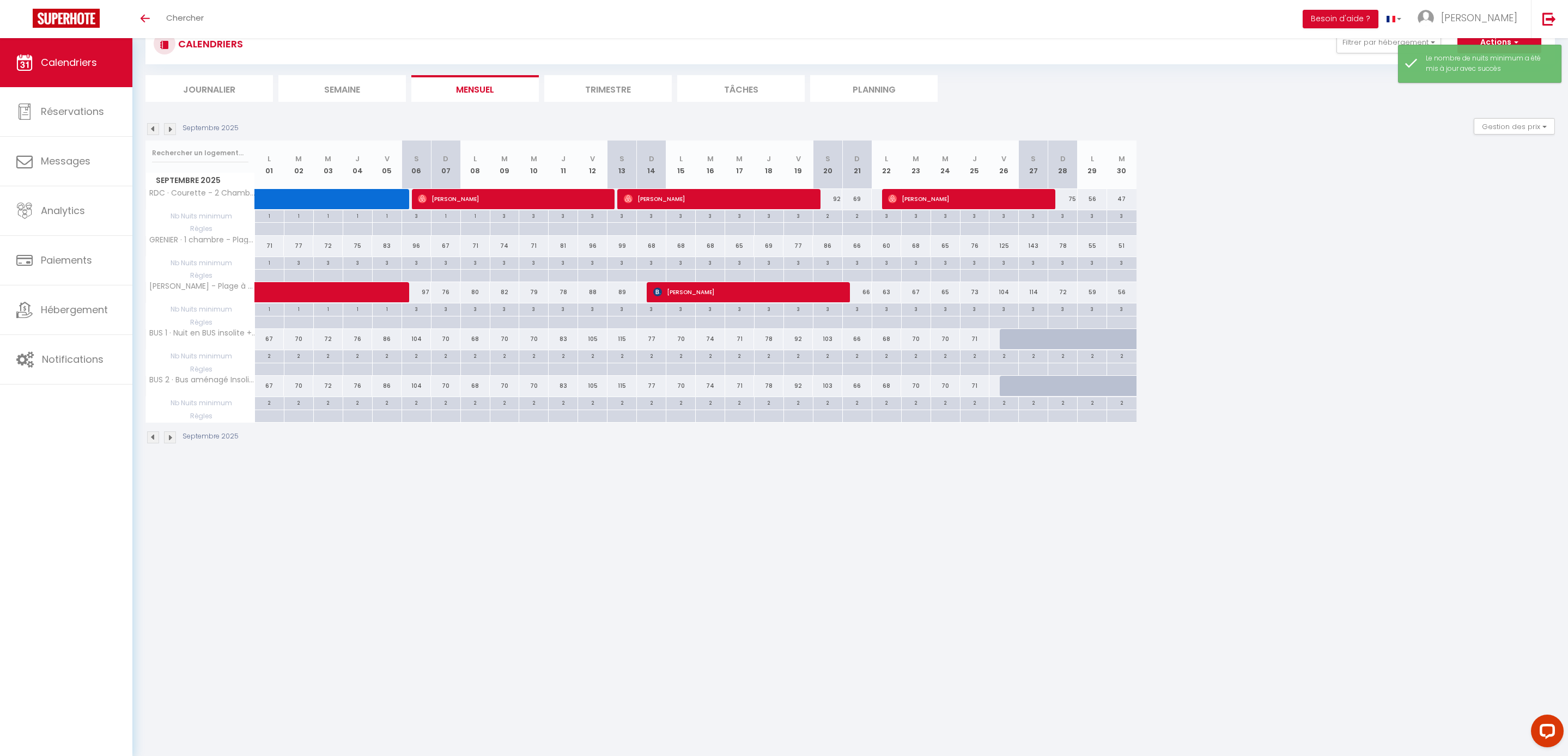
scroll to position [38, 0]
